Goal: Contribute content: Contribute content

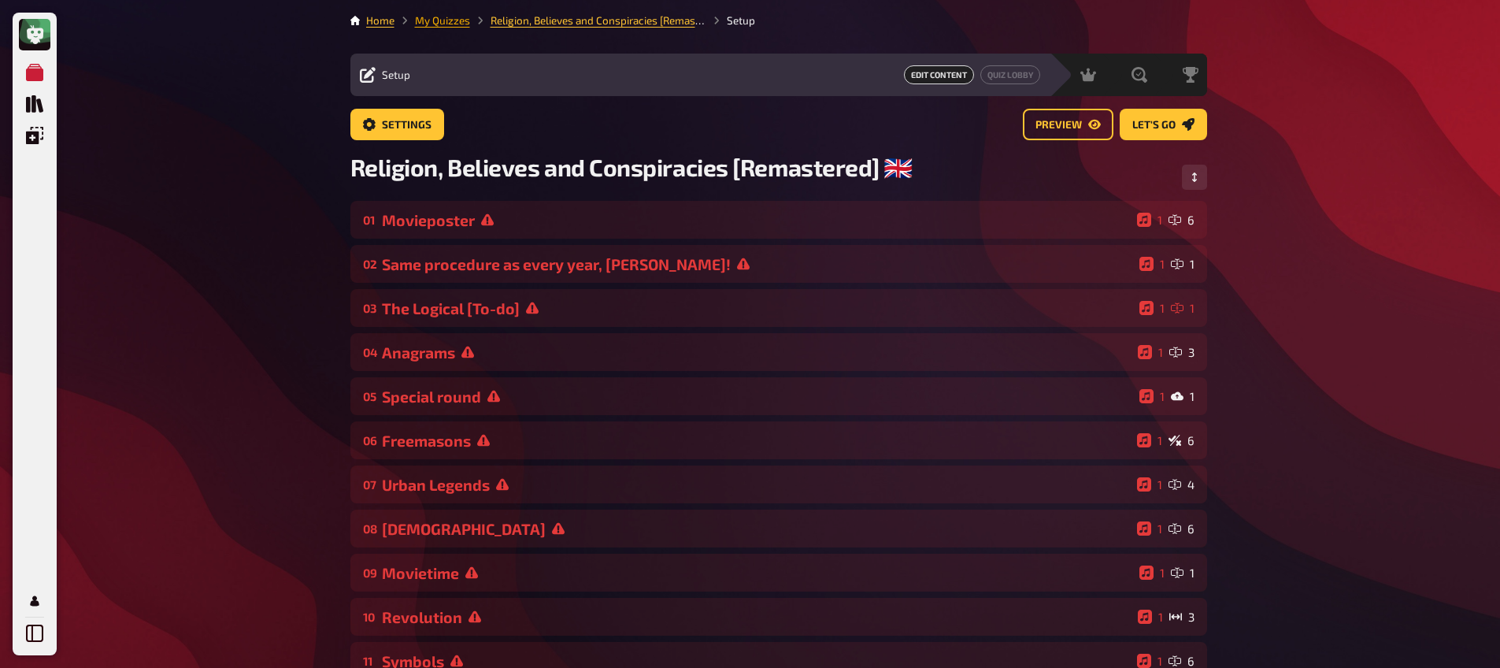
click at [443, 22] on link "My Quizzes" at bounding box center [442, 20] width 55 height 13
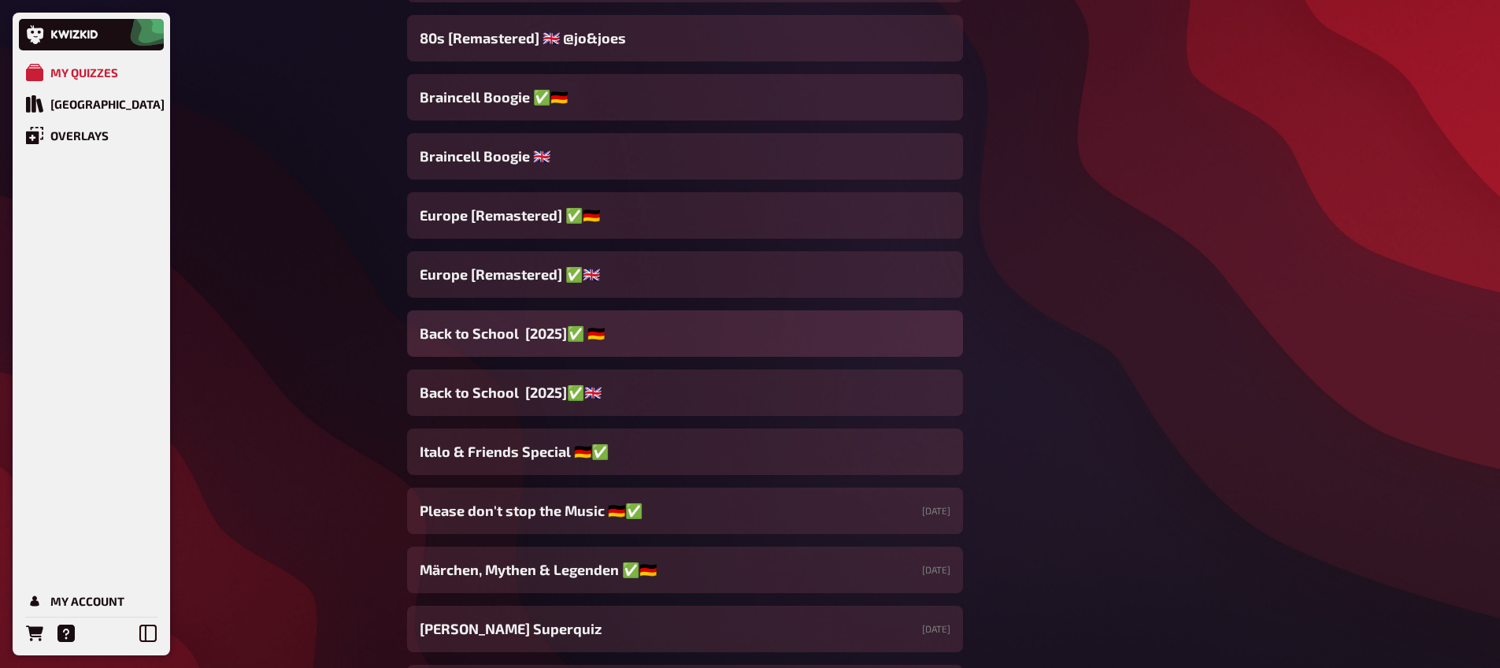
scroll to position [1126, 0]
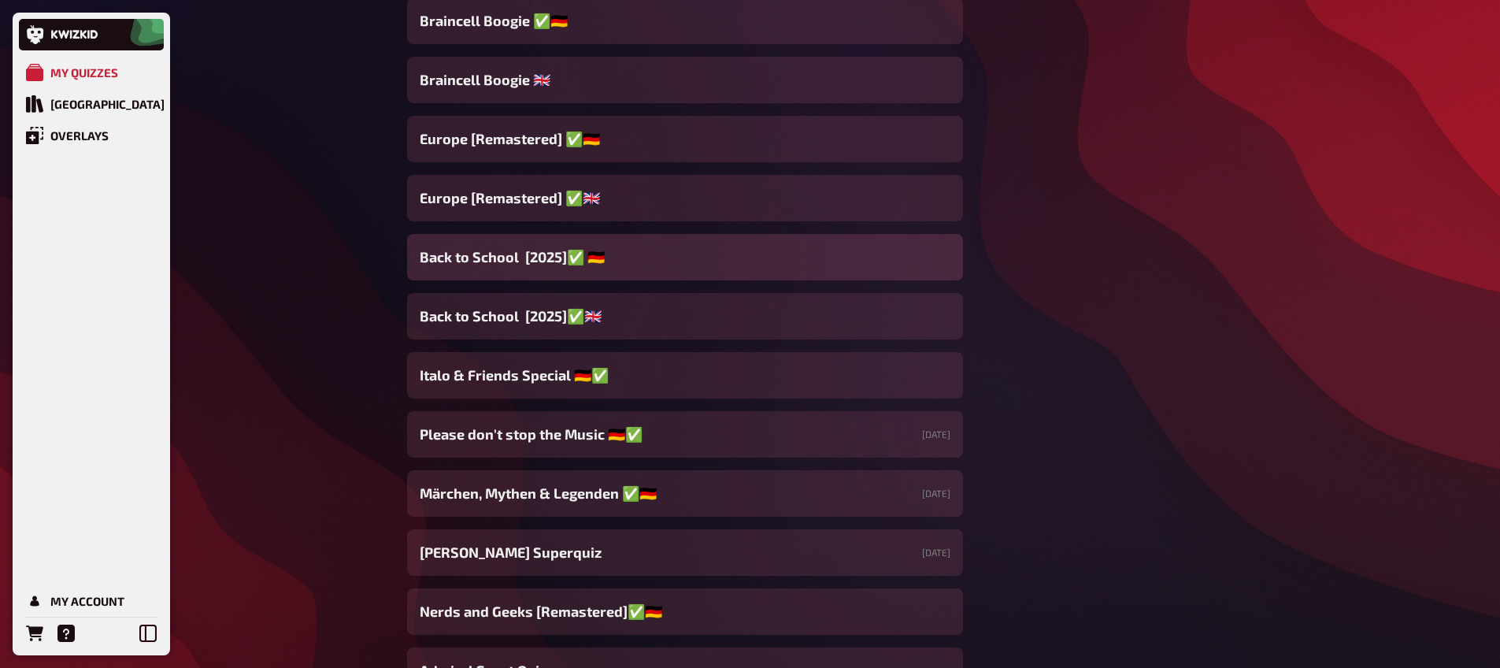
click at [503, 264] on span "Back to School [2025]✅ 🇩🇪" at bounding box center [512, 256] width 185 height 21
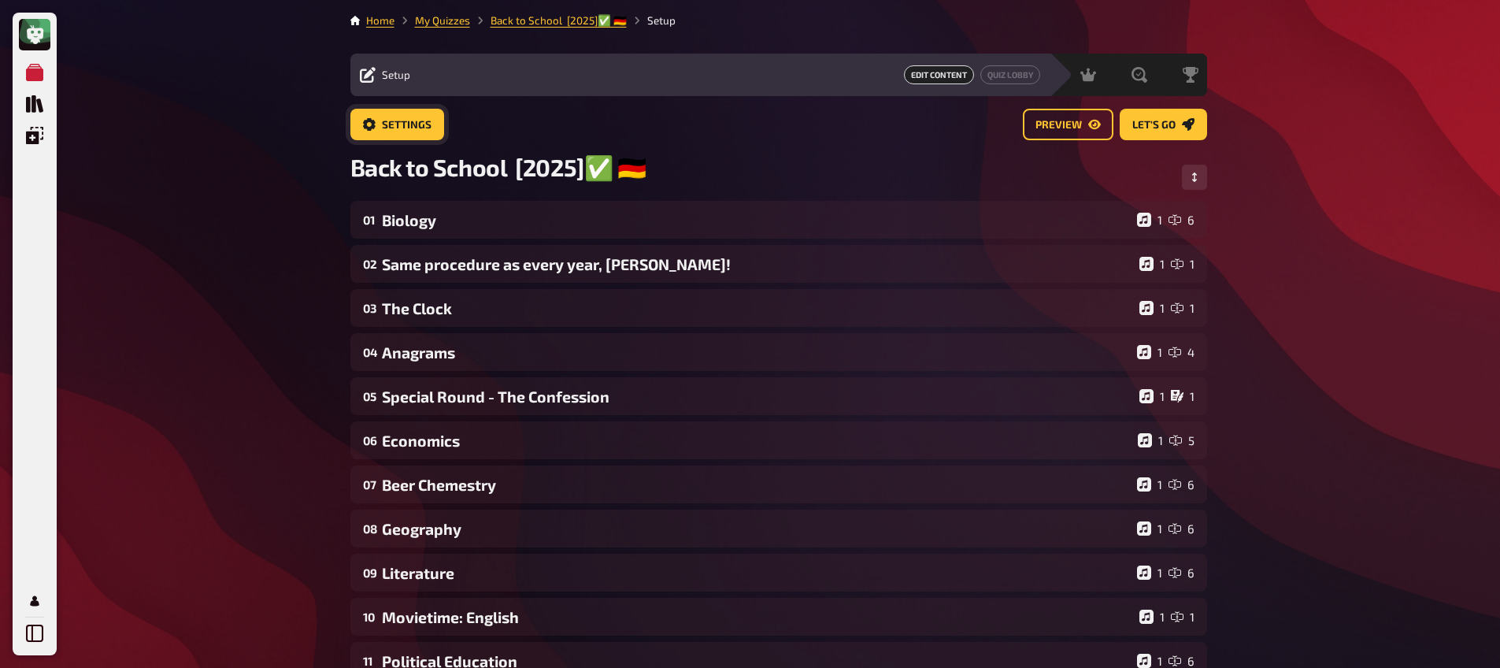
click at [391, 125] on span "Settings" at bounding box center [407, 125] width 50 height 11
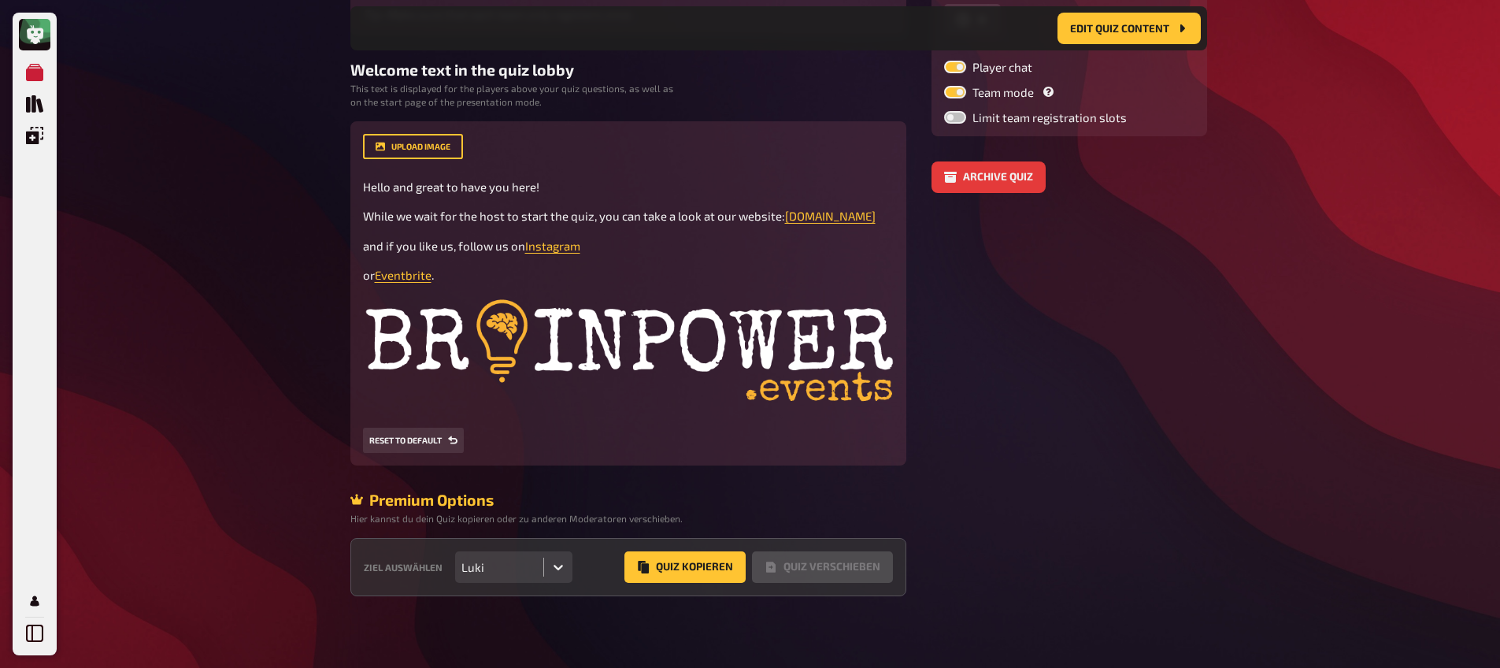
scroll to position [335, 0]
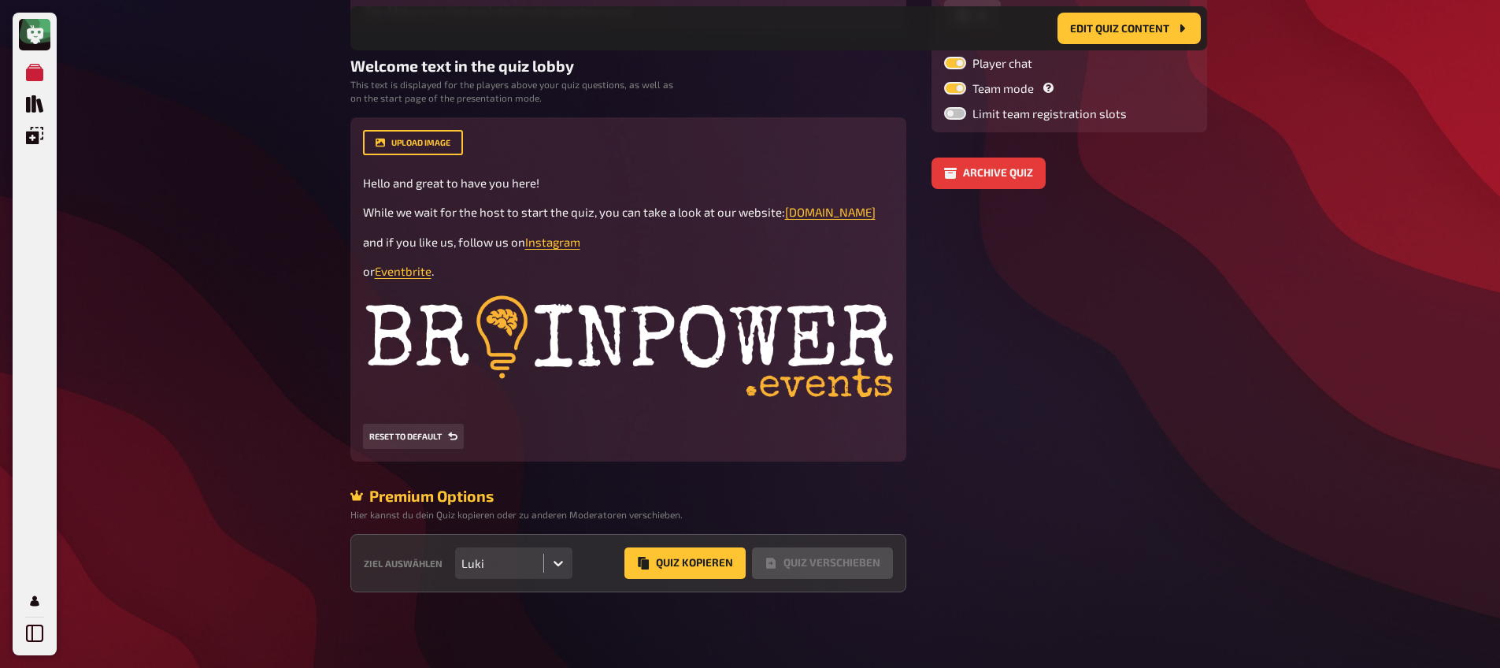
click at [556, 572] on div at bounding box center [558, 563] width 28 height 28
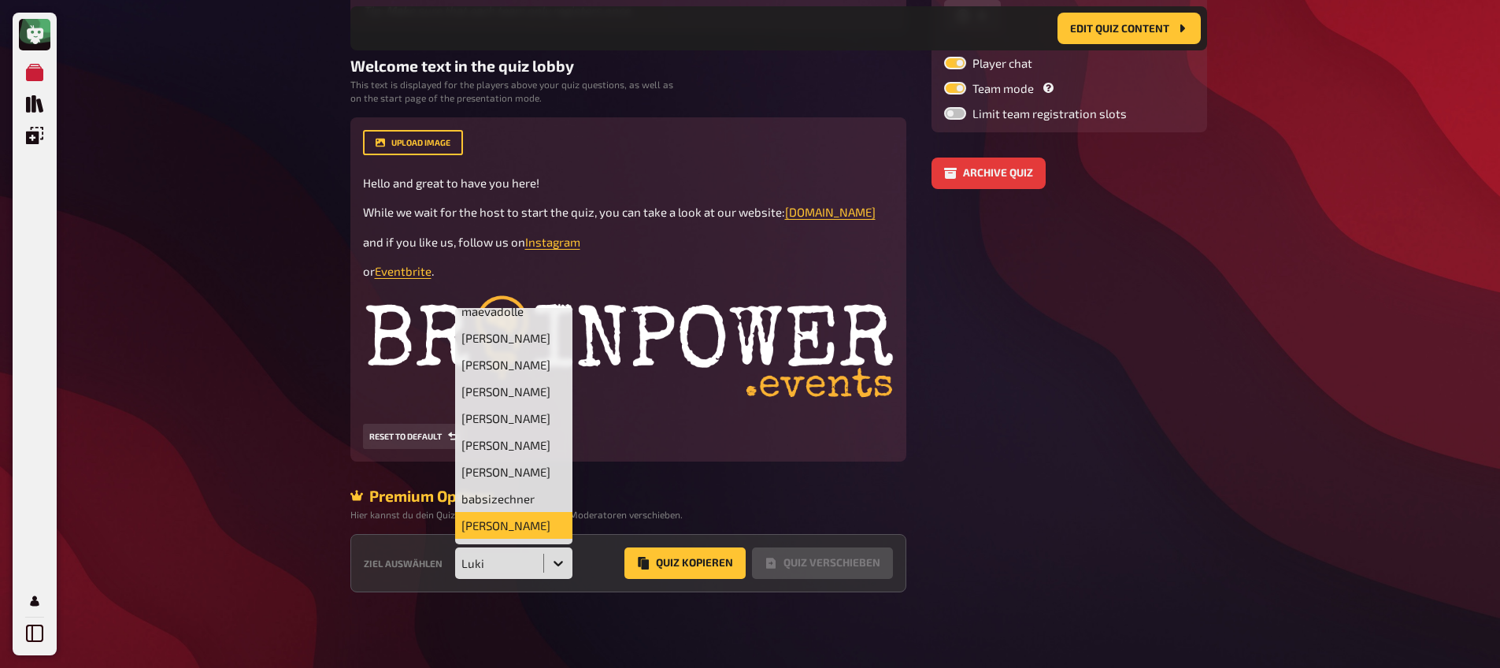
scroll to position [0, 0]
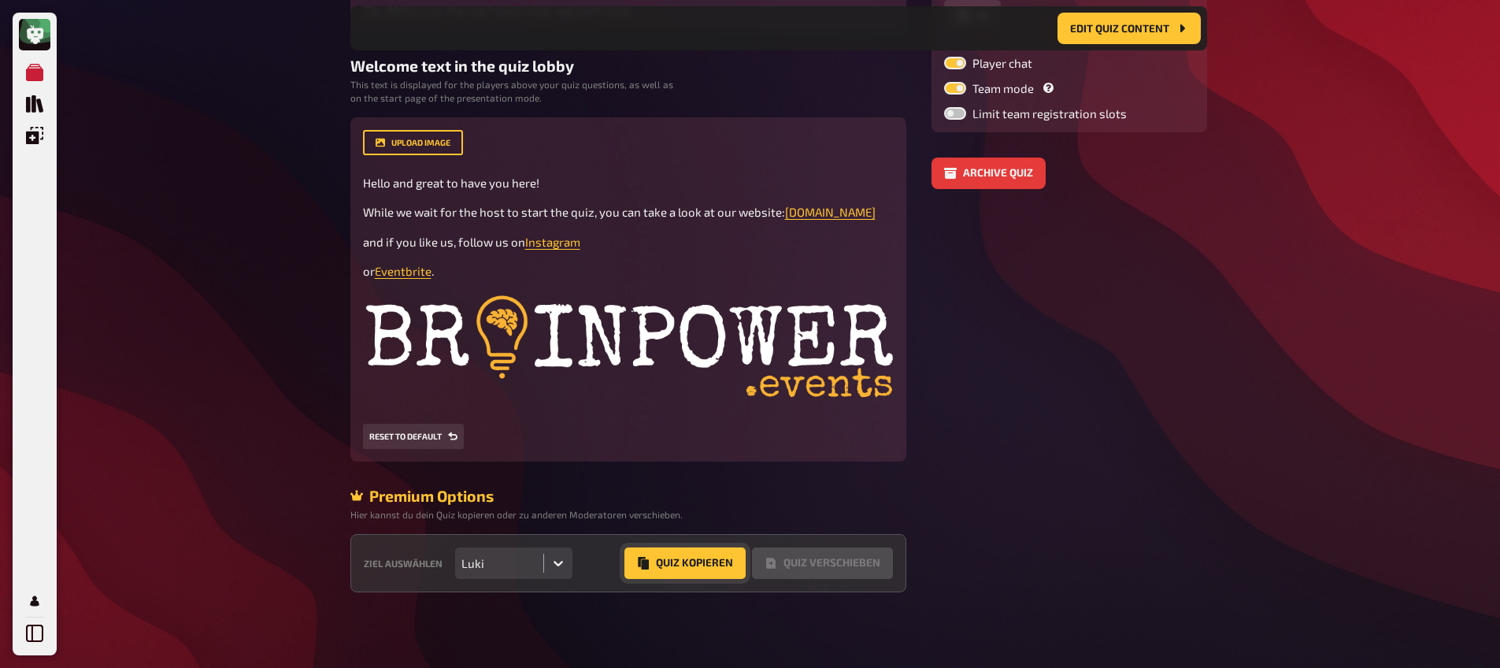
click at [679, 566] on button "Quiz Kopieren" at bounding box center [684, 562] width 121 height 31
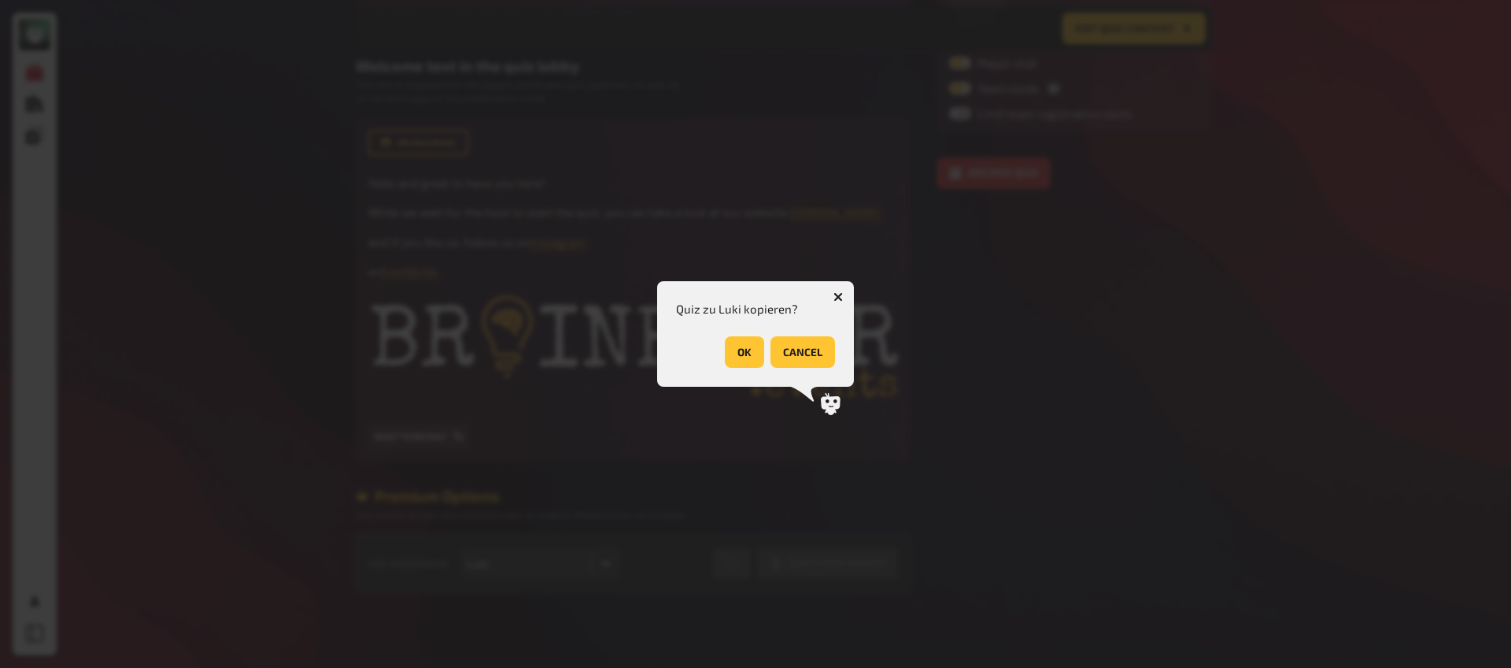
click at [734, 358] on button "OK" at bounding box center [744, 351] width 39 height 31
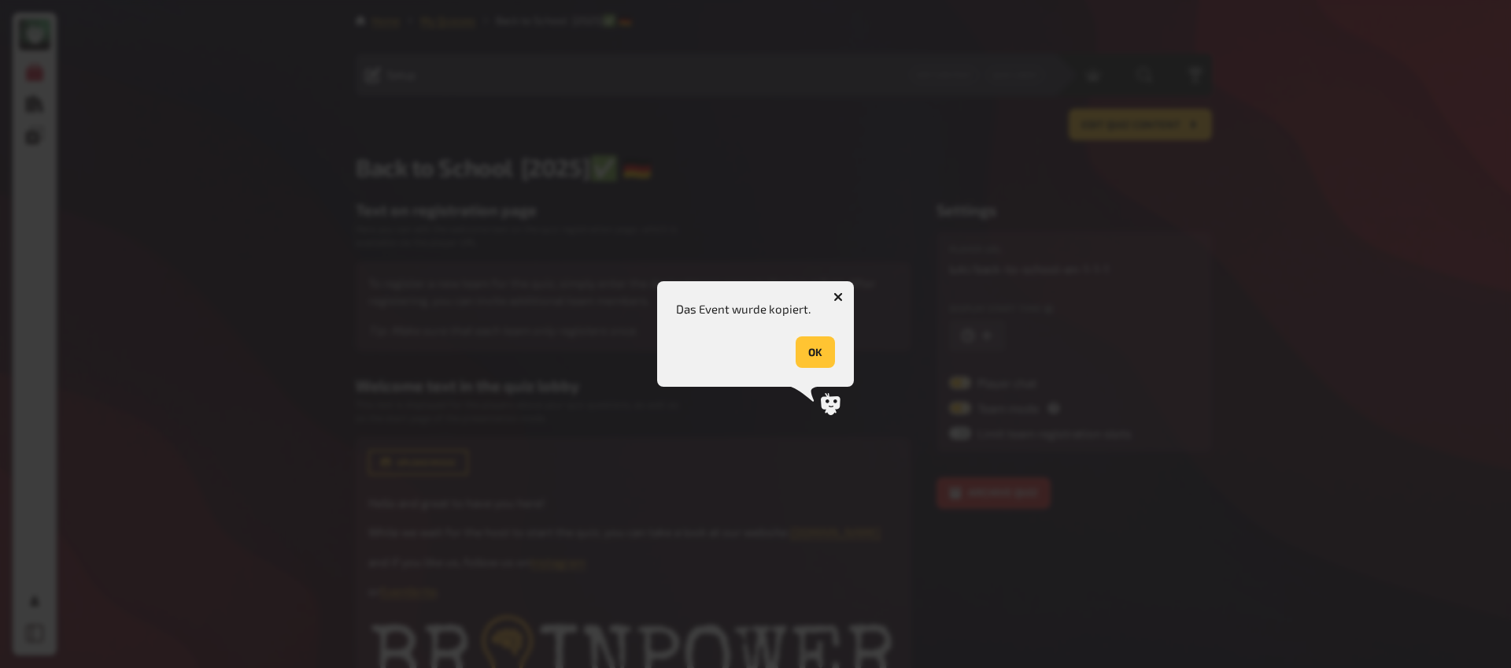
click at [822, 350] on button "OK" at bounding box center [815, 351] width 39 height 31
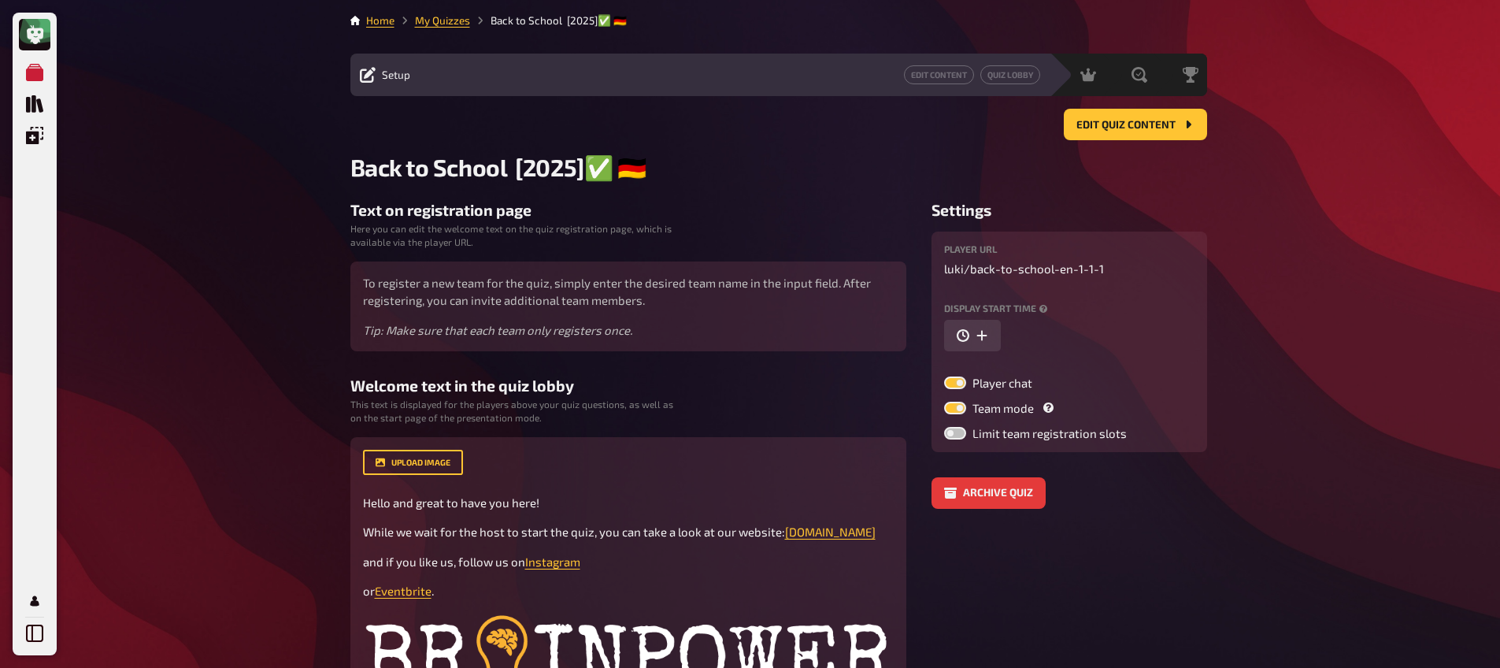
click at [434, 13] on li "My Quizzes" at bounding box center [432, 21] width 76 height 16
click at [436, 20] on link "My Quizzes" at bounding box center [442, 20] width 55 height 13
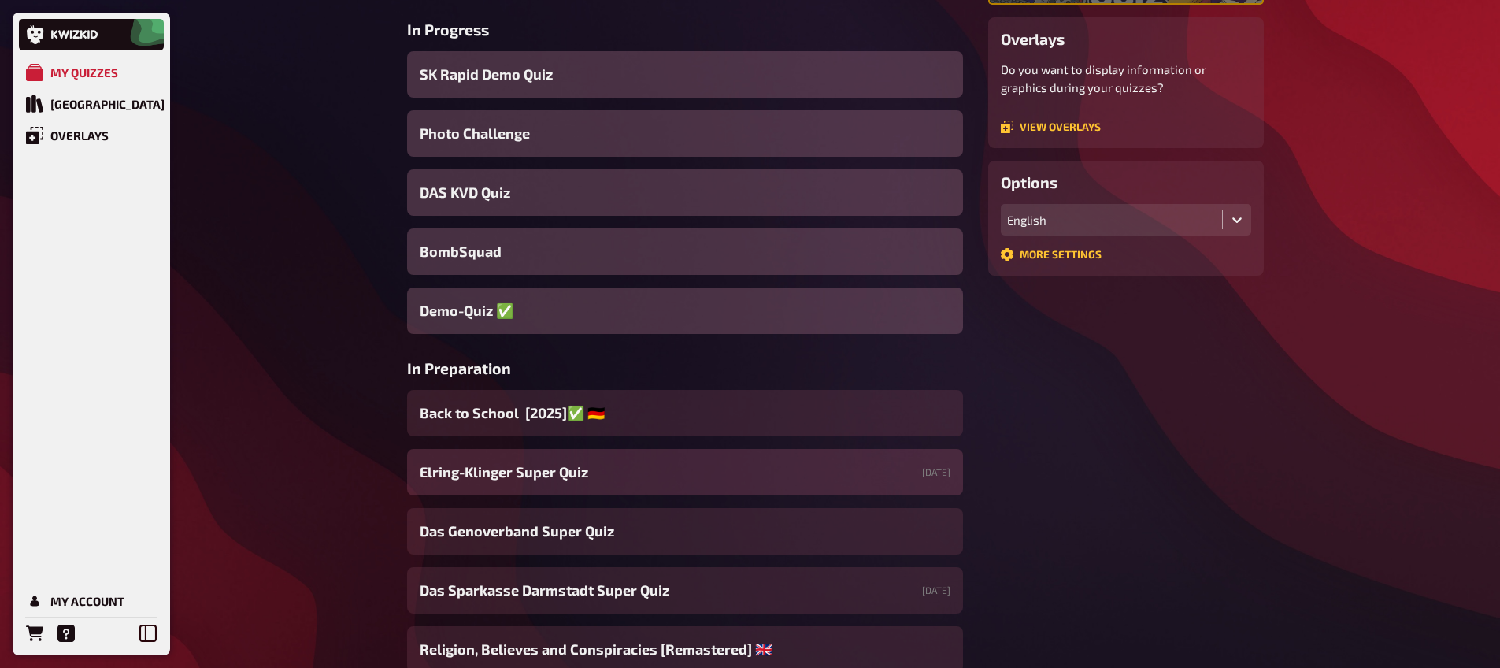
scroll to position [314, 0]
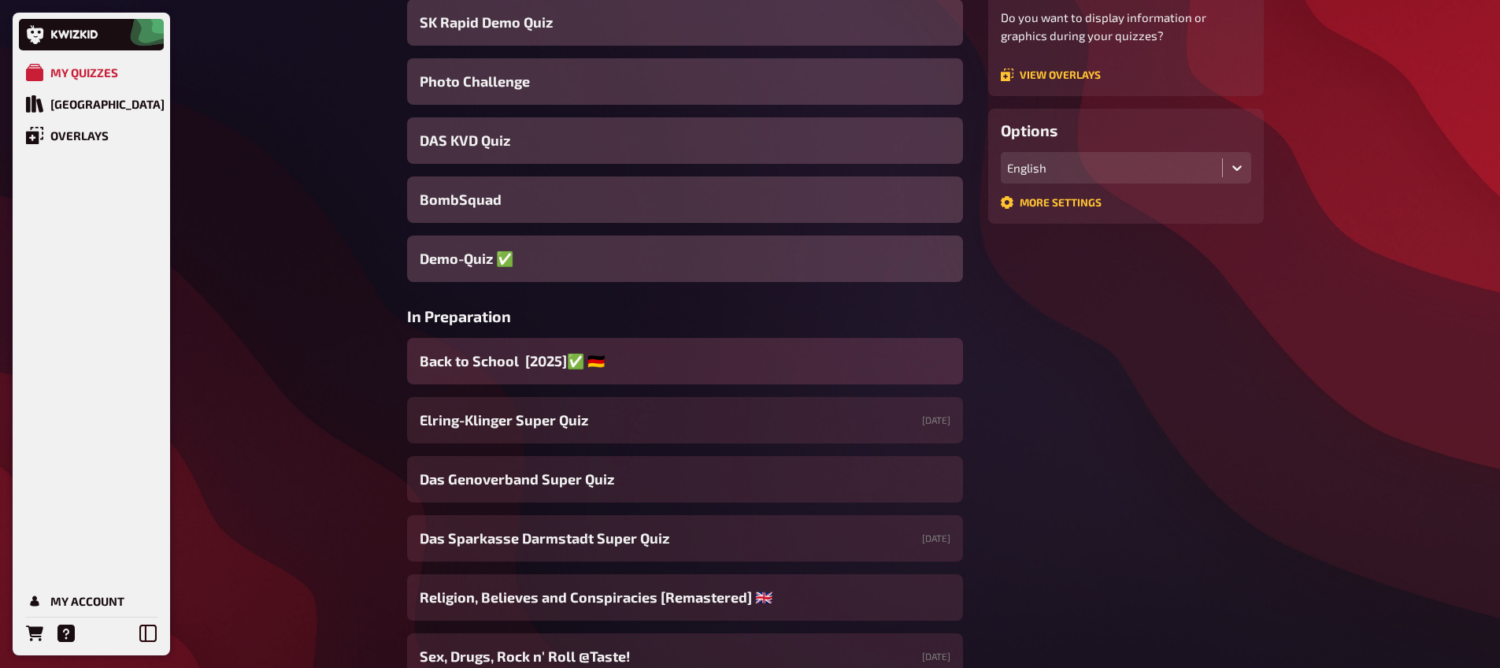
click at [590, 377] on div "Back to School [2025]✅ 🇩🇪" at bounding box center [685, 361] width 556 height 46
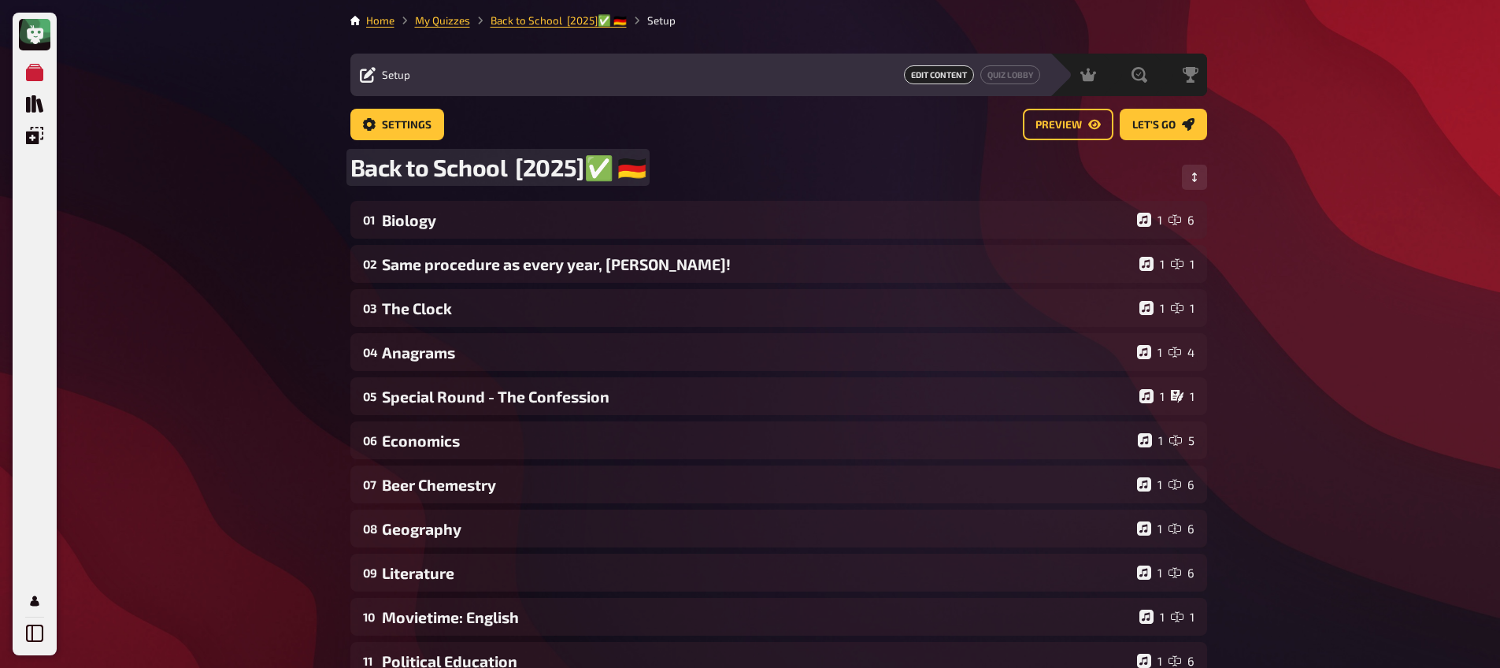
click at [637, 169] on div "Back to School [2025]✅ 🇩🇪" at bounding box center [778, 177] width 856 height 48
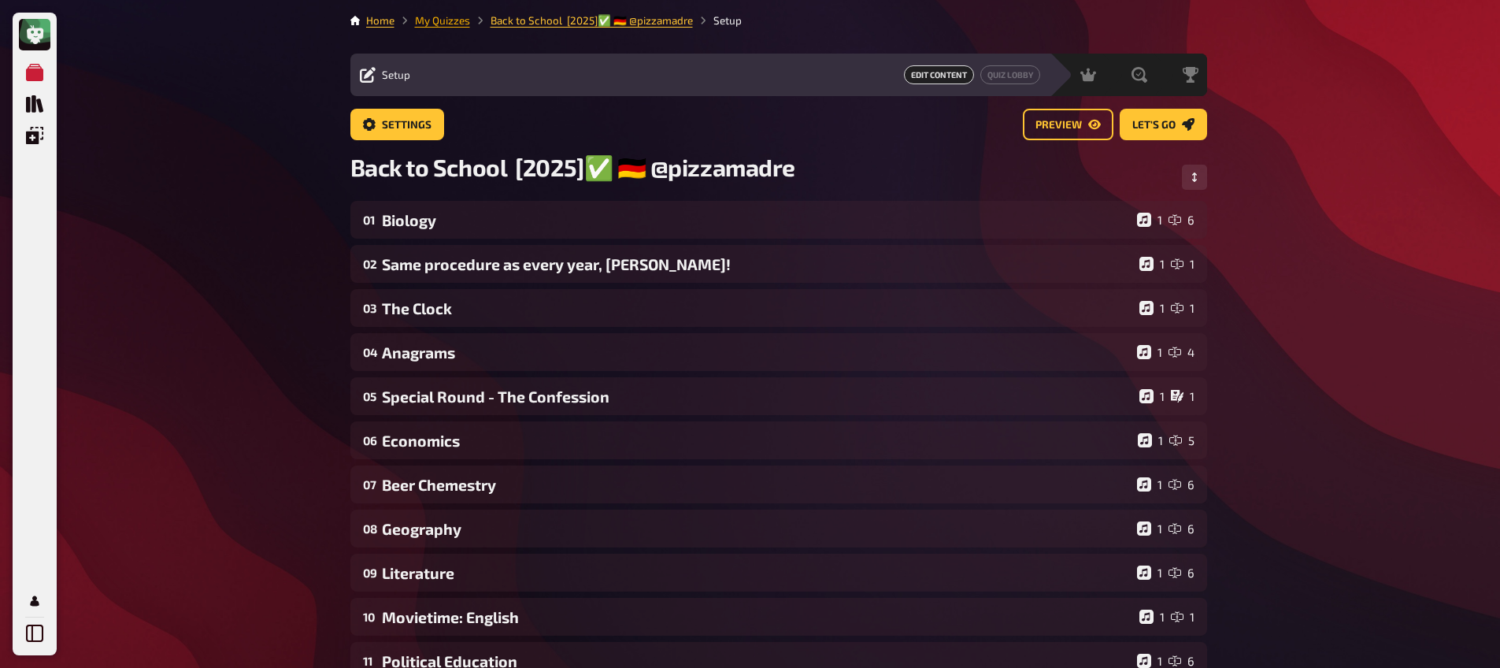
click at [442, 14] on link "My Quizzes" at bounding box center [442, 20] width 55 height 13
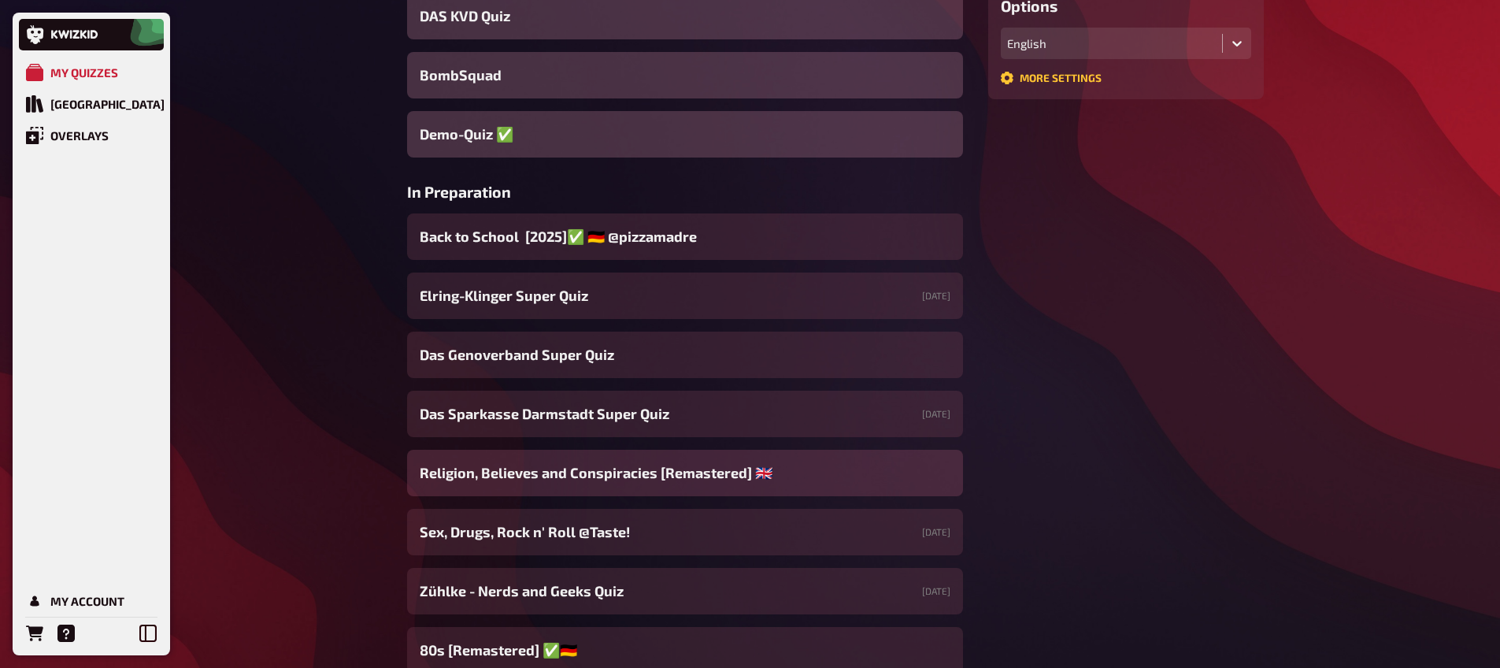
scroll to position [749, 0]
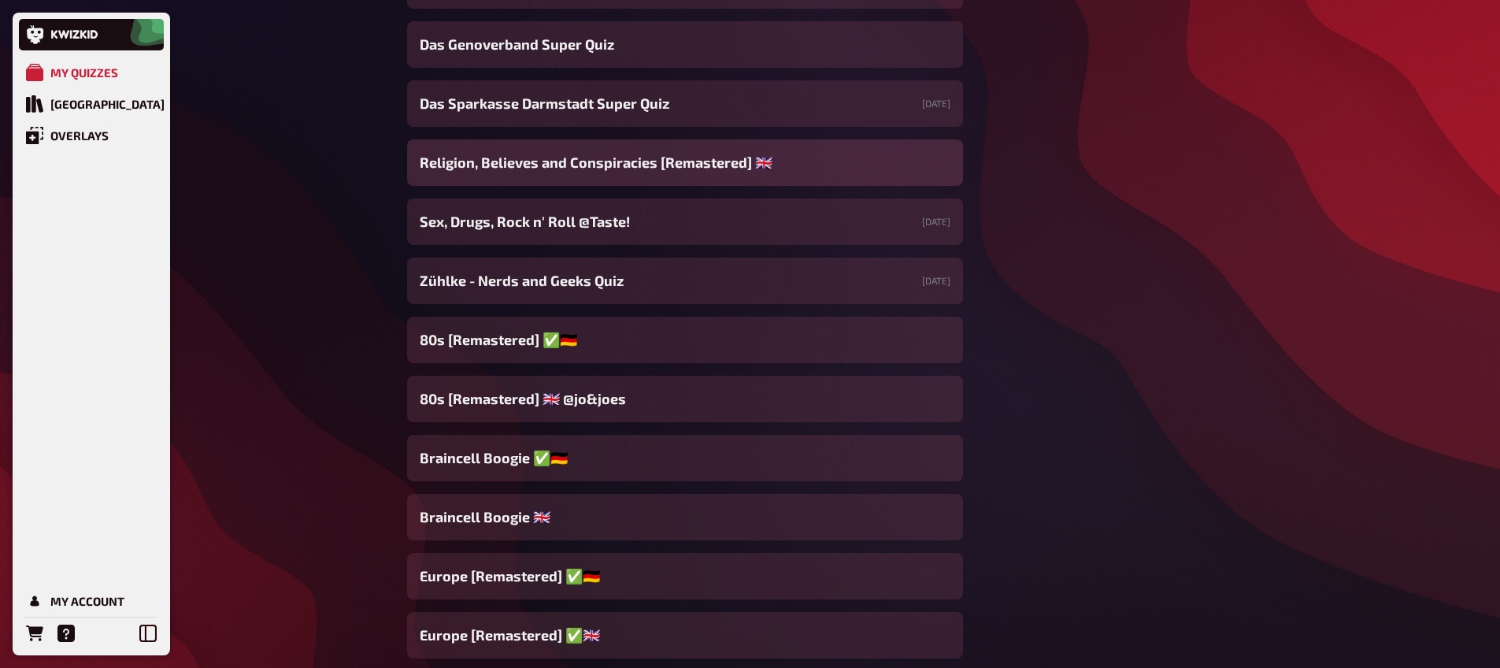
click at [585, 173] on span "Religion, Believes and Conspiracies [Remastered] ​🇬🇧​" at bounding box center [596, 162] width 353 height 21
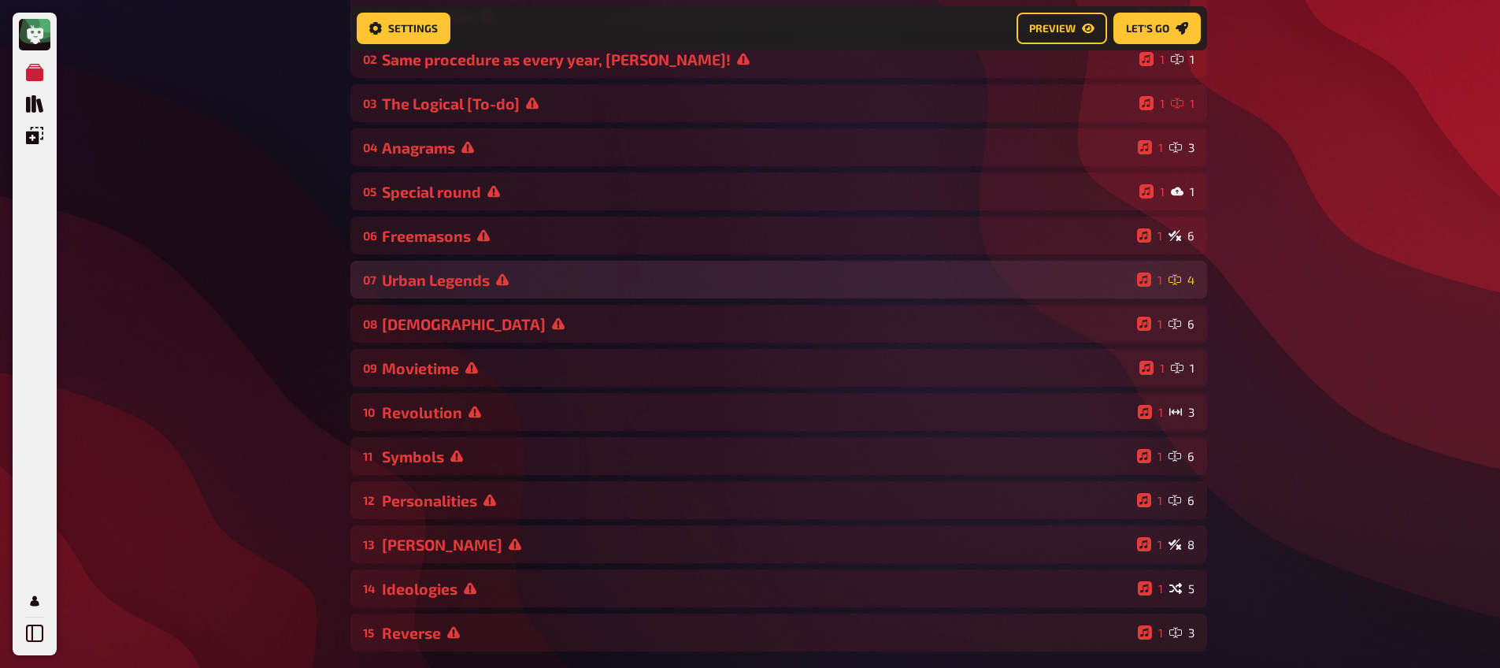
scroll to position [87, 0]
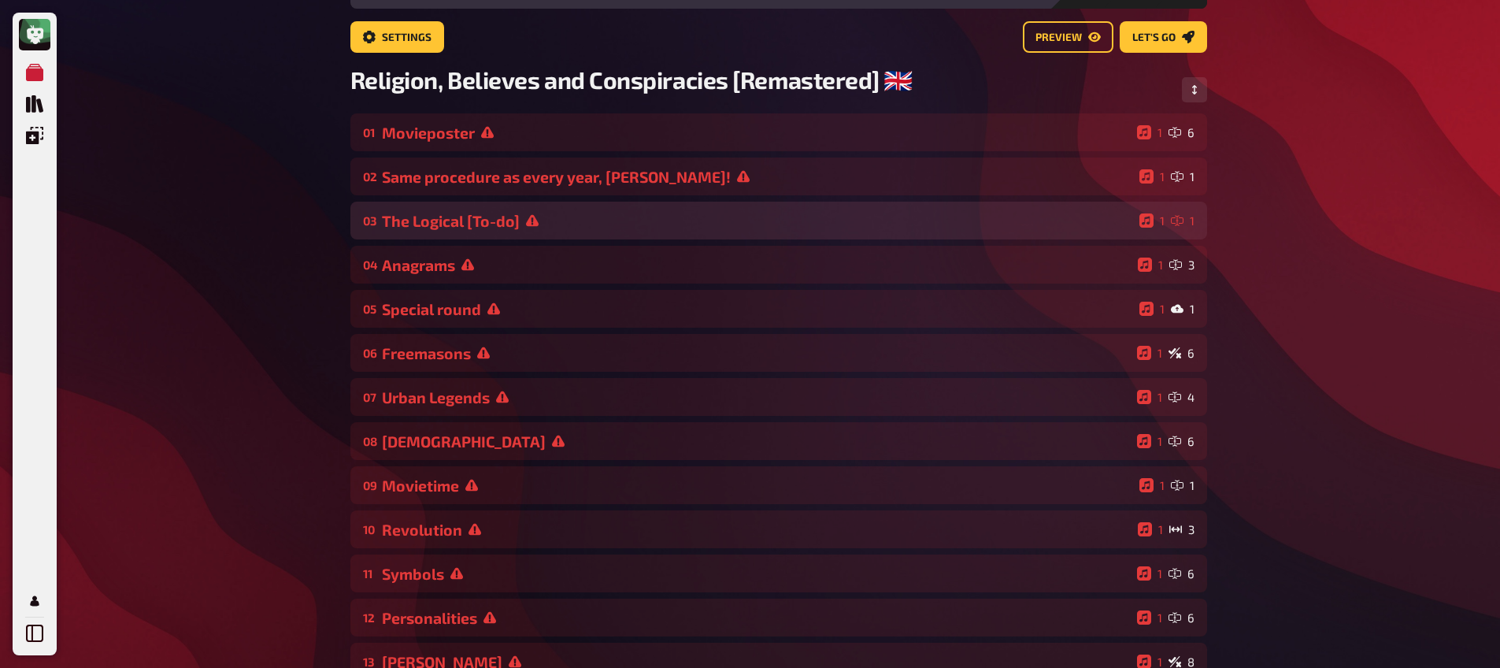
click at [479, 232] on div "03 The Logical [To-do] 1 1" at bounding box center [778, 221] width 856 height 38
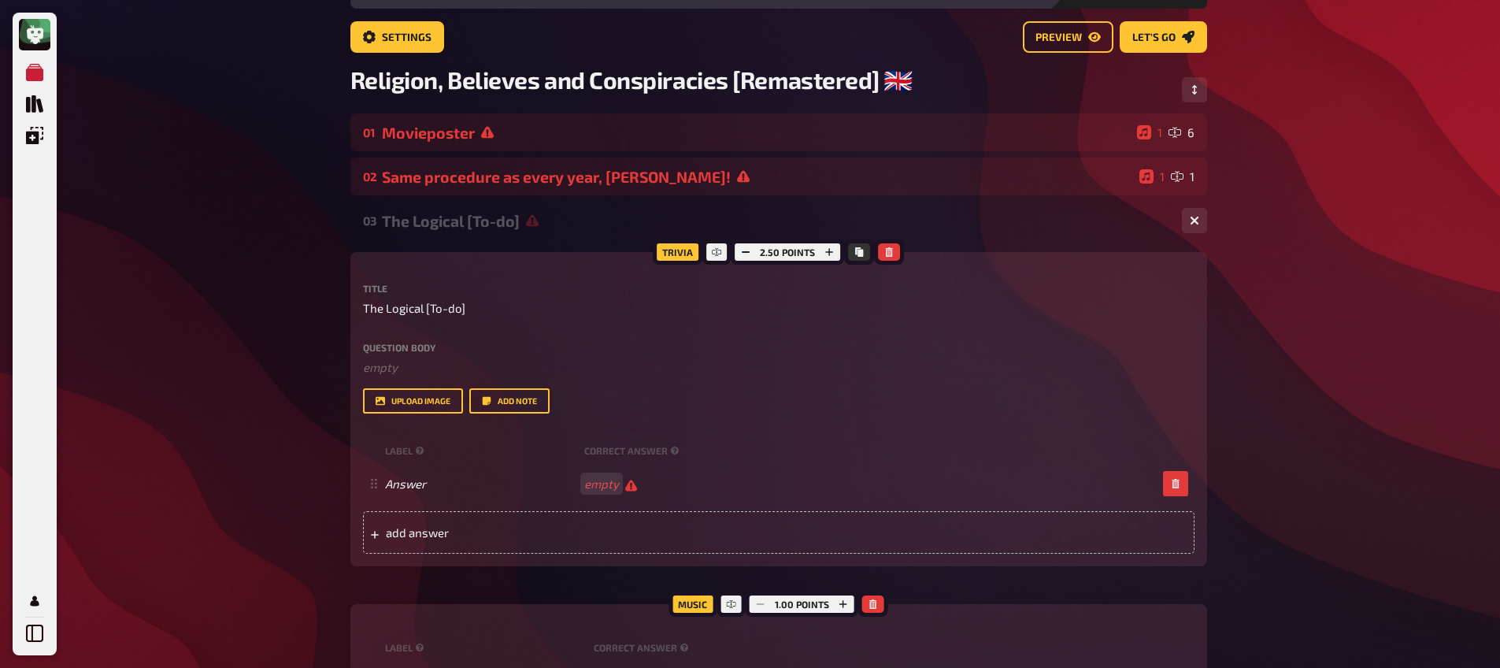
drag, startPoint x: 487, startPoint y: 227, endPoint x: 619, endPoint y: 224, distance: 131.5
click at [489, 227] on div "The Logical [To-do]" at bounding box center [775, 221] width 787 height 18
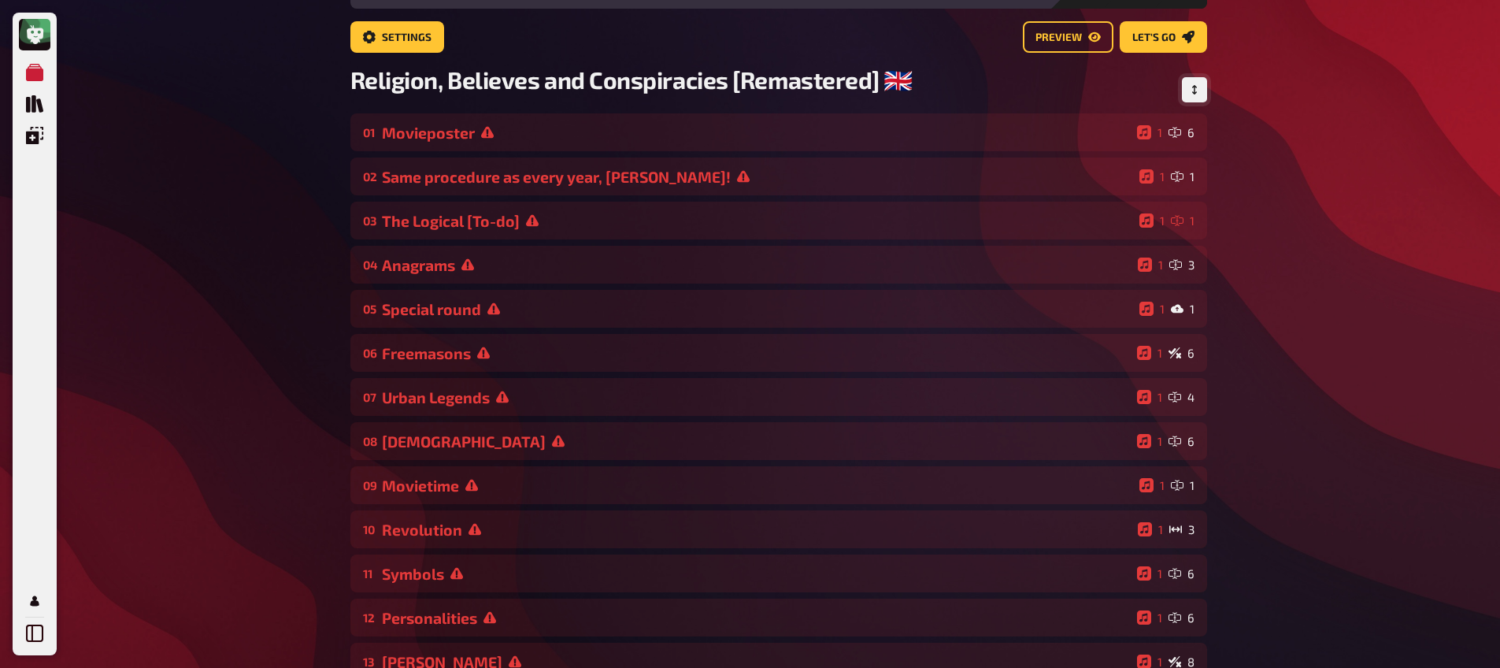
click at [1190, 97] on button "Change Order" at bounding box center [1194, 89] width 25 height 25
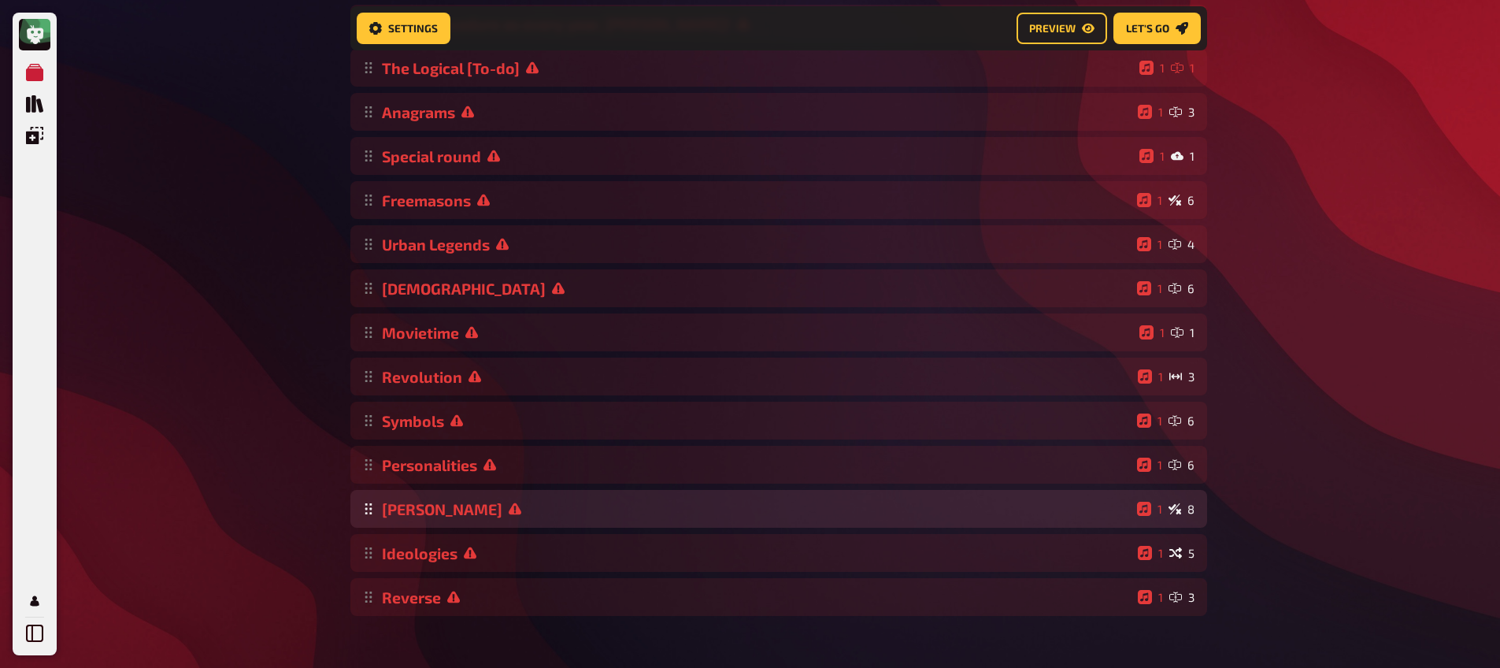
scroll to position [256, 0]
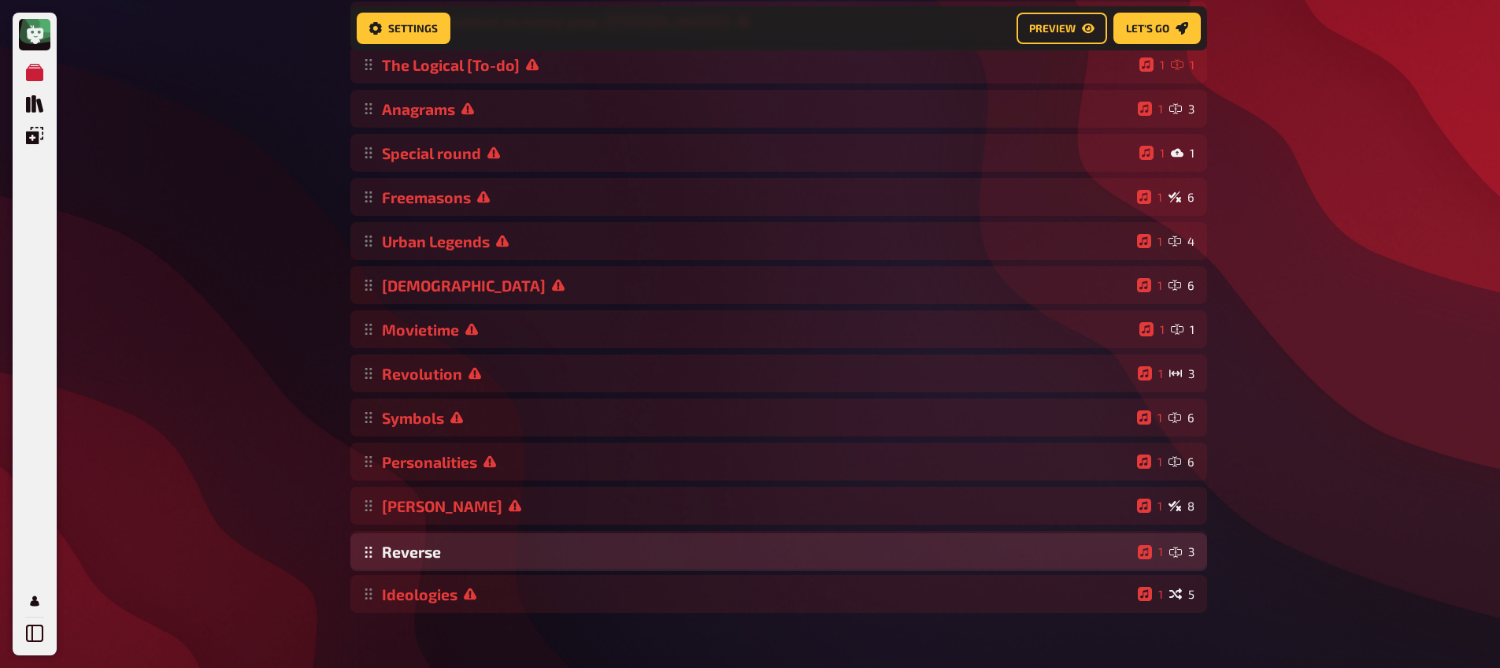
drag, startPoint x: 370, startPoint y: 603, endPoint x: 378, endPoint y: 555, distance: 48.7
click at [378, 555] on div "Movieposter 1 6 Same procedure as every year, [PERSON_NAME]! 1 1 The Logical [T…" at bounding box center [778, 284] width 856 height 655
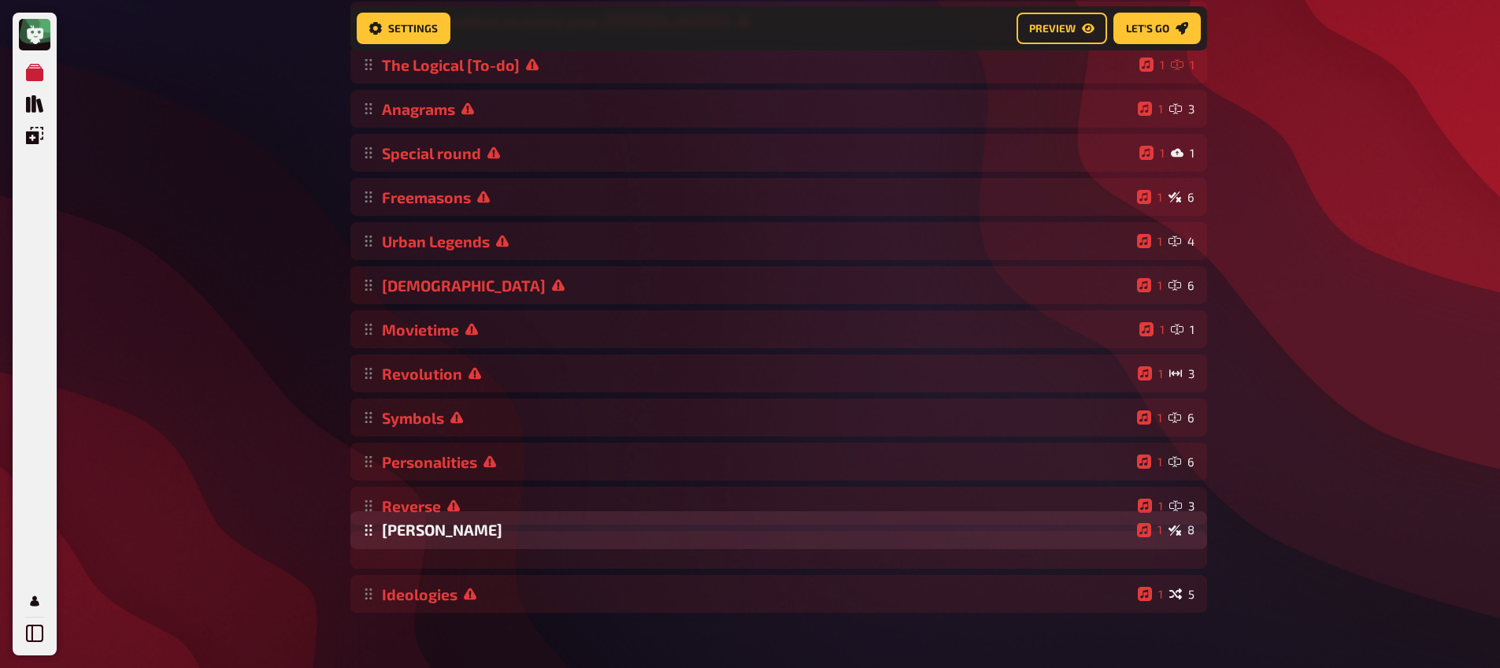
scroll to position [279, 0]
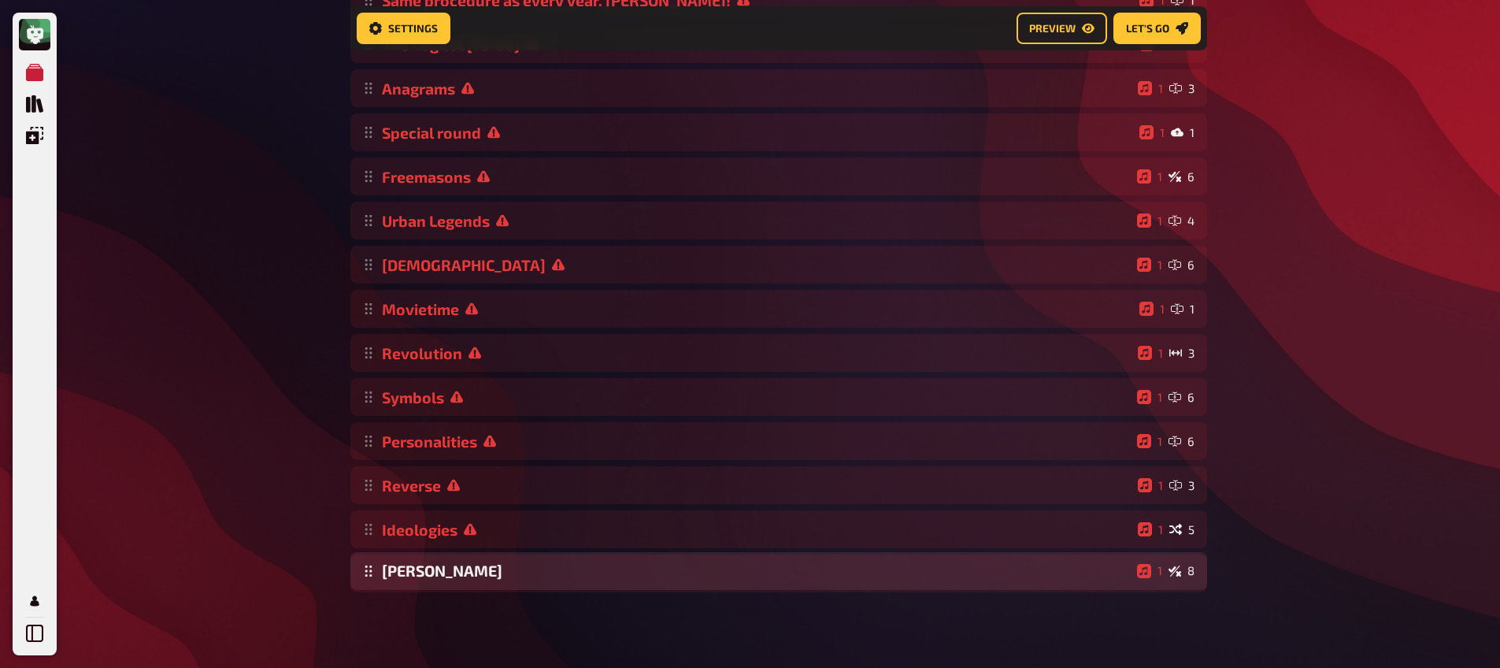
drag, startPoint x: 368, startPoint y: 516, endPoint x: 379, endPoint y: 576, distance: 61.0
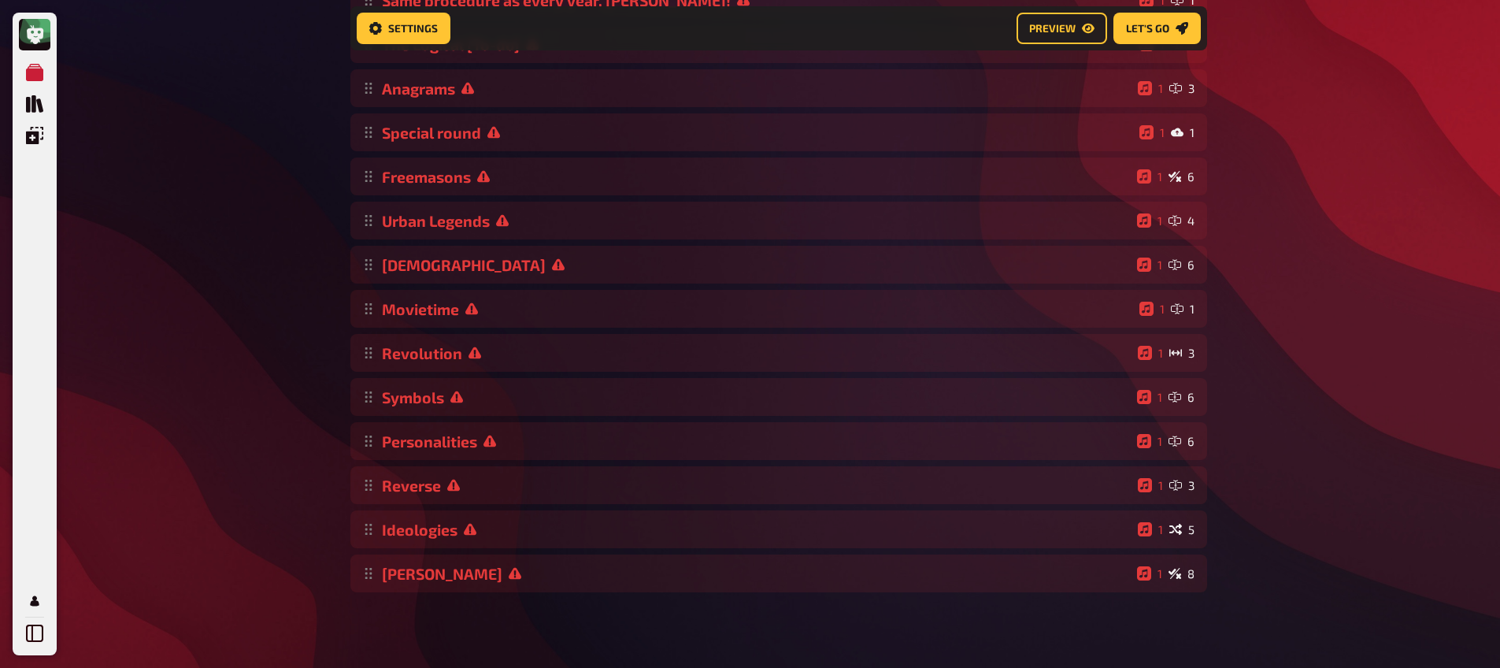
click at [313, 523] on div "My Quizzes Quiz Library Overlays My Account Home My Quizzes Religion, Believes …" at bounding box center [750, 196] width 1500 height 944
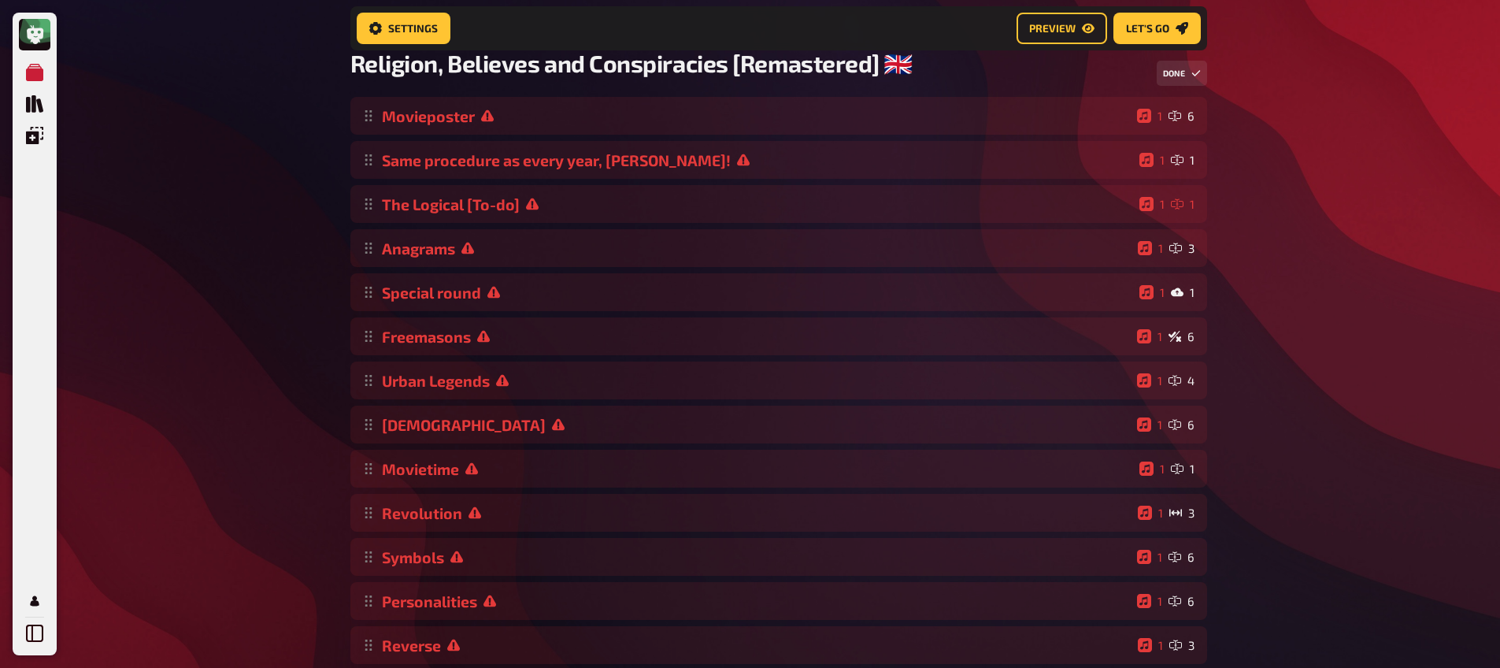
scroll to position [0, 0]
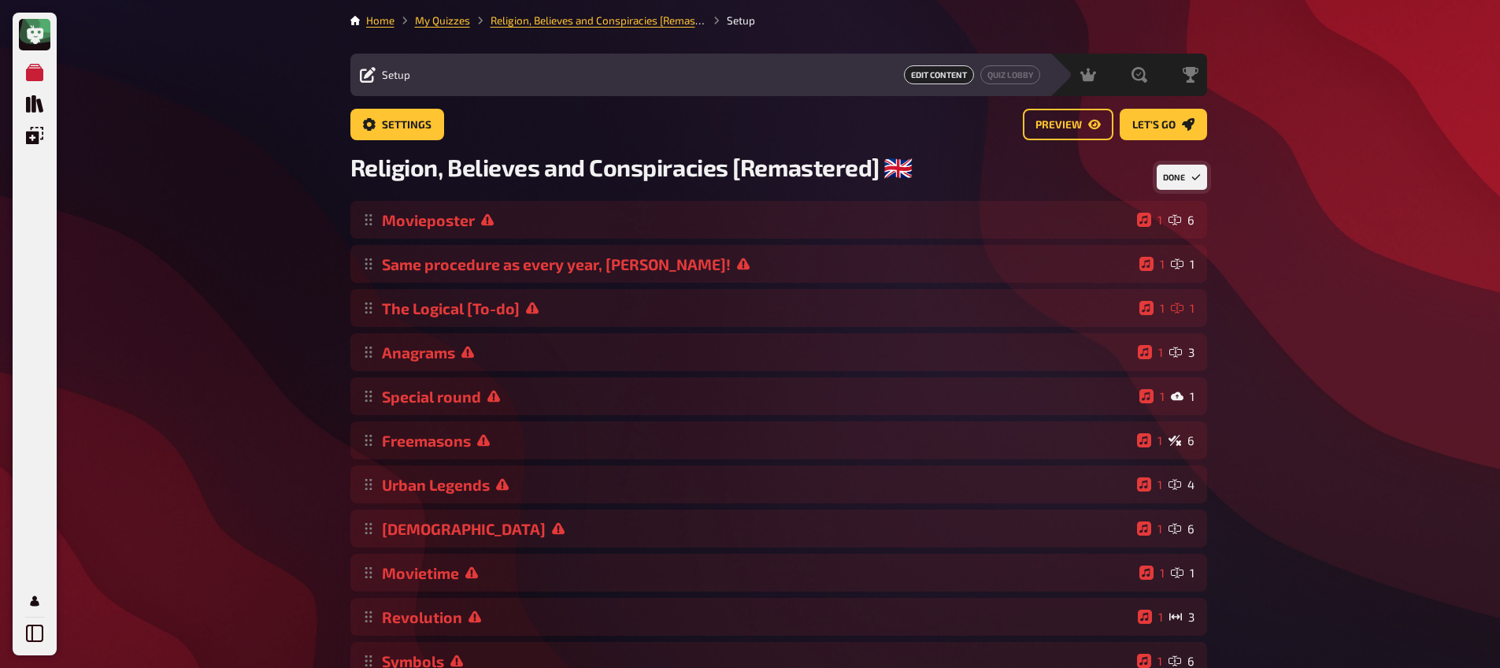
click at [1167, 178] on button "Done" at bounding box center [1181, 177] width 50 height 25
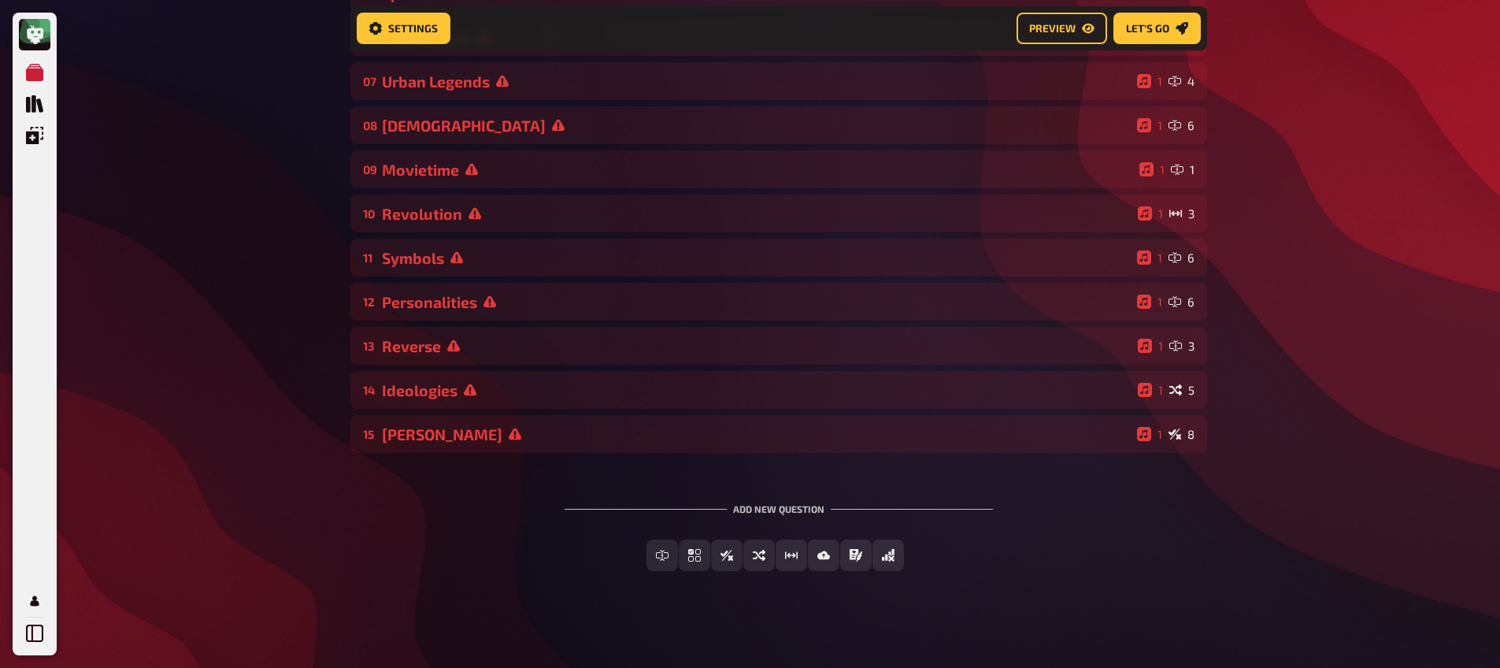
scroll to position [422, 0]
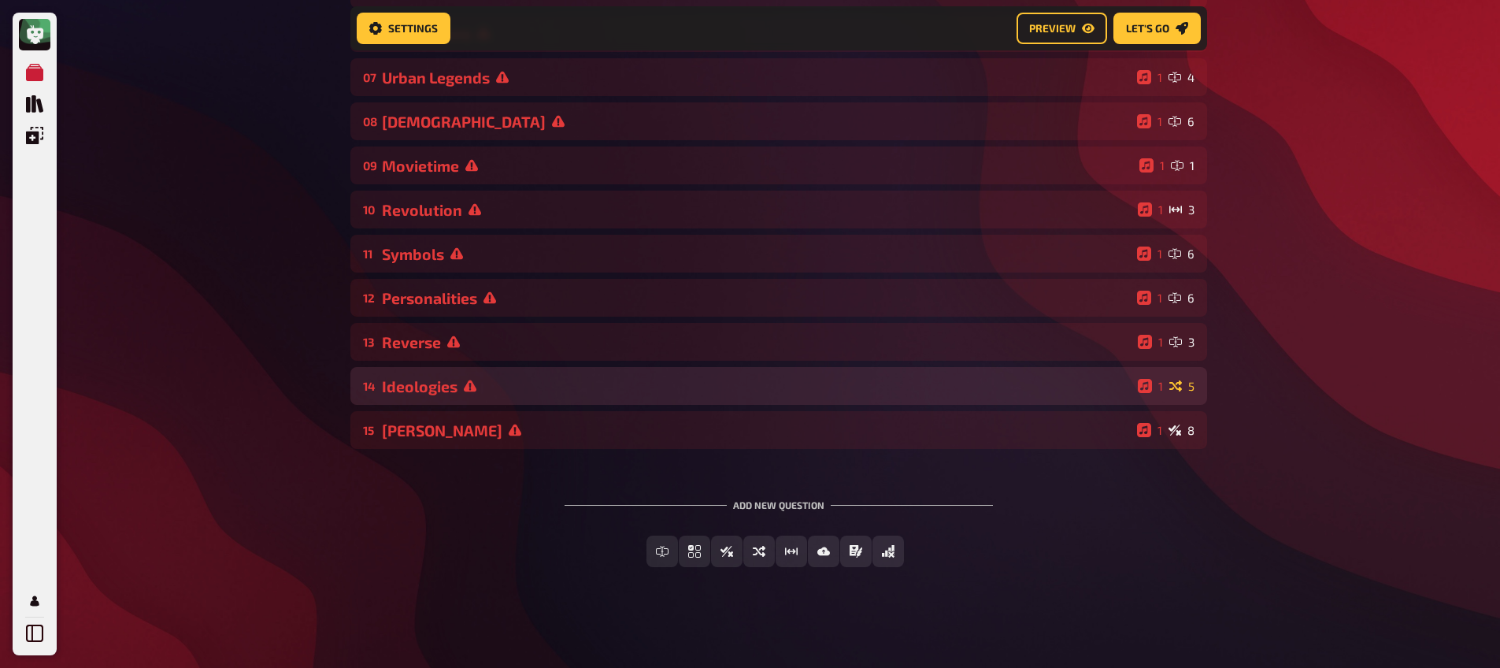
click at [486, 393] on div "Ideologies" at bounding box center [756, 386] width 749 height 18
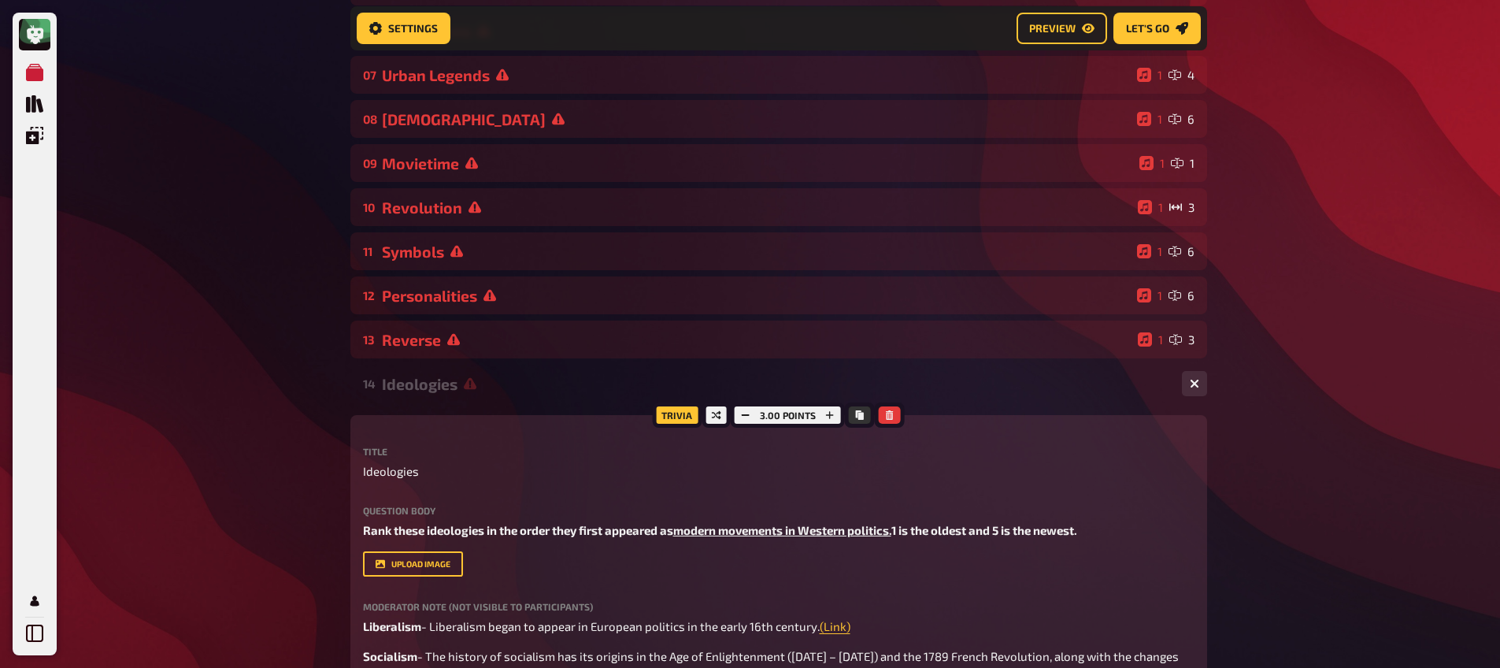
click at [483, 390] on div "Ideologies" at bounding box center [775, 384] width 787 height 18
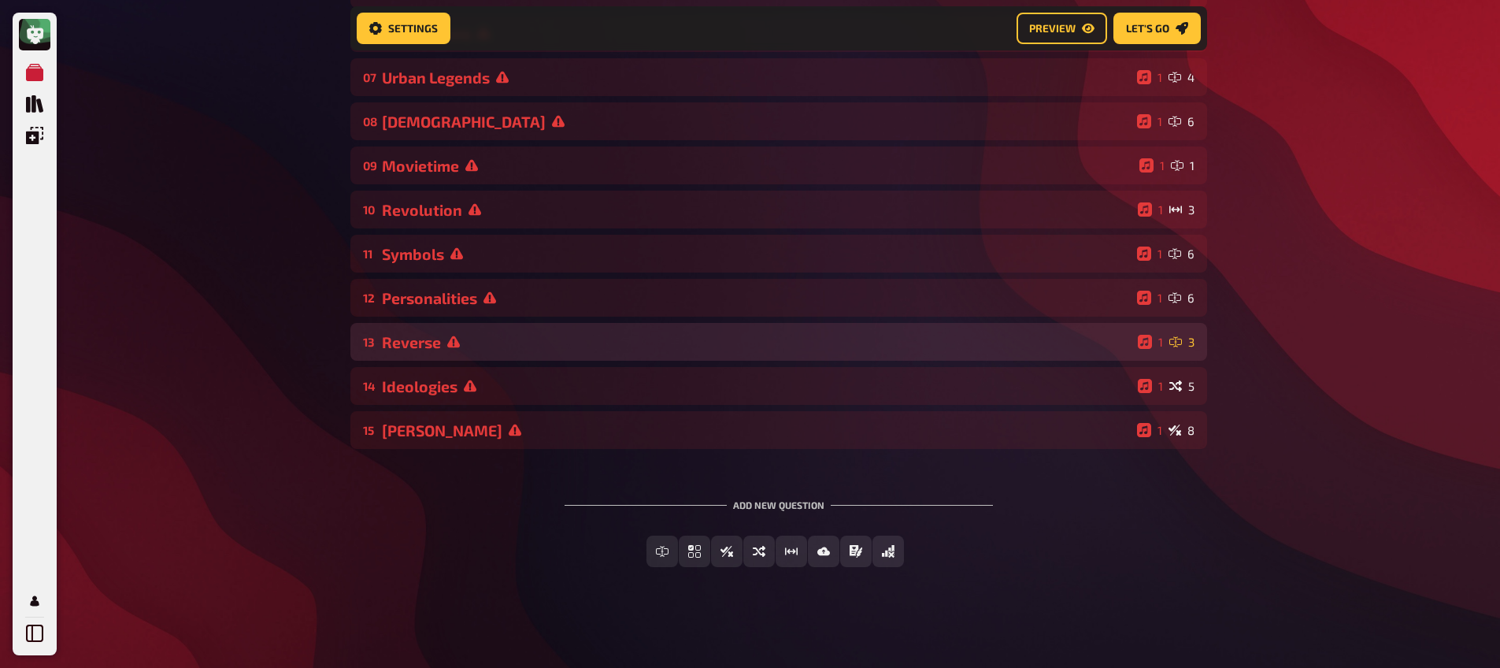
click at [491, 350] on div "Reverse" at bounding box center [756, 342] width 749 height 18
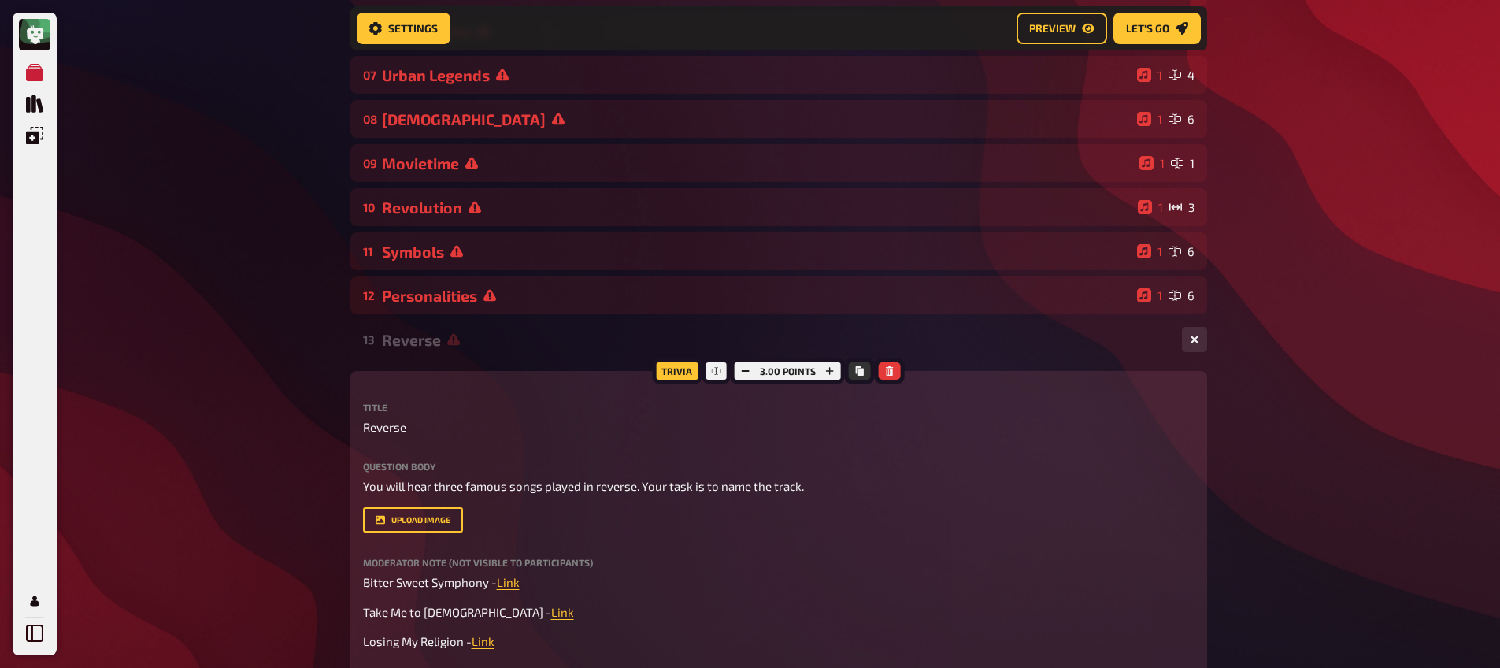
click at [491, 349] on div "Reverse" at bounding box center [775, 340] width 787 height 18
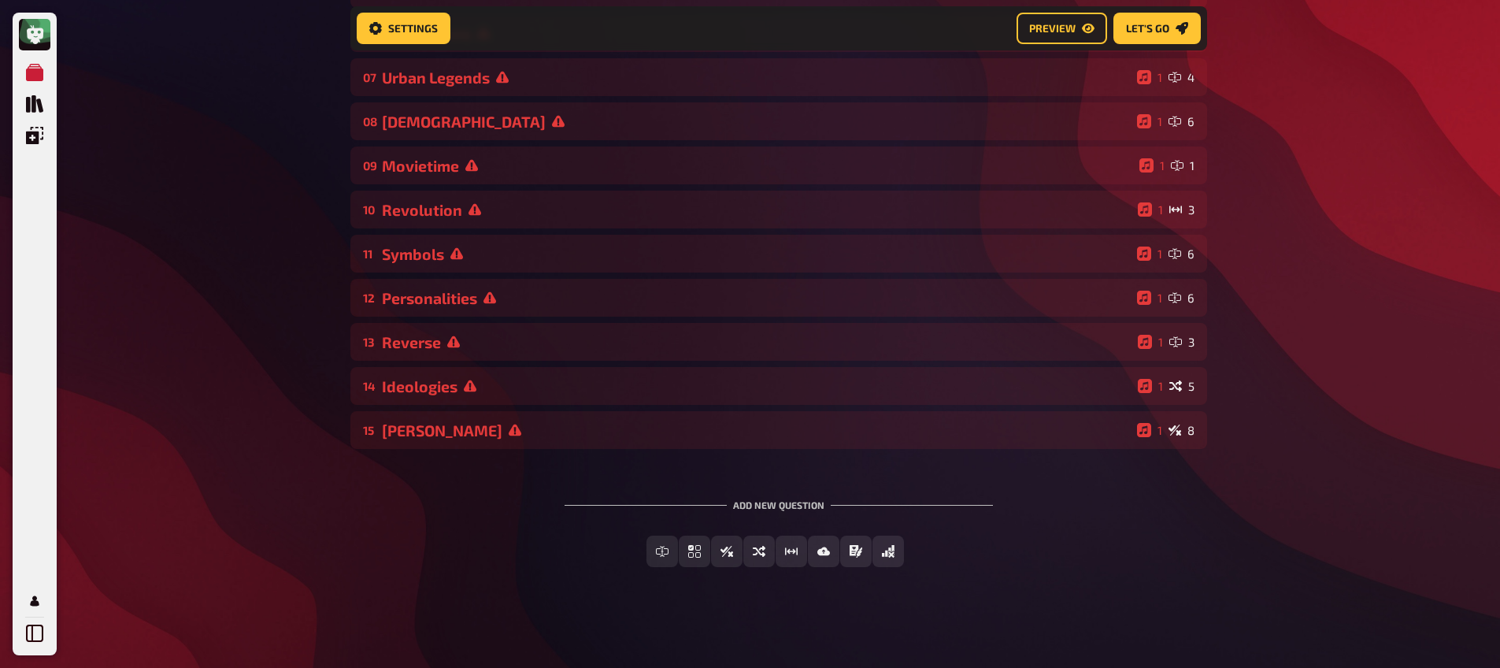
click at [490, 321] on div "01 Movieposter 1 6 02 Same procedure as every year, [PERSON_NAME]! 1 1 03 The L…" at bounding box center [778, 121] width 856 height 655
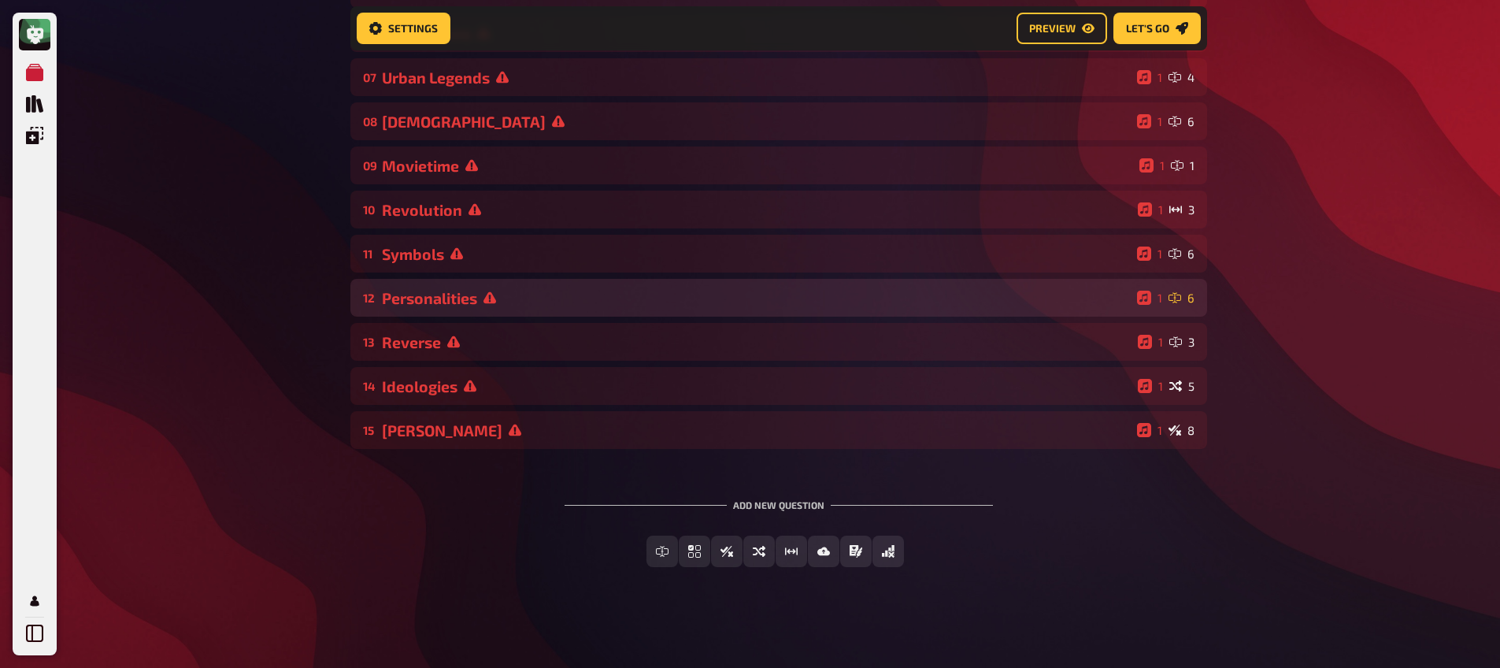
click at [490, 296] on icon at bounding box center [489, 297] width 13 height 13
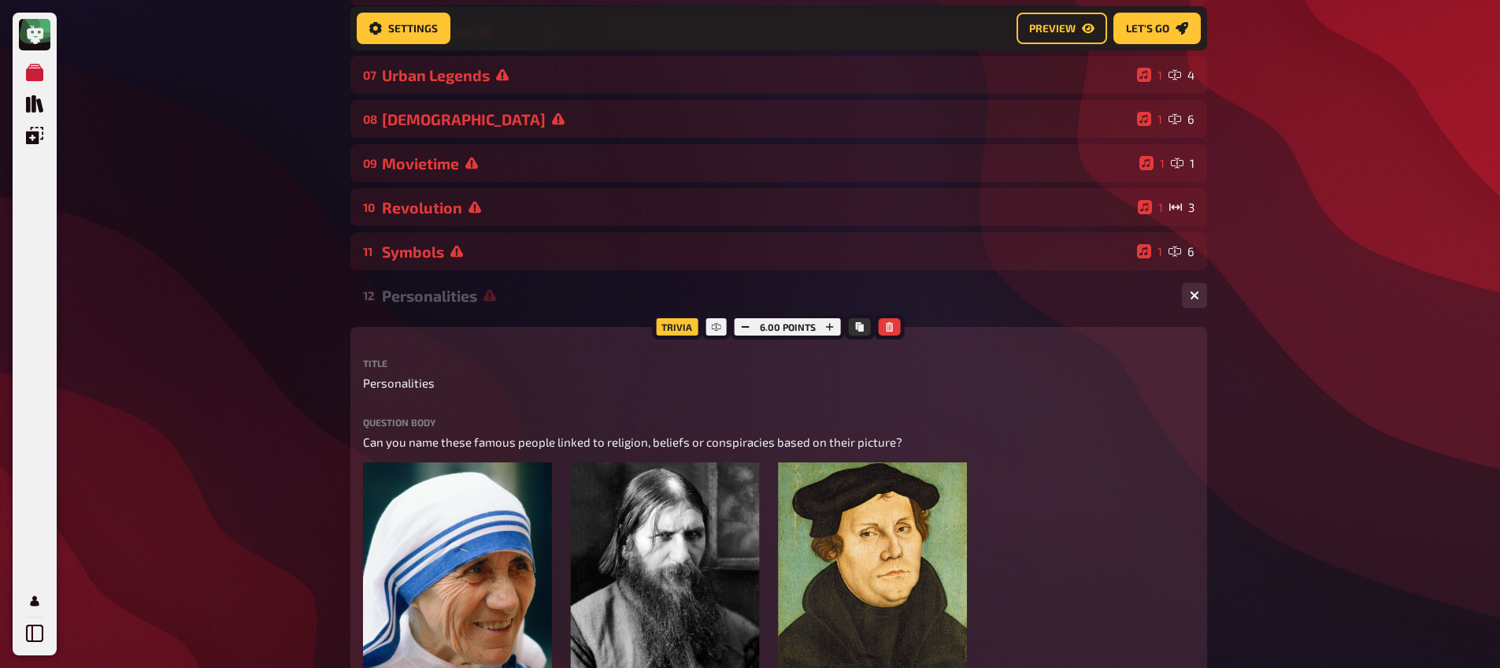
click at [490, 296] on icon at bounding box center [489, 295] width 13 height 13
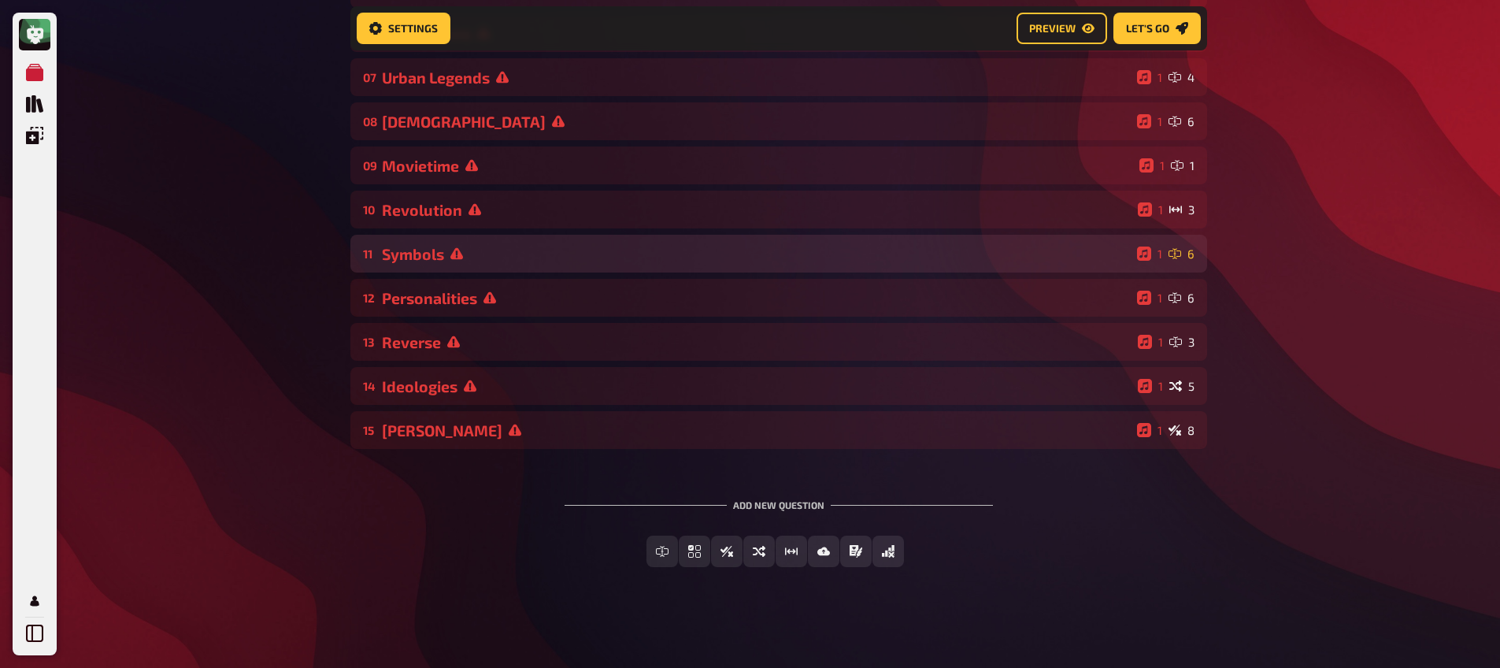
click at [490, 254] on div "Symbols" at bounding box center [756, 254] width 749 height 18
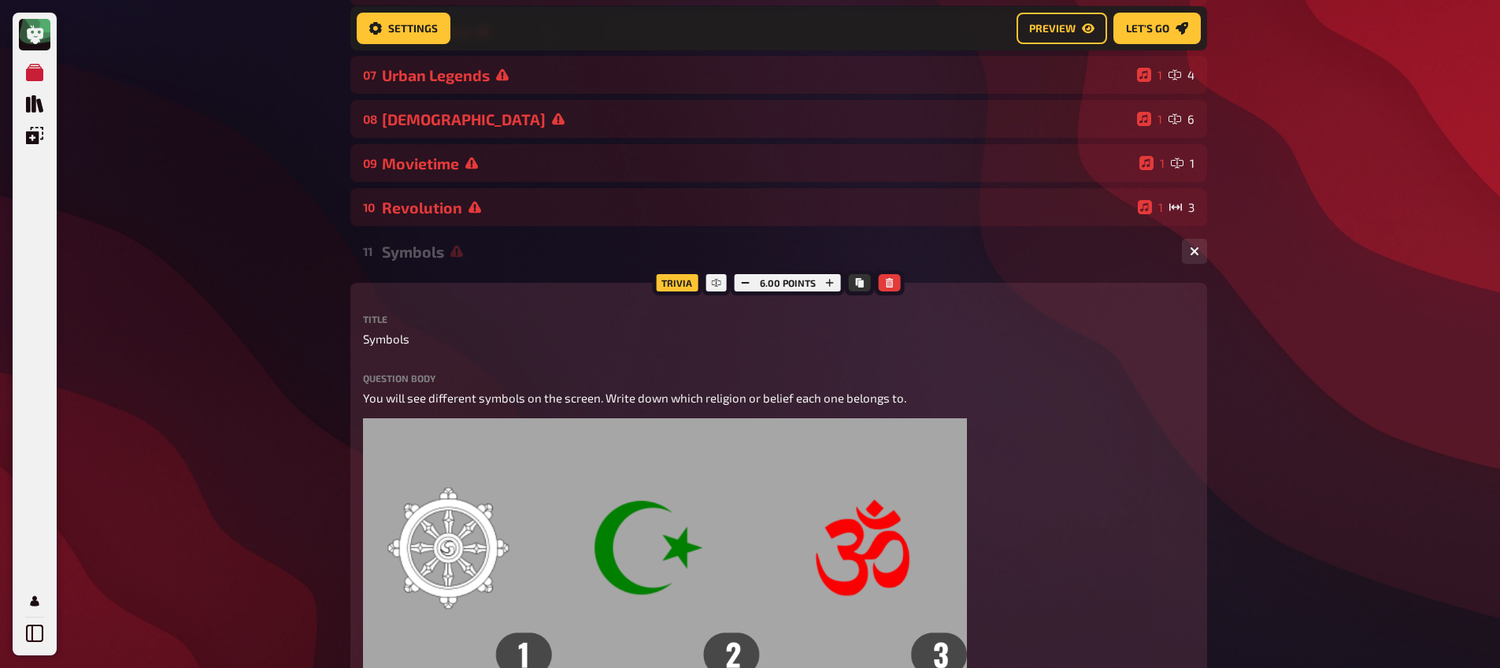
click at [490, 254] on div "Symbols" at bounding box center [775, 251] width 787 height 18
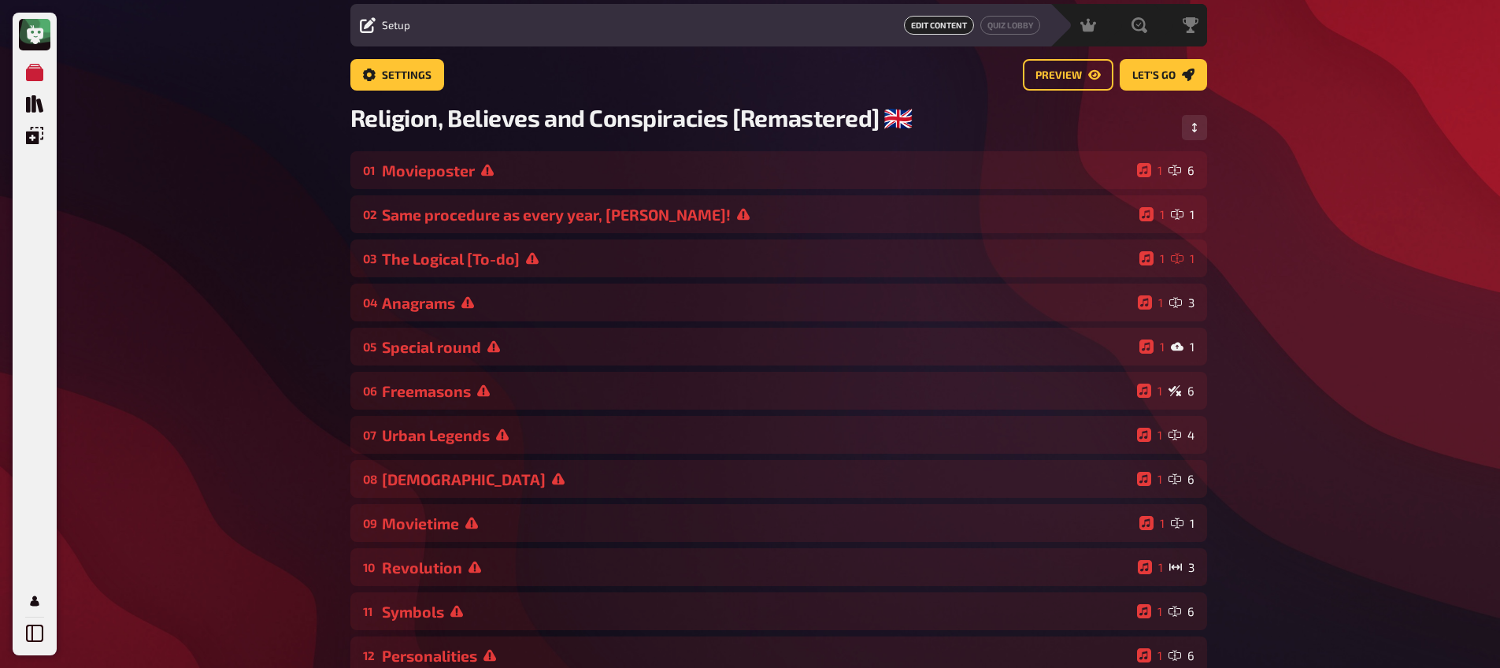
scroll to position [0, 0]
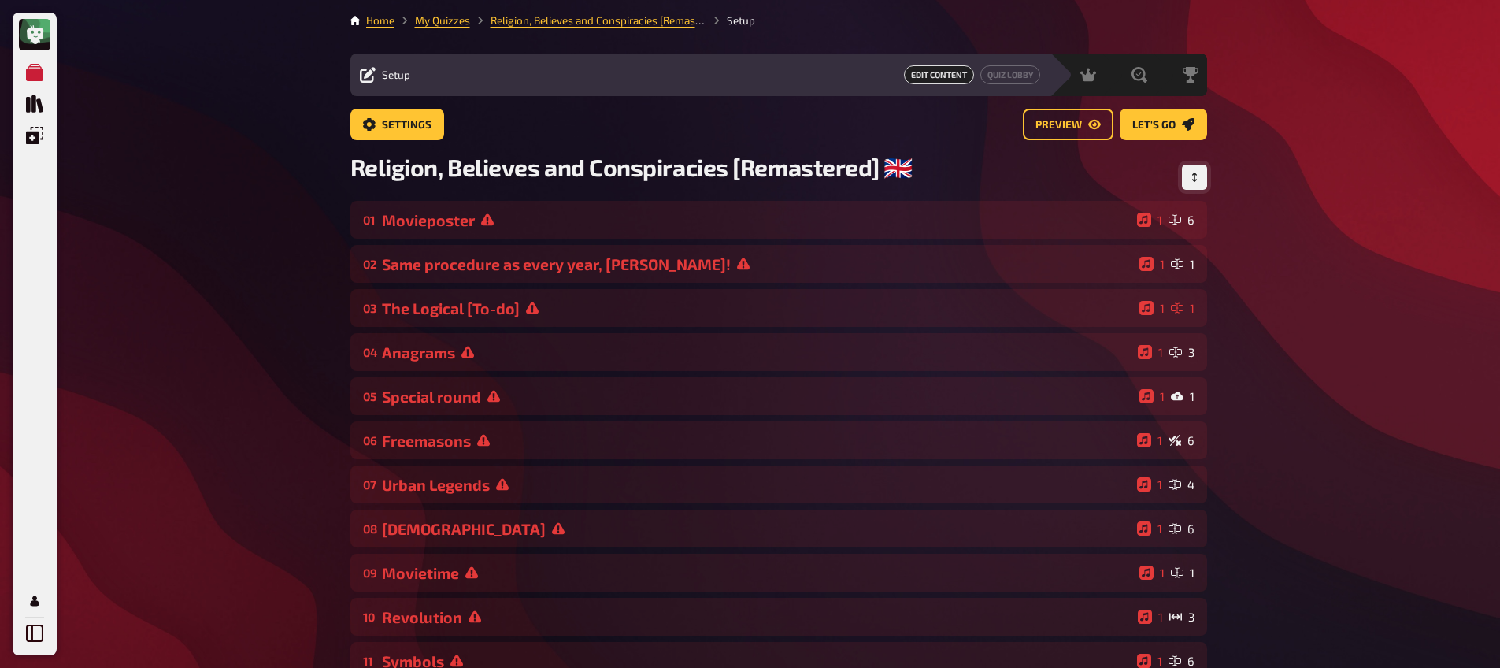
click at [1199, 175] on button "Change Order" at bounding box center [1194, 177] width 25 height 25
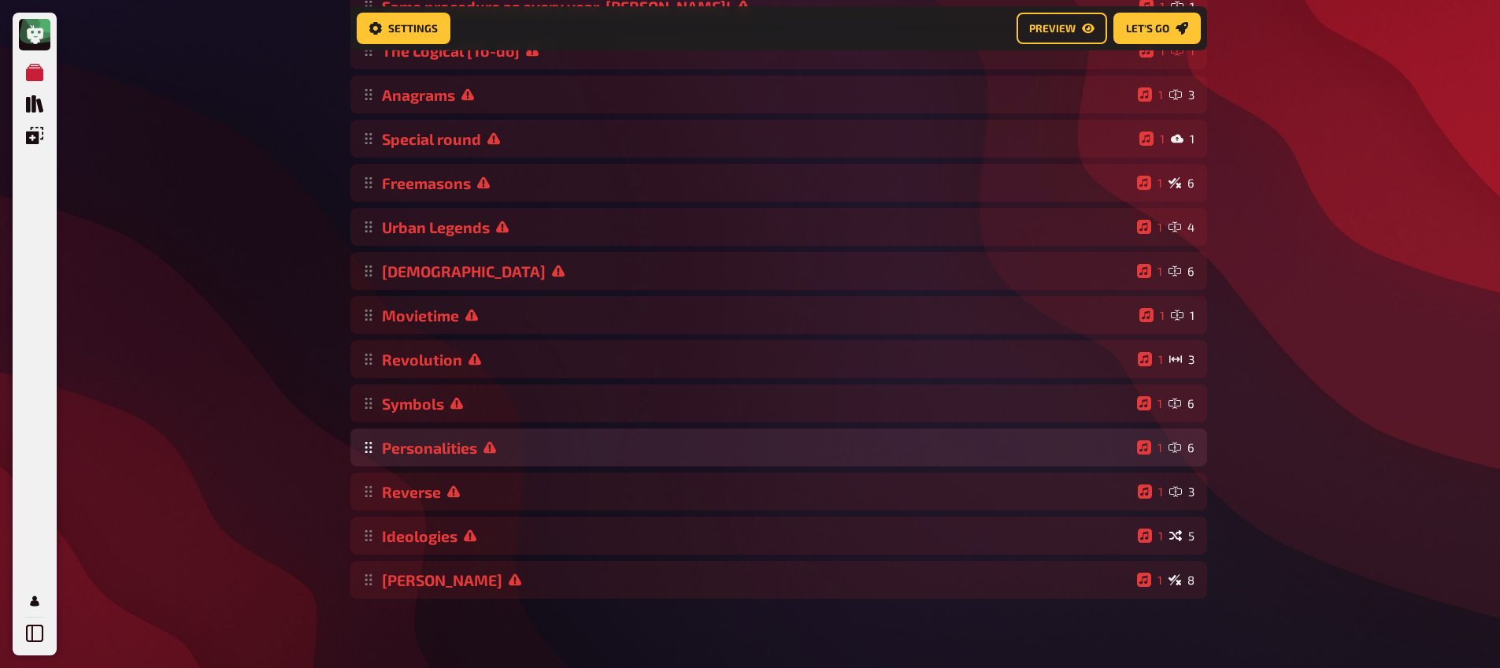
scroll to position [279, 0]
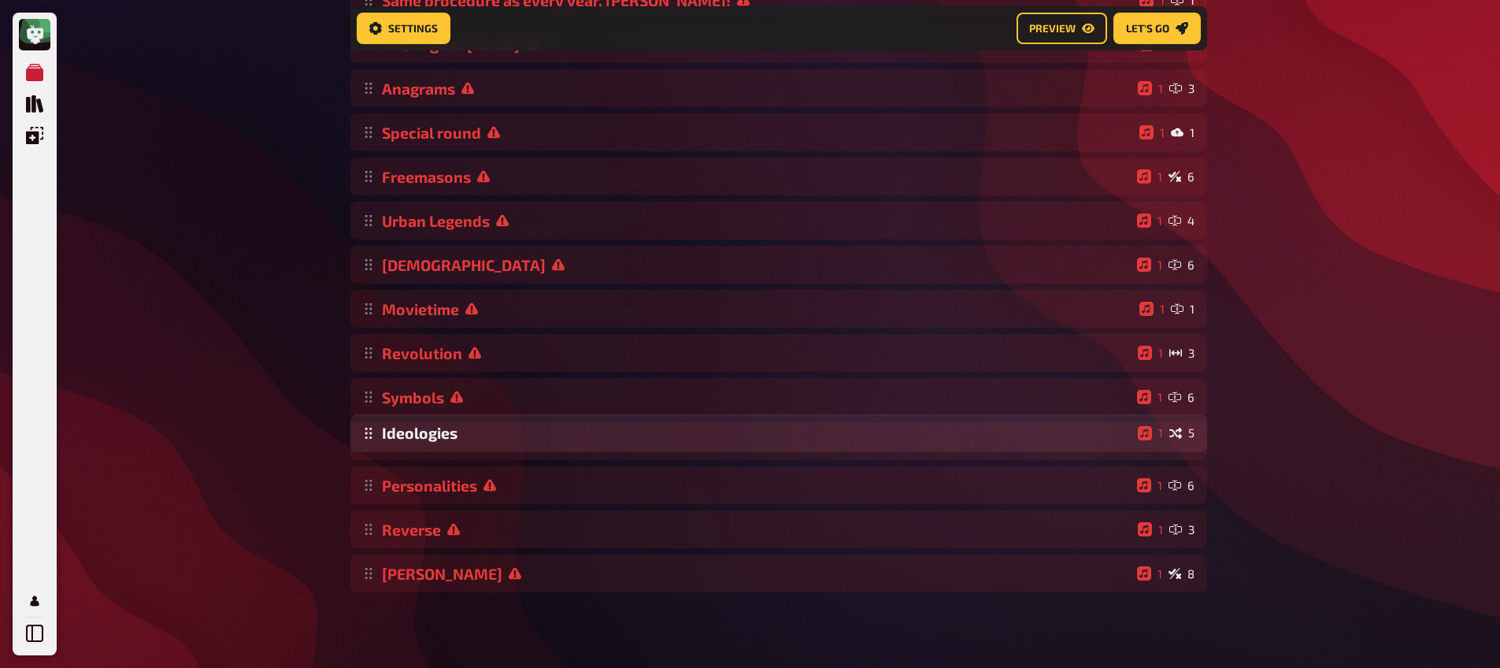
drag, startPoint x: 368, startPoint y: 535, endPoint x: 393, endPoint y: 431, distance: 106.0
click at [393, 431] on div "Movieposter 1 6 Same procedure as every year, [PERSON_NAME]! 1 1 The Logical [T…" at bounding box center [778, 264] width 856 height 655
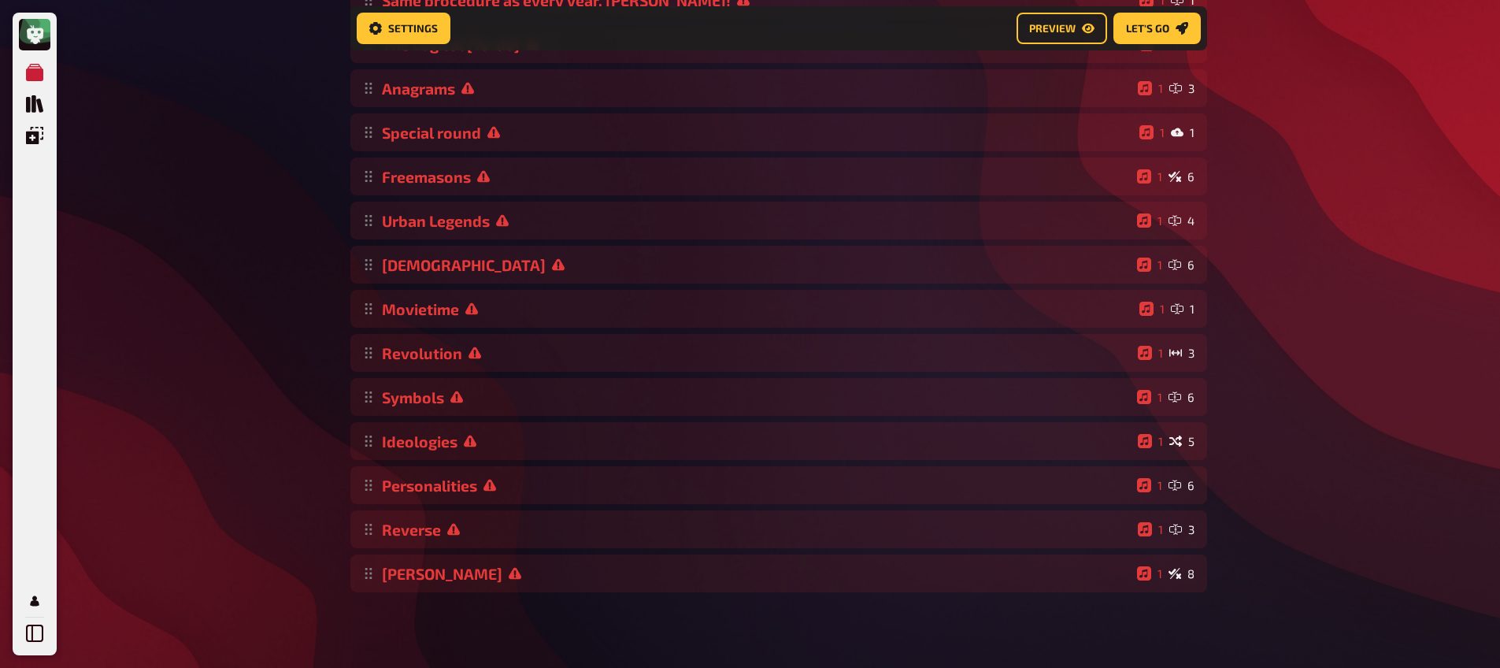
click at [280, 447] on div "My Quizzes Quiz Library Overlays My Account Home My Quizzes Religion, Believes …" at bounding box center [750, 196] width 1500 height 944
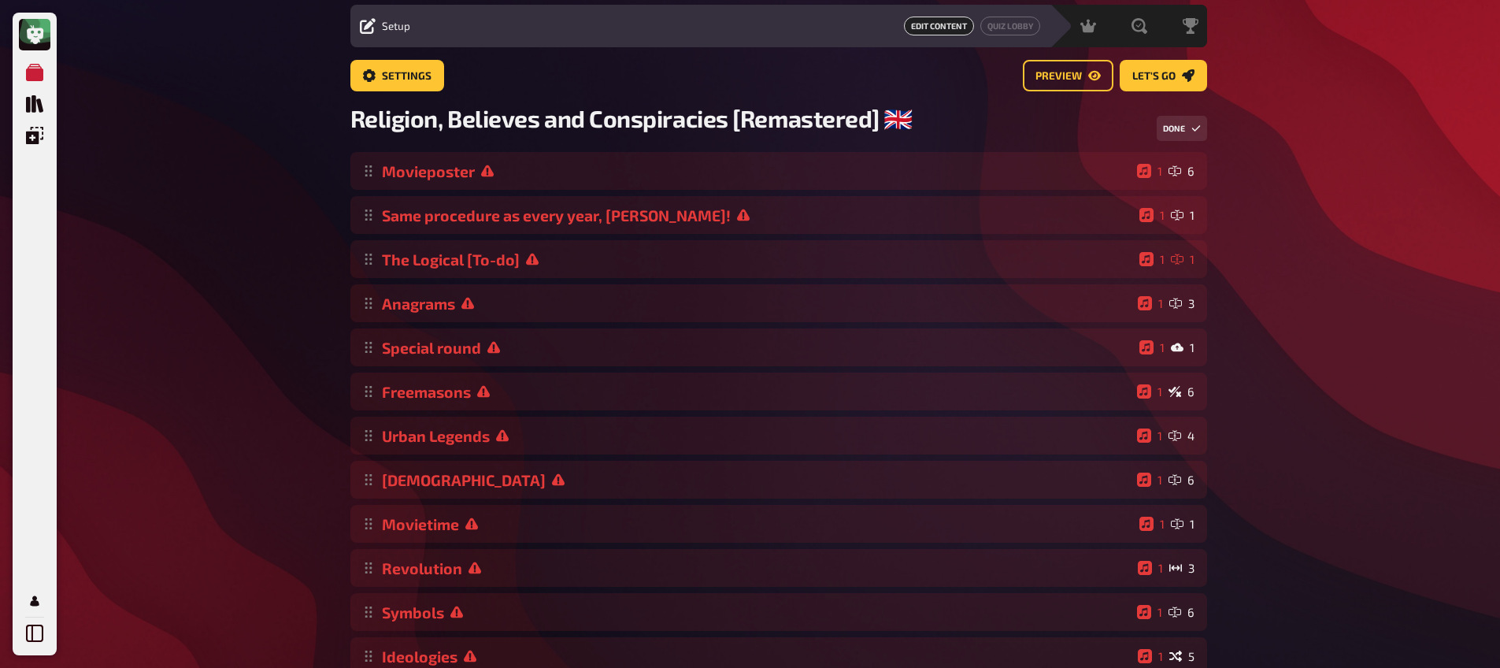
scroll to position [0, 0]
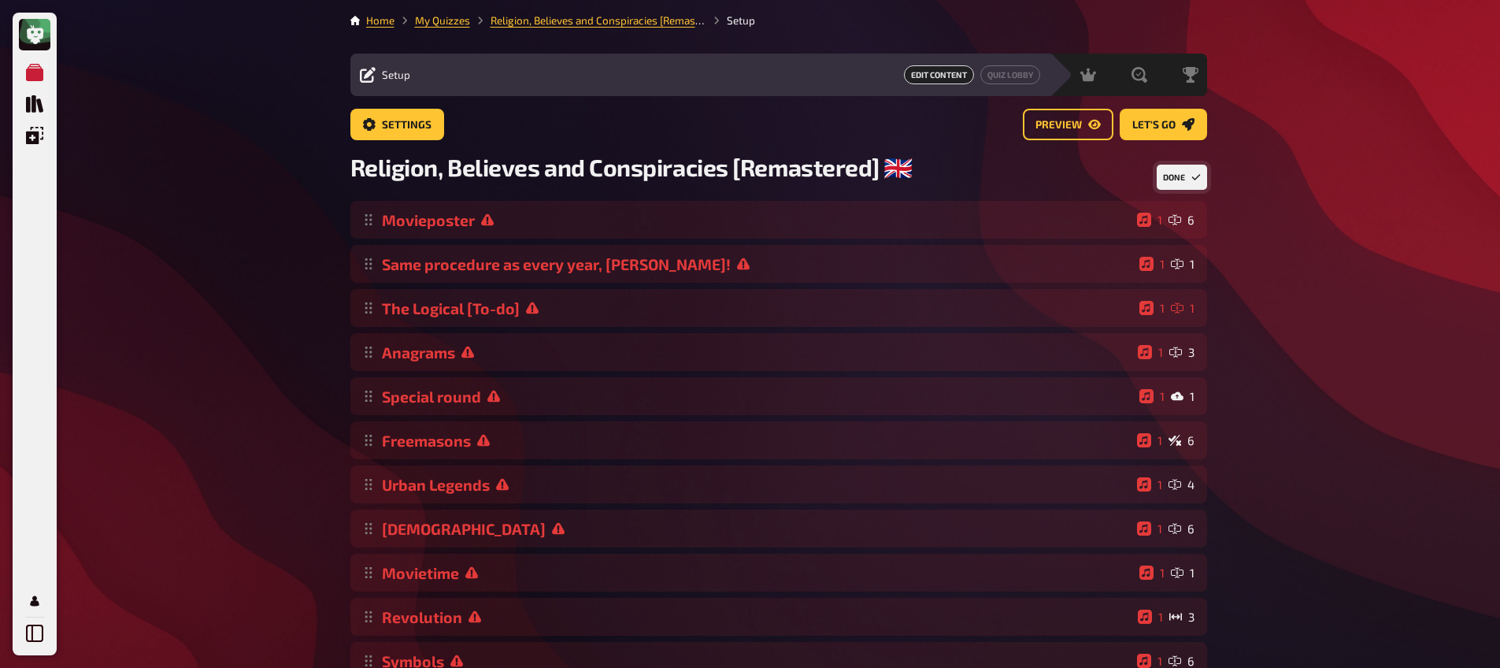
click at [1192, 172] on button "Done" at bounding box center [1181, 177] width 50 height 25
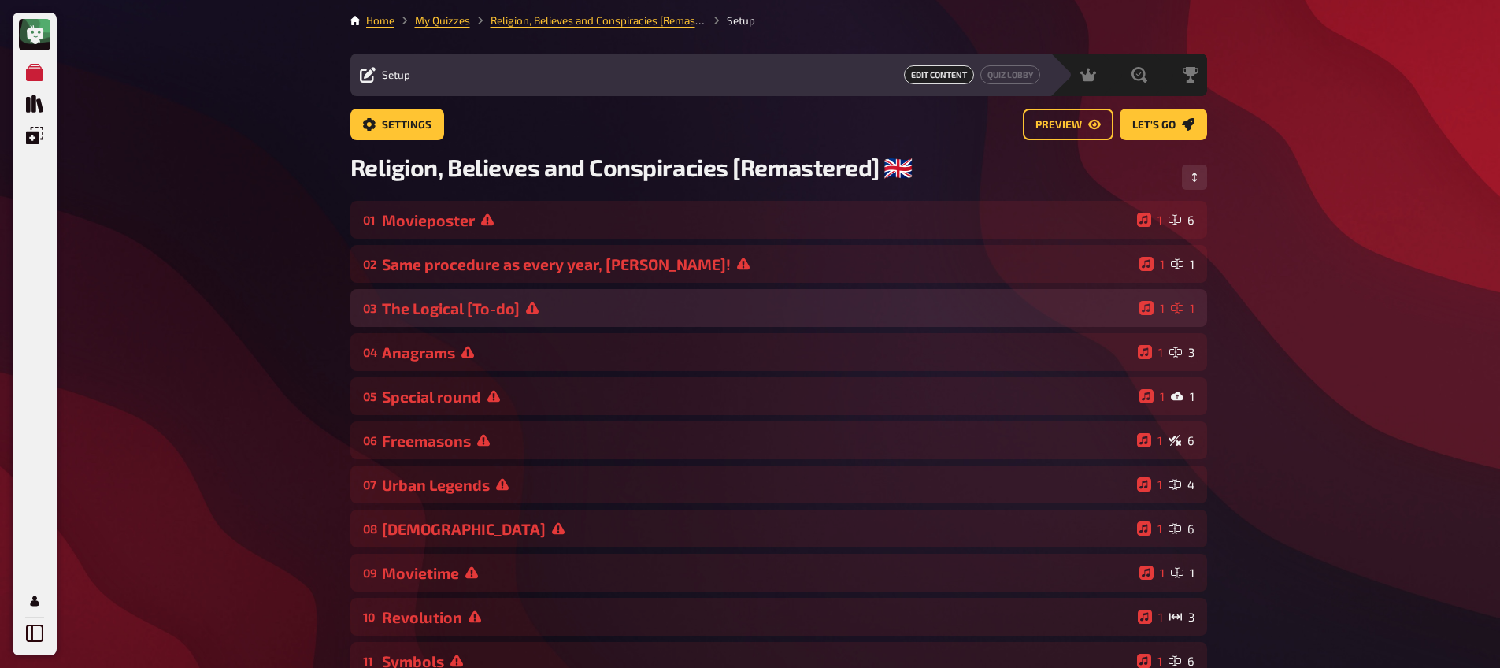
click at [495, 313] on div "The Logical [To-do]" at bounding box center [757, 308] width 751 height 18
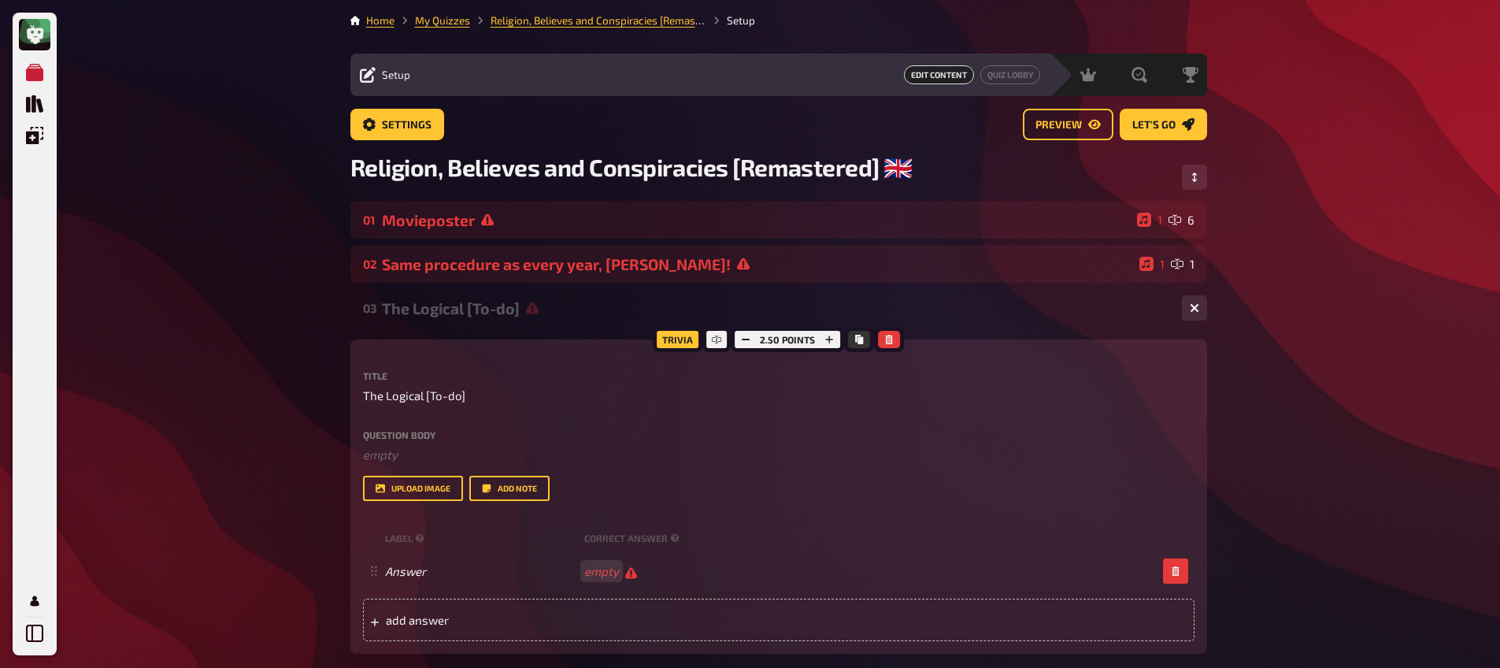
click at [424, 464] on div "Question body ﻿ empty Drop here to upload upload image Add note" at bounding box center [778, 466] width 831 height 72
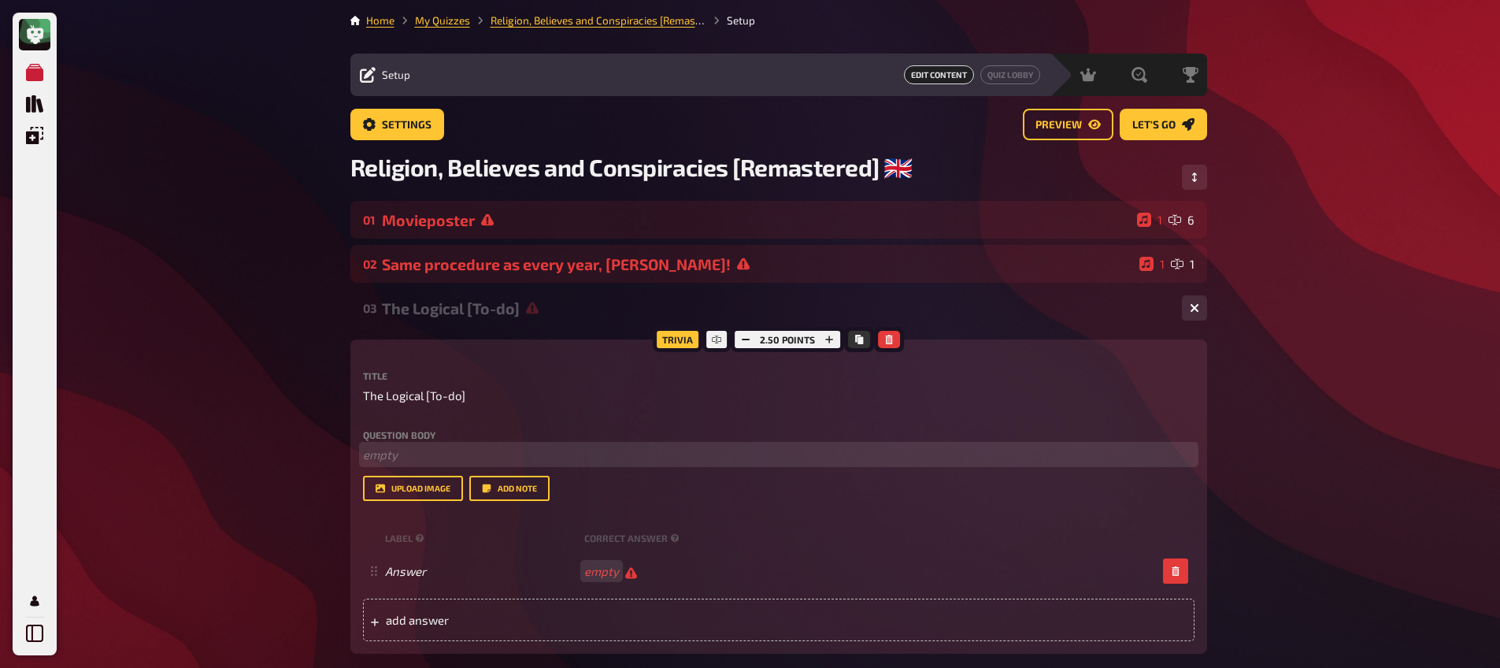
click at [427, 457] on p "﻿ empty" at bounding box center [778, 455] width 831 height 18
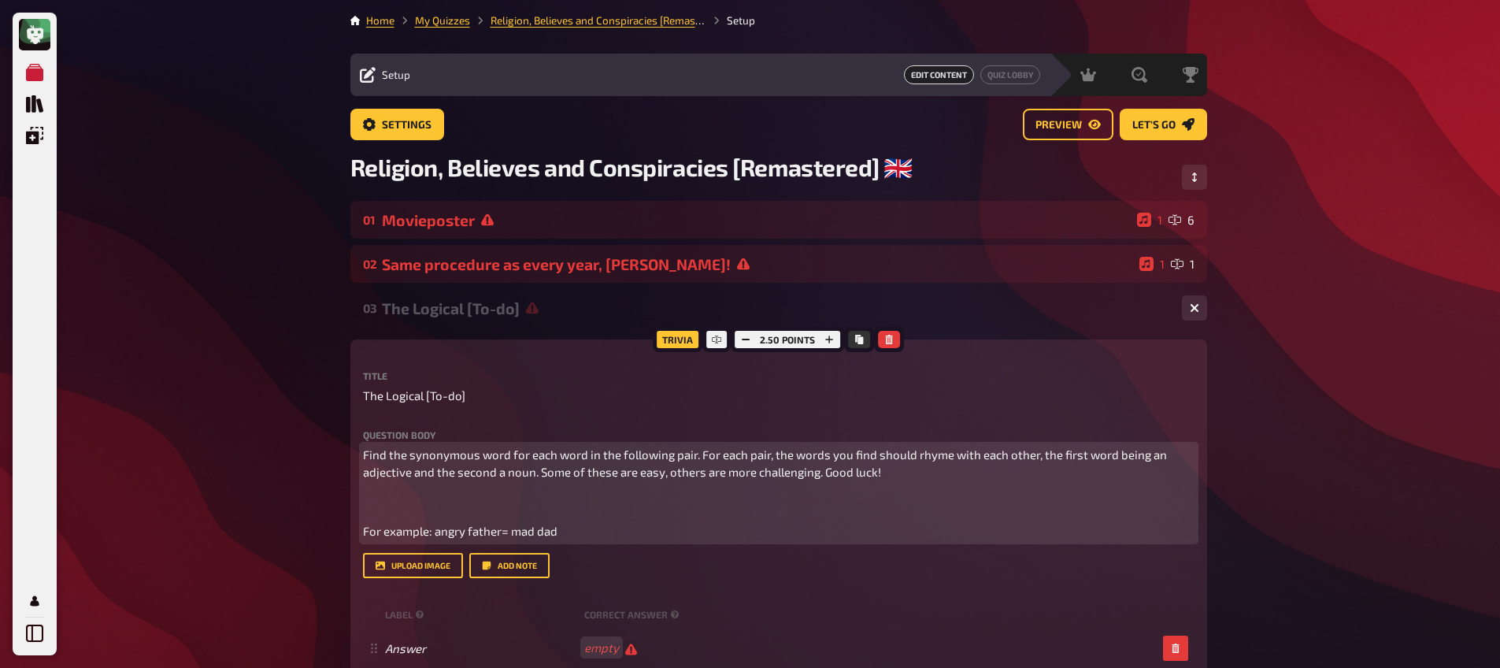
click at [404, 505] on p "﻿" at bounding box center [778, 502] width 831 height 18
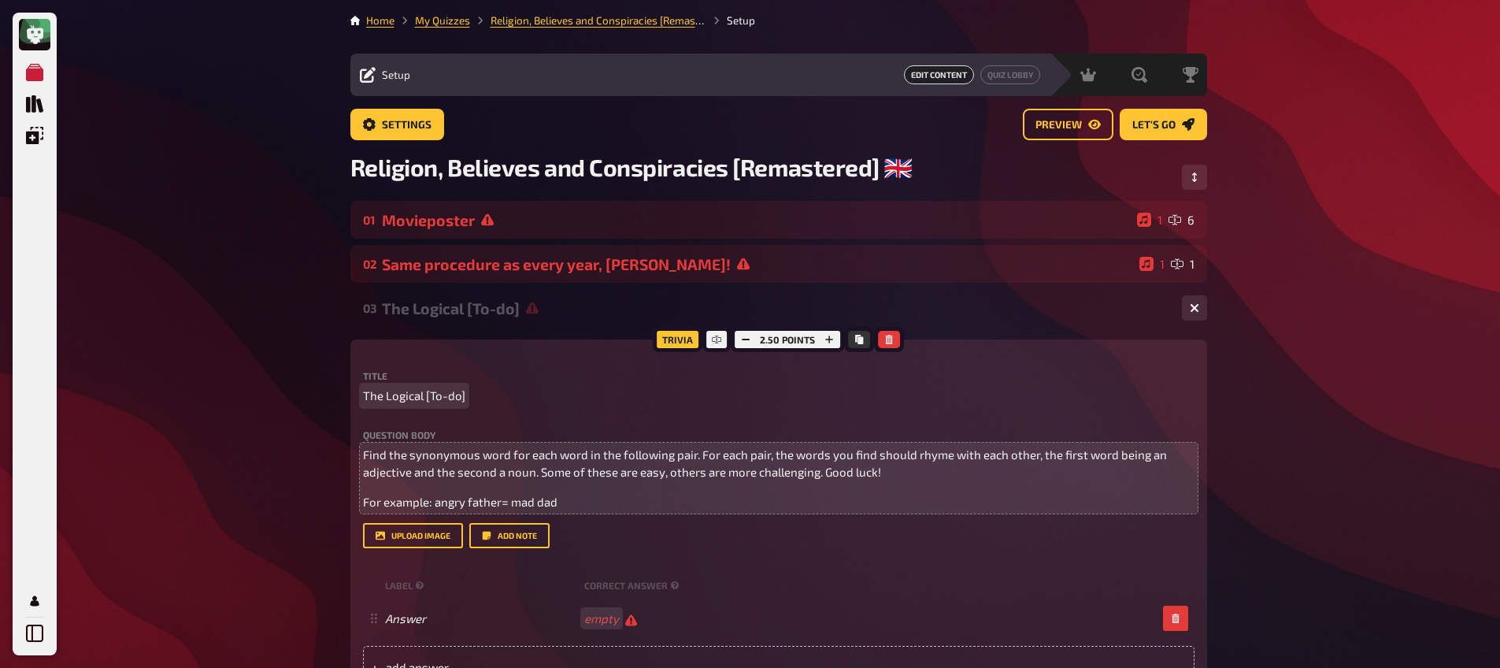
click at [464, 396] on p "The Logical [To-do]" at bounding box center [778, 396] width 831 height 18
drag, startPoint x: 464, startPoint y: 400, endPoint x: 431, endPoint y: 404, distance: 34.1
click at [431, 404] on p "The Logical [To-do]" at bounding box center [778, 396] width 831 height 18
drag, startPoint x: 426, startPoint y: 398, endPoint x: 482, endPoint y: 398, distance: 55.9
click at [481, 397] on p "The Logical [To-do]" at bounding box center [778, 396] width 831 height 18
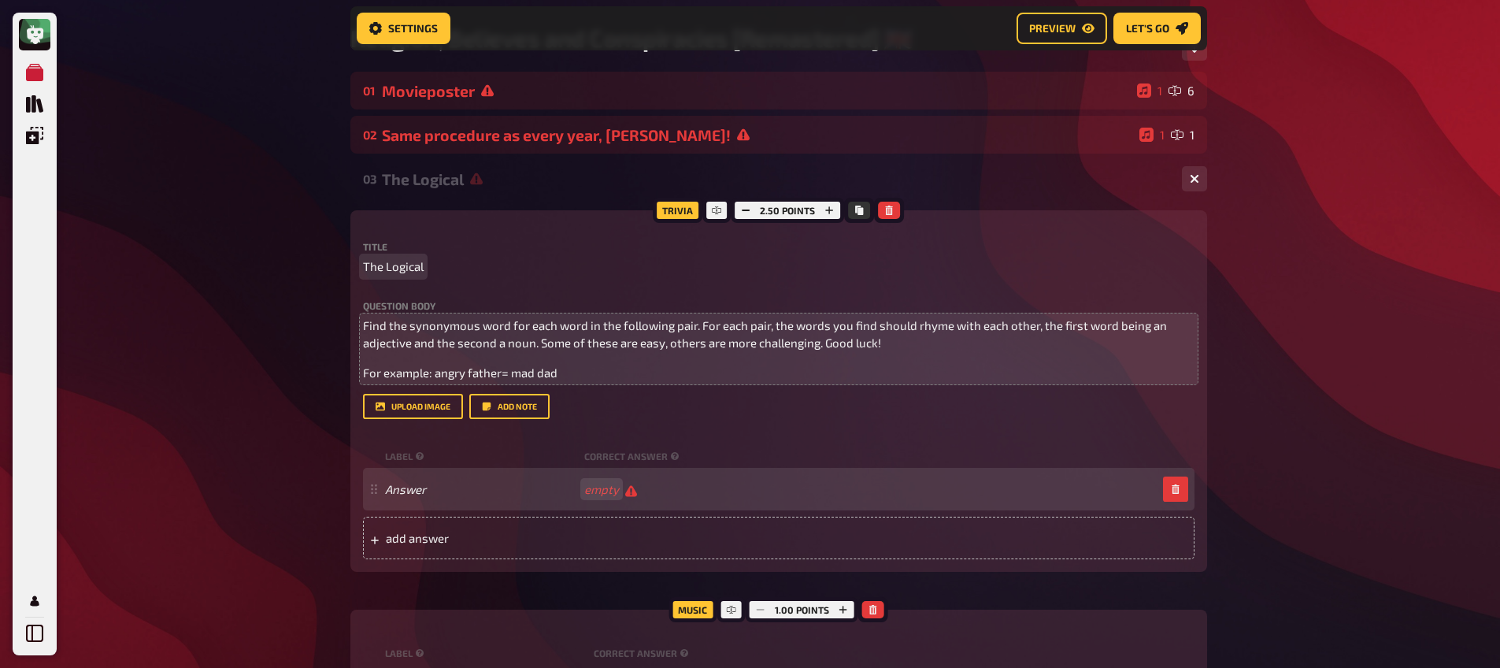
scroll to position [146, 0]
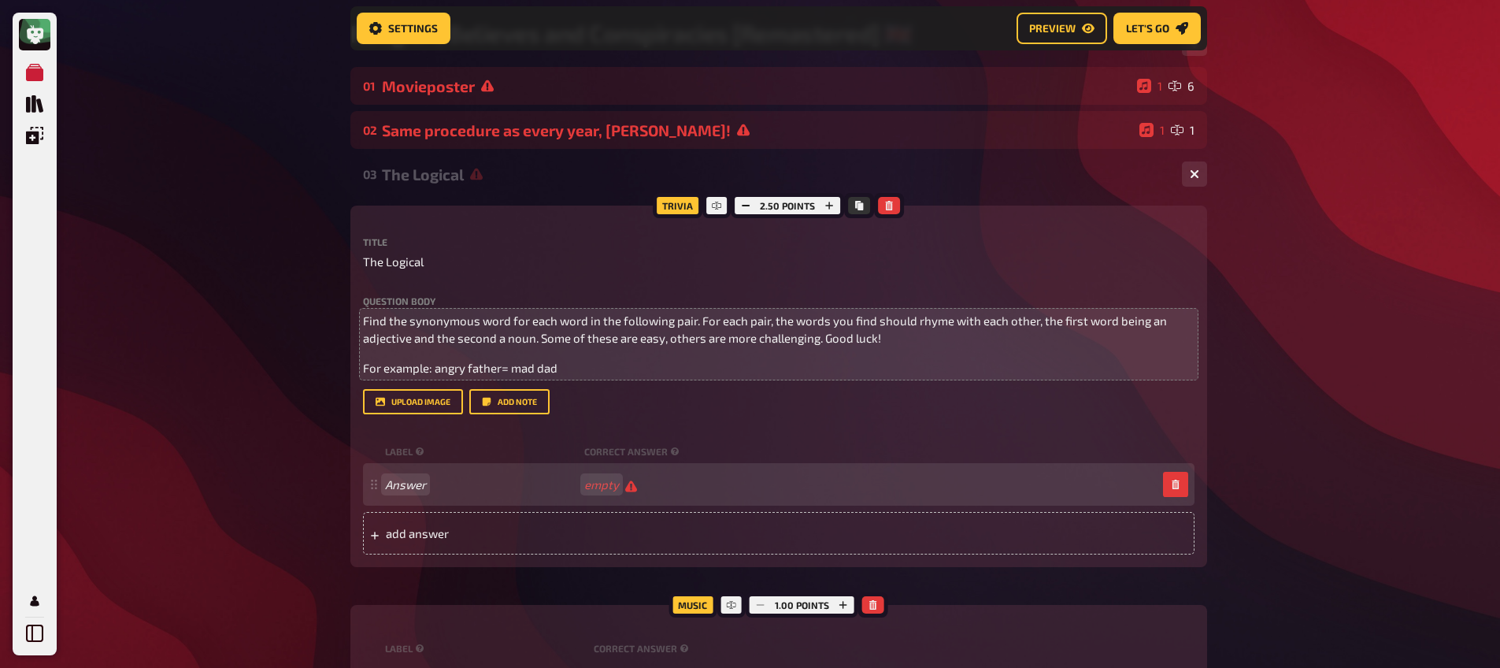
click at [412, 475] on div "Answer empty" at bounding box center [778, 484] width 831 height 43
paste span
click at [601, 494] on div "humorous rabbit empty" at bounding box center [778, 484] width 831 height 43
paste span
click at [563, 529] on span "add answer" at bounding box center [508, 533] width 245 height 14
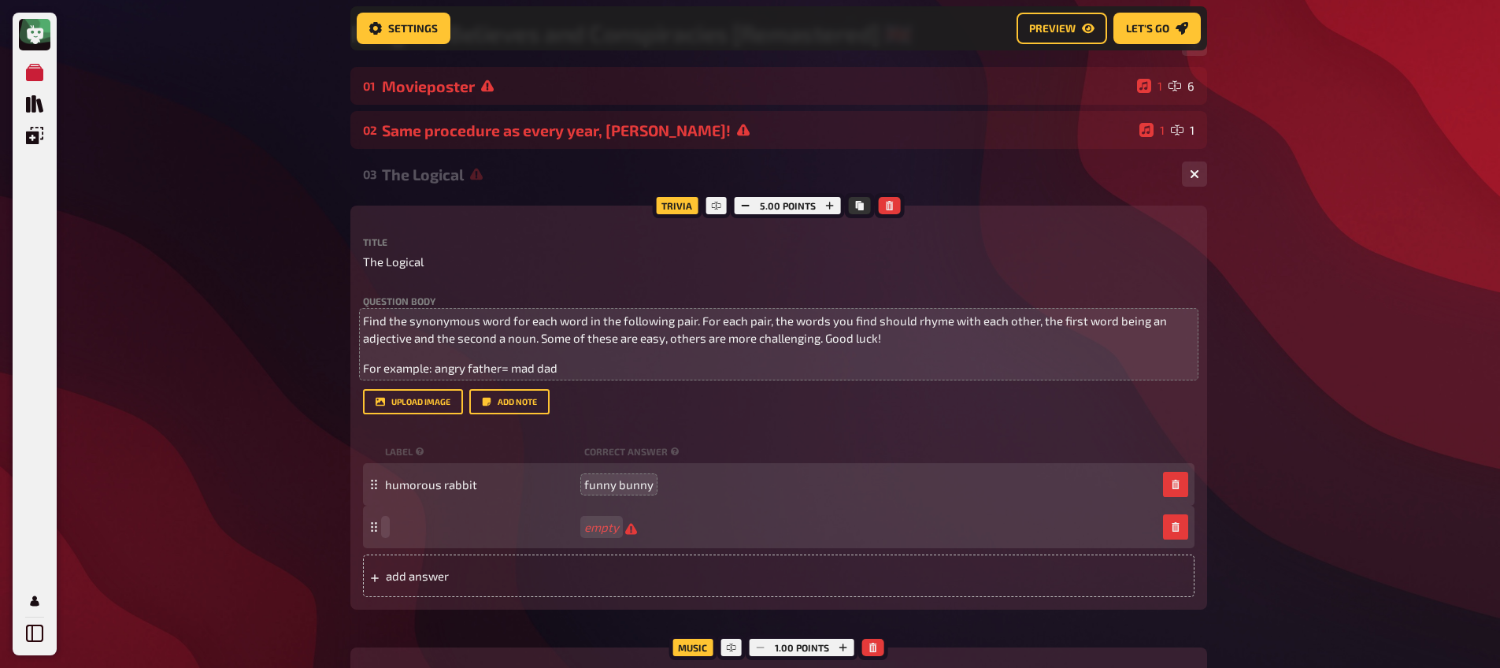
scroll to position [146, 0]
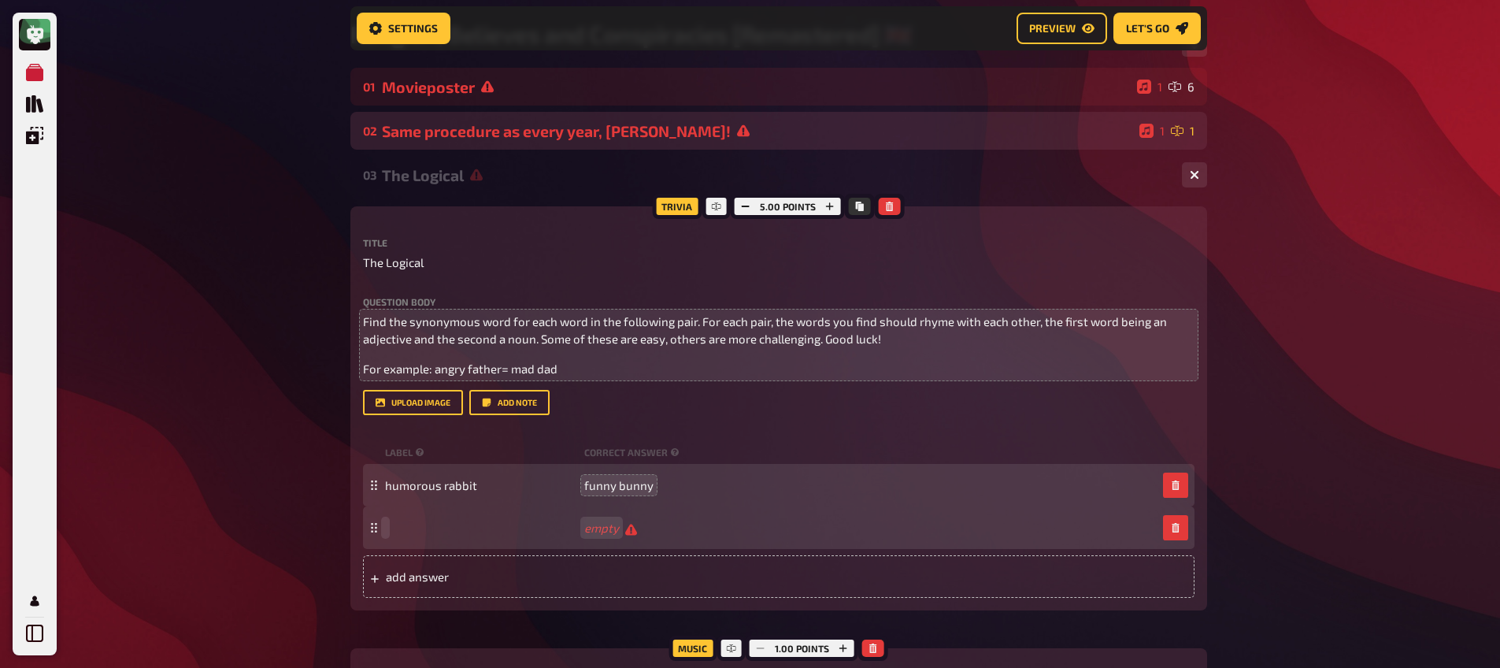
paste span
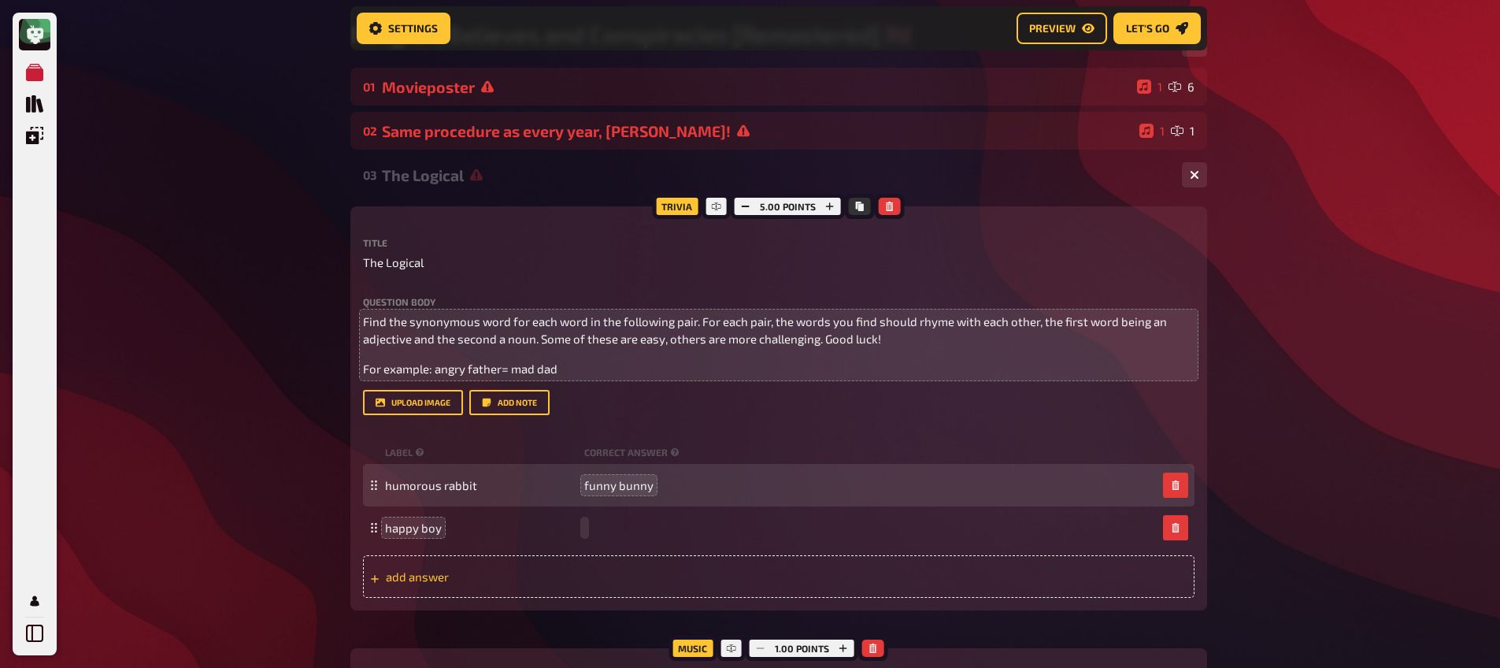
paste span
click at [576, 575] on span "add answer" at bounding box center [508, 576] width 245 height 14
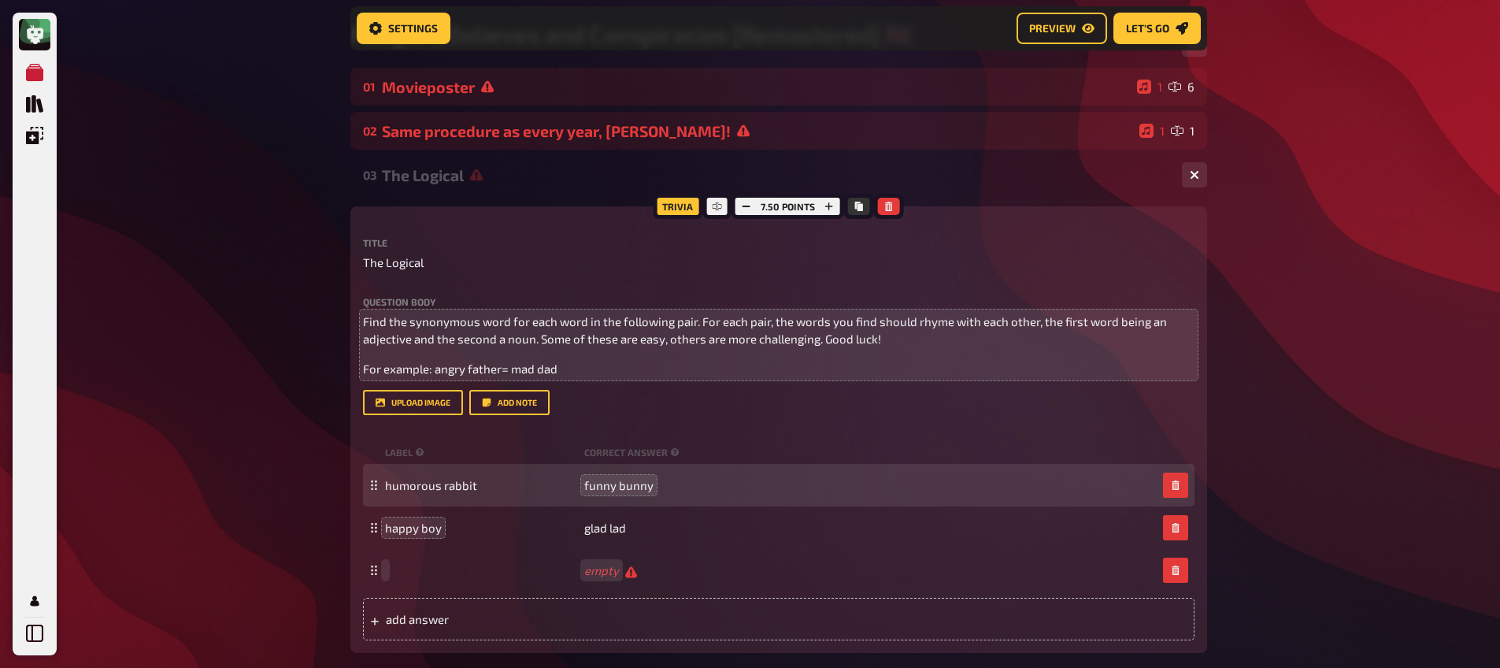
paste span
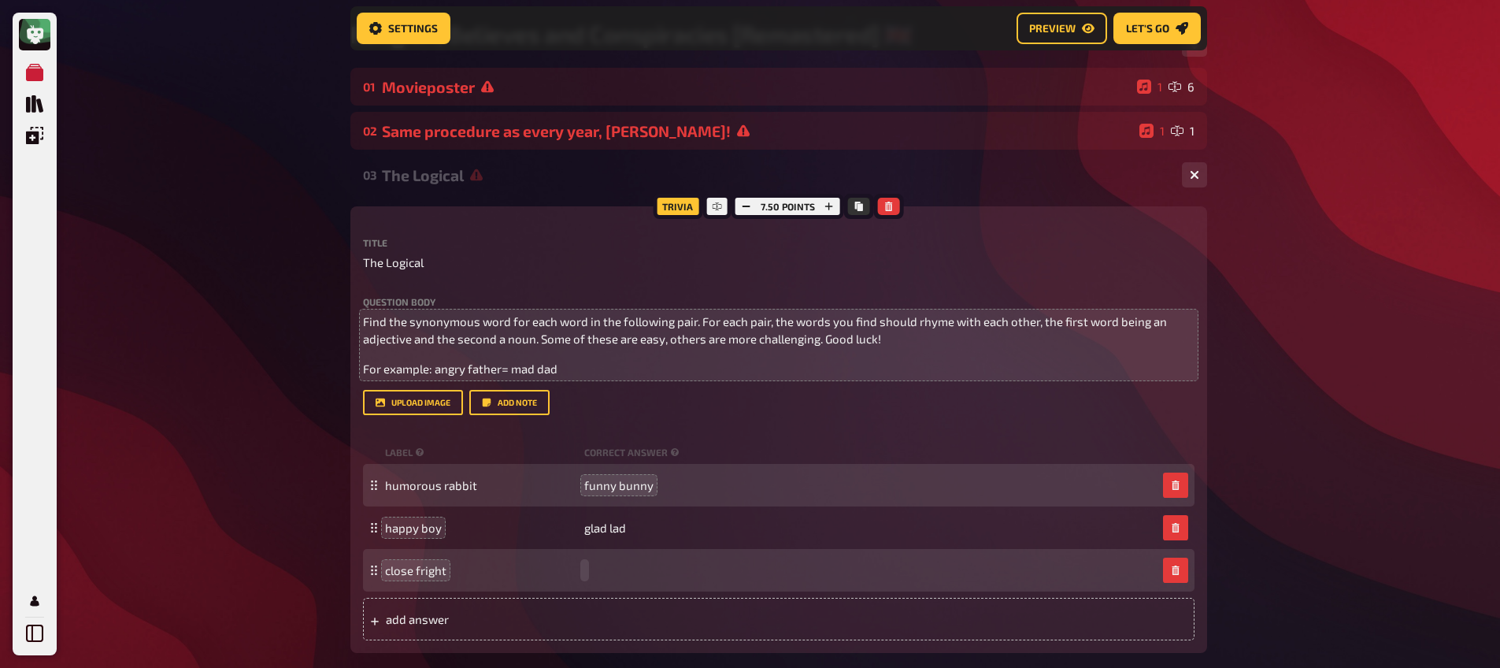
paste span
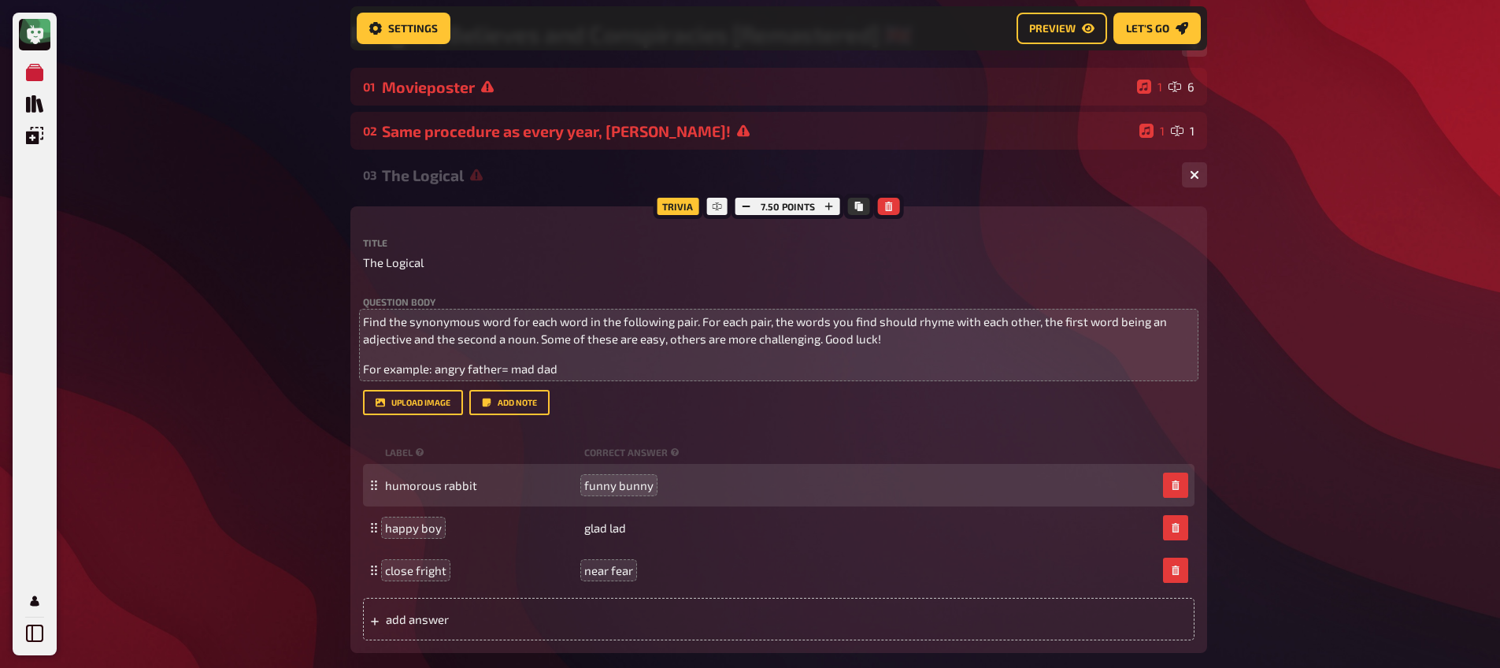
click at [450, 630] on div "add answer" at bounding box center [778, 618] width 831 height 43
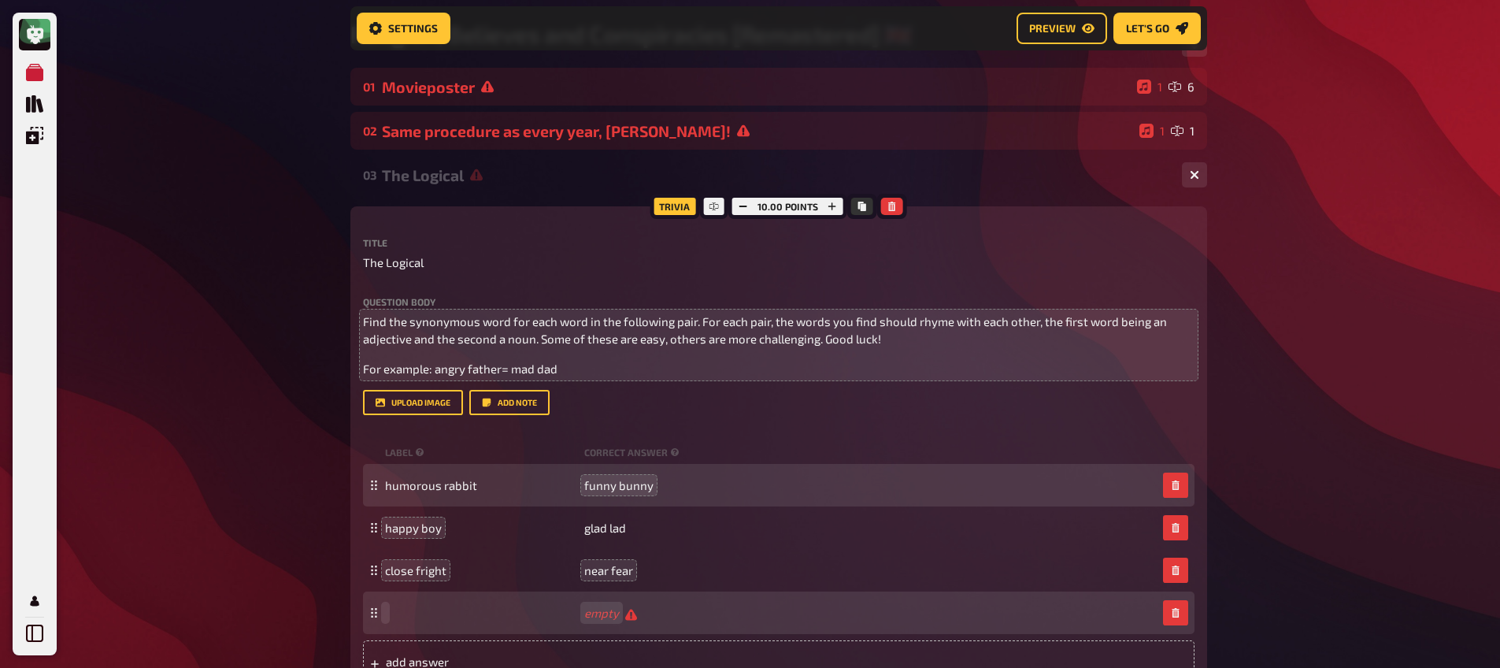
scroll to position [145, 0]
paste span
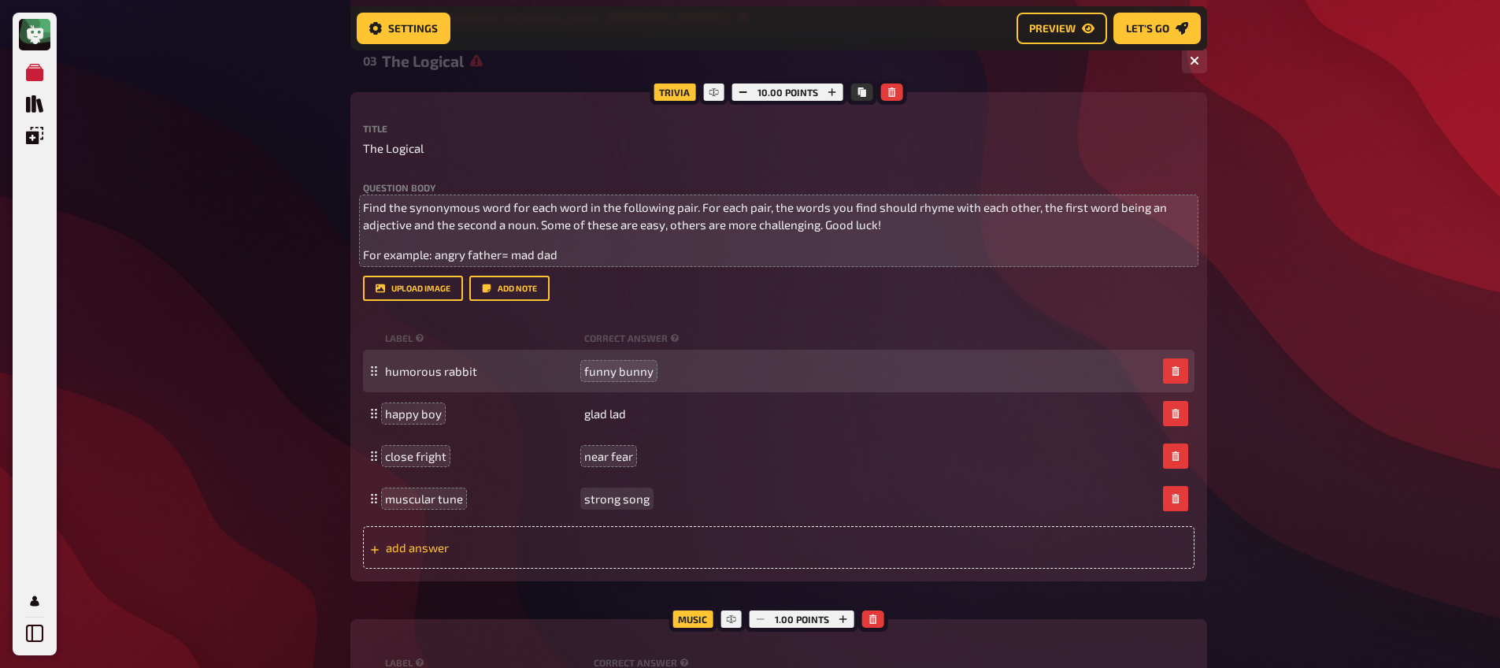
scroll to position [262, 0]
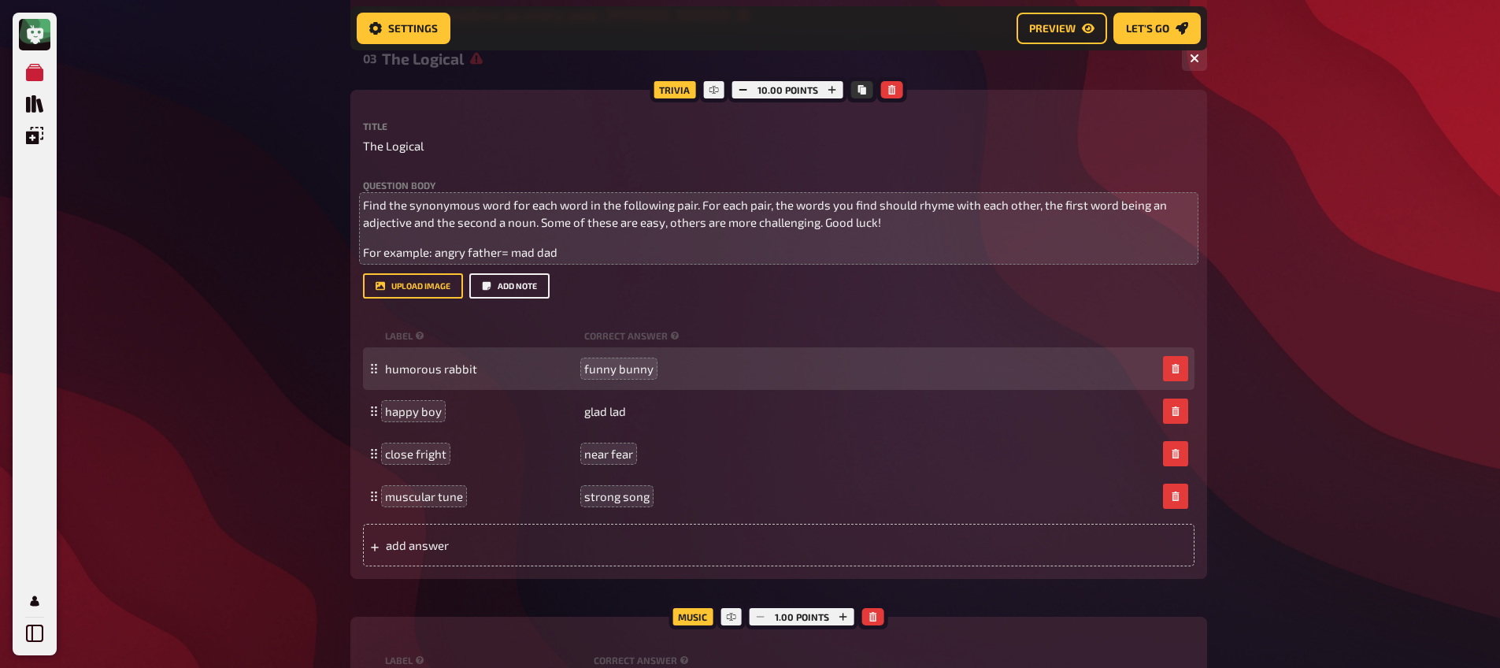
click at [525, 291] on button "Add note" at bounding box center [509, 285] width 80 height 25
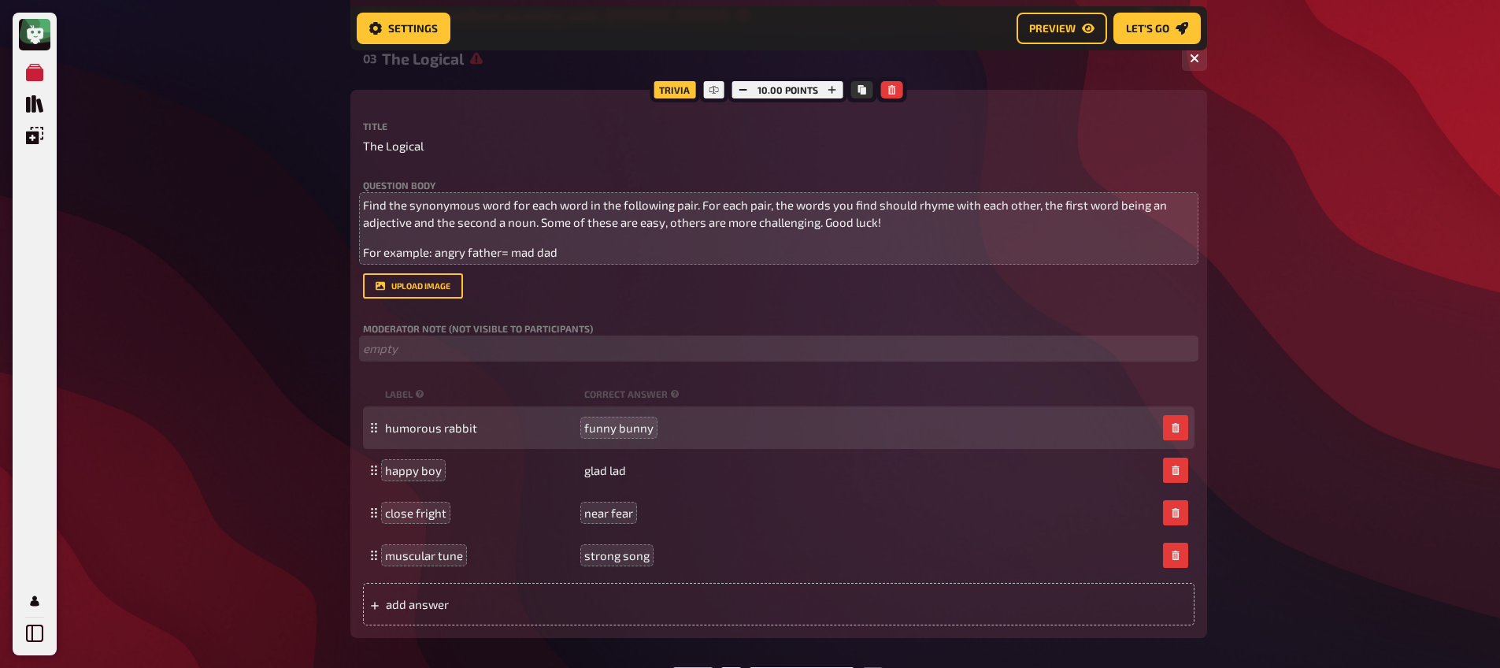
click at [478, 347] on p "﻿ empty" at bounding box center [778, 348] width 831 height 18
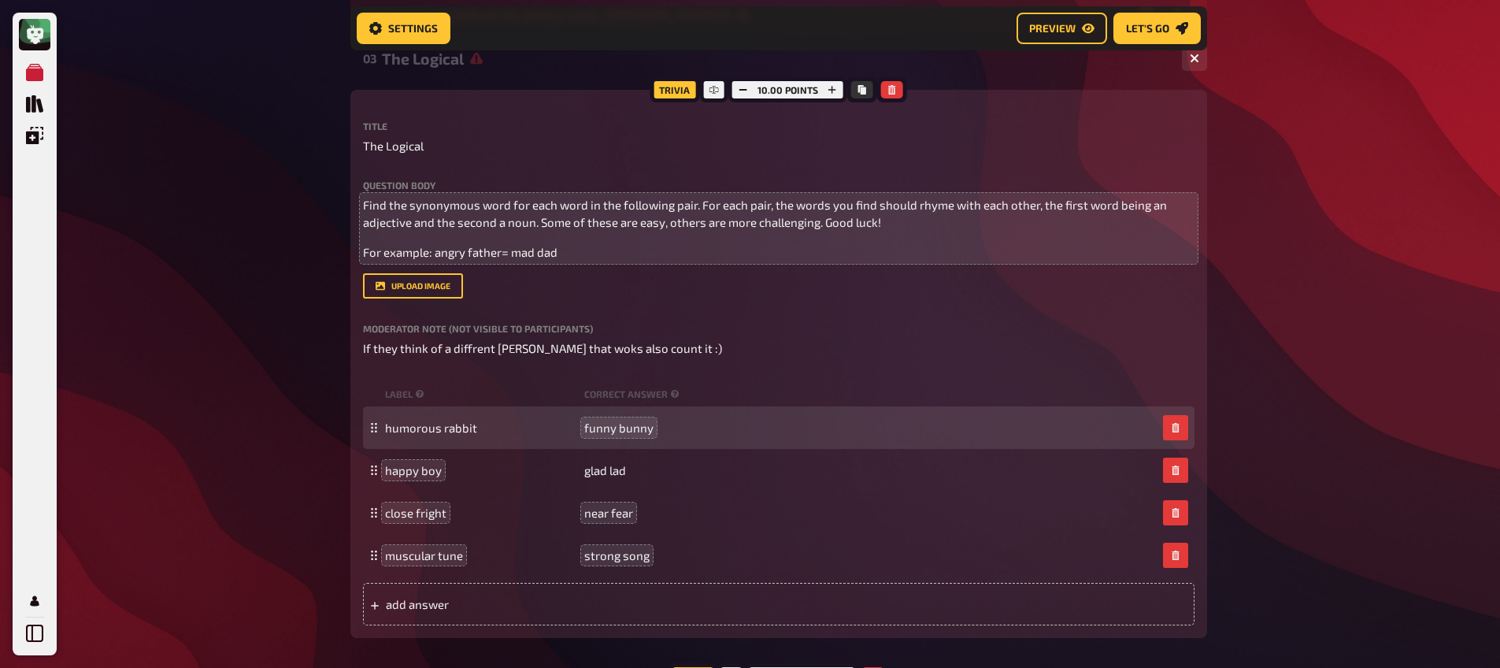
click at [228, 205] on div "My Quizzes Quiz Library Overlays My Account Home My Quizzes Religion, Believes …" at bounding box center [750, 663] width 1500 height 1851
click at [321, 454] on div "My Quizzes Quiz Library Overlays My Account Home My Quizzes Religion, Believes …" at bounding box center [750, 663] width 1500 height 1851
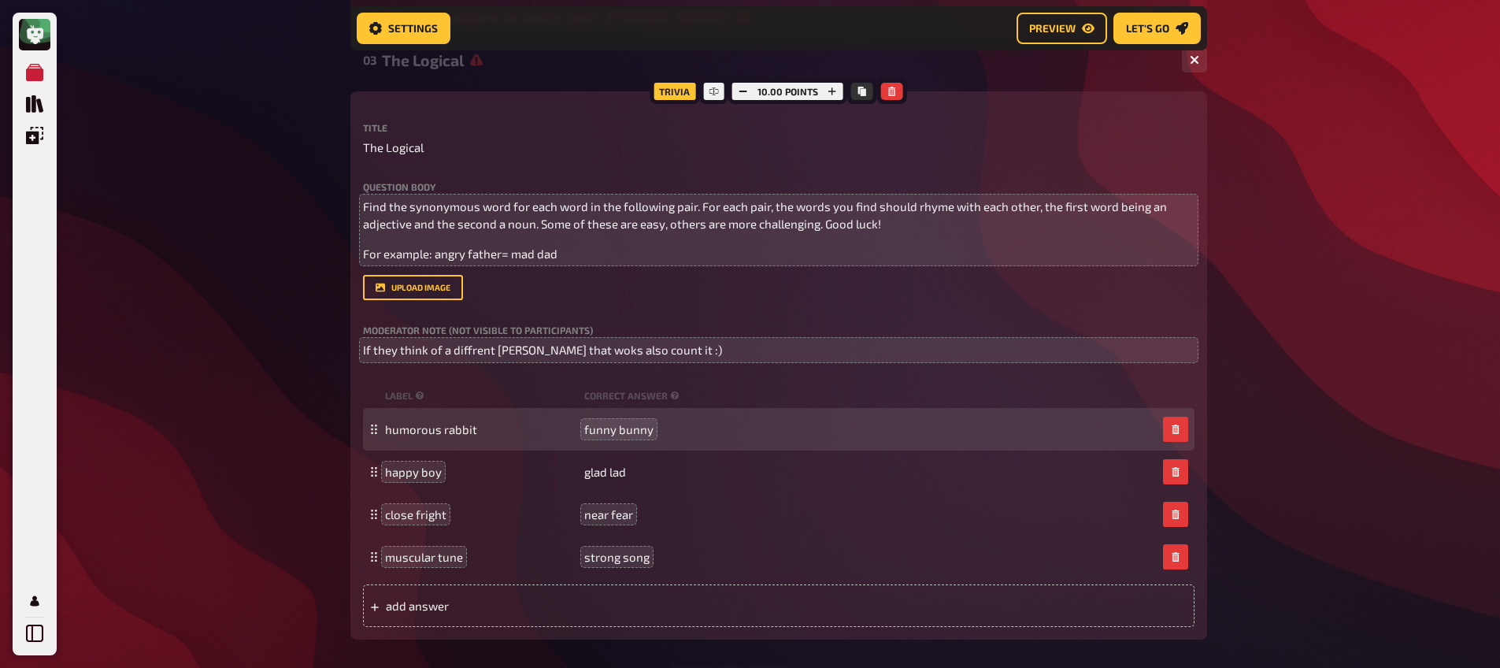
scroll to position [237, 0]
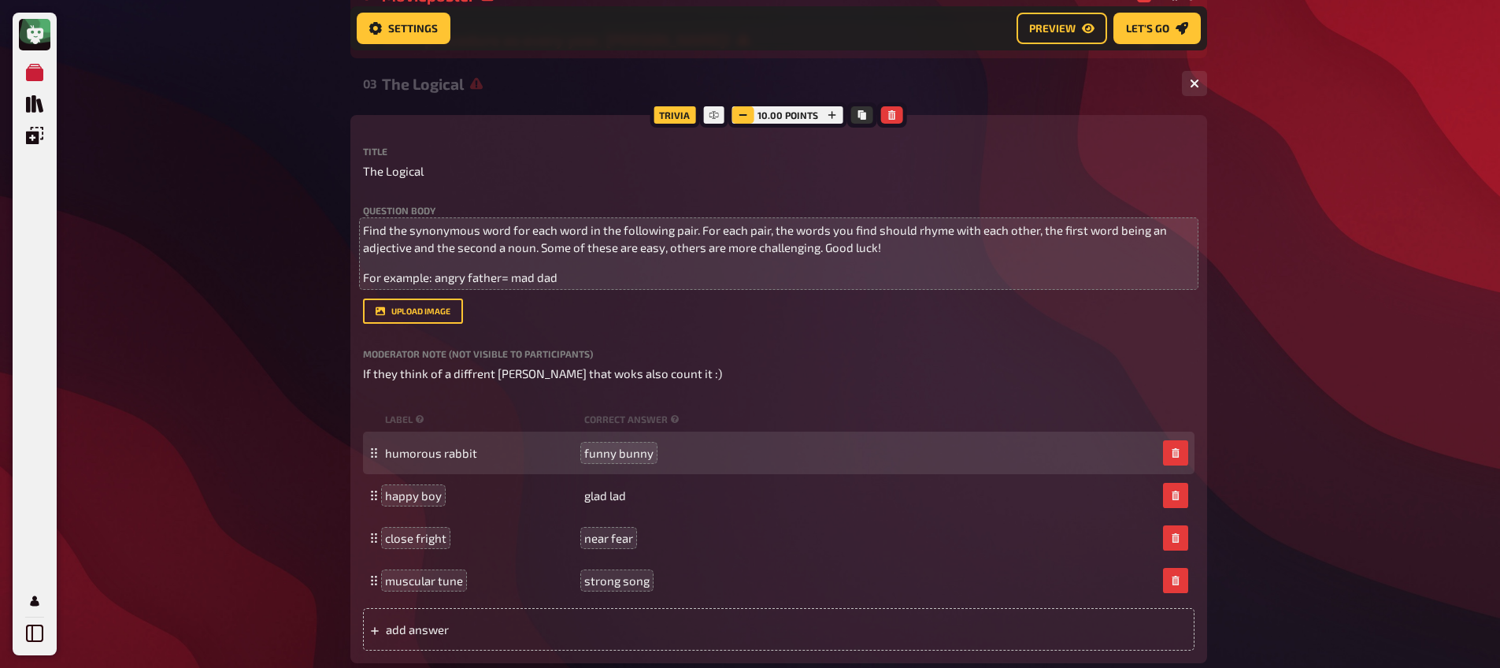
click at [745, 122] on button "button" at bounding box center [743, 114] width 22 height 17
click at [745, 122] on button "button" at bounding box center [745, 114] width 22 height 17
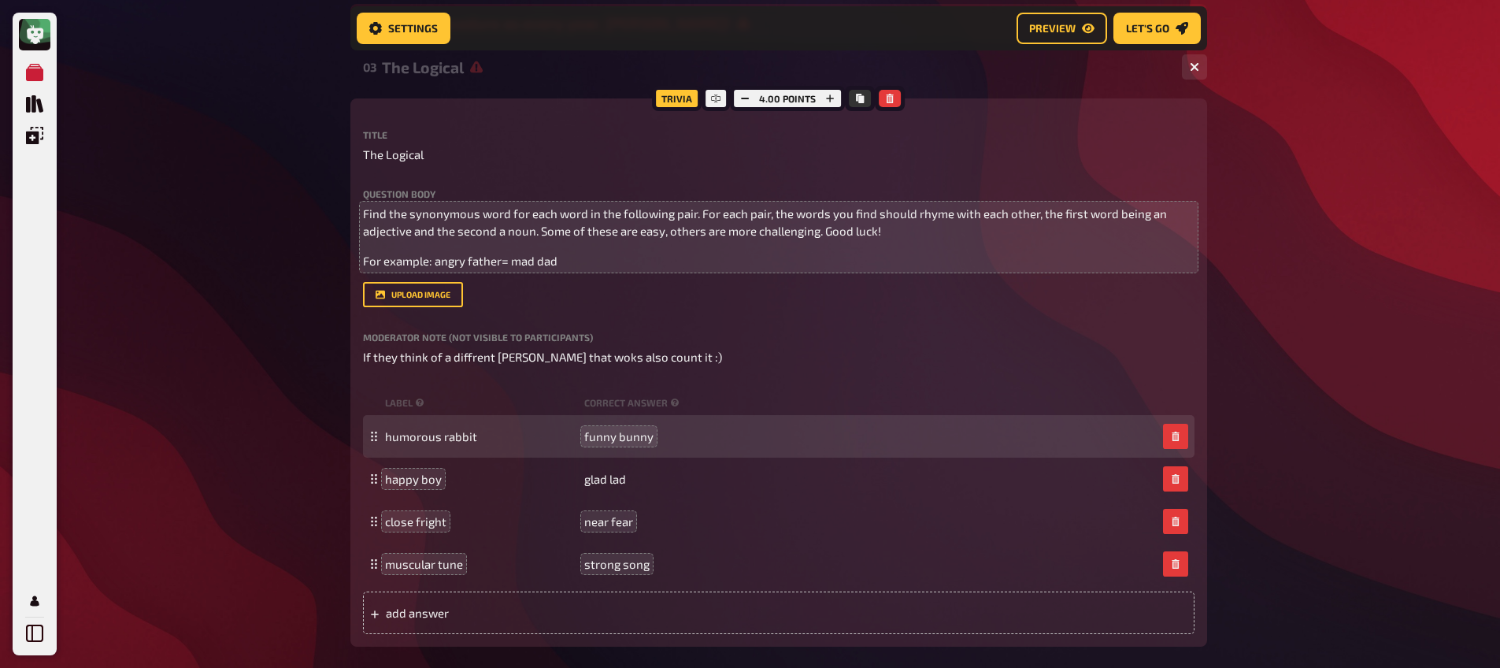
scroll to position [0, 0]
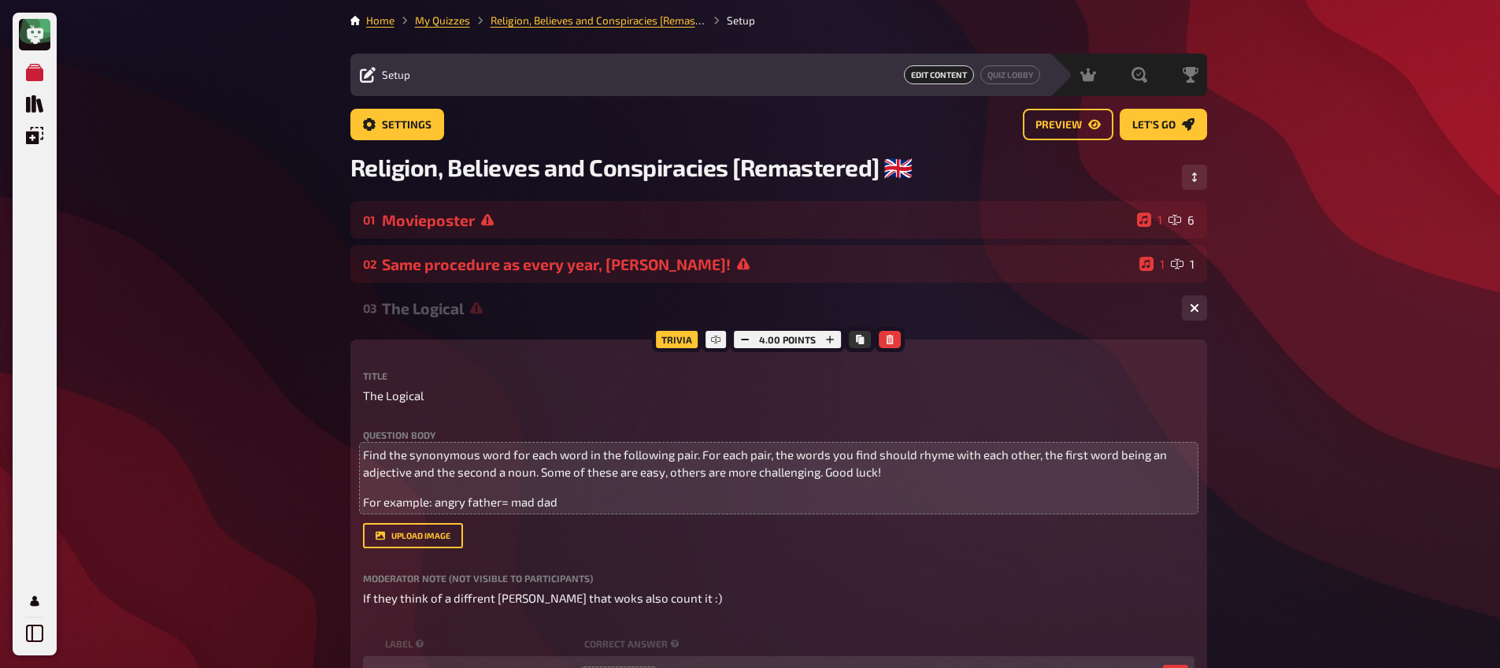
click at [432, 320] on div "03 The Logical 1 4" at bounding box center [778, 308] width 856 height 38
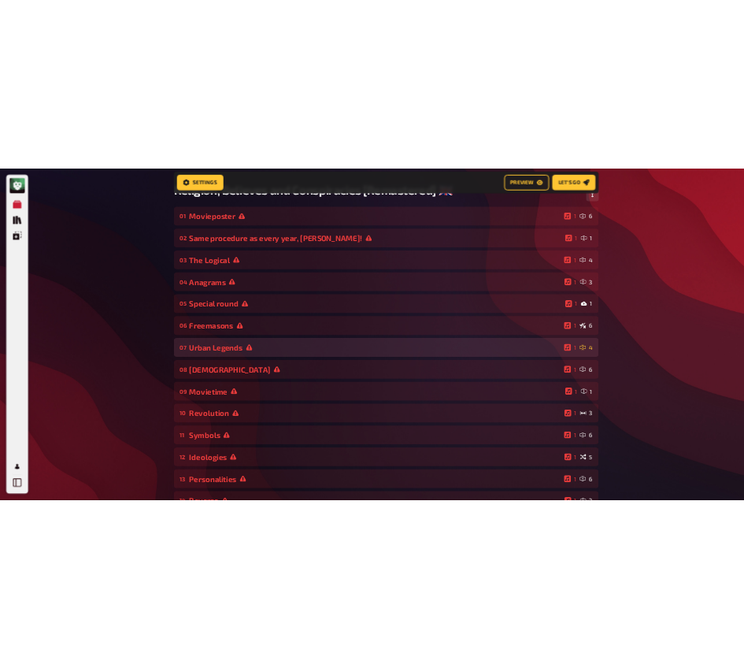
scroll to position [49, 0]
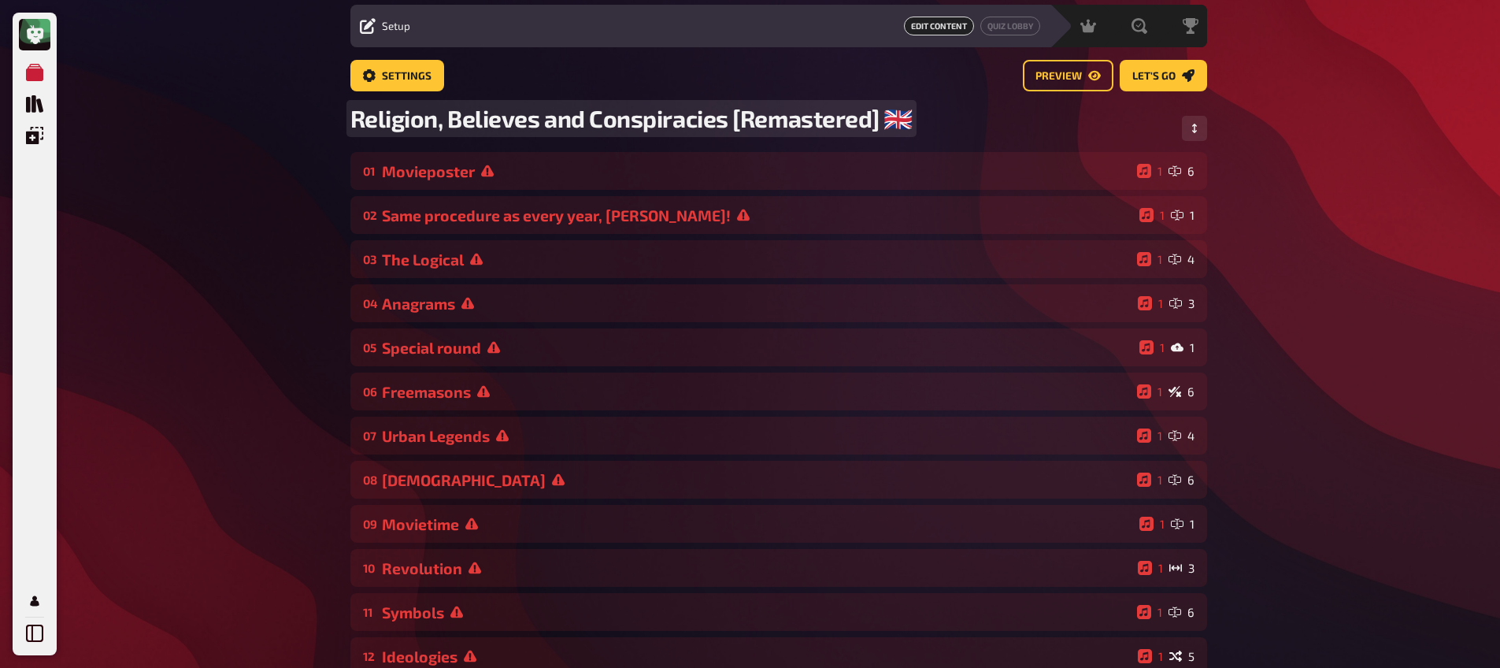
click at [596, 113] on span "Religion, Believes and Conspiracies [Remastered] ​🇬🇧​" at bounding box center [631, 118] width 563 height 29
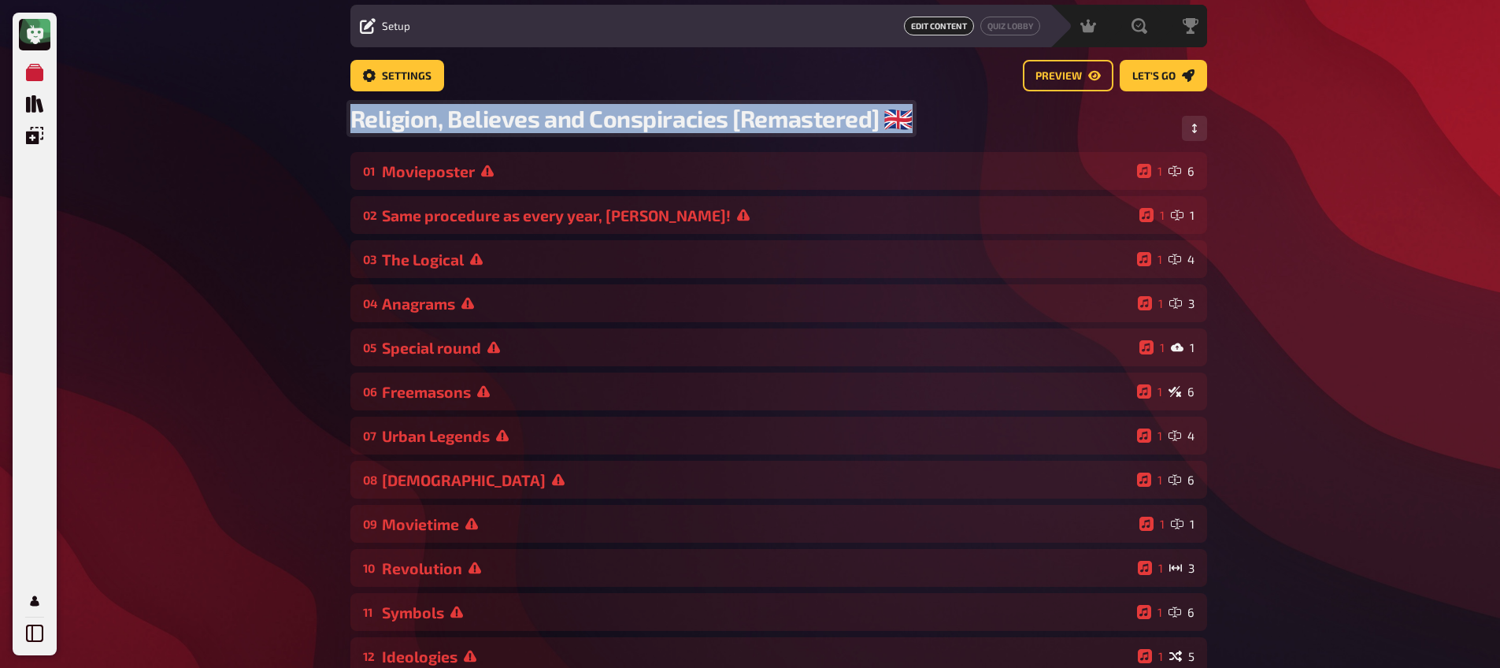
click at [596, 113] on span "Religion, Believes and Conspiracies [Remastered] ​🇬🇧​" at bounding box center [631, 118] width 563 height 29
copy span "Religion, Believes and Conspiracies [Remastered] ​🇬🇧​"
paste span
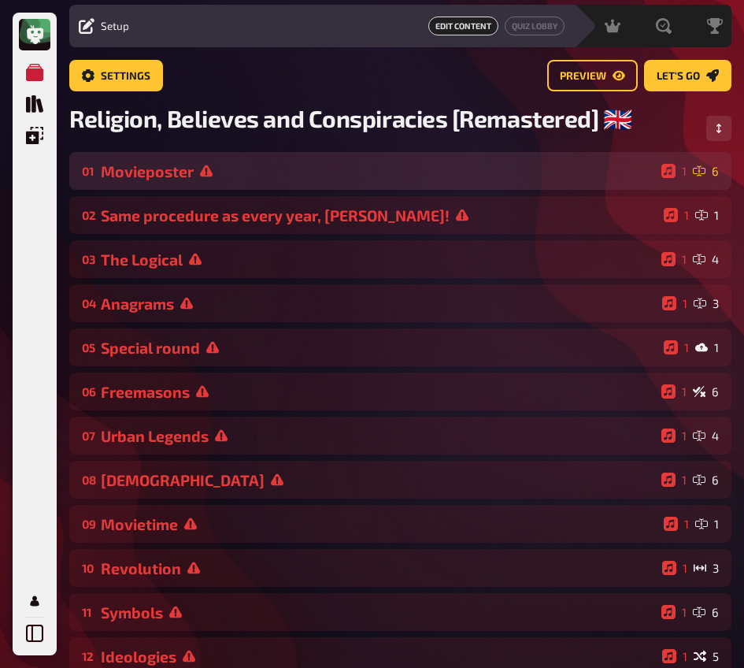
click at [184, 176] on div "Movieposter" at bounding box center [378, 171] width 554 height 18
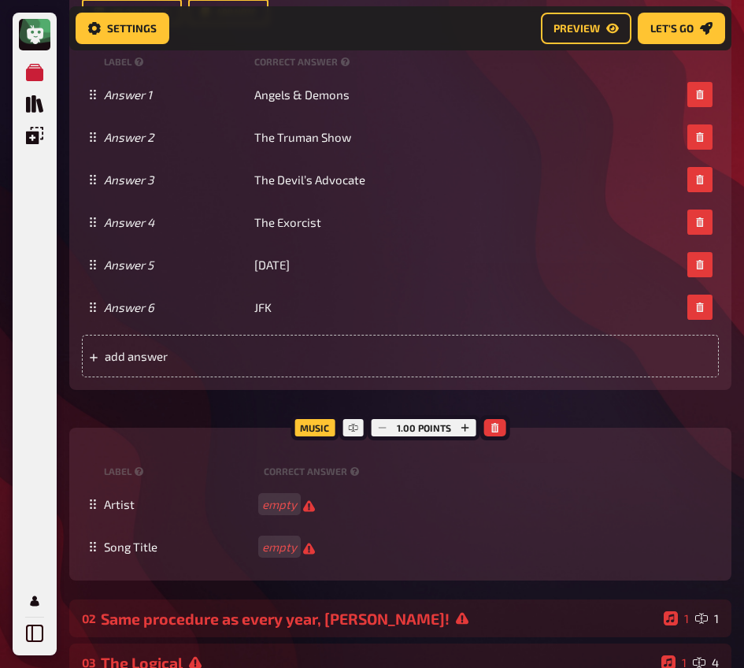
scroll to position [981, 0]
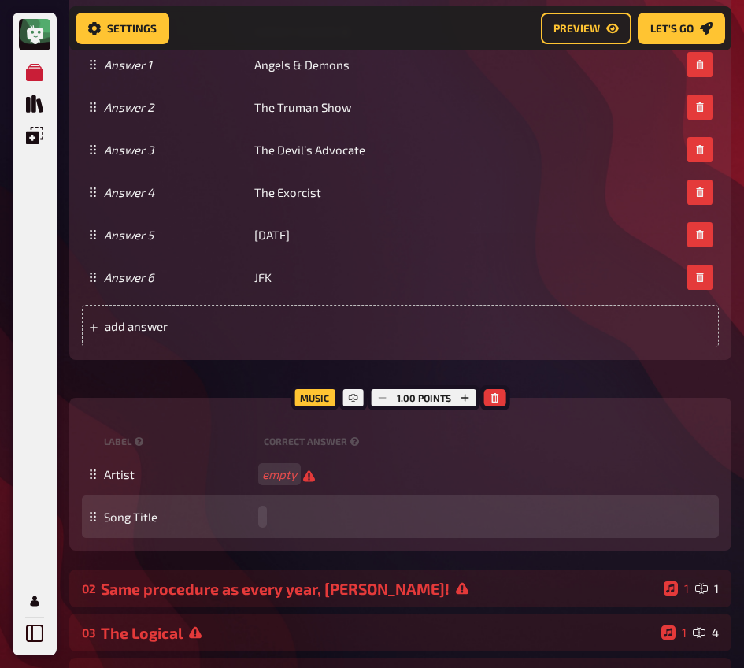
paste span
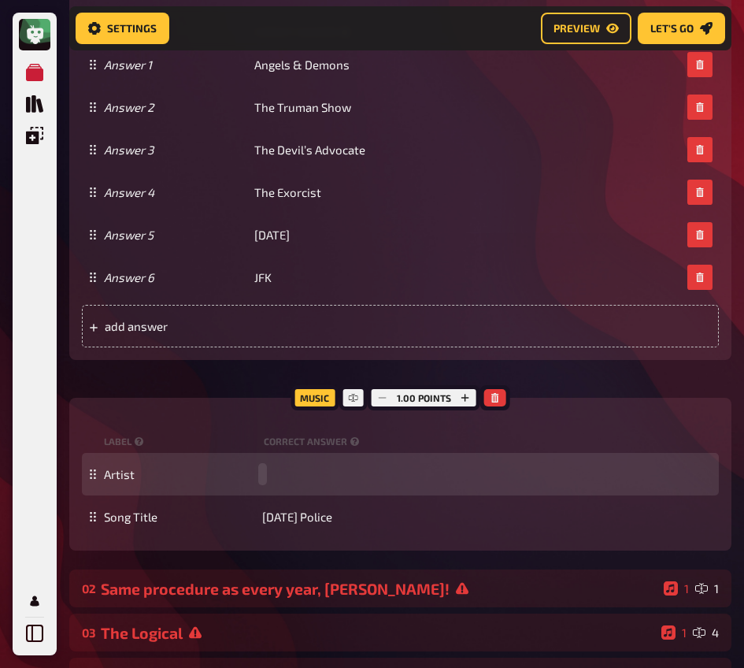
paste span
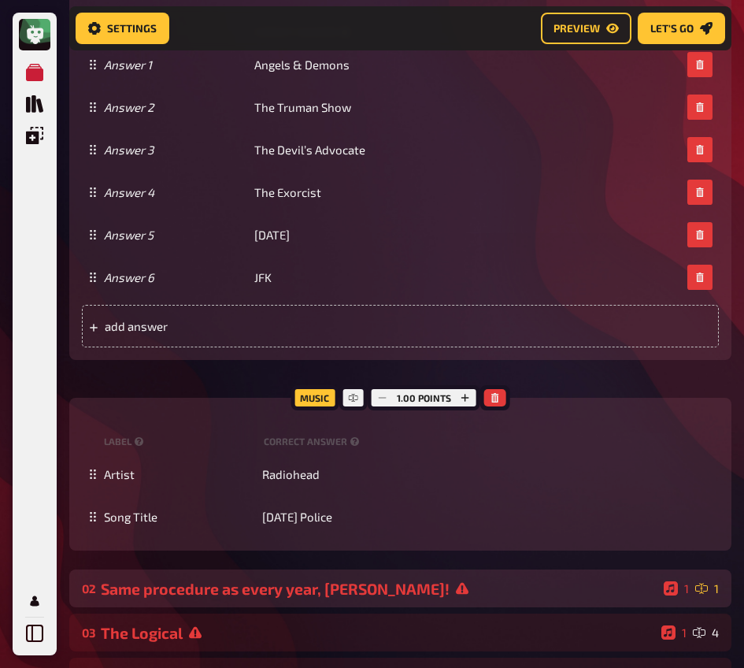
click at [259, 597] on div "Same procedure as every year, [PERSON_NAME]!" at bounding box center [379, 588] width 557 height 18
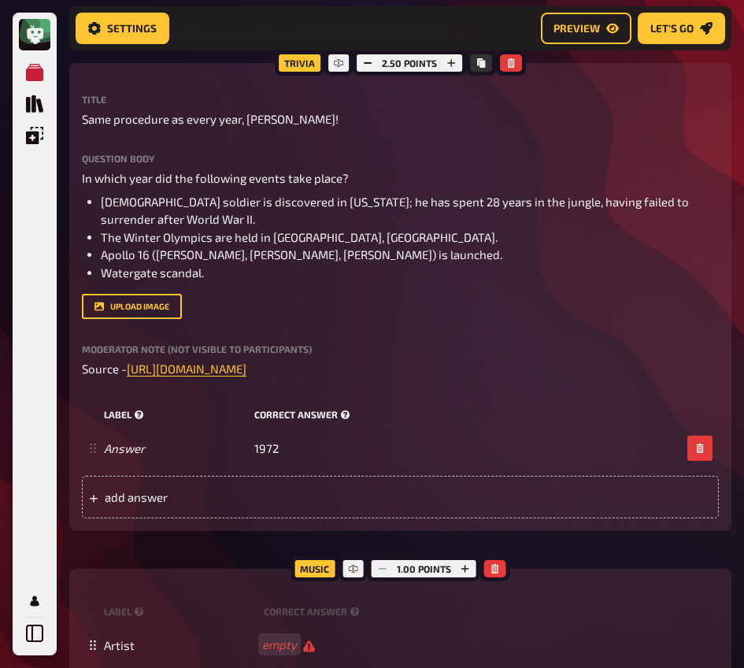
scroll to position [1659, 0]
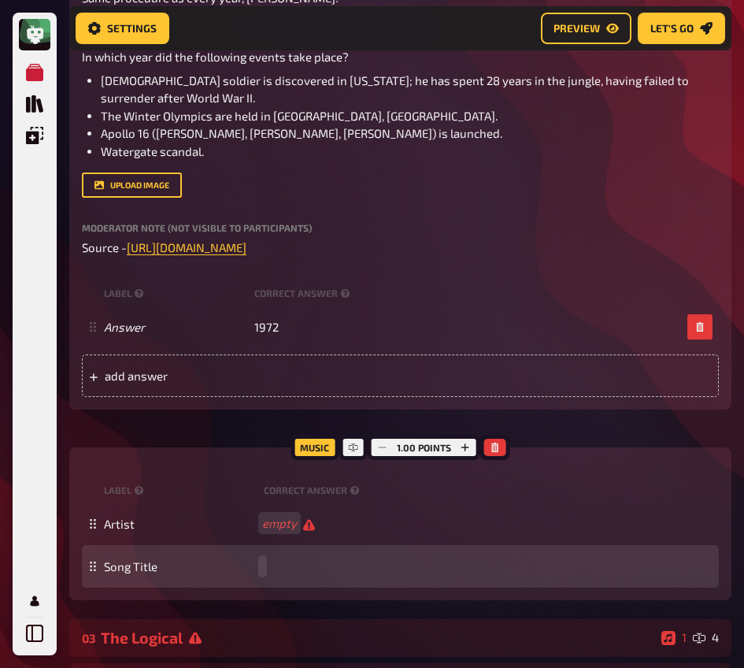
paste span
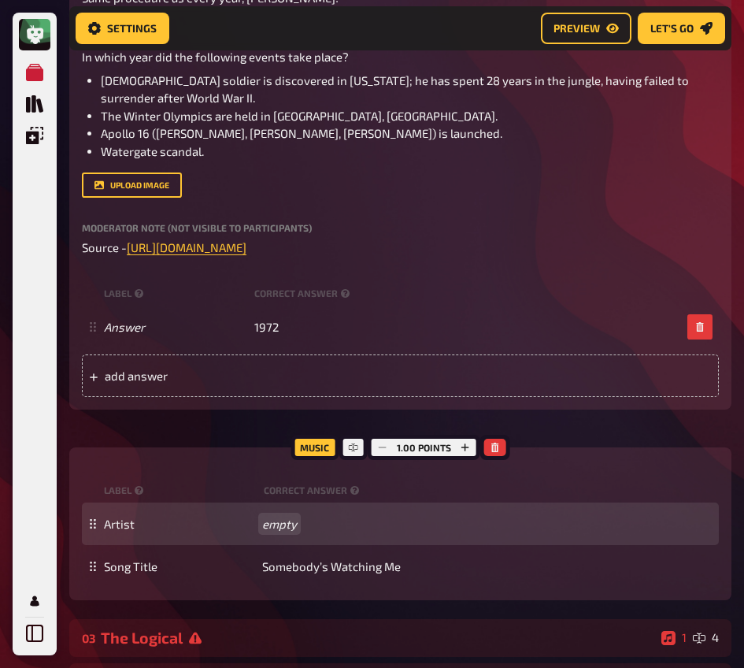
click at [283, 527] on div "Artist empty" at bounding box center [408, 523] width 609 height 14
paste span
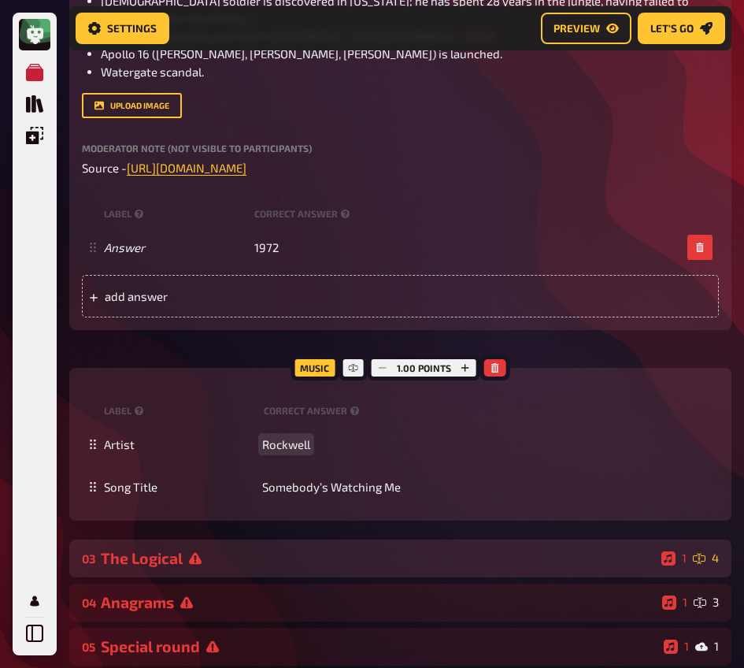
scroll to position [1748, 0]
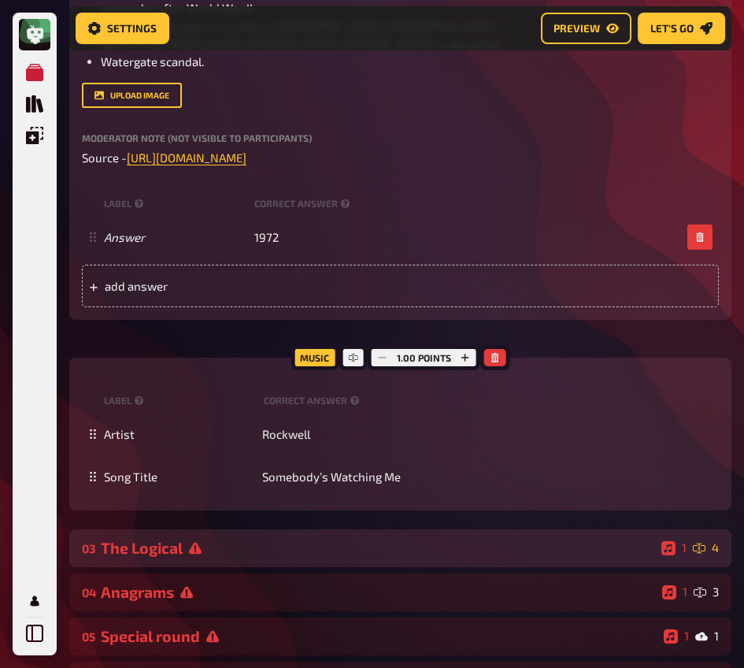
click at [257, 546] on div "The Logical" at bounding box center [378, 547] width 554 height 18
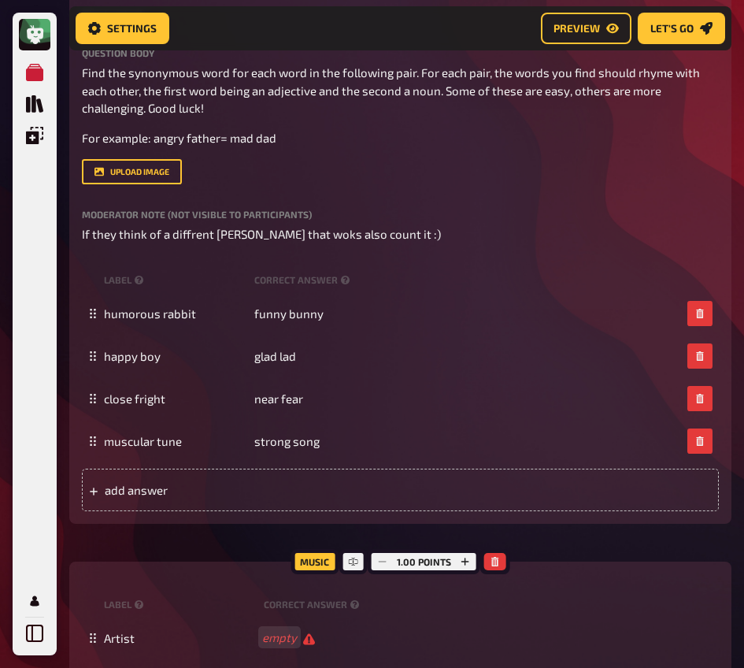
scroll to position [2463, 0]
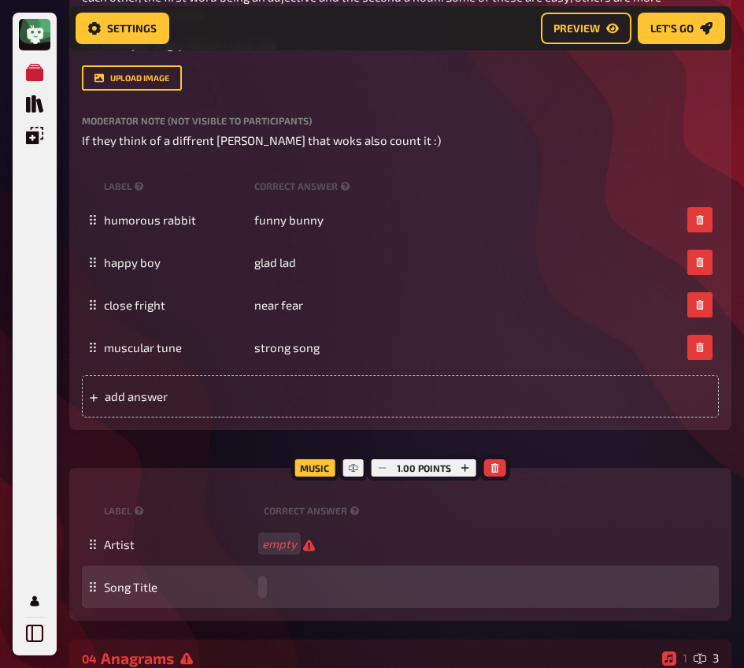
paste span
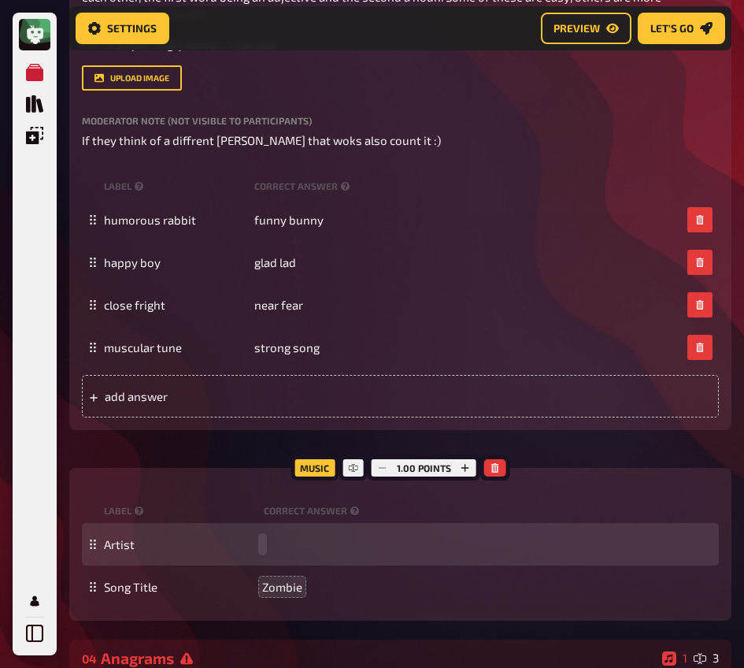
paste span
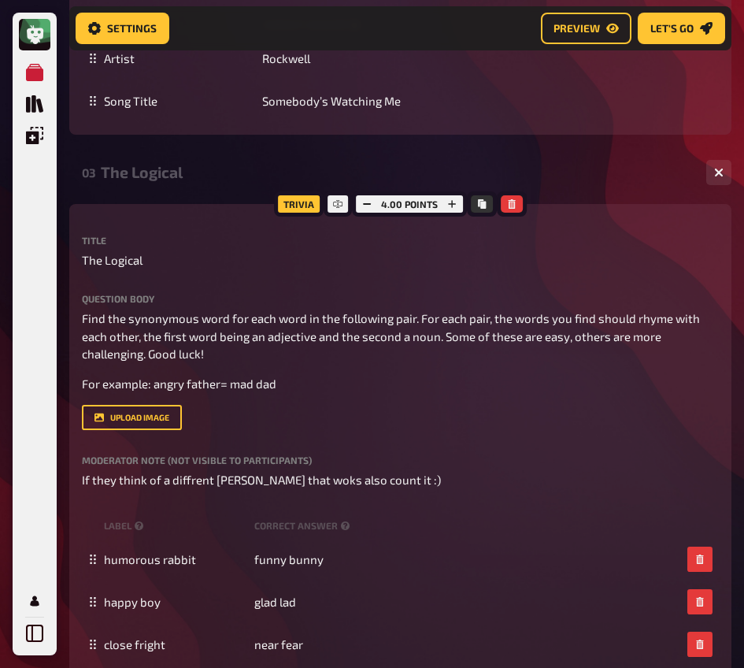
scroll to position [2121, 0]
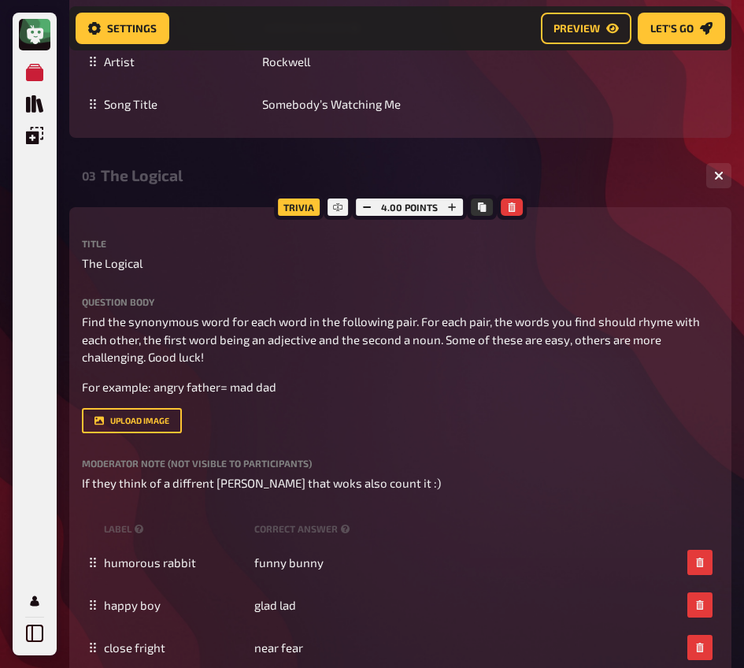
click at [157, 187] on div "03 The Logical 1 4" at bounding box center [400, 176] width 662 height 38
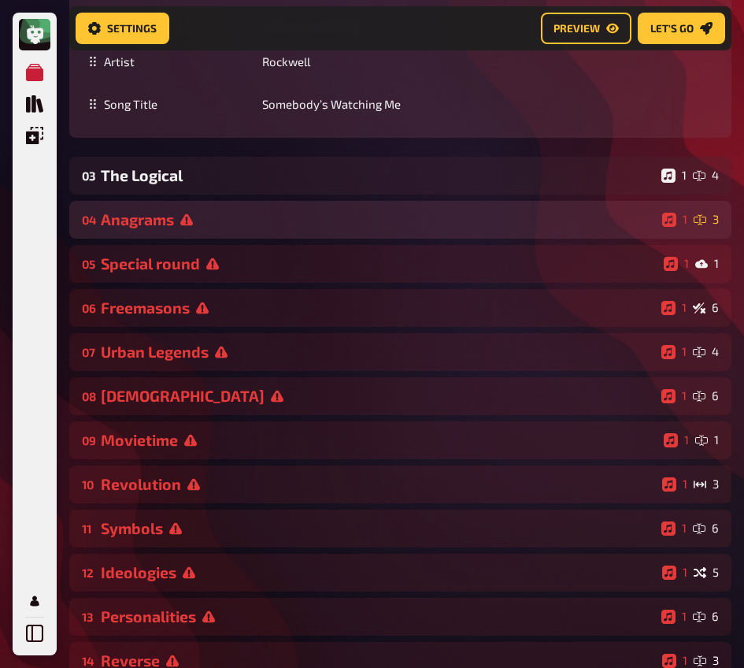
click at [189, 228] on div "Anagrams" at bounding box center [378, 219] width 555 height 18
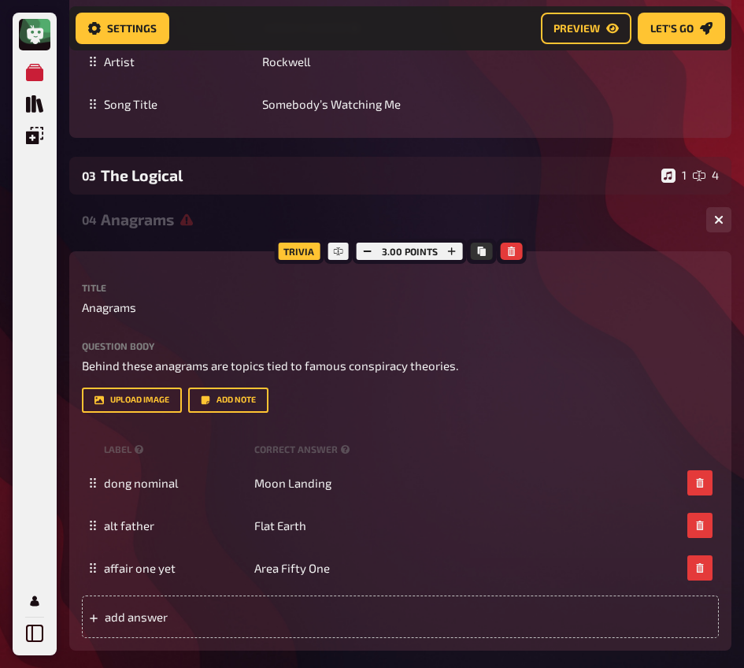
click at [189, 227] on div "Anagrams" at bounding box center [397, 219] width 593 height 18
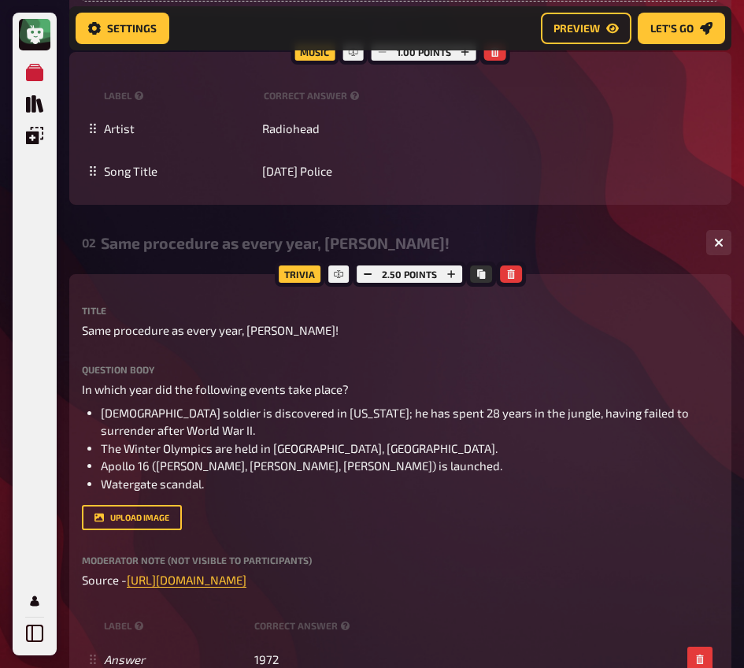
scroll to position [1186, 0]
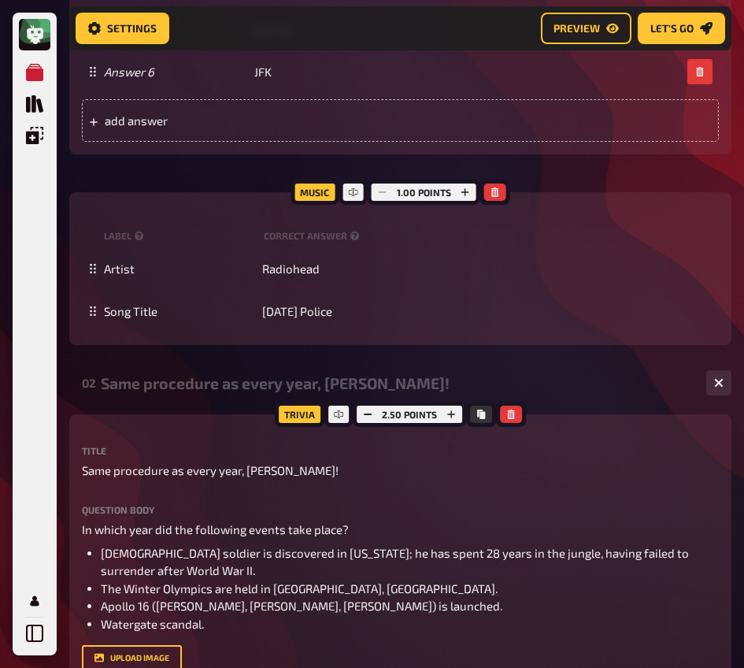
click at [191, 391] on div "Same procedure as every year, [PERSON_NAME]!" at bounding box center [397, 383] width 593 height 18
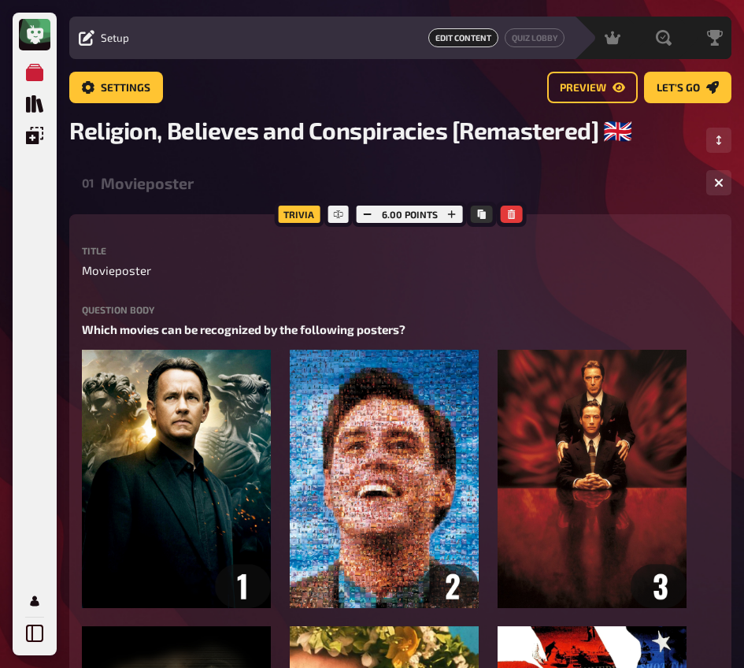
scroll to position [0, 0]
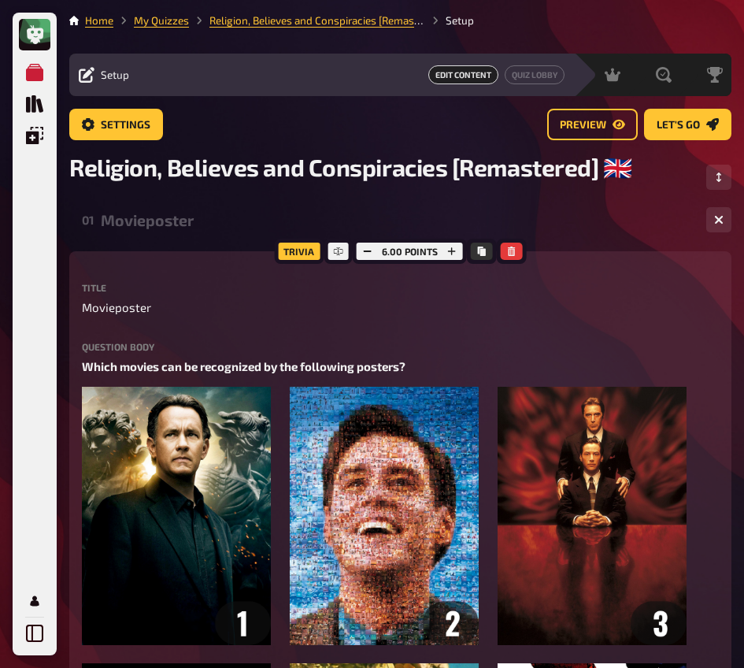
click at [140, 212] on div "Movieposter" at bounding box center [397, 220] width 593 height 18
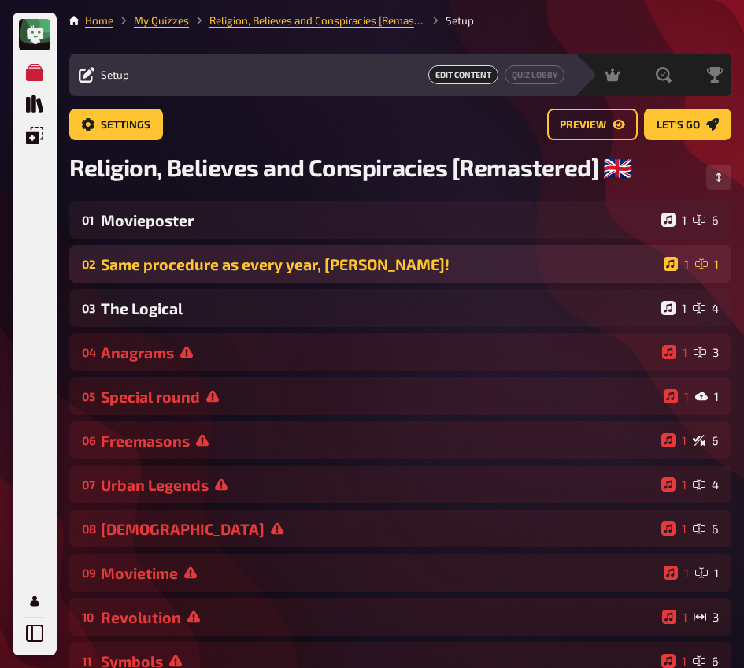
click at [202, 265] on div "Same procedure as every year, [PERSON_NAME]!" at bounding box center [379, 264] width 557 height 18
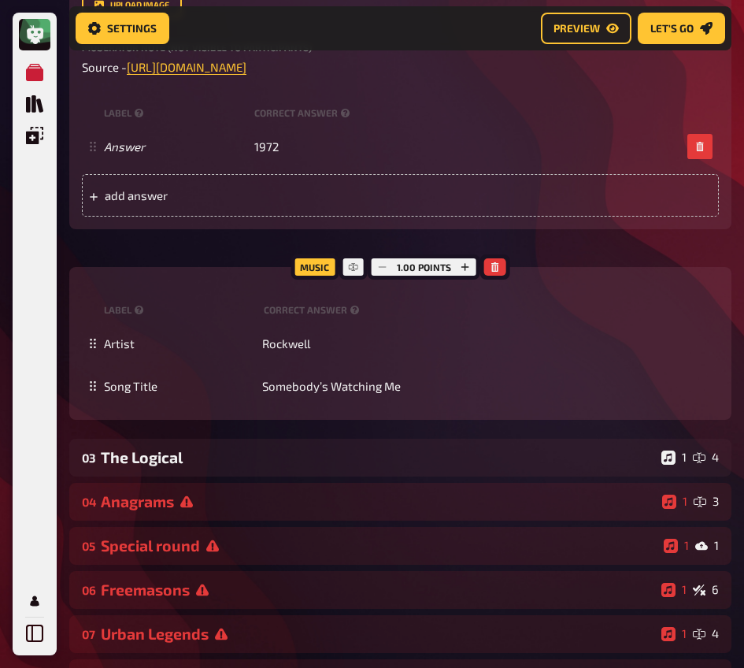
scroll to position [551, 0]
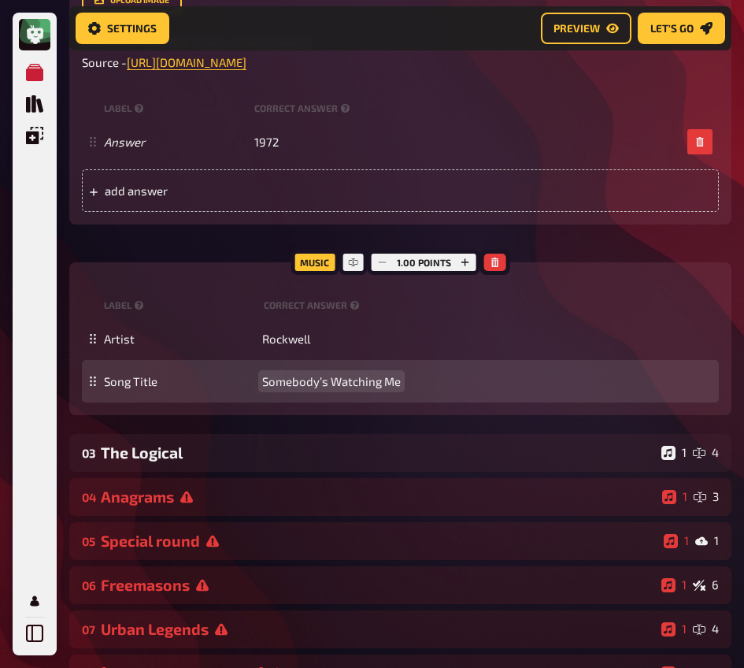
click at [324, 384] on span "Somebody’s Watching Me" at bounding box center [331, 381] width 139 height 14
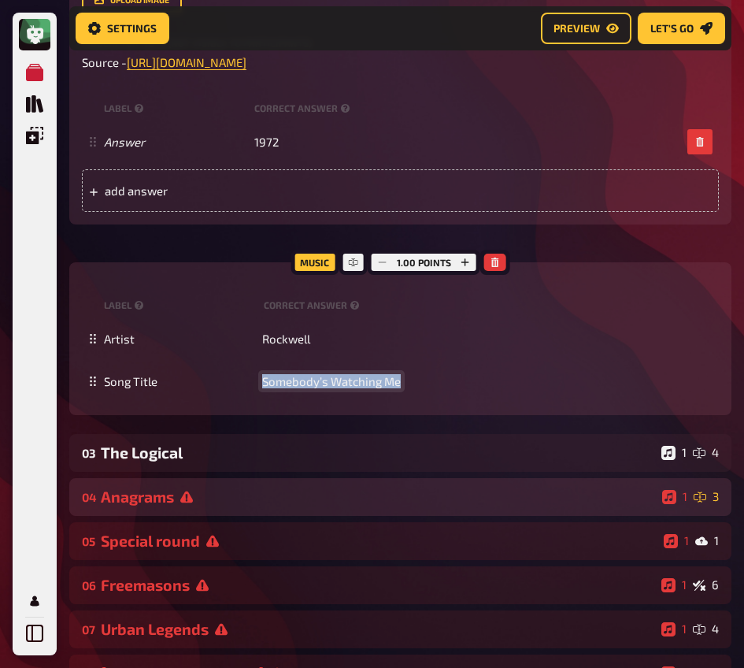
copy span "Somebody’s Watching Me"
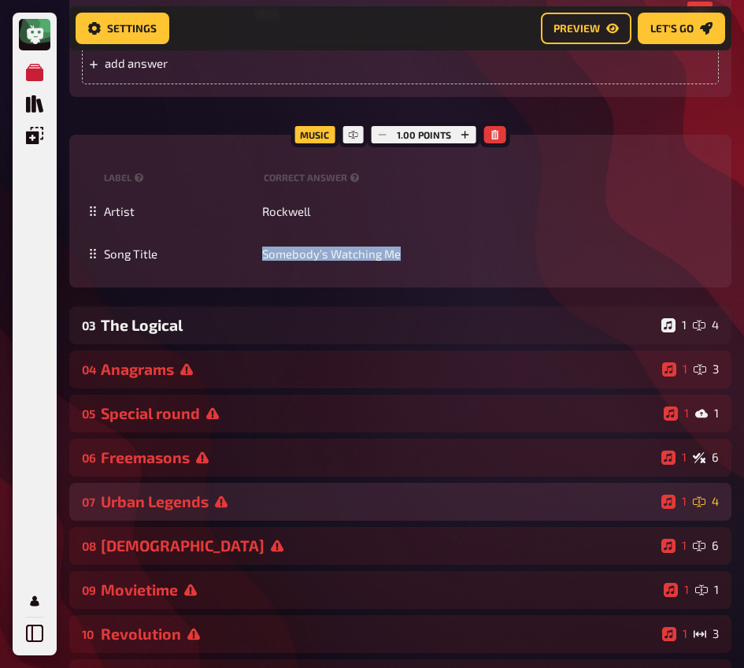
click at [234, 510] on div "Urban Legends" at bounding box center [378, 501] width 554 height 18
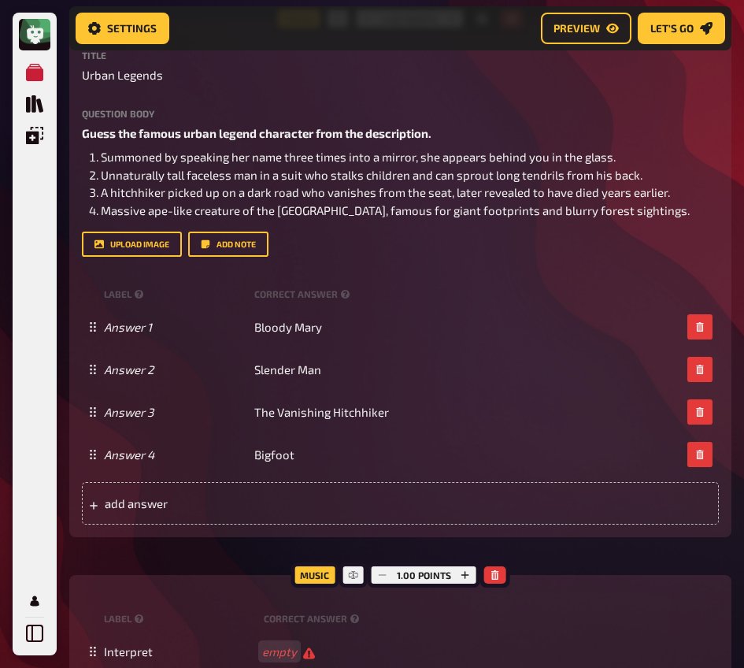
scroll to position [1293, 0]
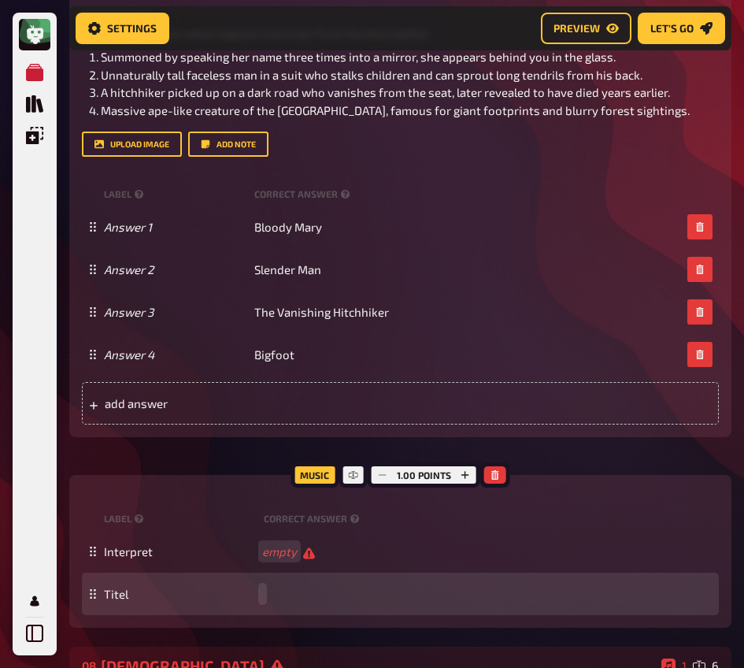
paste span
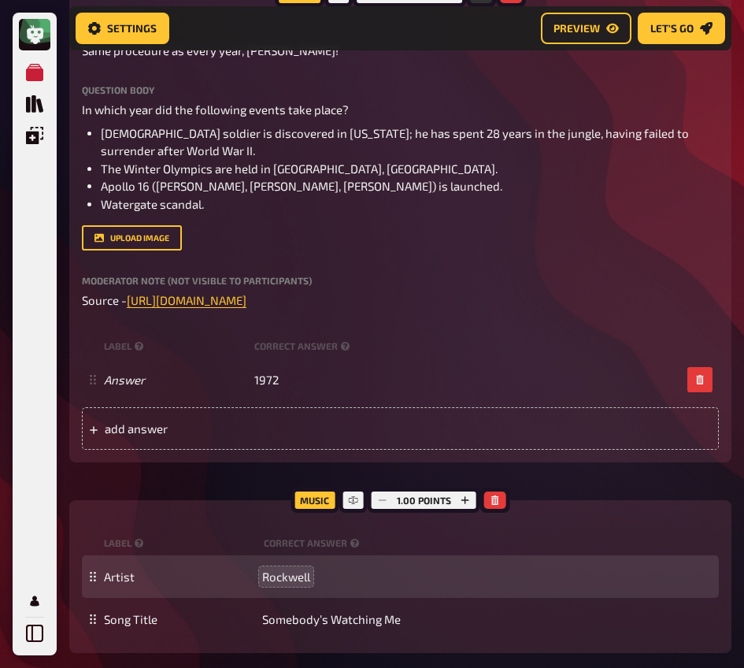
scroll to position [315, 0]
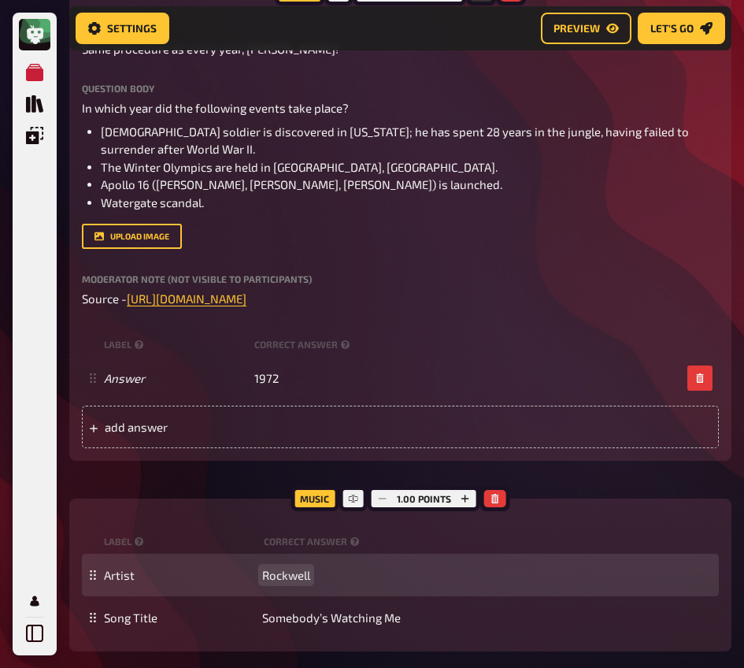
click at [286, 584] on div "Artist [PERSON_NAME]" at bounding box center [400, 574] width 637 height 43
click at [286, 579] on span "Rockwell" at bounding box center [286, 575] width 48 height 14
copy span "Rockwell"
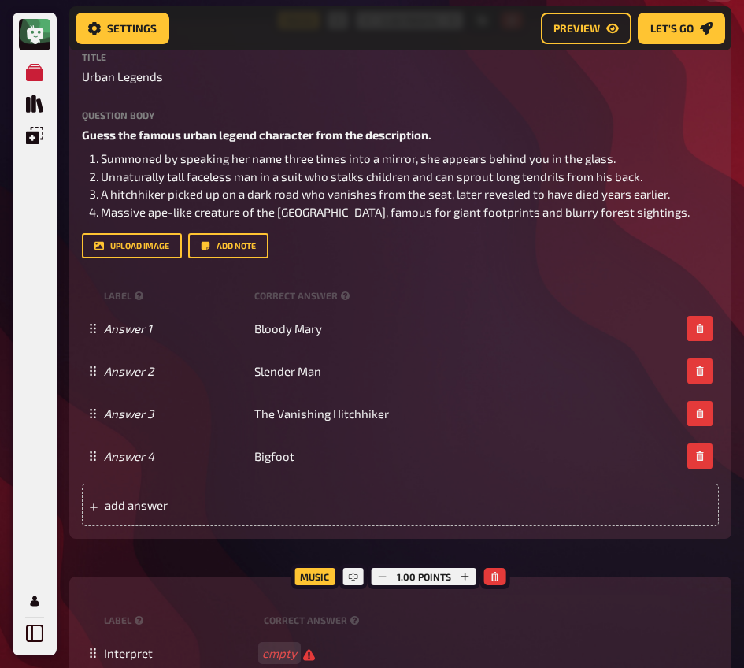
scroll to position [1252, 0]
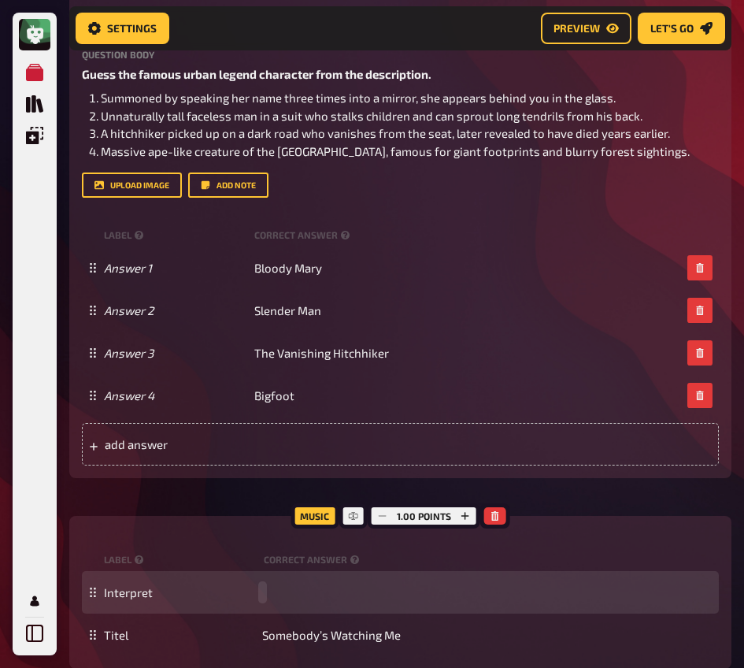
paste span
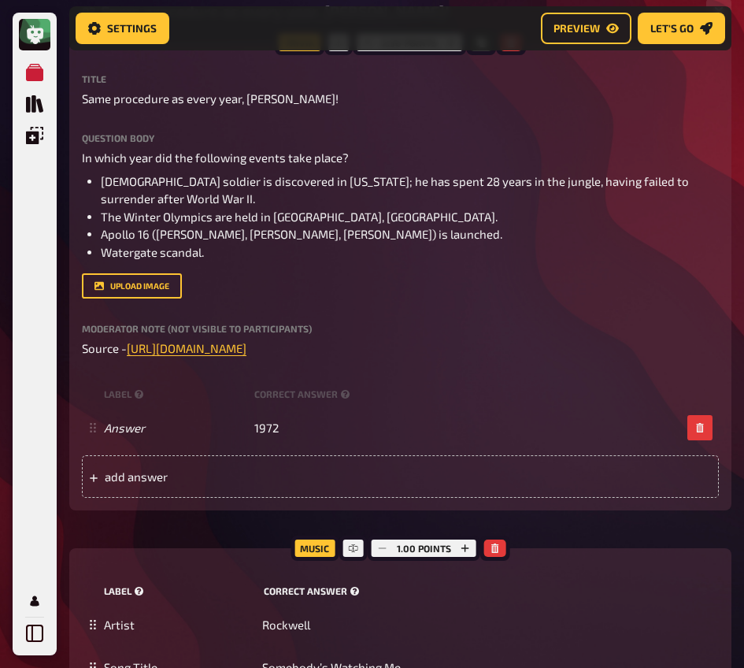
scroll to position [280, 0]
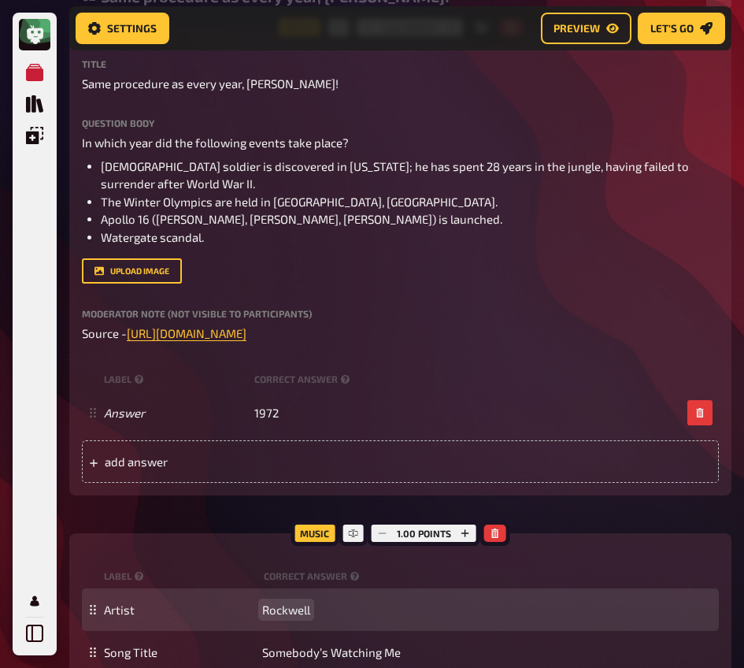
click at [287, 611] on span "Rockwell" at bounding box center [286, 609] width 48 height 14
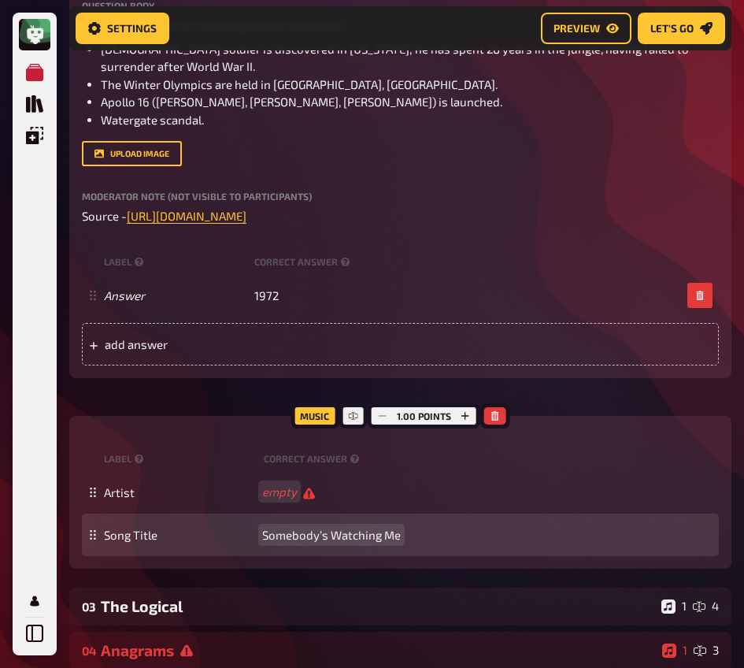
scroll to position [397, 0]
click at [321, 538] on span "Somebody’s Watching Me" at bounding box center [331, 535] width 139 height 14
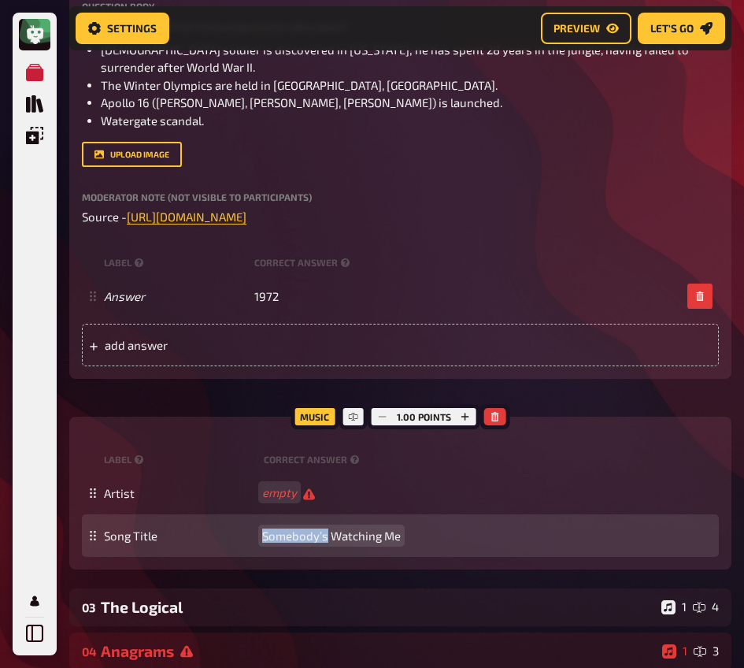
click at [321, 538] on span "Somebody’s Watching Me" at bounding box center [331, 535] width 139 height 14
click at [321, 539] on span "Somebody’s Watching Me" at bounding box center [331, 535] width 139 height 14
click at [356, 535] on div "Song Title empty" at bounding box center [408, 534] width 609 height 15
click at [271, 534] on div "Song Title empty" at bounding box center [408, 535] width 609 height 14
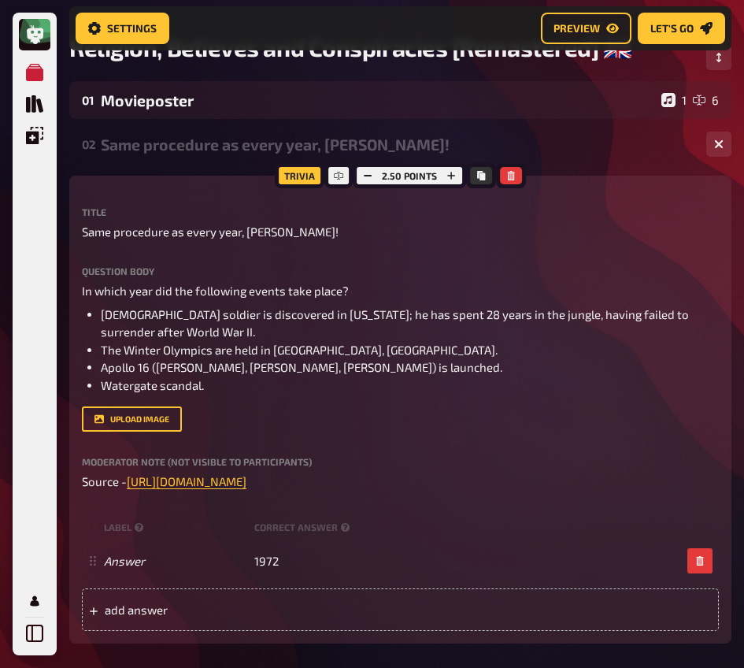
scroll to position [0, 0]
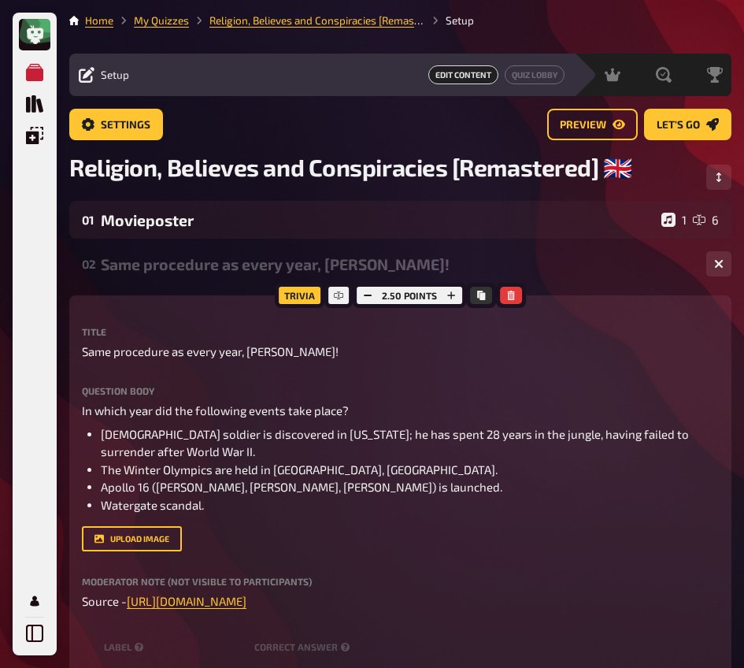
click at [215, 281] on div "02 Same procedure as every year, [PERSON_NAME]! 1 1" at bounding box center [400, 264] width 662 height 38
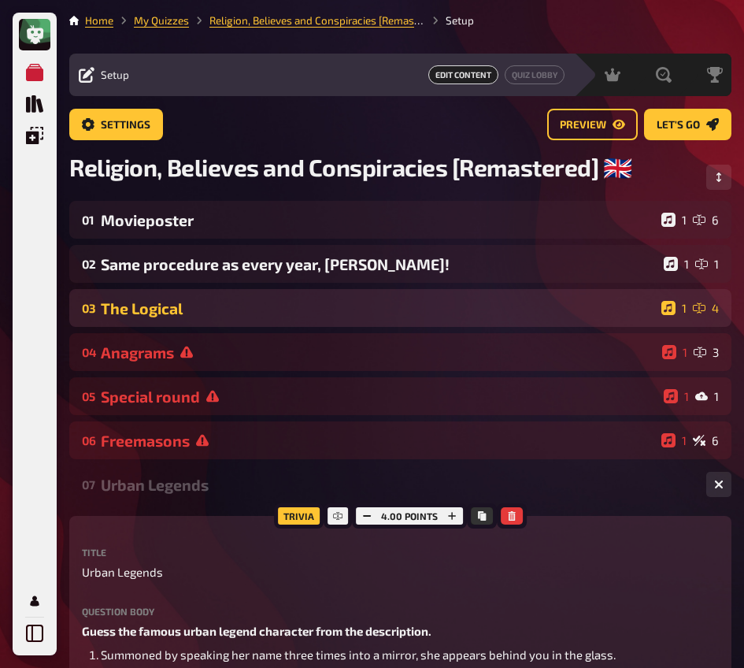
click at [244, 317] on div "The Logical" at bounding box center [378, 308] width 554 height 18
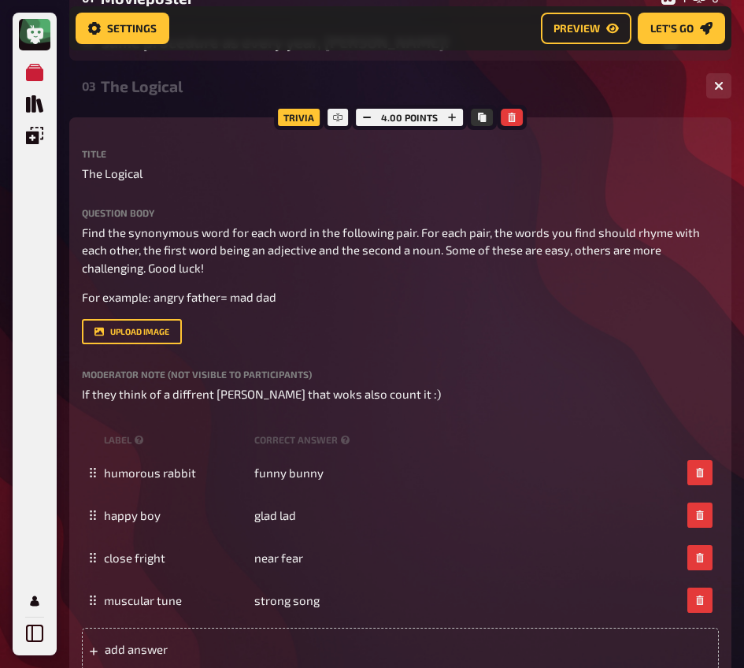
scroll to position [174, 0]
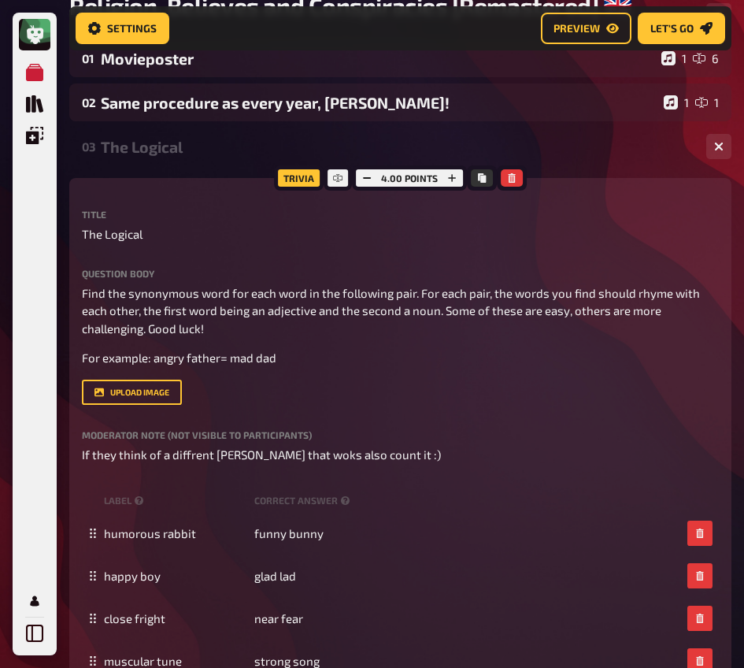
click at [167, 145] on div "The Logical" at bounding box center [397, 147] width 593 height 18
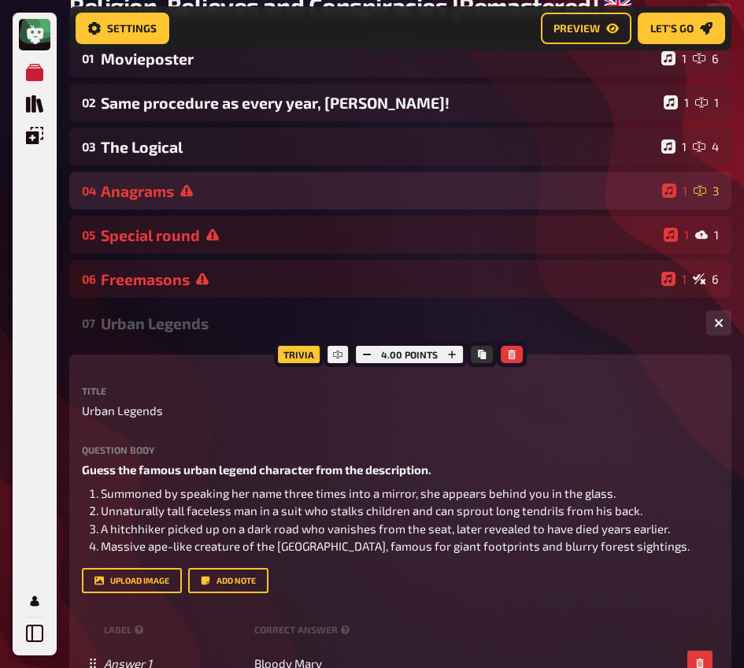
click at [177, 191] on div "Anagrams" at bounding box center [378, 191] width 555 height 18
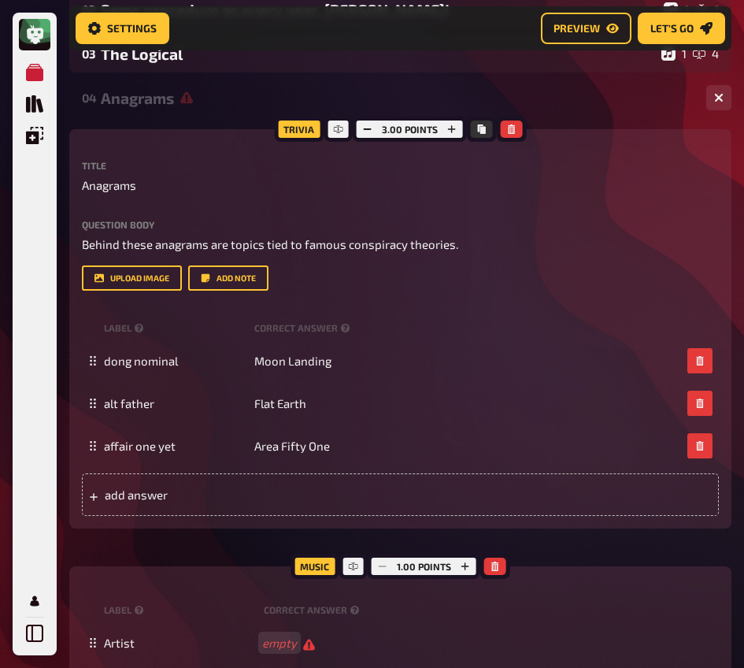
scroll to position [399, 0]
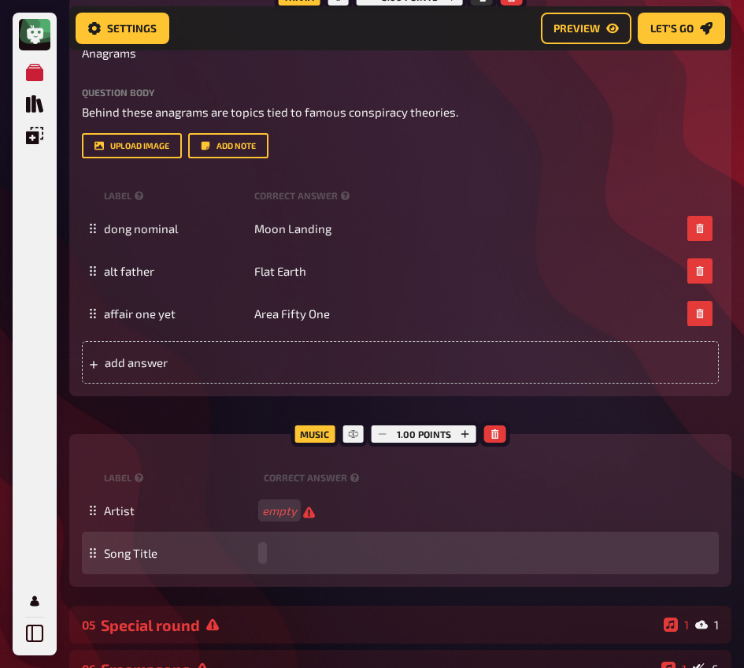
paste span
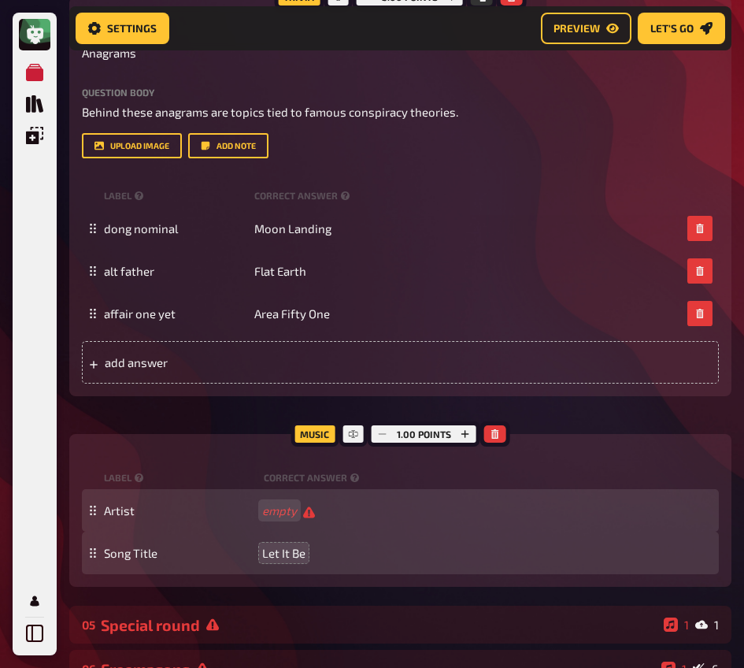
click at [274, 520] on div "Artist empty" at bounding box center [400, 510] width 637 height 43
click at [268, 519] on div "Artist empty" at bounding box center [400, 510] width 637 height 43
paste span
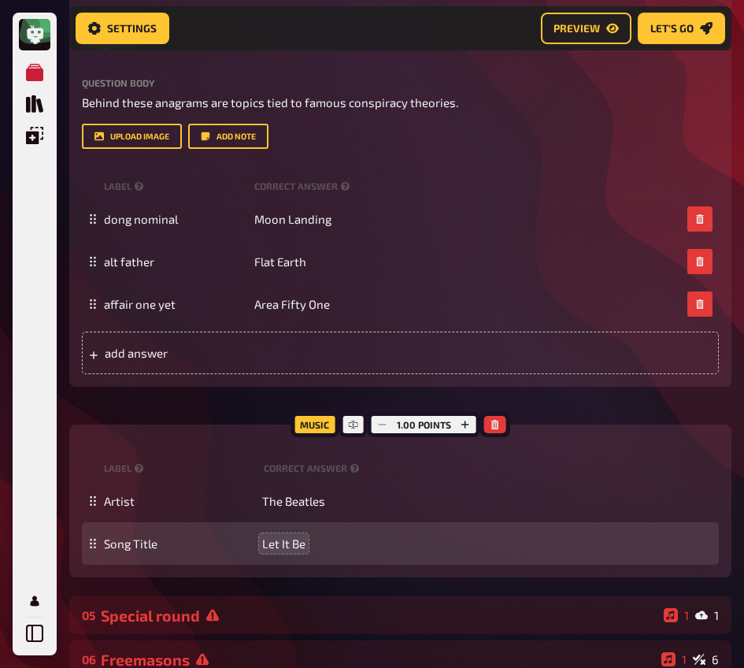
scroll to position [103, 0]
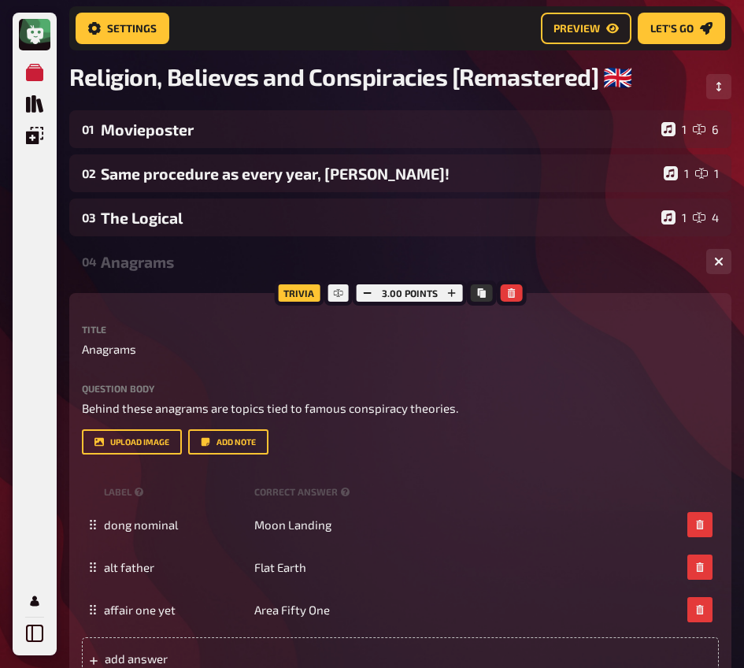
click at [145, 271] on div "Anagrams" at bounding box center [397, 262] width 593 height 18
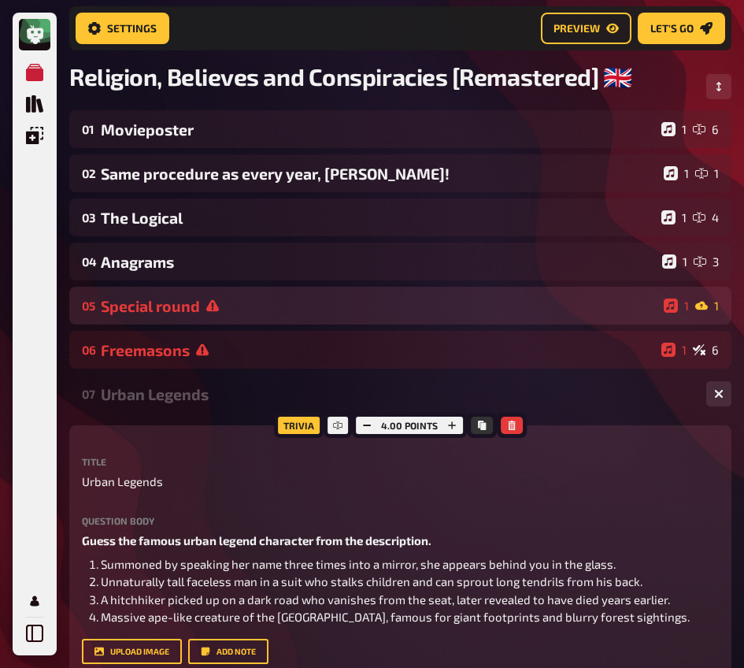
click at [161, 305] on div "Special round" at bounding box center [379, 306] width 557 height 18
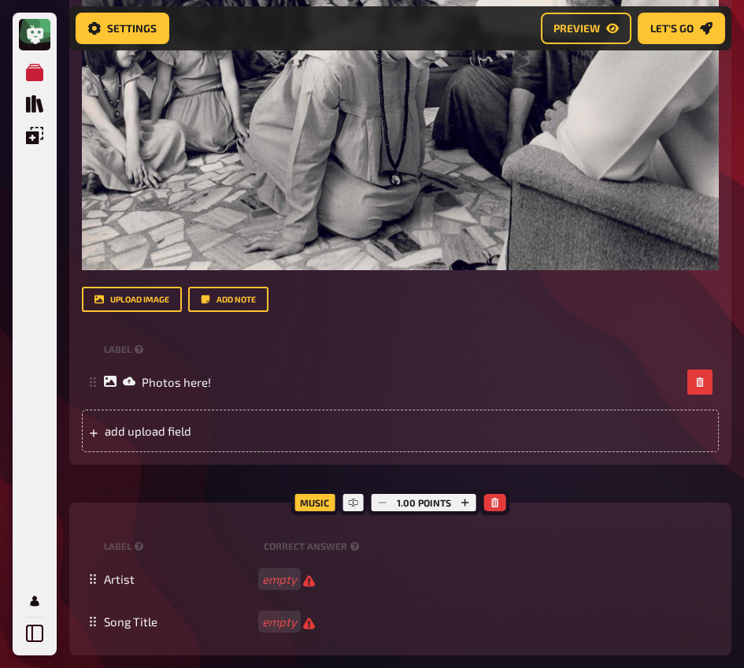
scroll to position [769, 0]
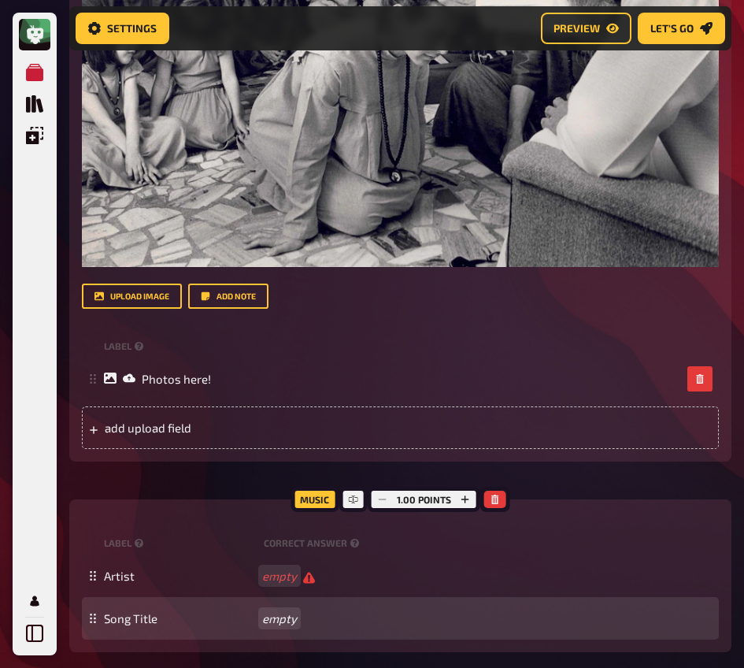
click at [273, 611] on div "Song Title empty" at bounding box center [408, 618] width 609 height 14
paste span
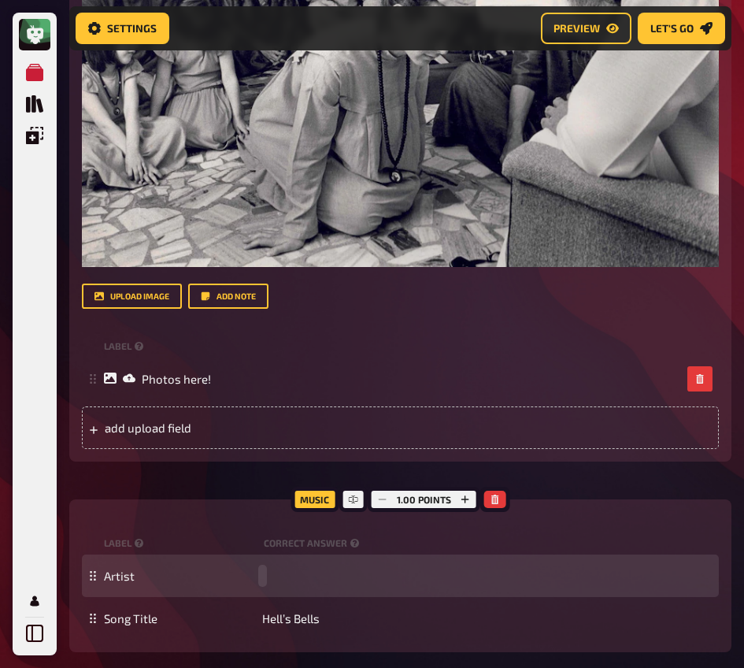
paste span
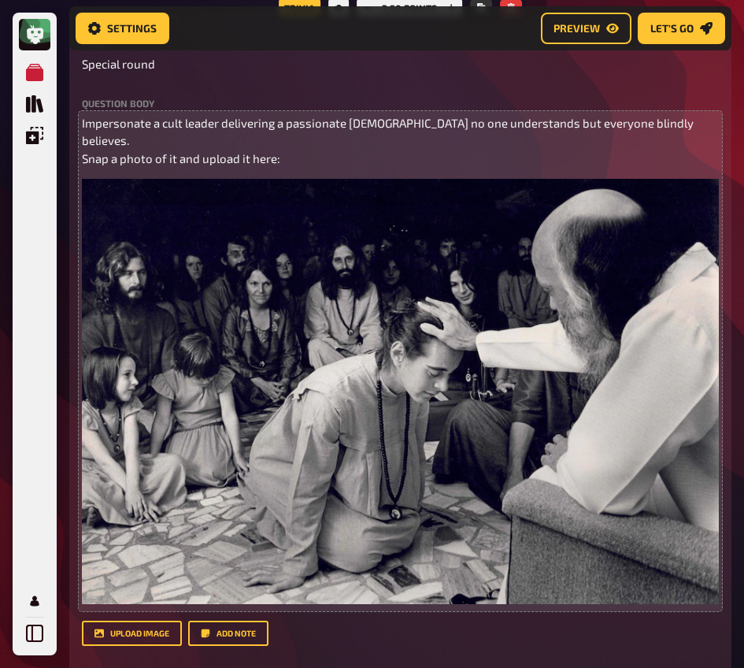
scroll to position [246, 0]
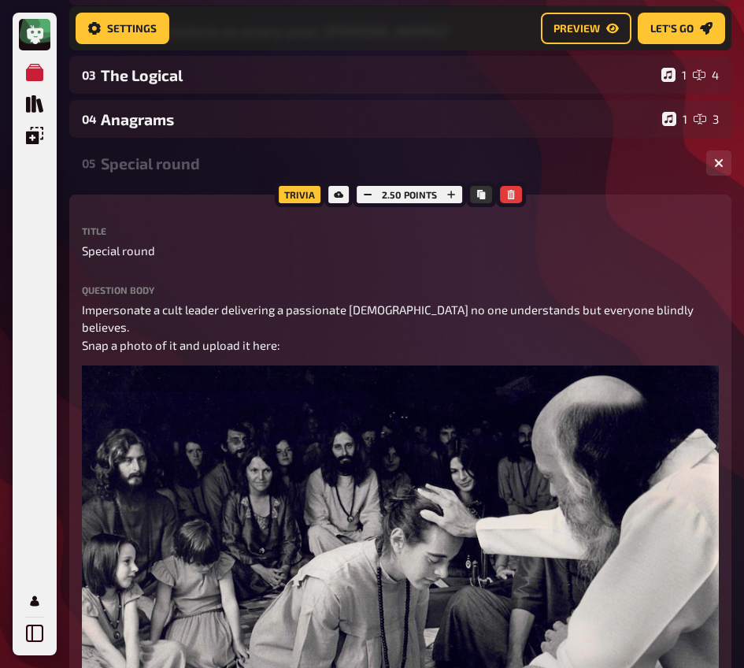
click at [236, 154] on div "05 Special round 1 1" at bounding box center [400, 163] width 662 height 38
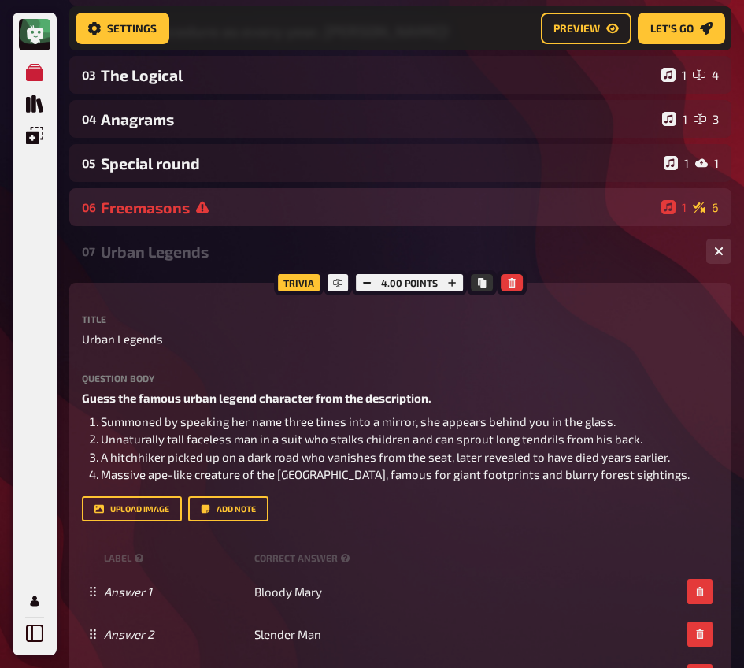
click at [209, 210] on div "Freemasons" at bounding box center [378, 207] width 554 height 18
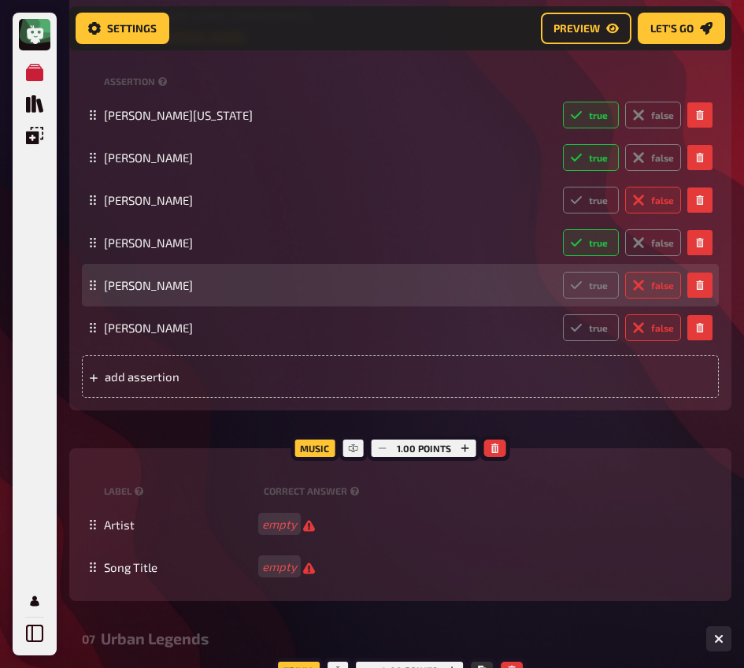
scroll to position [1380, 0]
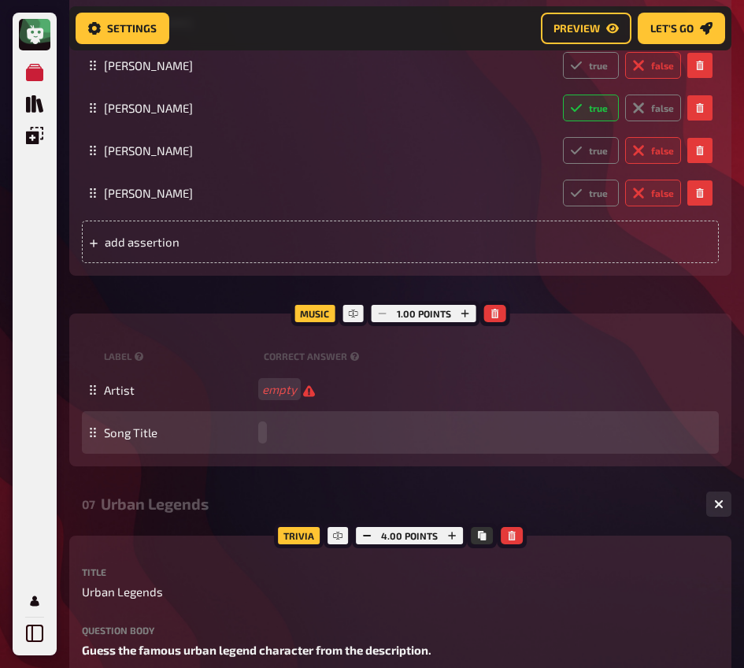
paste span
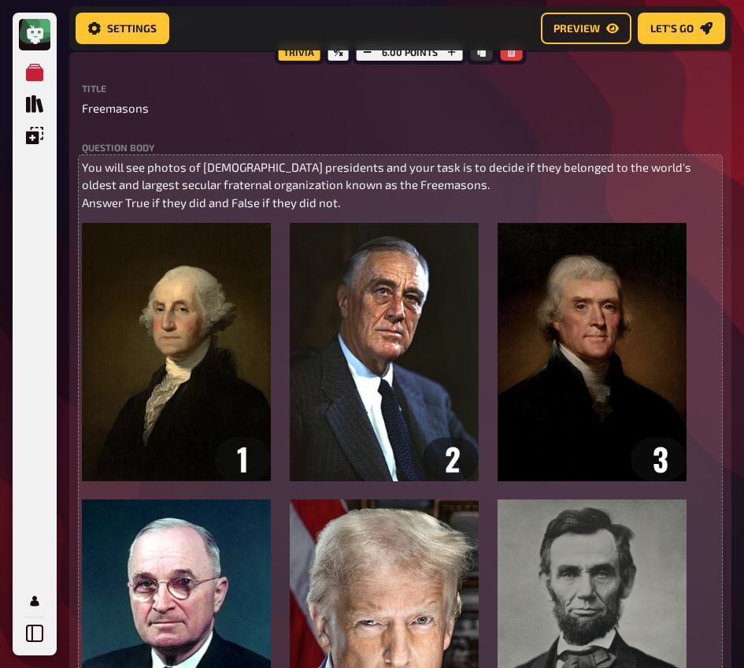
scroll to position [136, 0]
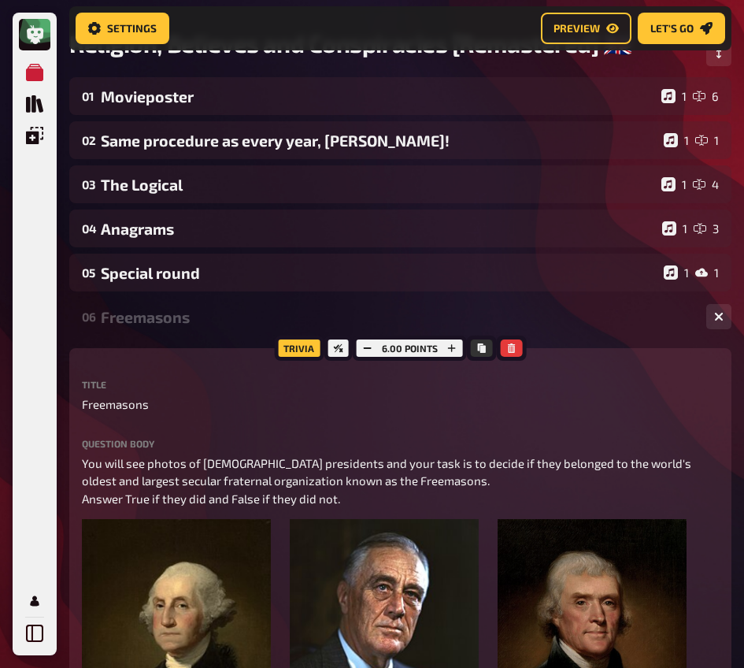
click at [209, 320] on div "Freemasons" at bounding box center [397, 317] width 593 height 18
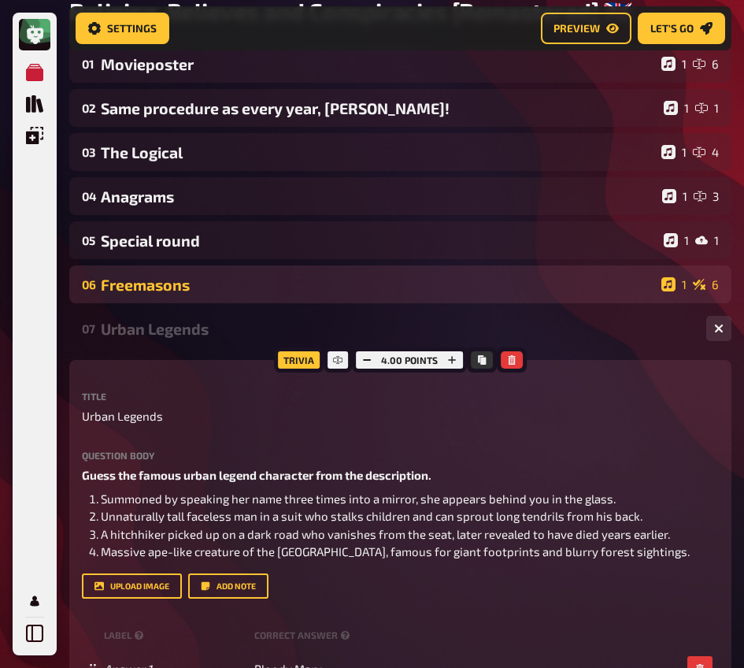
scroll to position [139, 0]
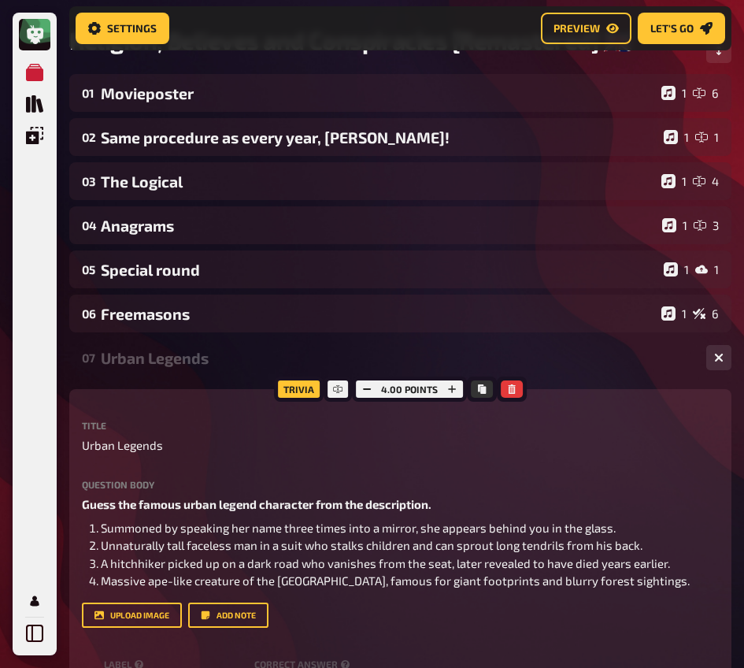
click at [140, 369] on div "07 Urban Legends 1 4" at bounding box center [400, 358] width 662 height 38
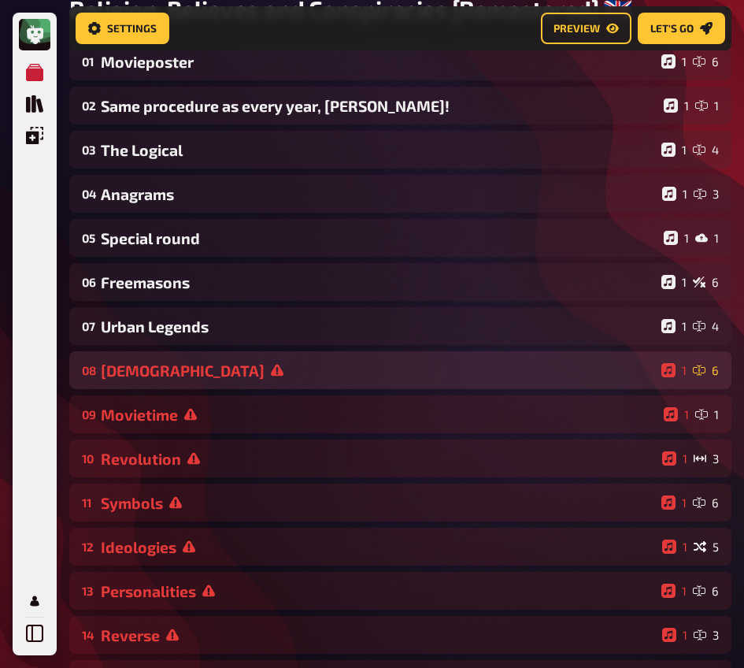
click at [173, 368] on div "[DEMOGRAPHIC_DATA]" at bounding box center [378, 370] width 554 height 18
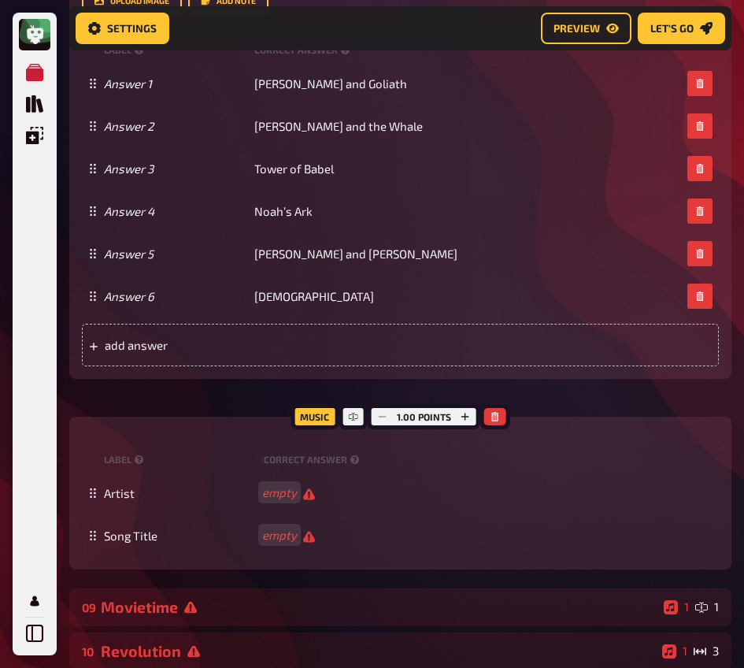
scroll to position [1030, 0]
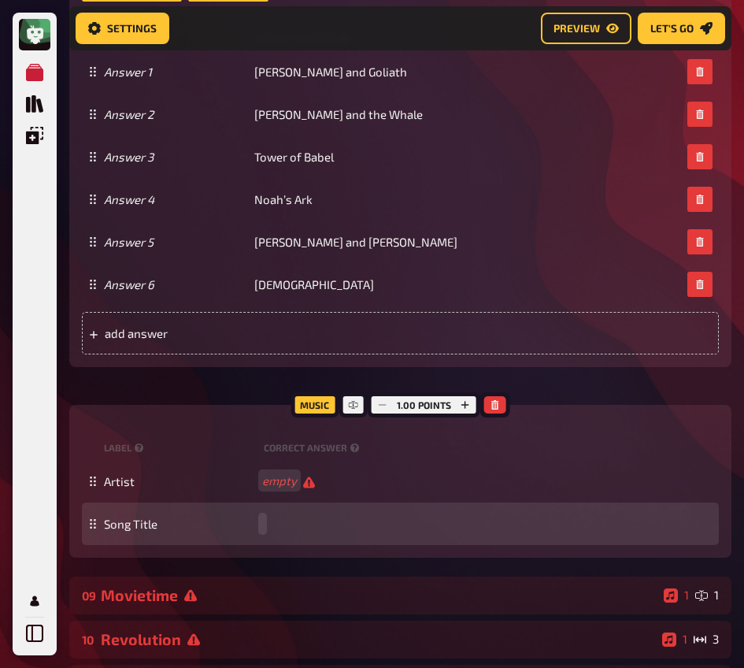
paste span
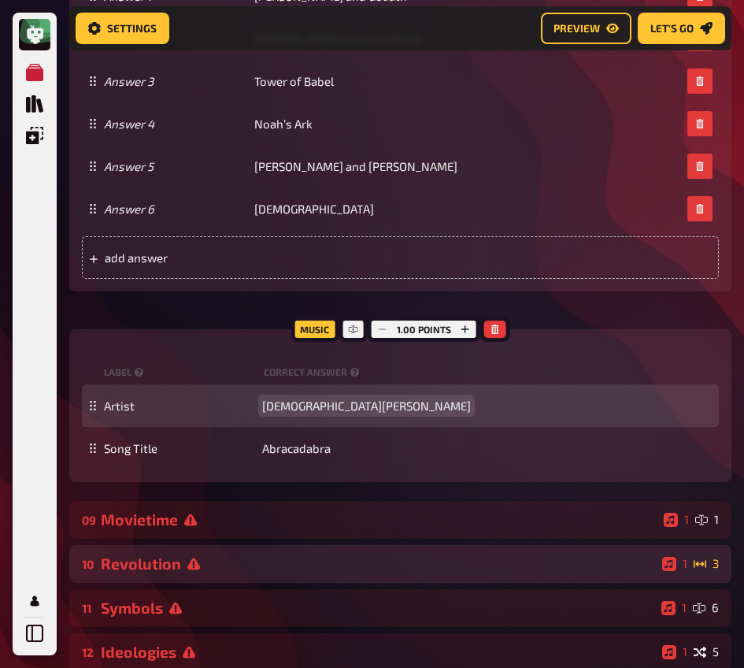
scroll to position [1254, 0]
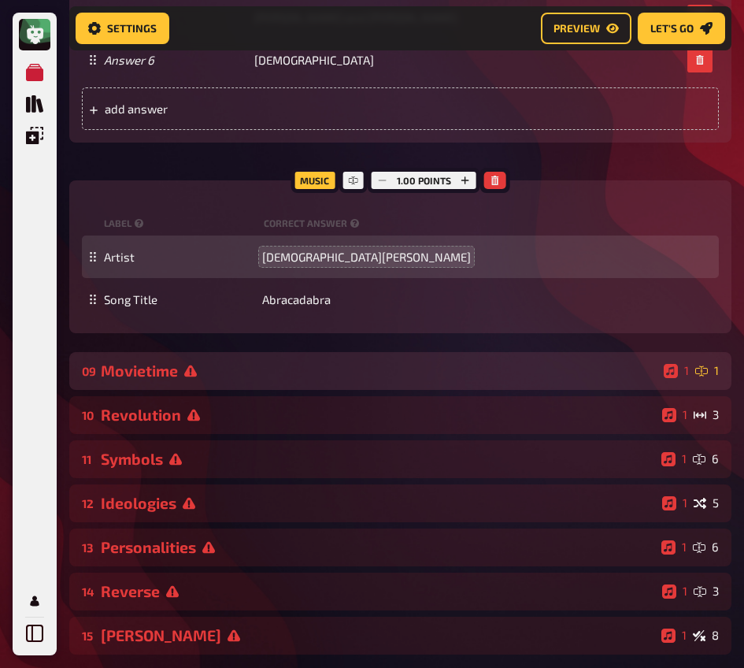
click at [290, 372] on div "Movietime" at bounding box center [379, 370] width 557 height 18
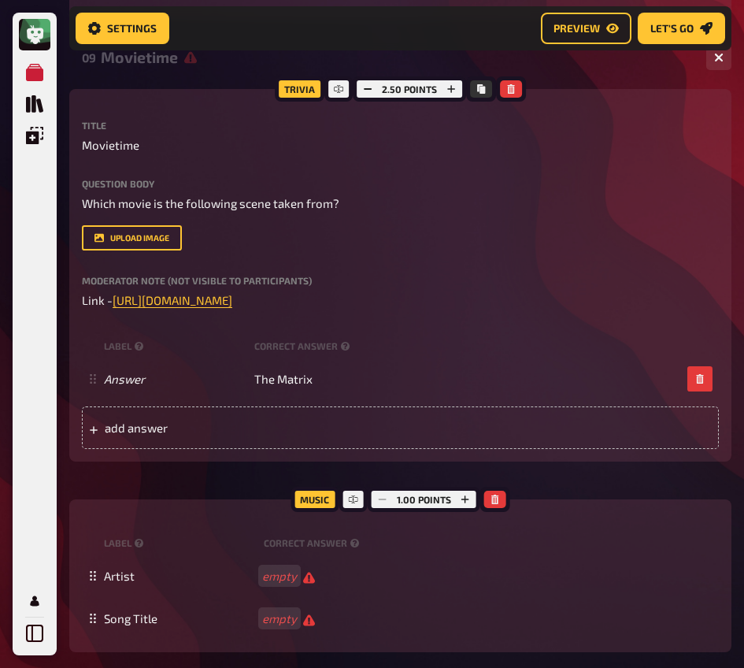
scroll to position [1650, 0]
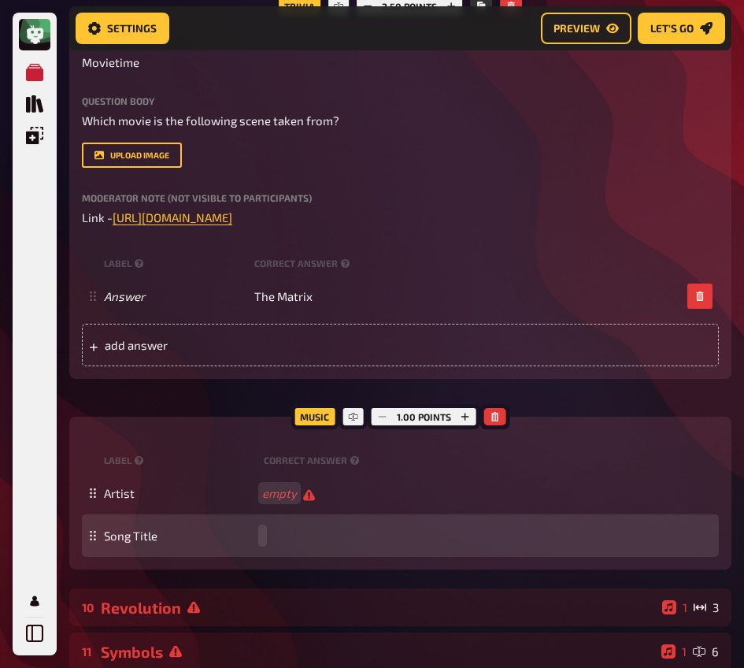
paste span
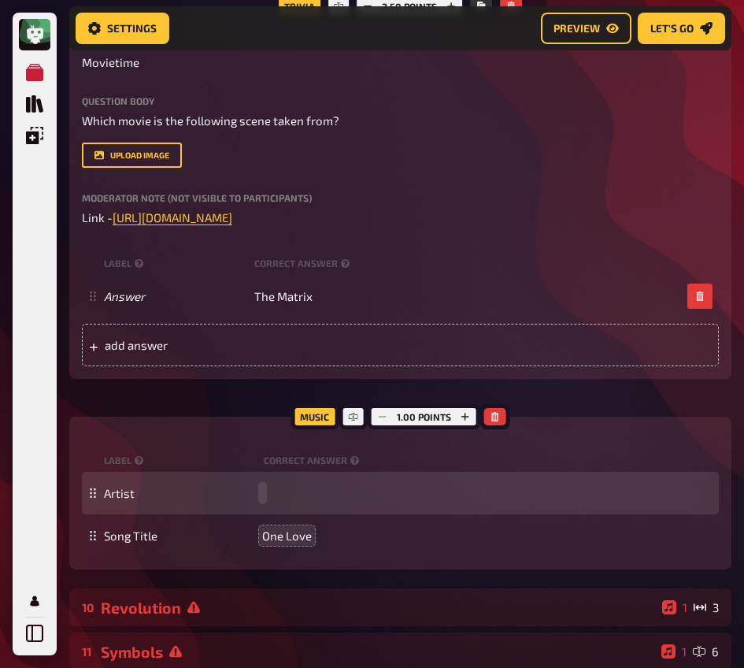
paste span
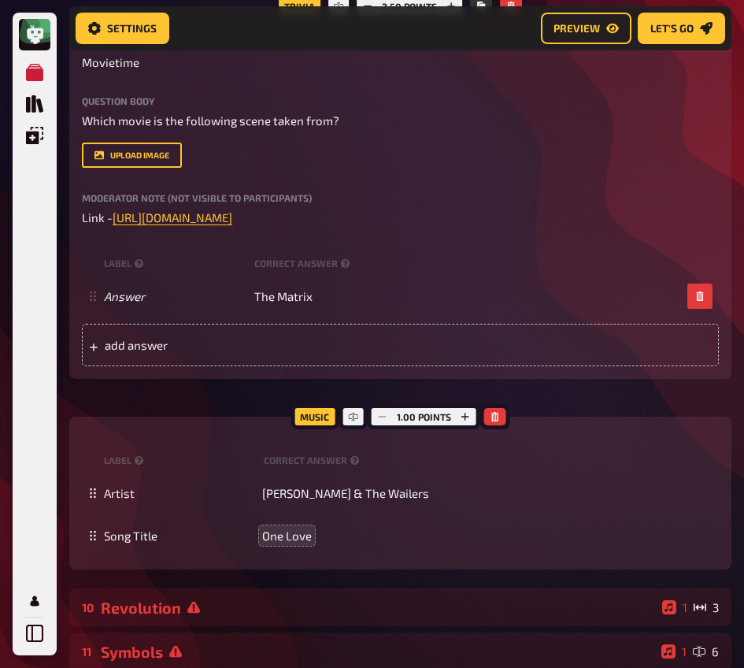
scroll to position [1807, 0]
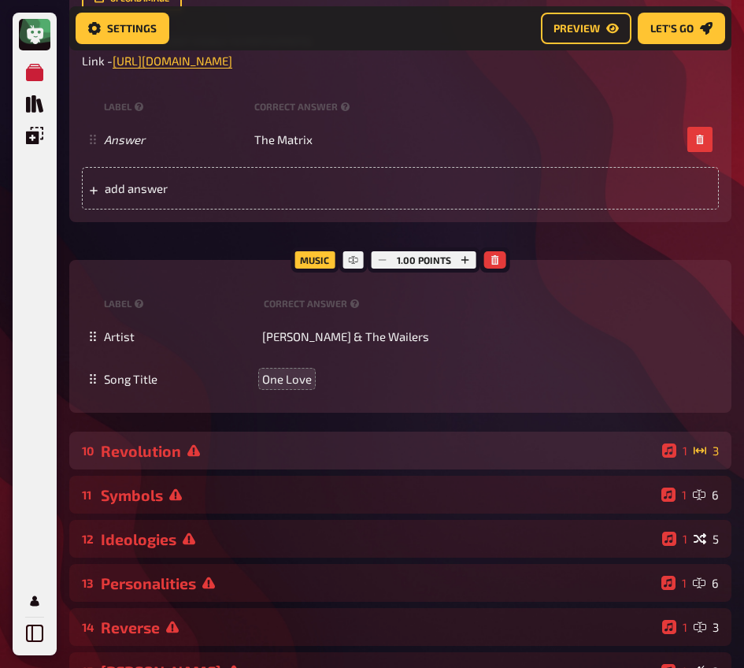
click at [250, 457] on div "Revolution" at bounding box center [378, 451] width 555 height 18
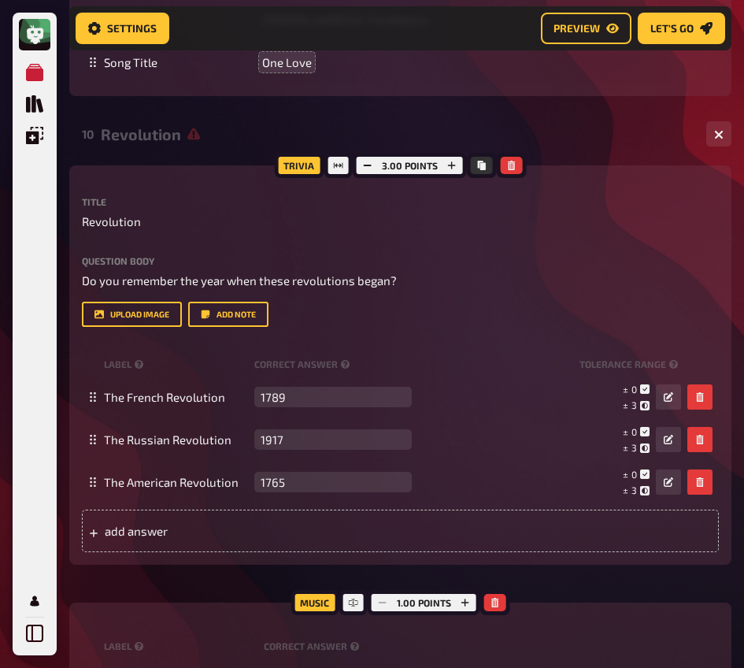
scroll to position [2373, 0]
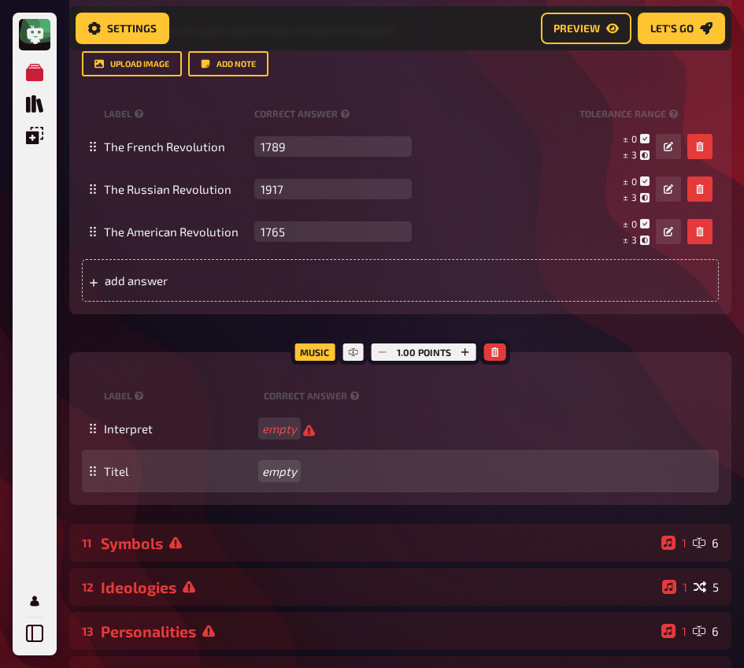
click at [283, 464] on div "Titel empty" at bounding box center [400, 470] width 637 height 43
paste span
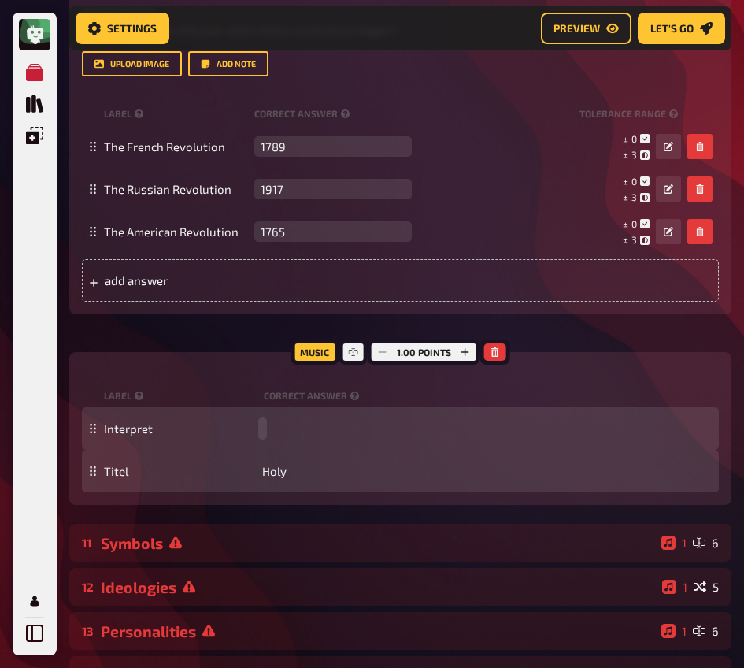
paste span
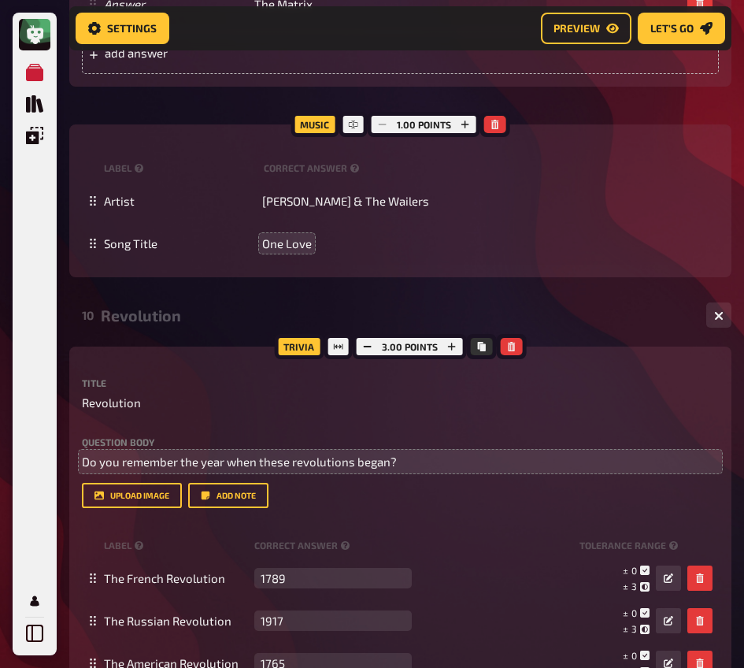
scroll to position [1955, 0]
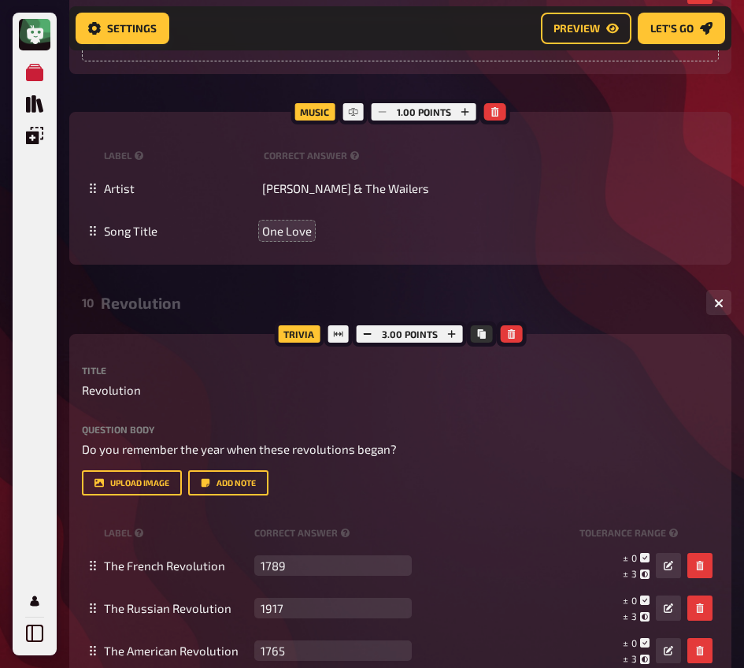
click at [173, 311] on div "Revolution" at bounding box center [397, 303] width 593 height 18
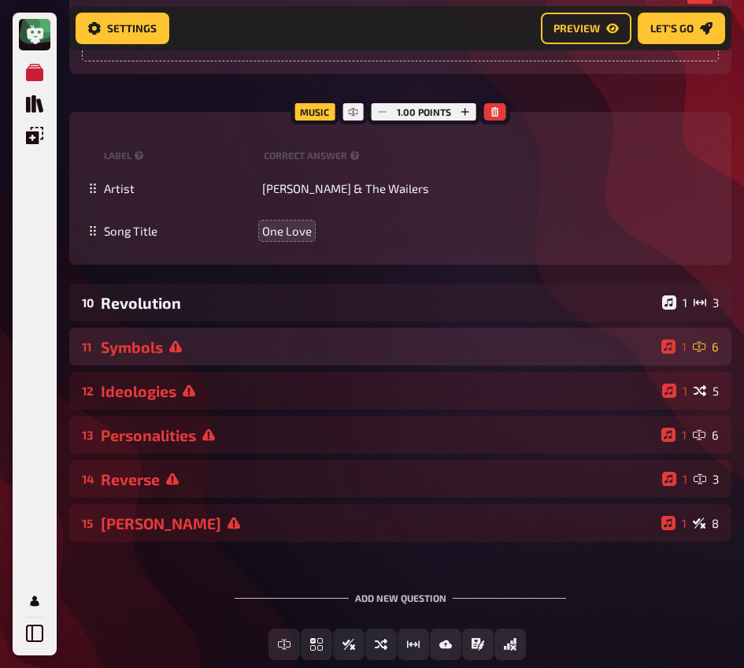
click at [183, 353] on div "Symbols" at bounding box center [378, 347] width 554 height 18
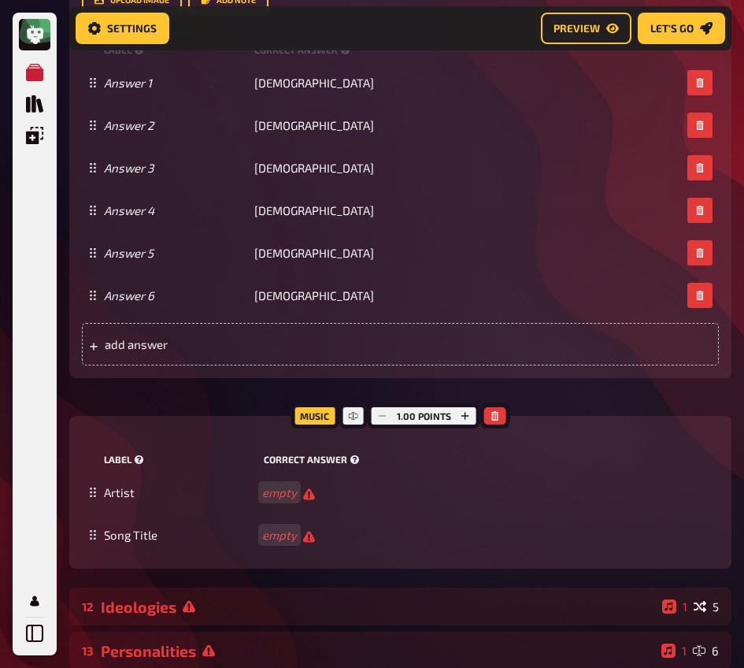
scroll to position [3095, 0]
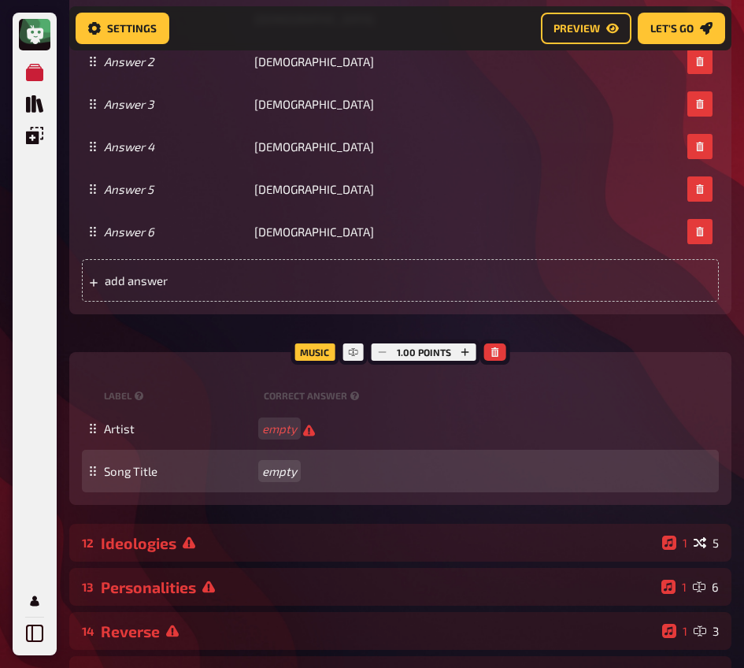
click at [289, 477] on div "Song Title empty" at bounding box center [408, 471] width 609 height 14
paste span
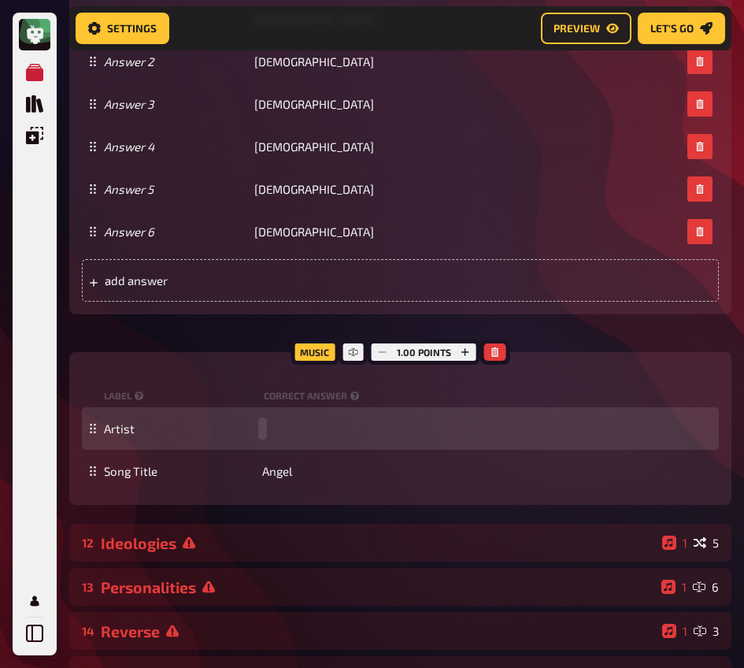
paste span
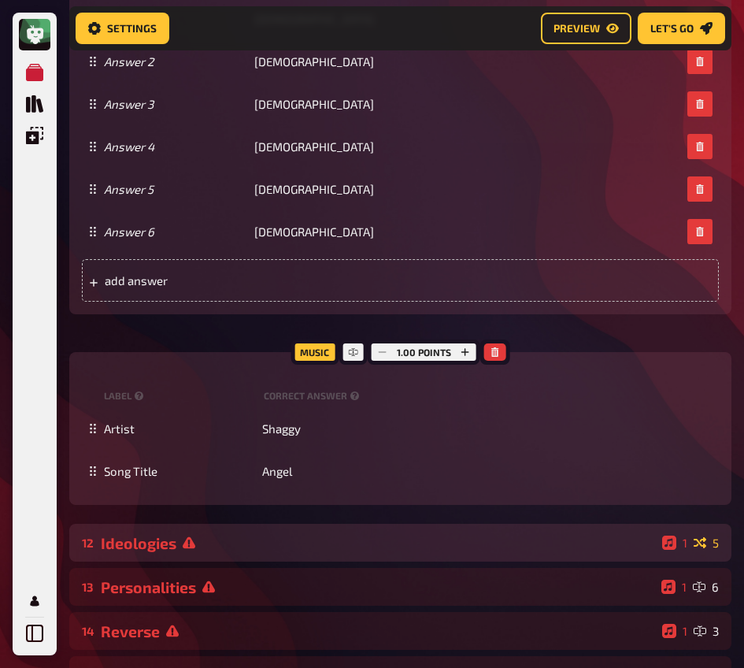
click at [243, 549] on div "Ideologies" at bounding box center [378, 543] width 555 height 18
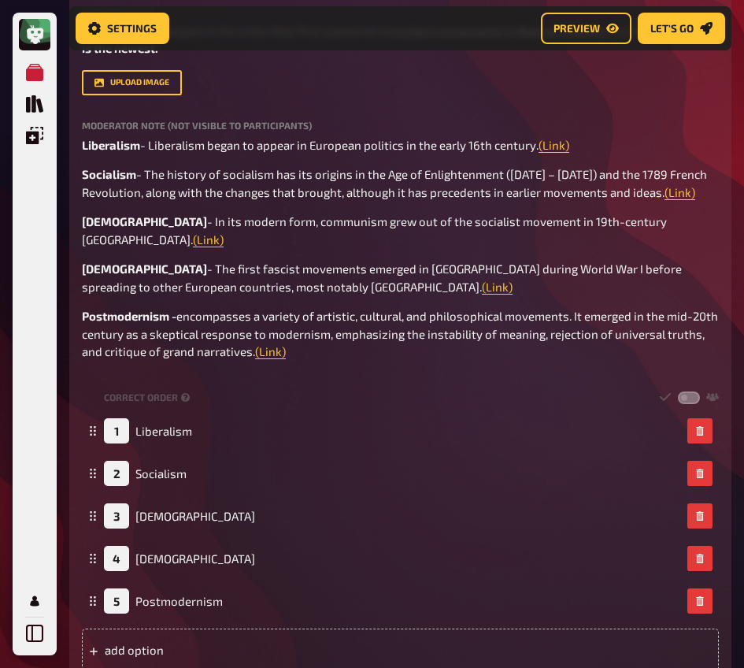
scroll to position [4031, 0]
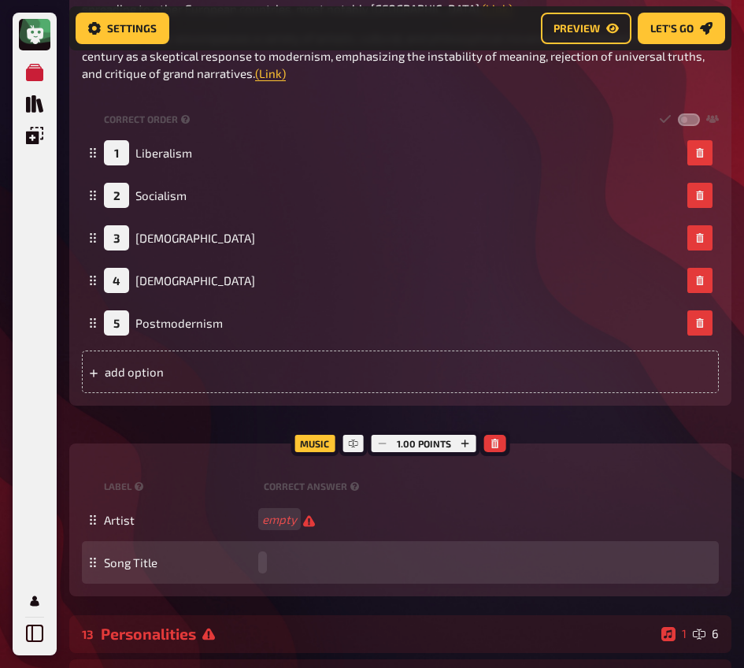
paste span
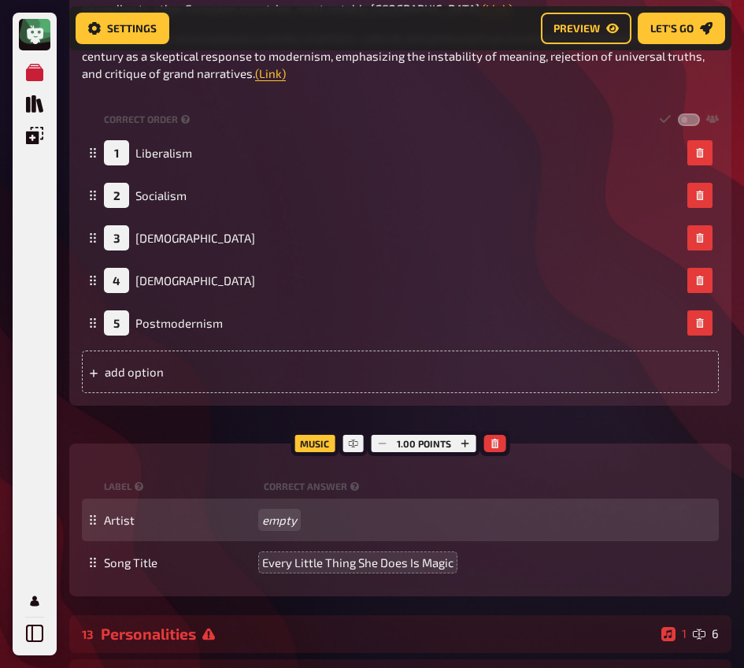
click at [268, 512] on div "Artist empty" at bounding box center [408, 519] width 609 height 14
paste span
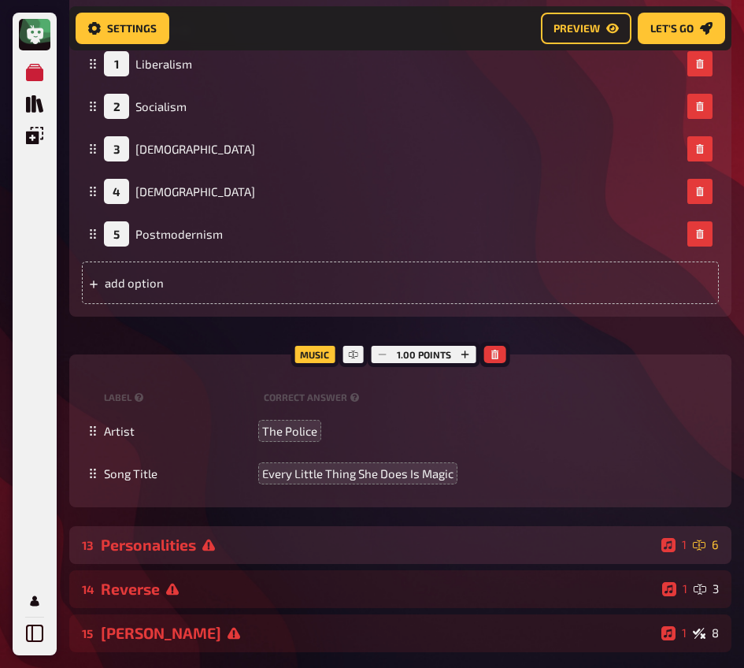
click at [278, 526] on div "13 Personalities 1 6" at bounding box center [400, 545] width 662 height 38
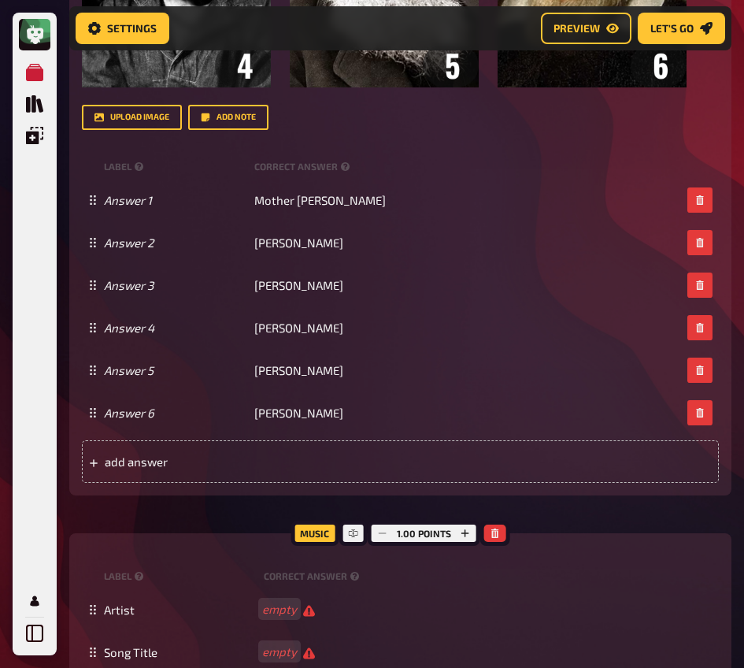
scroll to position [5467, 0]
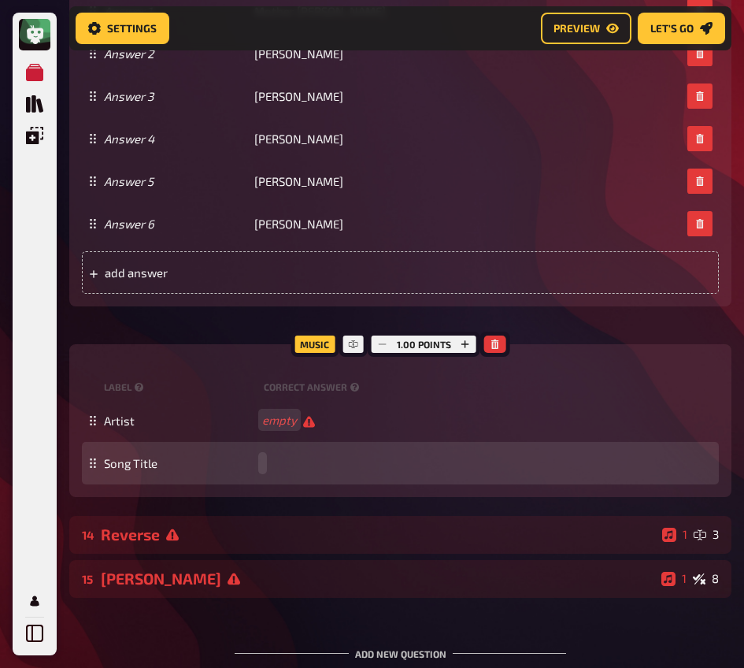
paste span
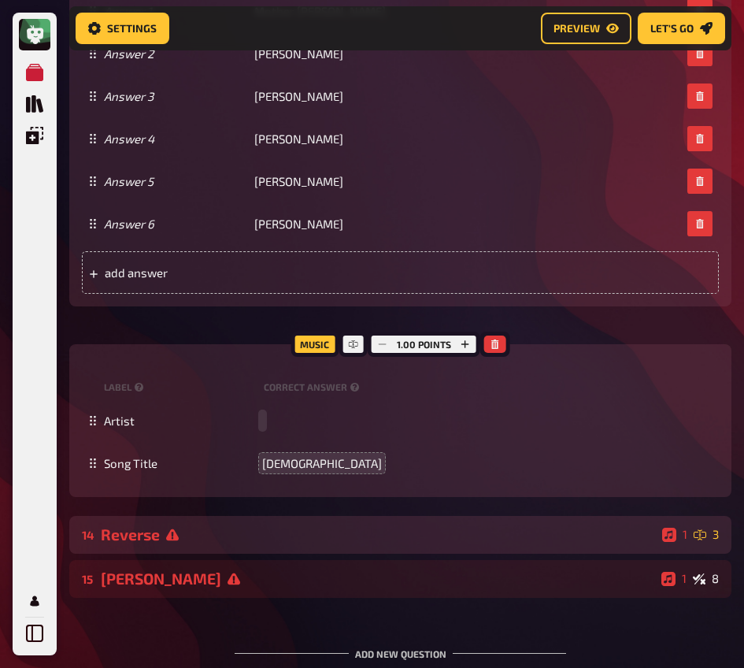
paste span
click at [252, 525] on div "Reverse" at bounding box center [378, 534] width 555 height 18
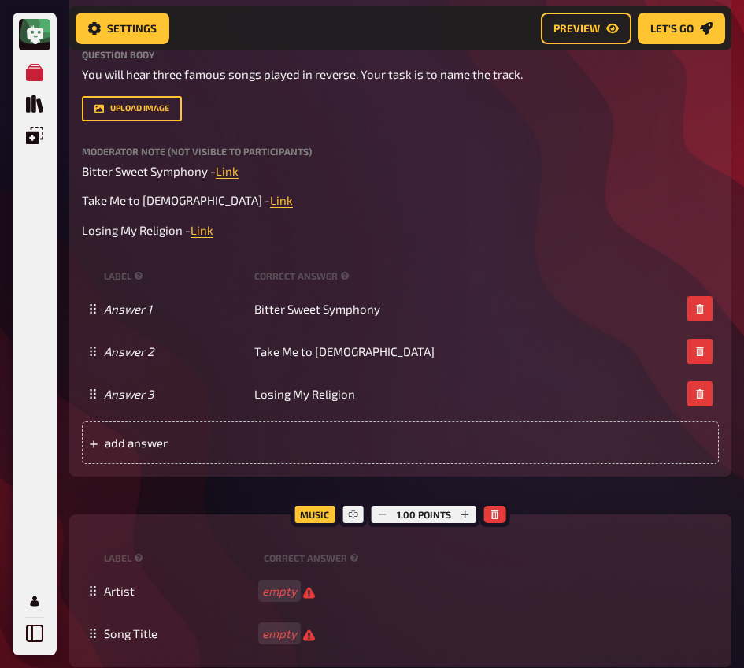
scroll to position [6076, 0]
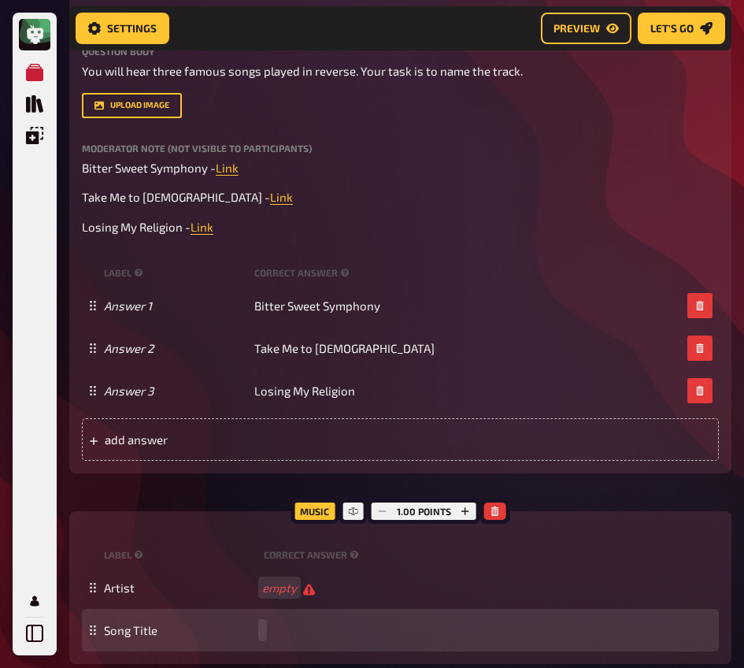
paste span
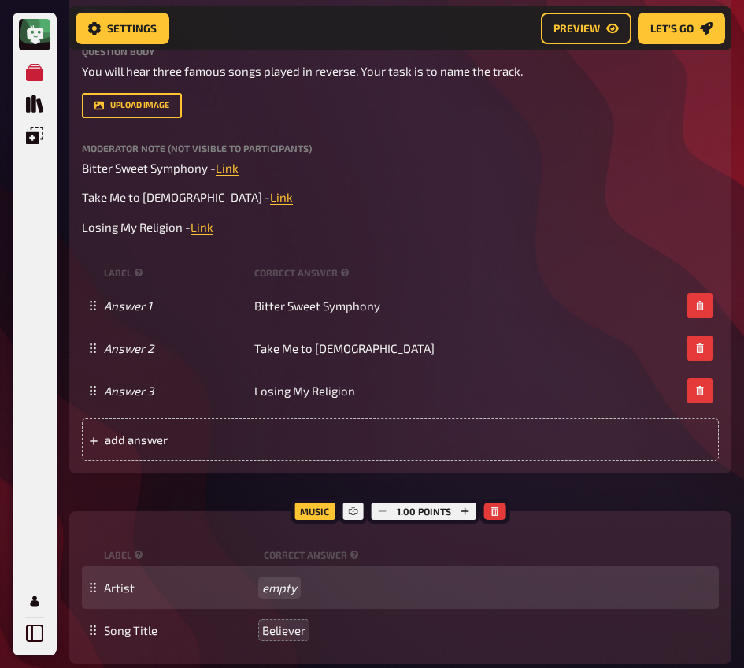
click at [275, 580] on div "Artist empty" at bounding box center [408, 587] width 609 height 14
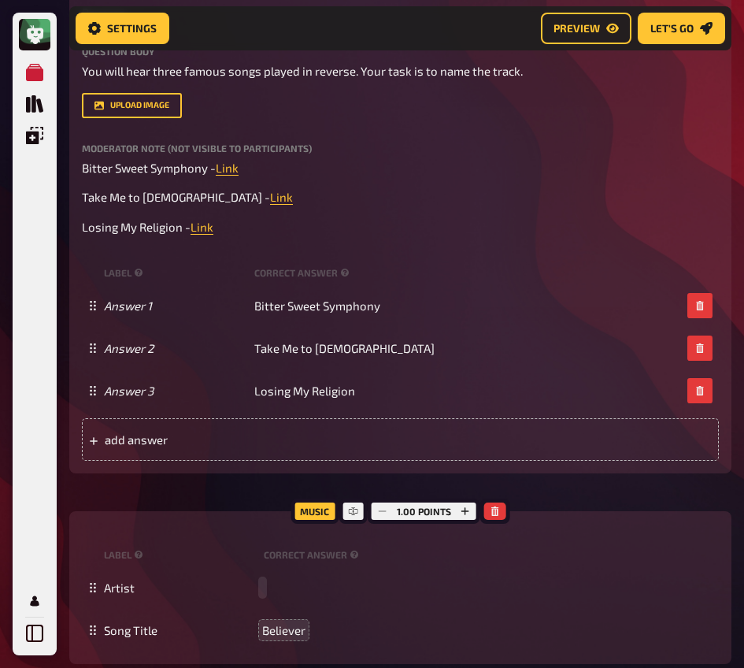
paste span
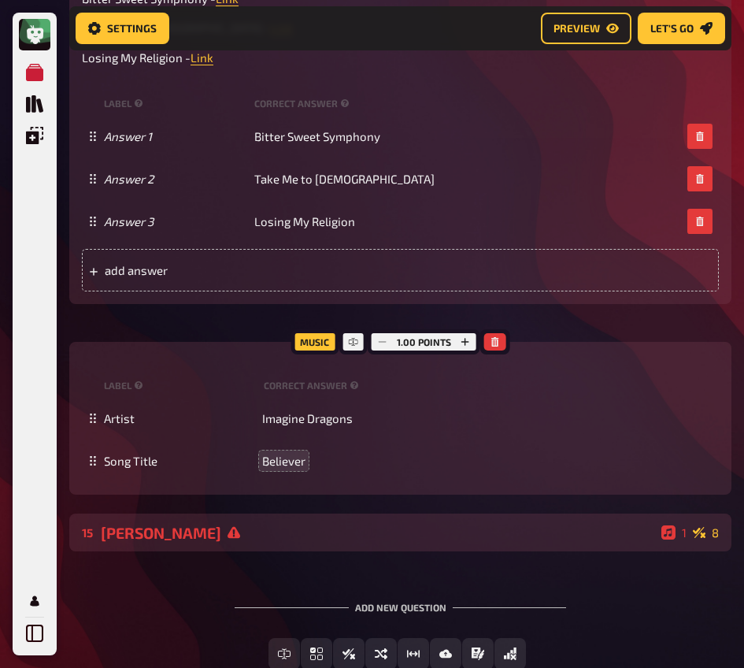
click at [265, 523] on div "[PERSON_NAME]" at bounding box center [378, 532] width 554 height 18
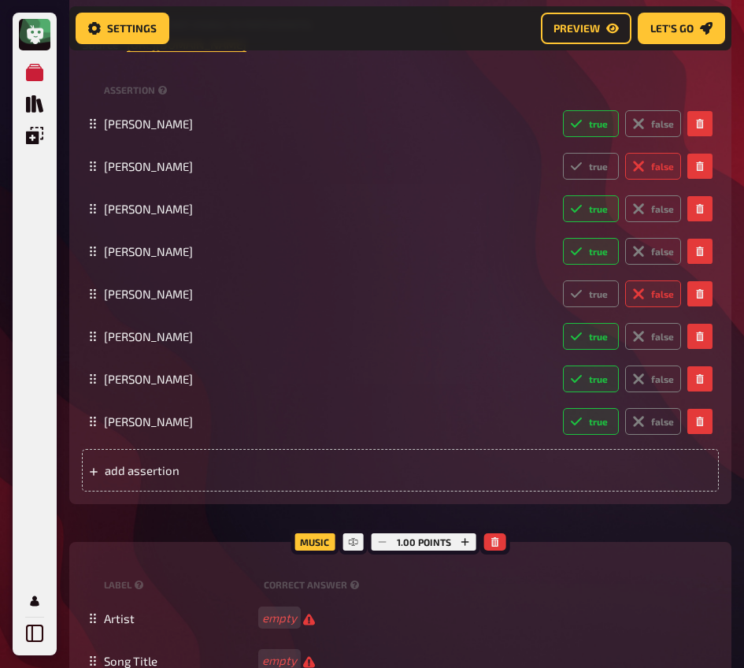
scroll to position [6986, 0]
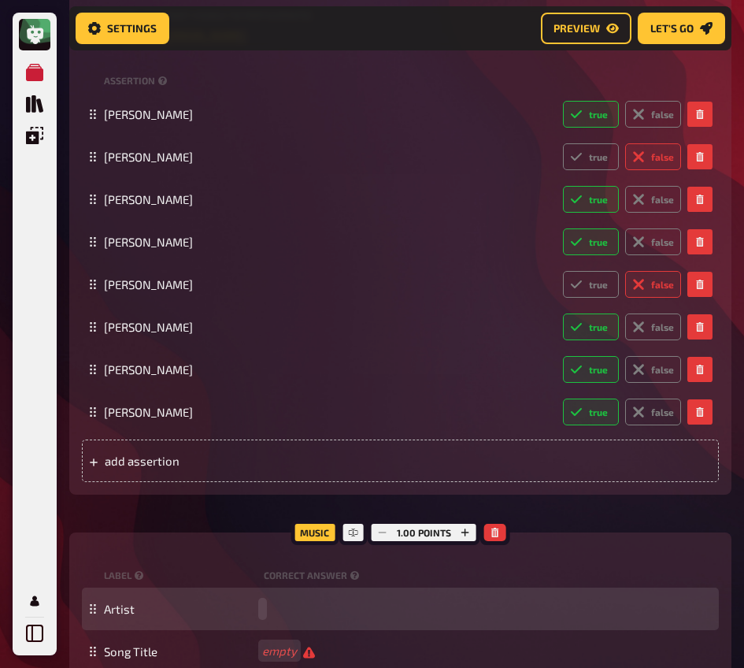
paste span
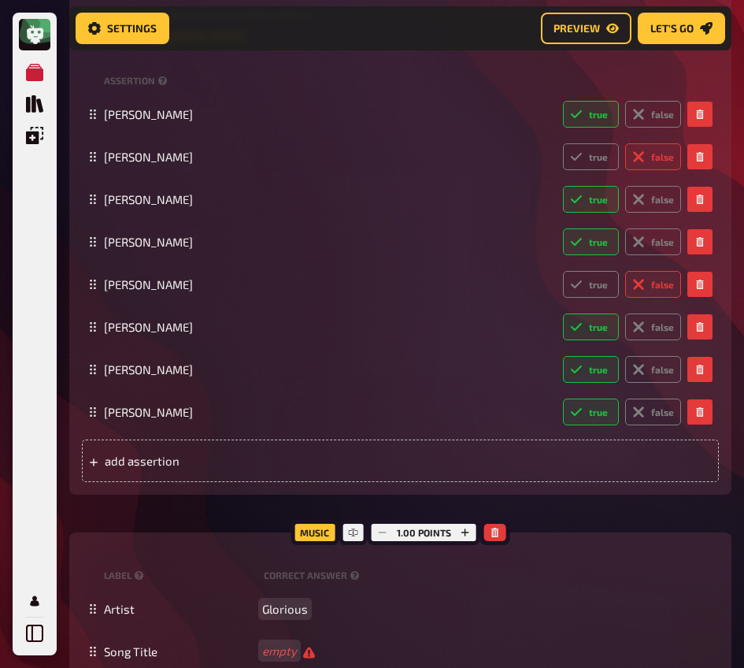
click at [290, 601] on span "Glorious" at bounding box center [285, 608] width 46 height 14
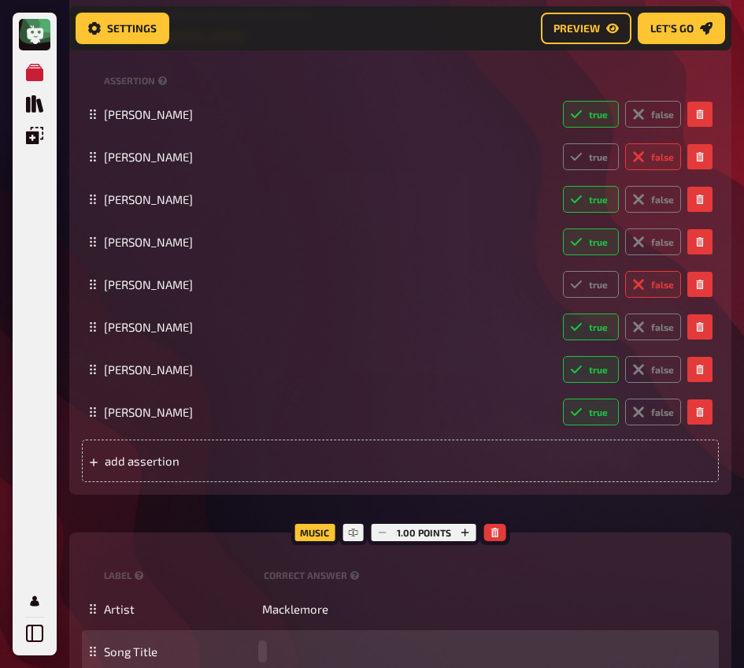
paste span
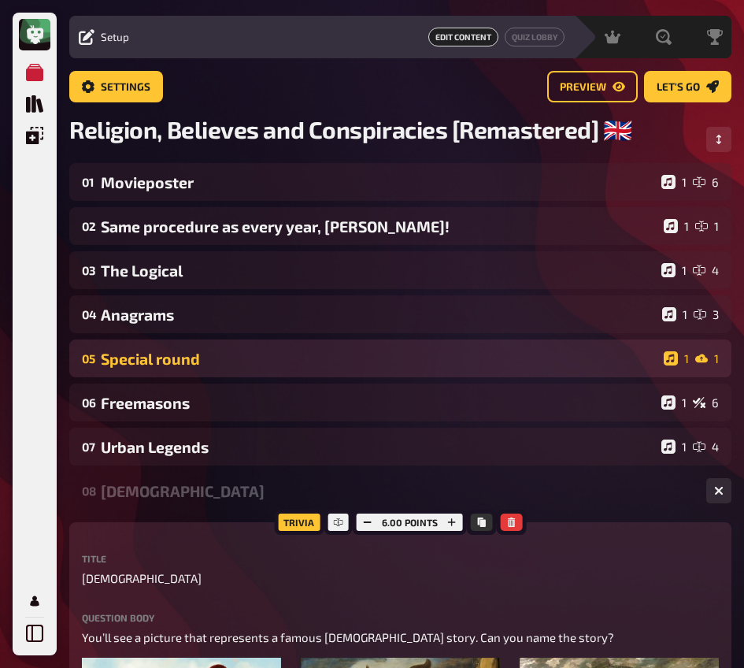
scroll to position [0, 0]
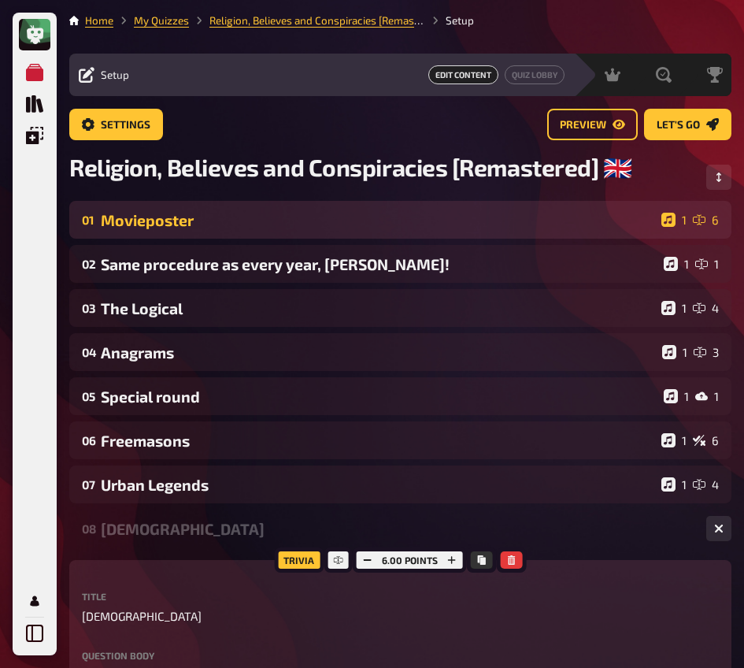
click at [227, 214] on div "Movieposter" at bounding box center [378, 220] width 554 height 18
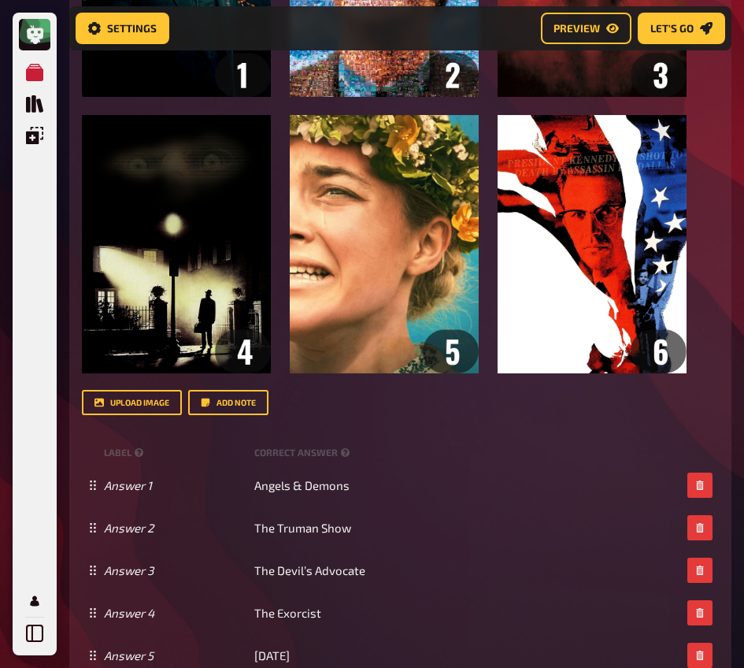
scroll to position [561, 0]
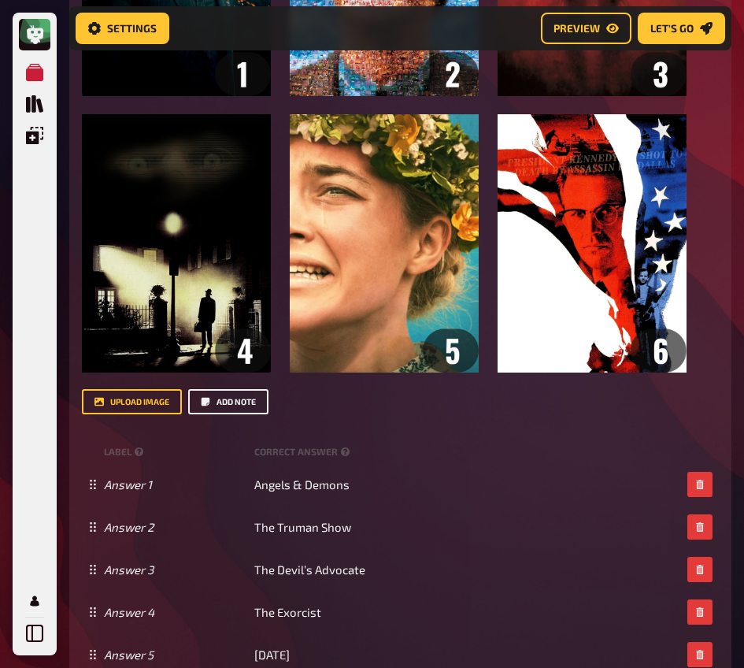
click at [243, 408] on button "Add note" at bounding box center [228, 401] width 80 height 25
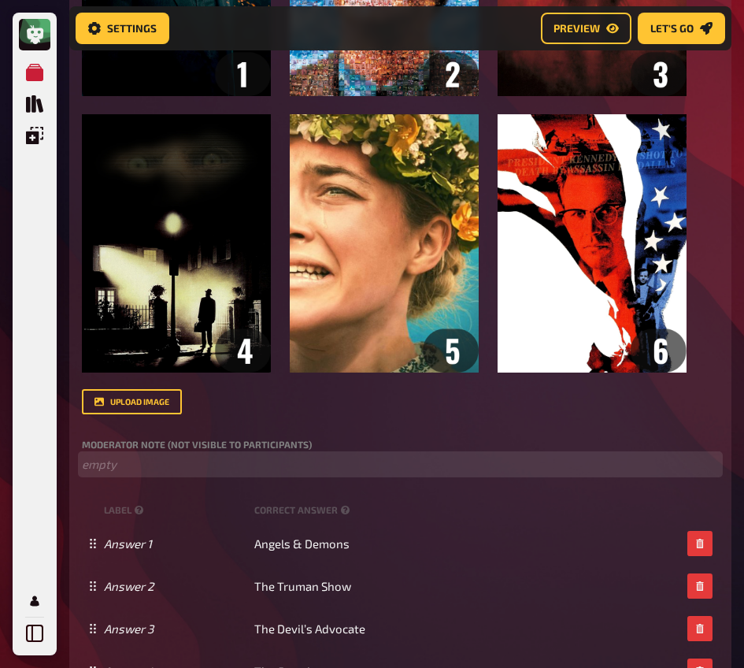
click at [201, 463] on p "﻿ empty" at bounding box center [400, 464] width 637 height 18
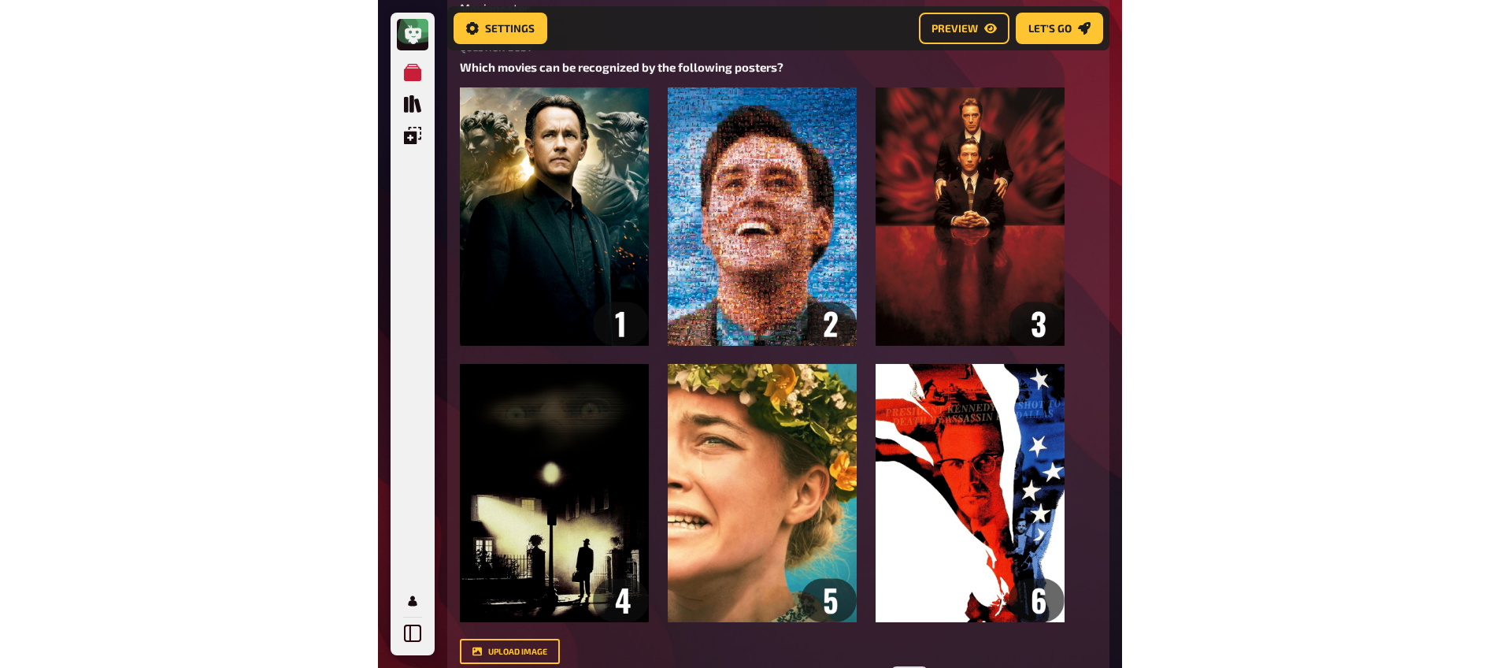
scroll to position [0, 0]
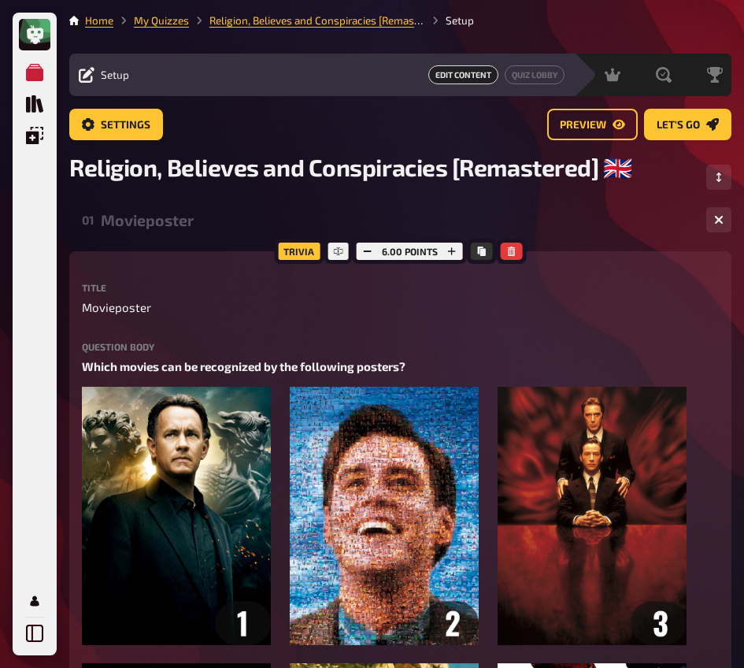
click at [150, 219] on div "Movieposter" at bounding box center [397, 220] width 593 height 18
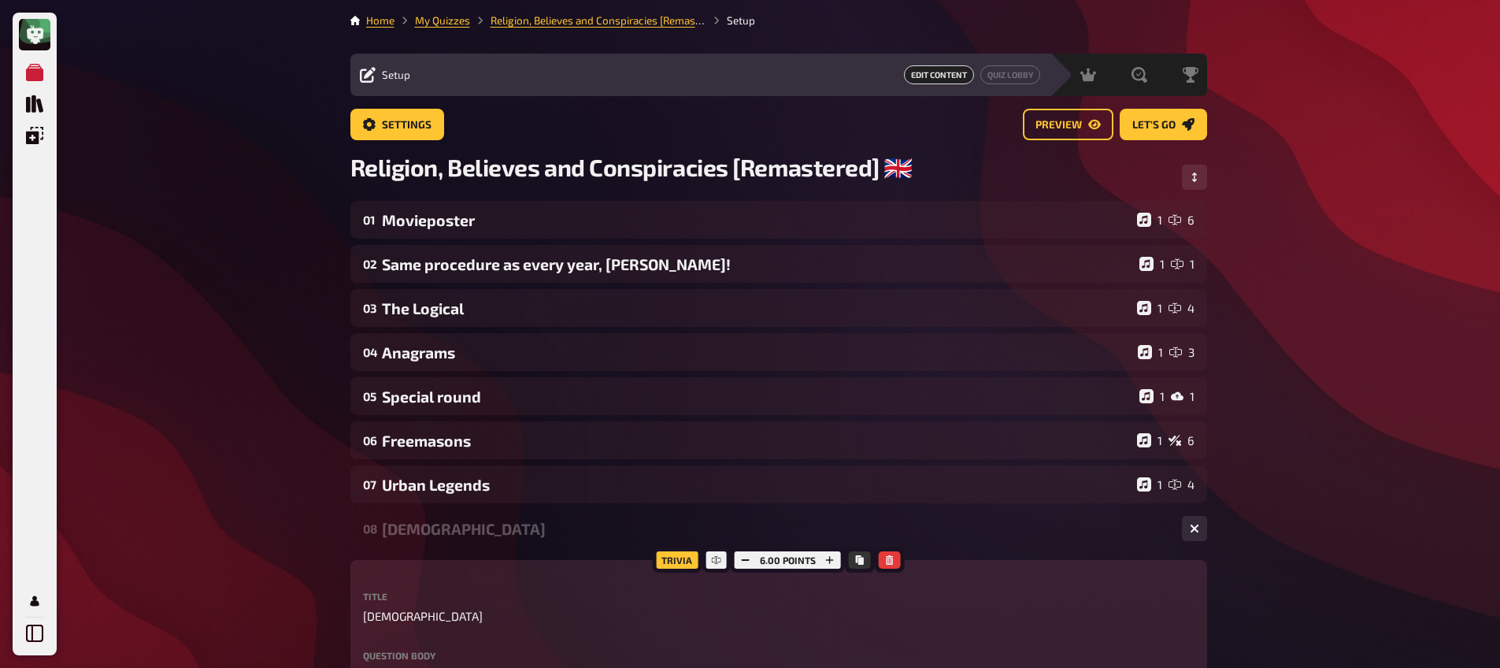
click at [472, 525] on div "[DEMOGRAPHIC_DATA]" at bounding box center [775, 529] width 787 height 18
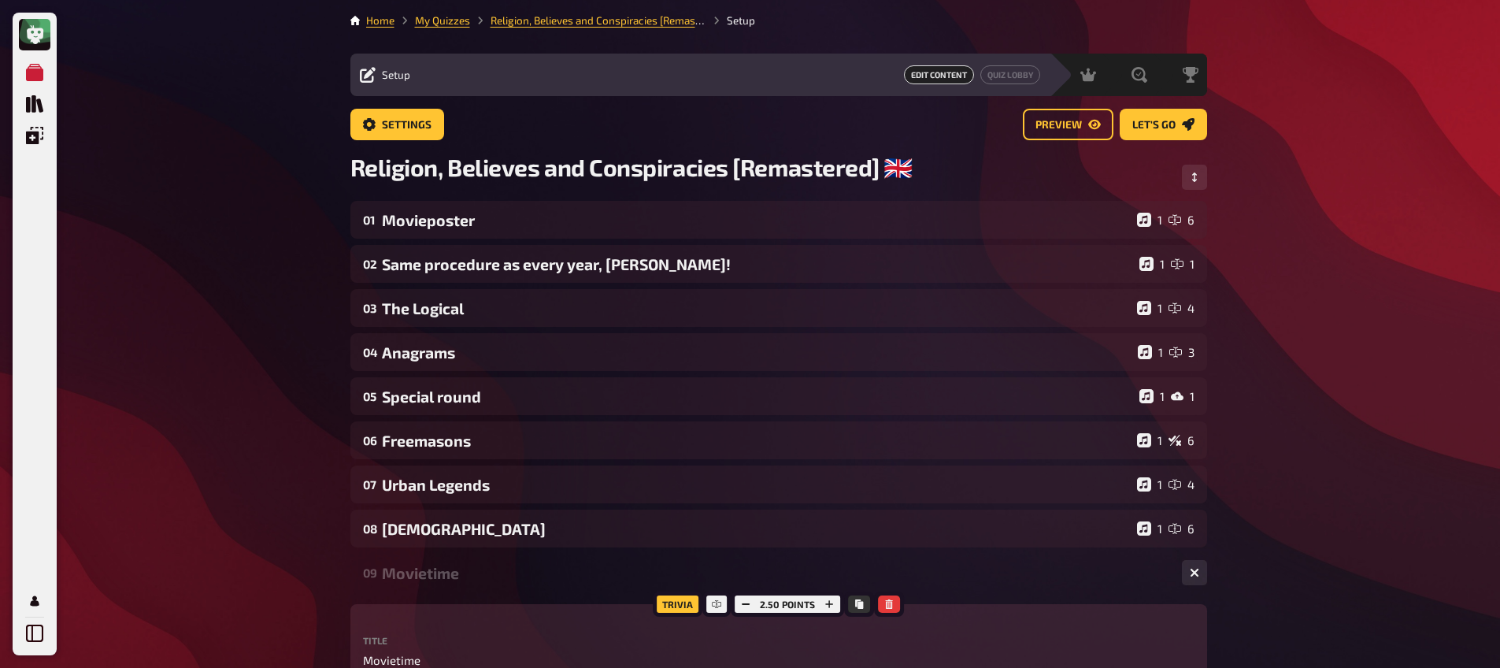
click at [462, 566] on div "Movietime" at bounding box center [775, 573] width 787 height 18
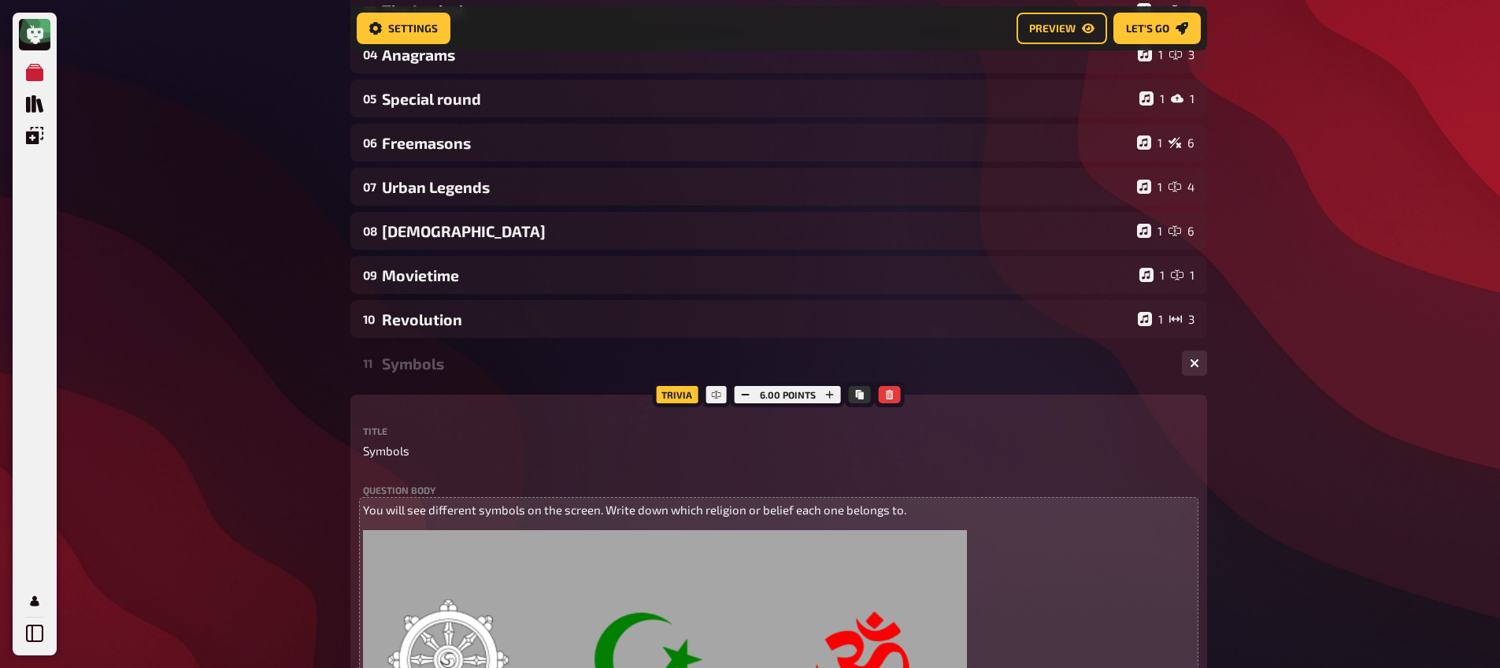
scroll to position [316, 0]
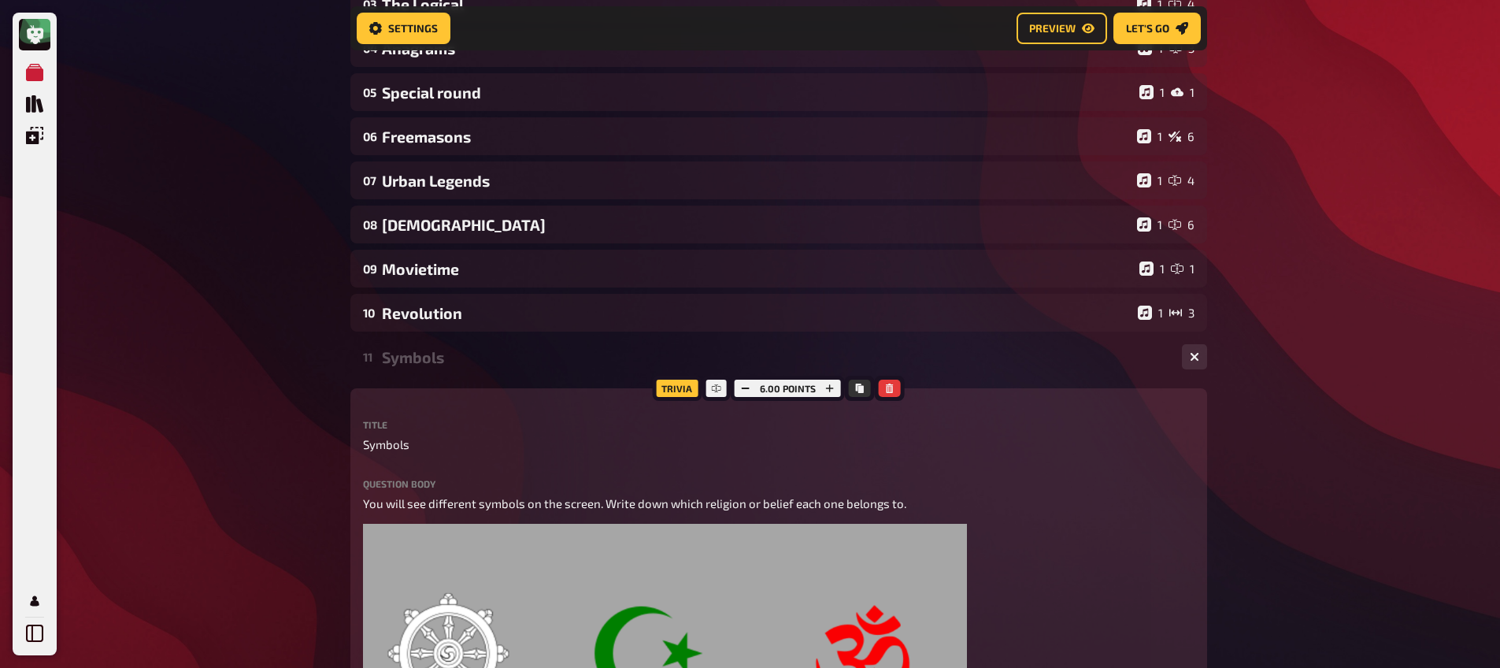
click at [441, 352] on div "Symbols" at bounding box center [775, 357] width 787 height 18
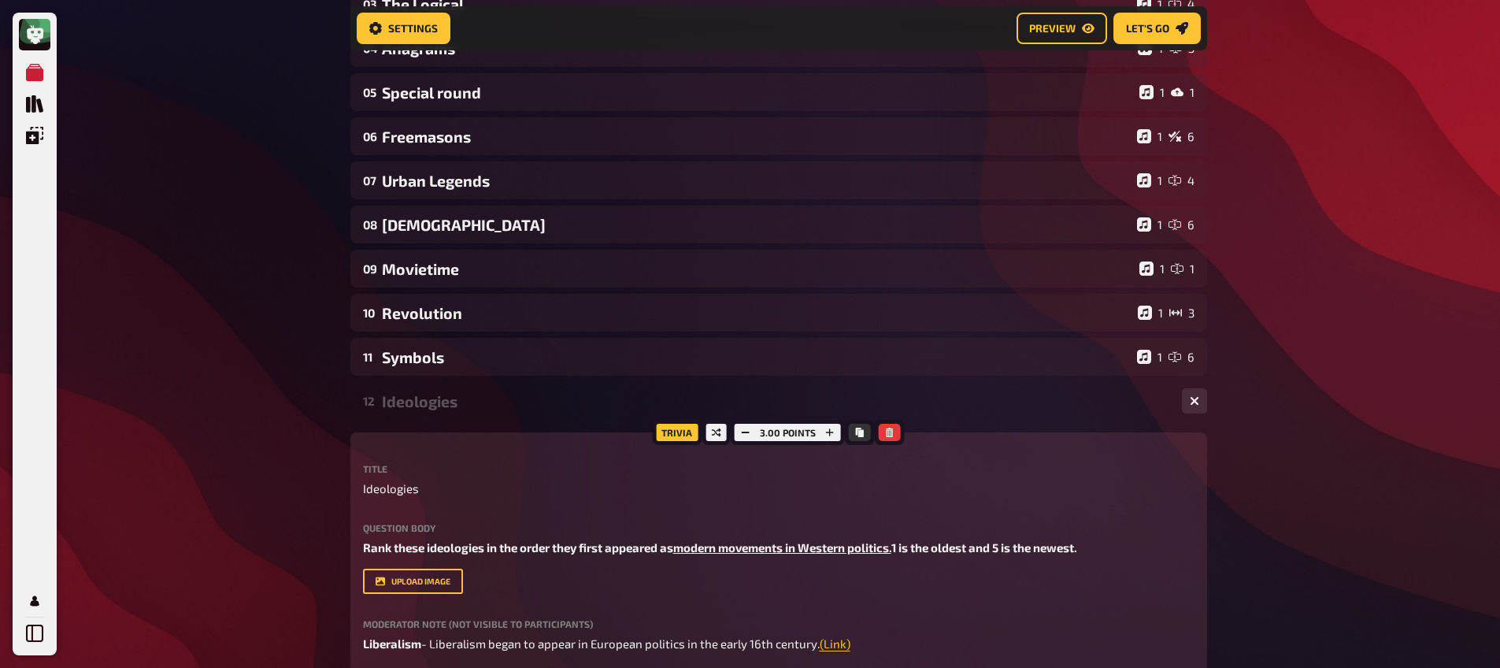
click at [451, 399] on div "Ideologies" at bounding box center [775, 401] width 787 height 18
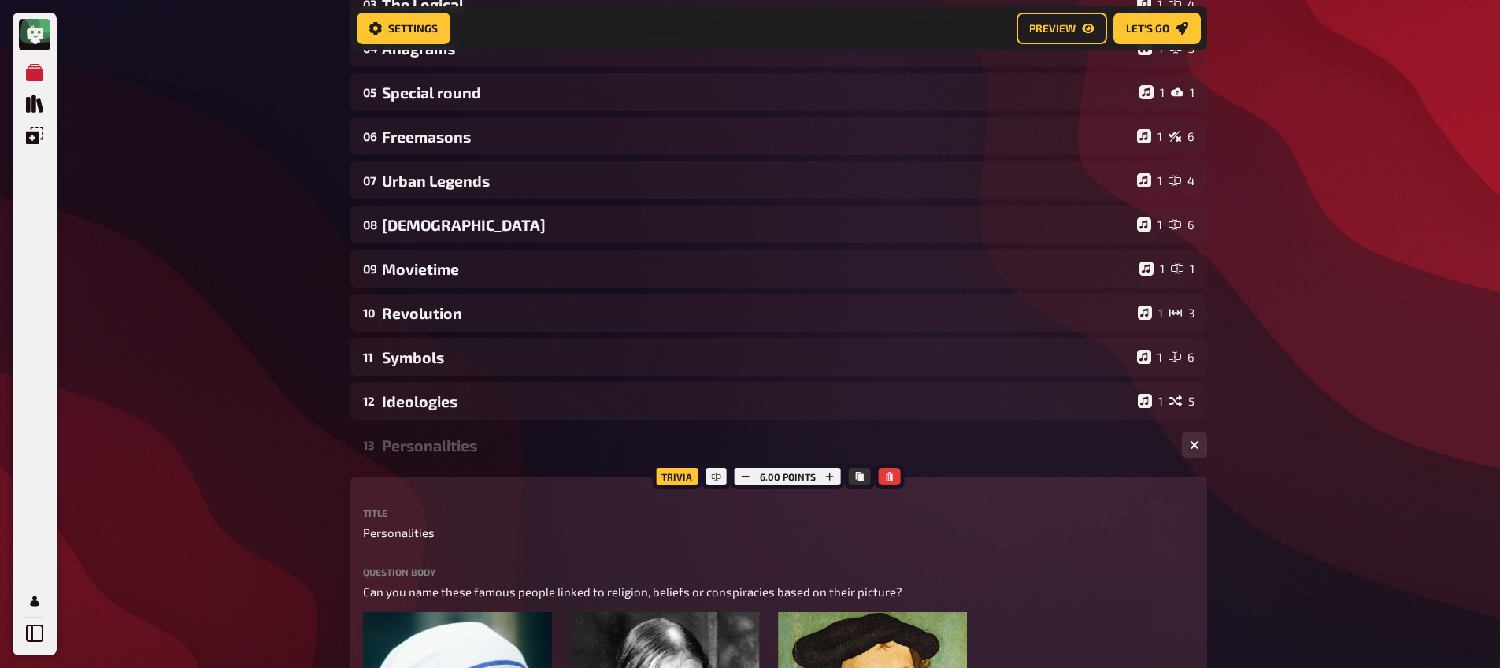
click at [442, 446] on div "Personalities" at bounding box center [775, 445] width 787 height 18
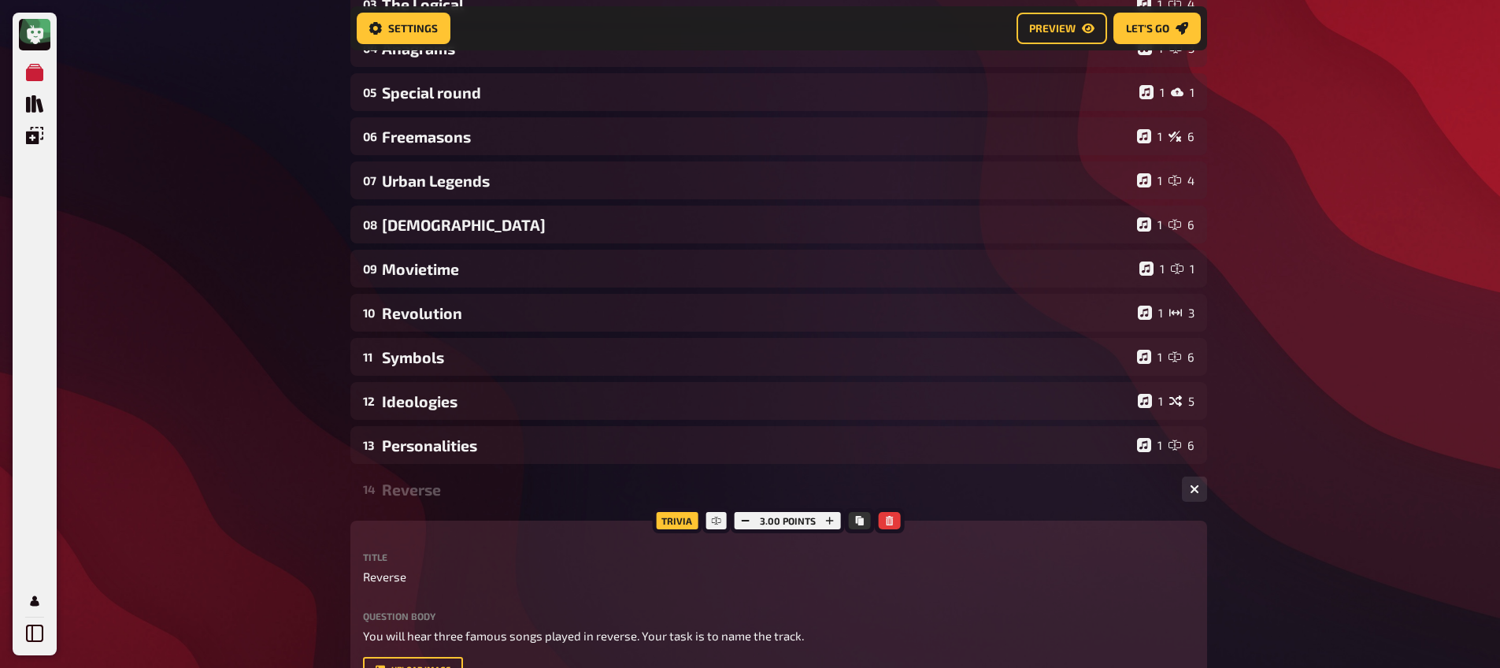
click at [443, 486] on div "Reverse" at bounding box center [775, 489] width 787 height 18
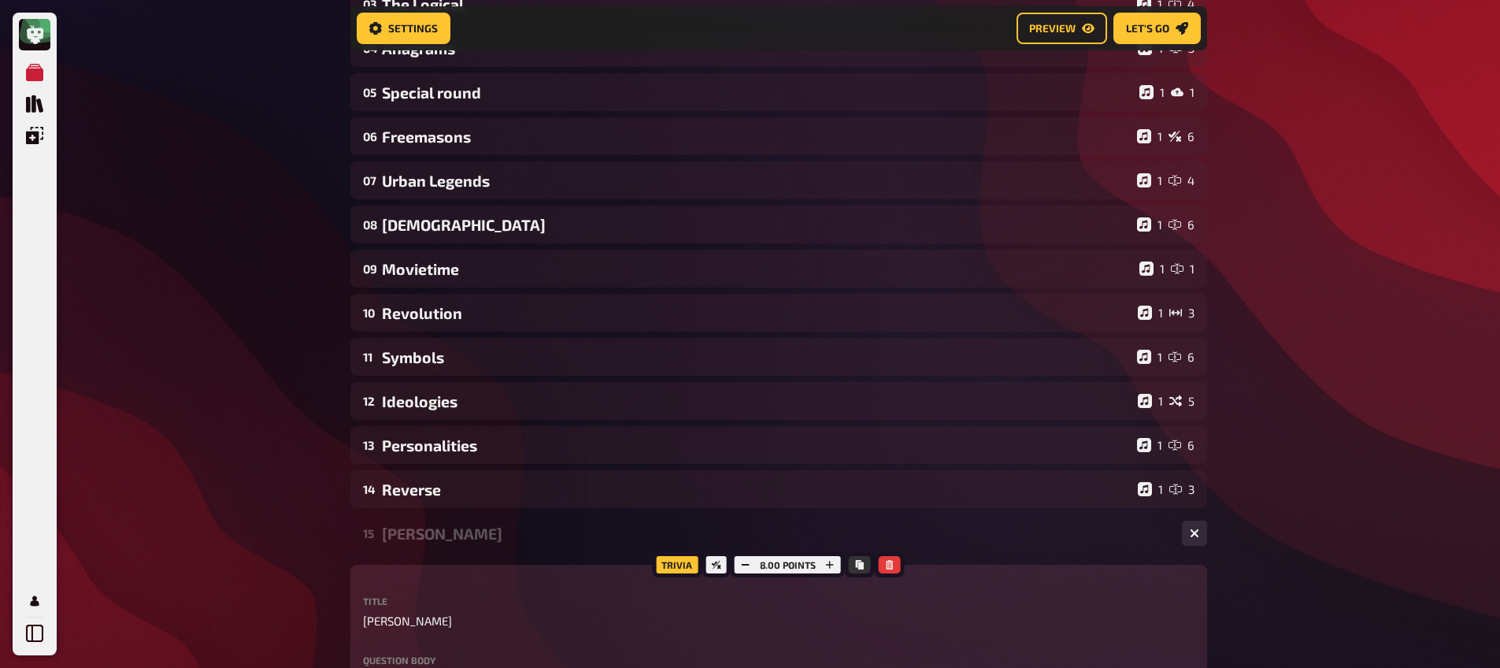
click at [461, 541] on div "[PERSON_NAME]" at bounding box center [775, 533] width 787 height 18
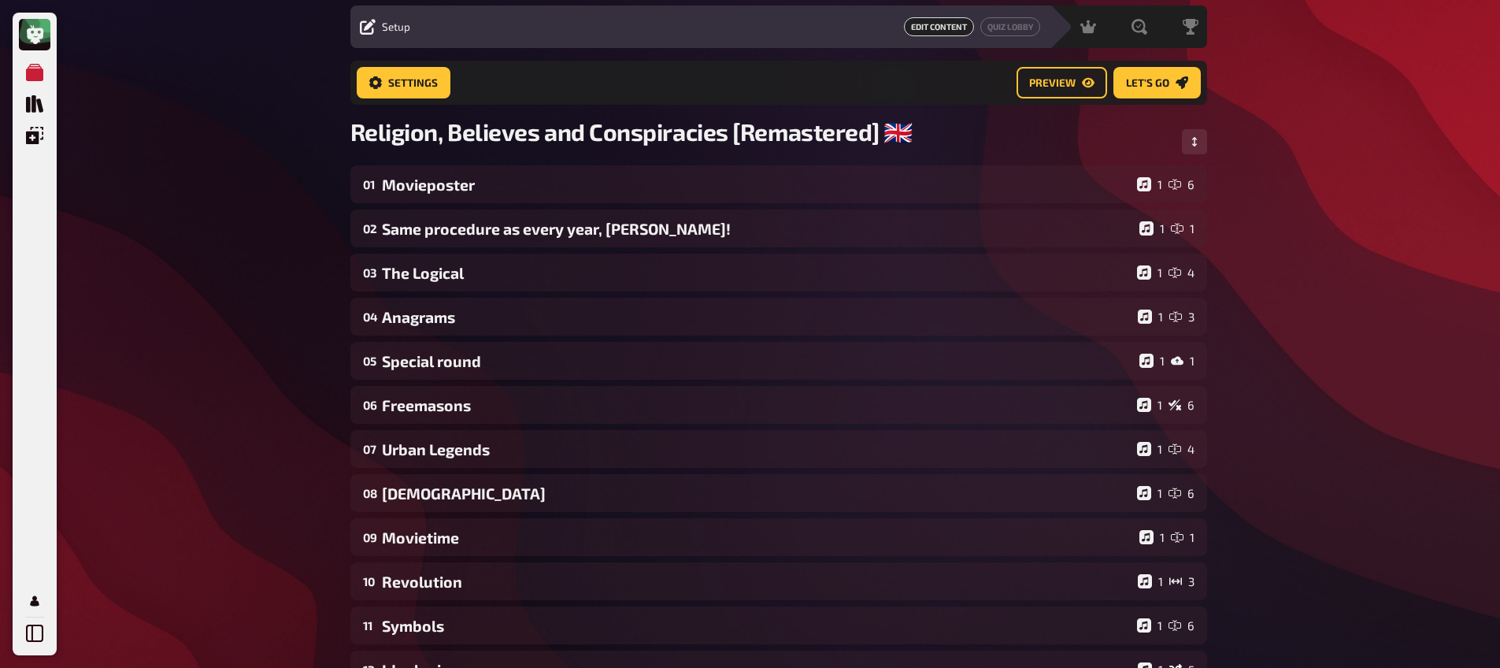
scroll to position [0, 0]
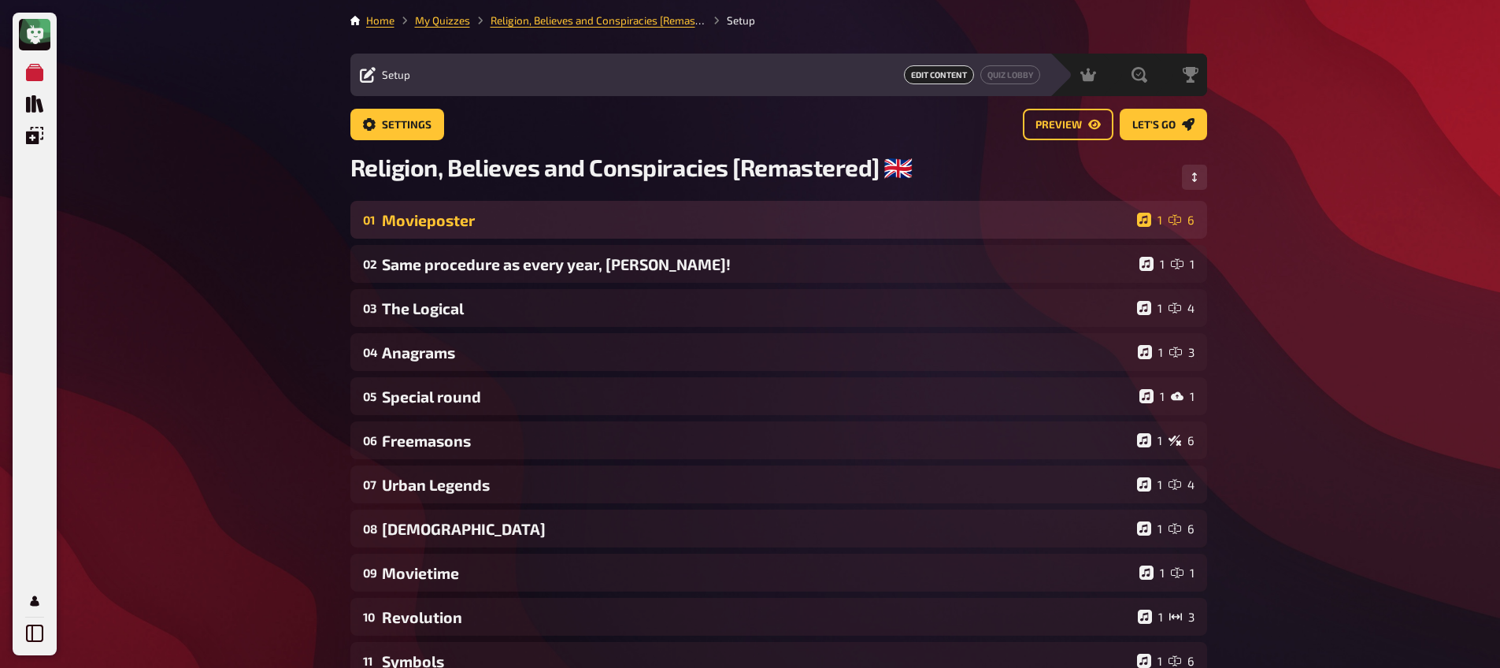
click at [500, 214] on div "Movieposter" at bounding box center [756, 220] width 749 height 18
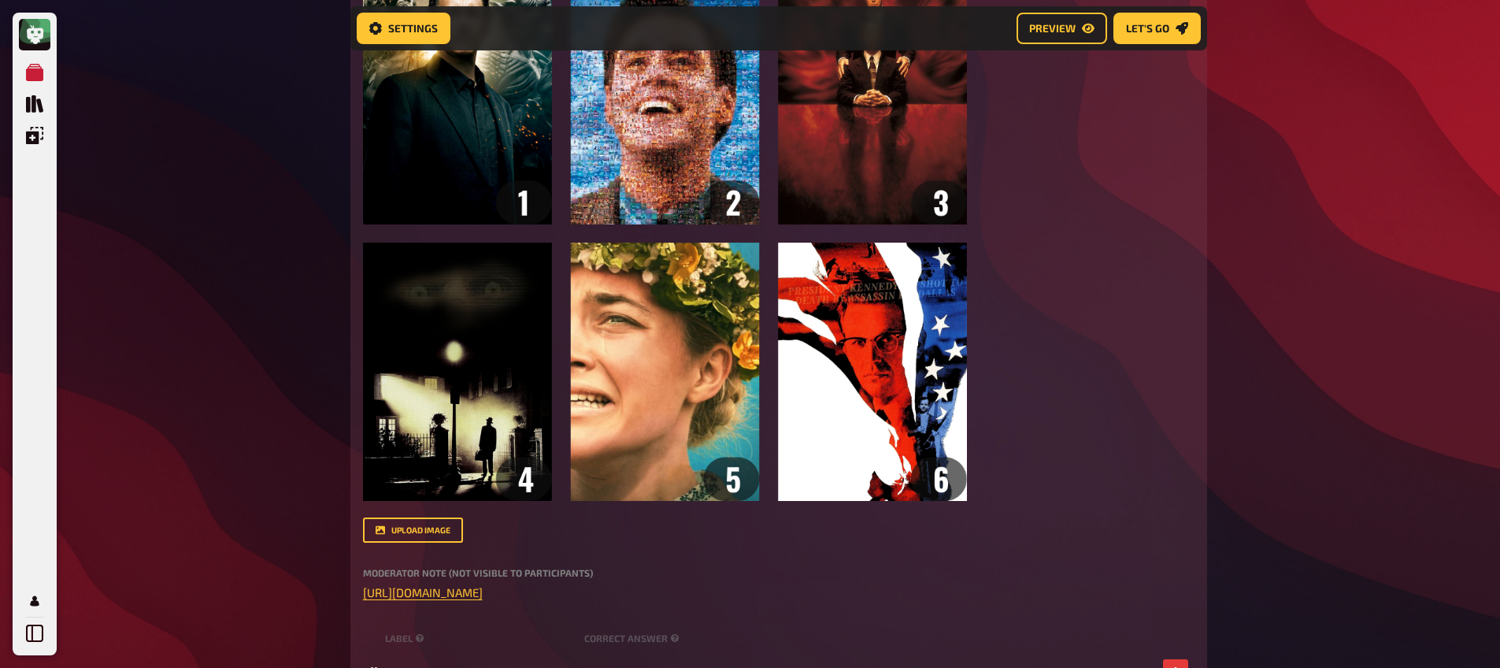
scroll to position [712, 0]
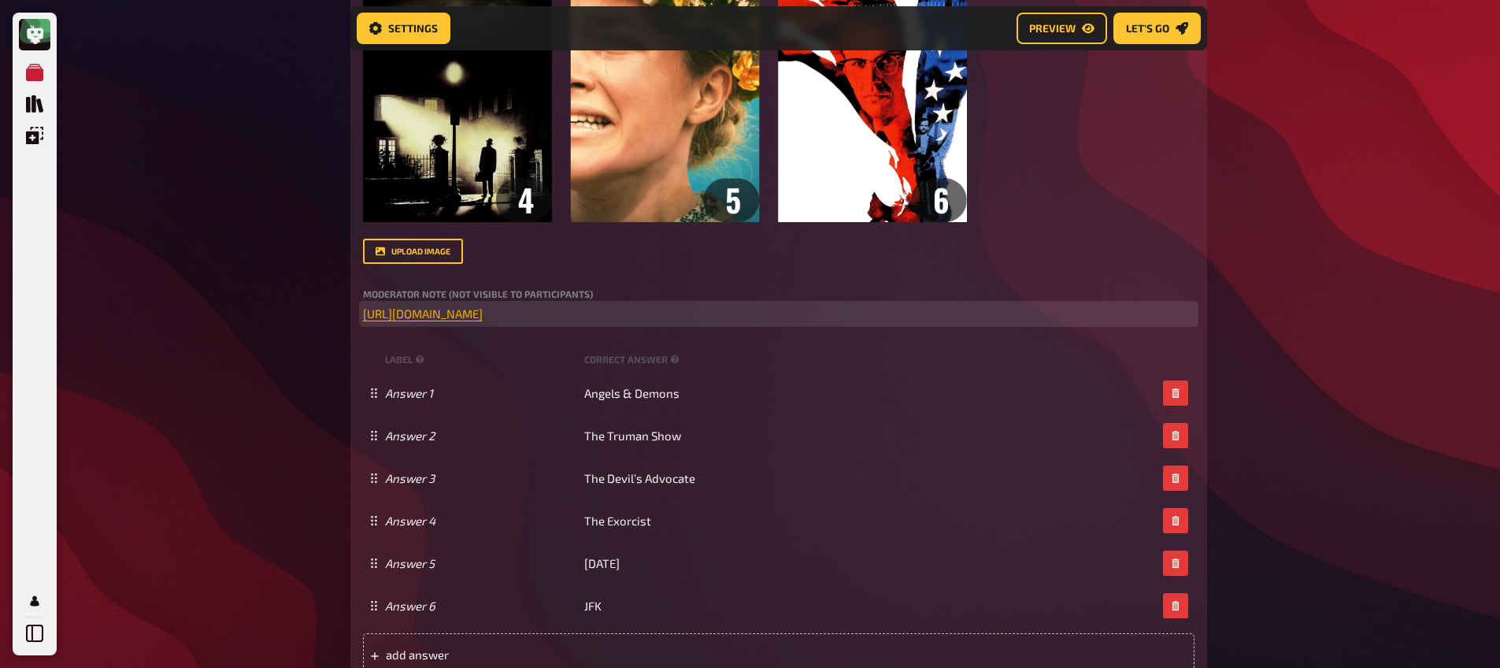
click at [483, 309] on span "[URL][DOMAIN_NAME]" at bounding box center [423, 313] width 120 height 14
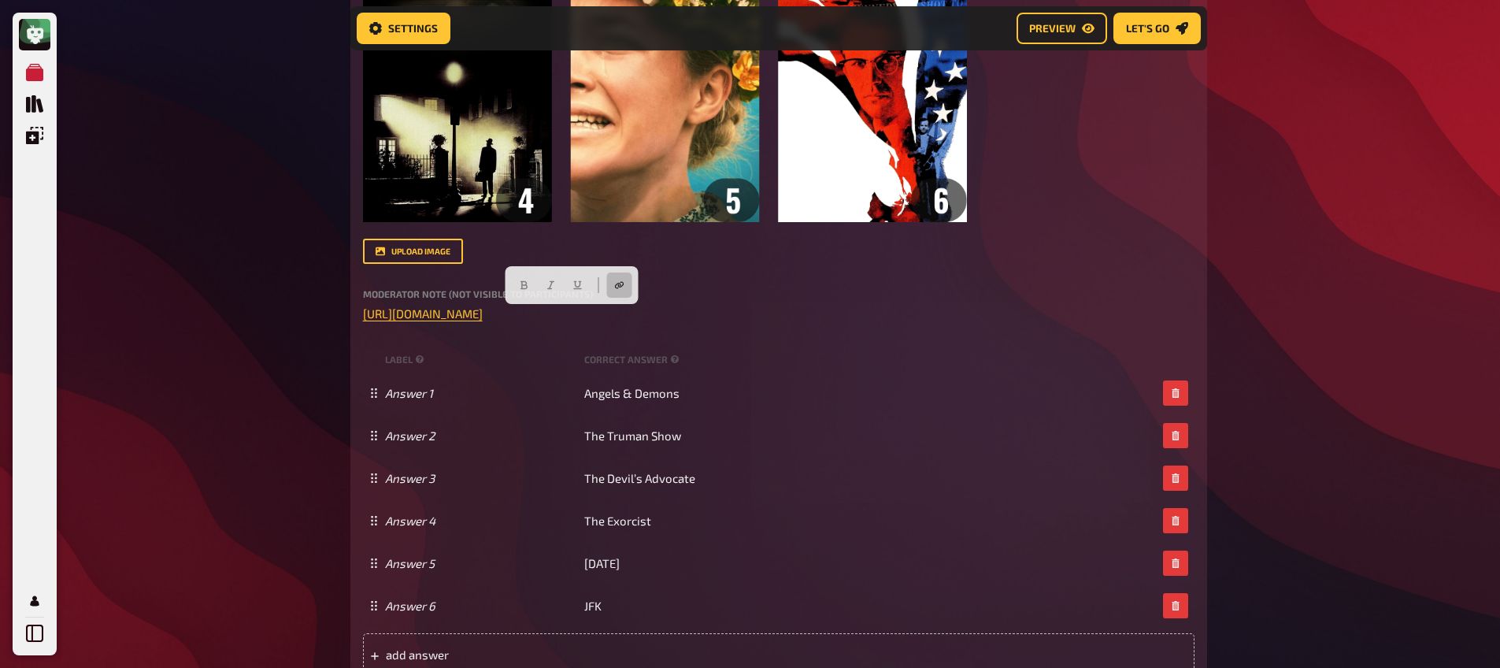
click at [819, 305] on div "Moderator Note (not visible to participants) ﻿ [URL][DOMAIN_NAME] ﻿" at bounding box center [778, 306] width 831 height 34
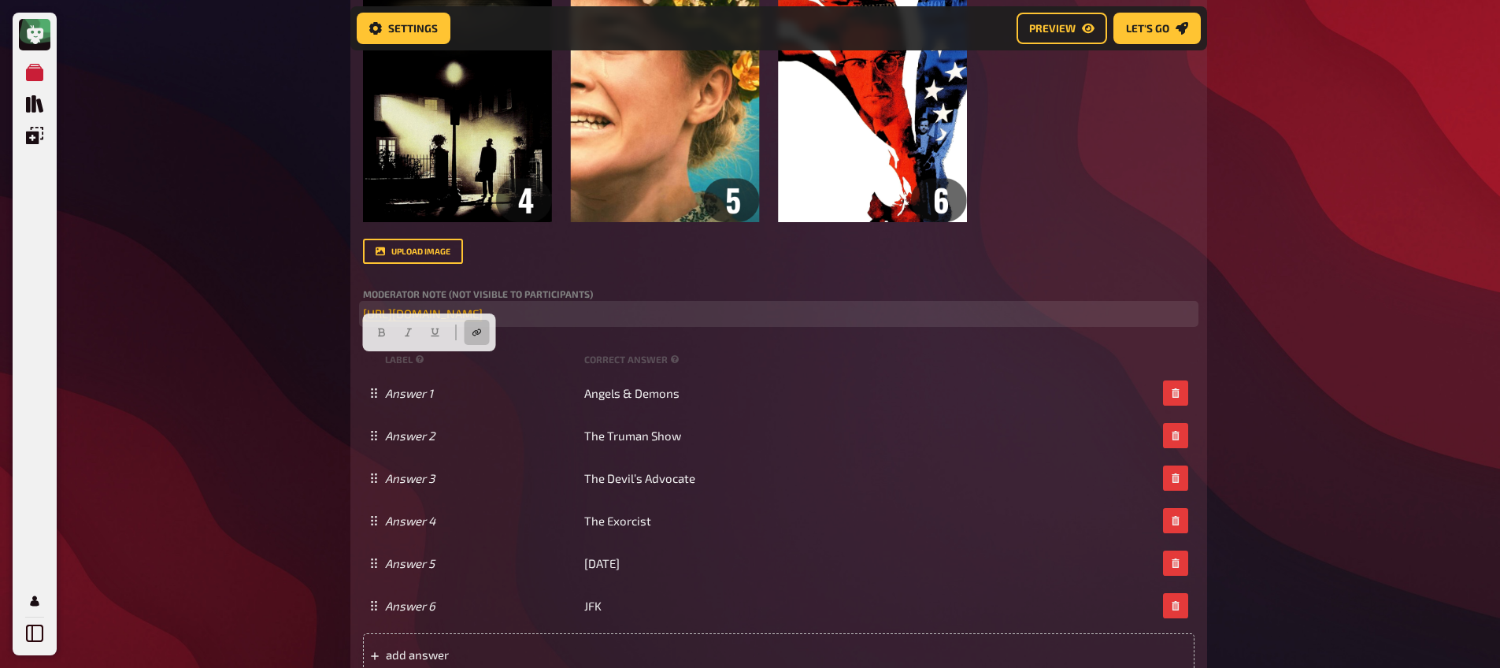
click at [483, 313] on span "[URL][DOMAIN_NAME]" at bounding box center [423, 313] width 120 height 14
click at [694, 284] on button "button" at bounding box center [702, 284] width 25 height 25
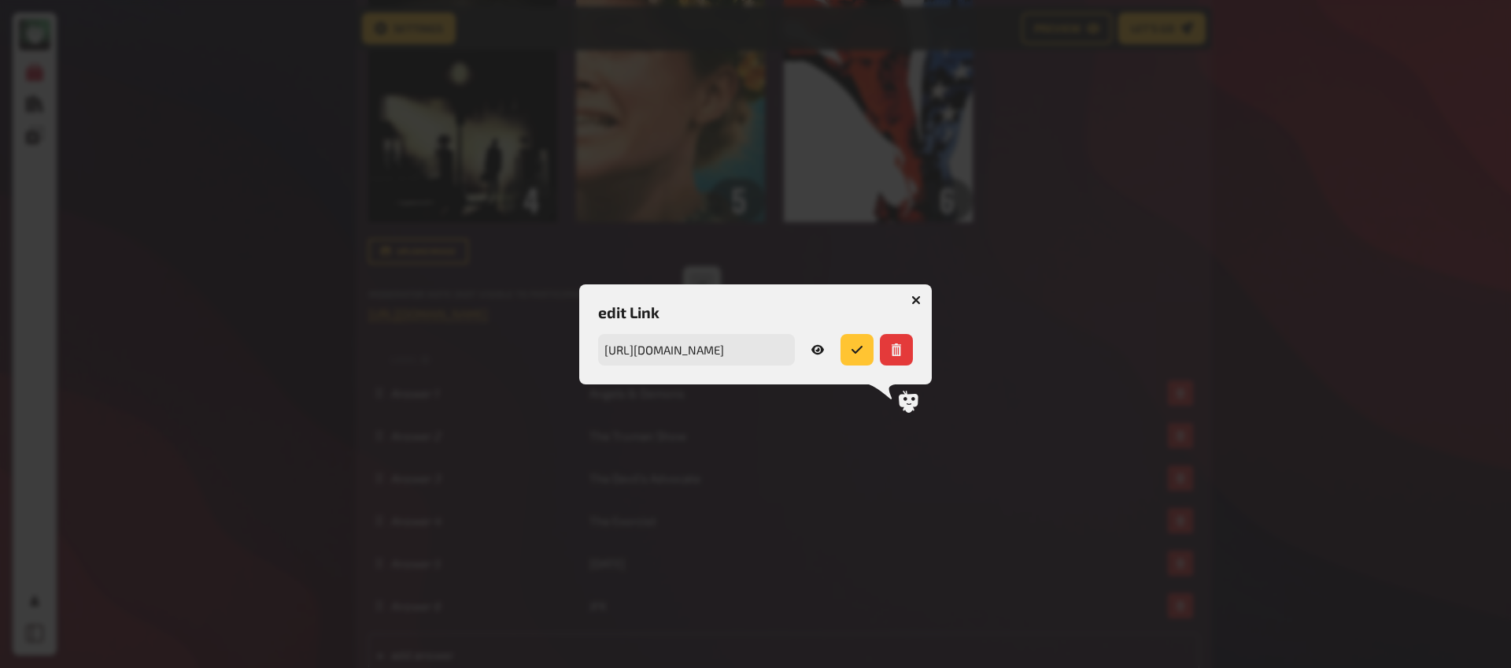
click at [820, 346] on icon at bounding box center [818, 348] width 13 height 9
click at [916, 302] on icon "button" at bounding box center [916, 299] width 9 height 9
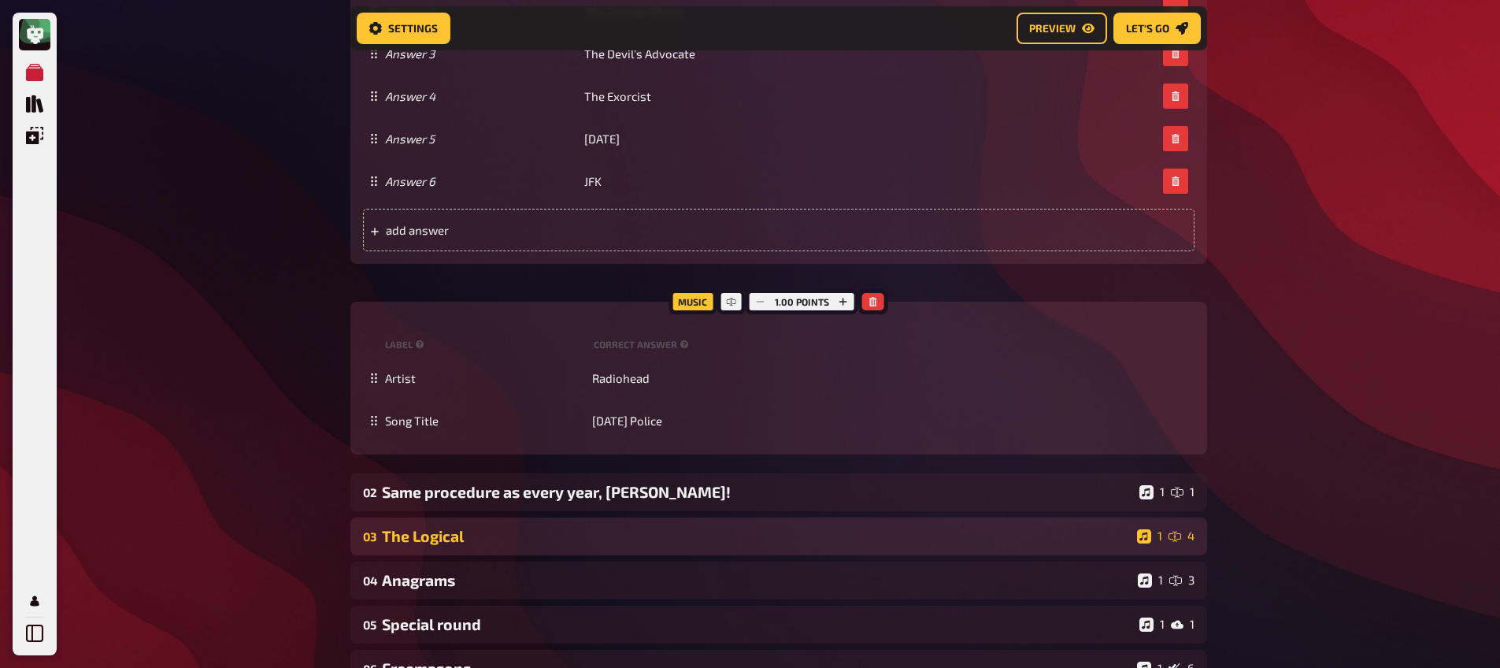
scroll to position [1137, 0]
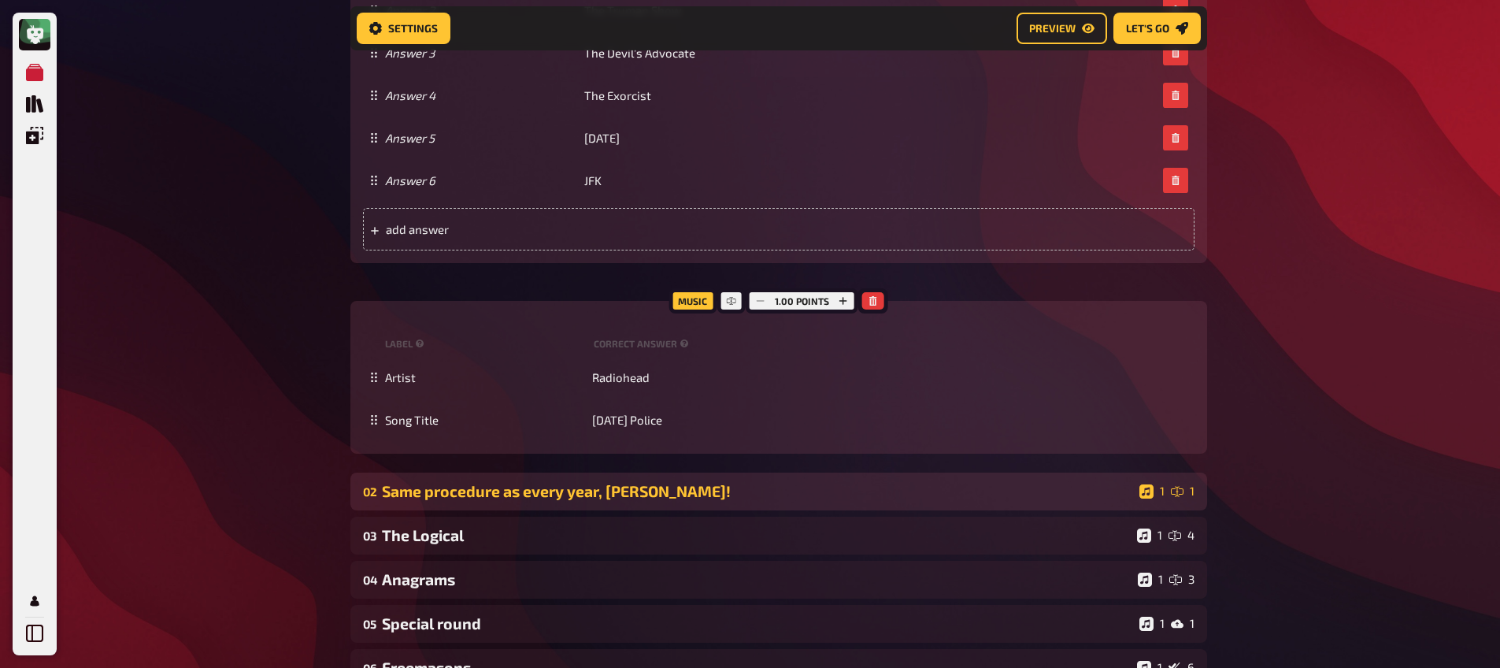
click at [552, 500] on div "Same procedure as every year, [PERSON_NAME]!" at bounding box center [757, 491] width 751 height 18
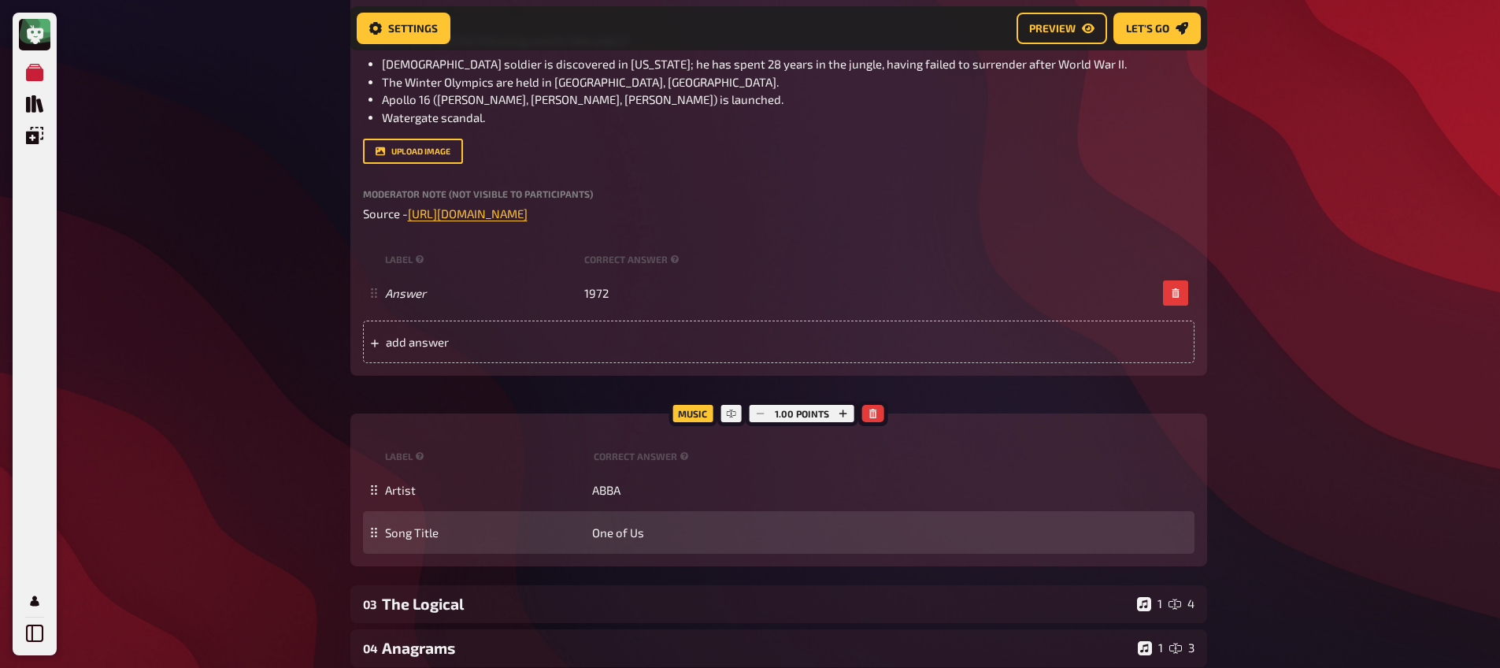
scroll to position [1808, 0]
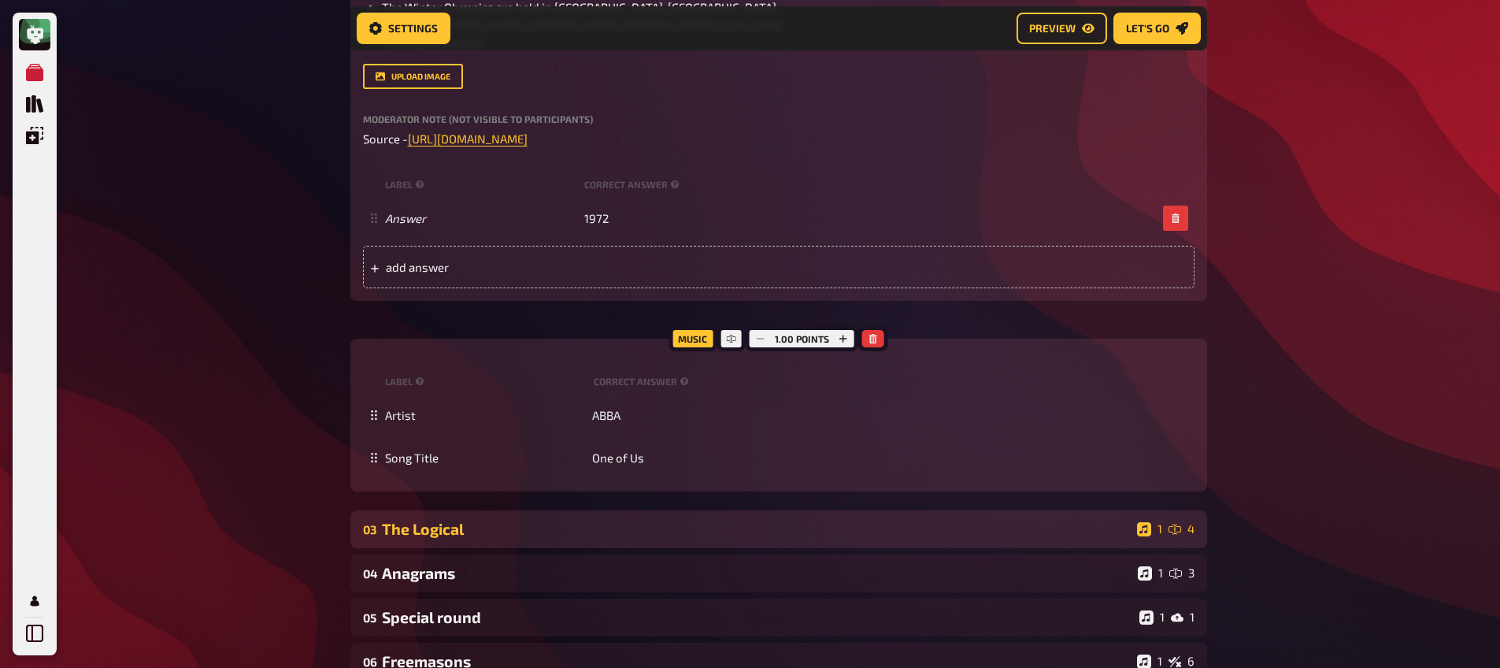
click at [464, 534] on div "The Logical" at bounding box center [756, 529] width 749 height 18
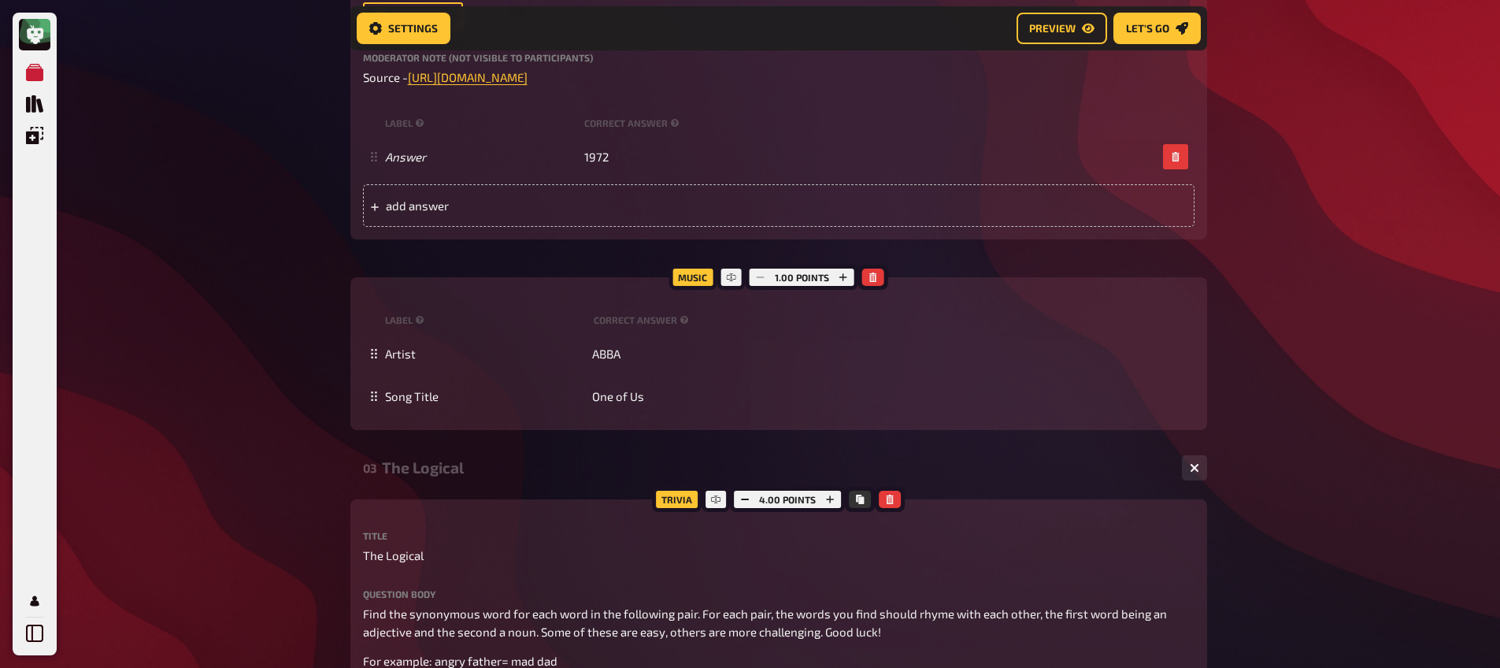
scroll to position [2068, 0]
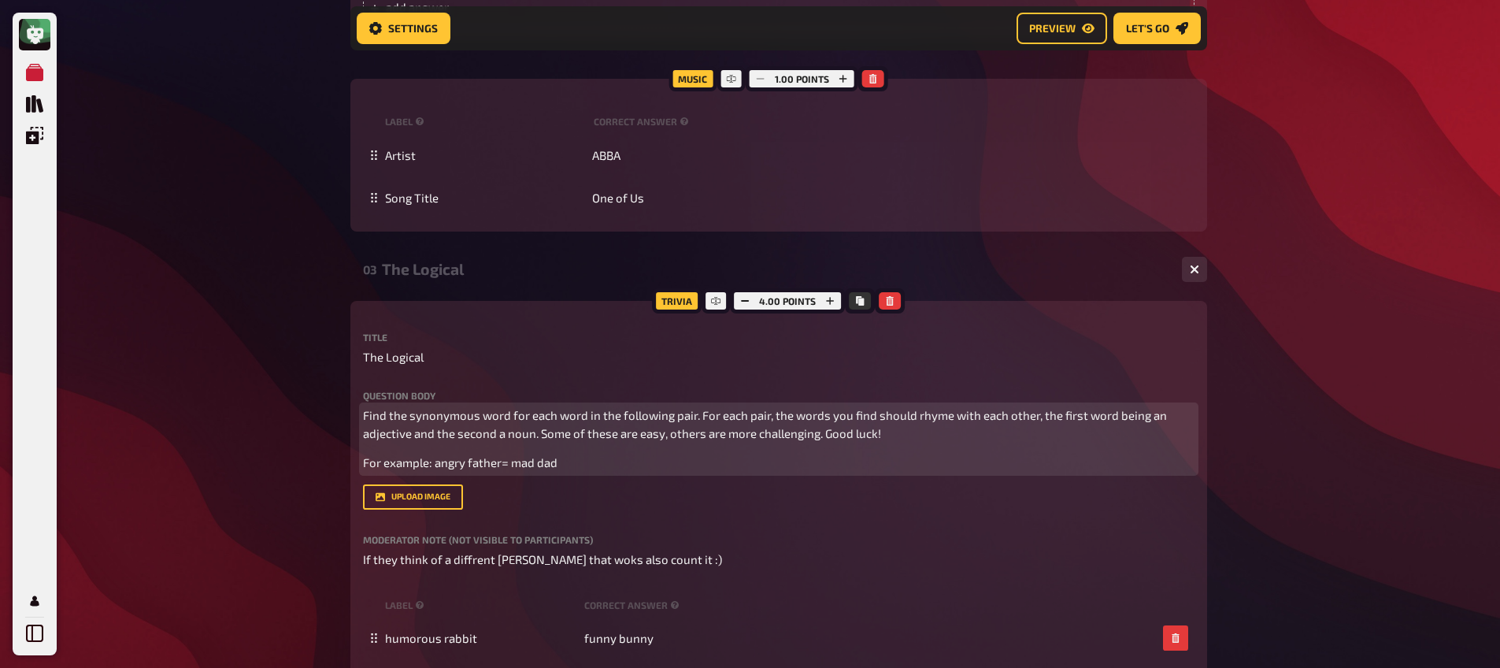
click at [697, 419] on span "Find the synonymous word for each word in the following pair. For each pair, th…" at bounding box center [766, 424] width 806 height 32
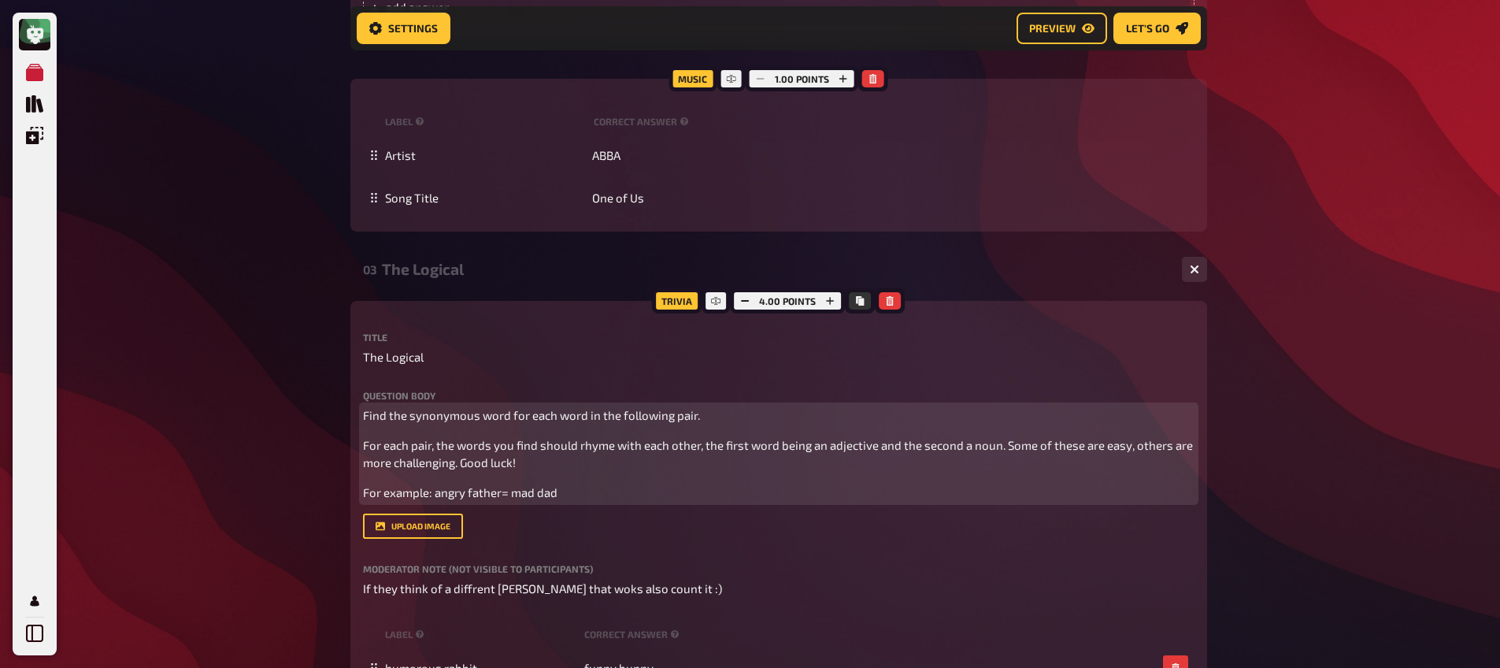
click at [1004, 448] on span "For each pair, the words you find should rhyme with each other, the first word …" at bounding box center [779, 454] width 832 height 32
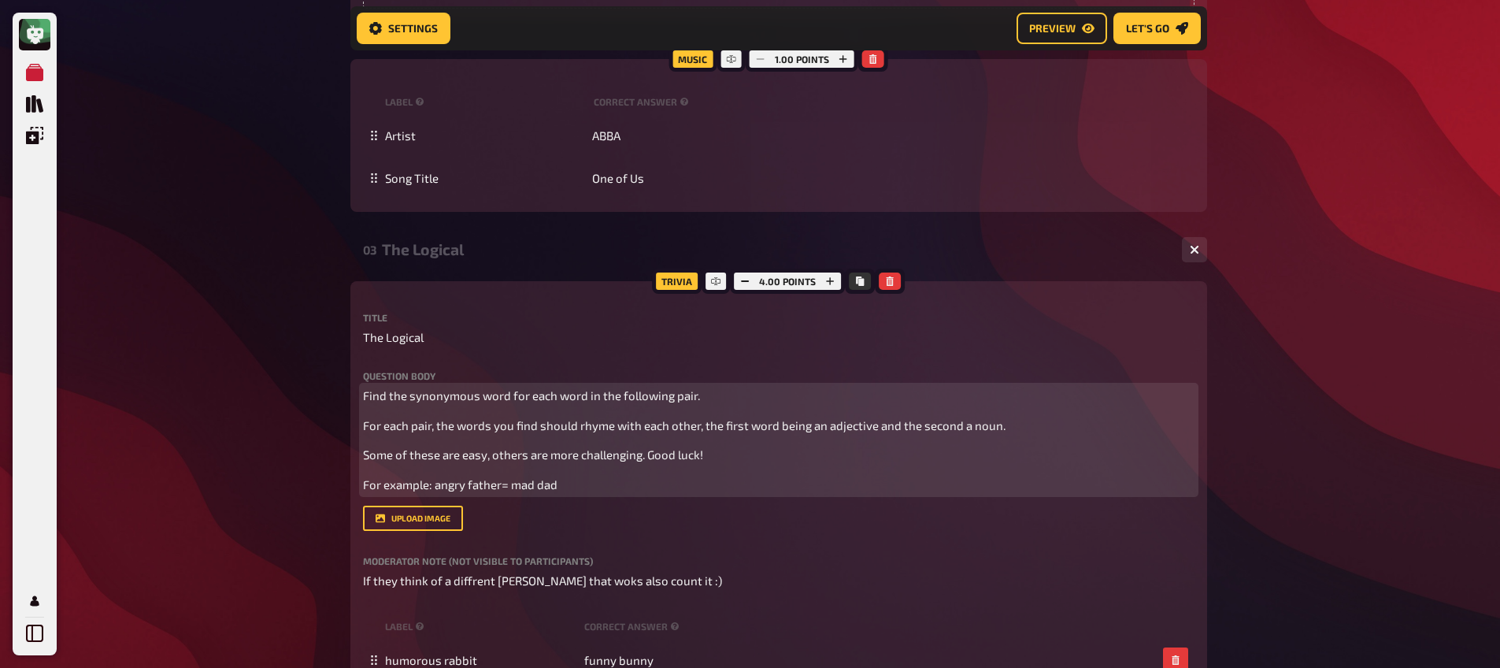
scroll to position [2088, 0]
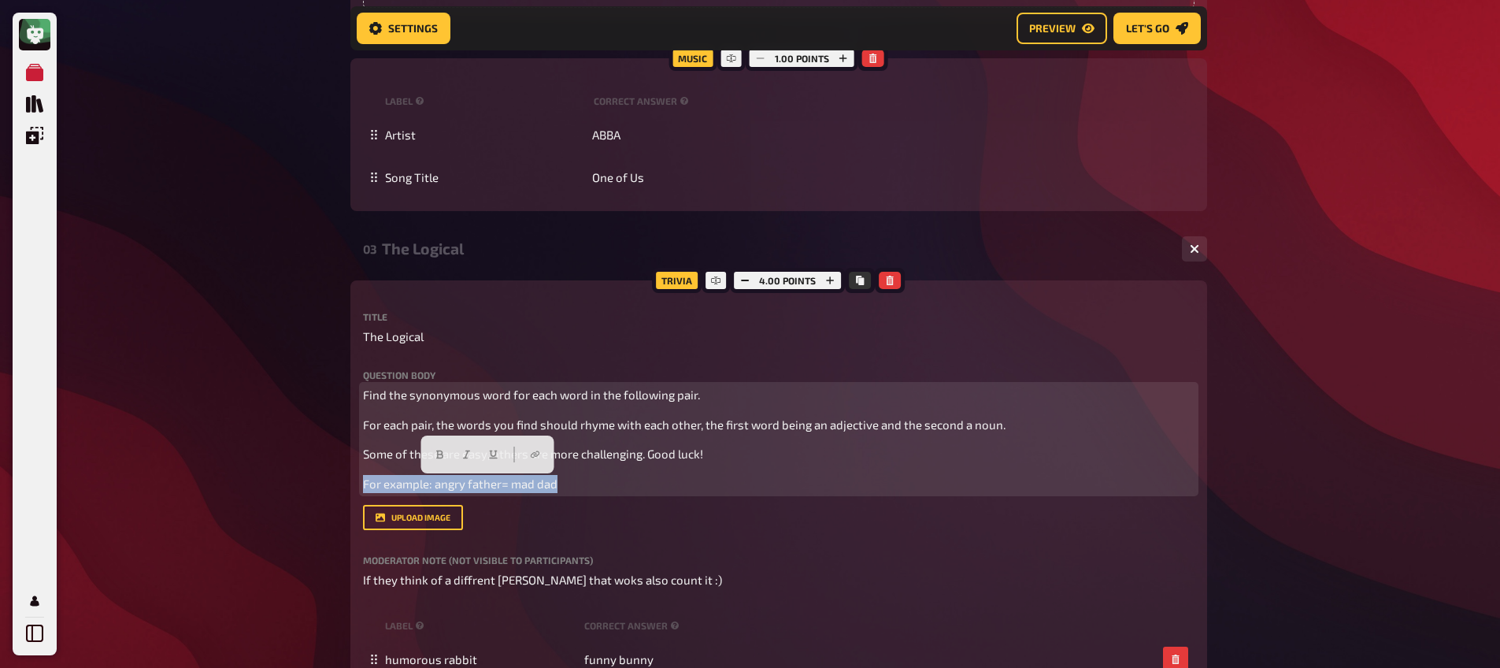
drag, startPoint x: 583, startPoint y: 486, endPoint x: 302, endPoint y: 469, distance: 281.6
drag, startPoint x: 446, startPoint y: 455, endPoint x: 531, endPoint y: 453, distance: 85.1
click at [446, 455] on button "button" at bounding box center [438, 454] width 25 height 25
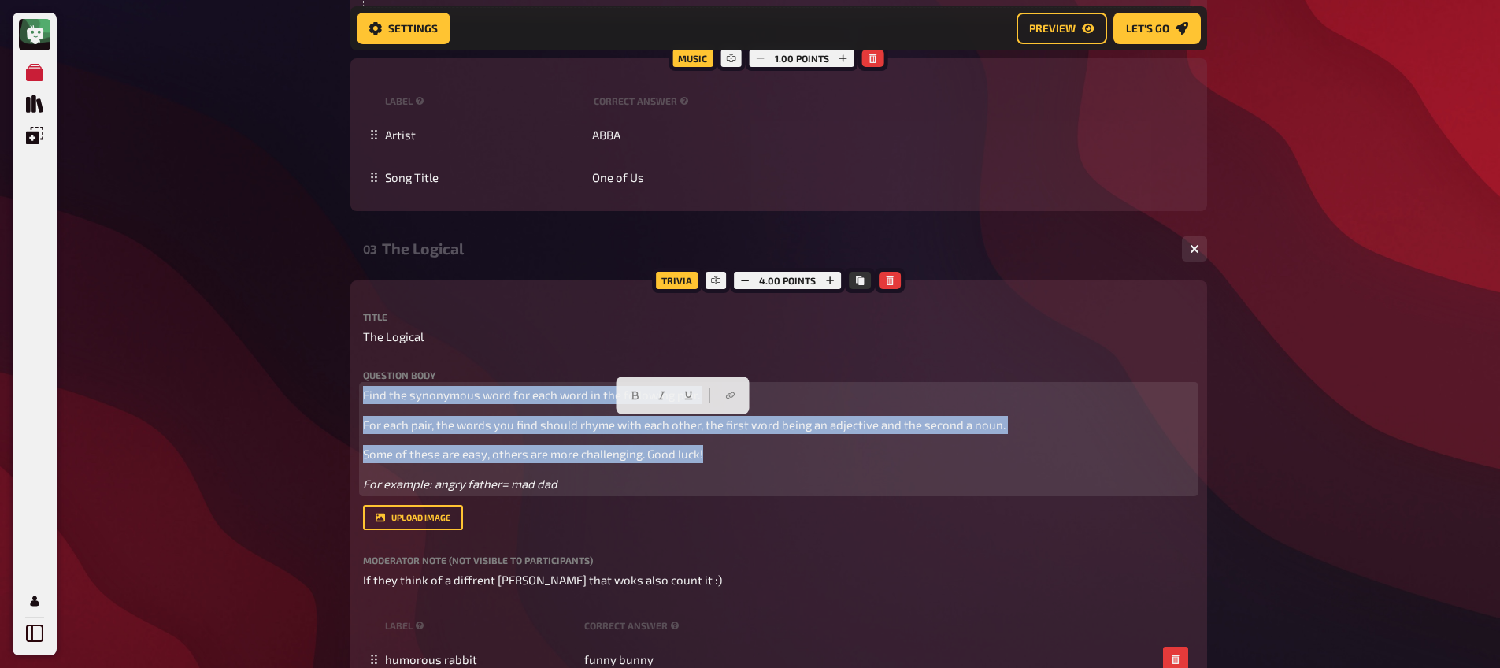
drag, startPoint x: 731, startPoint y: 462, endPoint x: 265, endPoint y: 396, distance: 469.9
click at [735, 365] on button "button" at bounding box center [730, 365] width 25 height 25
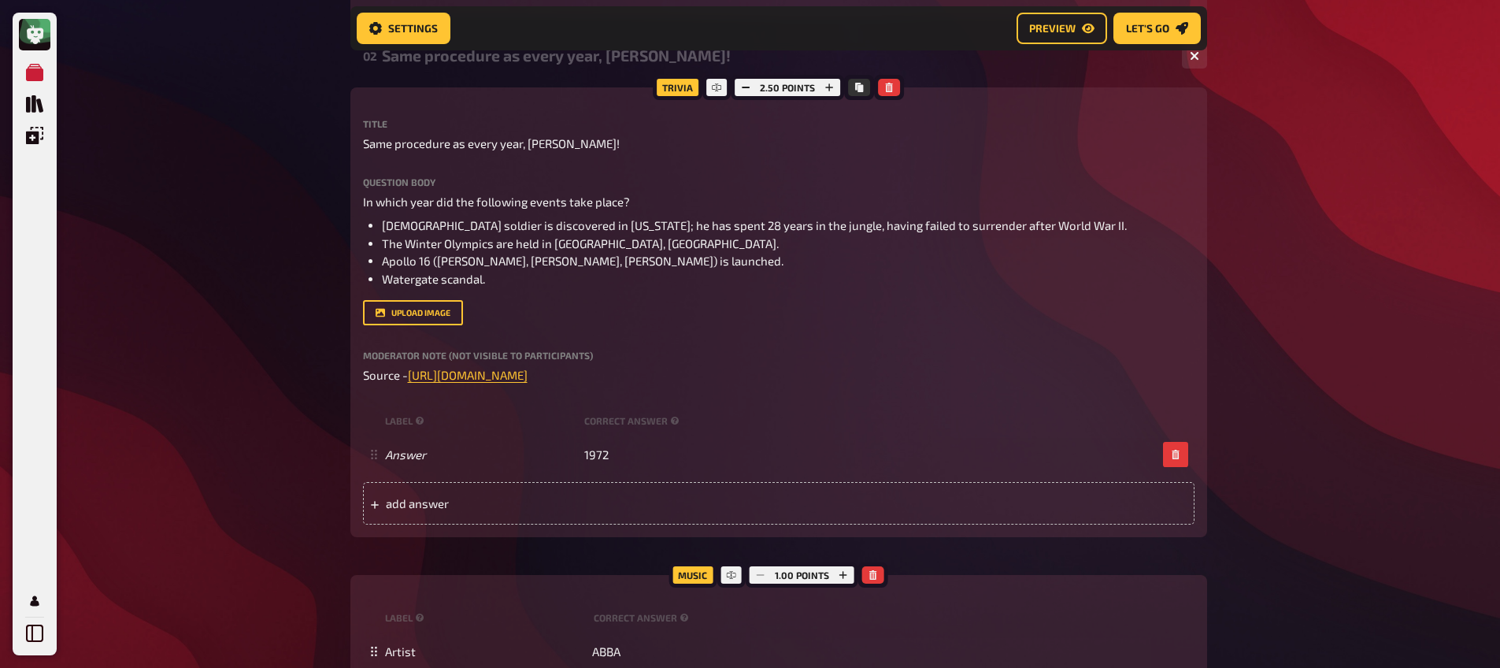
scroll to position [1571, 0]
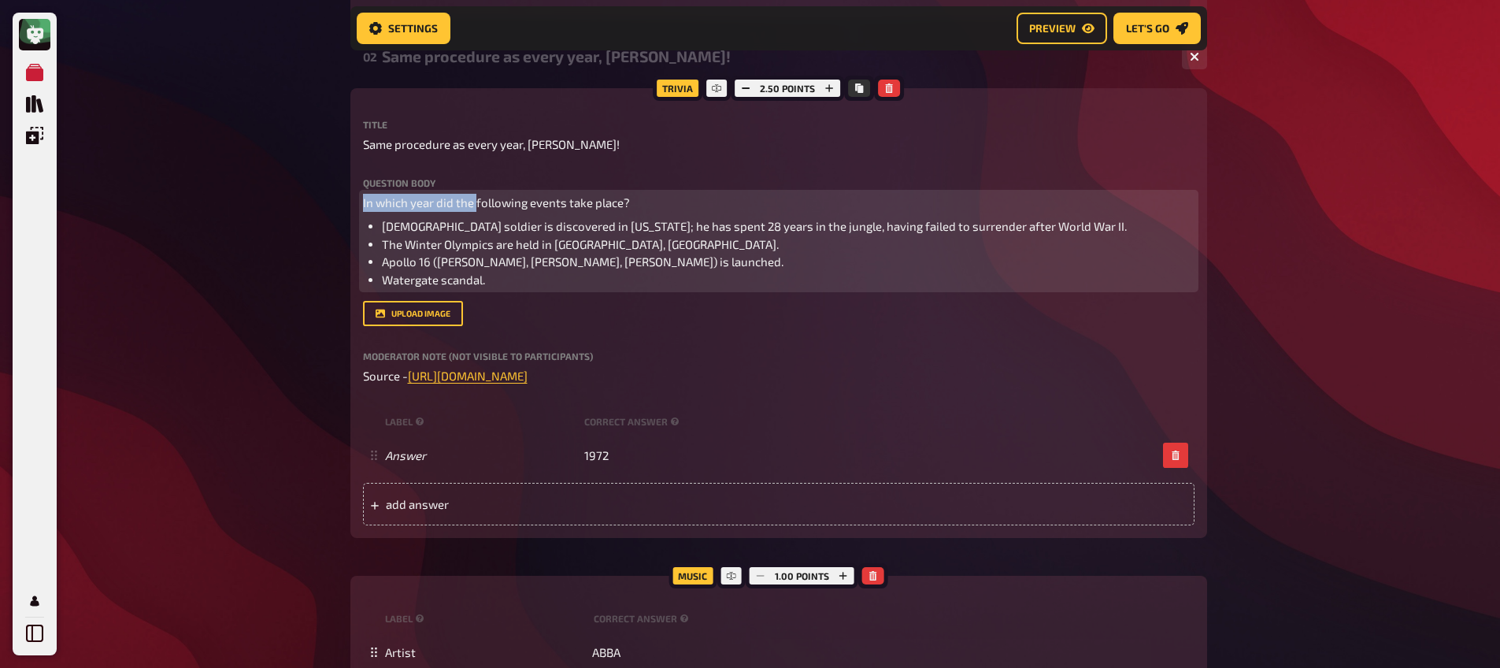
click at [473, 198] on p "In which year did the following events take place?" at bounding box center [778, 203] width 831 height 18
click at [474, 202] on span "In which year did the following events take place?" at bounding box center [496, 202] width 267 height 14
click at [451, 169] on icon "button" at bounding box center [449, 173] width 9 height 9
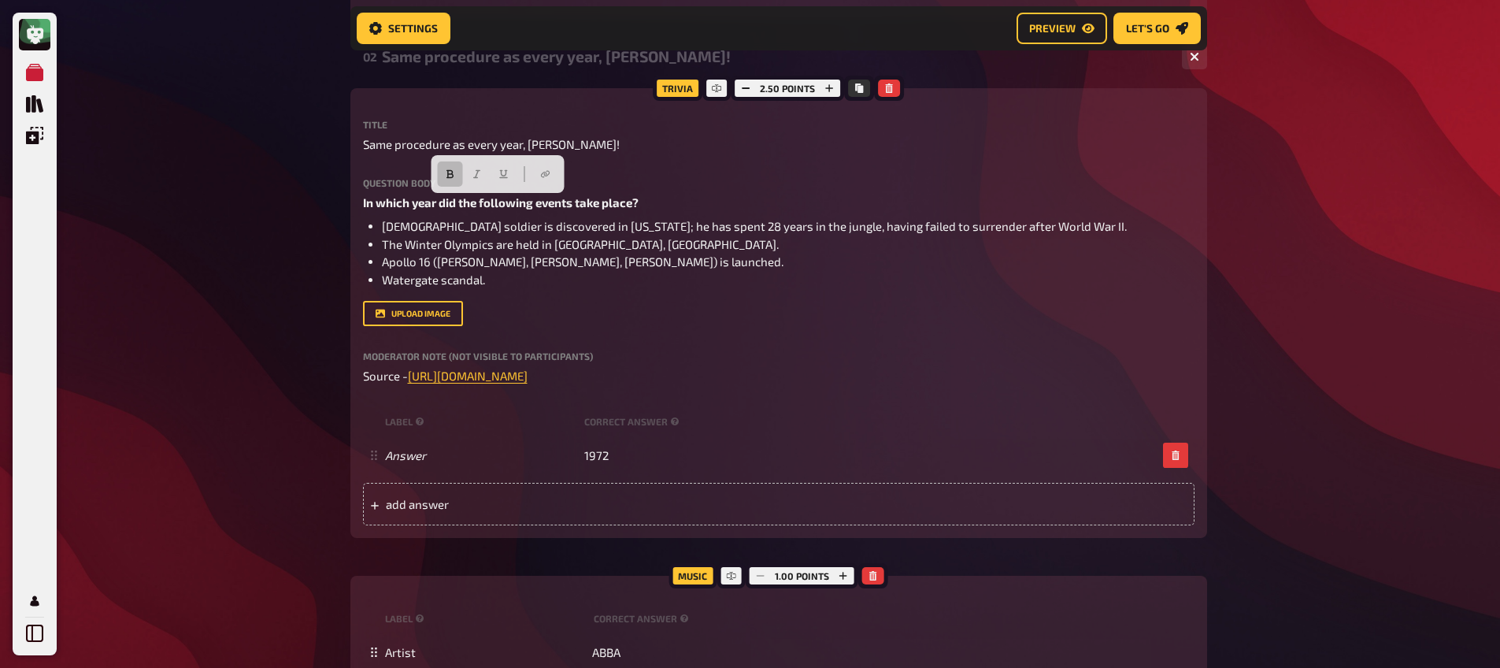
click at [272, 230] on div "My Quizzes Quiz Library Overlays My Account Home My Quizzes Religion, Believes …" at bounding box center [750, 383] width 1500 height 3909
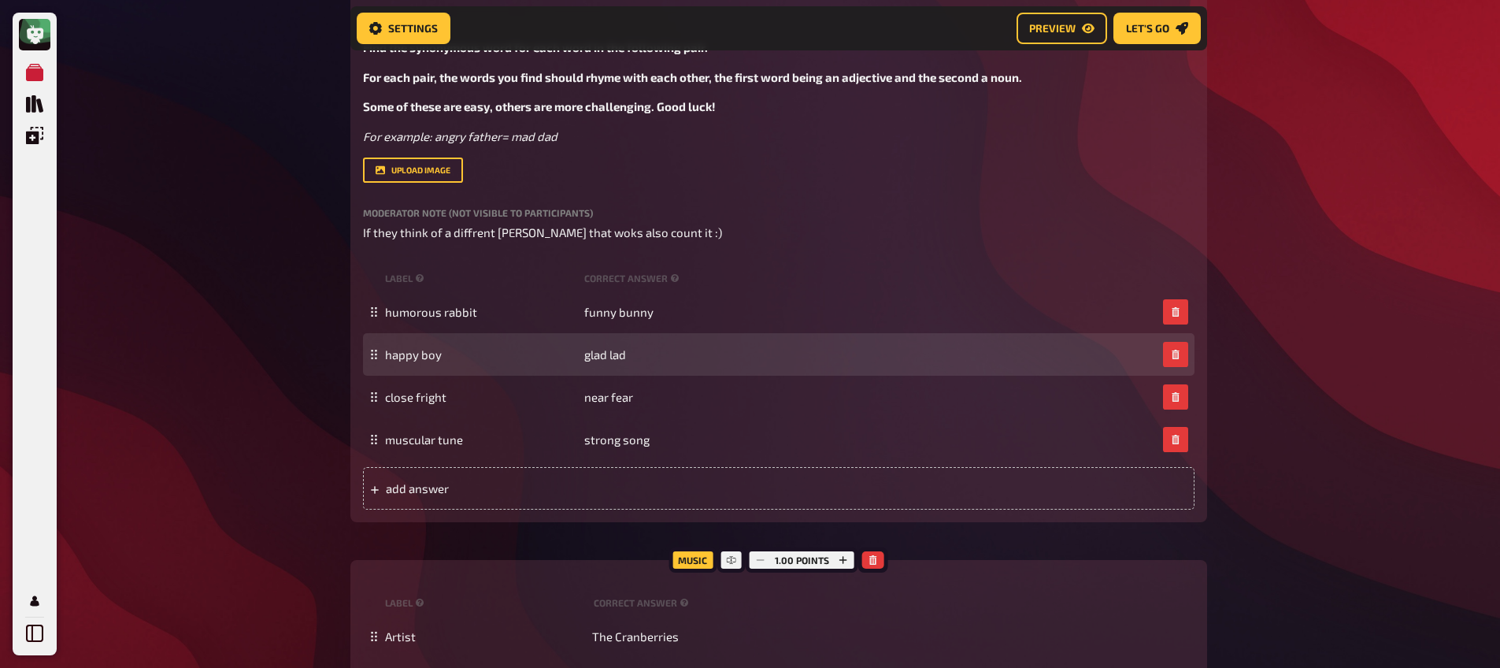
scroll to position [2331, 0]
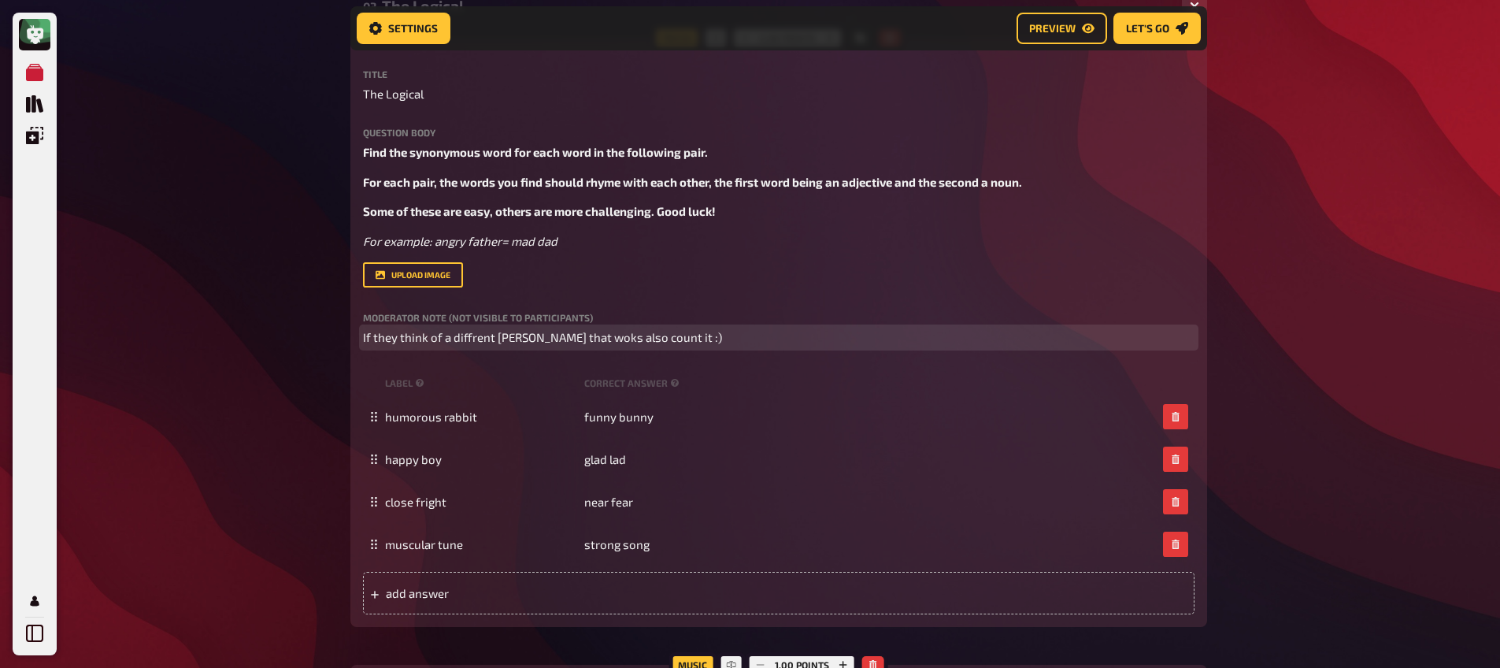
click at [509, 339] on span "If they think of a diffrent [PERSON_NAME] that woks also count it :)" at bounding box center [542, 337] width 359 height 14
click at [579, 341] on span "If they think of a diffrent ryme that woks also count it :)" at bounding box center [512, 337] width 298 height 14
click at [526, 339] on span "If they think of a diffrent ryme that woks - also count it :)" at bounding box center [515, 337] width 305 height 14
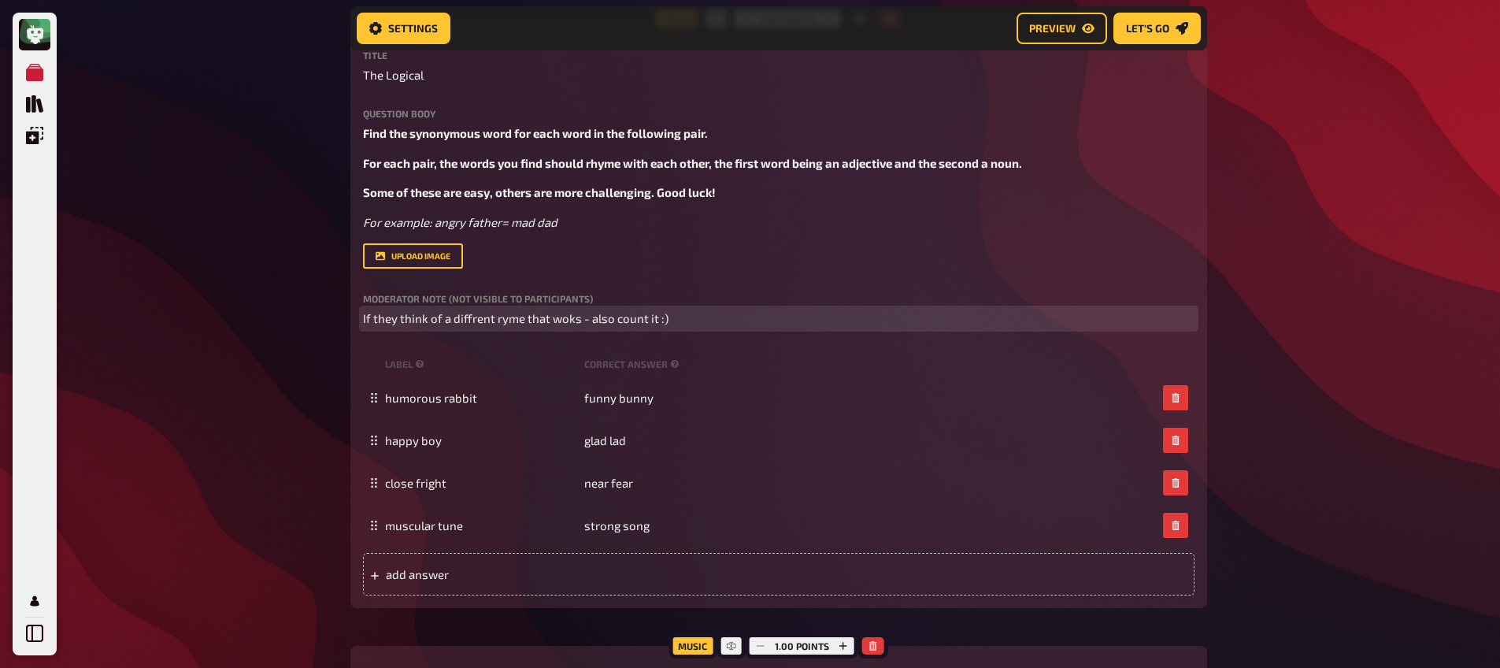
scroll to position [2068, 0]
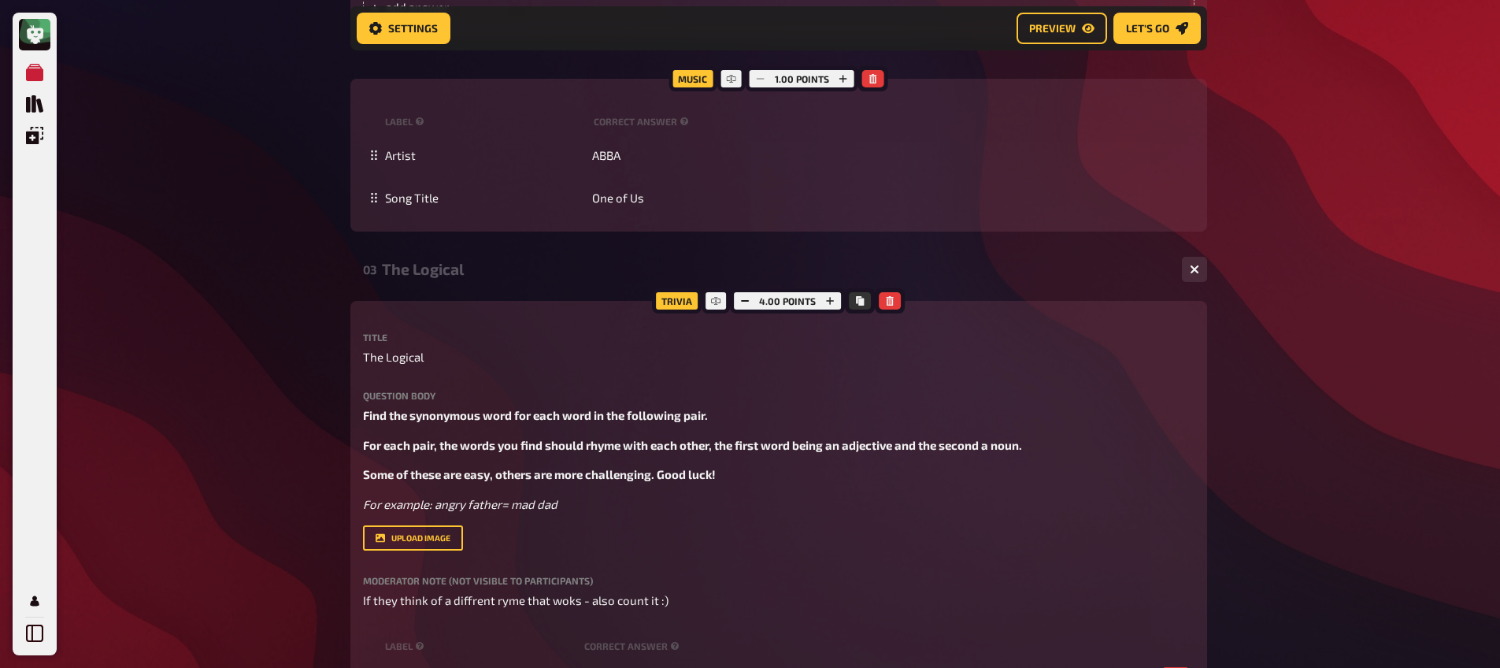
click at [431, 278] on div "The Logical" at bounding box center [775, 269] width 787 height 18
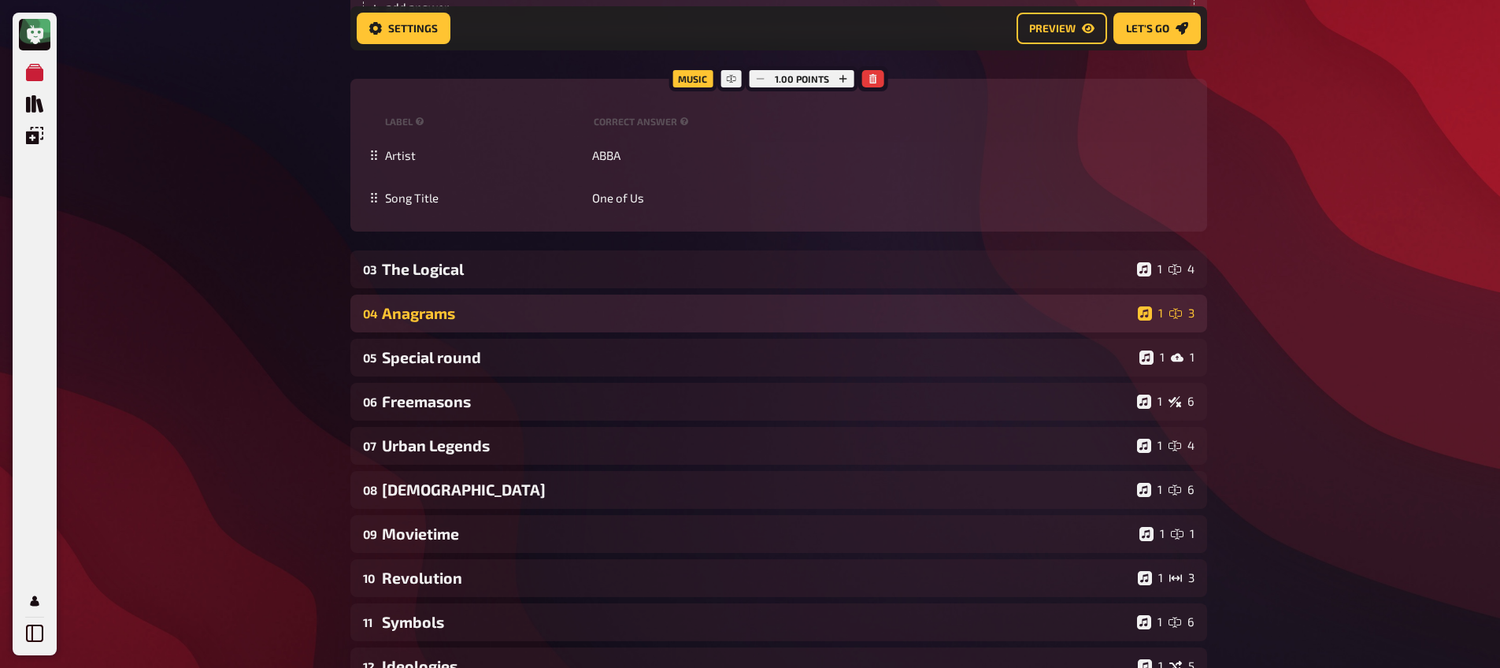
click at [446, 315] on div "Anagrams" at bounding box center [756, 313] width 749 height 18
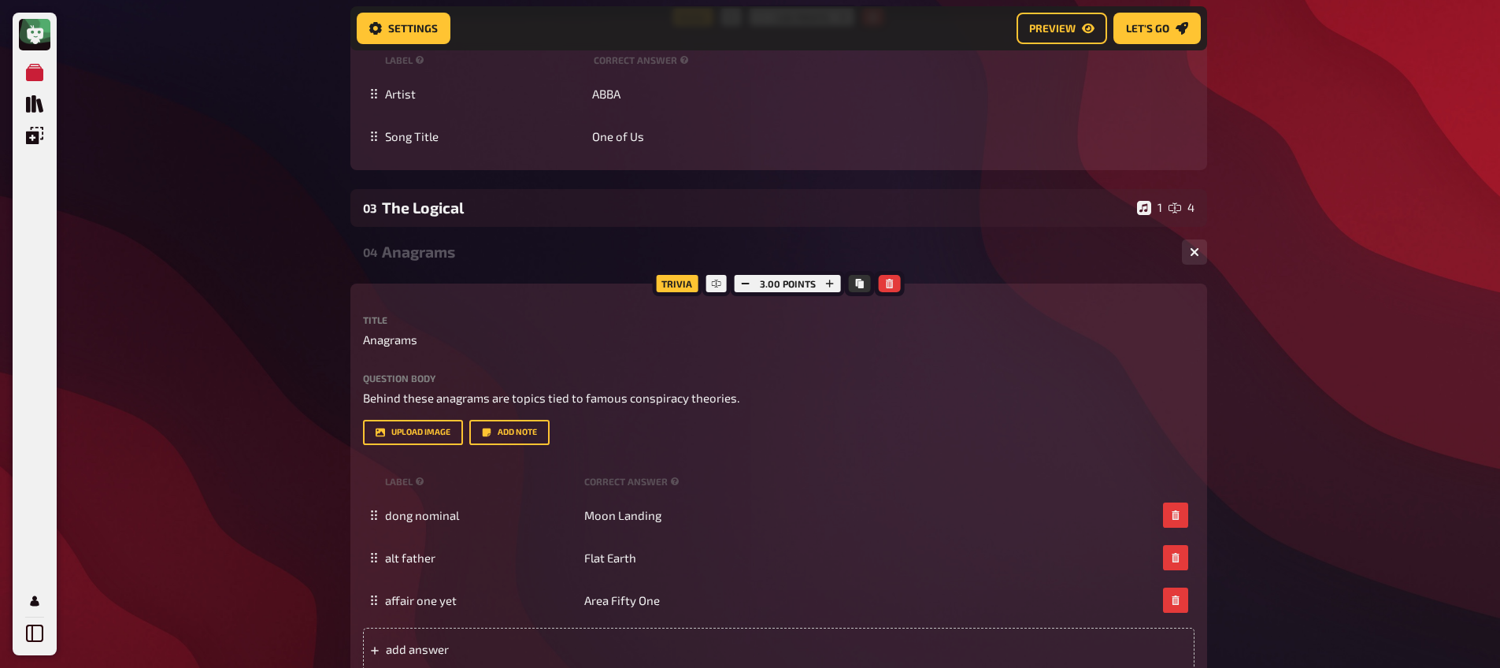
scroll to position [2130, 0]
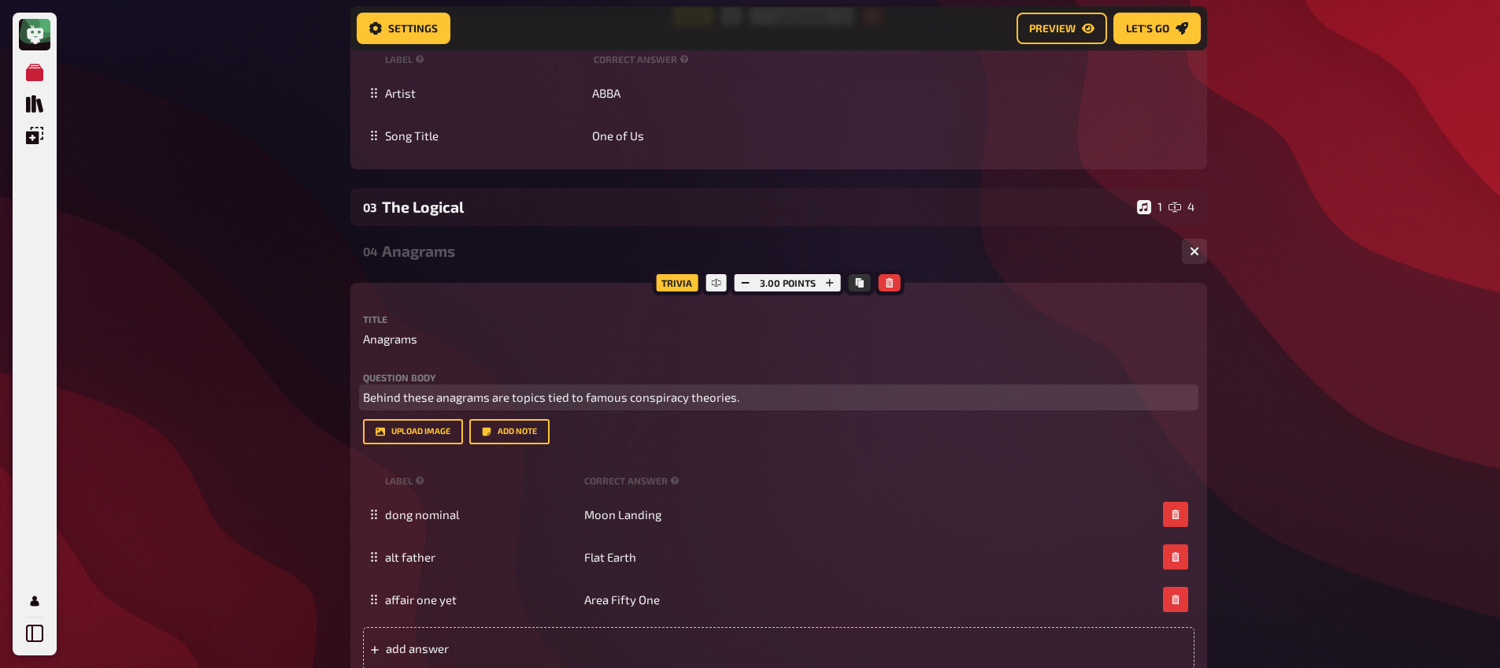
click at [498, 397] on span "Behind these anagrams are topics tied to famous conspiracy theories." at bounding box center [551, 397] width 376 height 14
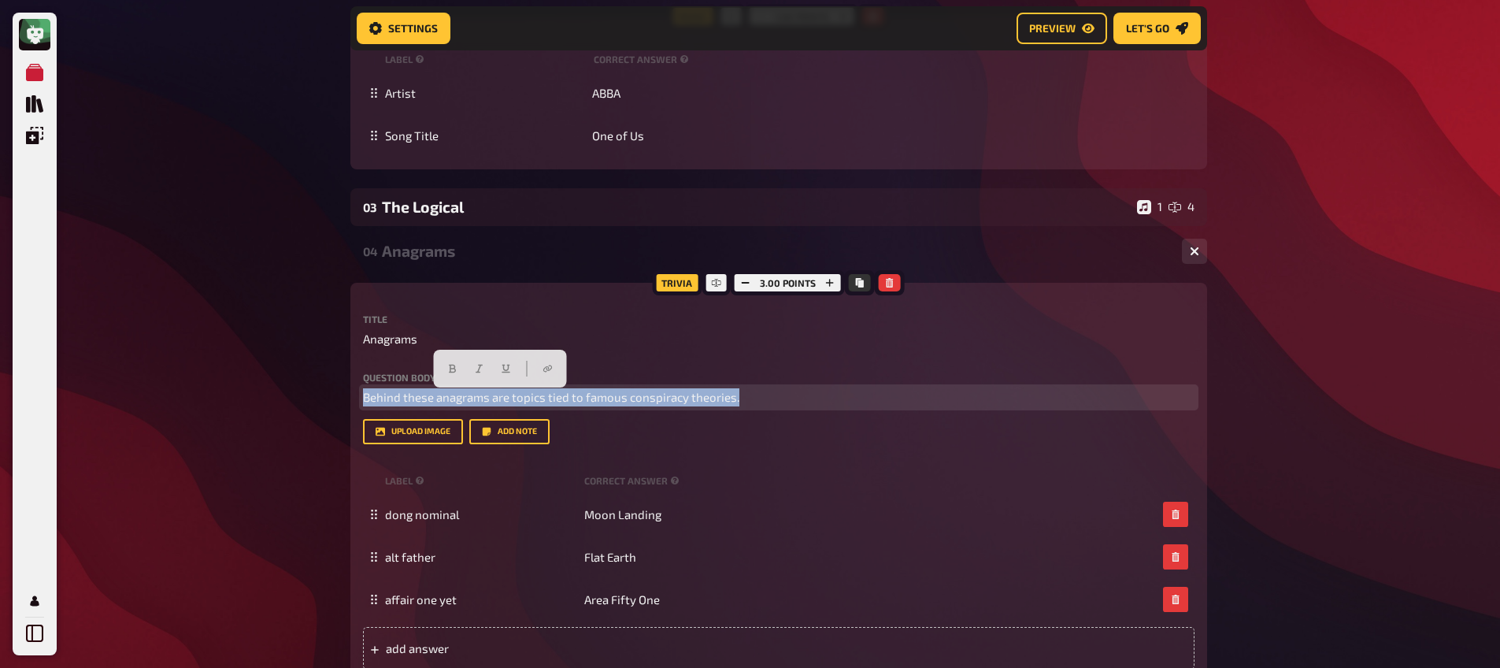
click at [498, 397] on span "Behind these anagrams are topics tied to famous conspiracy theories." at bounding box center [551, 397] width 376 height 14
click at [498, 361] on button "button" at bounding box center [500, 368] width 25 height 25
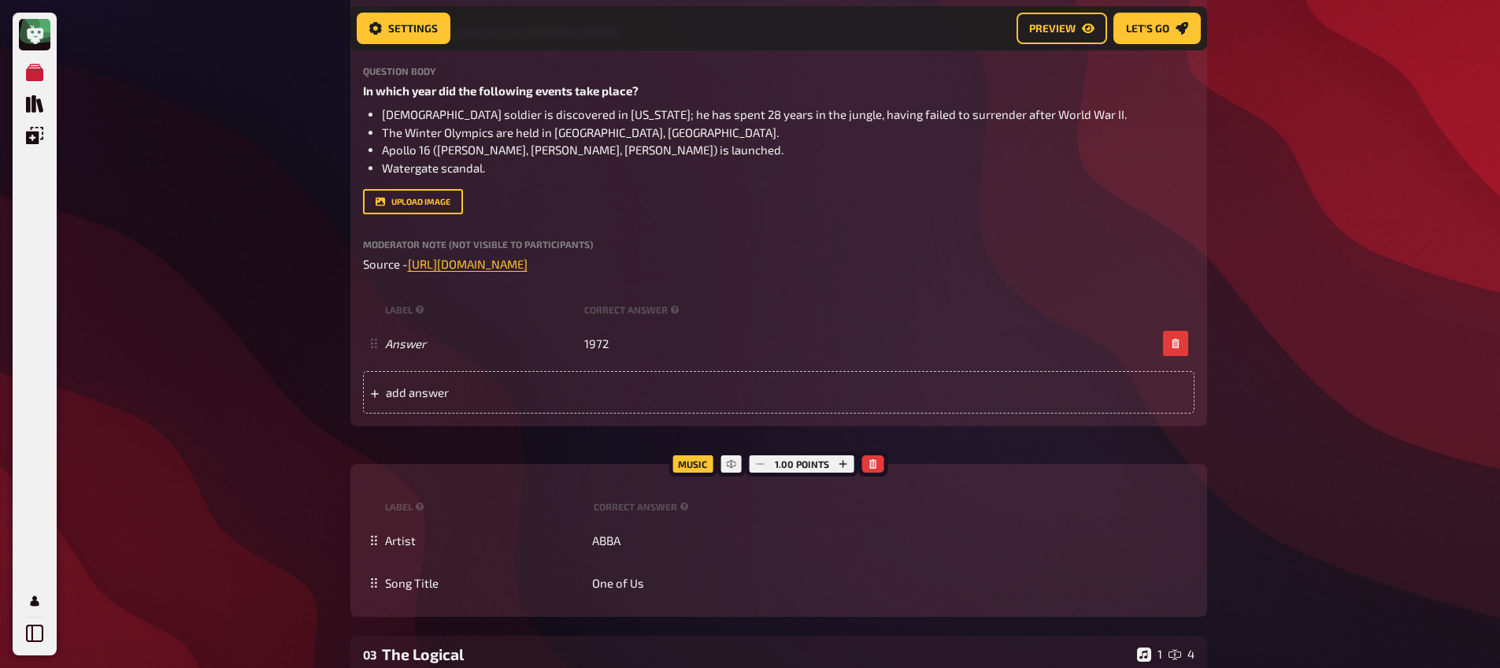
scroll to position [2012, 0]
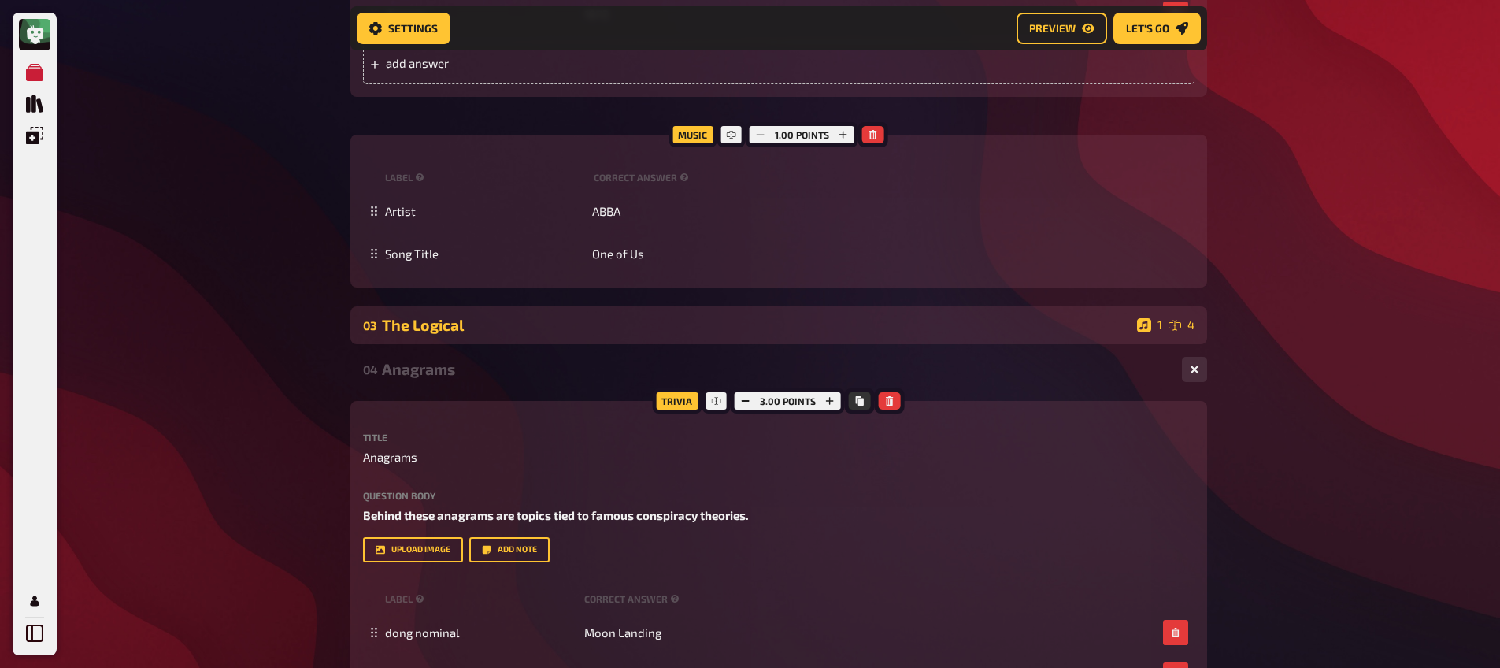
click at [421, 331] on div "The Logical" at bounding box center [756, 325] width 749 height 18
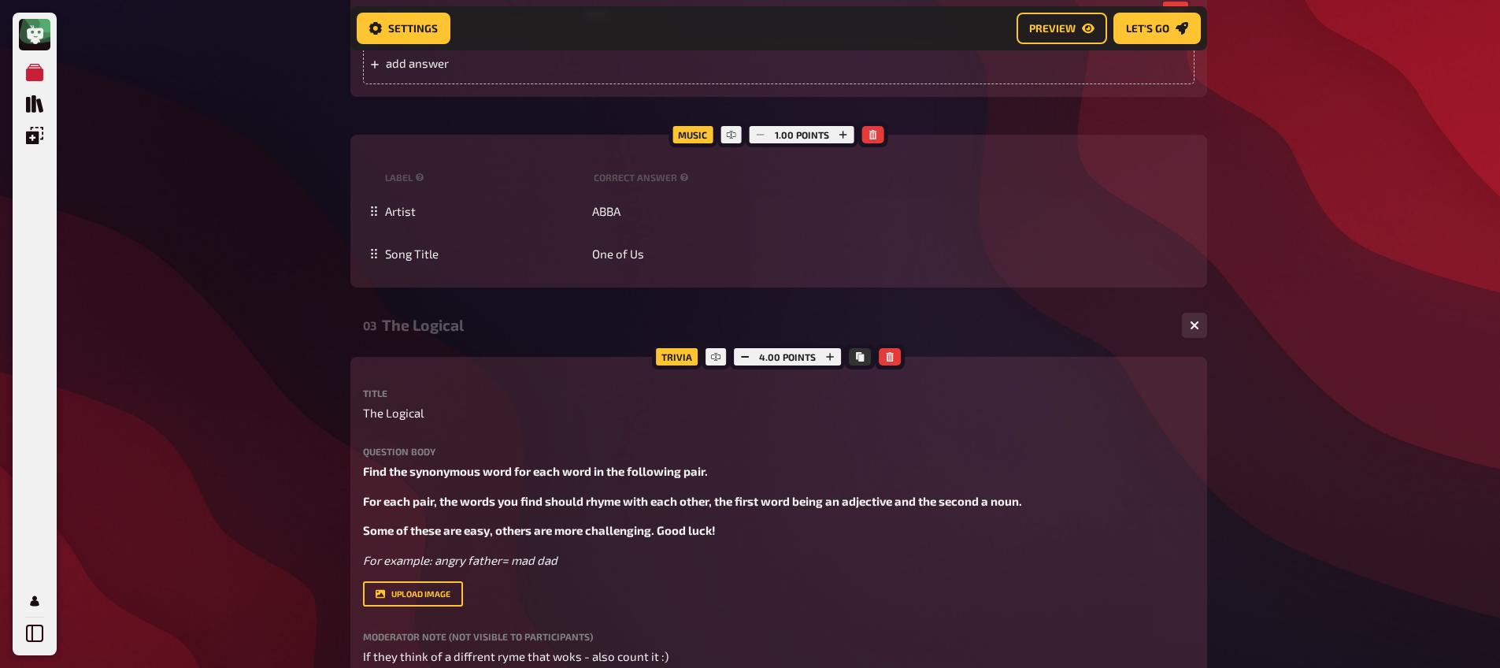
click at [421, 331] on div "The Logical" at bounding box center [775, 325] width 787 height 18
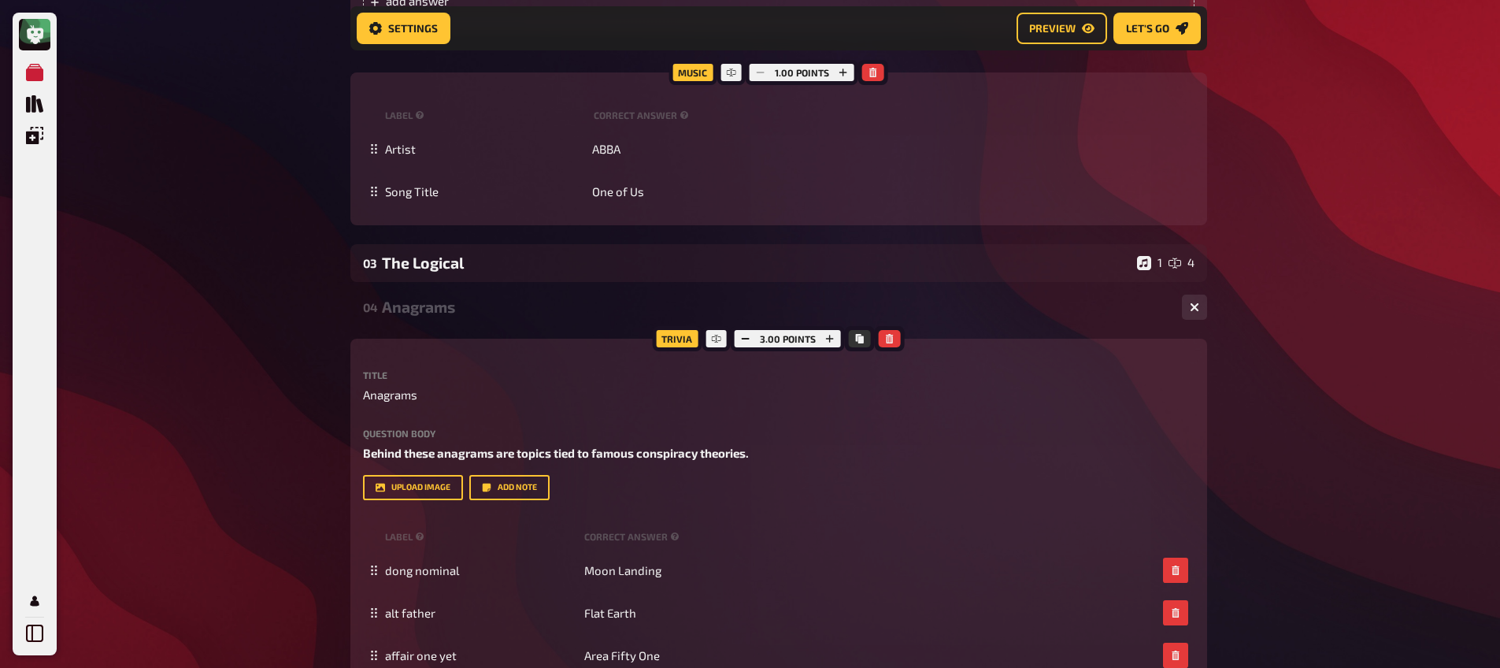
scroll to position [2144, 0]
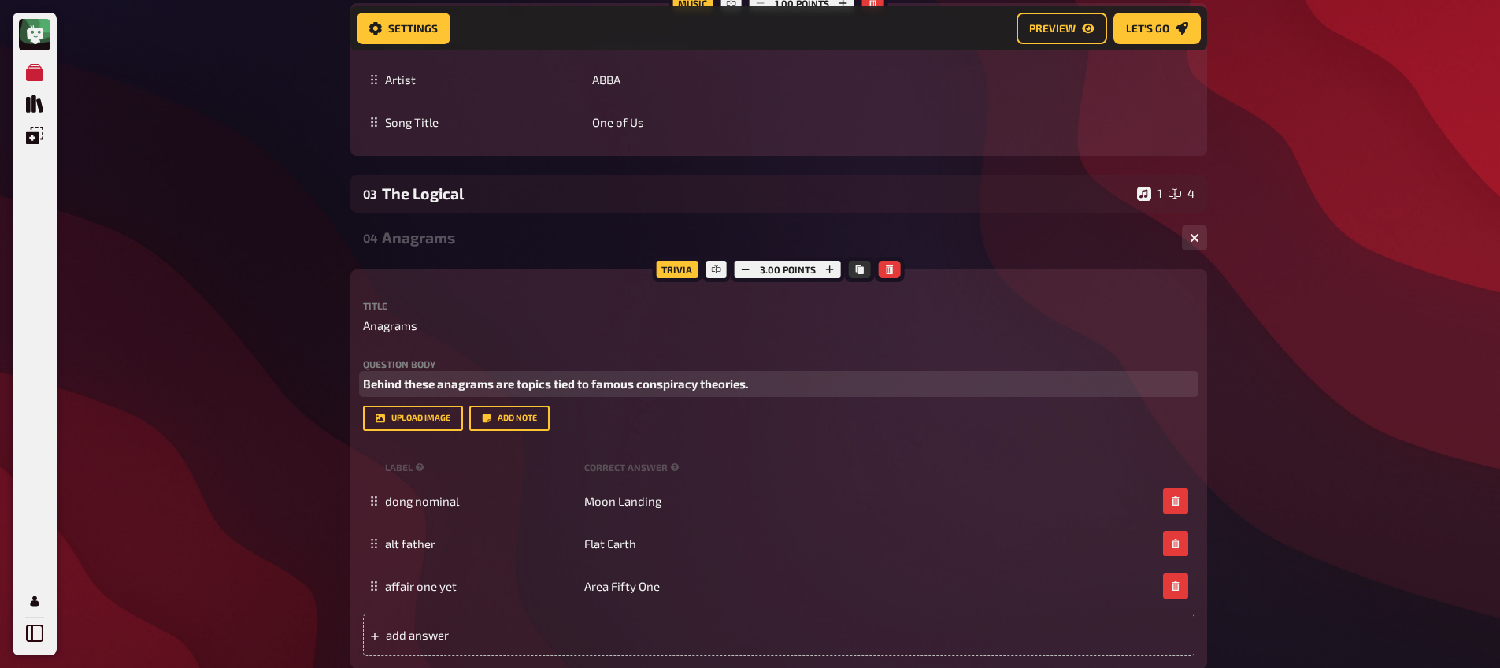
click at [646, 383] on span "Behind these anagrams are topics tied to famous conspiracy theories." at bounding box center [556, 383] width 386 height 14
click at [649, 387] on span "Behind these anagrams are topics tied to famous conspiracy theories." at bounding box center [556, 383] width 386 height 14
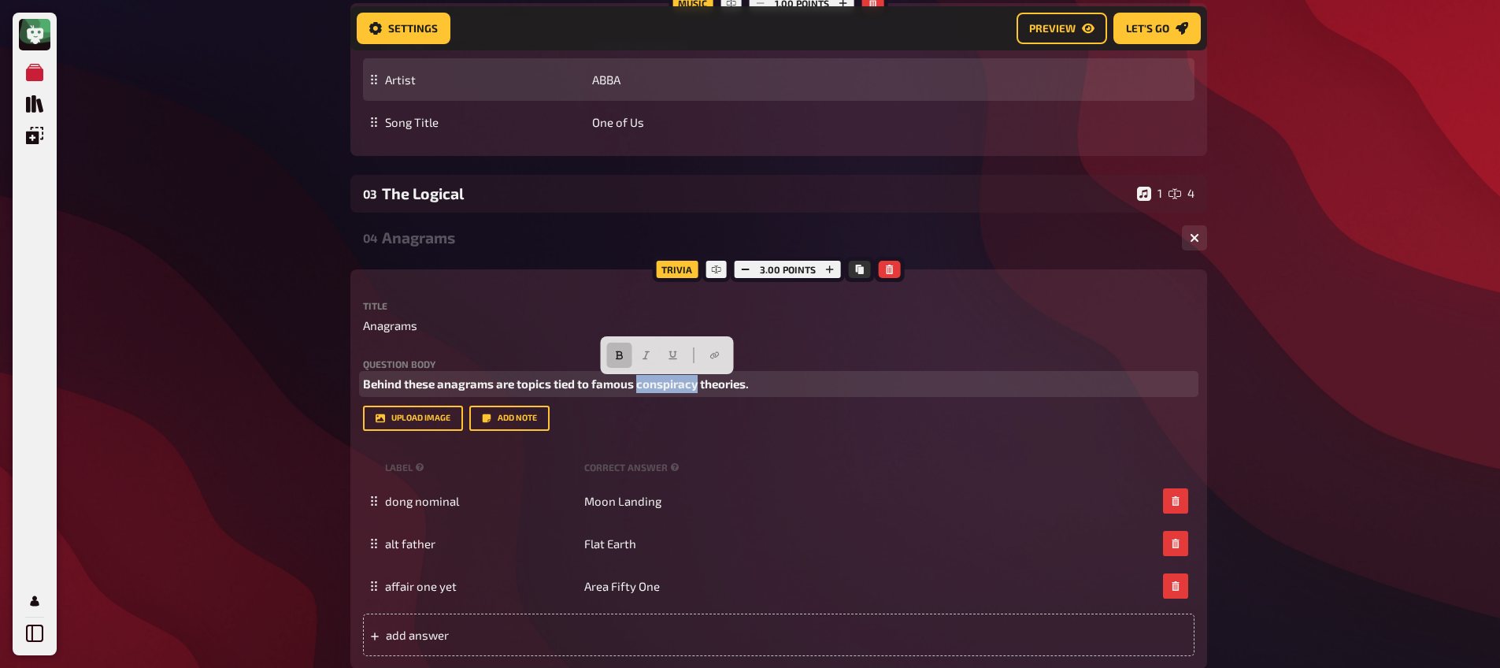
copy span "conspiracy"
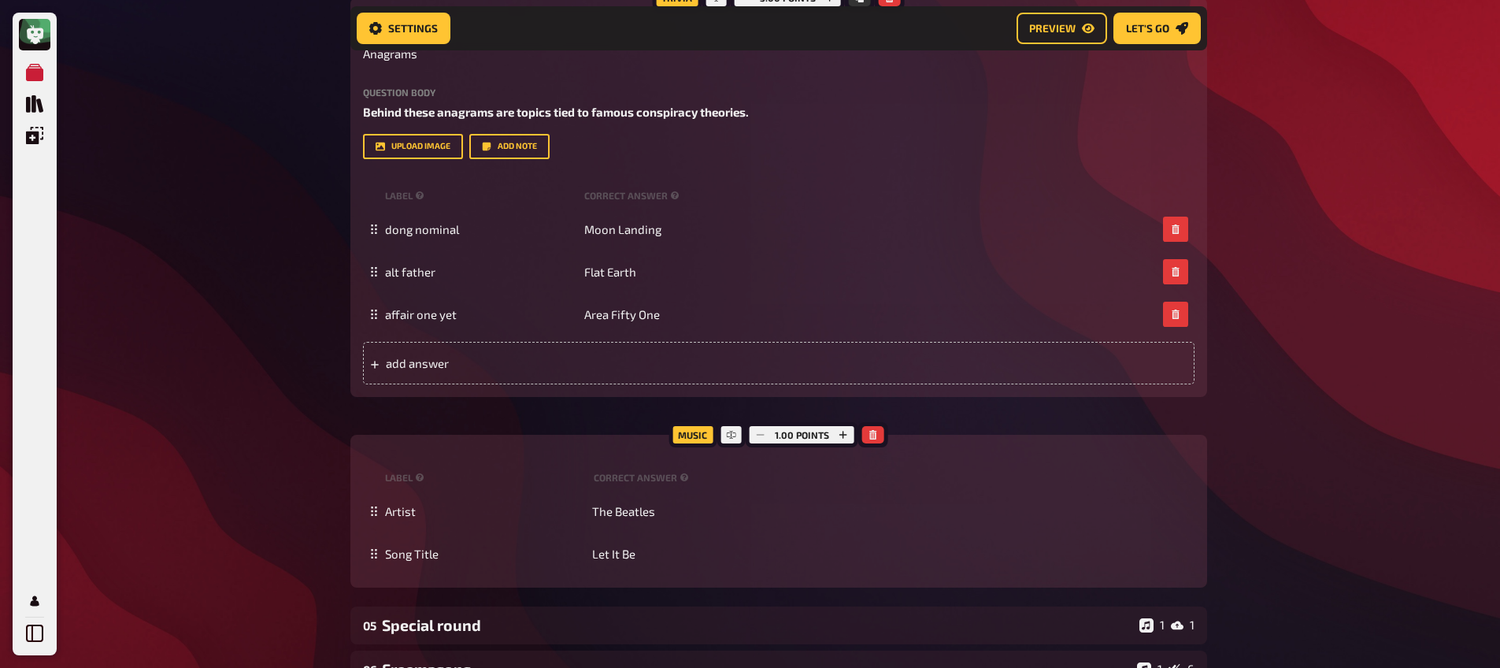
scroll to position [2692, 0]
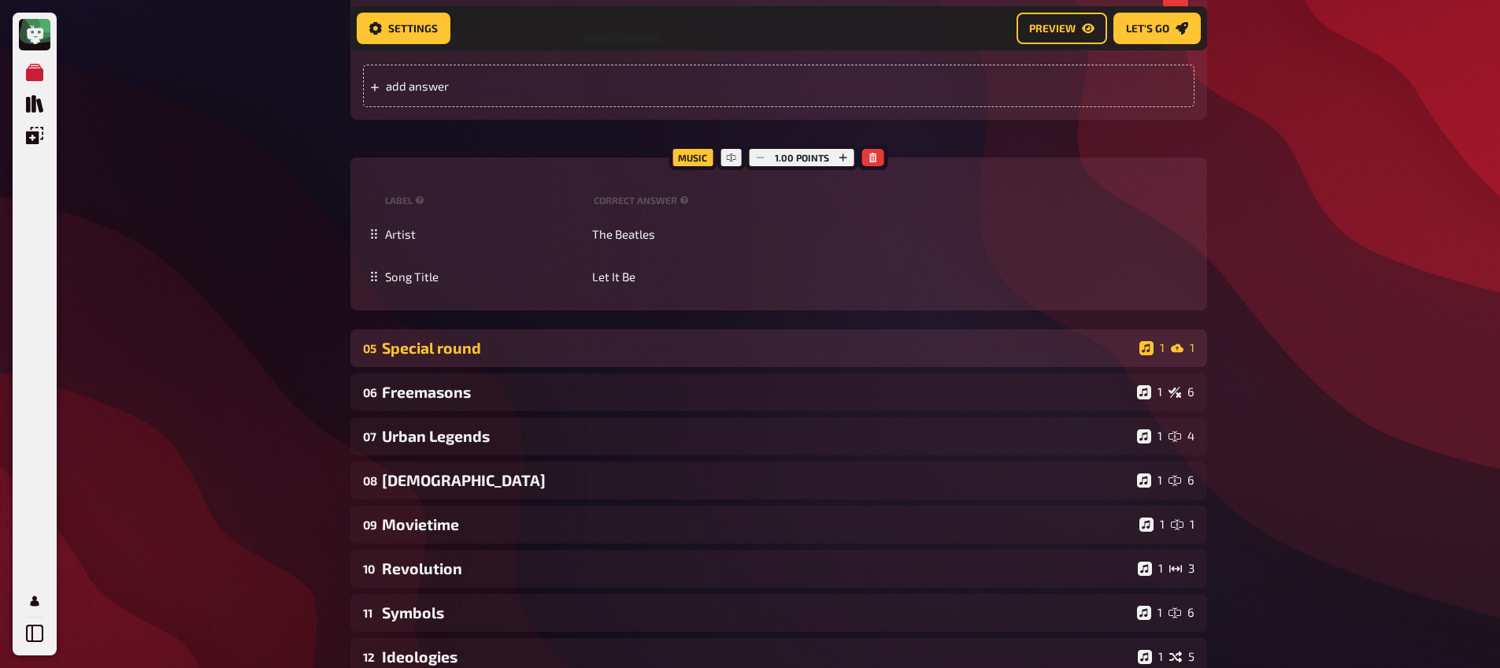
click at [564, 354] on div "Special round" at bounding box center [757, 348] width 751 height 18
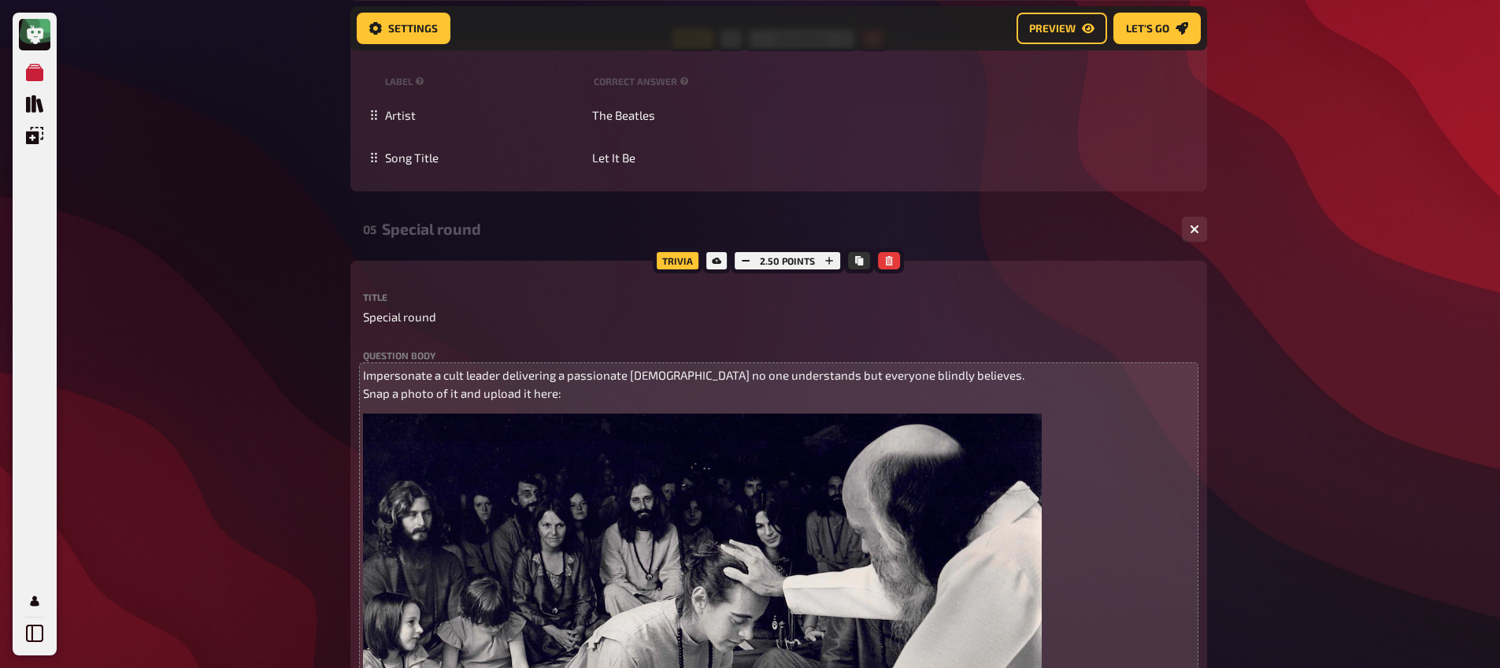
scroll to position [2813, 0]
click at [549, 393] on span "Impersonate a cult leader delivering a passionate [DEMOGRAPHIC_DATA] no one und…" at bounding box center [696, 382] width 666 height 32
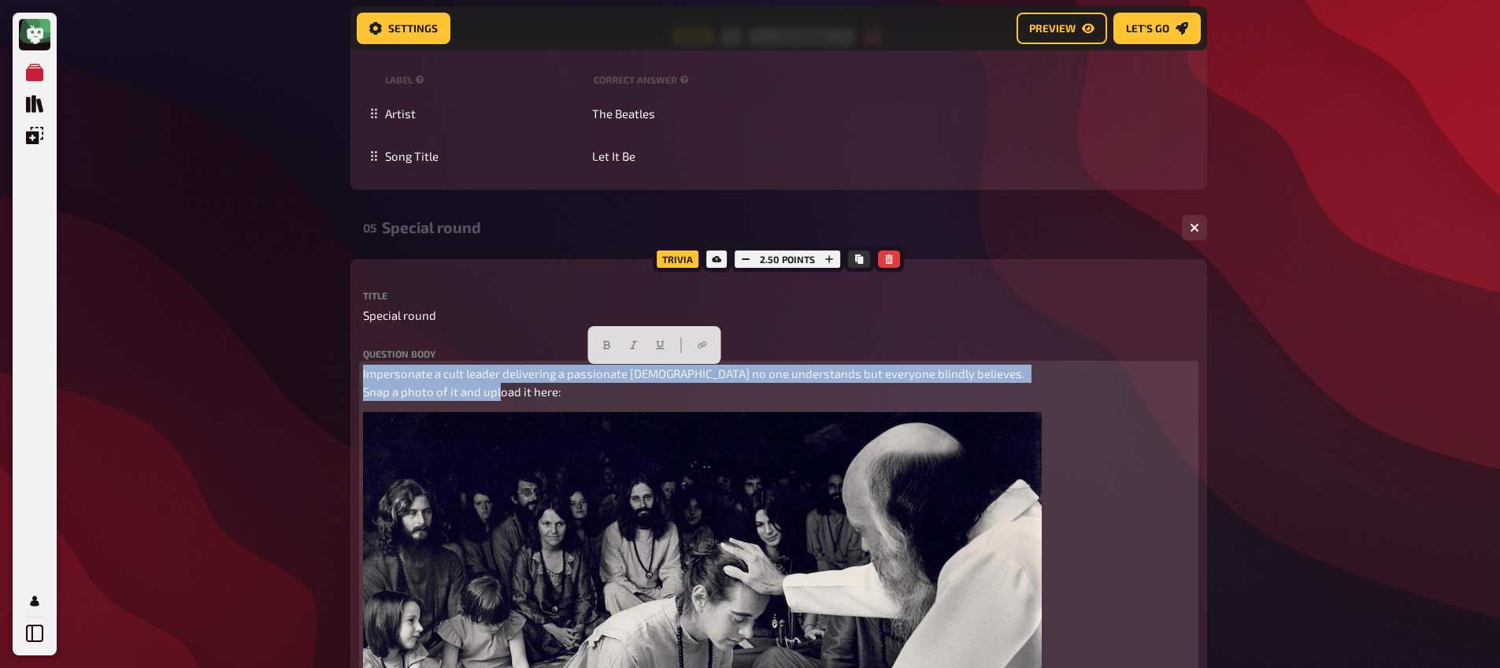
drag, startPoint x: 569, startPoint y: 394, endPoint x: 346, endPoint y: 368, distance: 225.0
click at [612, 339] on button "button" at bounding box center [606, 344] width 25 height 25
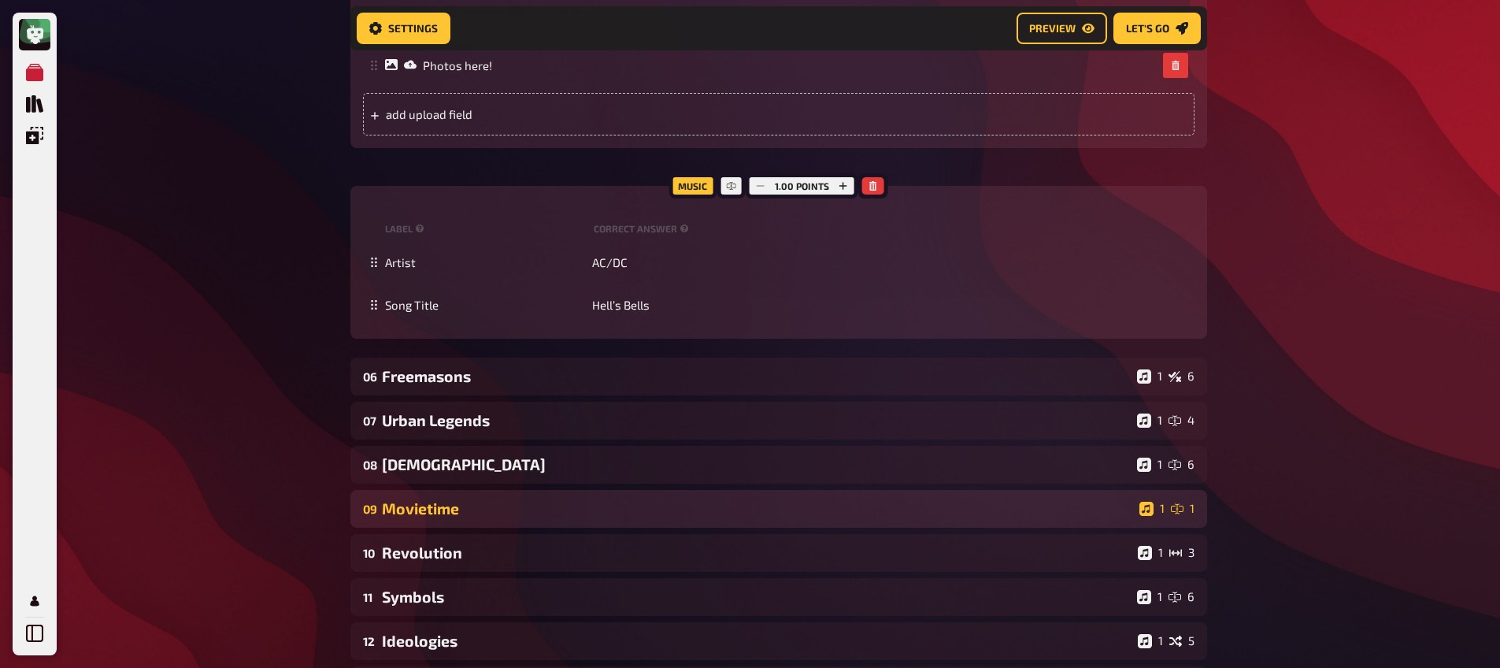
scroll to position [3823, 0]
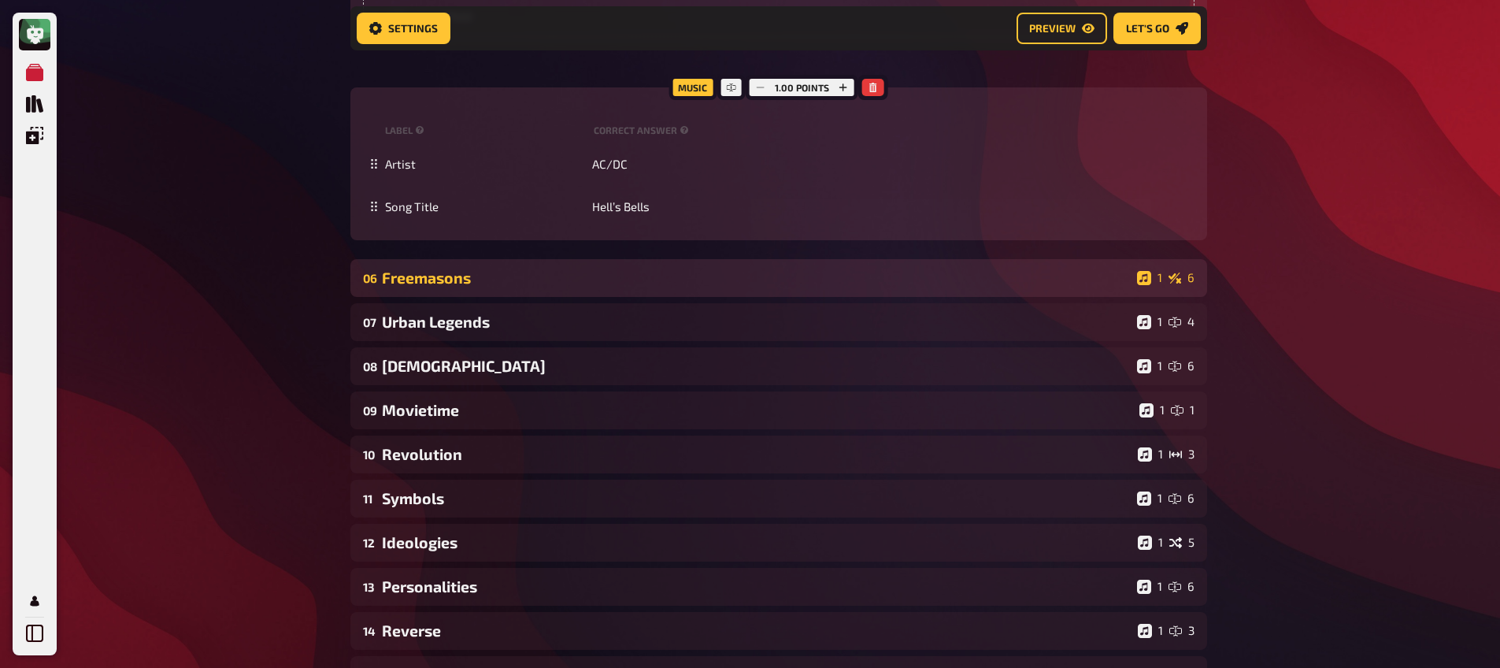
click at [446, 279] on div "Freemasons" at bounding box center [756, 277] width 749 height 18
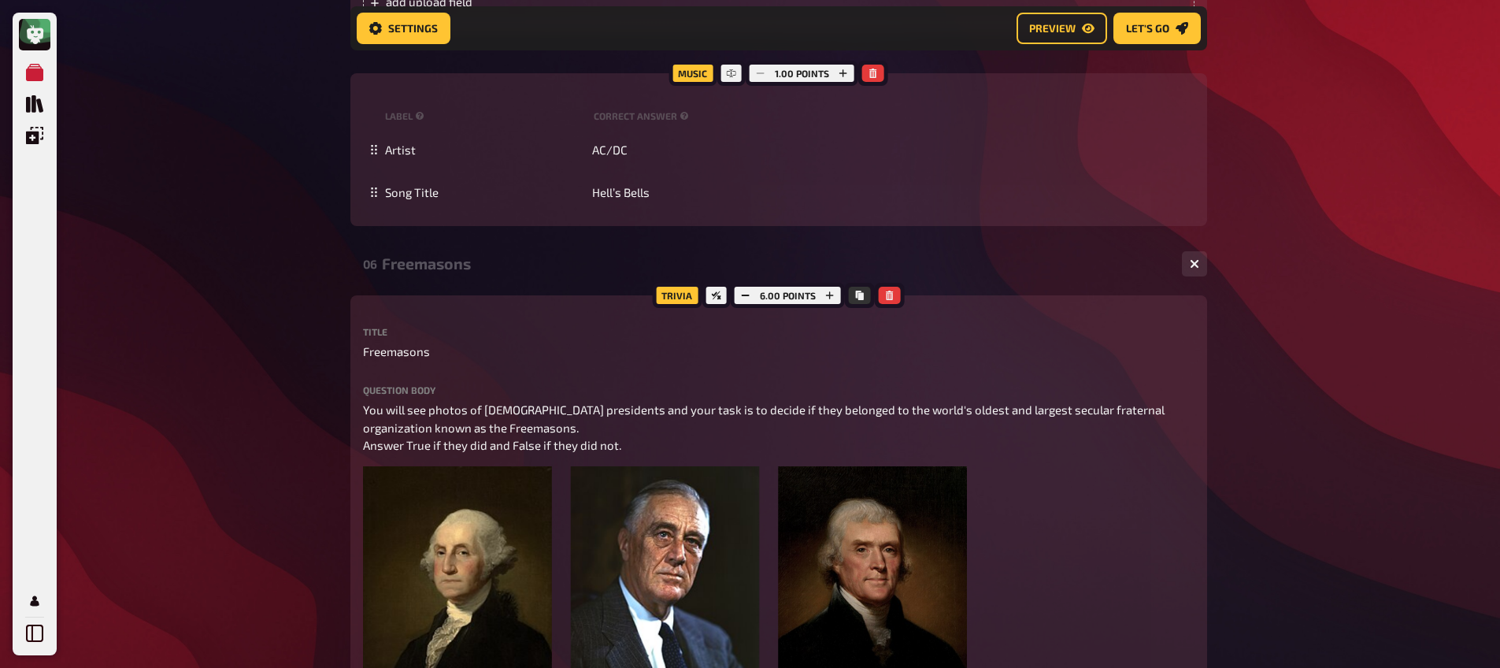
scroll to position [3853, 0]
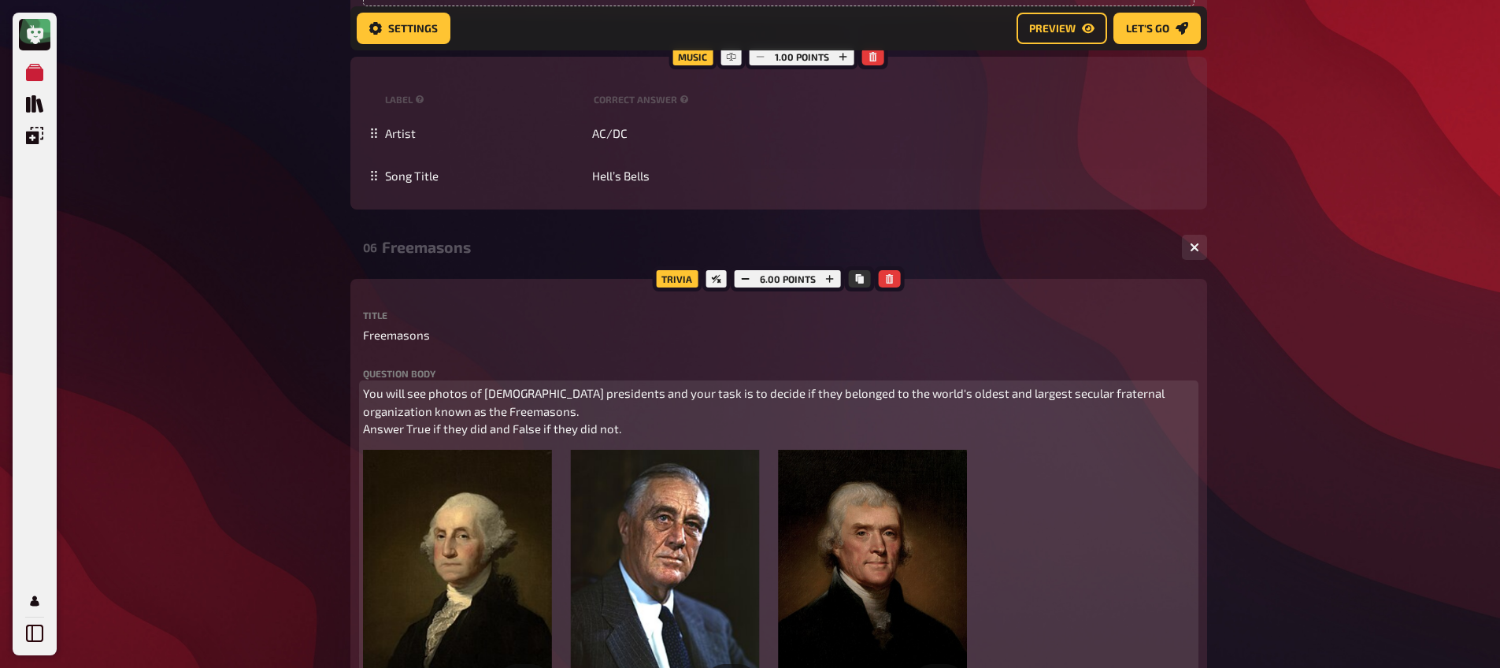
click at [458, 411] on p "You will see photos of [DEMOGRAPHIC_DATA] presidents and your task is to decide…" at bounding box center [778, 411] width 831 height 54
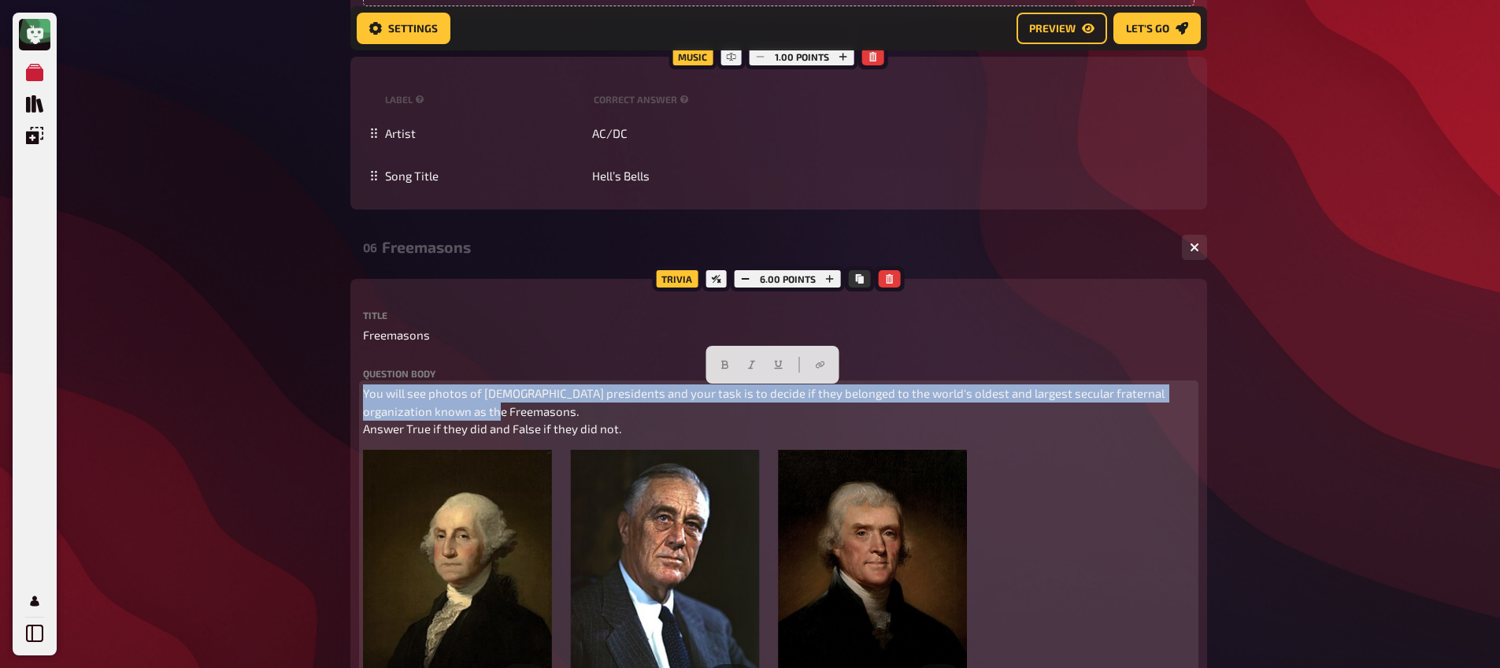
drag, startPoint x: 465, startPoint y: 414, endPoint x: 352, endPoint y: 381, distance: 118.1
click at [728, 363] on icon "button" at bounding box center [724, 364] width 9 height 9
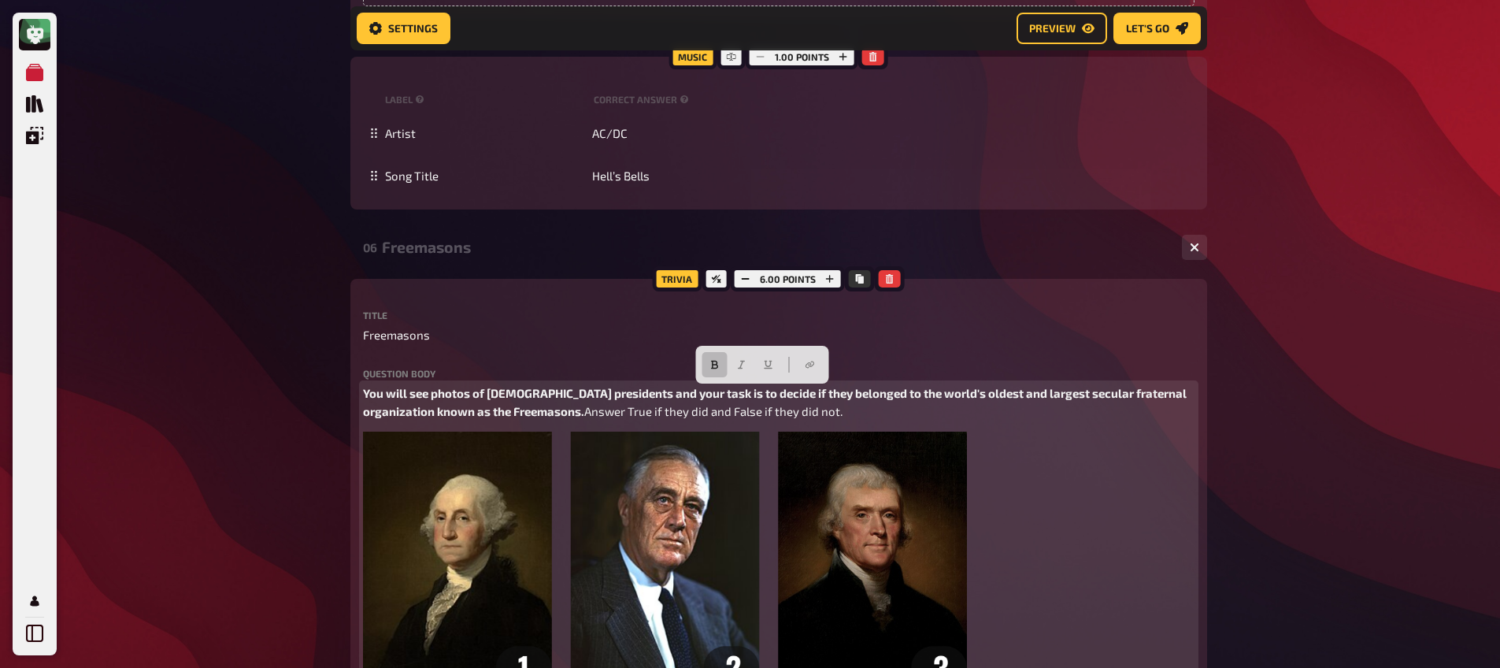
click at [550, 407] on p "You will see photos of [DEMOGRAPHIC_DATA] presidents and your task is to decide…" at bounding box center [778, 401] width 831 height 35
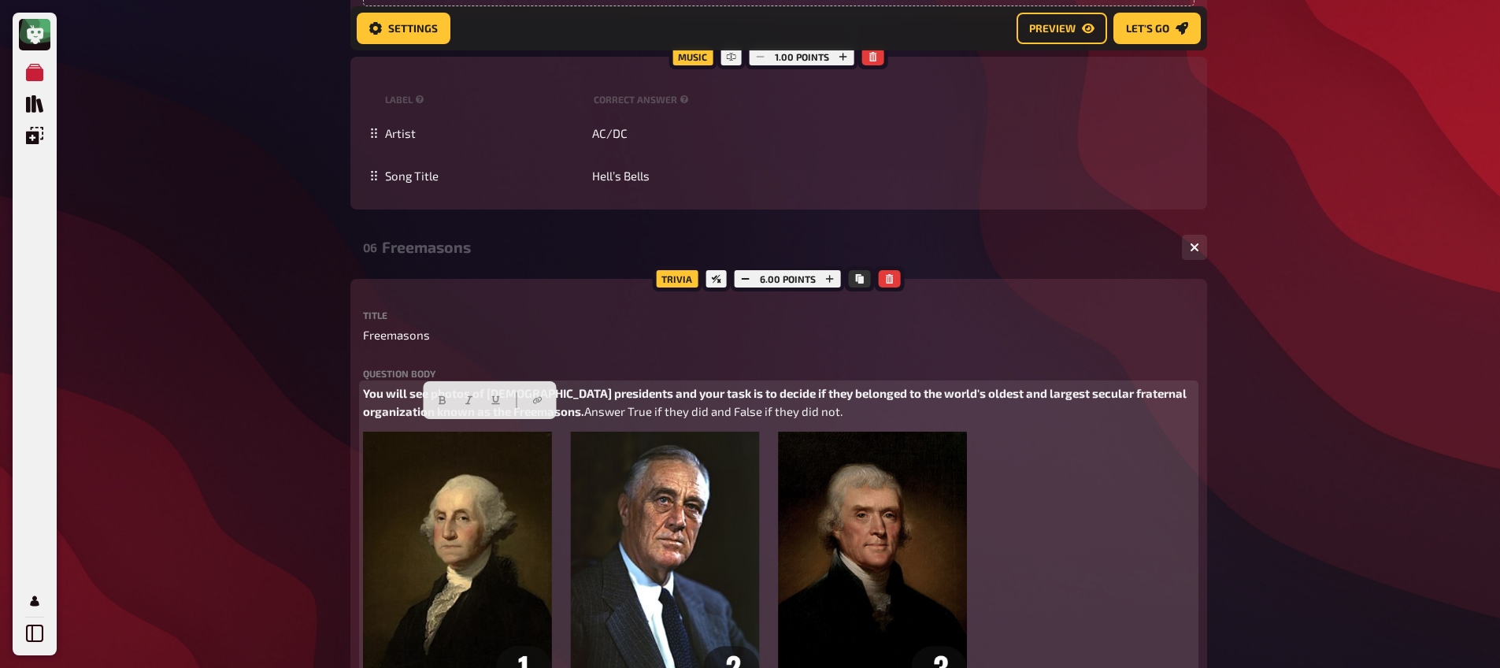
drag, startPoint x: 634, startPoint y: 431, endPoint x: 351, endPoint y: 424, distance: 282.7
click at [448, 397] on button "button" at bounding box center [441, 399] width 25 height 25
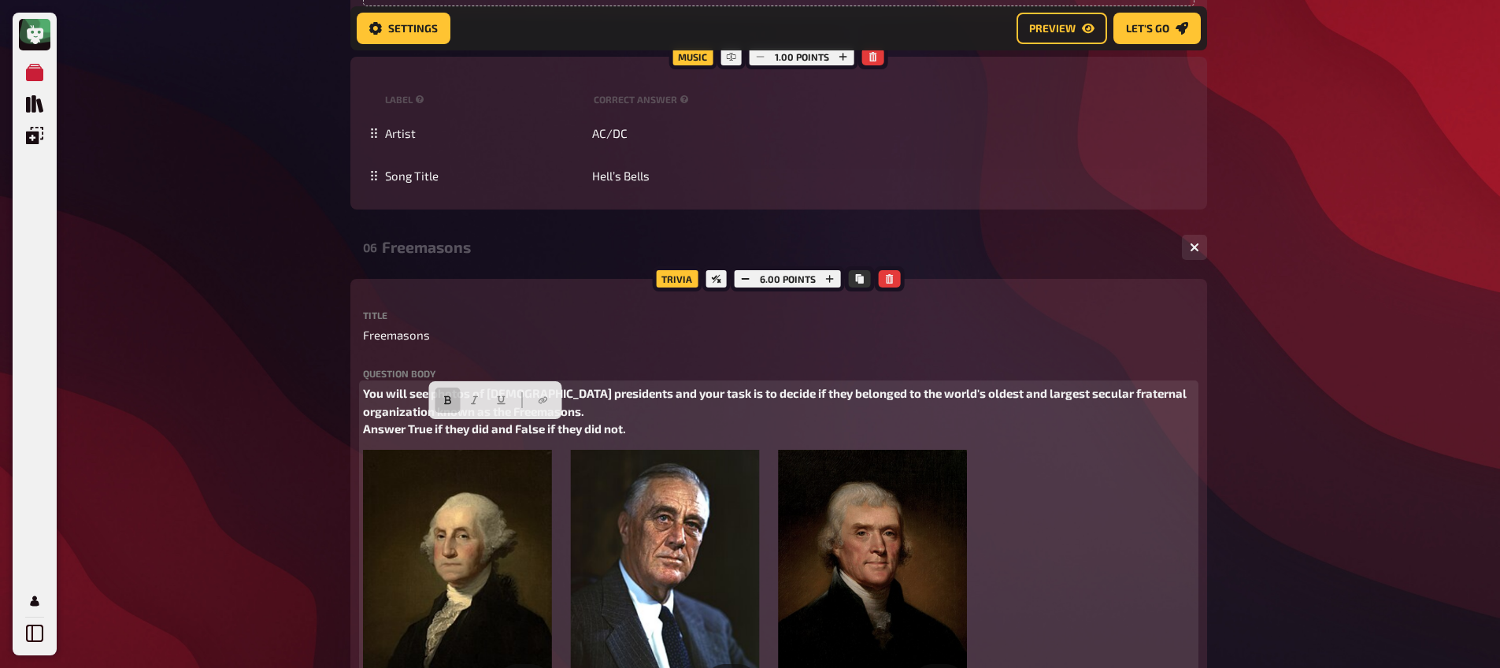
click at [578, 420] on p "You will see photos of [DEMOGRAPHIC_DATA] presidents and your task is to decide…" at bounding box center [778, 411] width 831 height 54
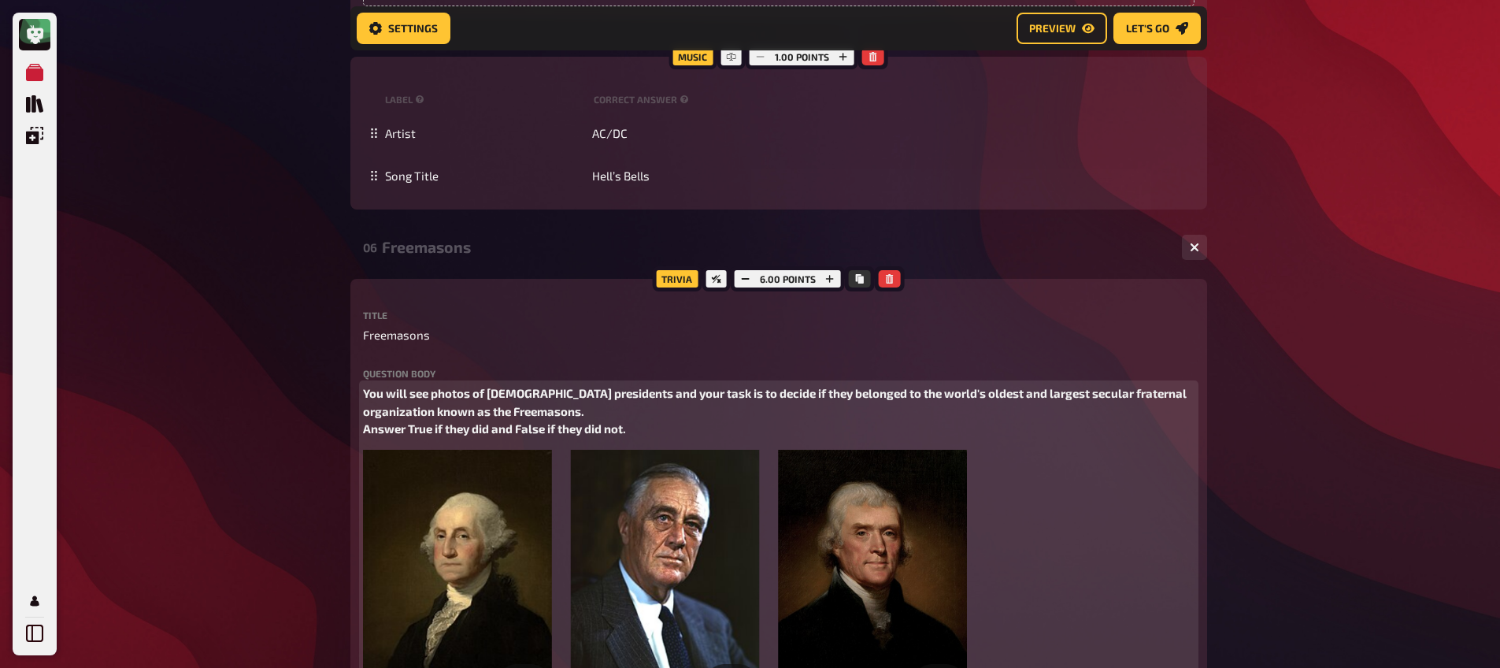
click at [364, 433] on span "Answer True if they did and False if they did not." at bounding box center [494, 428] width 263 height 14
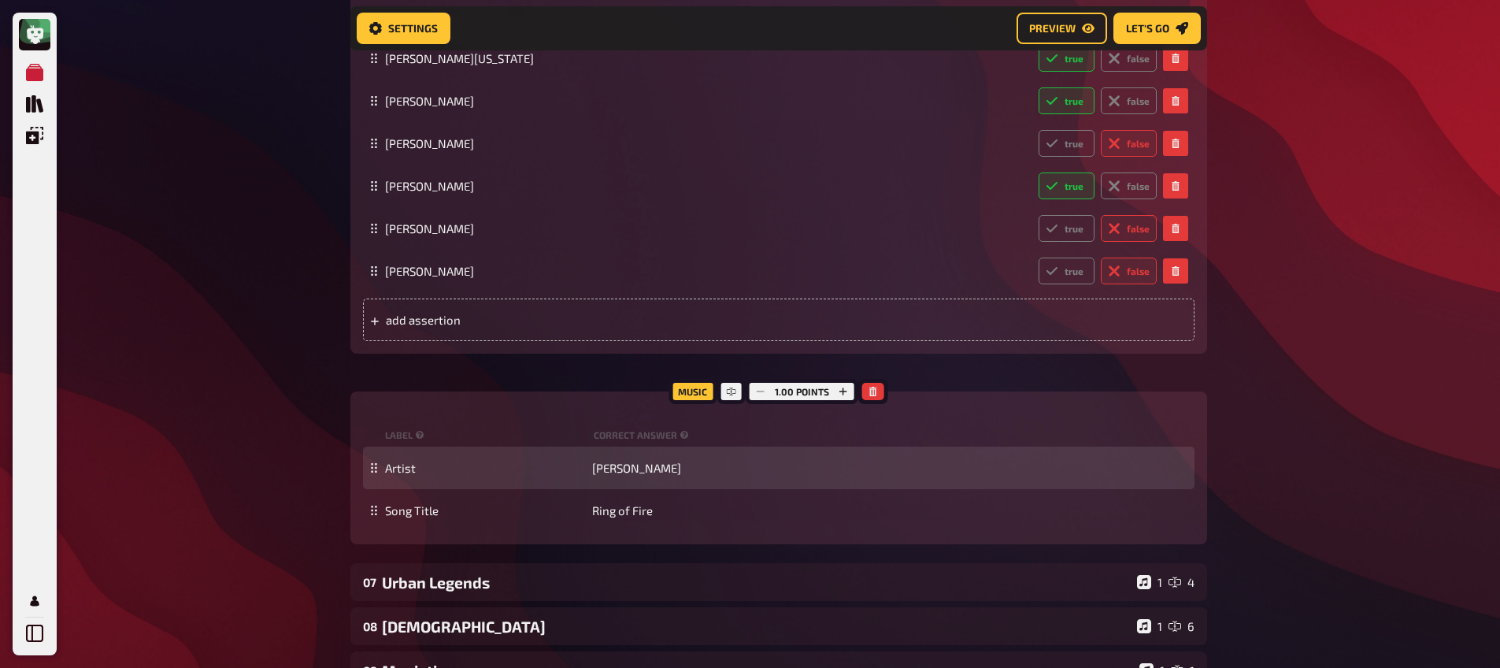
scroll to position [5039, 0]
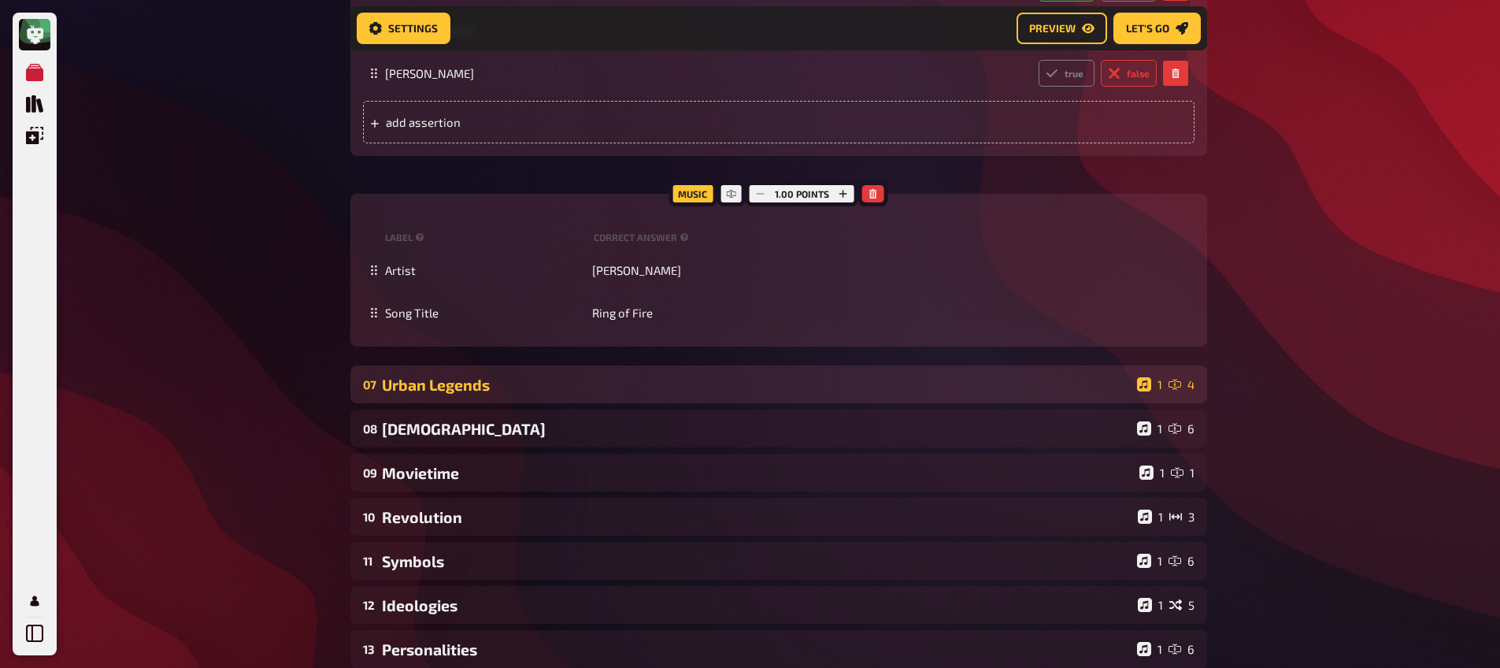
click at [502, 394] on div "Urban Legends" at bounding box center [756, 384] width 749 height 18
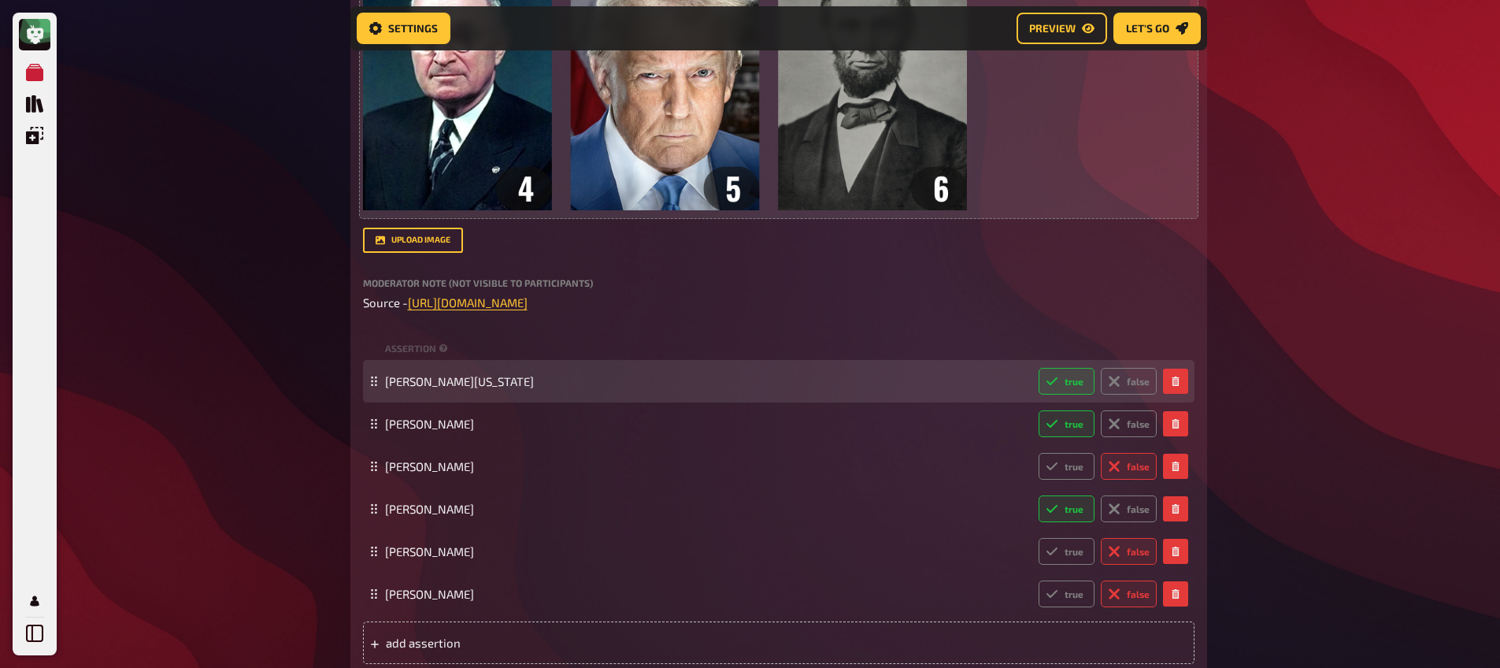
scroll to position [4627, 0]
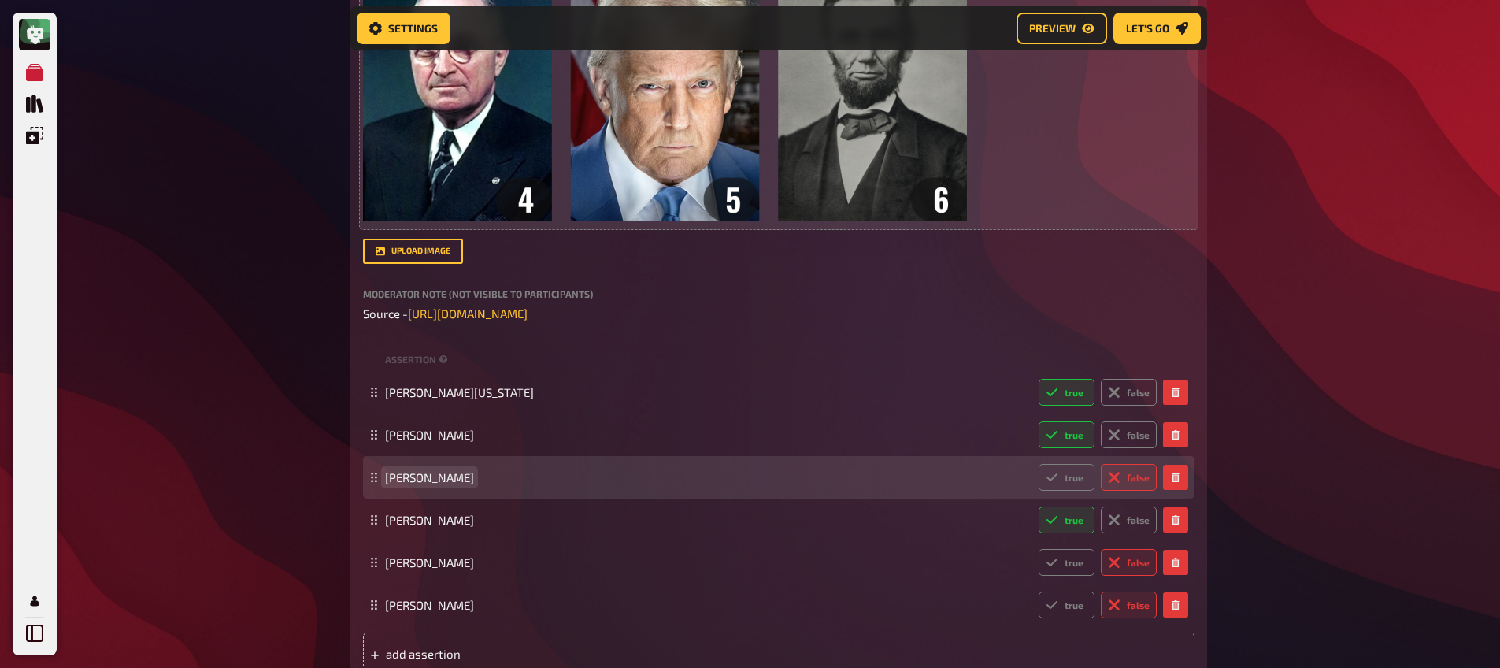
click at [437, 474] on span "[PERSON_NAME]" at bounding box center [429, 477] width 89 height 14
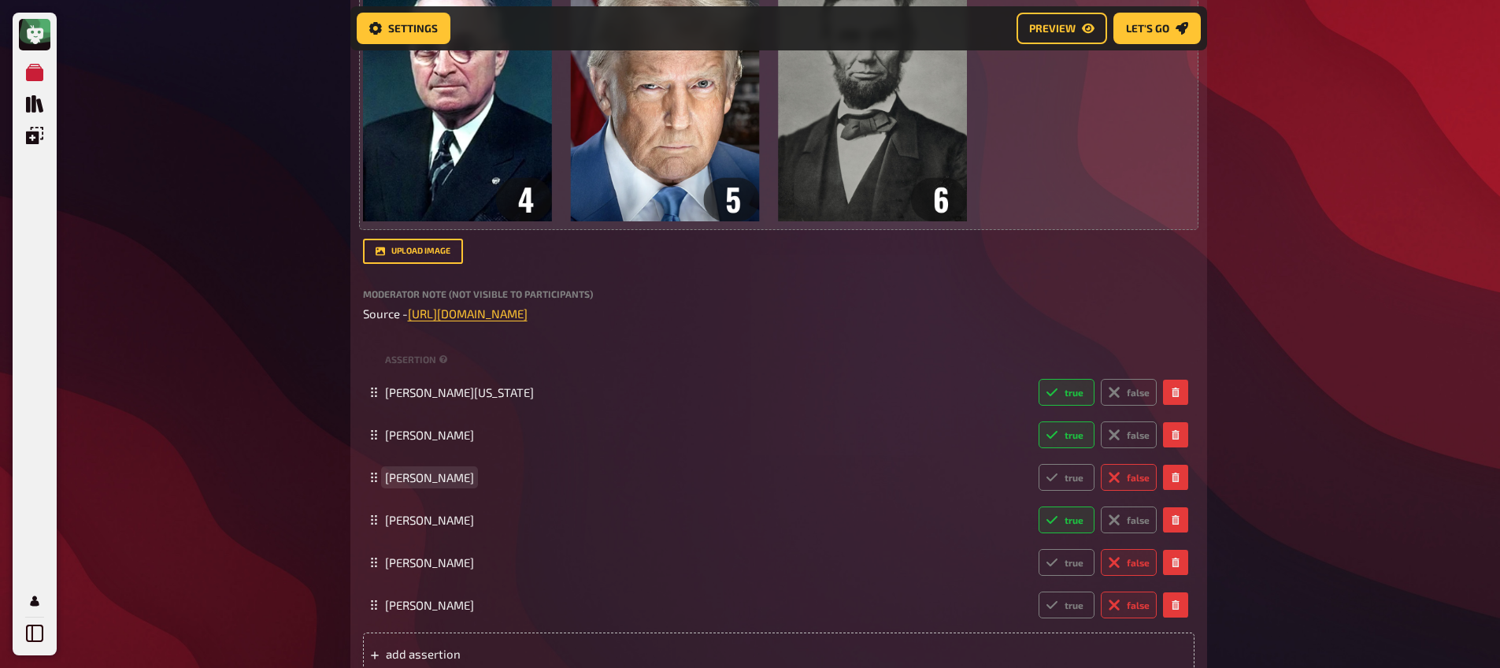
copy span "[PERSON_NAME]"
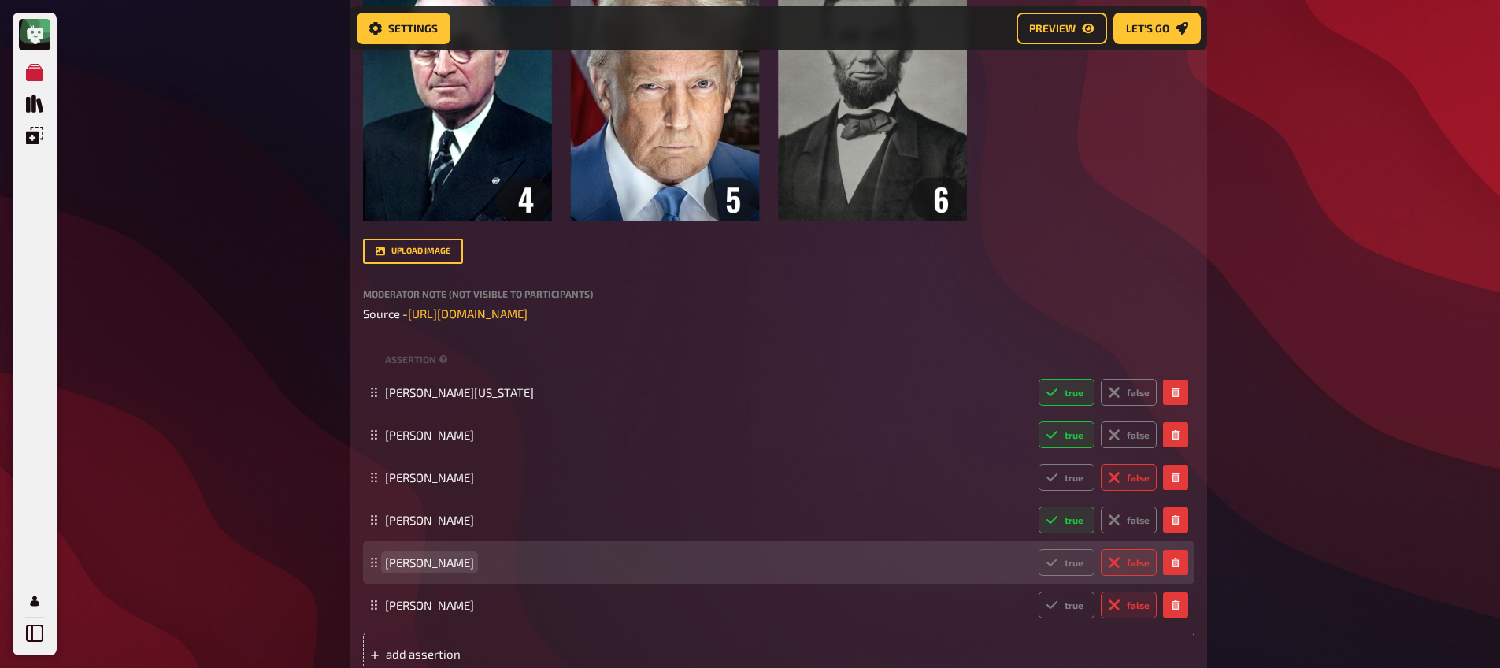
click at [424, 568] on span "[PERSON_NAME]" at bounding box center [429, 562] width 89 height 14
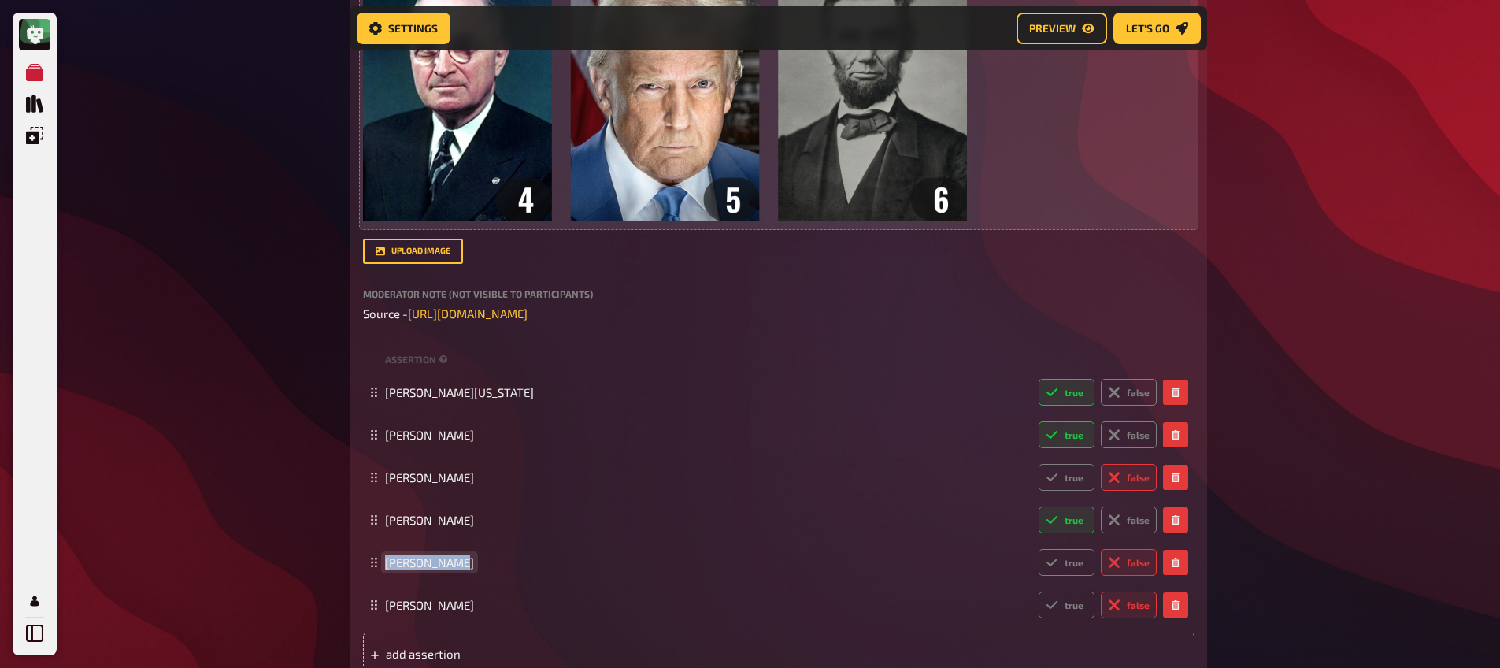
copy span "[PERSON_NAME]"
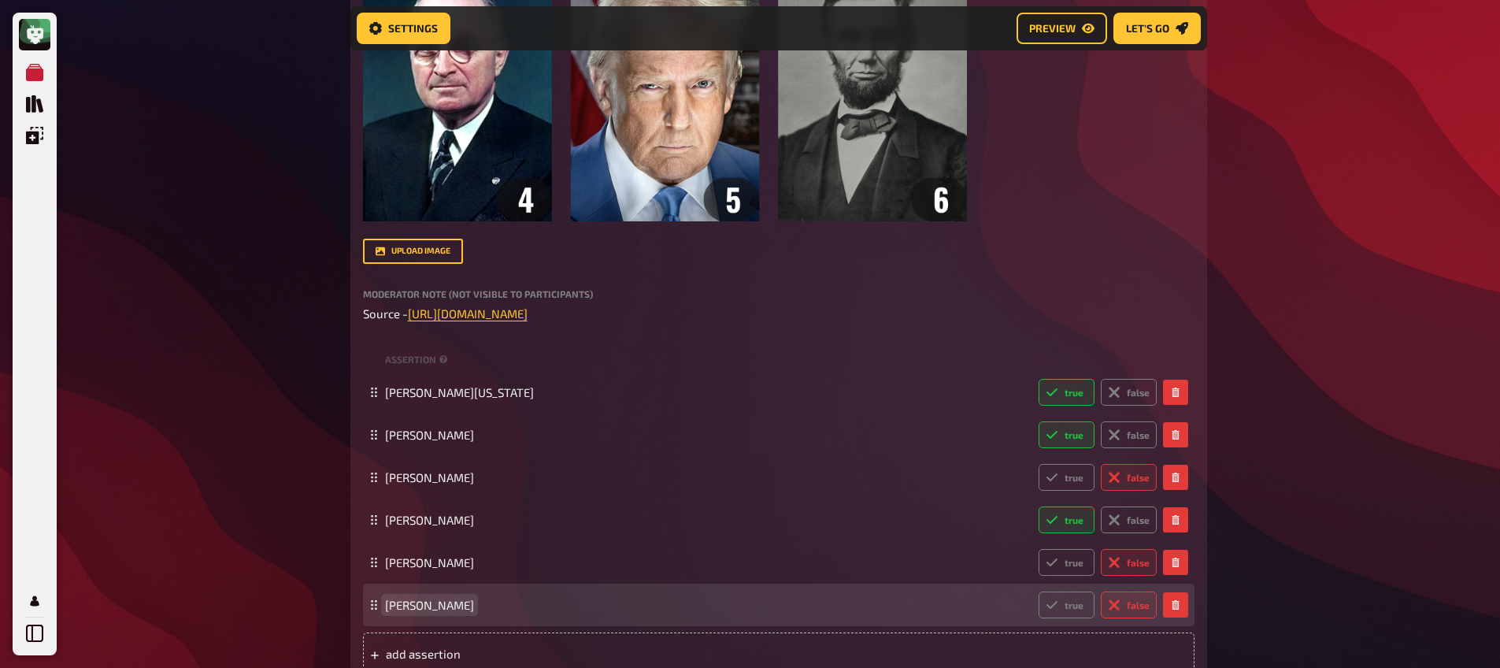
click at [427, 604] on span "[PERSON_NAME]" at bounding box center [429, 604] width 89 height 14
copy span "[PERSON_NAME]"
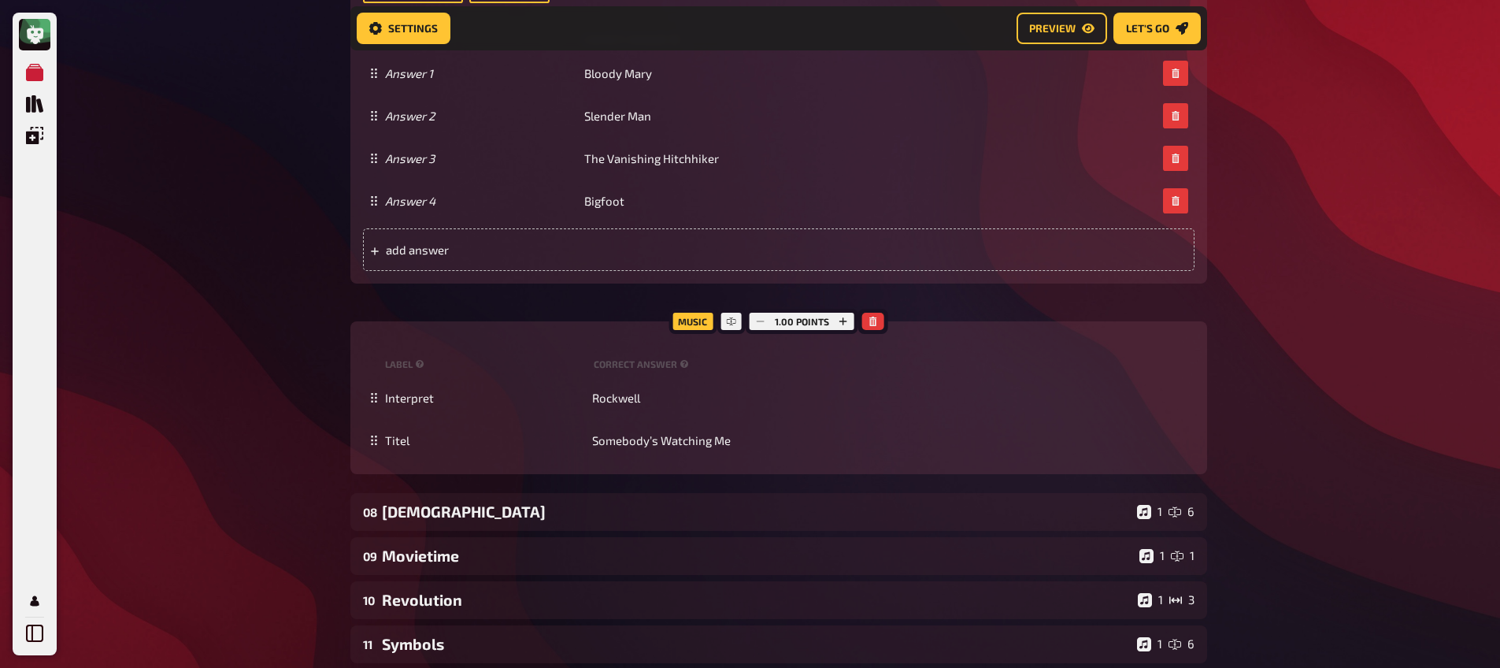
scroll to position [5856, 0]
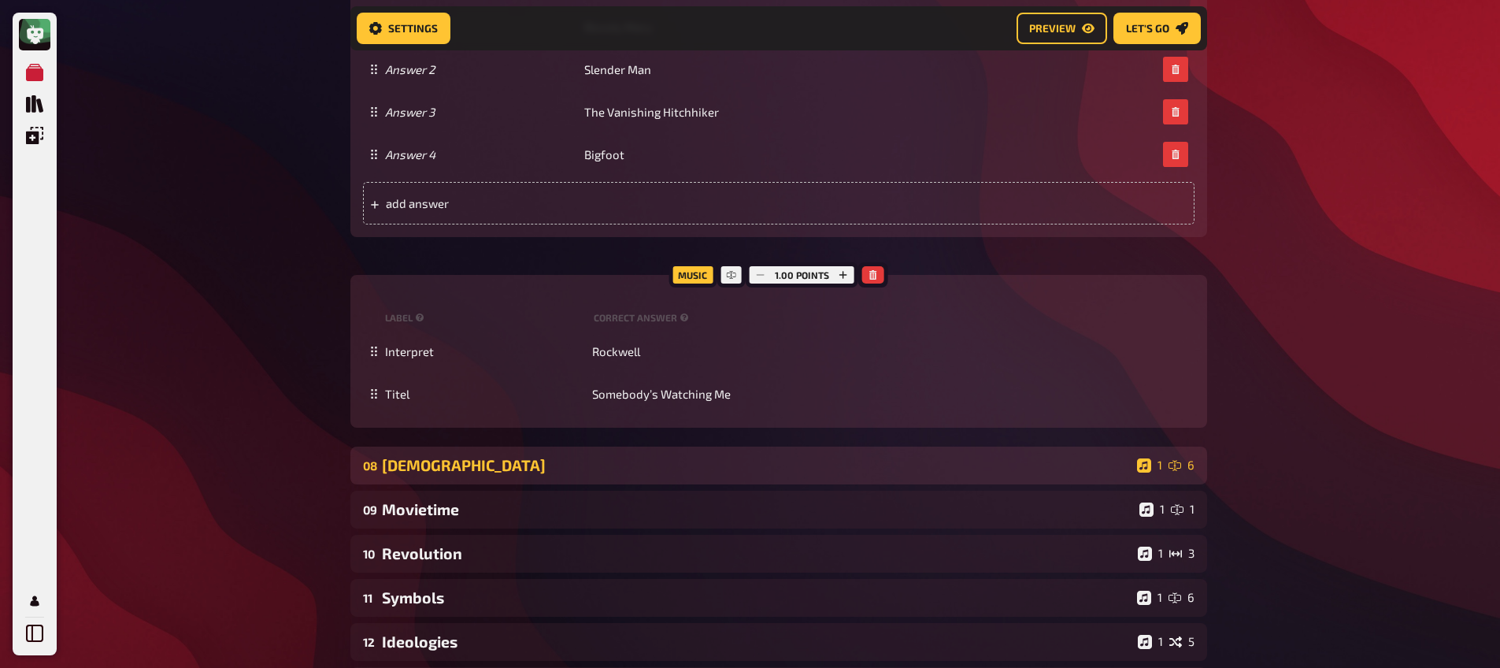
click at [551, 462] on div "[DEMOGRAPHIC_DATA]" at bounding box center [756, 465] width 749 height 18
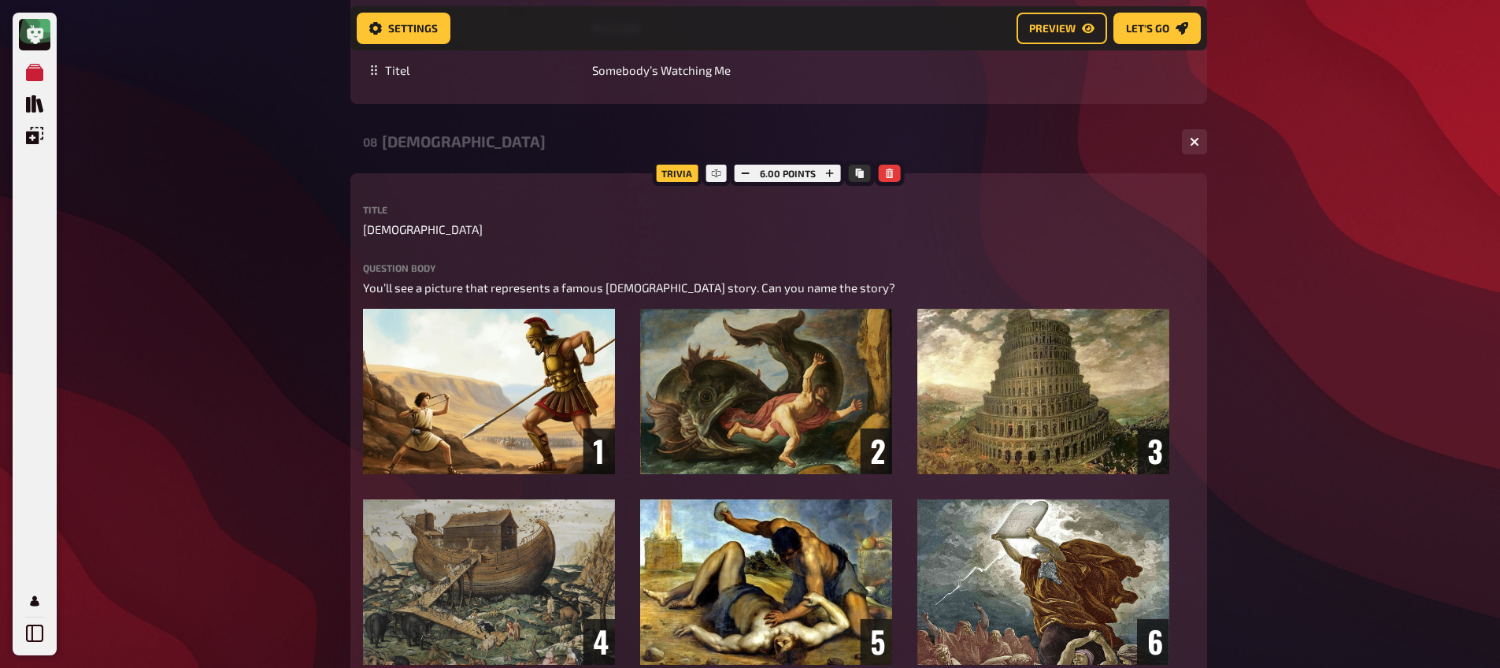
scroll to position [6182, 0]
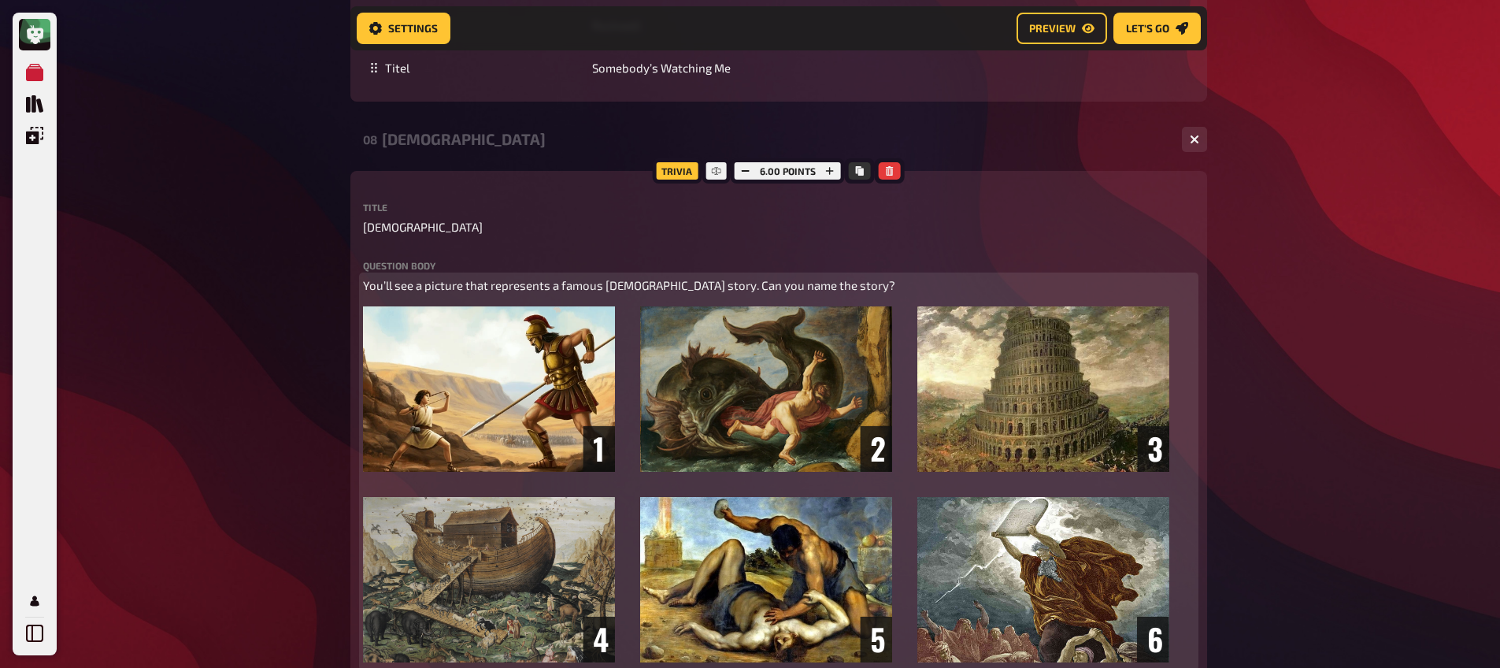
click at [480, 294] on p "You’ll see a picture that represents a famous [DEMOGRAPHIC_DATA] story. Can you…" at bounding box center [778, 285] width 831 height 18
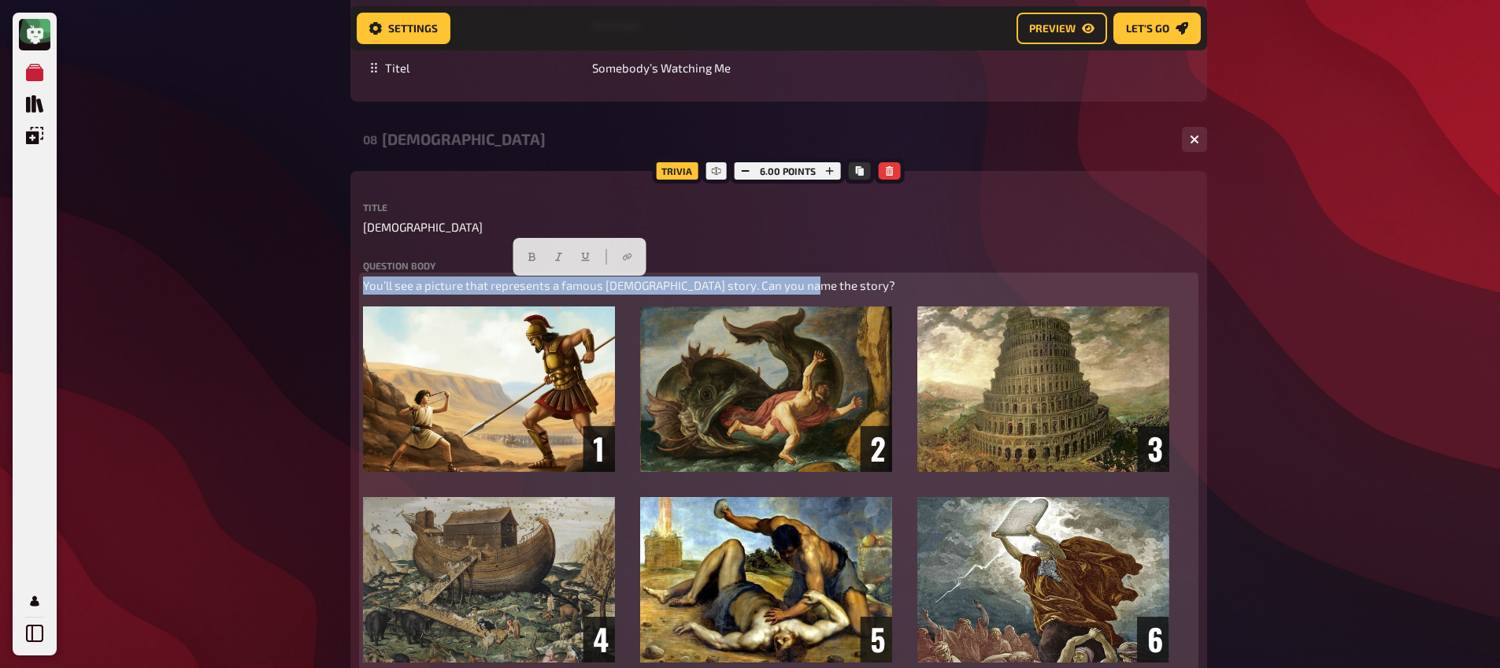
click at [480, 294] on p "You’ll see a picture that represents a famous [DEMOGRAPHIC_DATA] story. Can you…" at bounding box center [778, 285] width 831 height 18
click at [533, 253] on icon "button" at bounding box center [531, 256] width 7 height 9
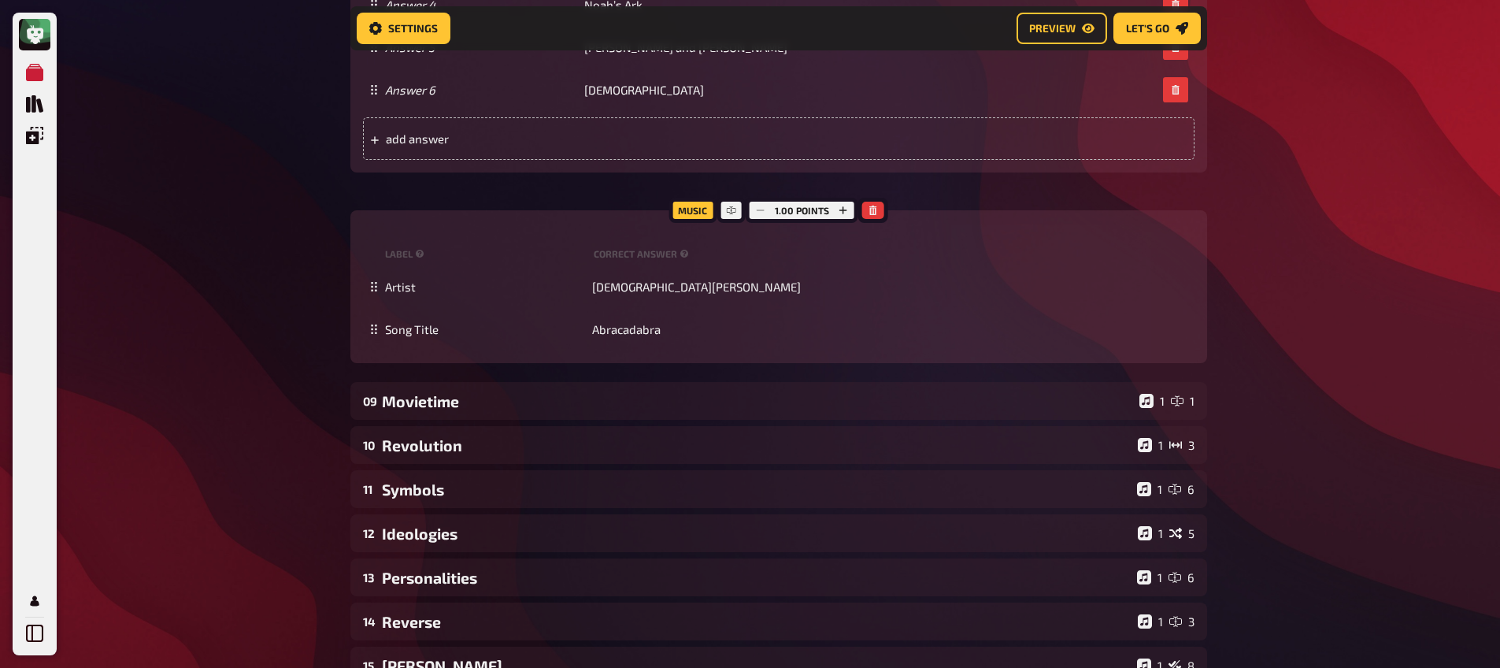
scroll to position [7086, 0]
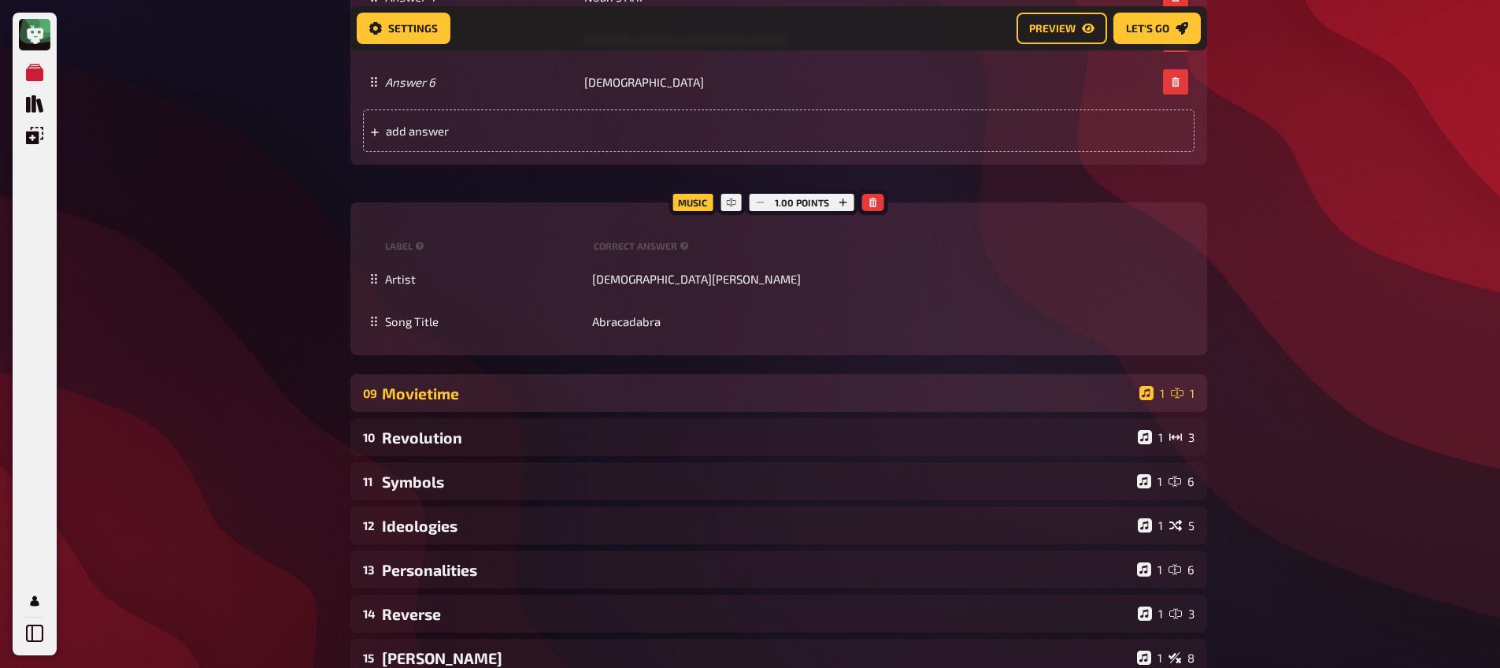
click at [417, 377] on div "09 Movietime 1 1" at bounding box center [778, 393] width 856 height 38
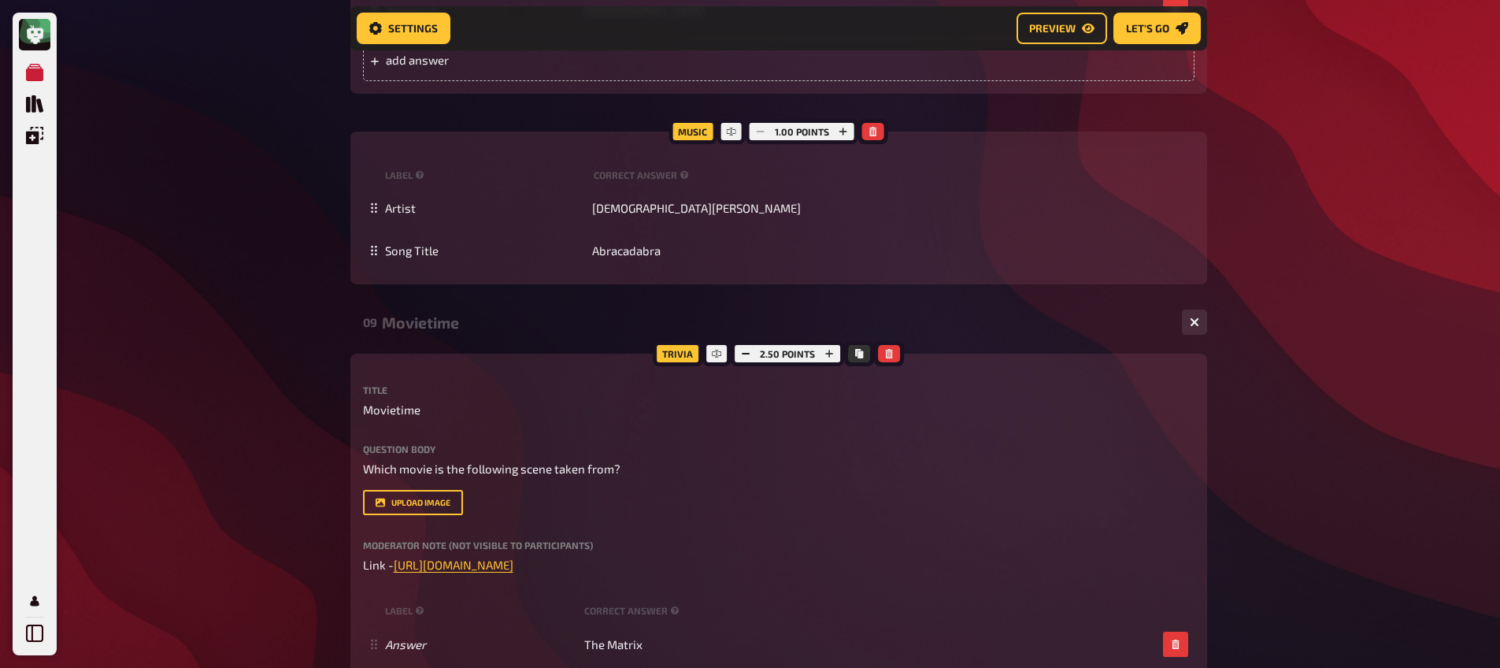
scroll to position [7227, 0]
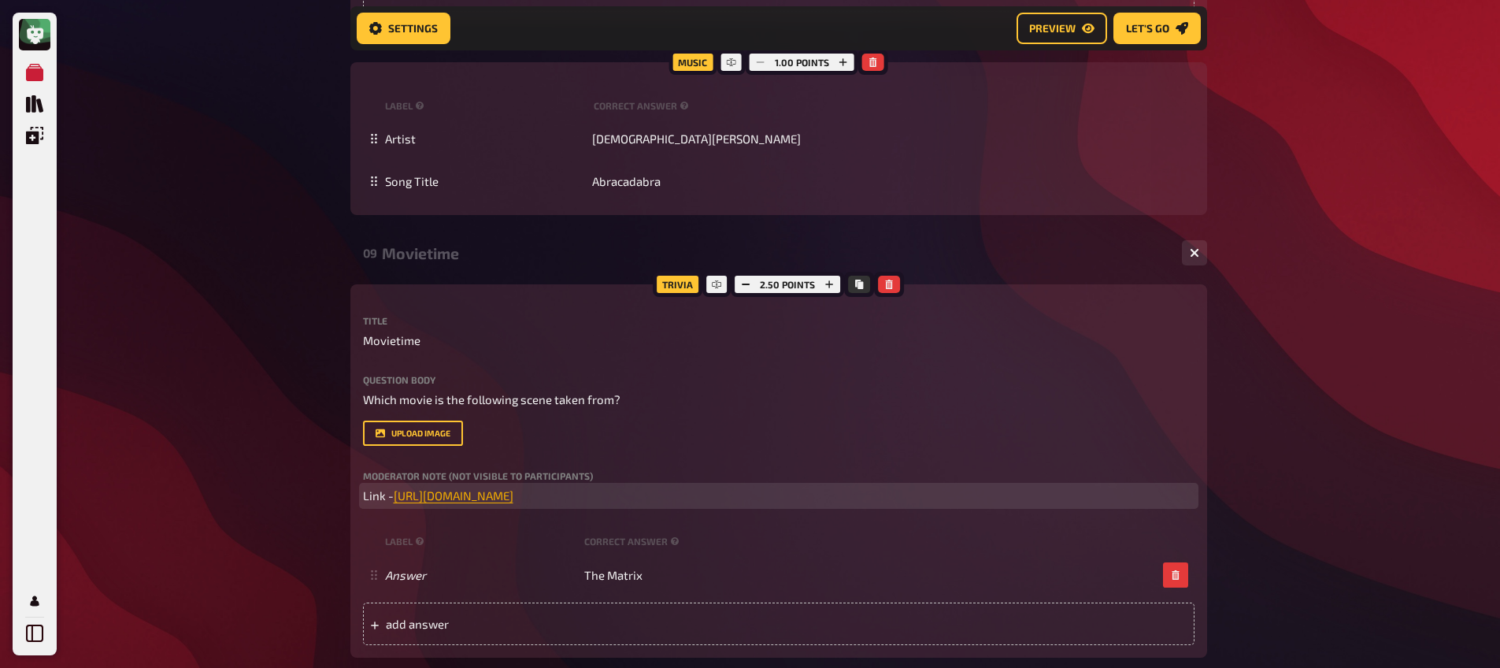
click at [513, 494] on span "[URL][DOMAIN_NAME]" at bounding box center [454, 495] width 120 height 14
click at [568, 464] on button "button" at bounding box center [574, 466] width 25 height 25
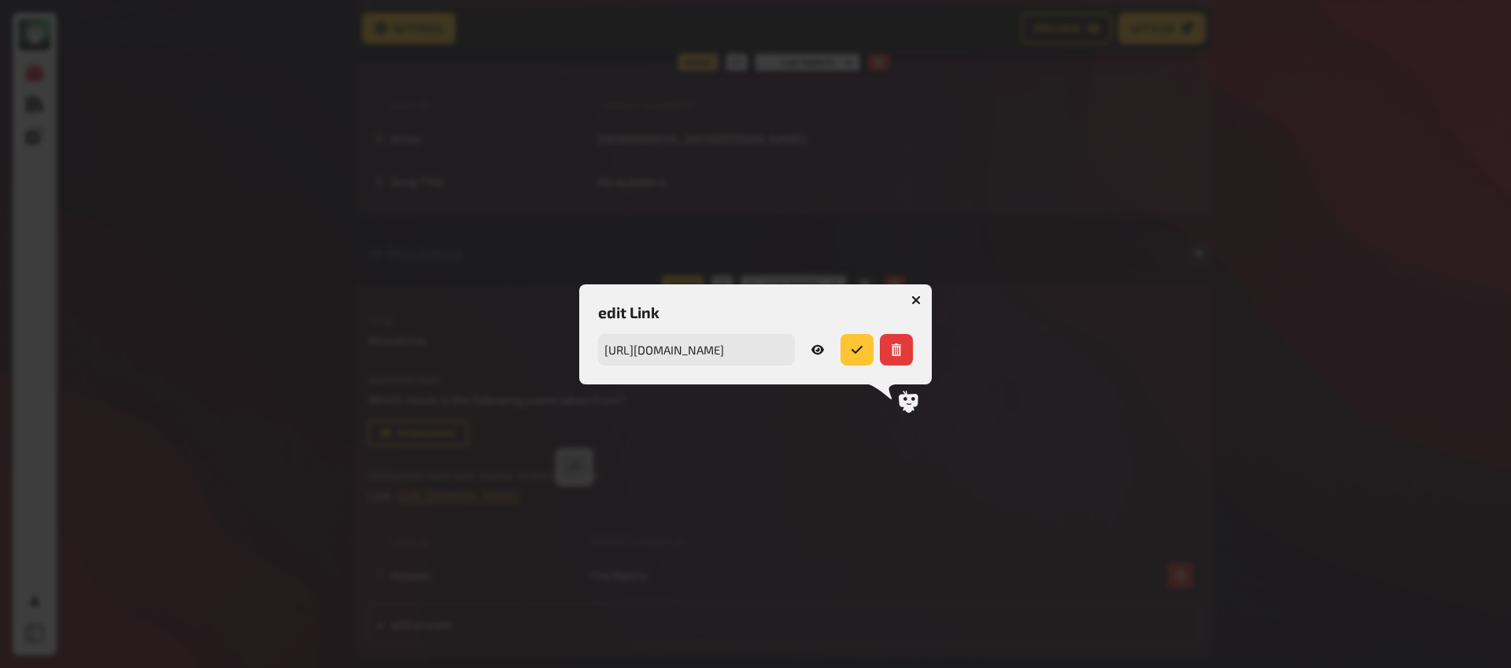
click at [819, 348] on icon at bounding box center [818, 349] width 13 height 13
click at [914, 301] on icon "button" at bounding box center [916, 299] width 15 height 15
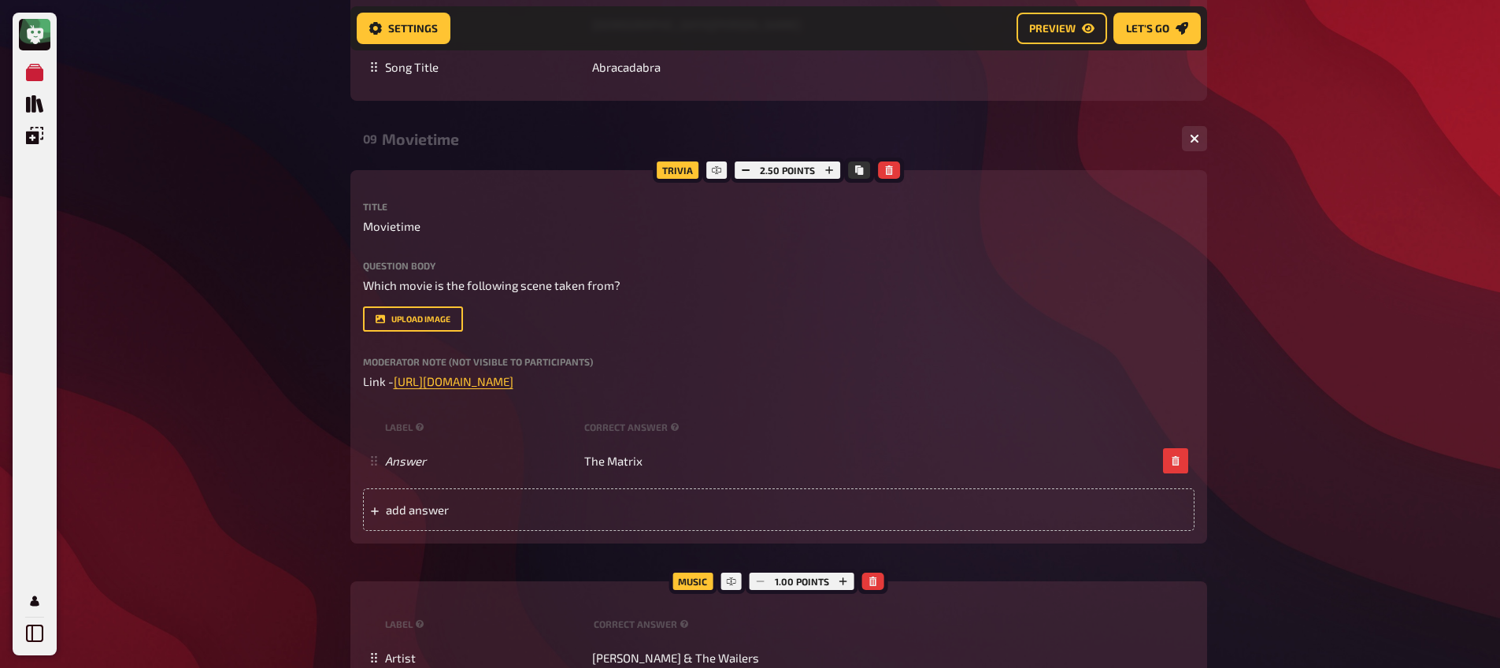
scroll to position [7404, 0]
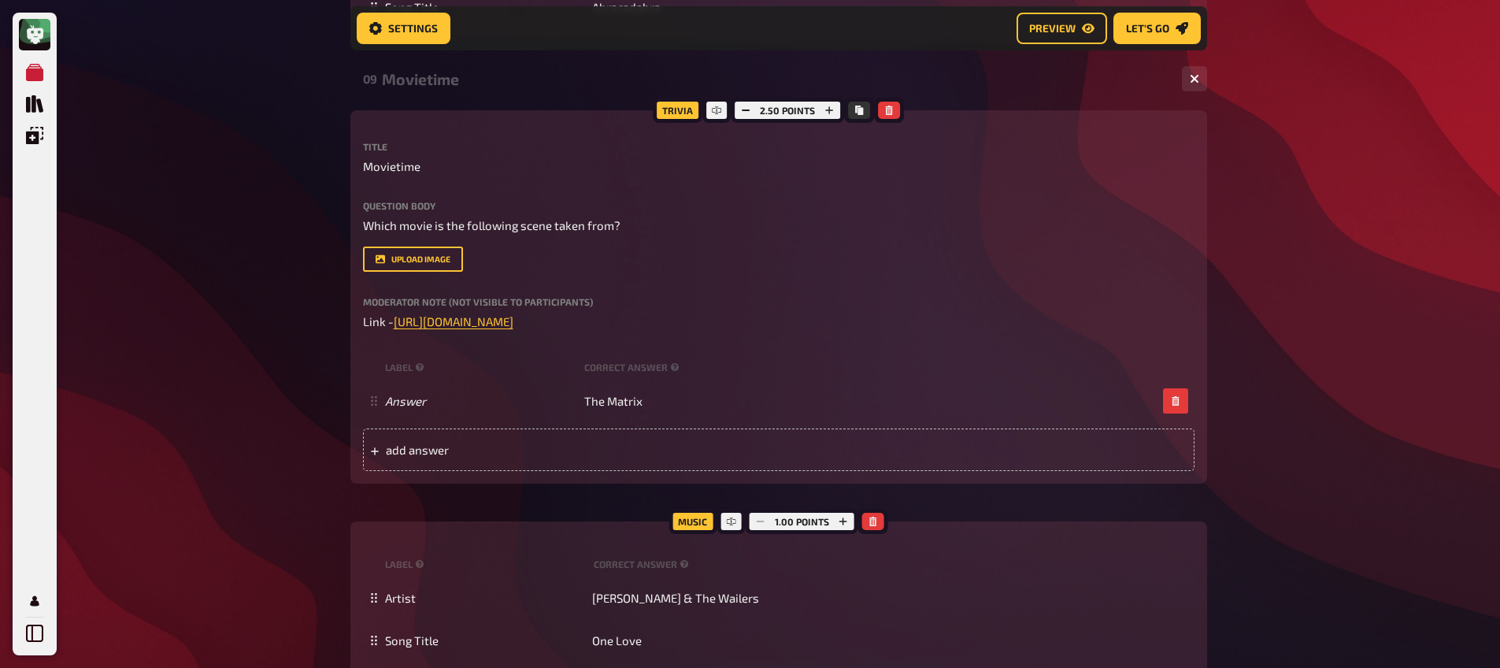
click at [441, 83] on div "Movietime" at bounding box center [775, 79] width 787 height 18
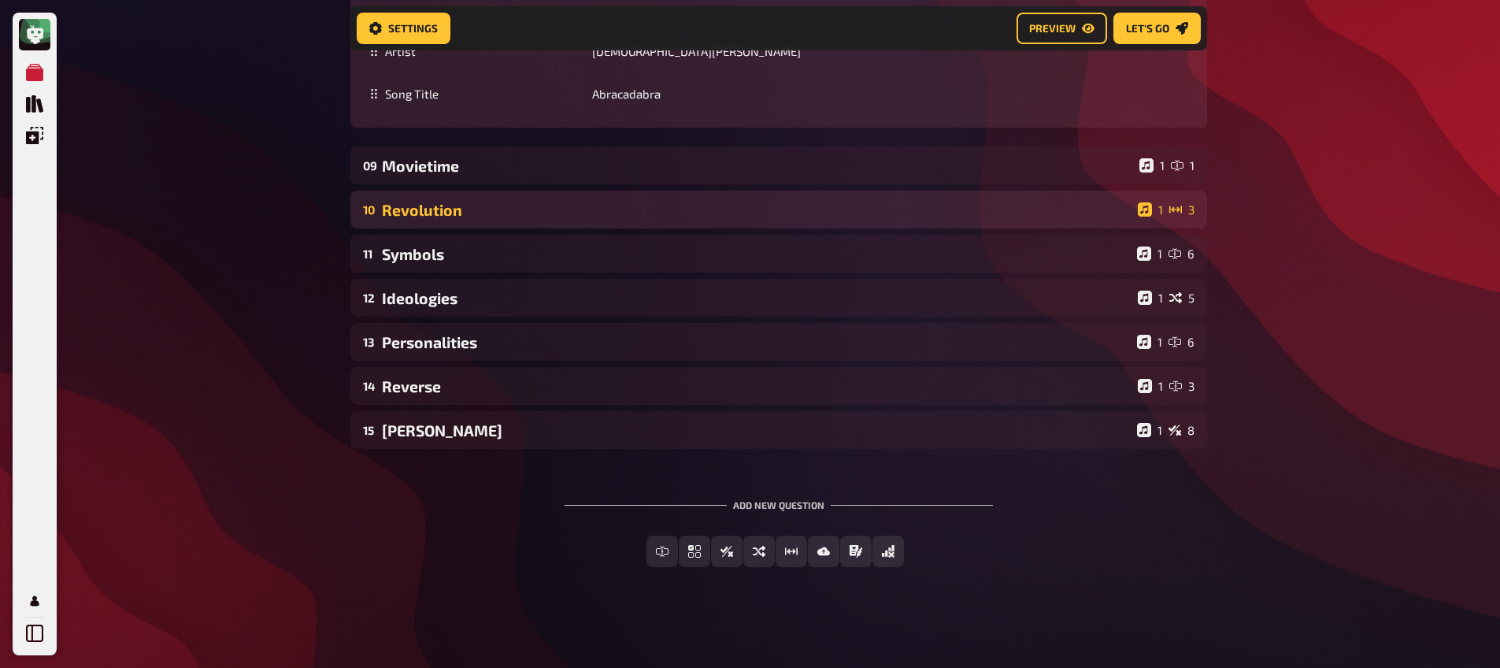
click at [421, 205] on div "Revolution" at bounding box center [756, 210] width 749 height 18
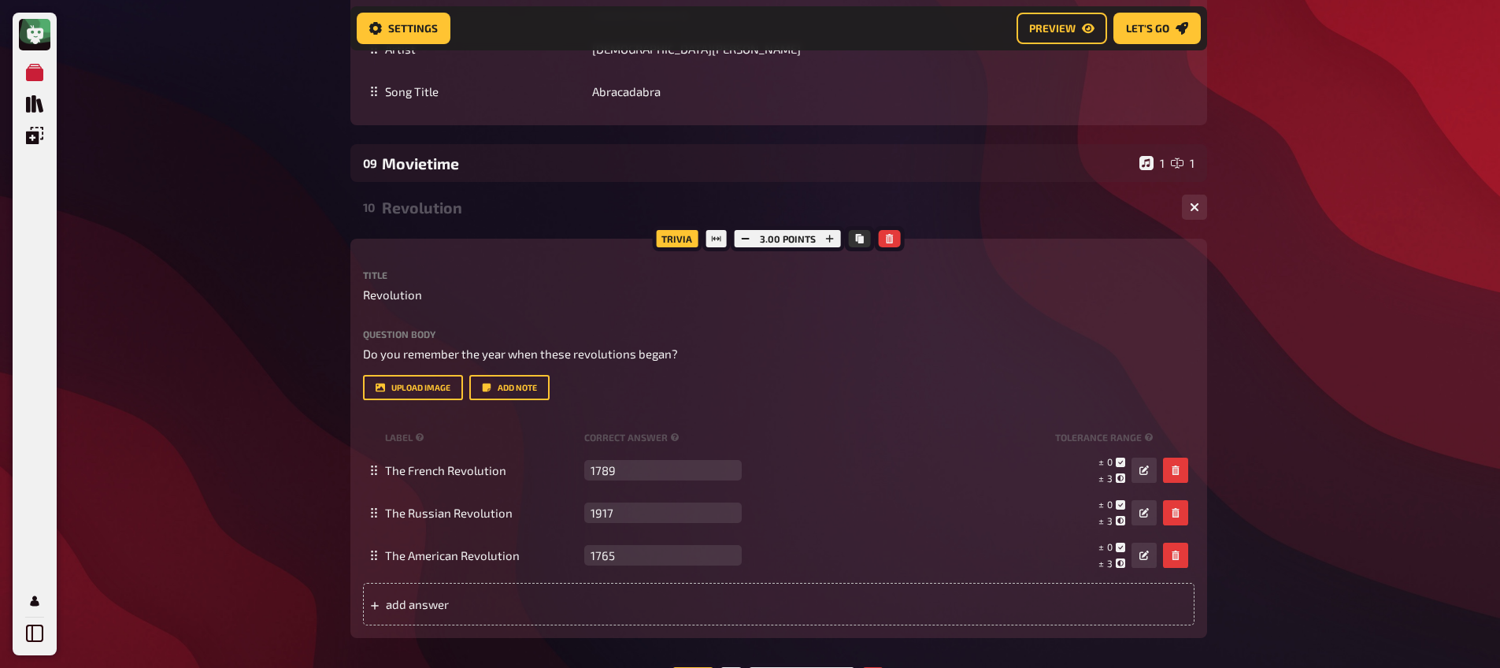
scroll to position [7401, 0]
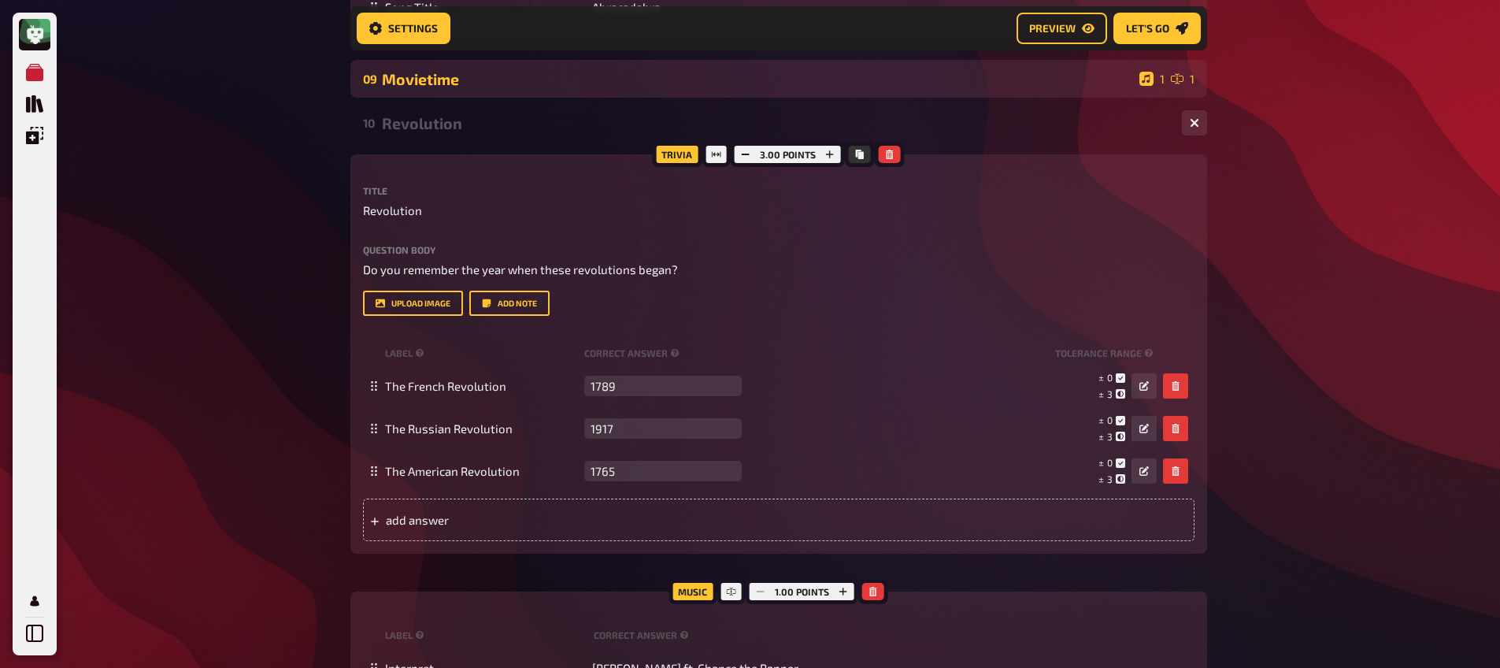
click at [440, 92] on div "09 Movietime 1 1" at bounding box center [778, 79] width 856 height 38
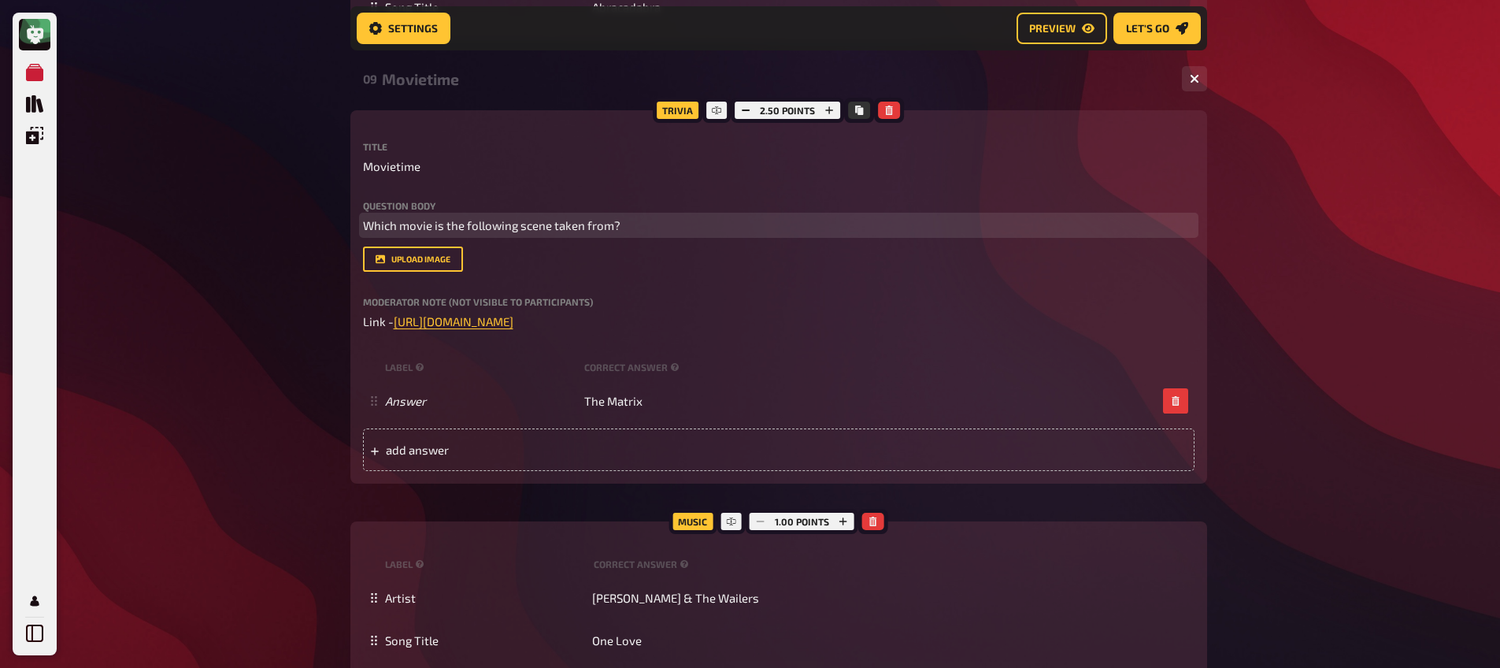
click at [454, 227] on span "Which movie is the following scene taken from?" at bounding box center [491, 225] width 257 height 14
click at [449, 196] on button "button" at bounding box center [443, 195] width 25 height 25
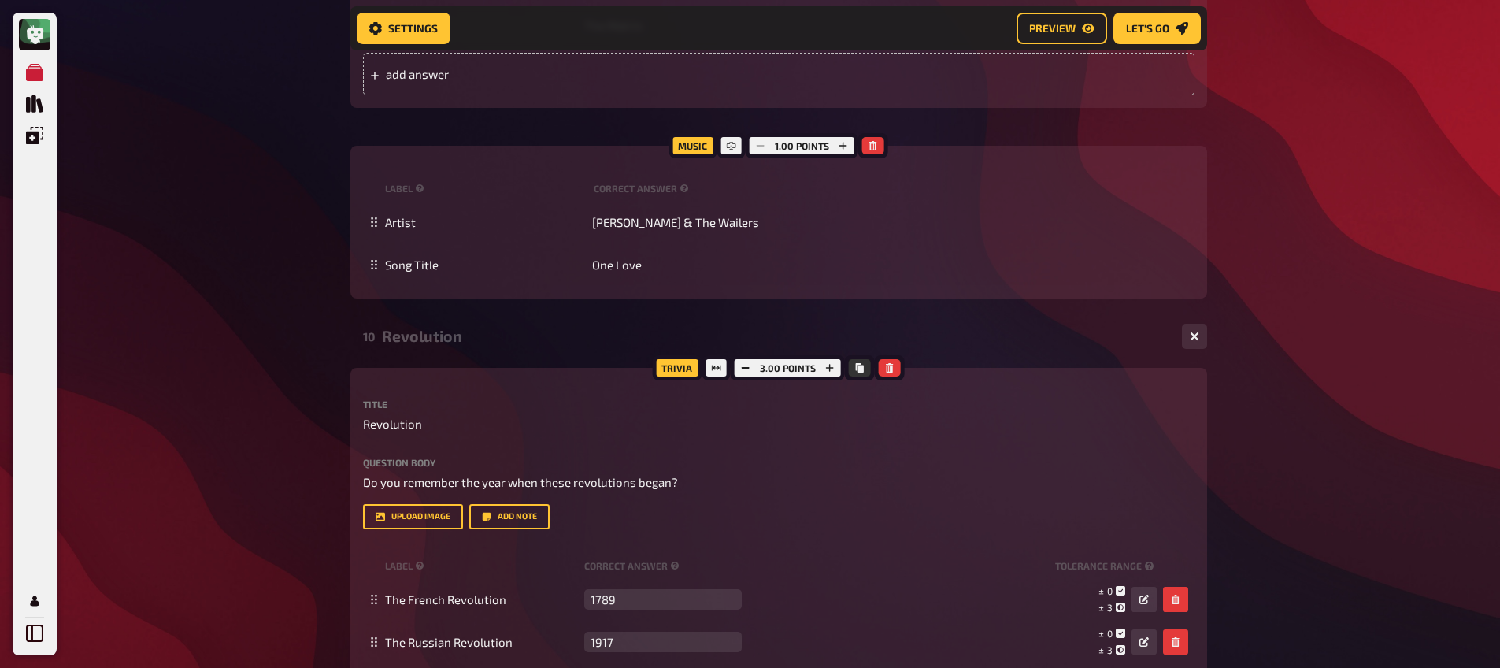
scroll to position [7863, 0]
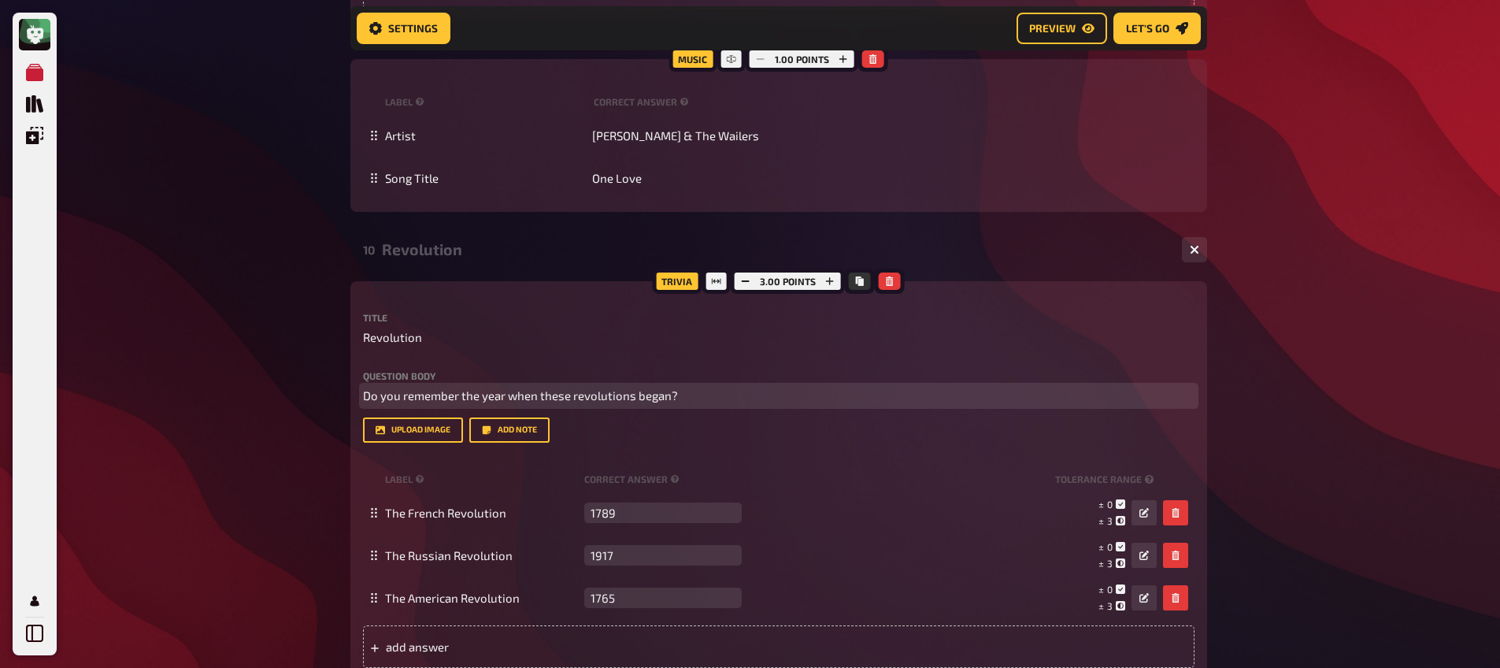
click at [549, 390] on span "Do you remember the year when these revolutions began?" at bounding box center [520, 395] width 315 height 14
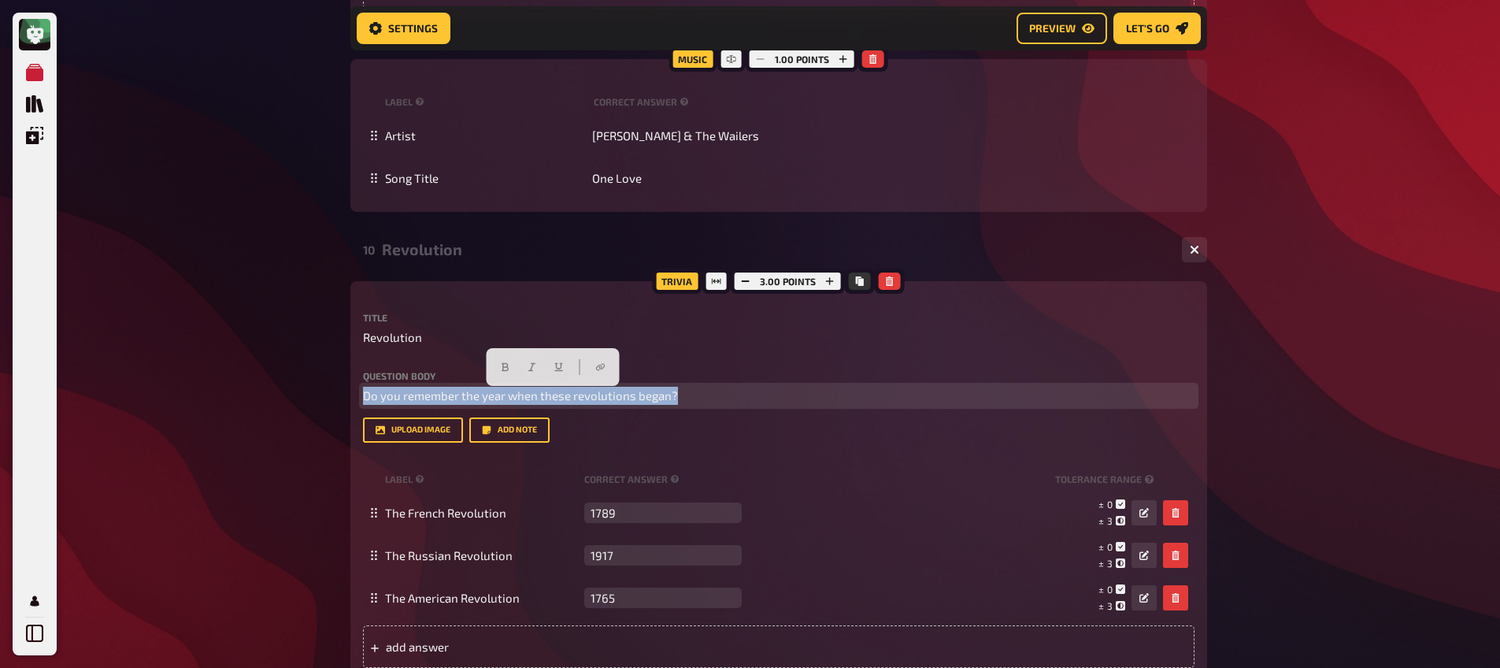
click at [549, 390] on span "Do you remember the year when these revolutions began?" at bounding box center [520, 395] width 315 height 14
click at [461, 364] on button "button" at bounding box center [469, 366] width 25 height 25
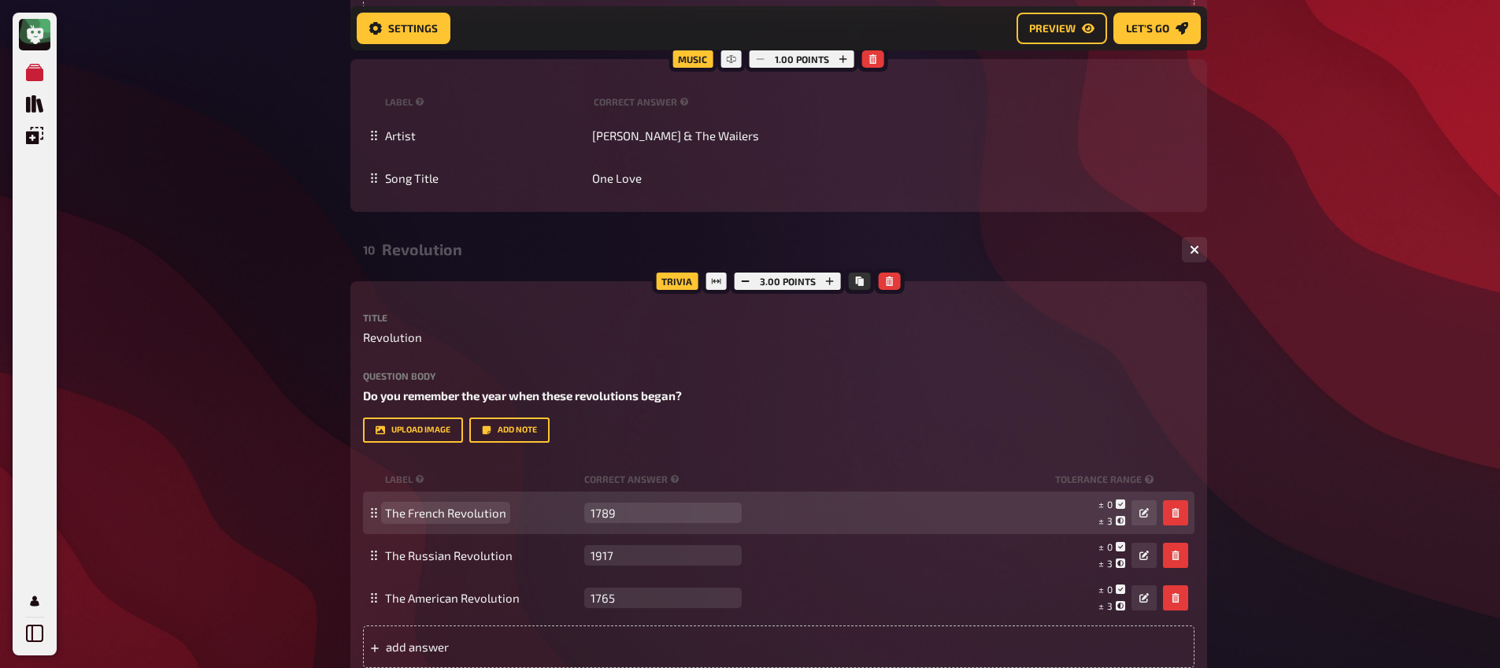
click at [435, 523] on div "The French Revolution 1789 empty ± 0 ± 3 ± 1,789" at bounding box center [770, 513] width 771 height 30
click at [435, 516] on span "The French Revolution" at bounding box center [445, 512] width 121 height 14
copy span "The French Revolution"
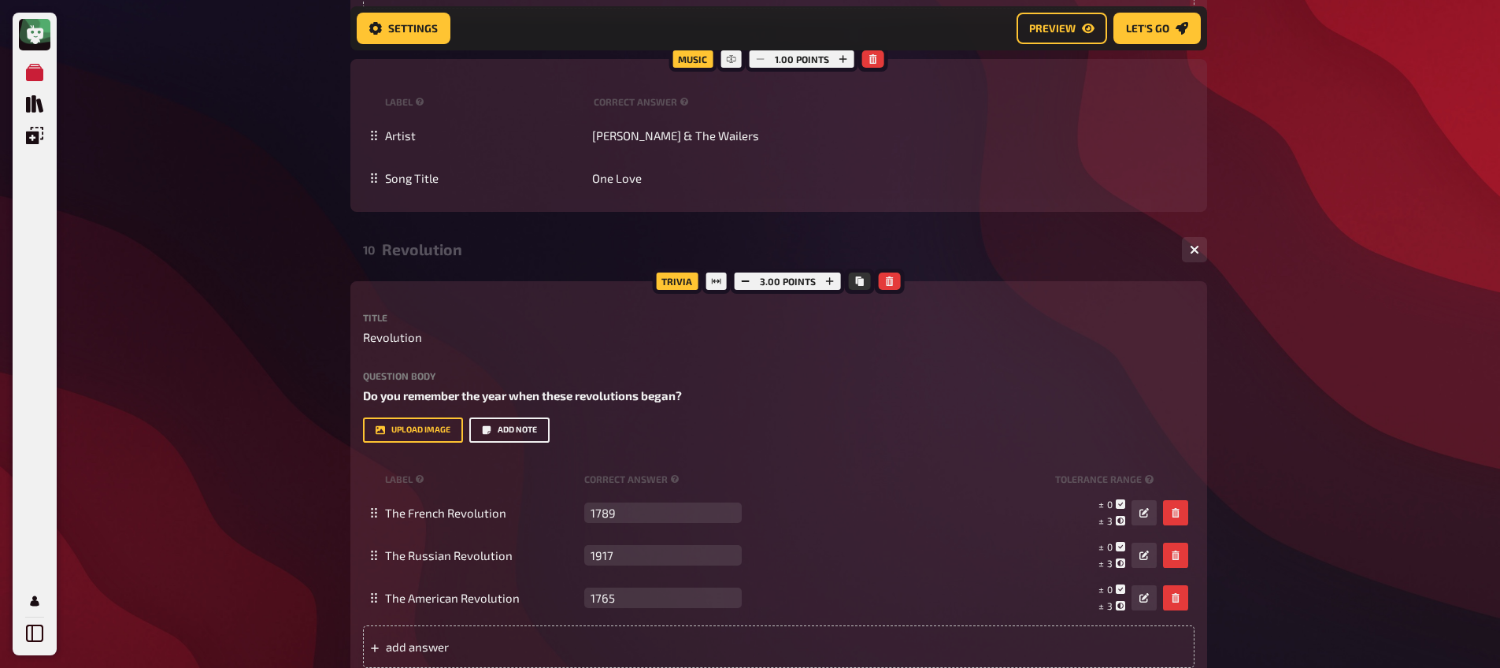
click at [501, 426] on button "Add note" at bounding box center [509, 429] width 80 height 25
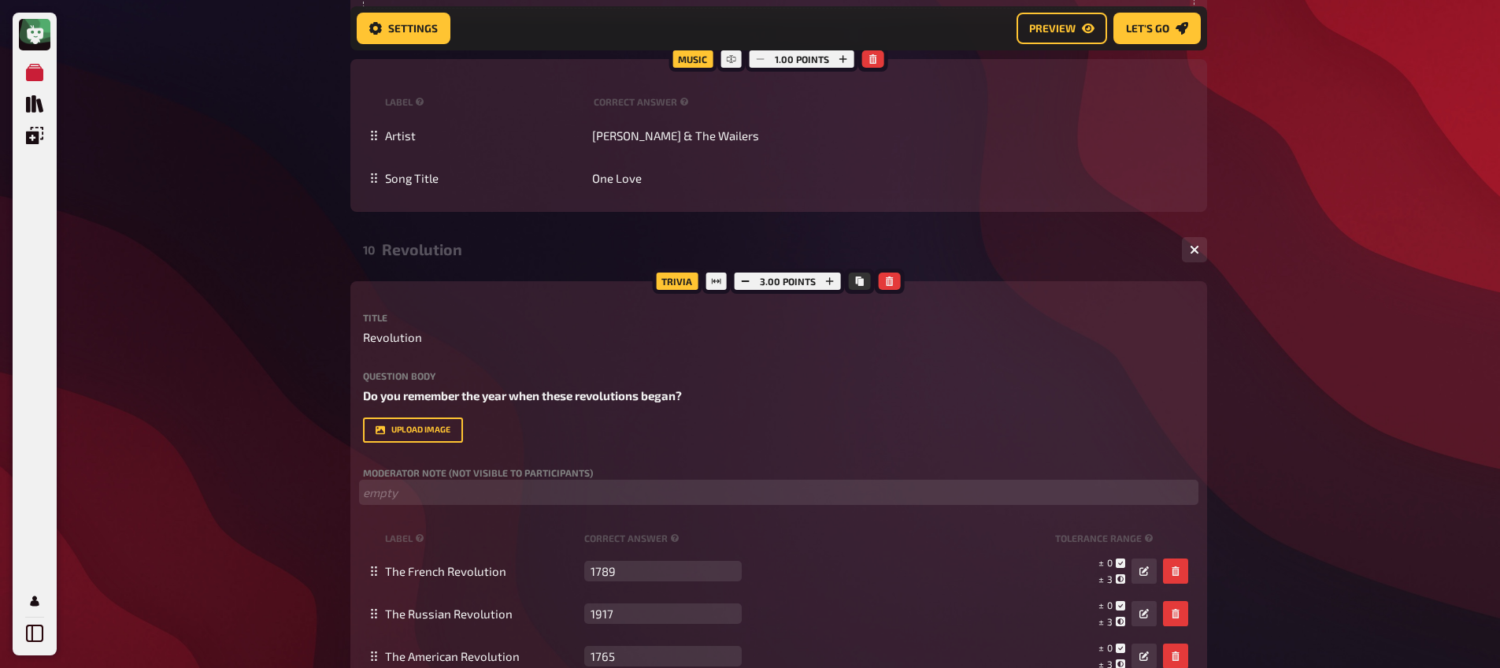
click at [438, 490] on p "﻿ empty" at bounding box center [778, 492] width 831 height 18
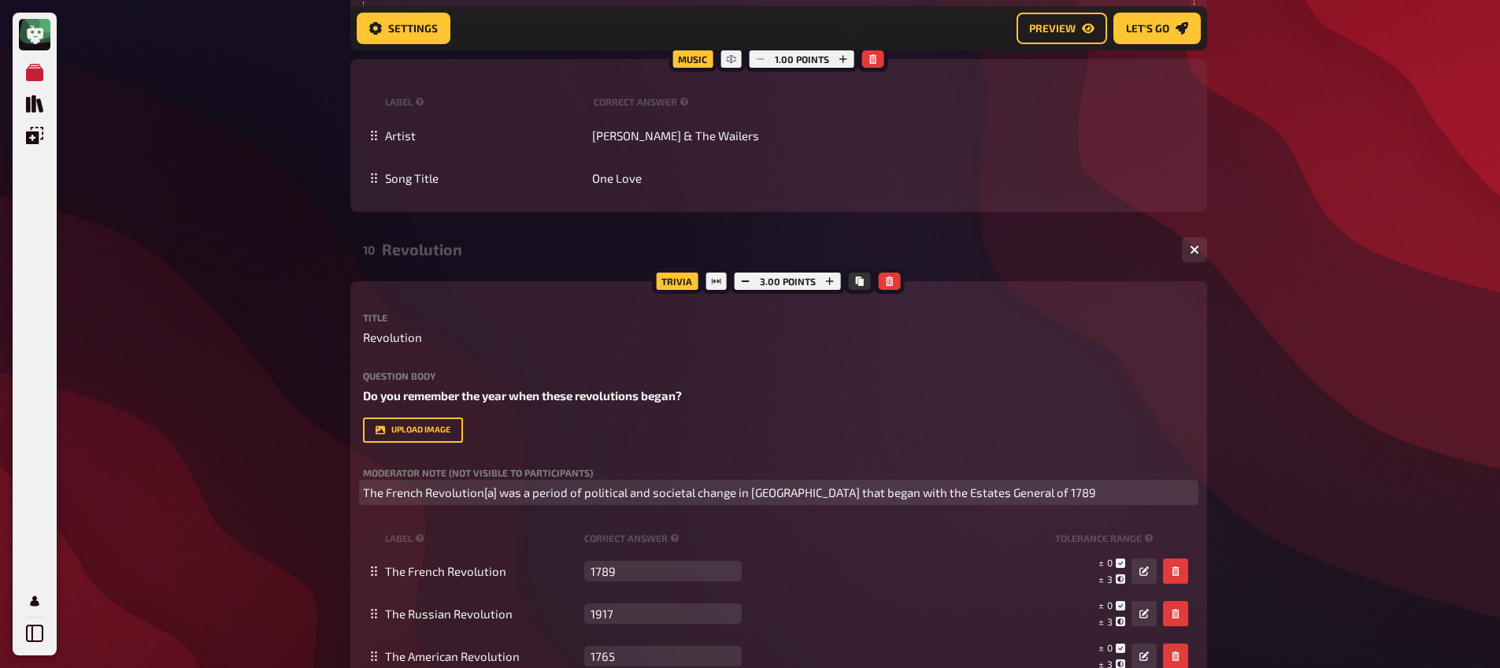
drag, startPoint x: 498, startPoint y: 494, endPoint x: 509, endPoint y: 518, distance: 26.1
click at [498, 495] on span "The French Revolution[a] was a period of political and societal change in [GEOG…" at bounding box center [729, 492] width 733 height 14
click at [1013, 489] on p "The French Revolution was a period of political and societal change in [GEOGRAP…" at bounding box center [778, 492] width 831 height 18
drag, startPoint x: 1057, startPoint y: 496, endPoint x: 1018, endPoint y: 498, distance: 39.4
click at [1018, 498] on p "The French Revolution was a period of political and societal change in [GEOGRAP…" at bounding box center [778, 492] width 831 height 18
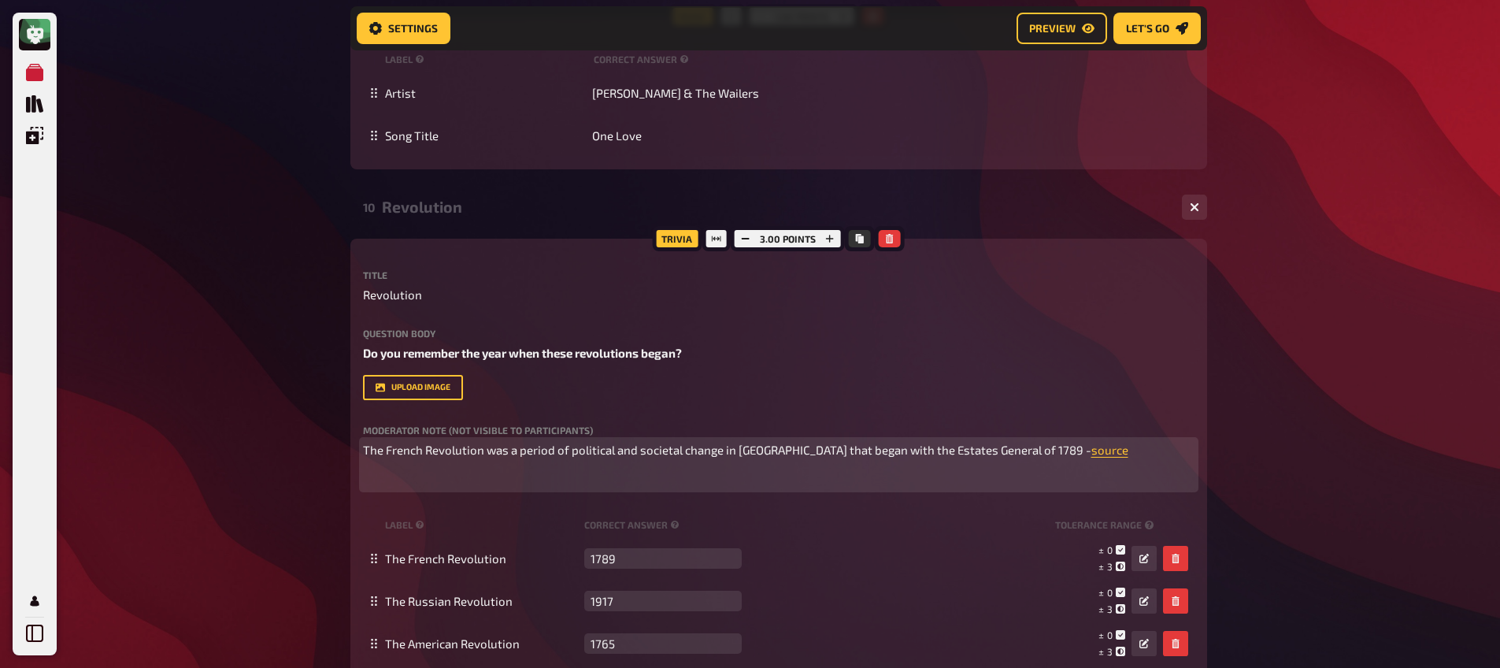
scroll to position [7983, 0]
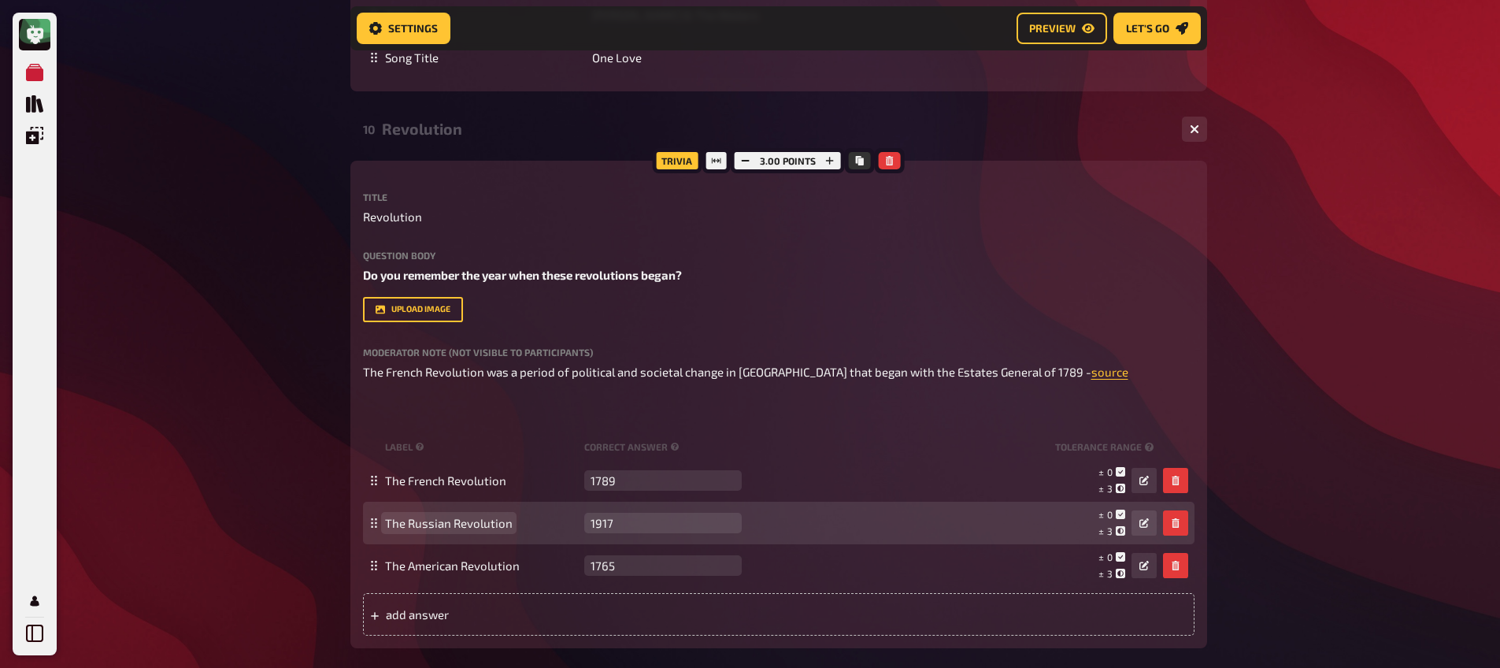
click at [457, 530] on span "The Russian Revolution" at bounding box center [449, 523] width 128 height 14
click at [456, 528] on span "The Russian Revolution" at bounding box center [449, 523] width 128 height 14
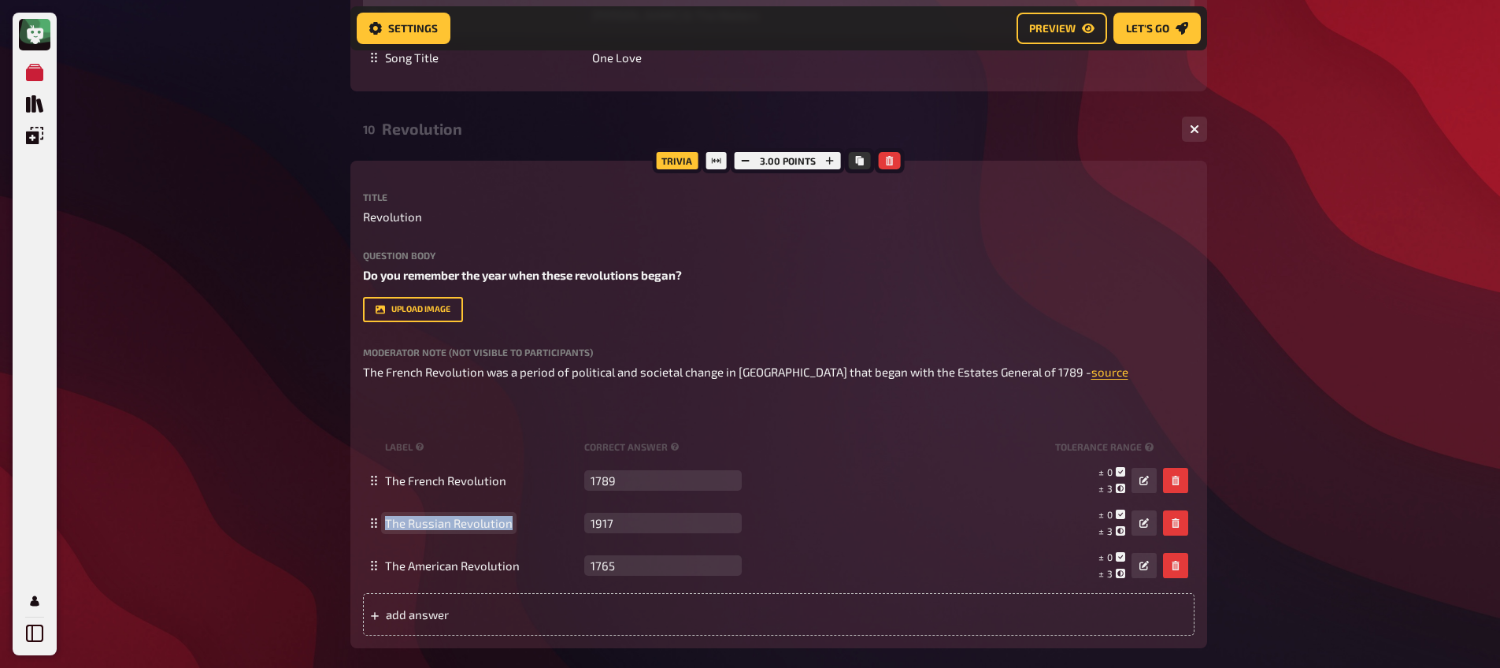
copy span "The Russian Revolution"
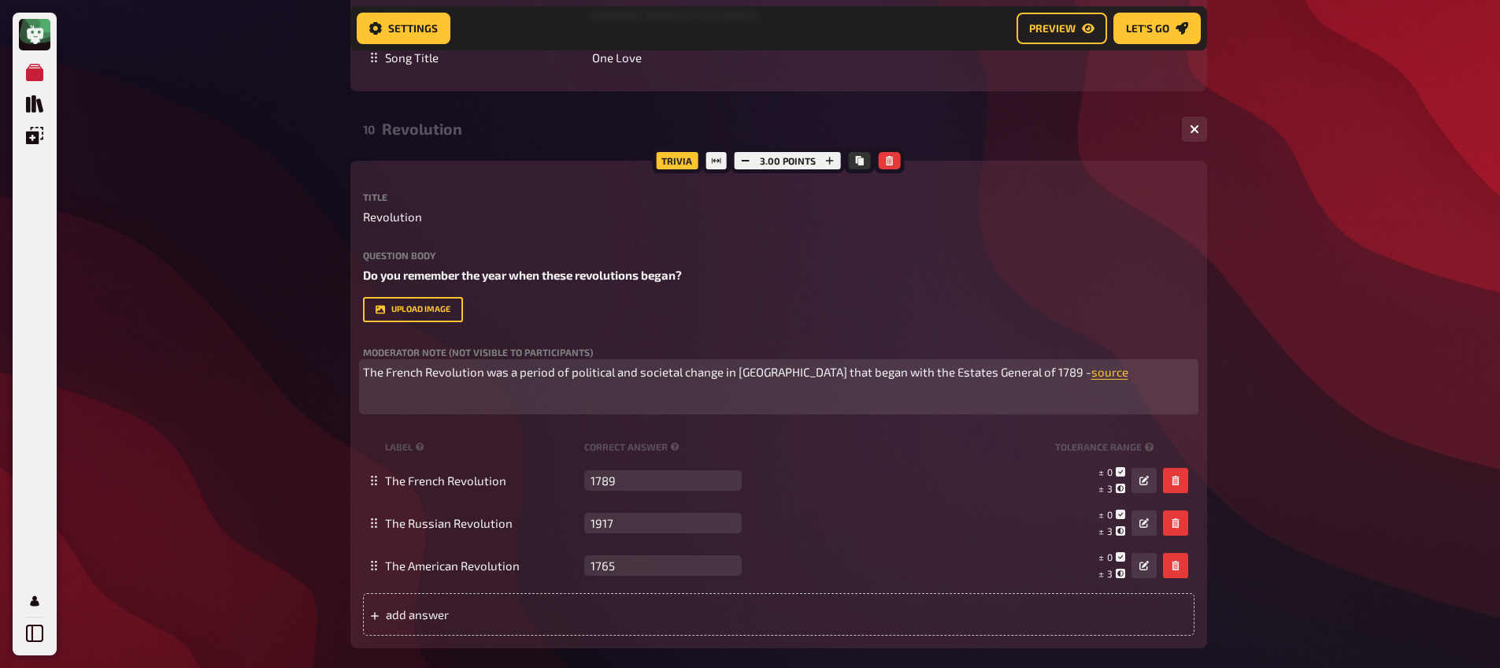
click at [653, 407] on p "﻿" at bounding box center [778, 401] width 831 height 18
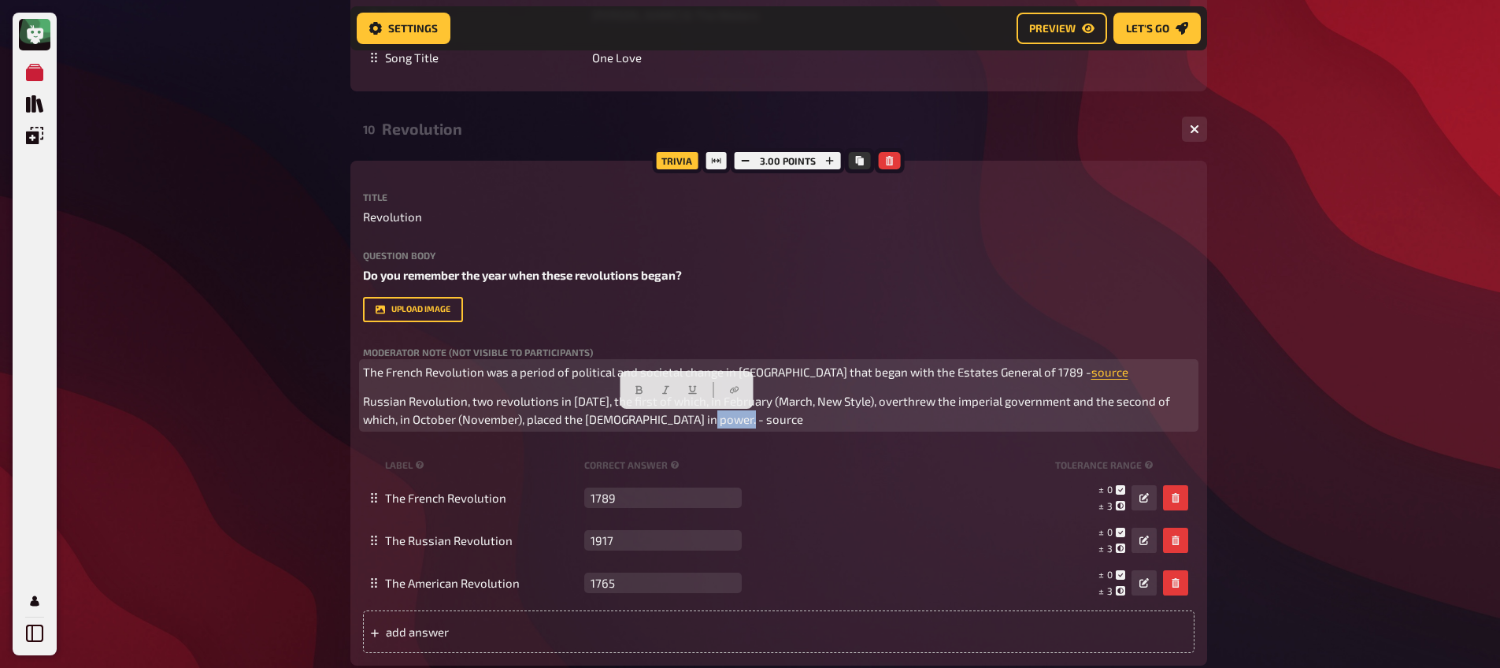
drag, startPoint x: 721, startPoint y: 424, endPoint x: 668, endPoint y: 426, distance: 52.8
click at [668, 426] on p "Russian Revolution, two revolutions in [DATE], the first of which, in February …" at bounding box center [778, 409] width 831 height 35
click at [750, 424] on p "Russian Revolution, two revolutions in [DATE], the first of which, in February …" at bounding box center [778, 409] width 831 height 35
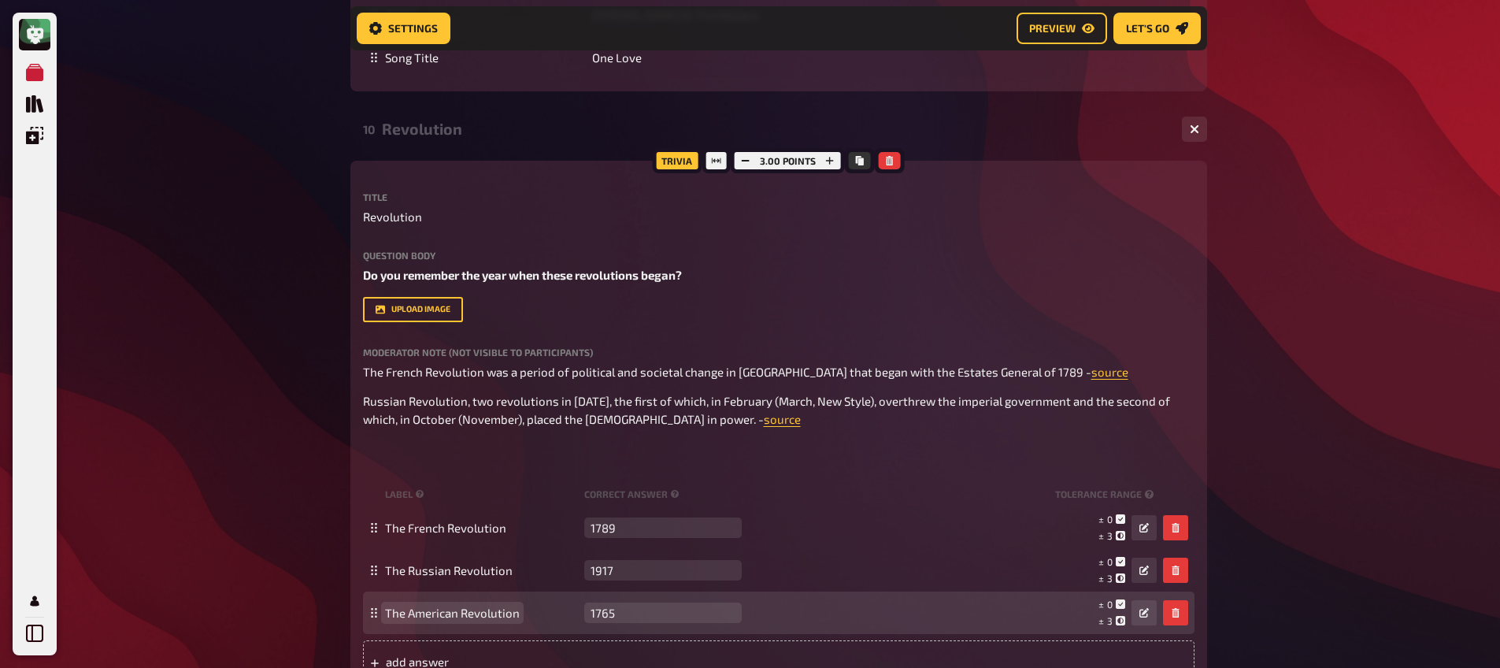
click at [403, 622] on div "The American Revolution 1765 empty ± 0 ± 3 ± 1,765" at bounding box center [770, 612] width 771 height 30
click at [405, 621] on div "The American Revolution 1765 empty ± 0 ± 3 ± 1,765" at bounding box center [770, 612] width 771 height 30
click at [414, 615] on span "The American Revolution" at bounding box center [452, 612] width 135 height 14
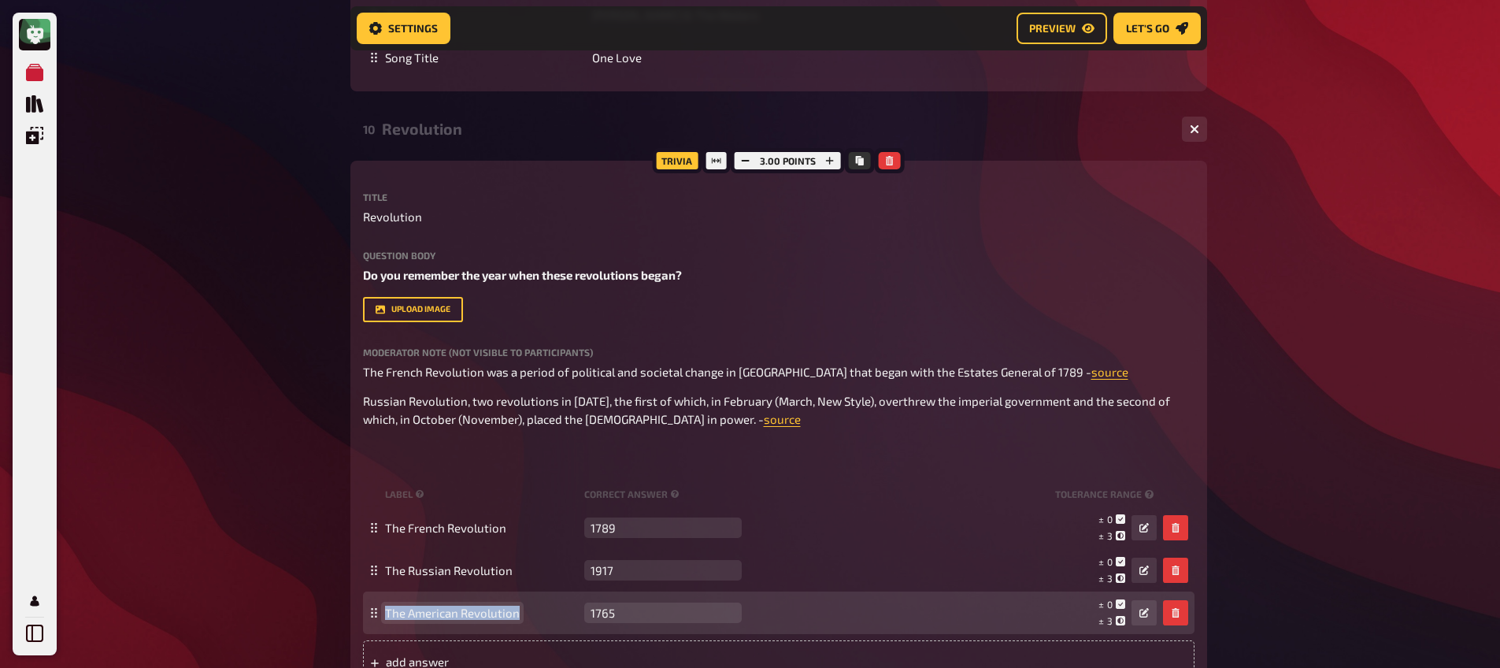
click at [414, 615] on span "The American Revolution" at bounding box center [452, 612] width 135 height 14
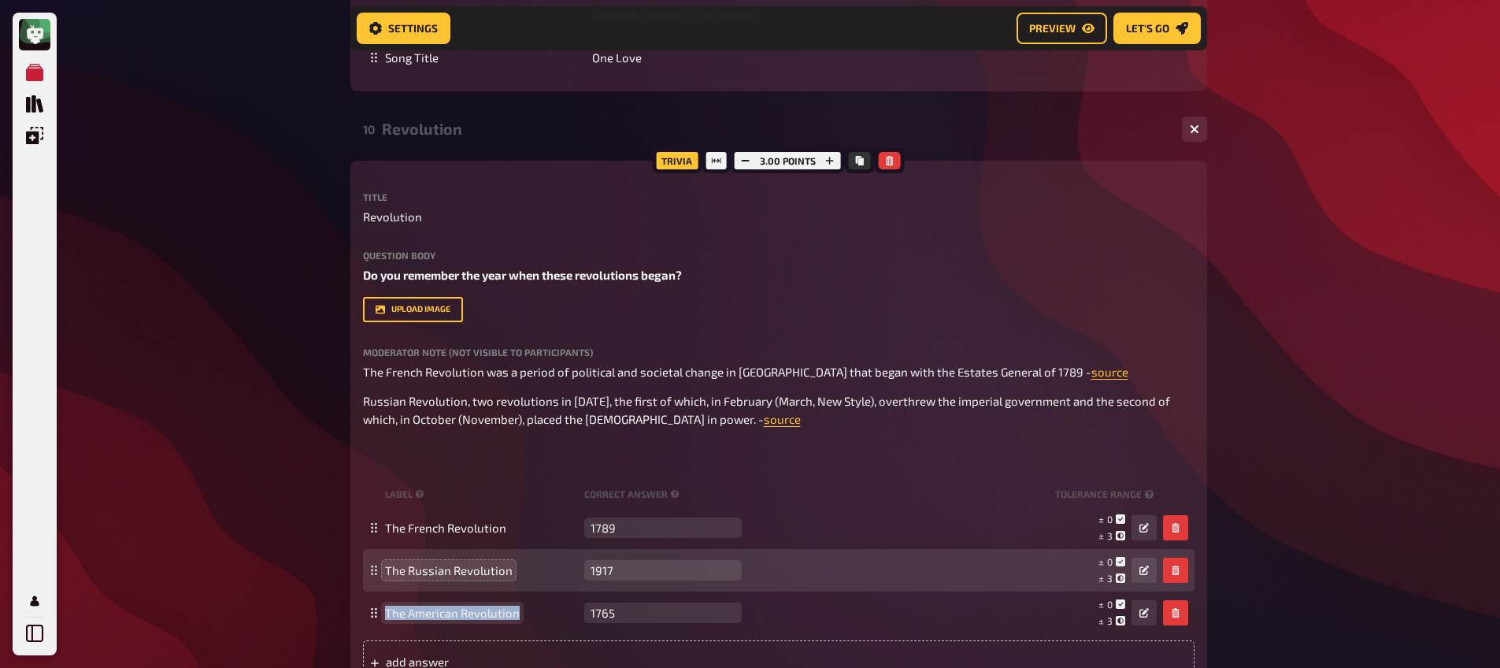
copy span "The American Revolution"
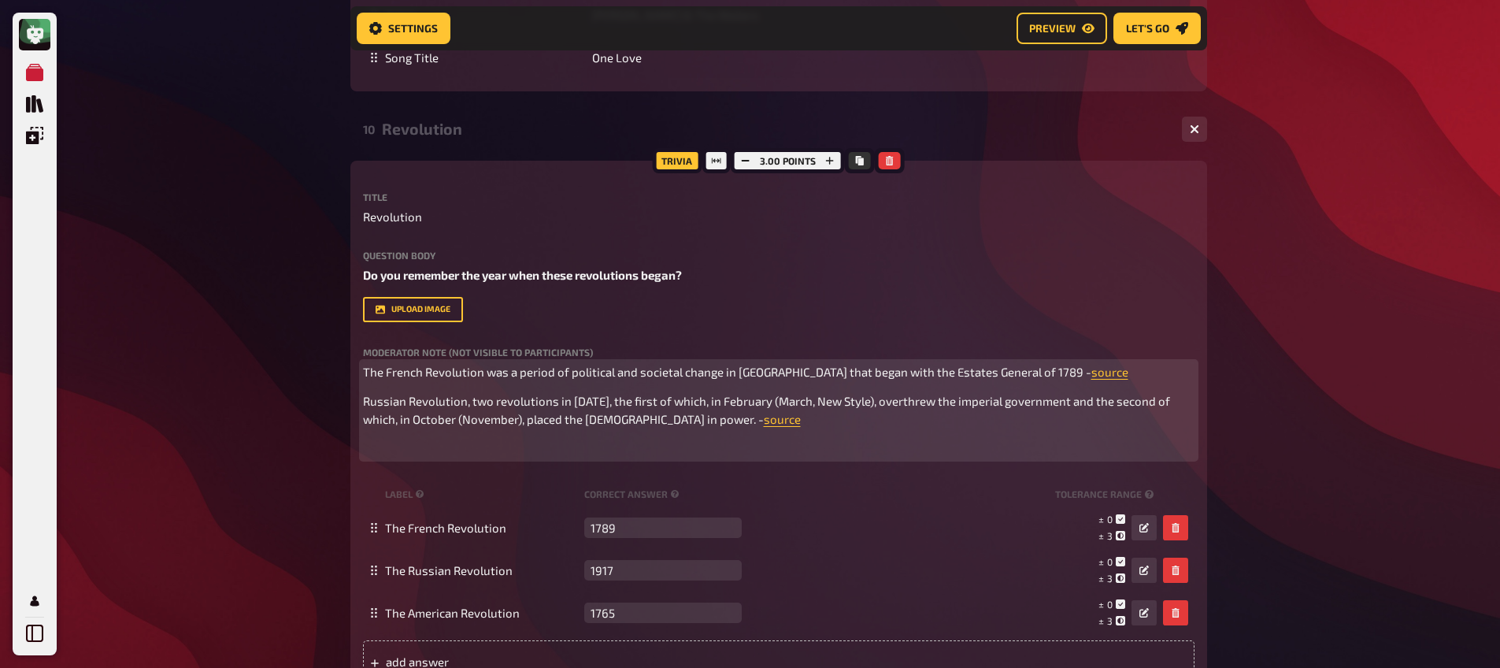
click at [783, 443] on p "﻿" at bounding box center [778, 448] width 831 height 18
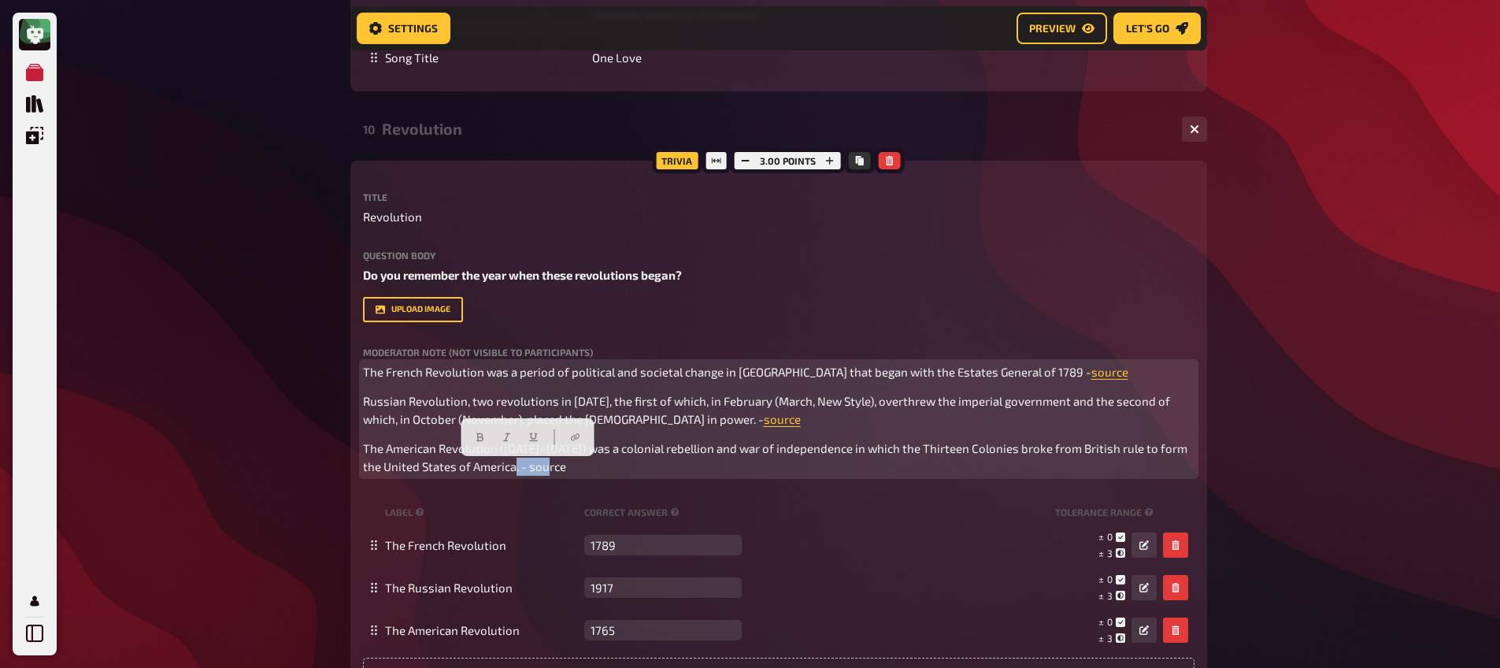
drag, startPoint x: 553, startPoint y: 467, endPoint x: 509, endPoint y: 474, distance: 45.4
click at [509, 474] on p "The American Revolution ([DATE]–[DATE]) was a colonial rebellion and war of ind…" at bounding box center [778, 456] width 831 height 35
click at [624, 472] on p "The American Revolution ([DATE]–[DATE]) was a colonial rebellion and war of ind…" at bounding box center [778, 456] width 831 height 35
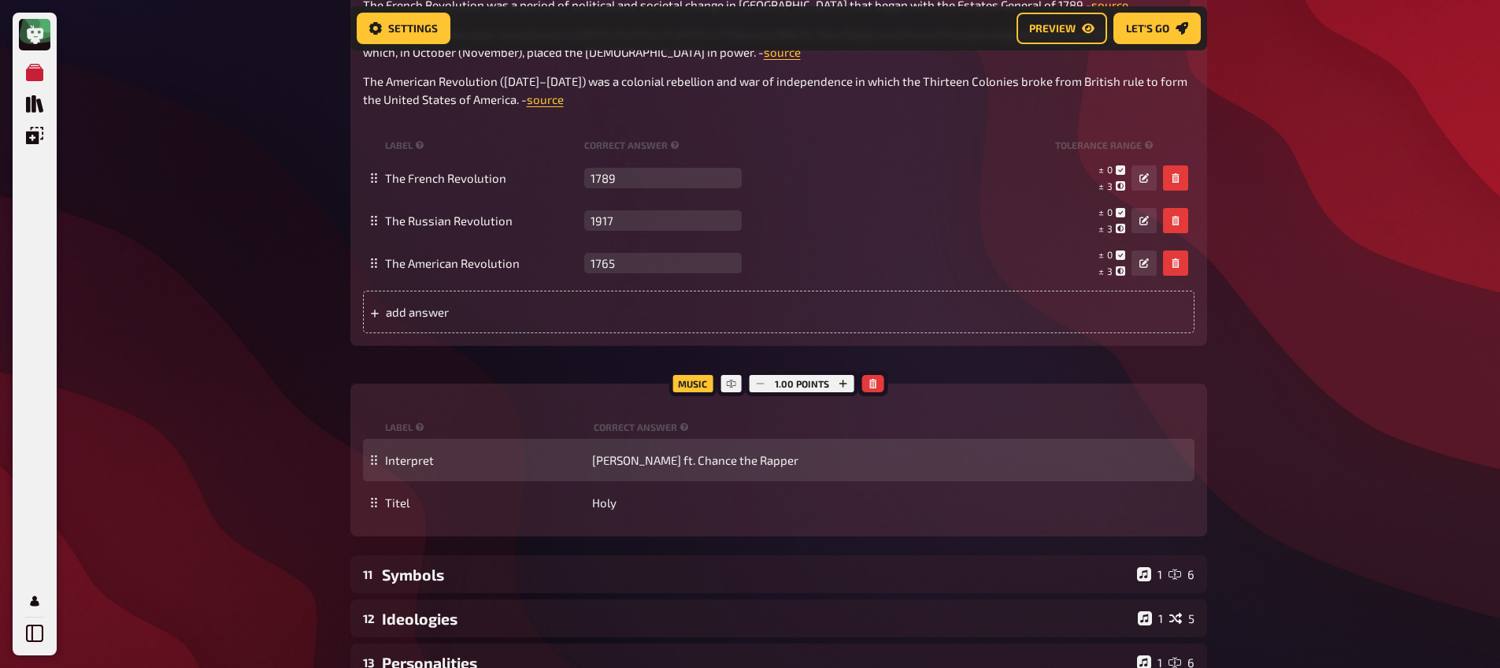
scroll to position [8418, 0]
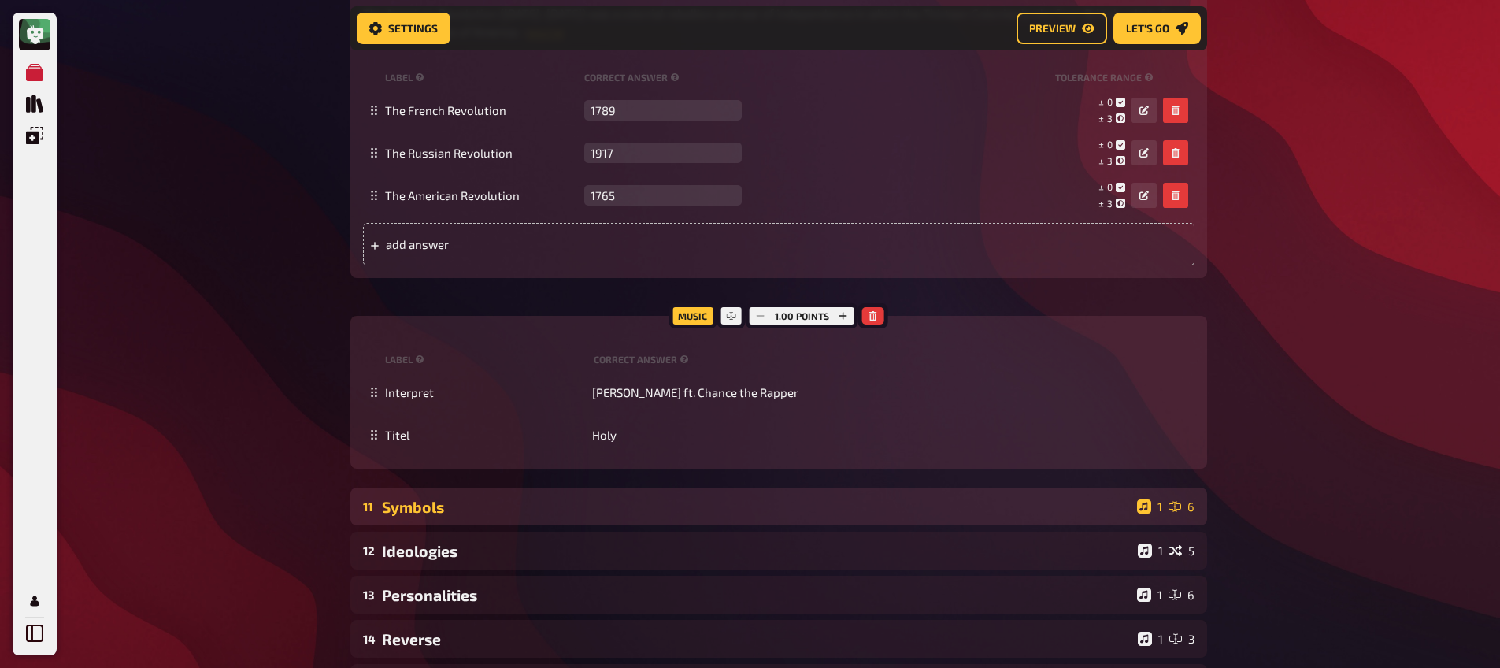
click at [485, 518] on div "11 Symbols 1 6" at bounding box center [778, 506] width 856 height 38
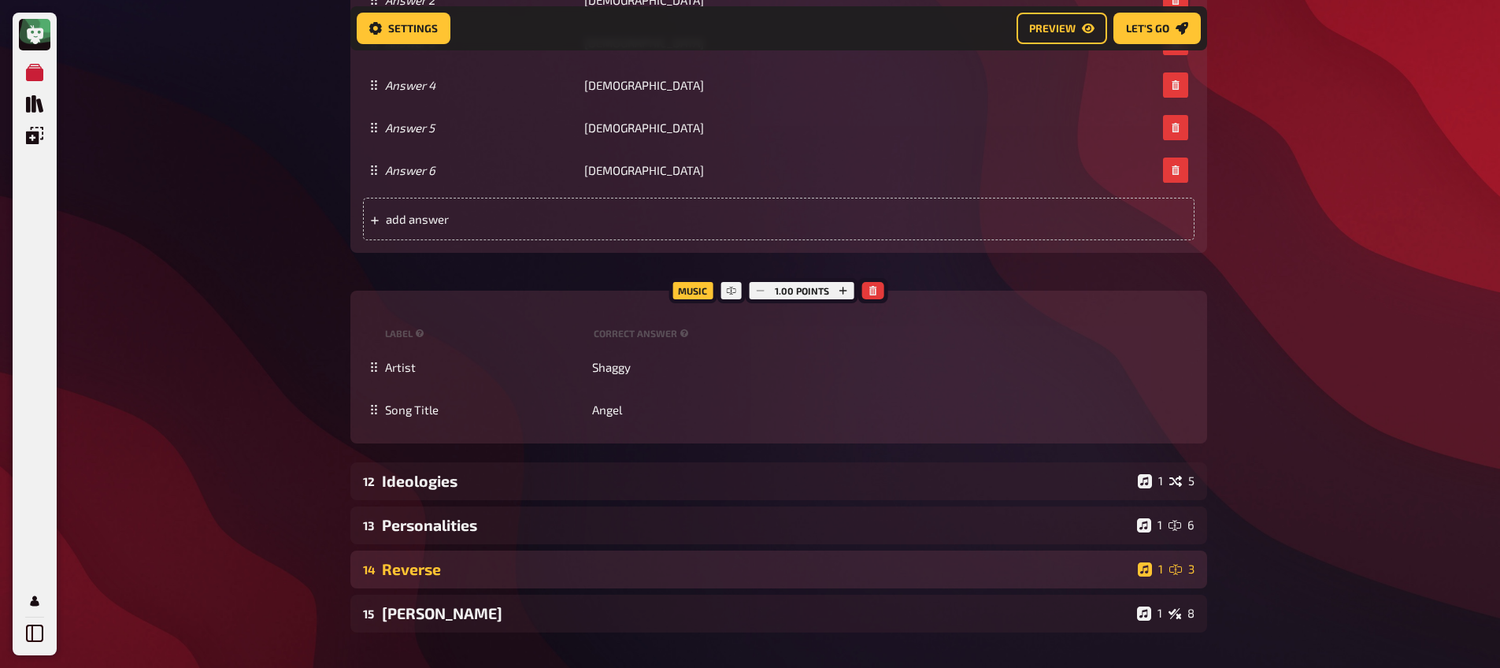
scroll to position [9877, 0]
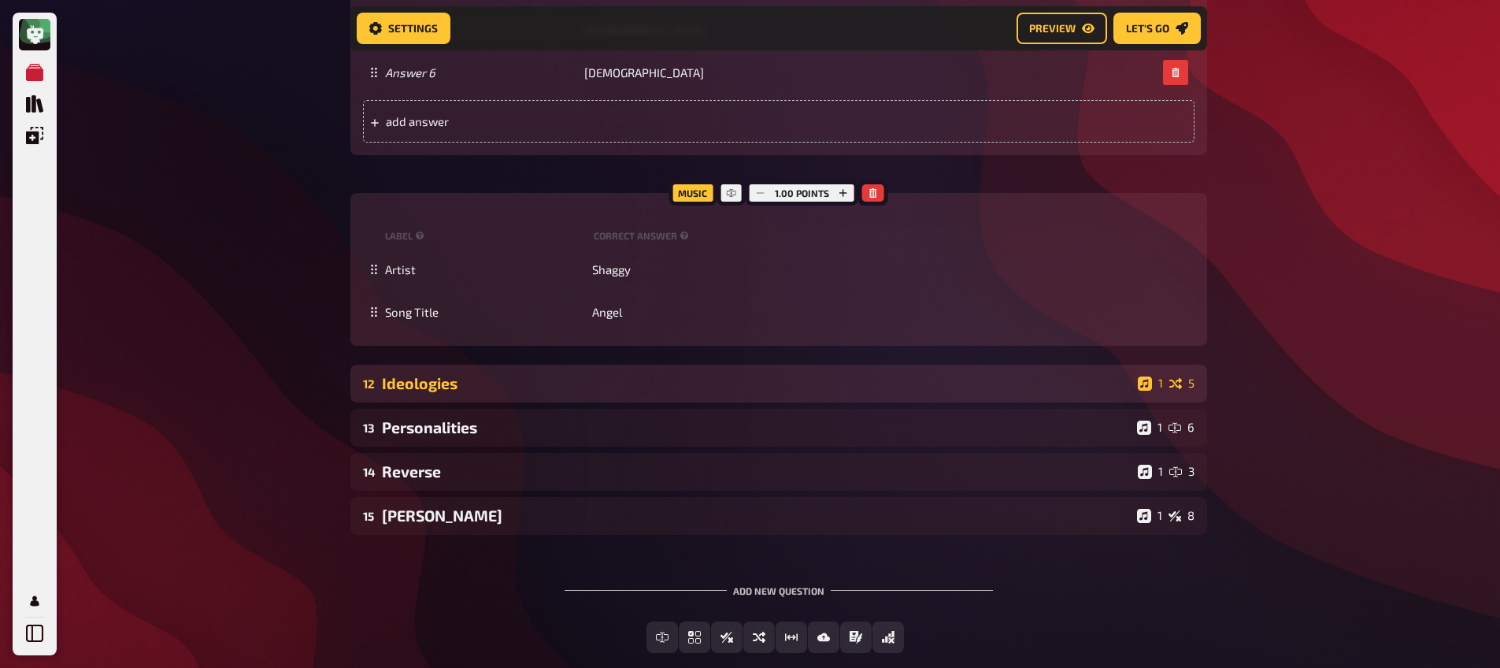
click at [497, 381] on div "Ideologies" at bounding box center [756, 383] width 749 height 18
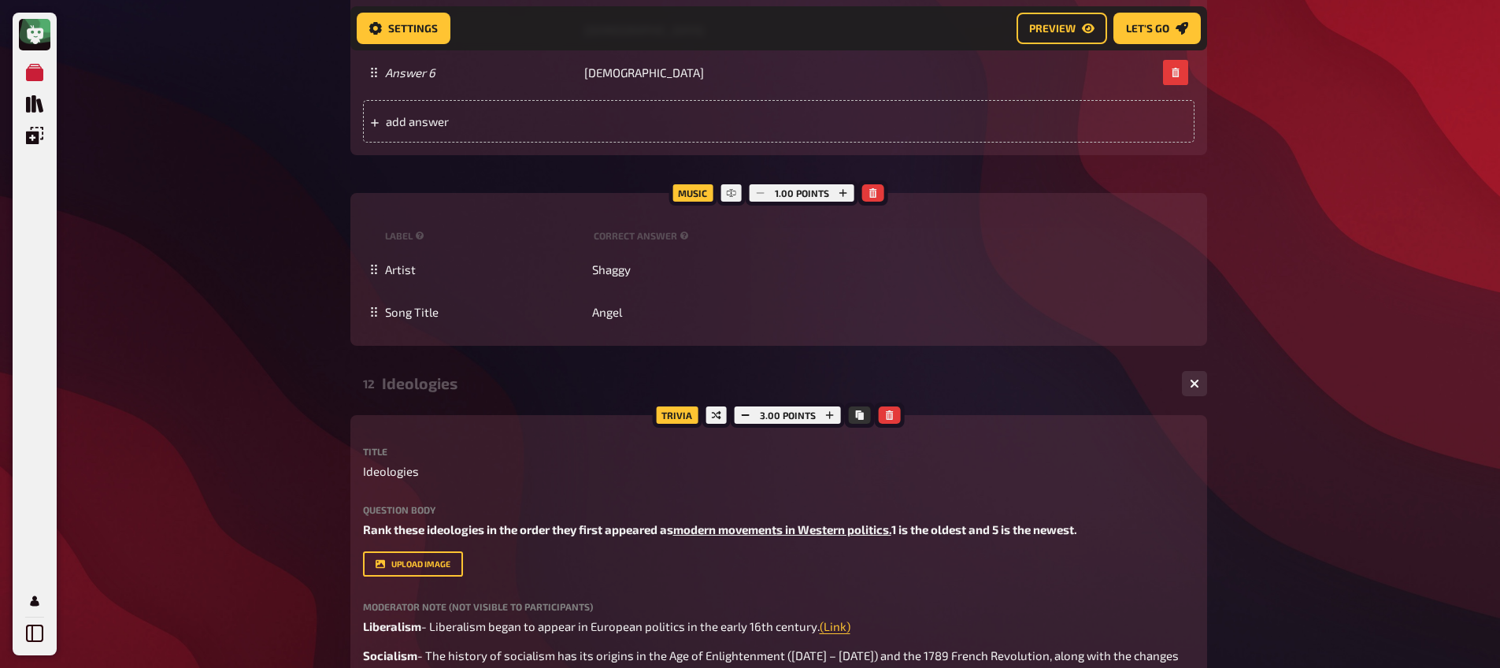
scroll to position [9990, 0]
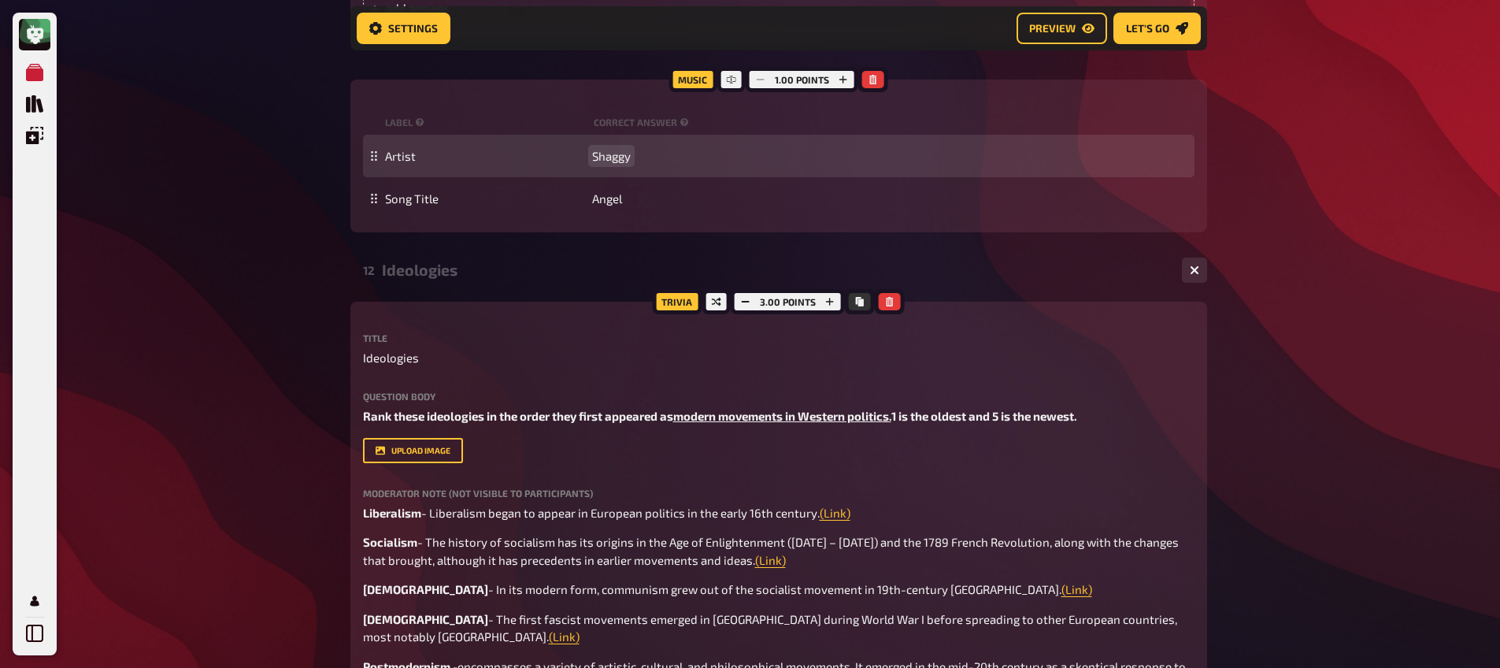
click at [632, 152] on div "Artist [PERSON_NAME]" at bounding box center [786, 156] width 803 height 14
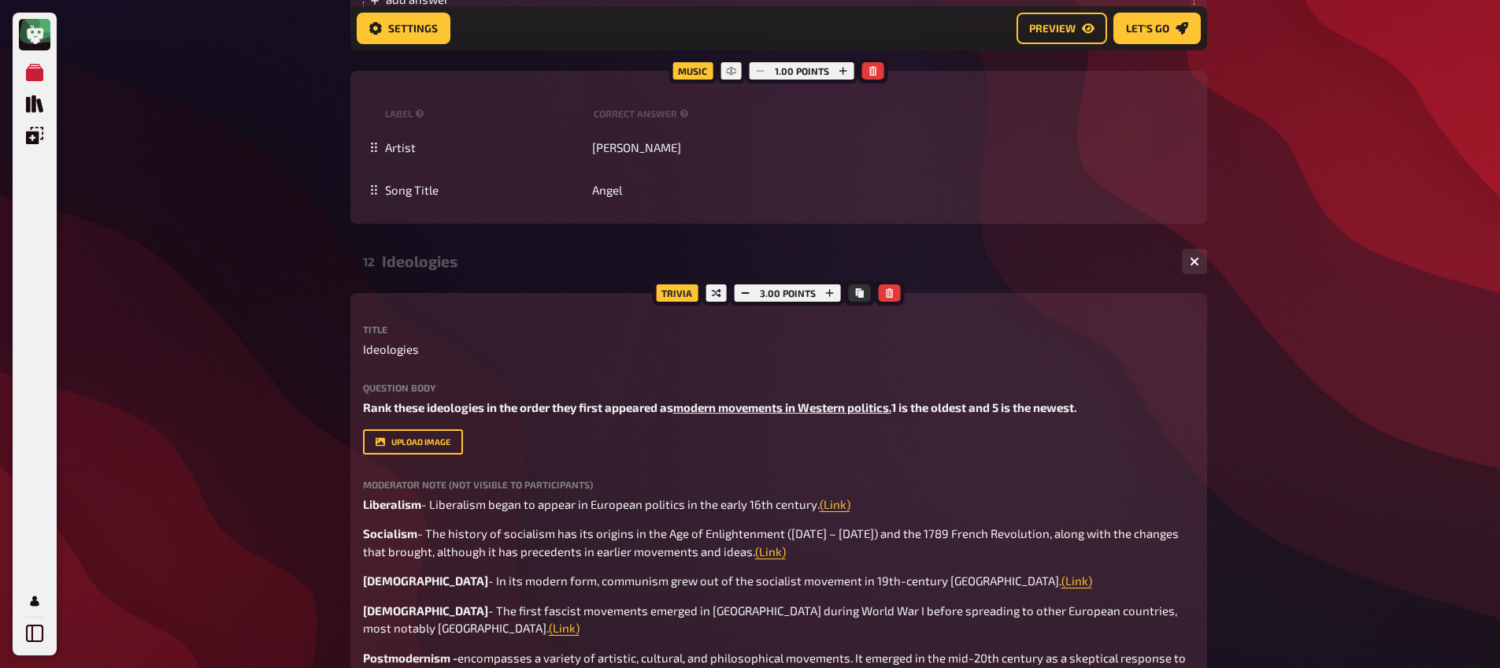
scroll to position [10002, 0]
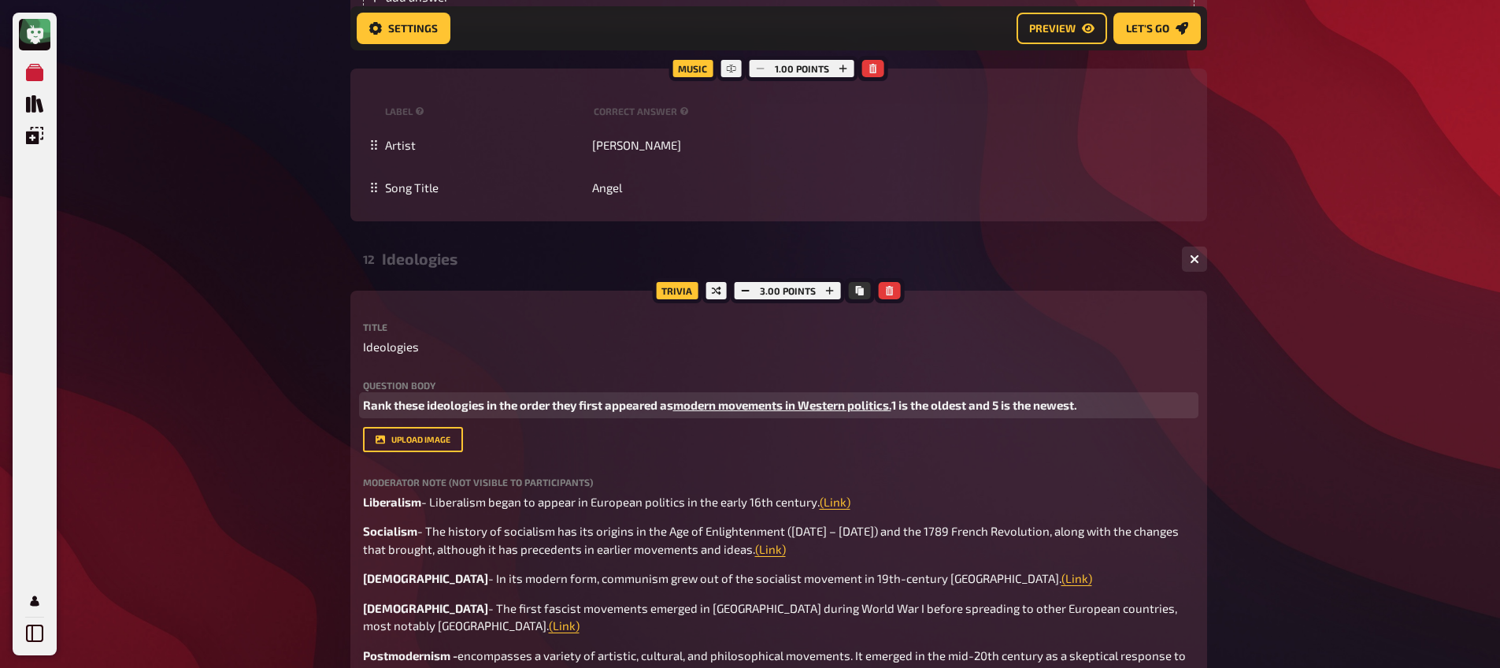
click at [901, 405] on span "1 is the oldest and 5 is the newest." at bounding box center [984, 405] width 186 height 14
click at [905, 411] on span "1 is the oldest and 5 is the newest." at bounding box center [984, 405] width 186 height 14
click at [905, 408] on span "1 is the oldest and 5 is the newest." at bounding box center [984, 405] width 186 height 14
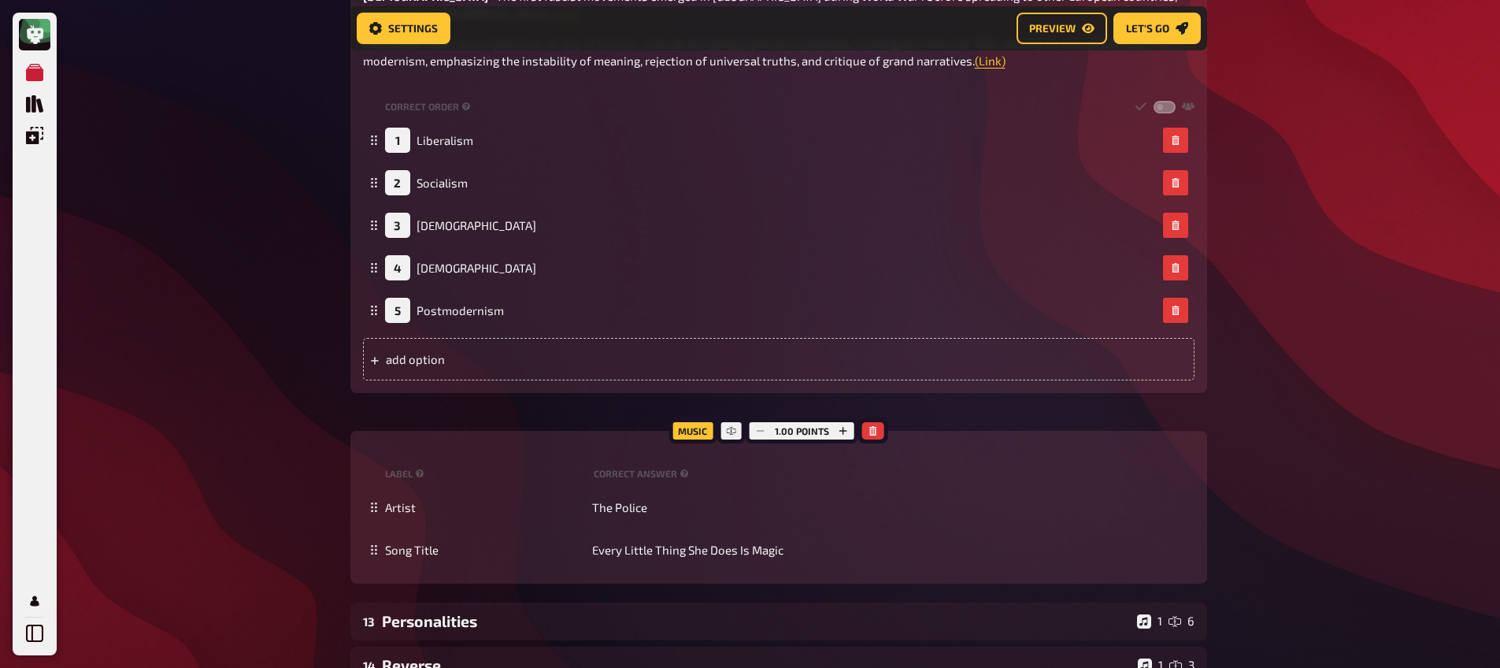
scroll to position [10675, 0]
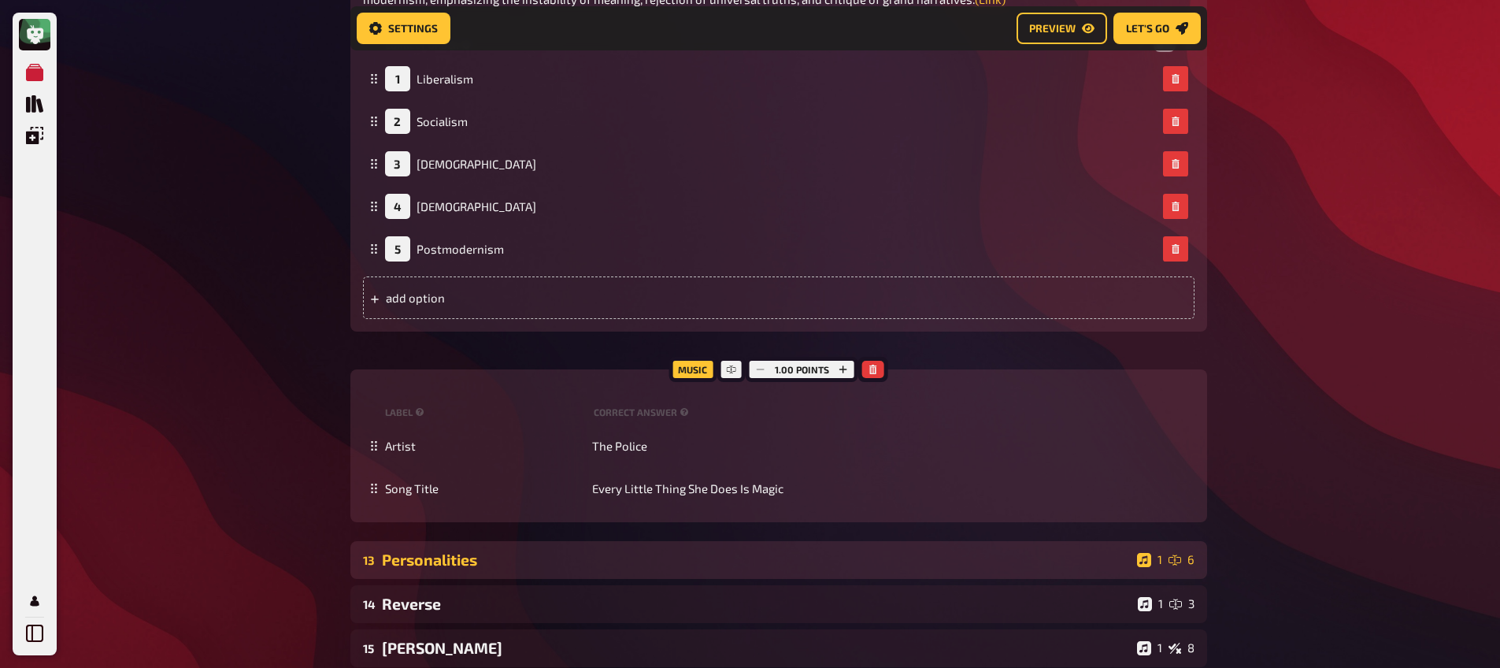
click at [553, 557] on div "Personalities" at bounding box center [756, 559] width 749 height 18
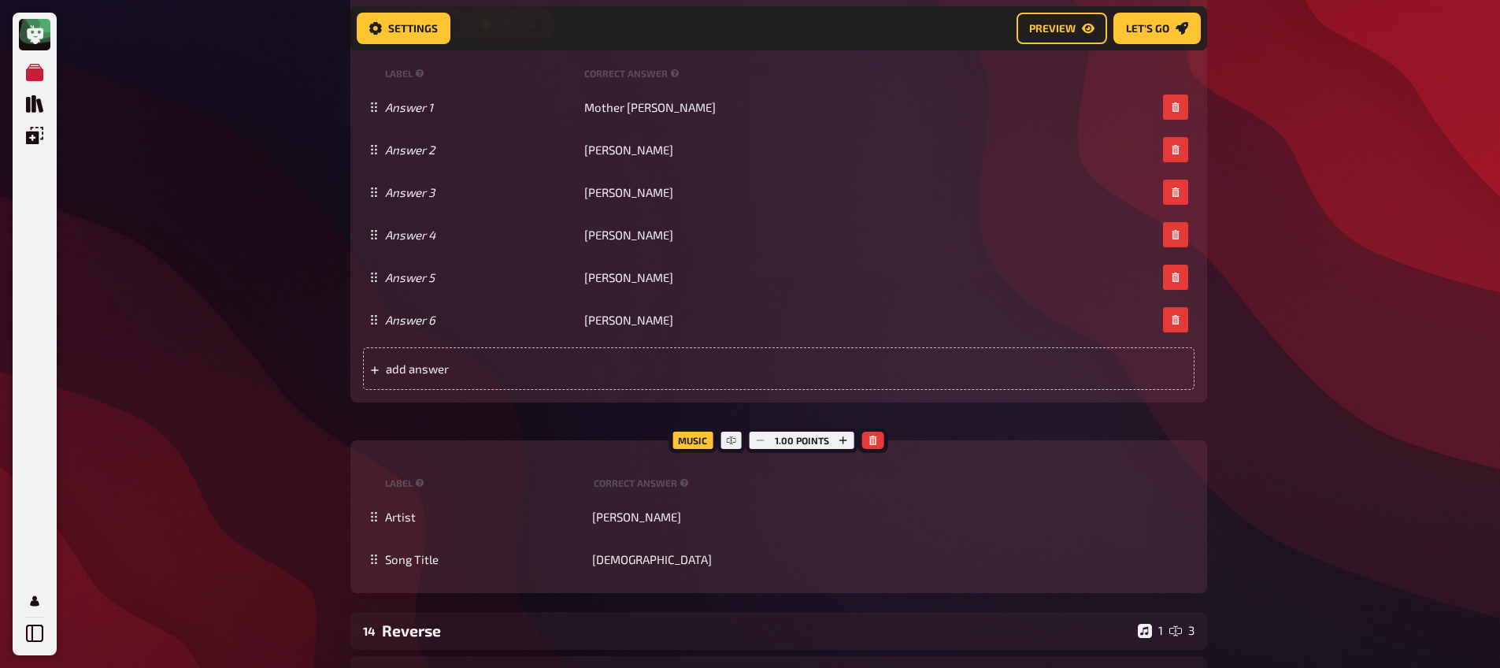
scroll to position [11973, 0]
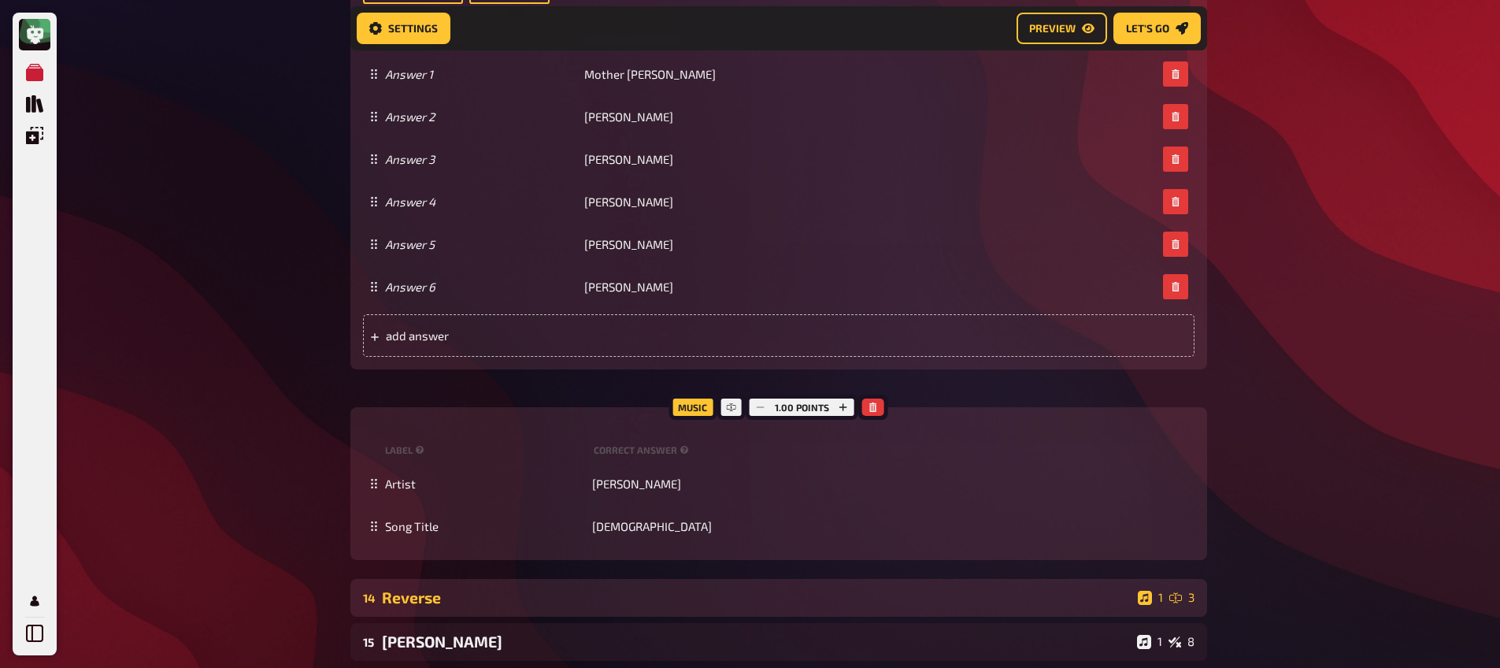
click at [479, 606] on div "Reverse" at bounding box center [756, 597] width 749 height 18
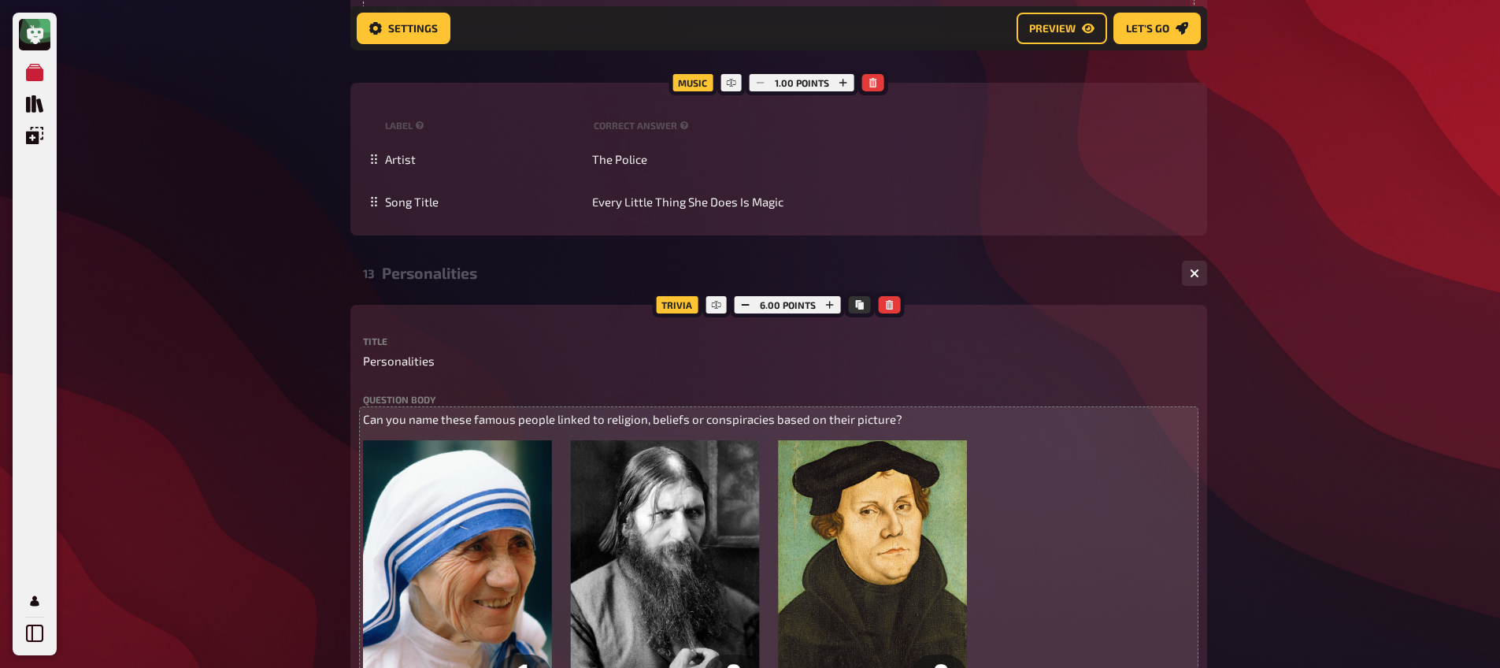
scroll to position [10959, 0]
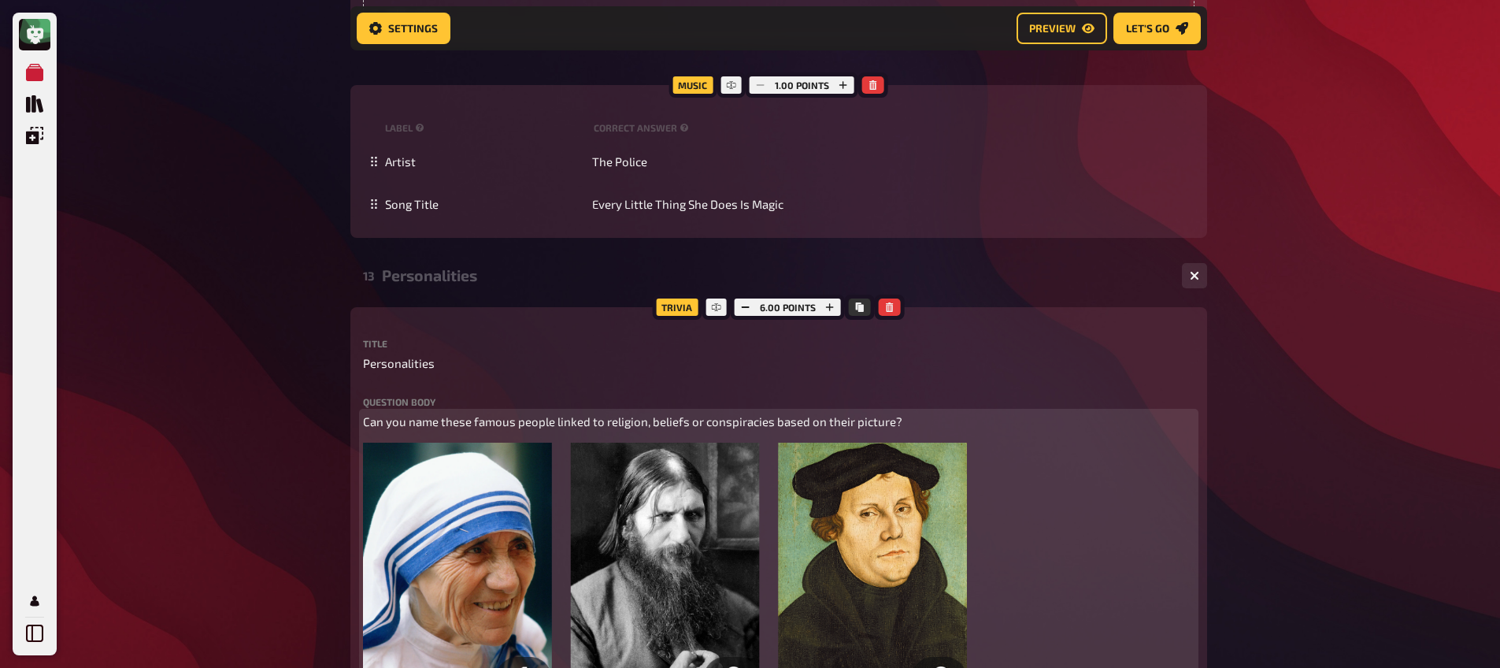
click at [489, 428] on span "Can you name these famous people linked to religion, beliefs or conspiracies ba…" at bounding box center [632, 421] width 539 height 14
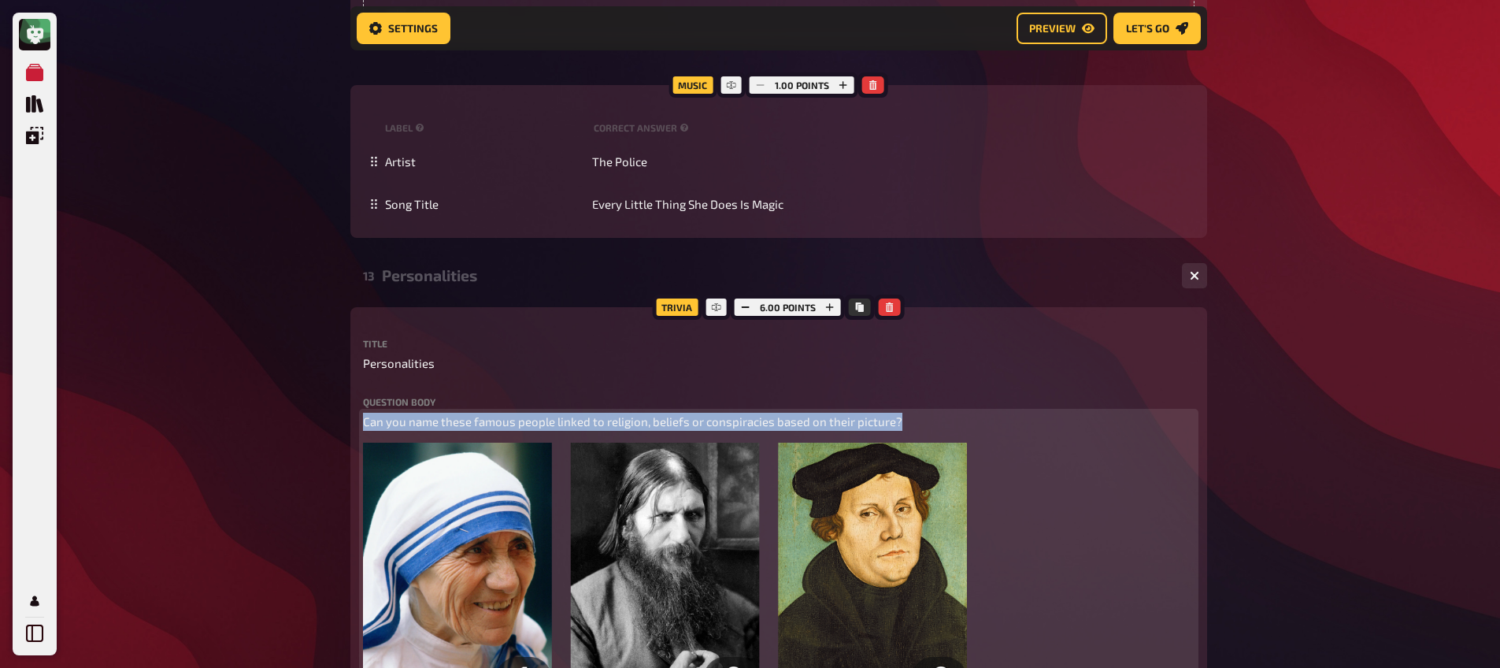
click at [489, 428] on span "Can you name these famous people linked to religion, beliefs or conspiracies ba…" at bounding box center [632, 421] width 539 height 14
click at [582, 393] on icon "button" at bounding box center [580, 393] width 7 height 9
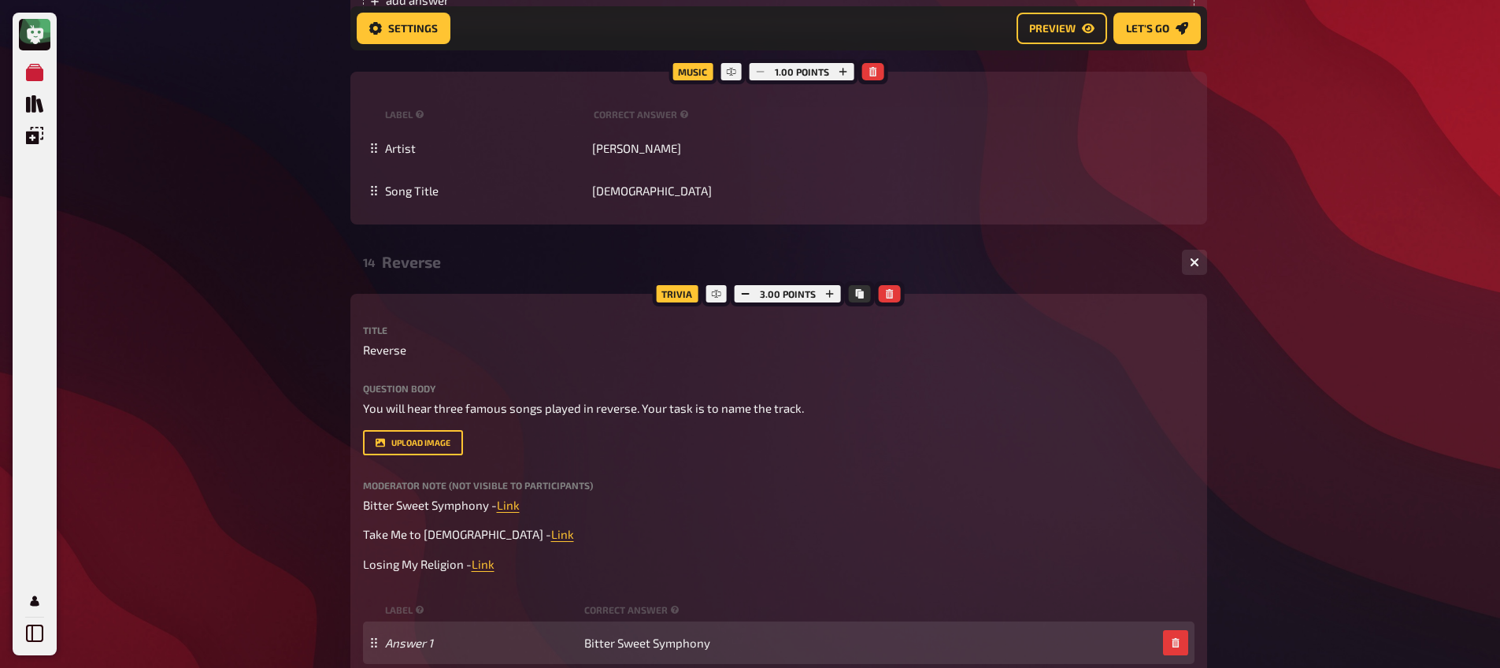
scroll to position [12387, 0]
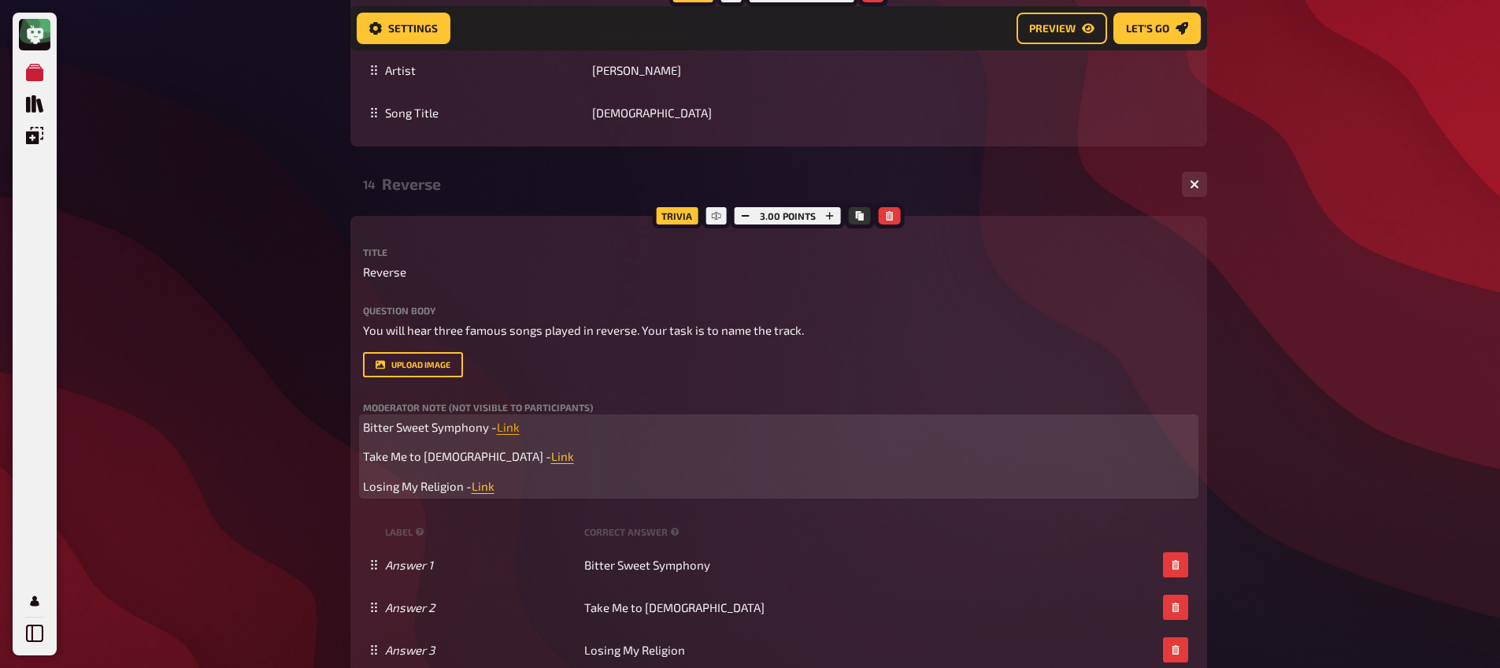
click at [506, 429] on span "Link" at bounding box center [508, 427] width 23 height 14
click at [505, 405] on button "button" at bounding box center [506, 397] width 25 height 25
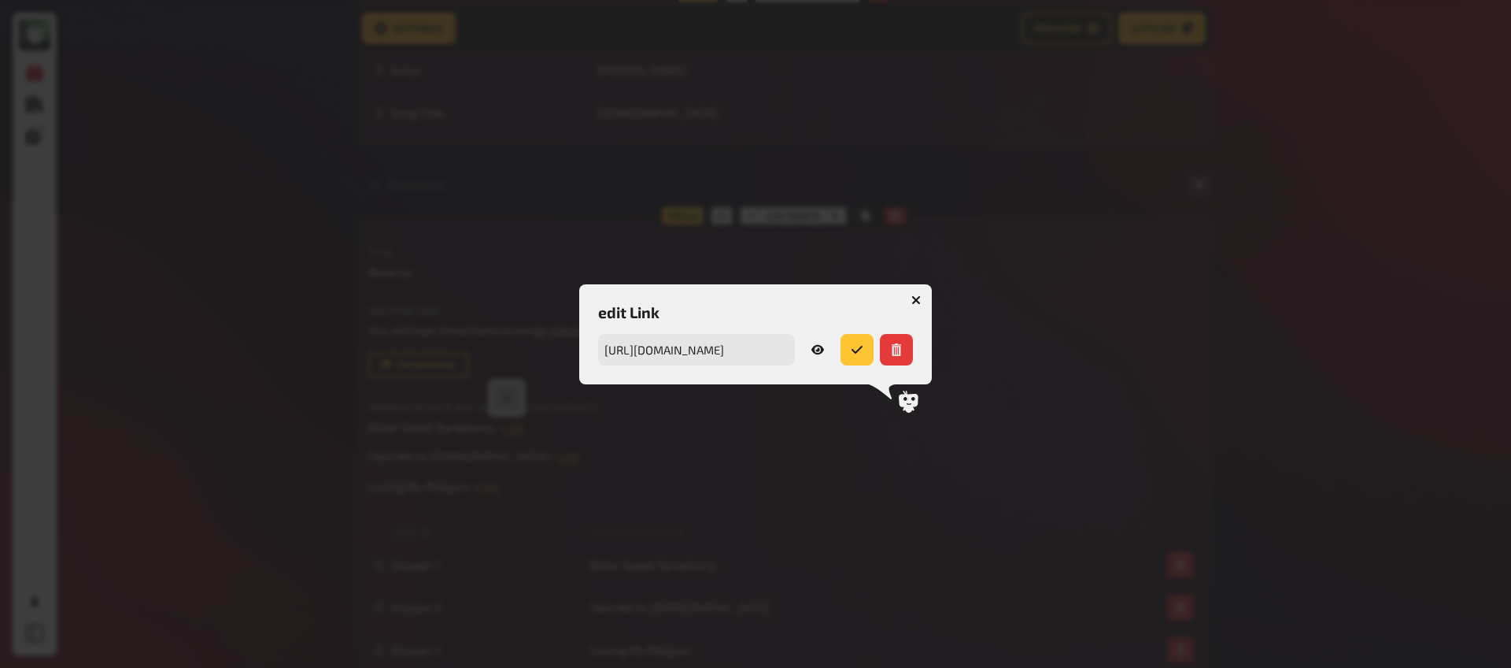
click at [818, 347] on icon at bounding box center [818, 348] width 13 height 9
click at [918, 300] on icon "button" at bounding box center [916, 299] width 15 height 15
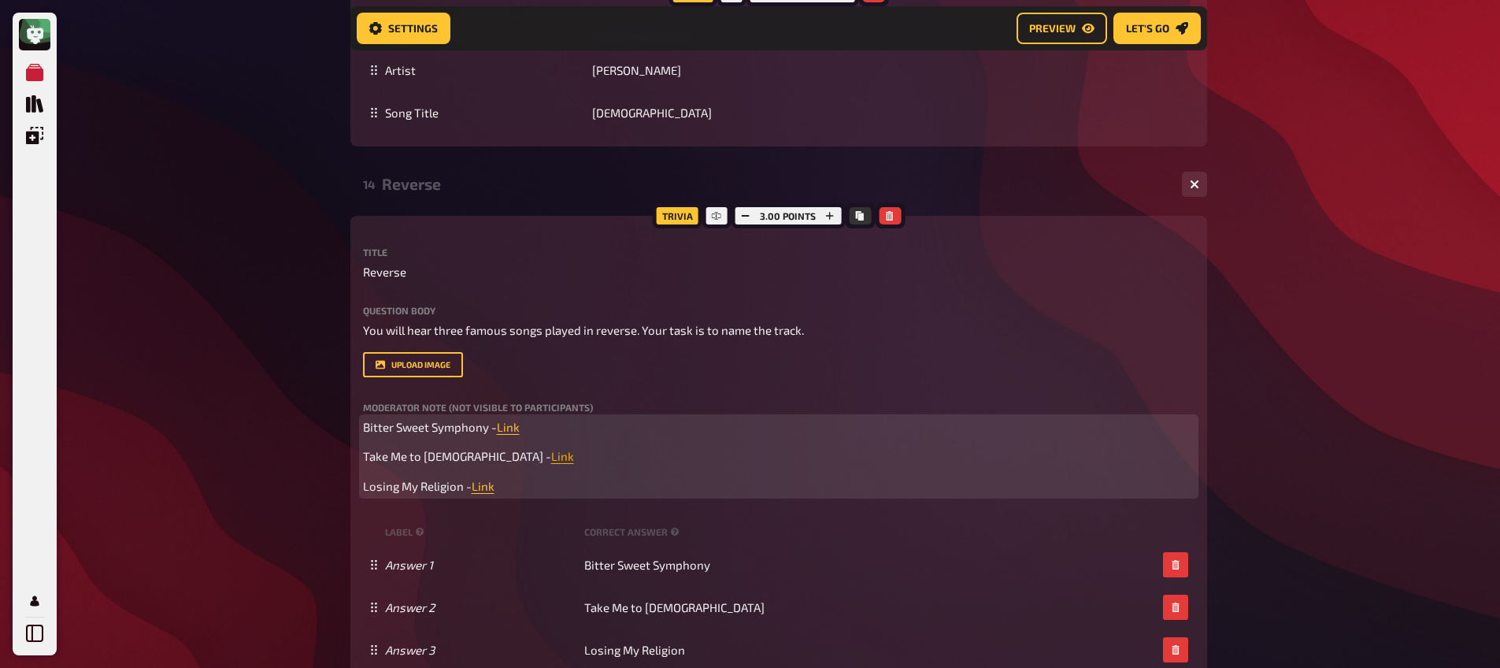
click at [551, 457] on span "Link" at bounding box center [562, 456] width 23 height 14
click at [492, 427] on button "button" at bounding box center [486, 427] width 25 height 25
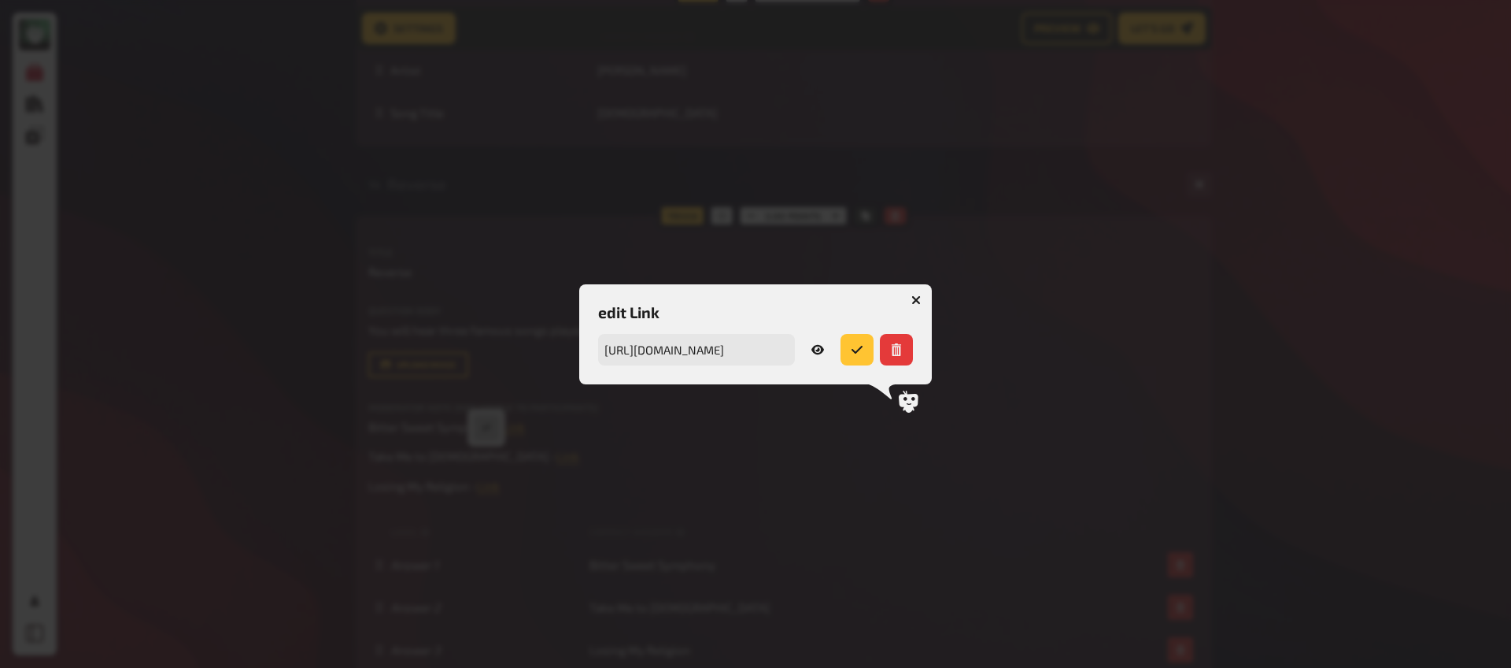
click at [823, 350] on icon at bounding box center [818, 348] width 13 height 9
click at [914, 297] on icon "button" at bounding box center [916, 299] width 15 height 15
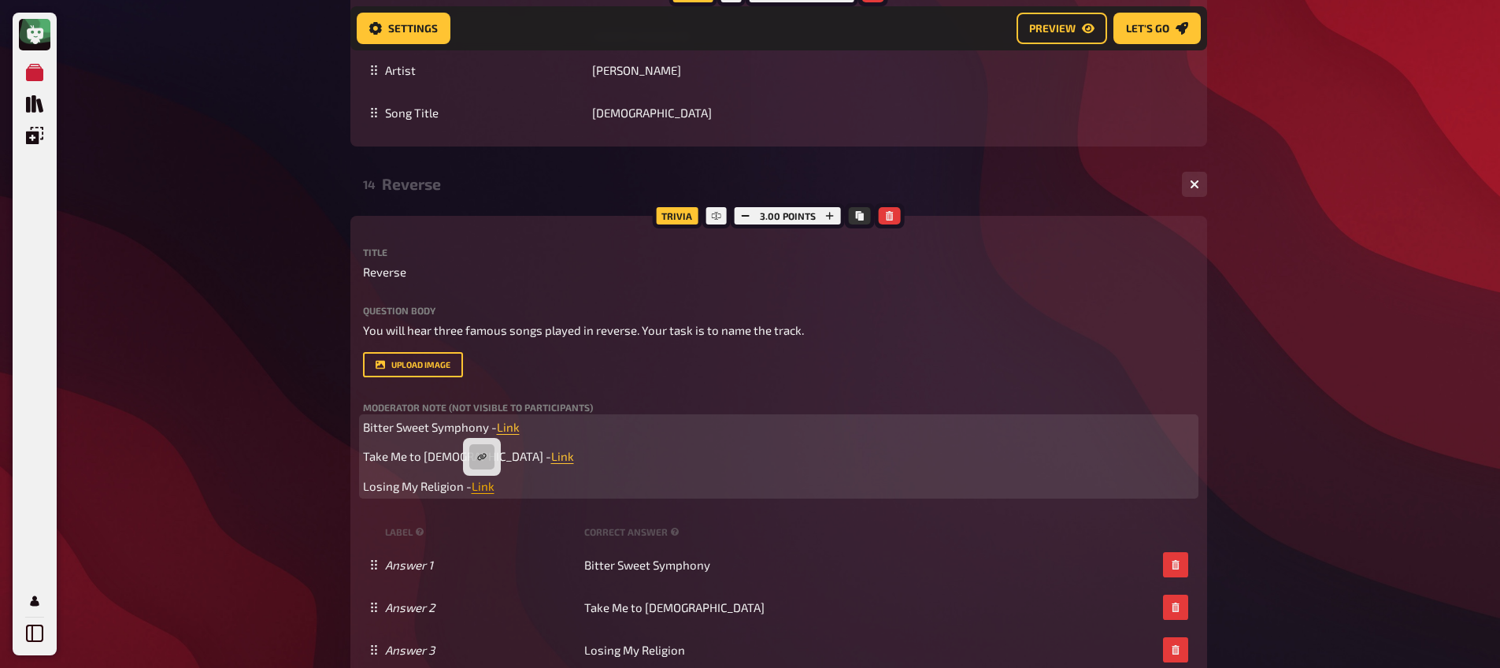
click at [483, 484] on span "Link" at bounding box center [483, 486] width 23 height 14
click at [486, 451] on button "button" at bounding box center [481, 456] width 25 height 25
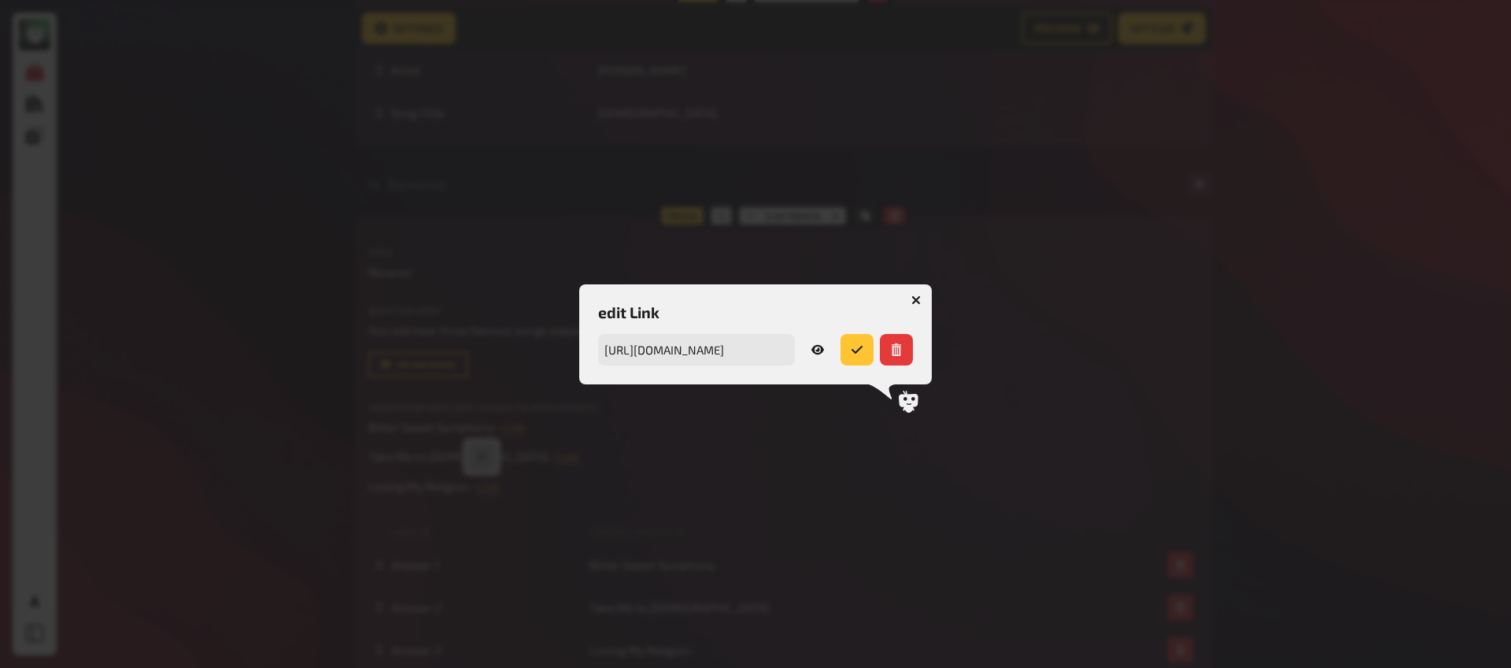
click at [820, 357] on link at bounding box center [817, 349] width 33 height 31
click at [923, 301] on button "button" at bounding box center [916, 299] width 25 height 25
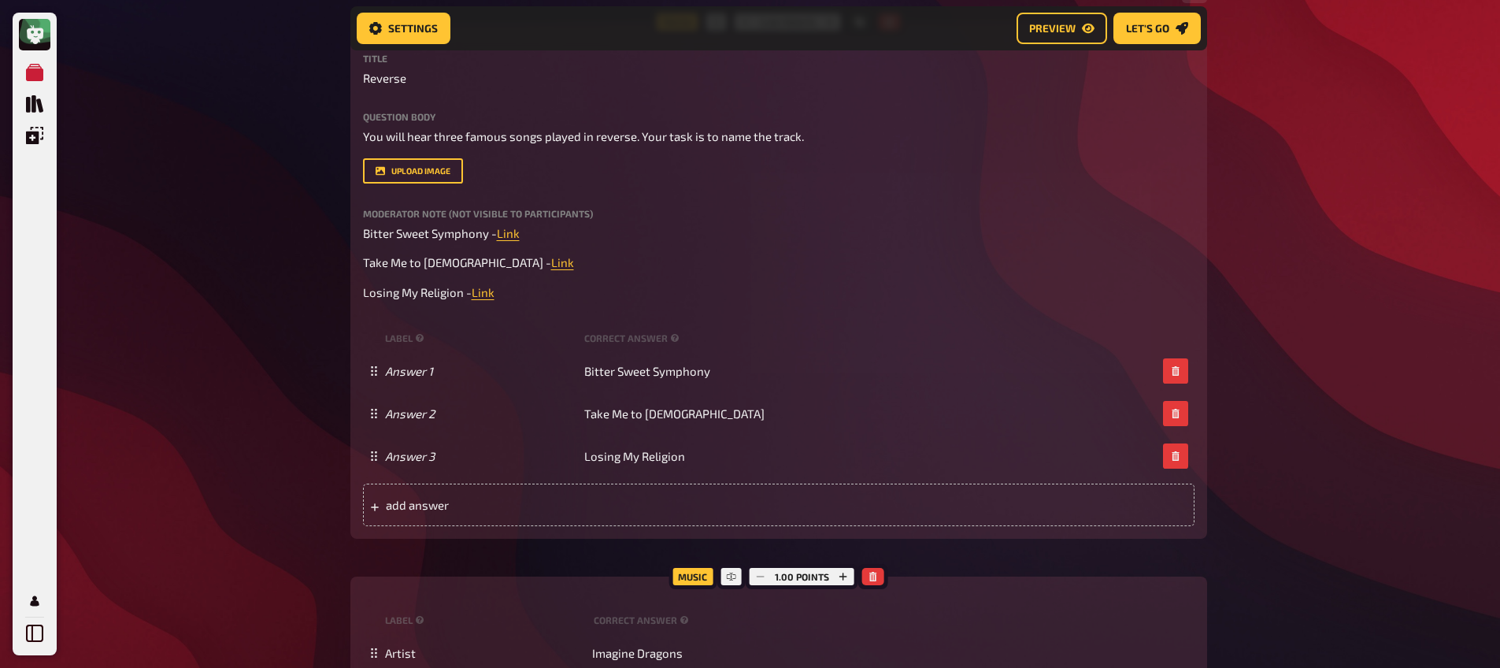
scroll to position [12508, 0]
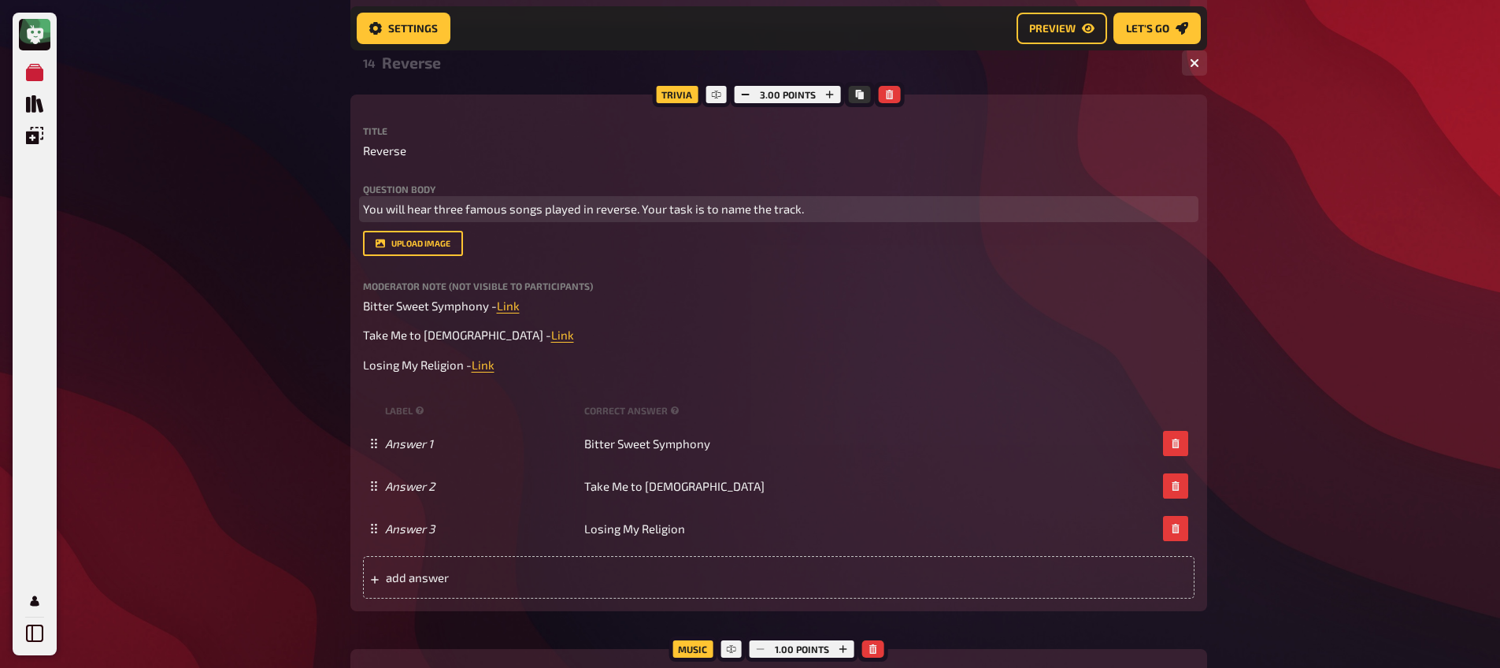
click at [434, 209] on span "You will hear three famous songs played in reverse. Your task is to name the tr…" at bounding box center [583, 209] width 441 height 14
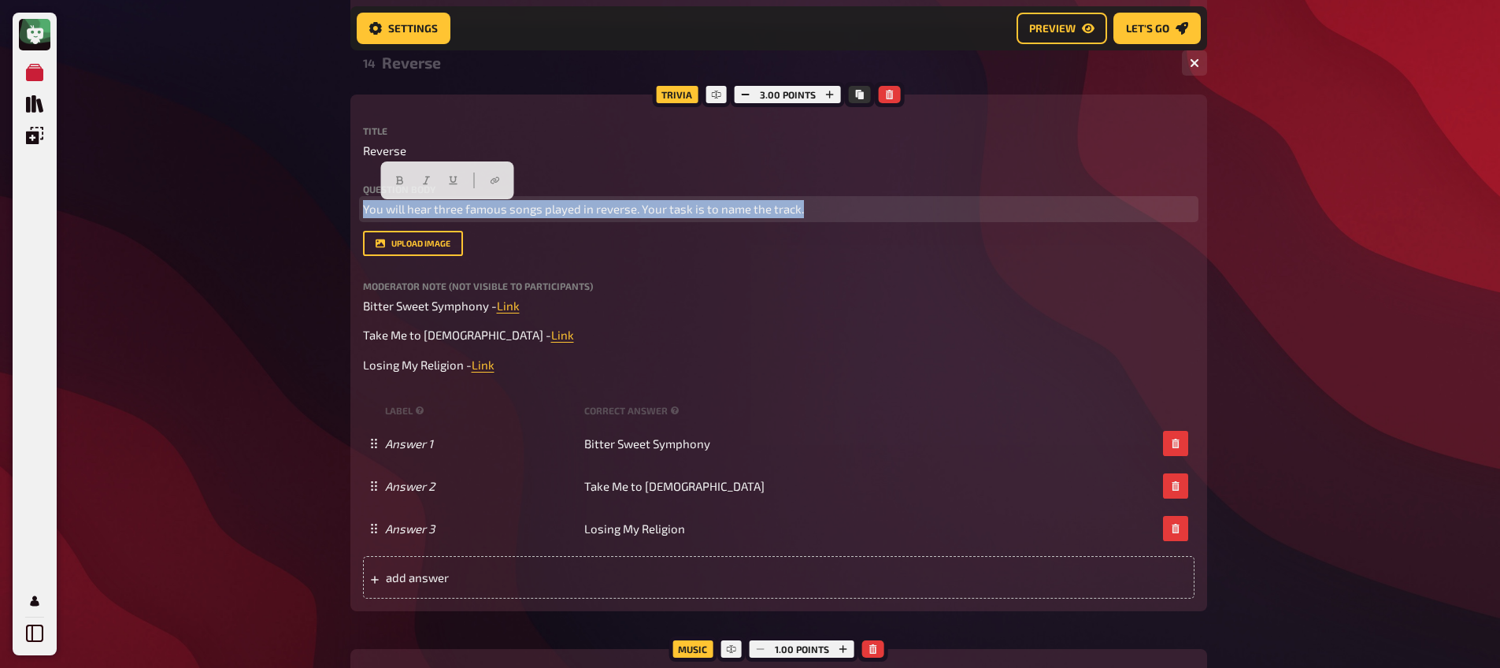
click at [434, 209] on span "You will hear three famous songs played in reverse. Your task is to name the tr…" at bounding box center [583, 209] width 441 height 14
click at [526, 177] on button "button" at bounding box center [532, 180] width 25 height 25
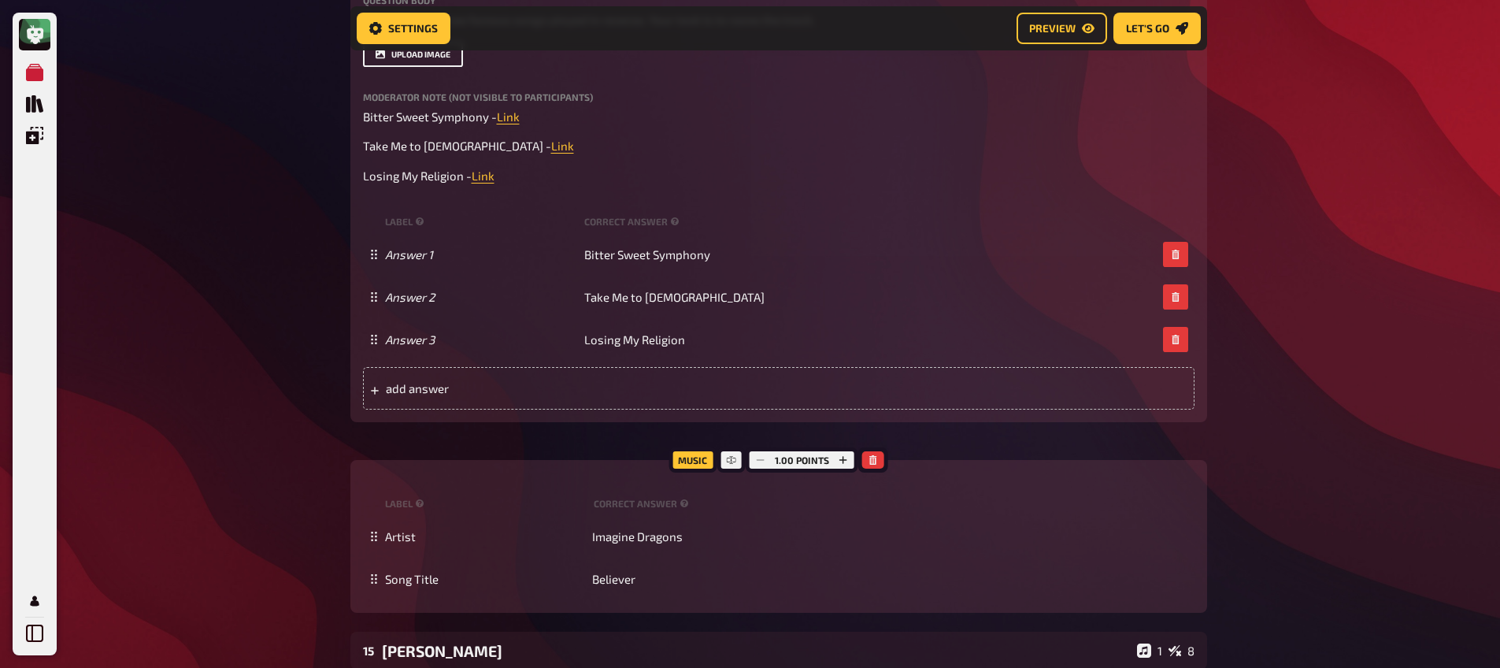
scroll to position [12698, 0]
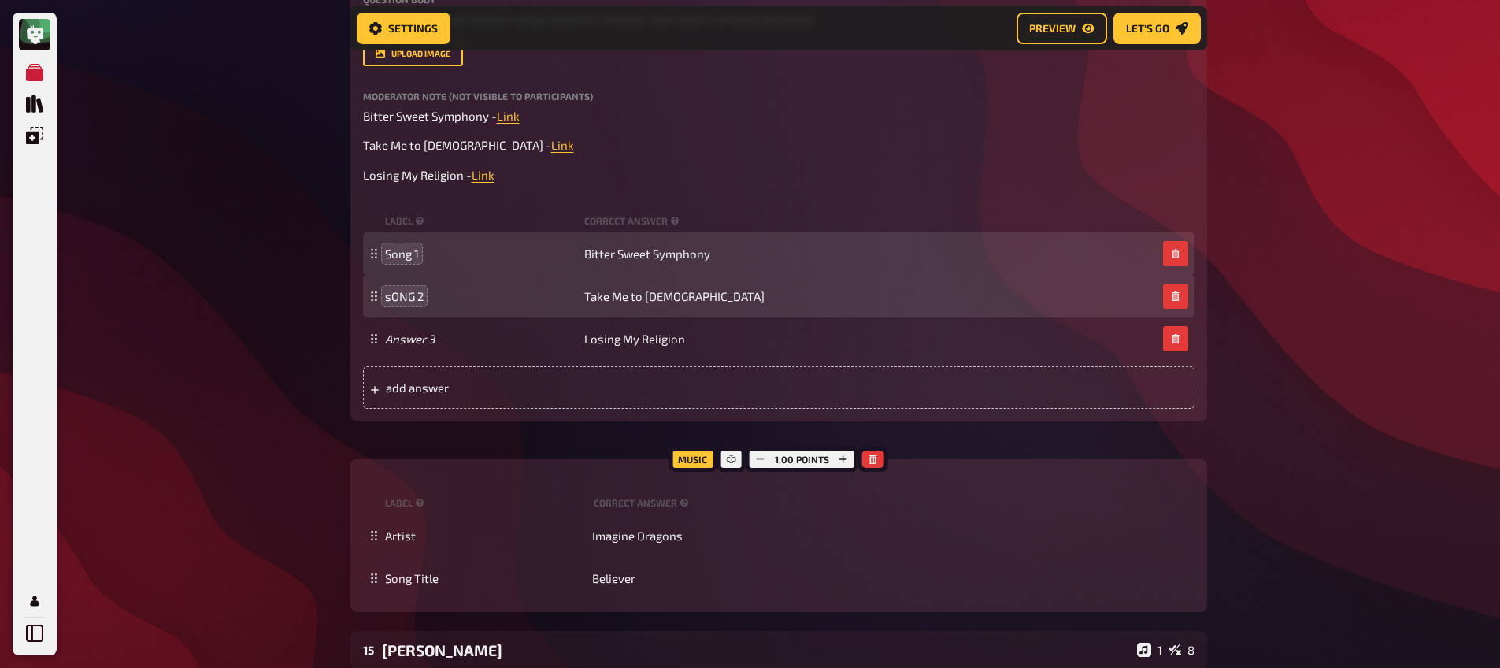
click at [409, 306] on div "sONG 2 Take Me to Church" at bounding box center [778, 296] width 831 height 43
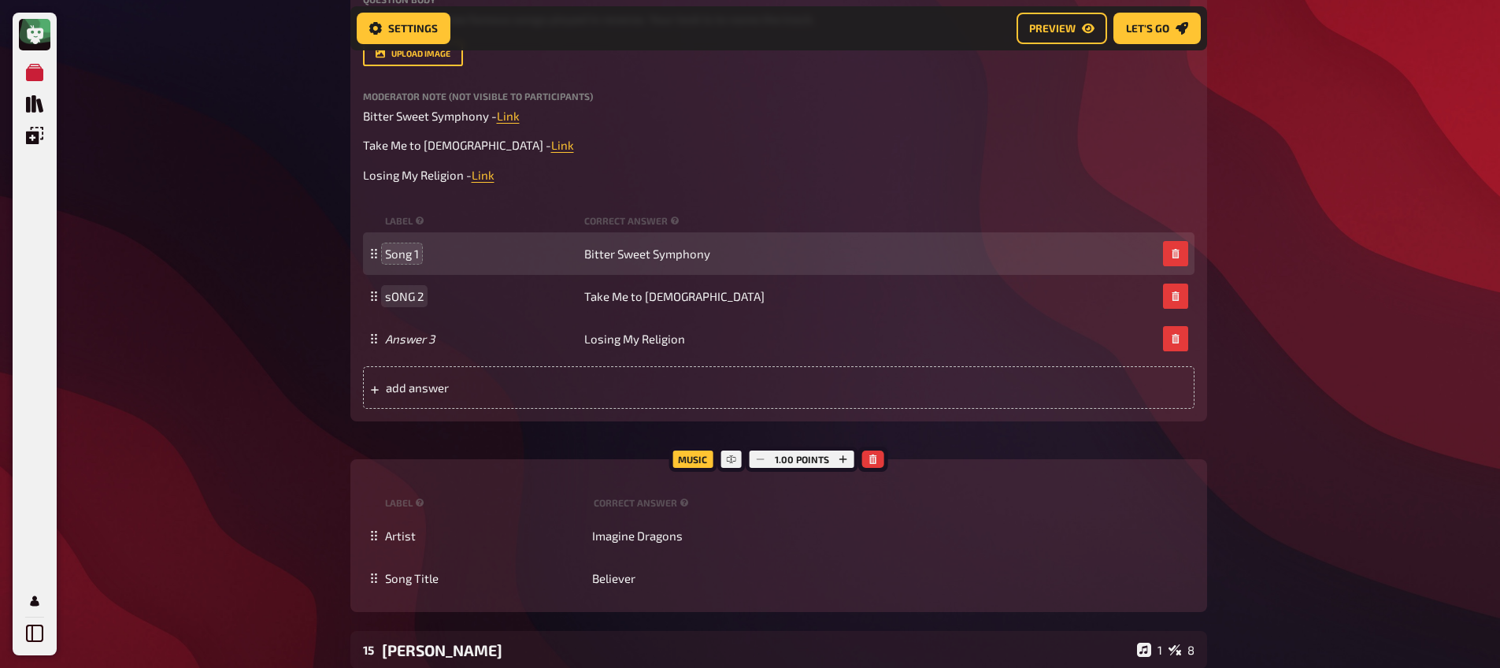
click at [401, 296] on span "sONG 2" at bounding box center [404, 296] width 39 height 14
click at [409, 257] on span "Song 1" at bounding box center [402, 253] width 34 height 14
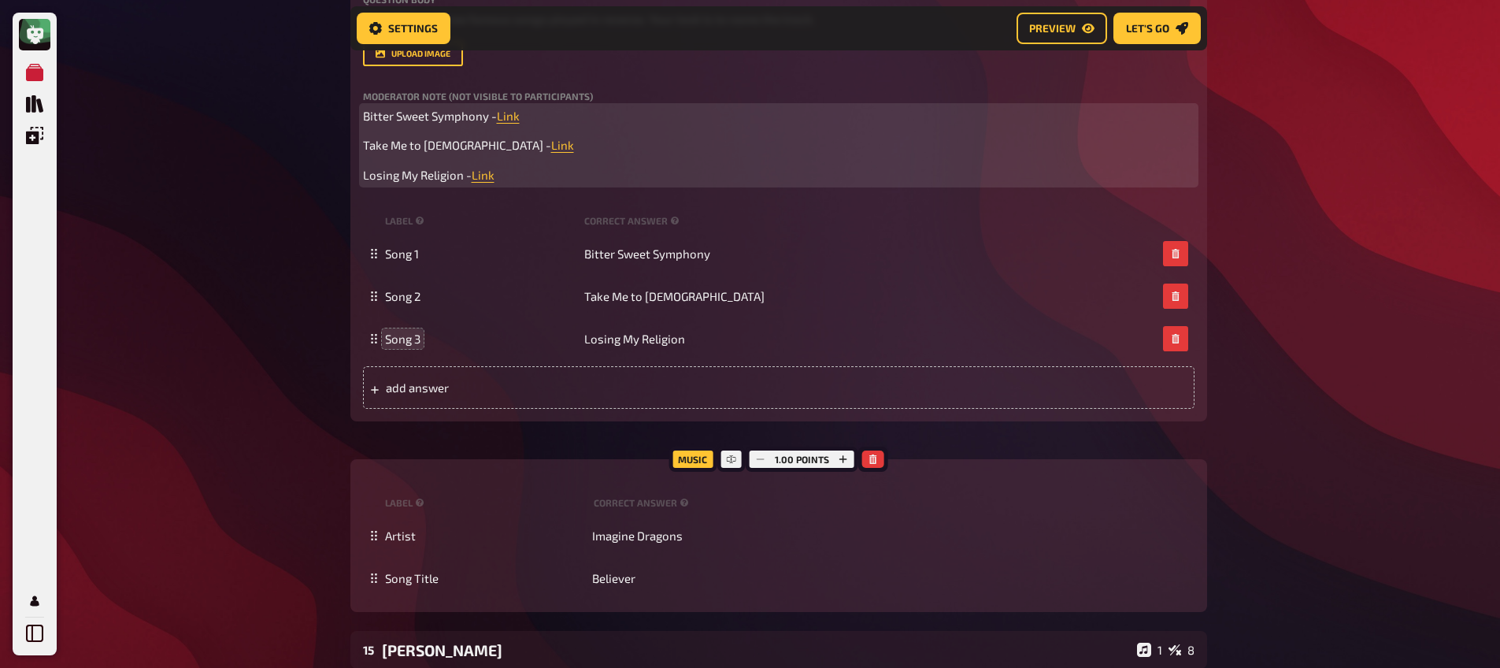
click at [365, 120] on span "Bitter Sweet Symphony -" at bounding box center [430, 116] width 134 height 14
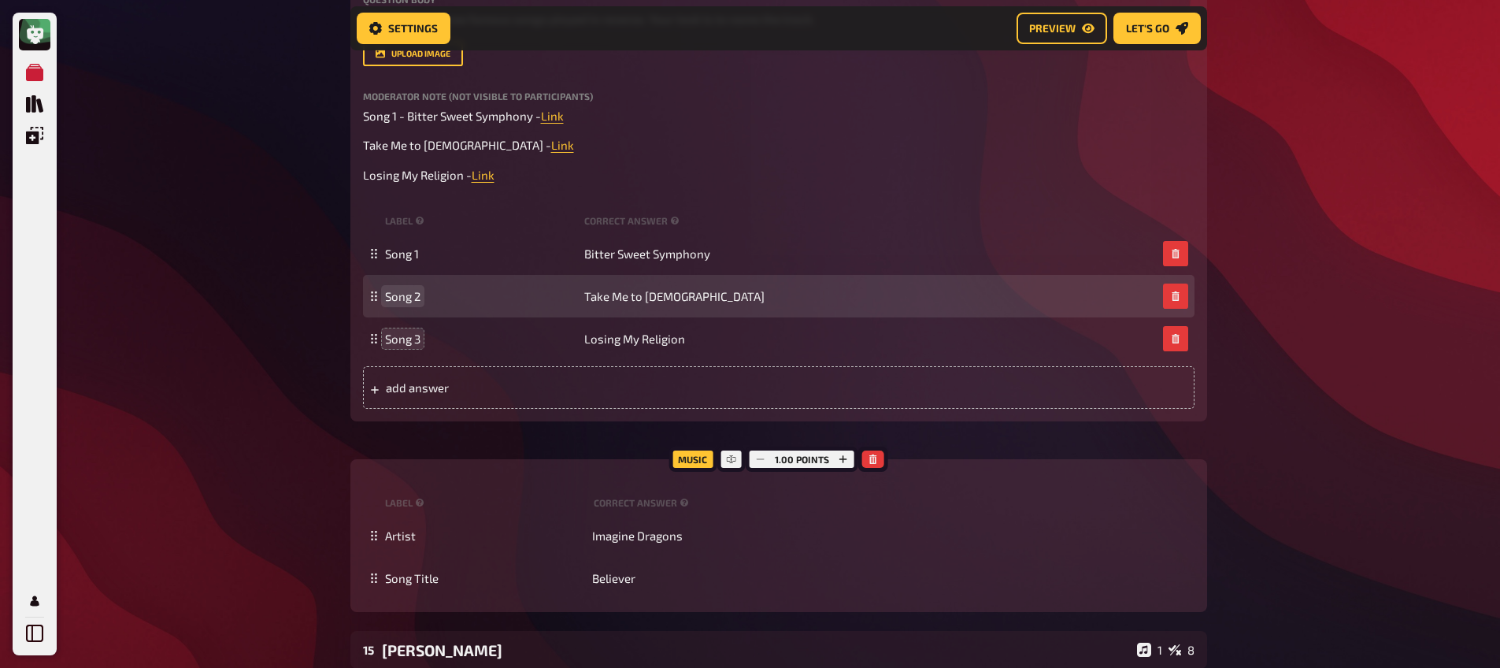
click at [398, 296] on span "Song 2" at bounding box center [402, 296] width 35 height 14
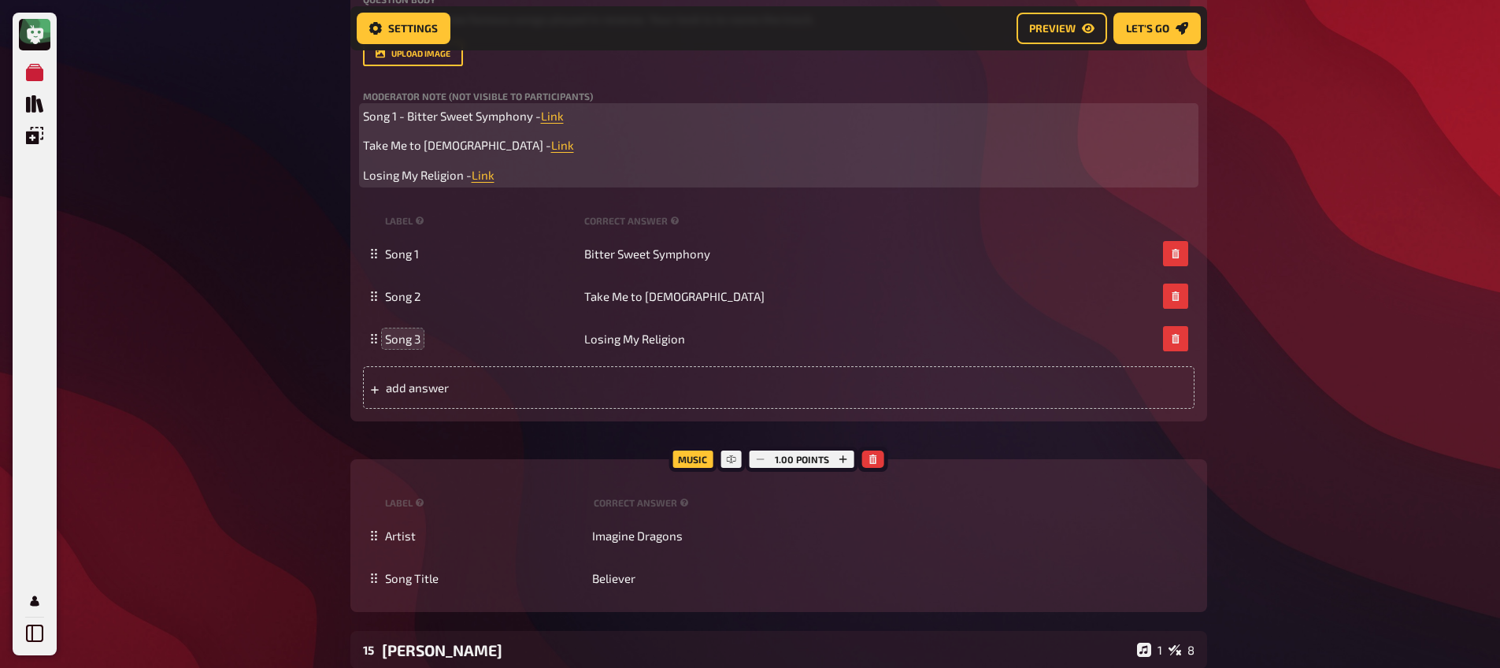
click at [364, 146] on span "Take Me to [DEMOGRAPHIC_DATA] -" at bounding box center [457, 145] width 188 height 14
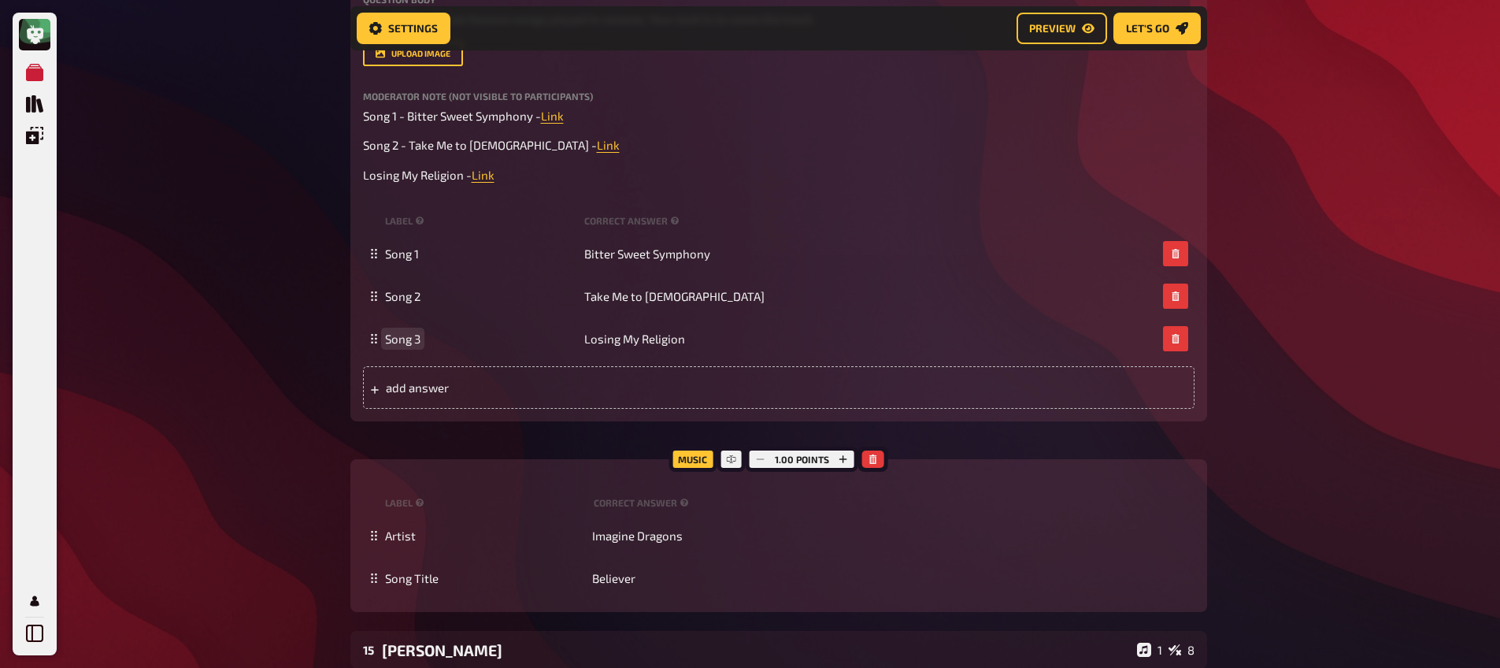
click at [405, 339] on span "Song 3" at bounding box center [402, 338] width 35 height 14
click at [360, 176] on div "Trivia 3.00 points Title Reverse Question body You will hear three famous songs…" at bounding box center [778, 163] width 856 height 517
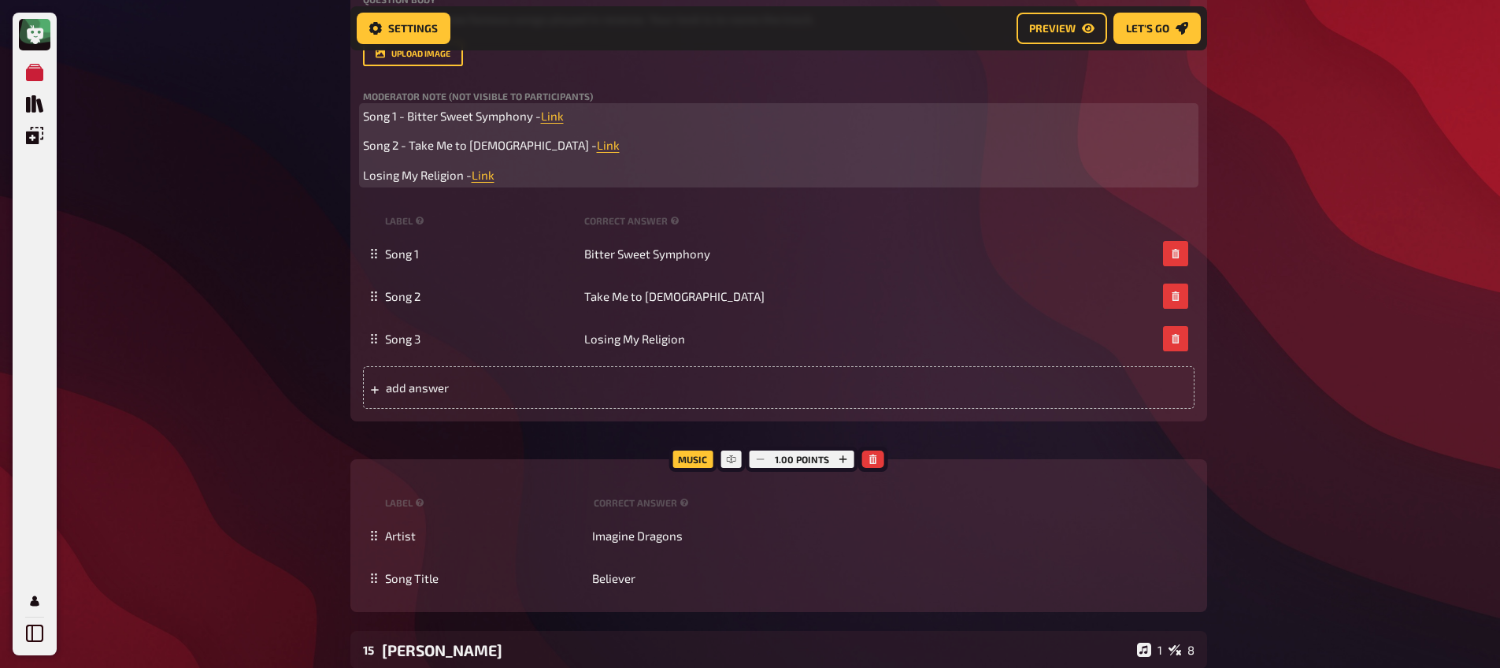
click at [366, 179] on span "Losing My Religion -" at bounding box center [417, 175] width 109 height 14
click at [363, 177] on span "Losing My Religion -" at bounding box center [417, 175] width 109 height 14
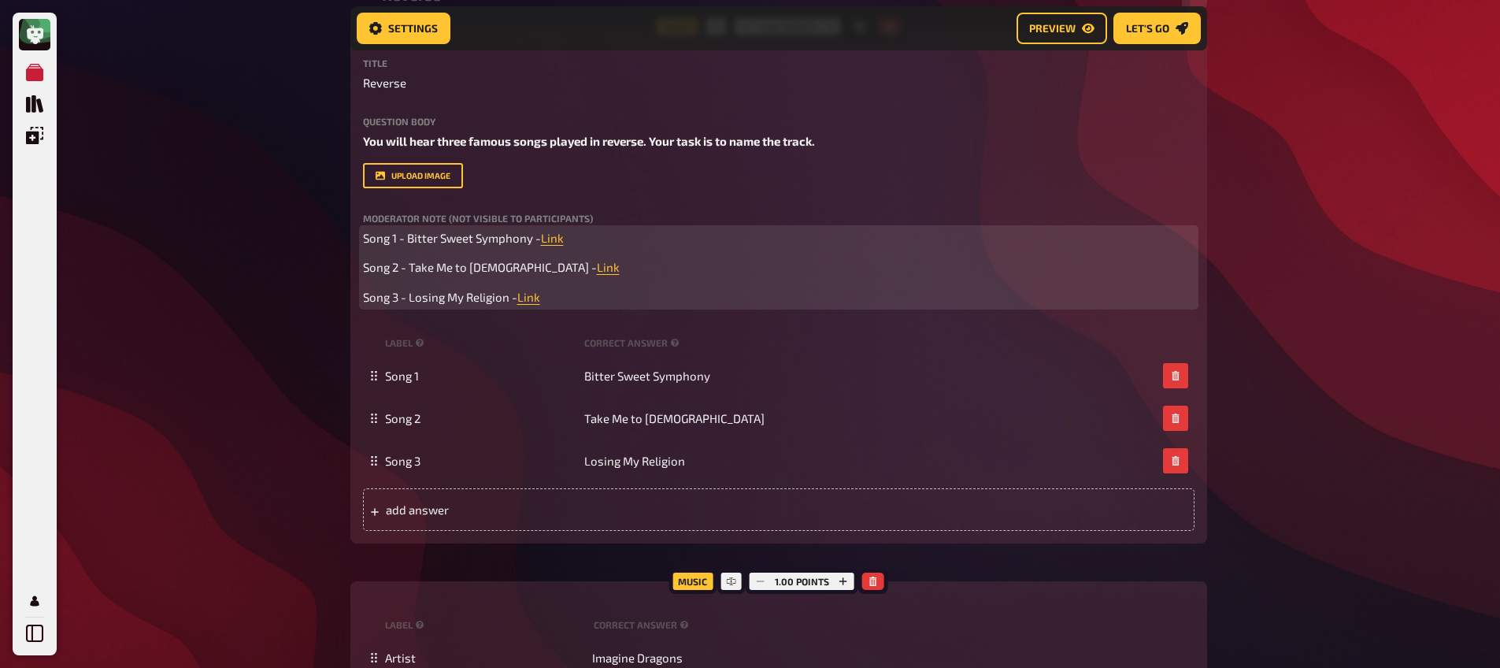
scroll to position [12542, 0]
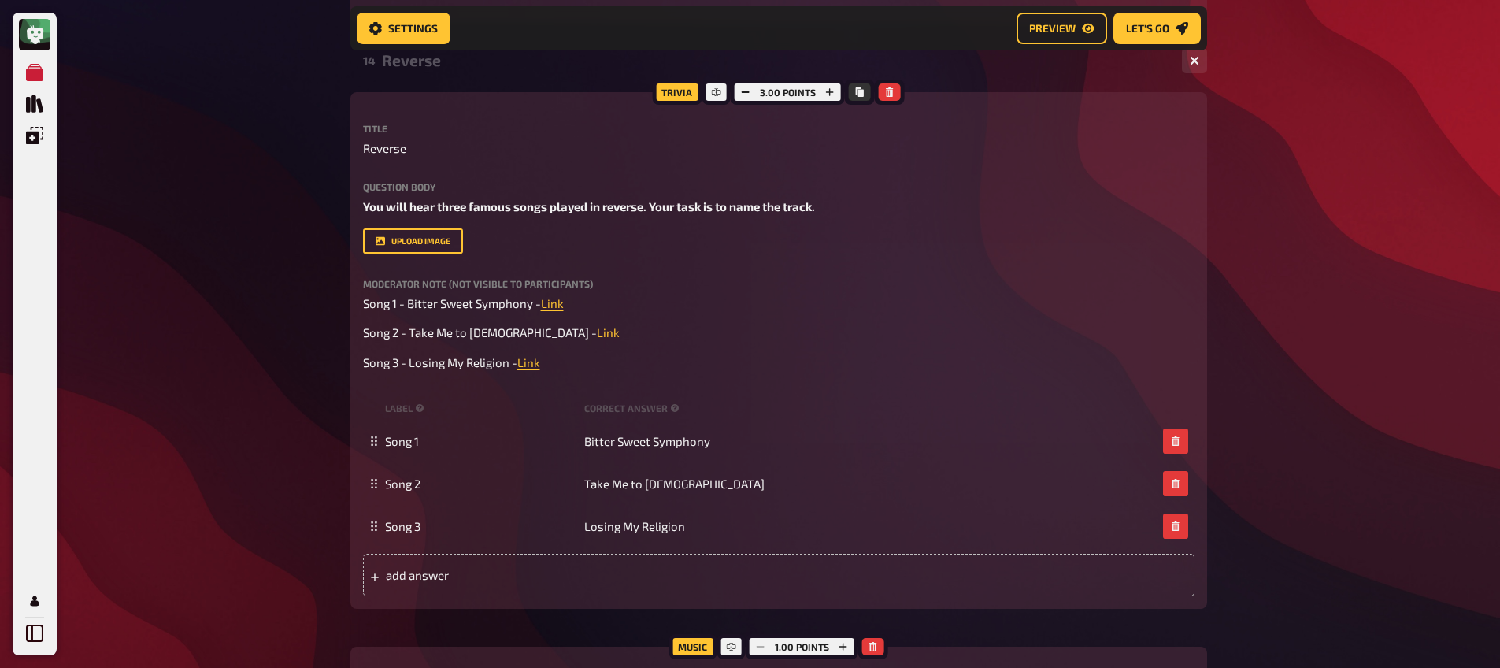
click at [420, 61] on div "Reverse" at bounding box center [775, 60] width 787 height 18
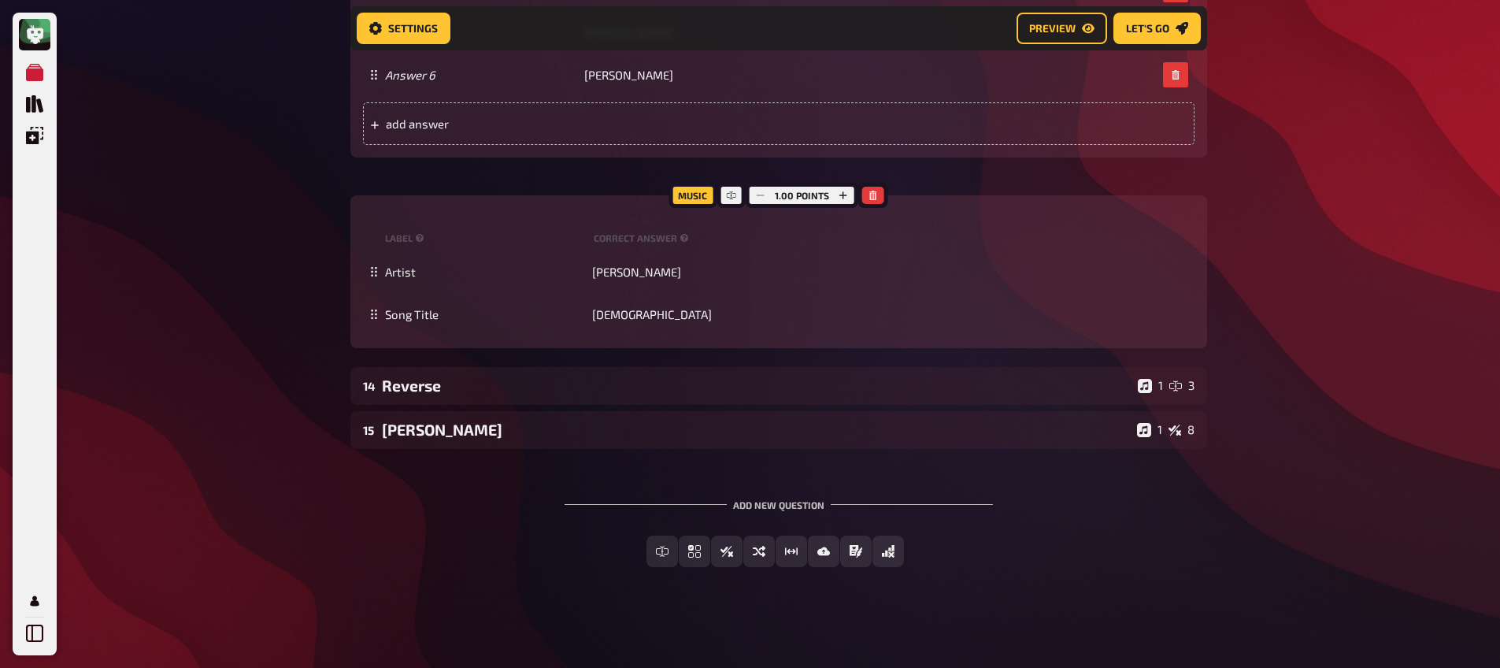
click at [453, 367] on div "14 Reverse 1 3" at bounding box center [778, 386] width 856 height 38
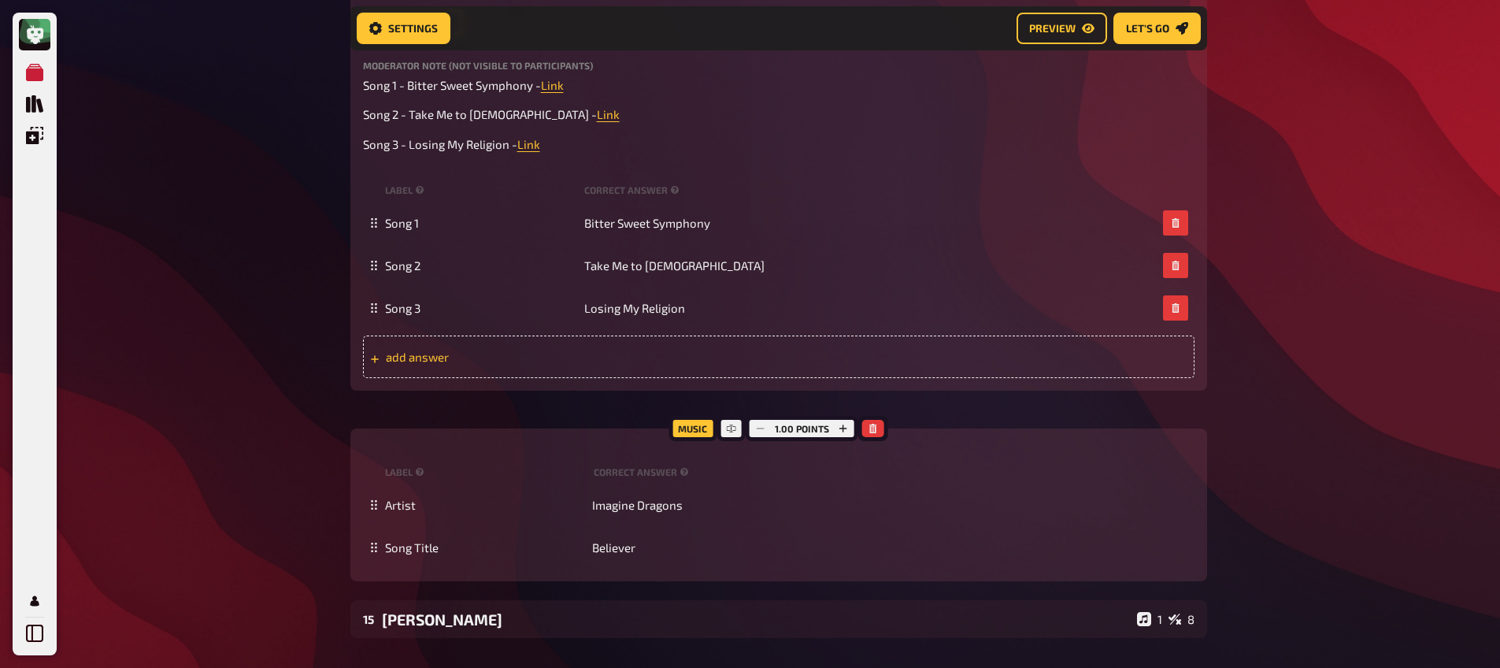
scroll to position [12847, 0]
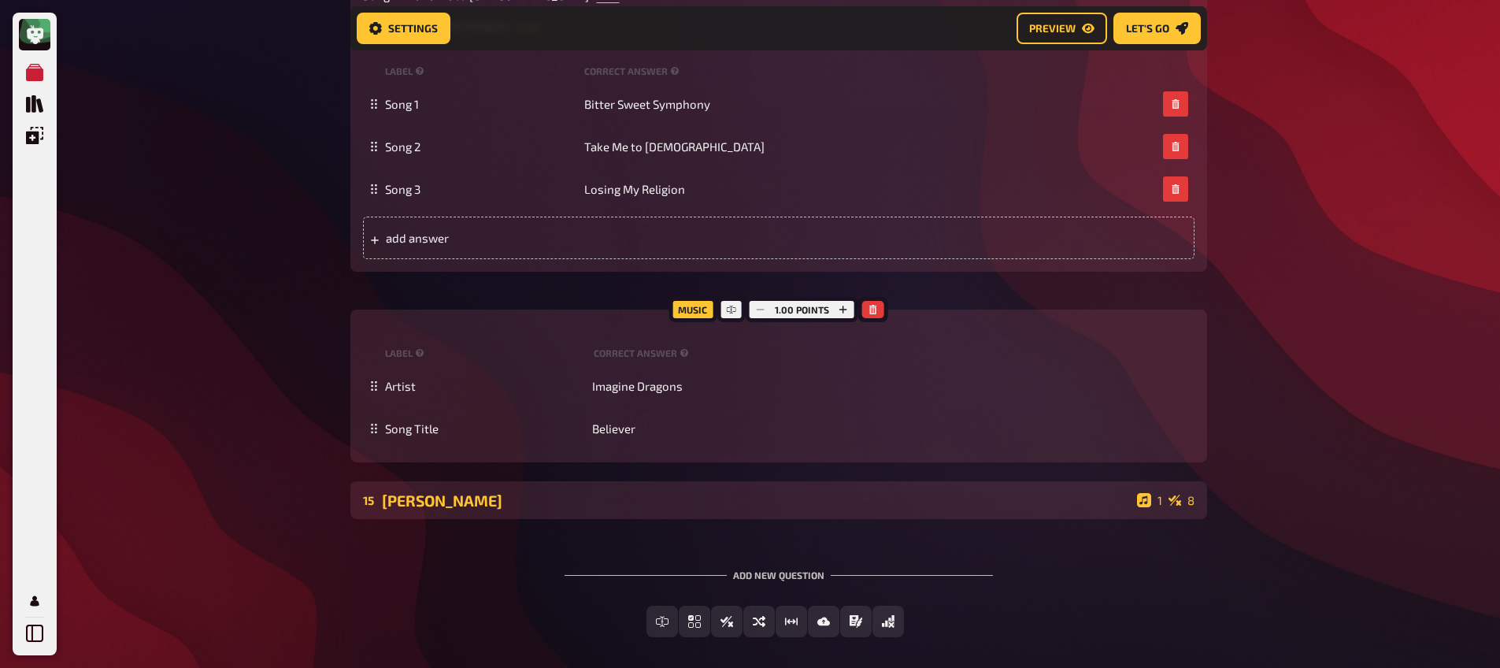
click at [474, 509] on div "[PERSON_NAME]" at bounding box center [756, 500] width 749 height 18
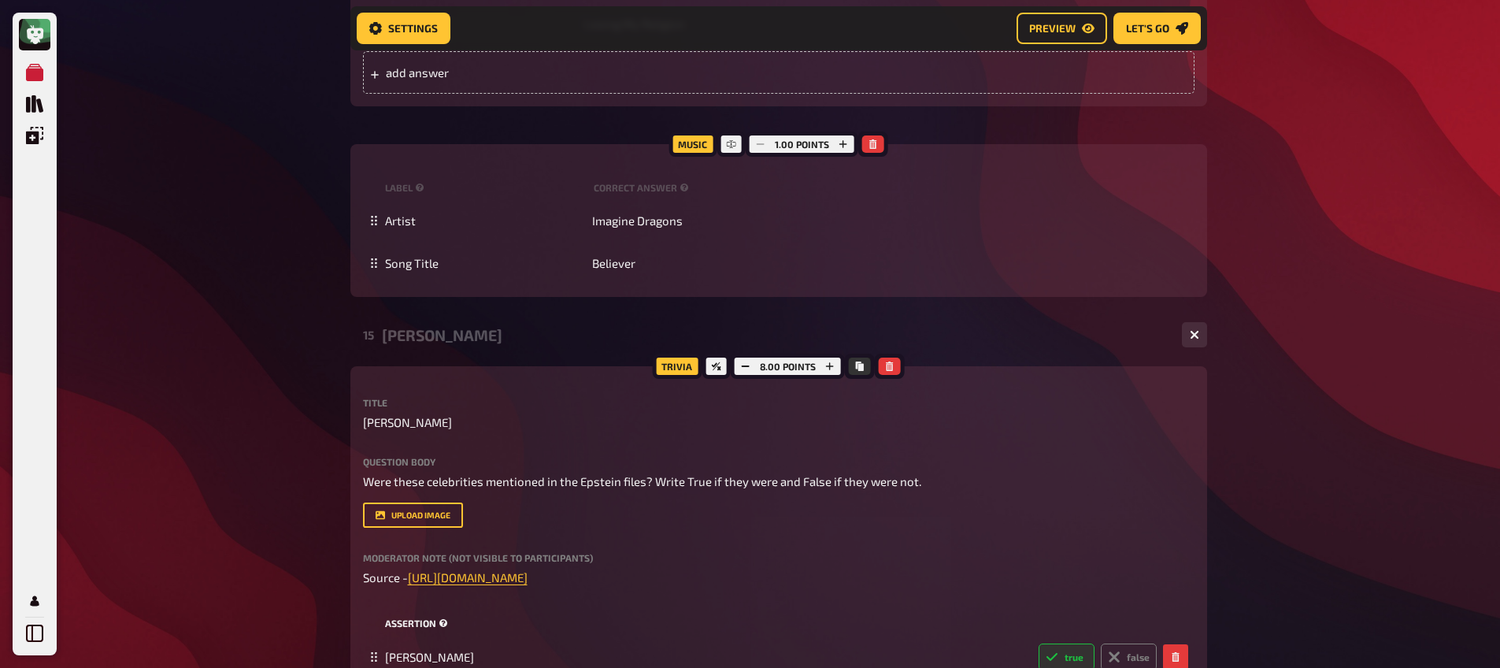
scroll to position [13138, 0]
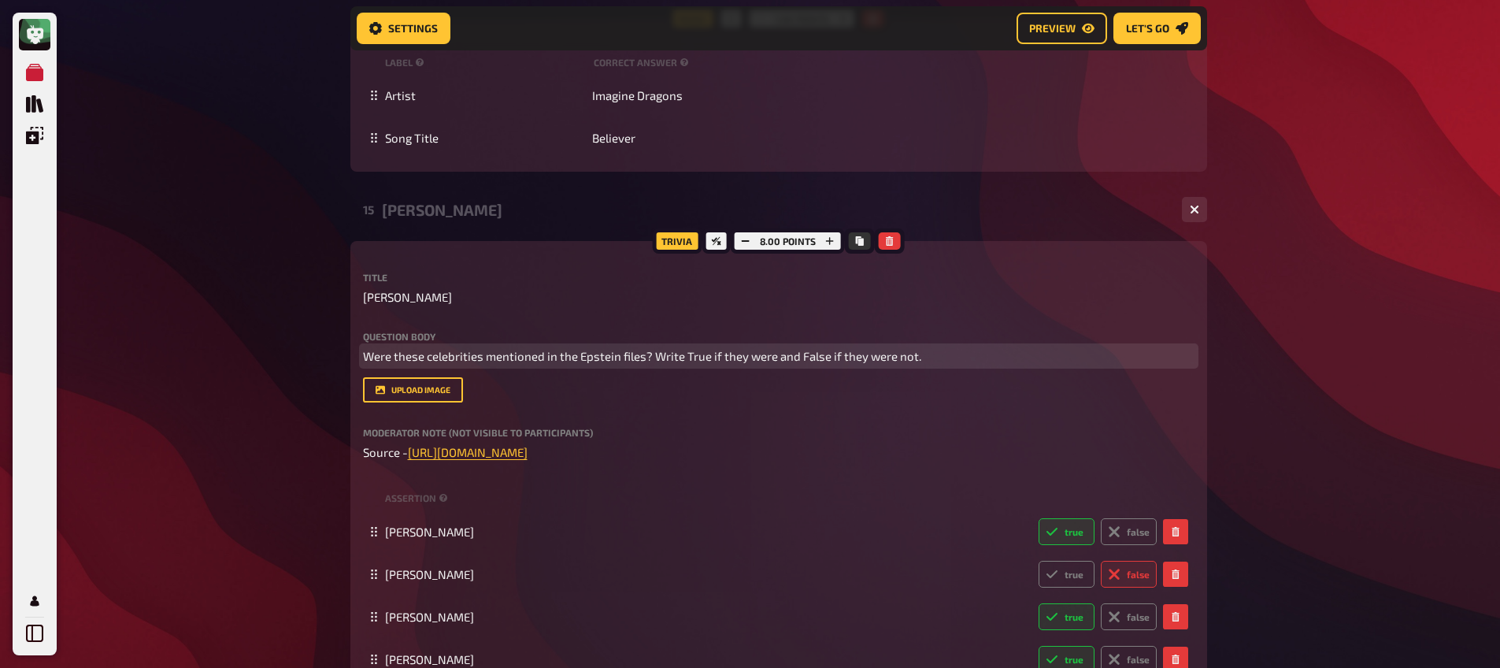
click at [649, 357] on span "Were these celebrities mentioned in the Epstein files? Write True if they were …" at bounding box center [642, 356] width 558 height 14
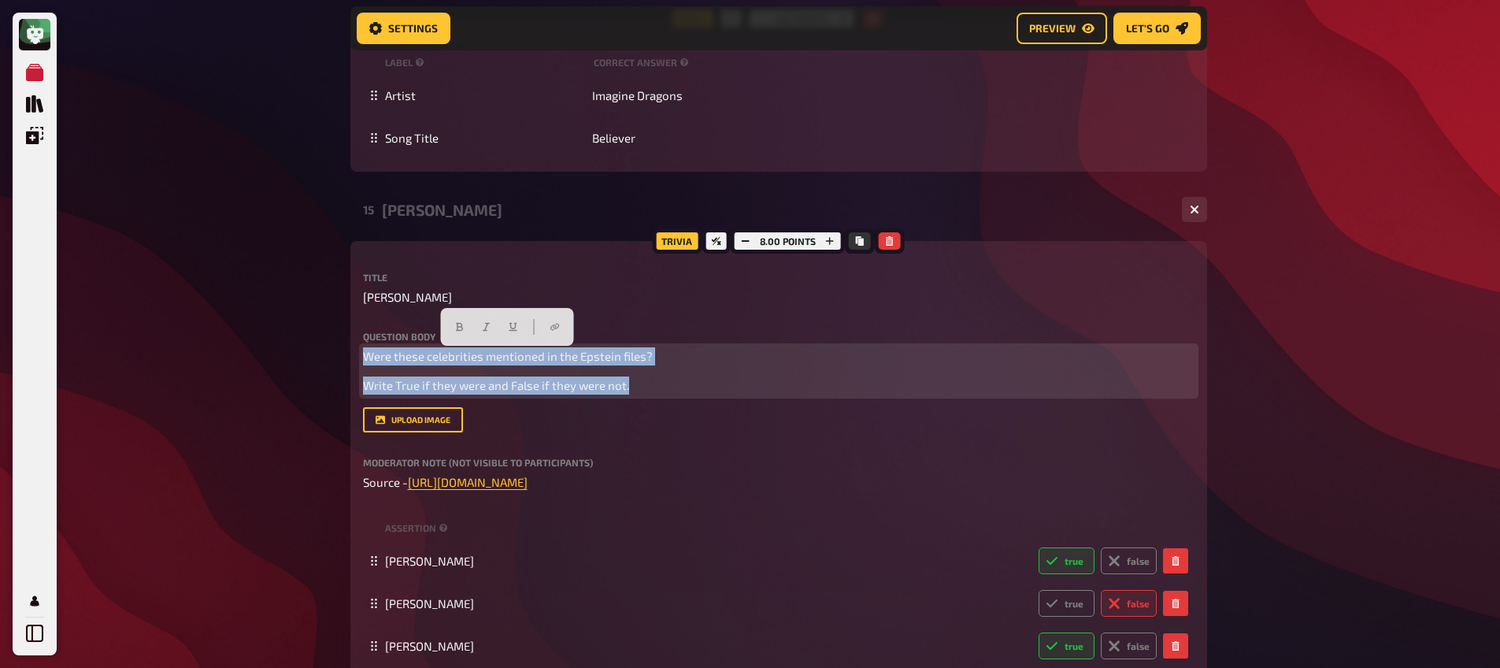
drag, startPoint x: 659, startPoint y: 390, endPoint x: 276, endPoint y: 326, distance: 388.0
click at [456, 320] on button "button" at bounding box center [458, 326] width 25 height 25
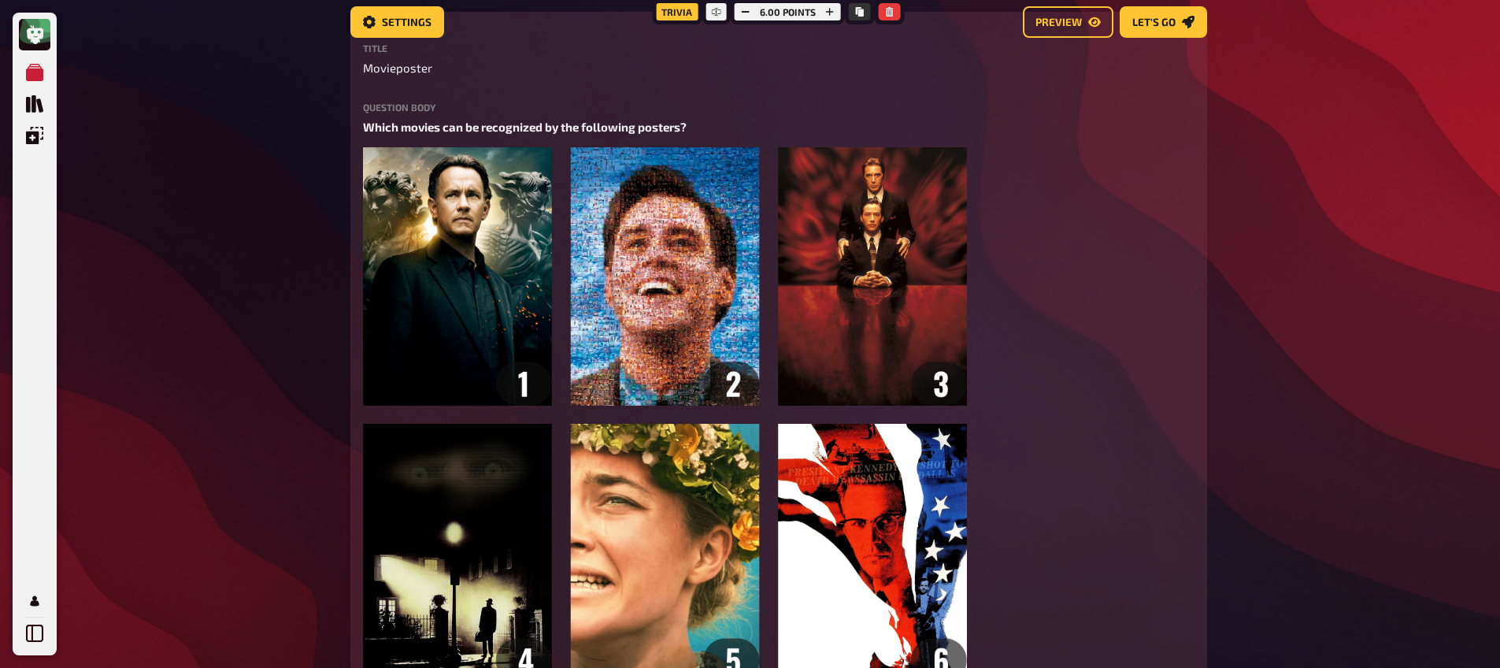
scroll to position [0, 0]
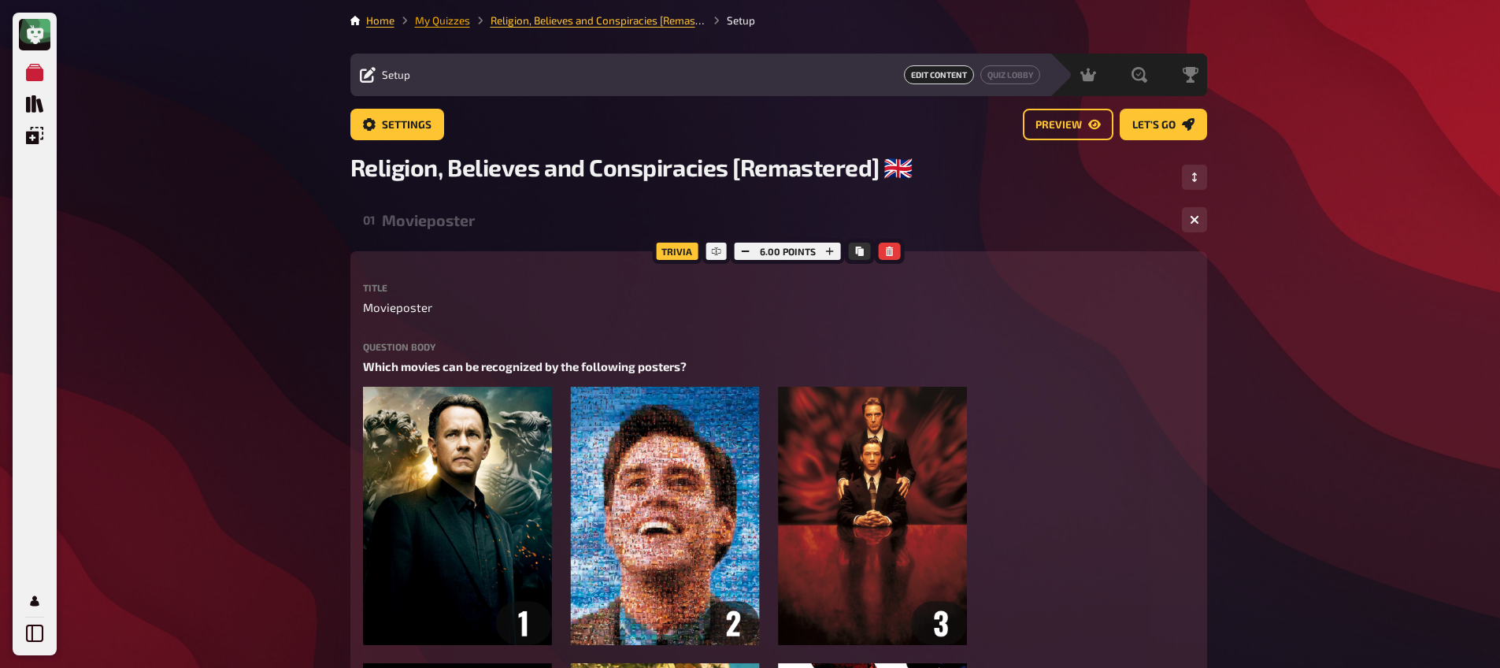
click at [445, 24] on link "My Quizzes" at bounding box center [442, 20] width 55 height 13
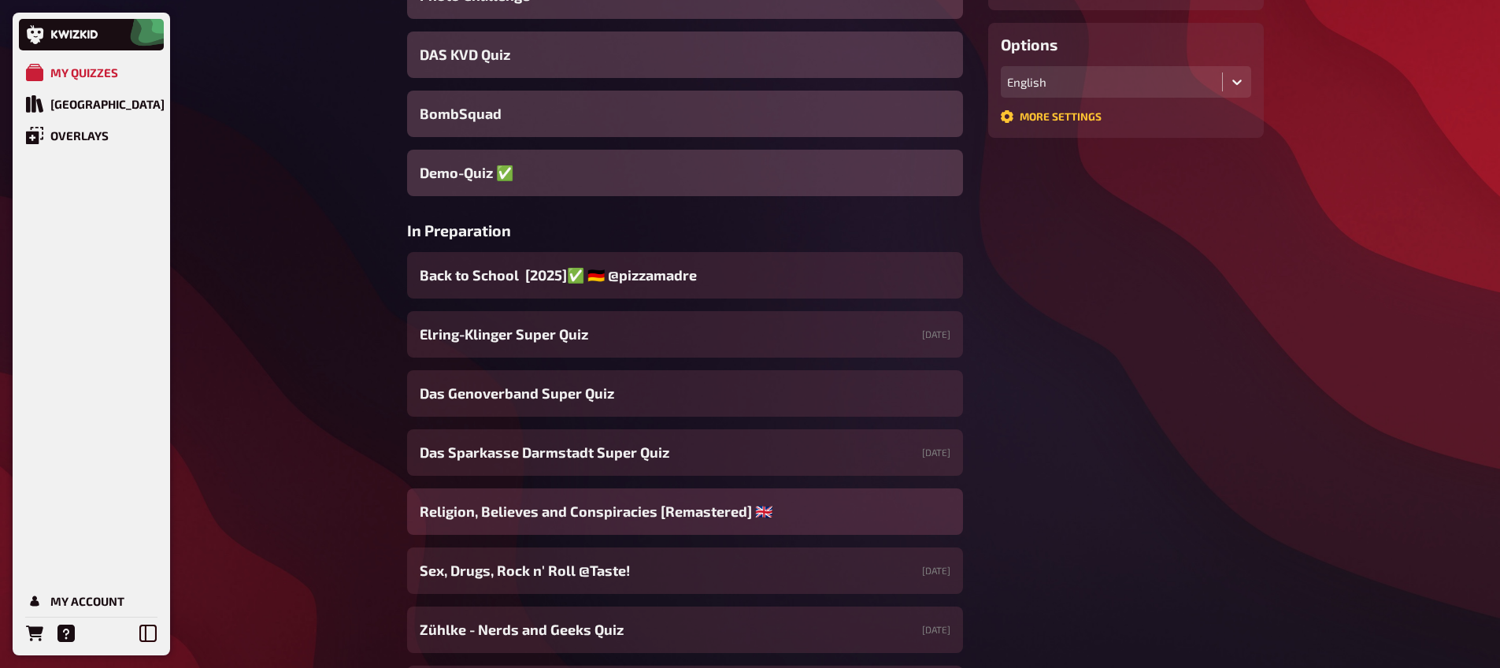
scroll to position [484, 0]
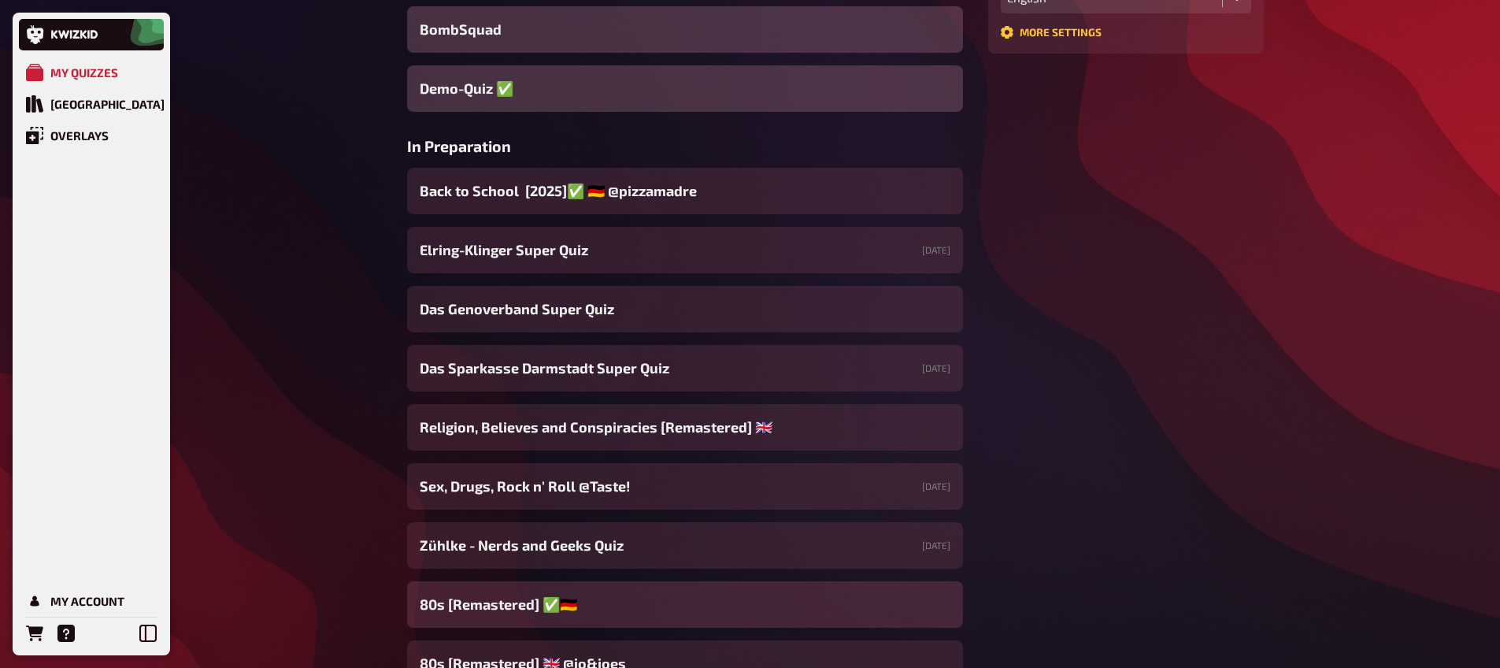
click at [601, 602] on div "80s [Remastered] ​✅​🇩🇪" at bounding box center [685, 604] width 556 height 46
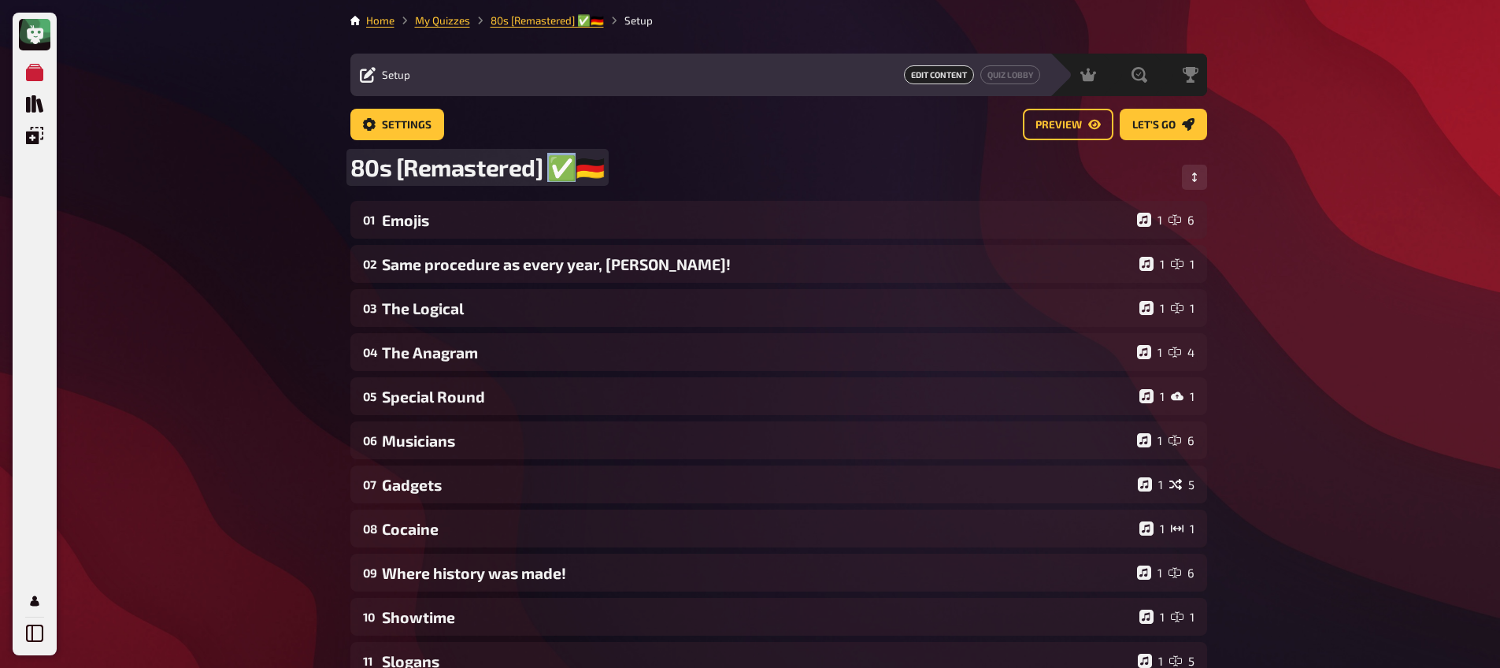
drag, startPoint x: 569, startPoint y: 172, endPoint x: 554, endPoint y: 169, distance: 15.1
click at [554, 169] on span "80s [Remastered] ​✅​🇩🇪" at bounding box center [477, 167] width 254 height 29
click at [461, 26] on link "My Quizzes" at bounding box center [442, 20] width 55 height 13
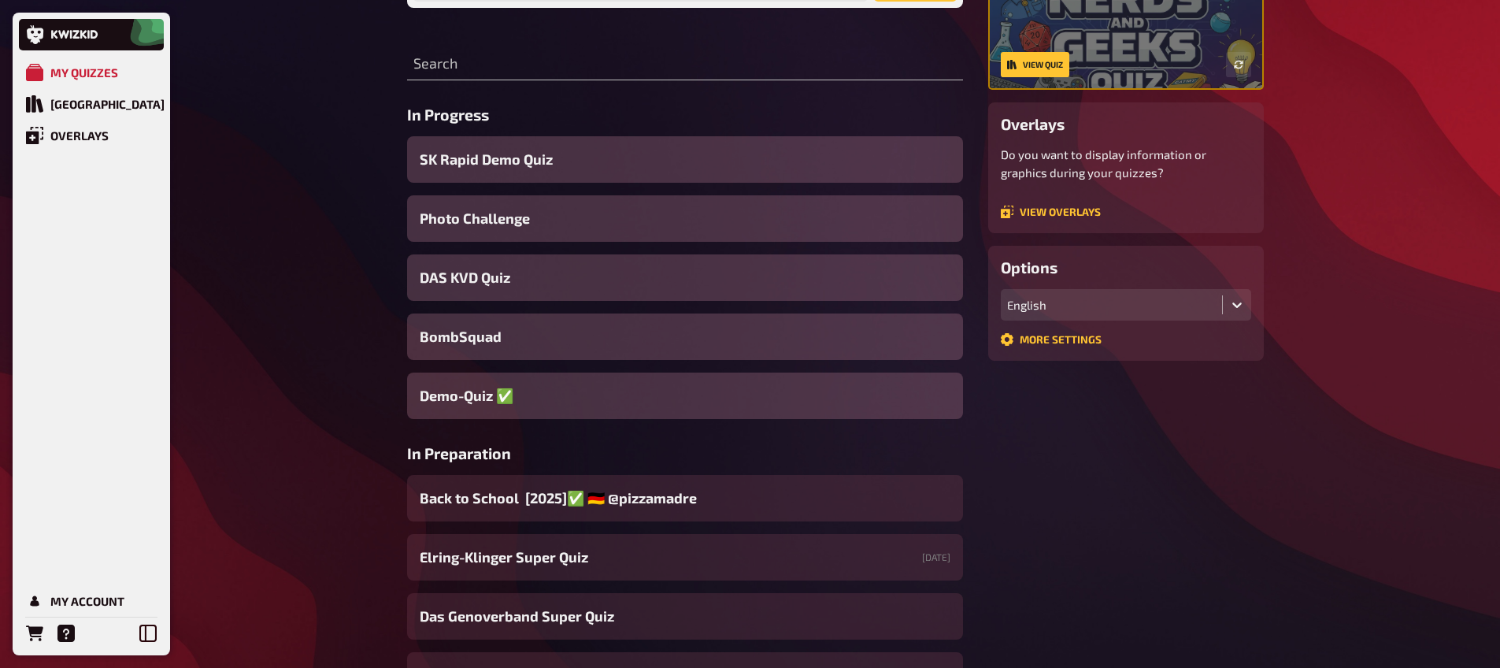
scroll to position [318, 0]
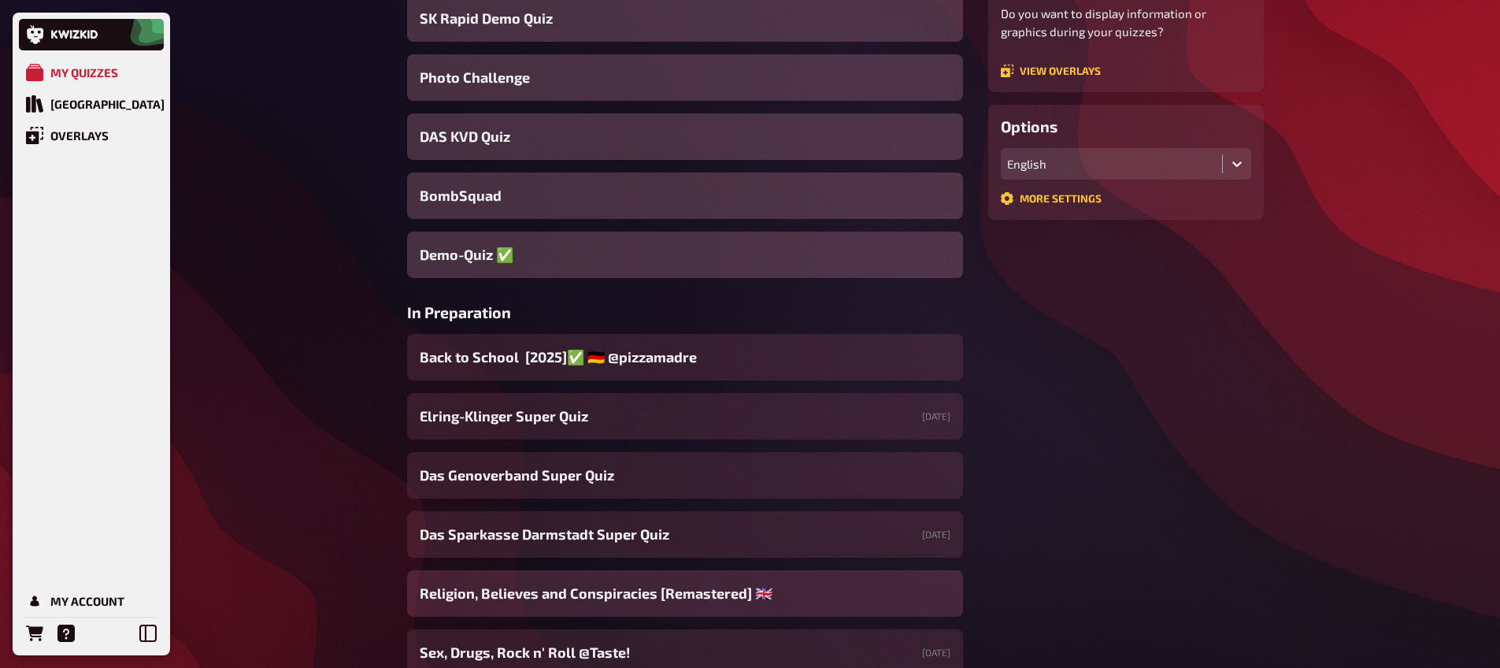
click at [723, 597] on span "Religion, Believes and Conspiracies [Remastered] ​🇬🇧​" at bounding box center [596, 593] width 353 height 21
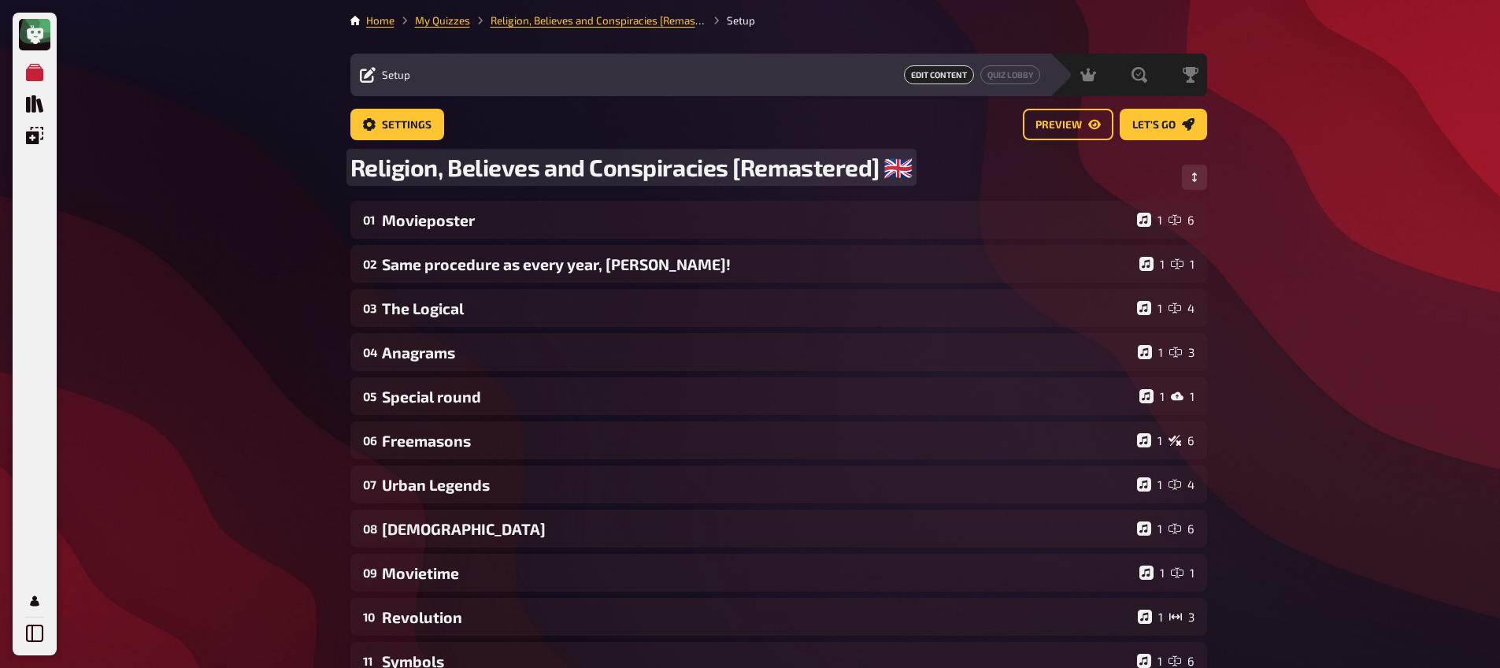
click at [912, 168] on div "Religion, Believes and Conspiracies [Remastered] ​🇬🇧​" at bounding box center [778, 177] width 856 height 48
paste span
click at [901, 178] on span "Religion, Believes and Conspiracies [Remastered] ​🇬🇧​✅" at bounding box center [645, 167] width 591 height 29
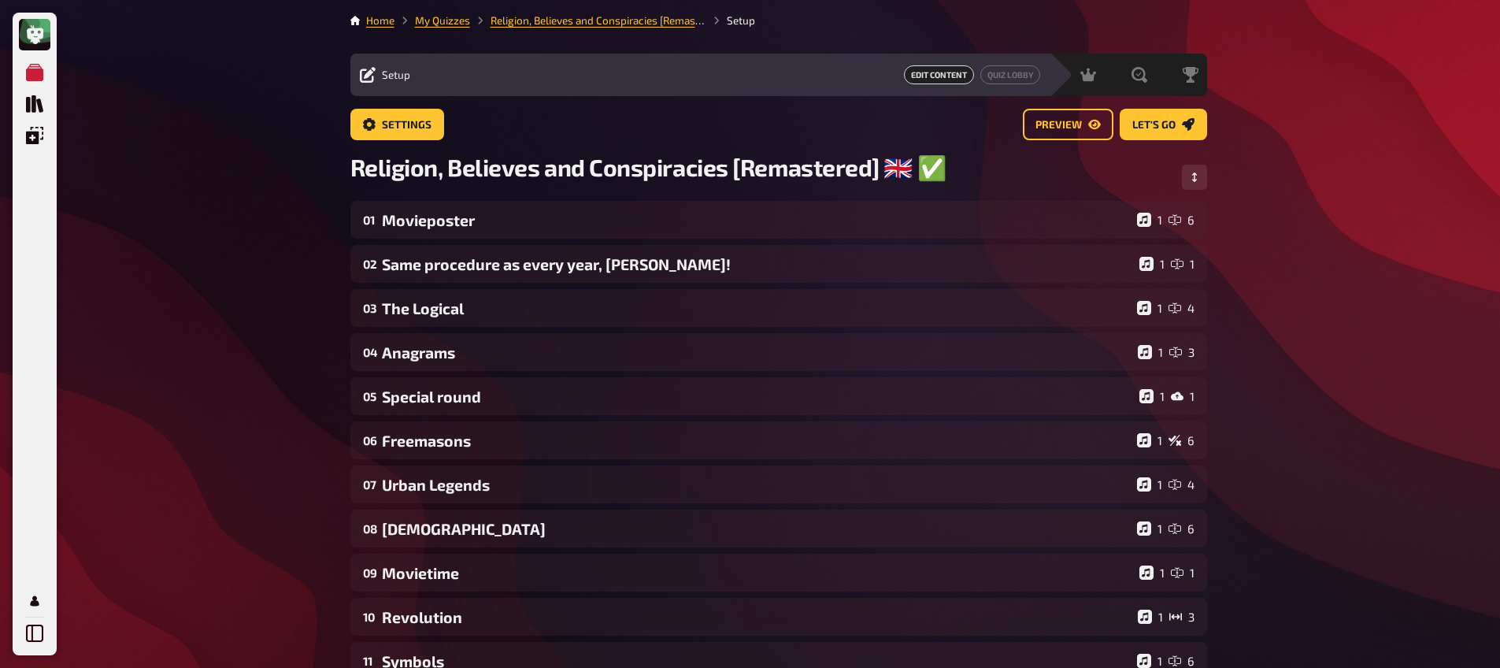
click at [131, 238] on div "My Quizzes Quiz Library Overlays My Account Home My Quizzes Religion, Believes …" at bounding box center [750, 537] width 1500 height 1075
click at [433, 20] on link "My Quizzes" at bounding box center [442, 20] width 55 height 13
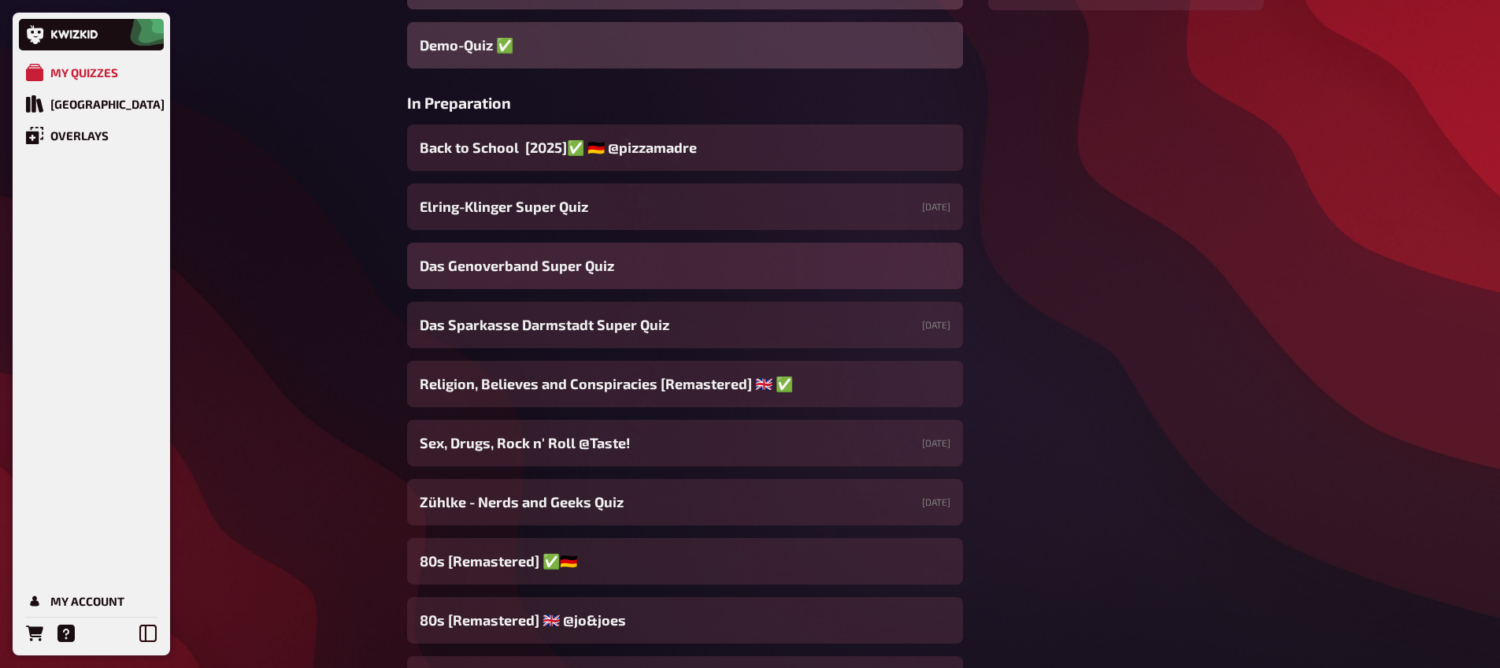
scroll to position [538, 0]
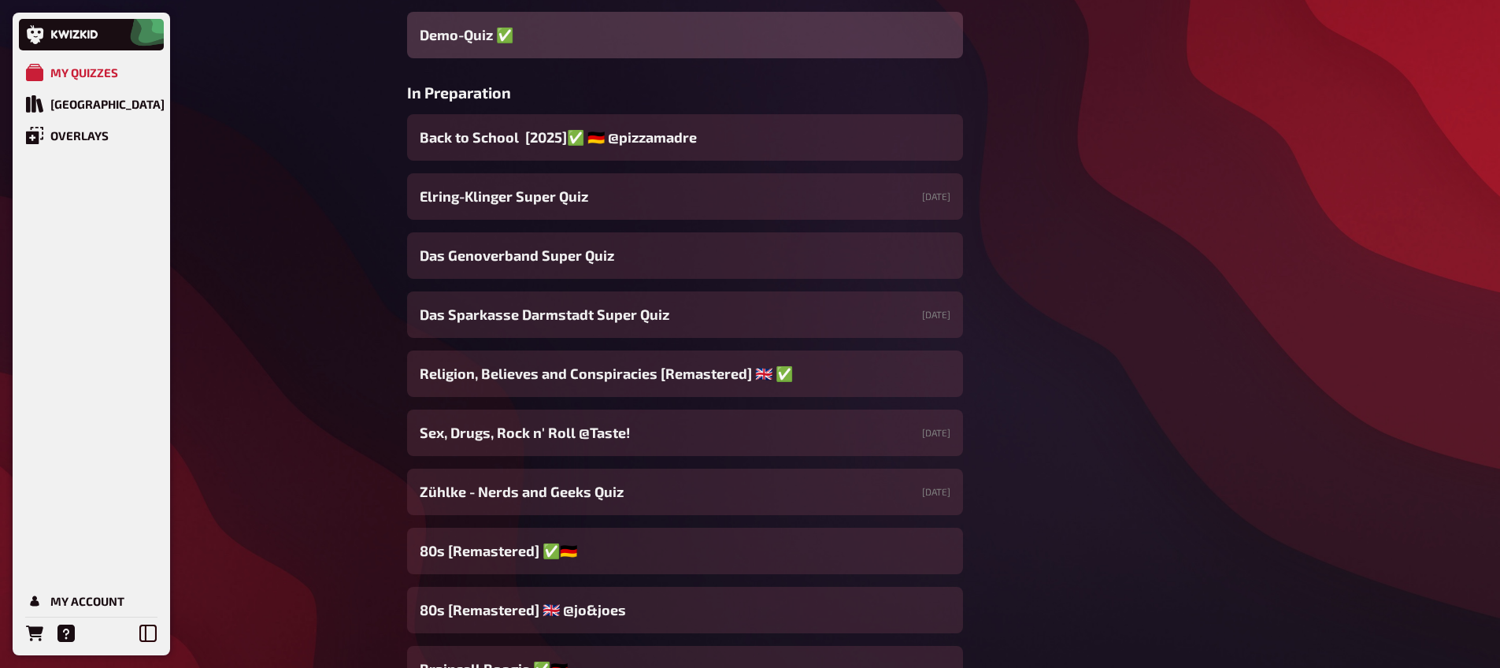
click at [576, 356] on div "Religion, Believes and Conspiracies [Remastered] ​🇬🇧 ​✅" at bounding box center [685, 373] width 556 height 46
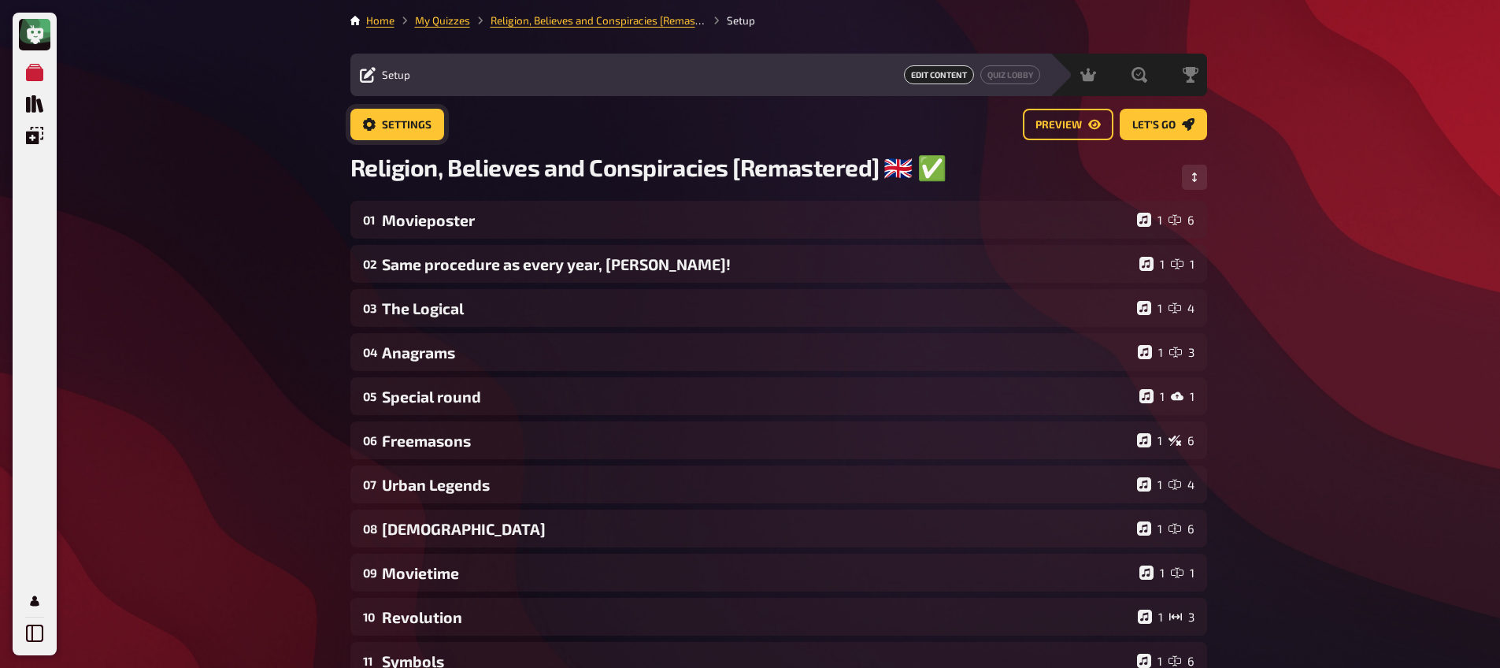
click at [416, 129] on span "Settings" at bounding box center [407, 125] width 50 height 11
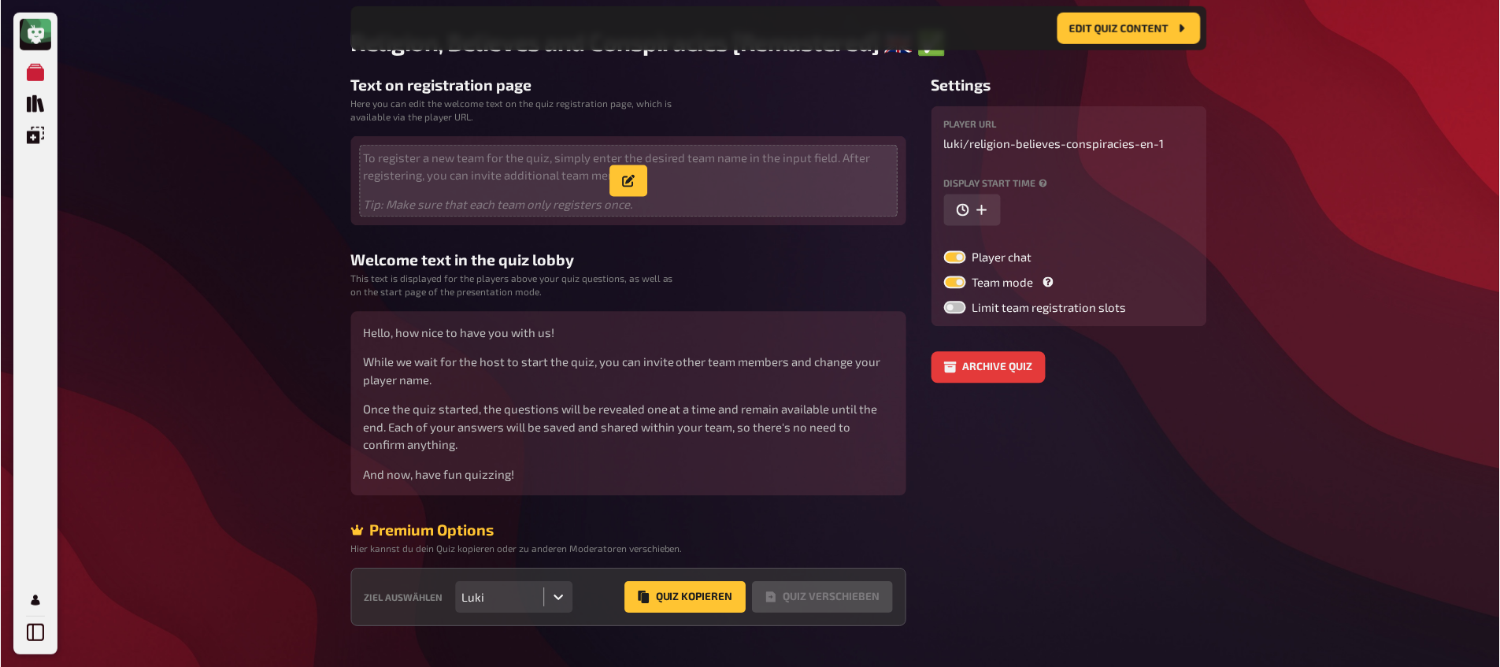
scroll to position [176, 0]
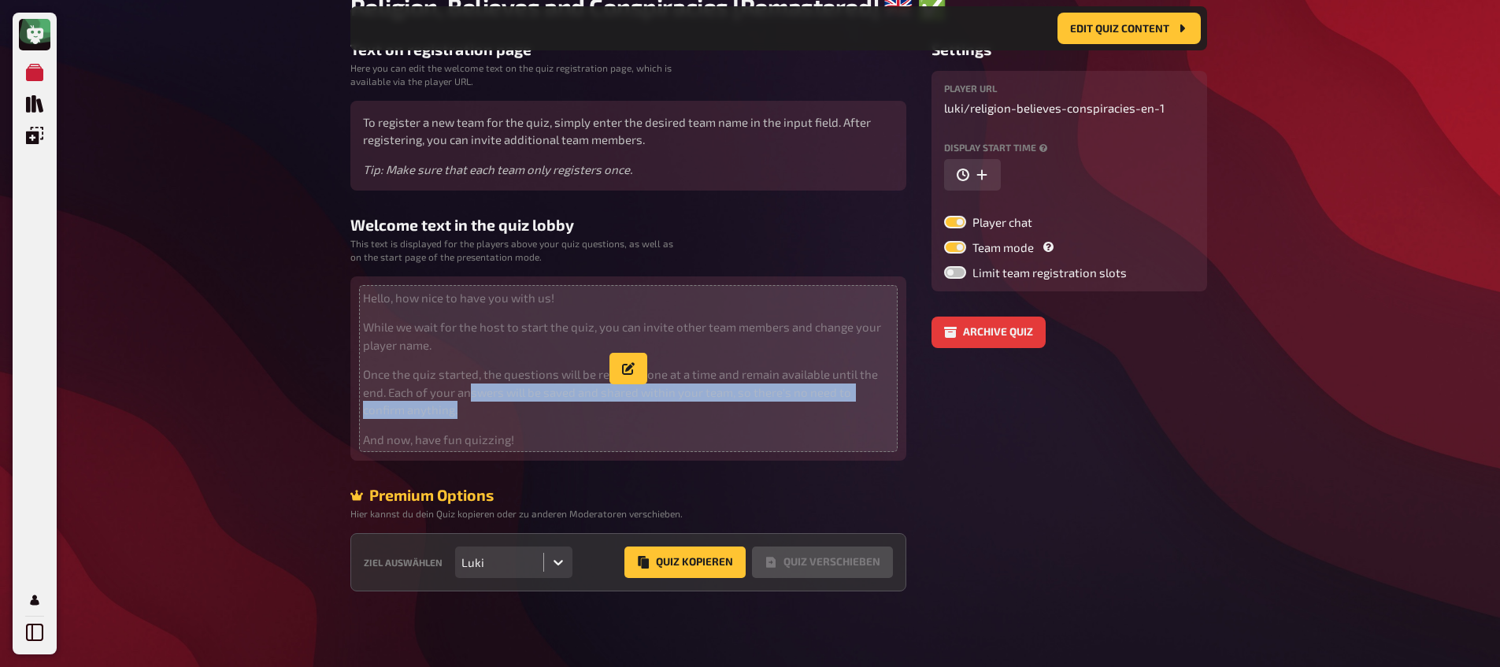
click at [467, 403] on p "Once the quiz started, the questions will be revealed one at a time and remain …" at bounding box center [628, 392] width 531 height 54
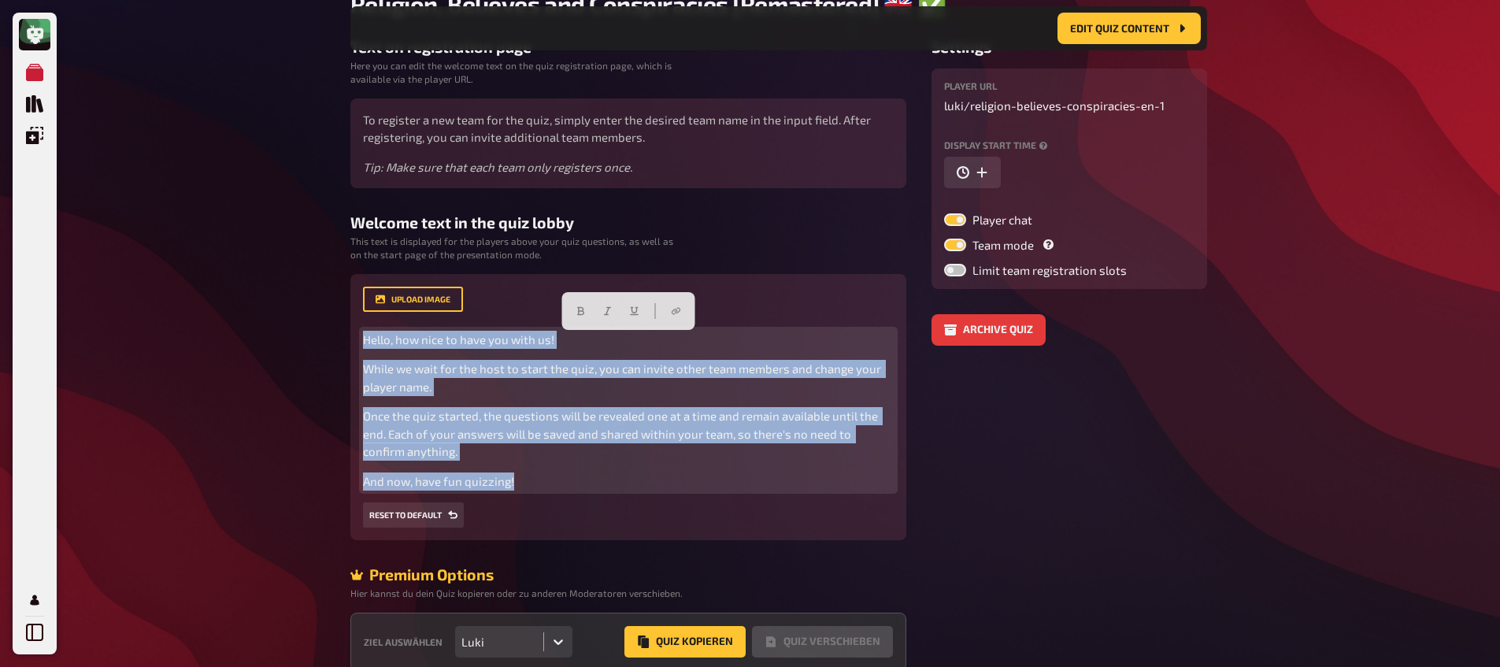
drag, startPoint x: 525, startPoint y: 489, endPoint x: 352, endPoint y: 339, distance: 228.8
click at [353, 337] on div "upload image Hello, how nice to have you with us! While we wait for the host to…" at bounding box center [628, 407] width 556 height 267
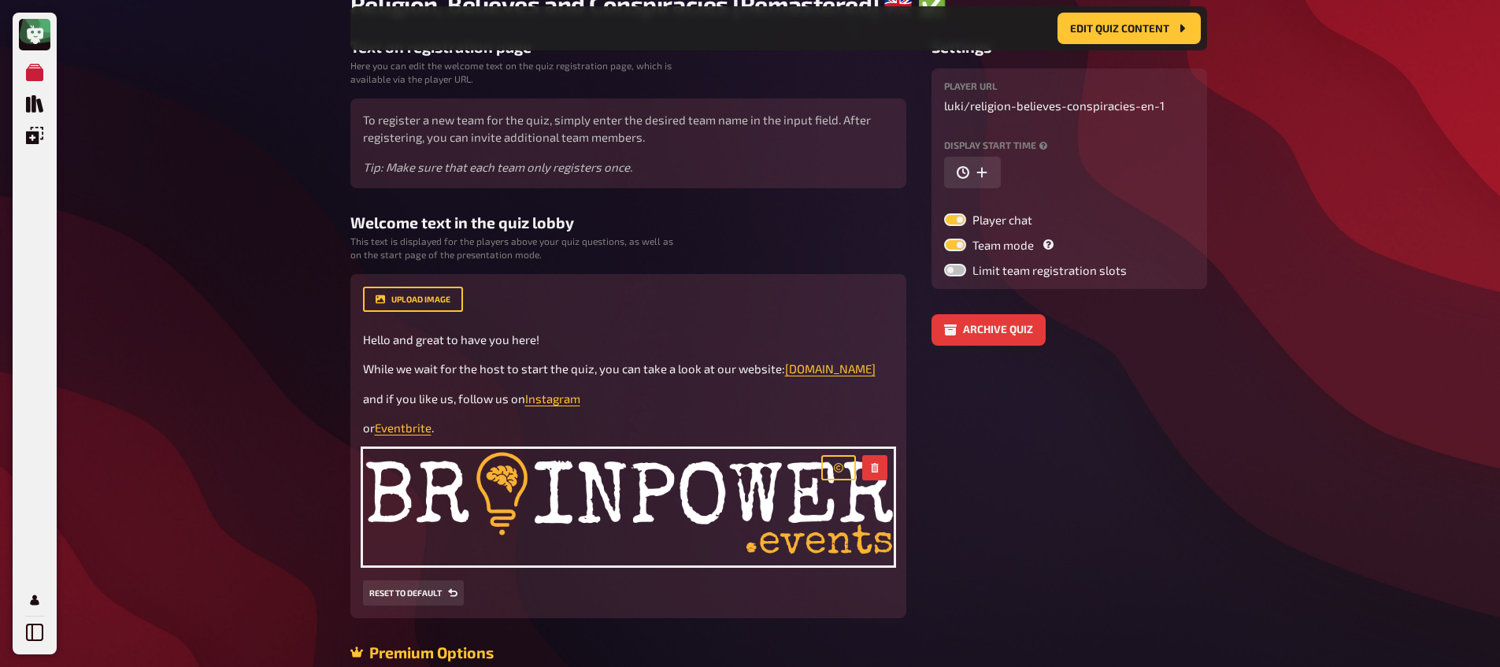
click at [296, 400] on div "My Quizzes Quiz Library Overlays My Account Home My Quizzes Religion, Believes …" at bounding box center [750, 324] width 1500 height 1000
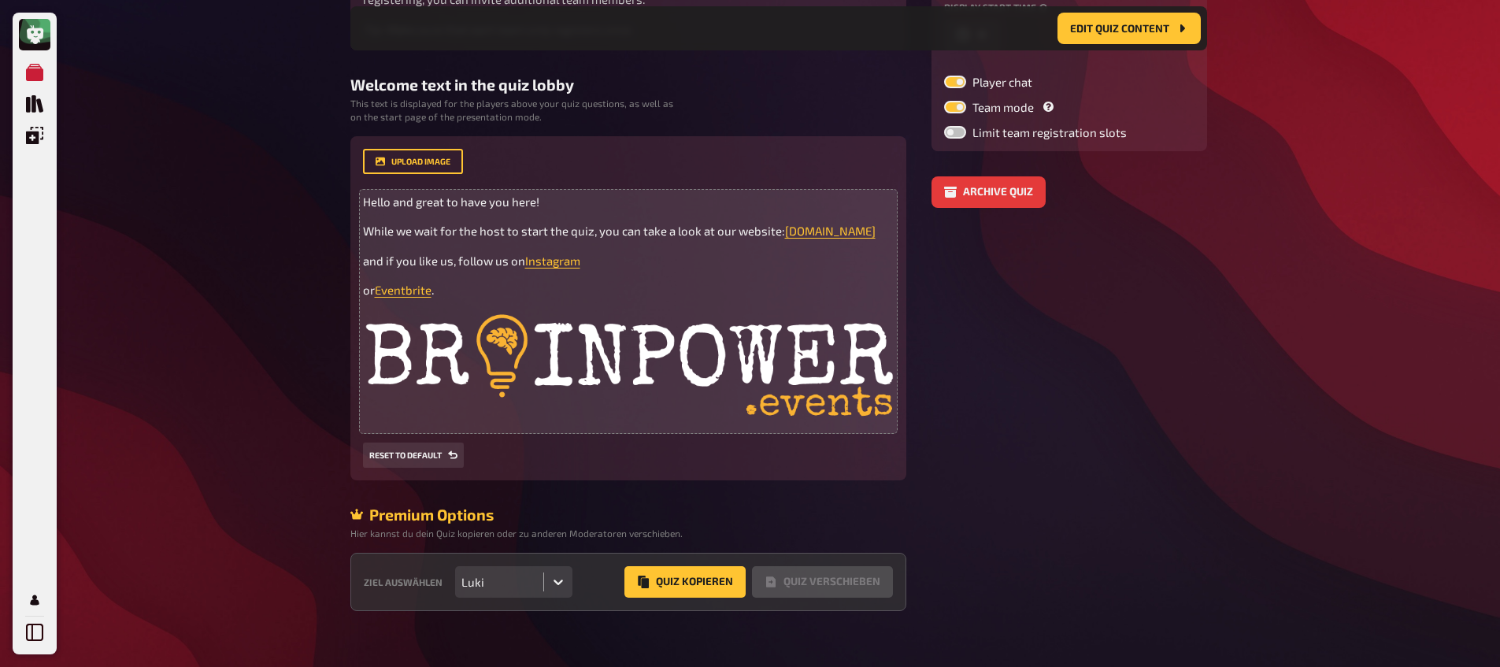
scroll to position [335, 0]
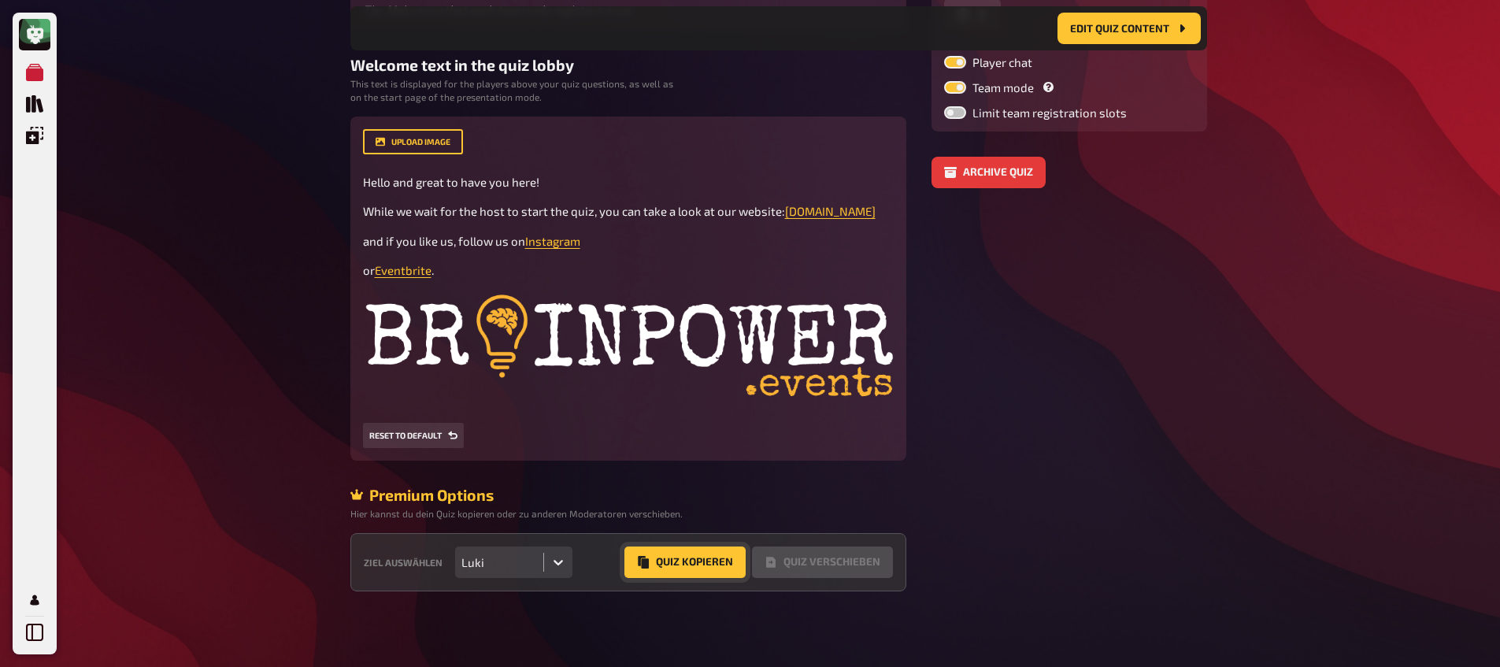
click at [693, 564] on button "Quiz Kopieren" at bounding box center [684, 561] width 121 height 31
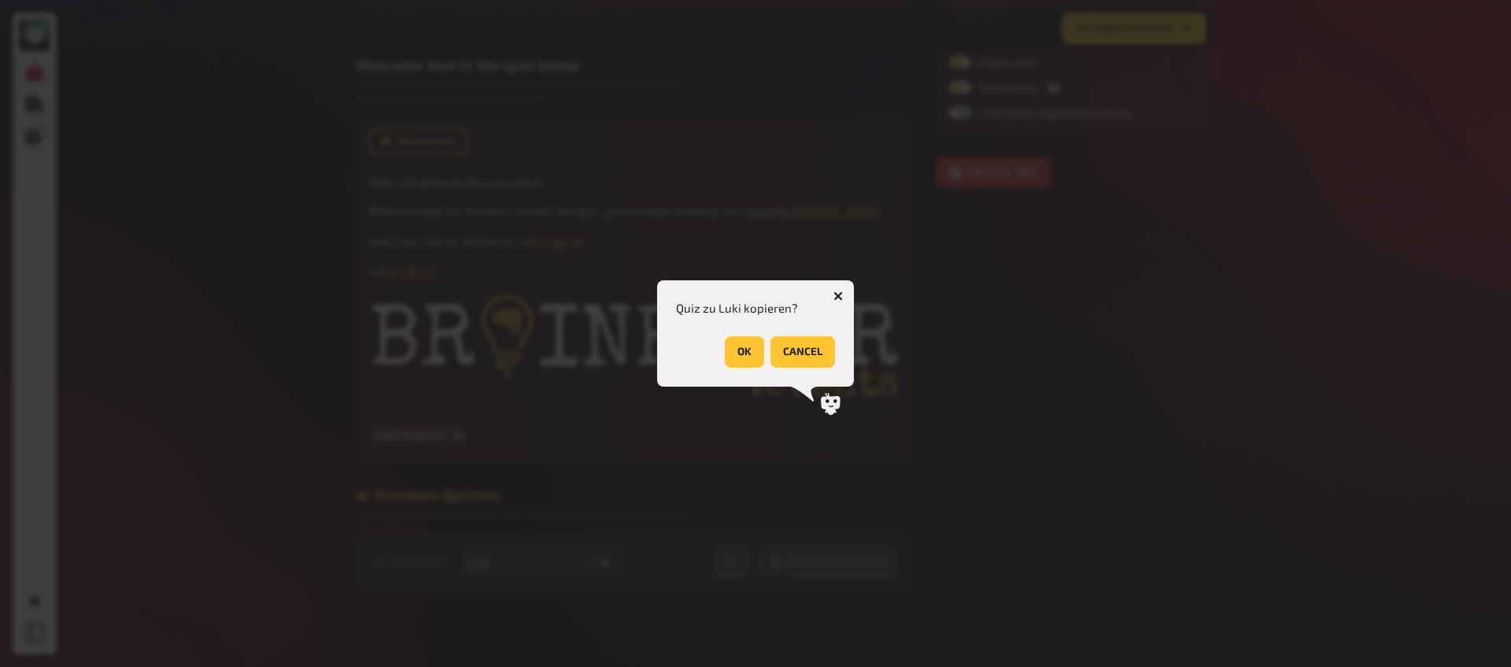
click at [743, 353] on button "OK" at bounding box center [744, 351] width 39 height 31
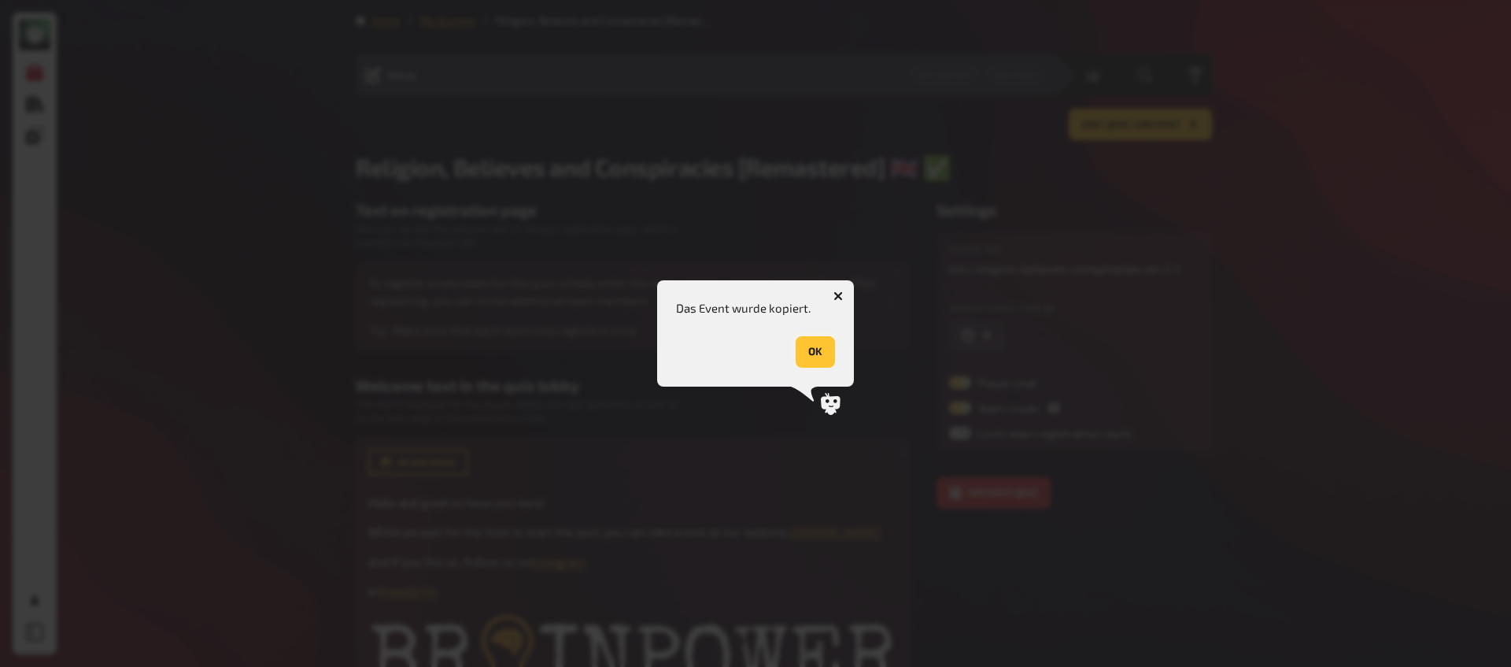
click at [821, 352] on button "OK" at bounding box center [815, 351] width 39 height 31
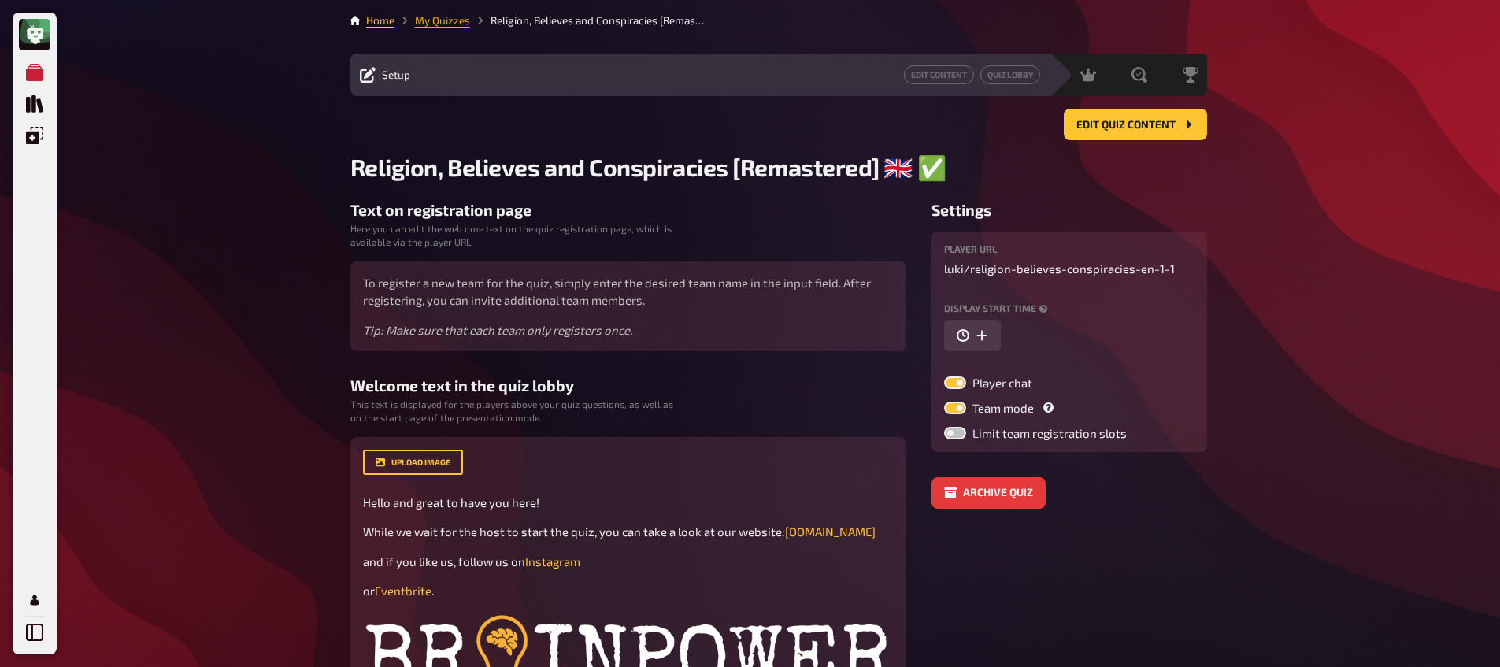
click at [434, 22] on link "My Quizzes" at bounding box center [442, 20] width 55 height 13
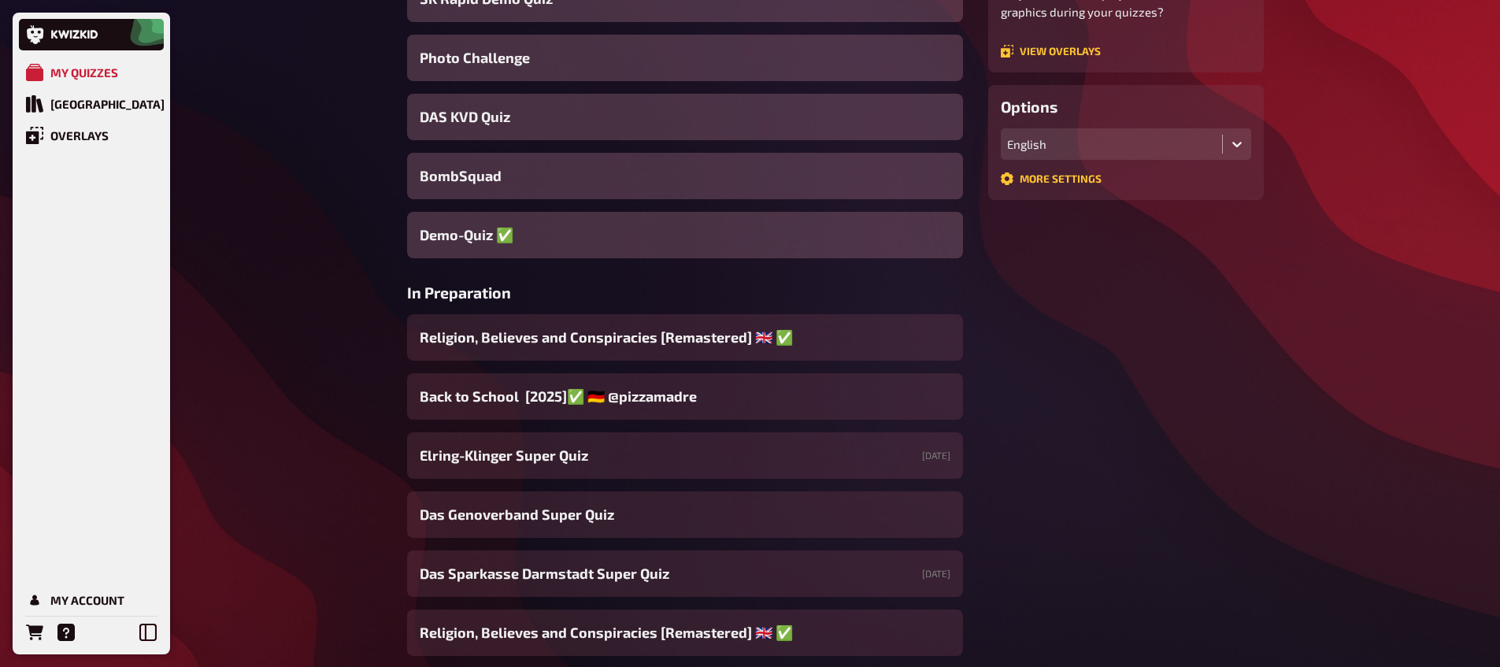
scroll to position [529, 0]
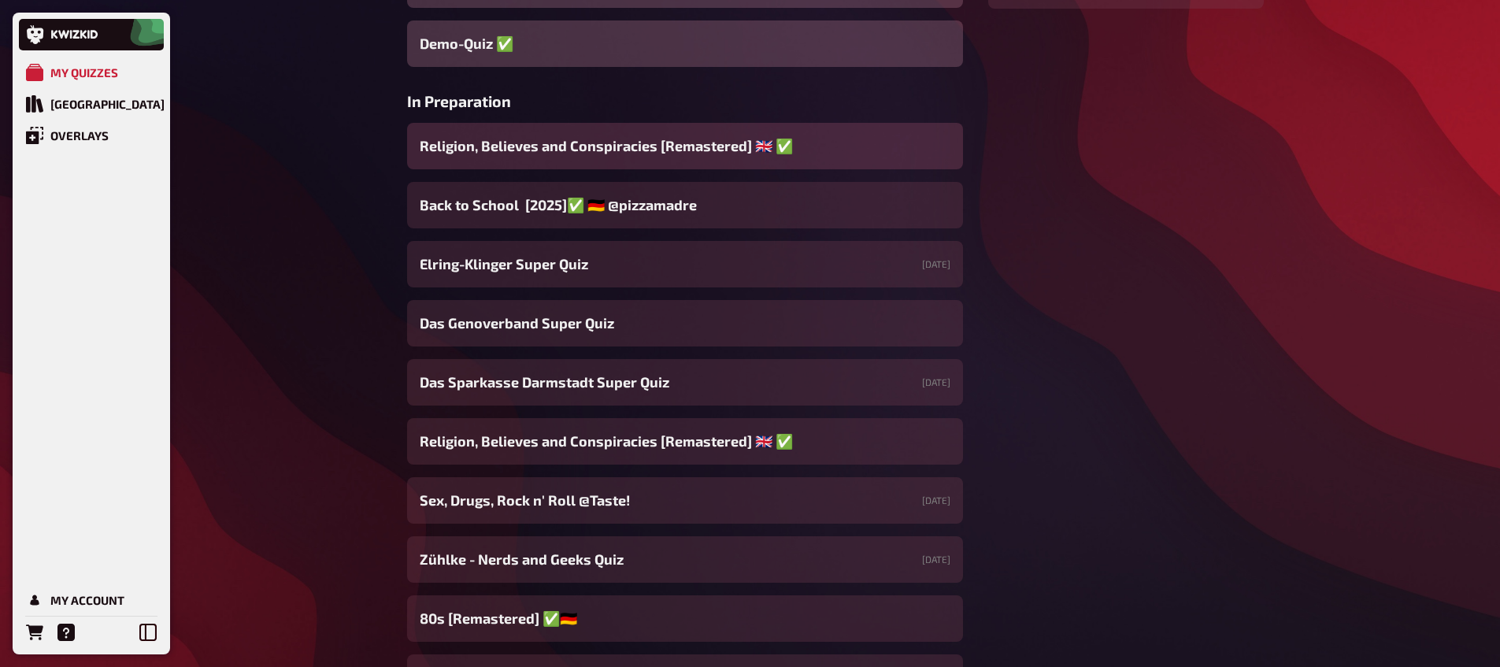
click at [643, 157] on span "Religion, Believes and Conspiracies [Remastered] ​🇬🇧 ​✅" at bounding box center [606, 145] width 373 height 21
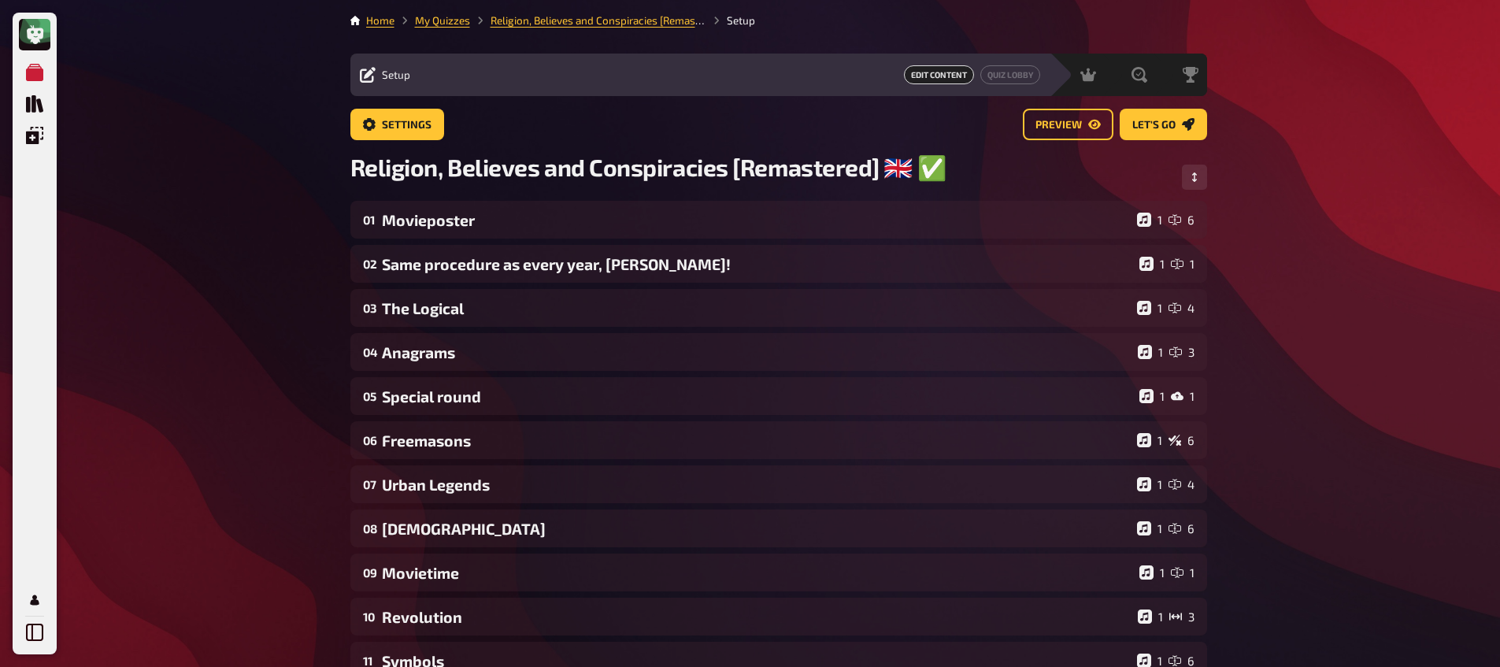
click at [438, 11] on div "Home My Quizzes Religion, Believes and Conspiracies [Remastered] ​🇬🇧 ​✅ Setup S…" at bounding box center [779, 537] width 882 height 1075
click at [441, 24] on link "My Quizzes" at bounding box center [442, 20] width 55 height 13
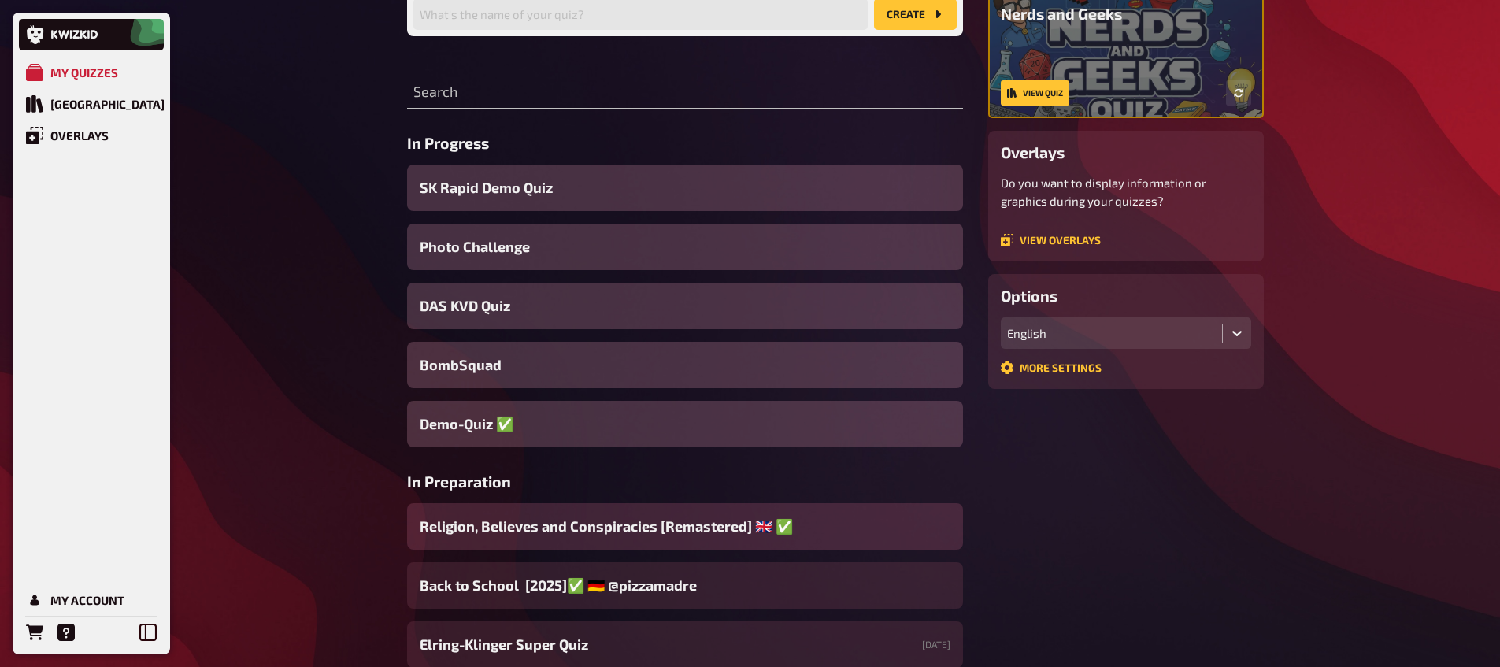
scroll to position [298, 0]
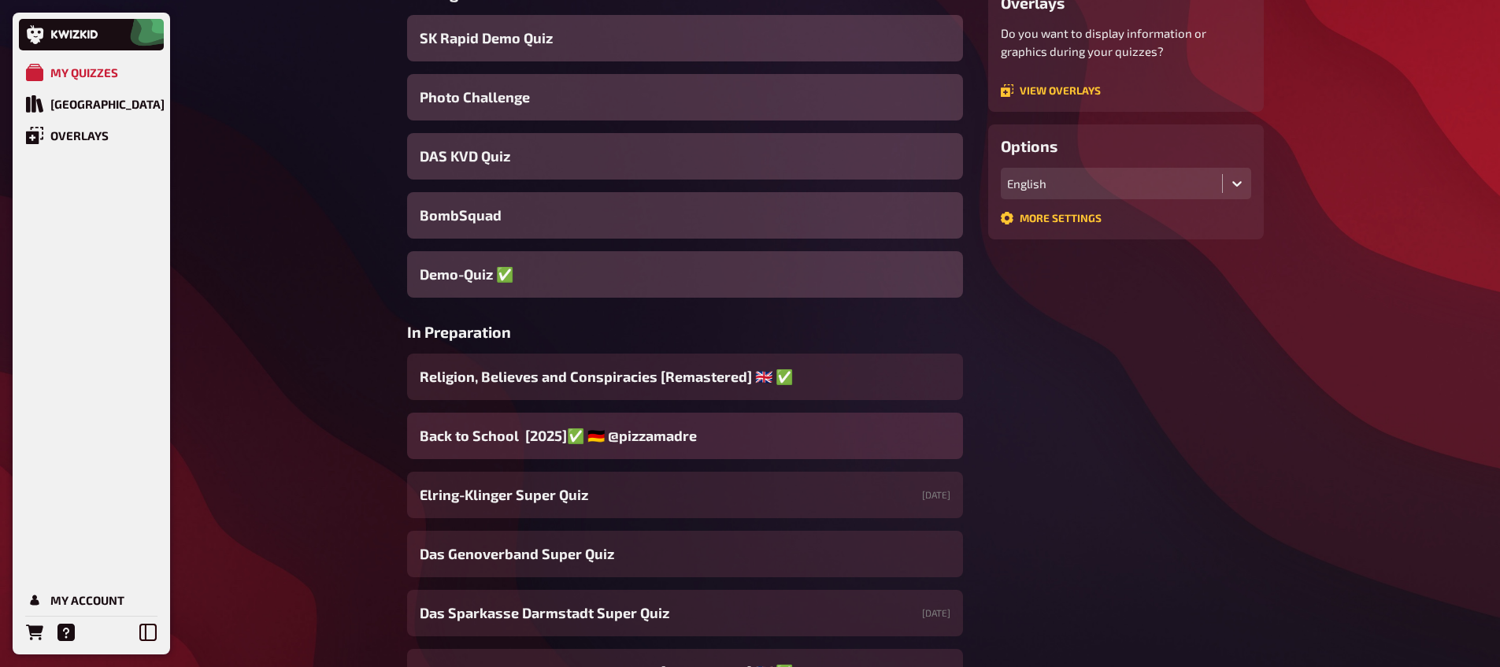
click at [639, 432] on span "Back to School [2025]✅ 🇩🇪 @pizzamadre" at bounding box center [558, 435] width 277 height 21
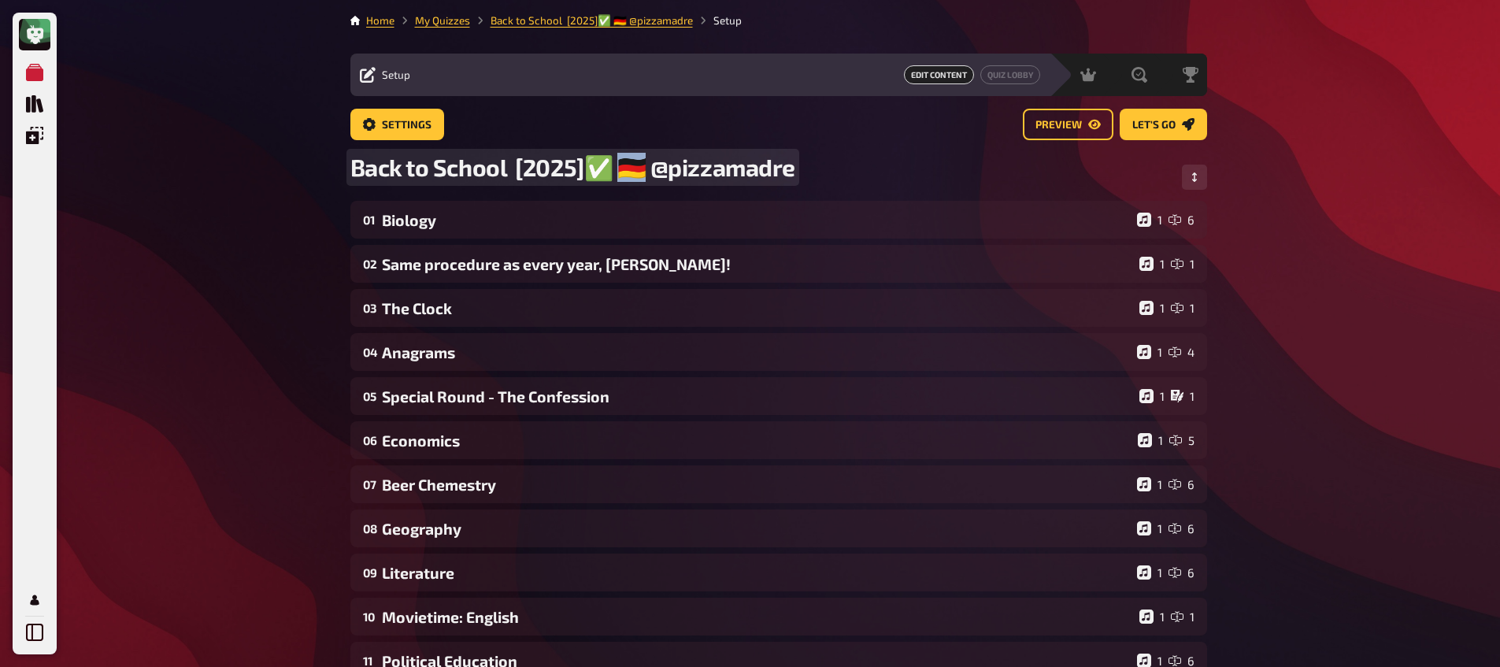
drag, startPoint x: 620, startPoint y: 170, endPoint x: 631, endPoint y: 169, distance: 11.0
click at [631, 169] on span "Back to School [2025]✅ 🇩🇪 @pizzamadre" at bounding box center [572, 167] width 445 height 29
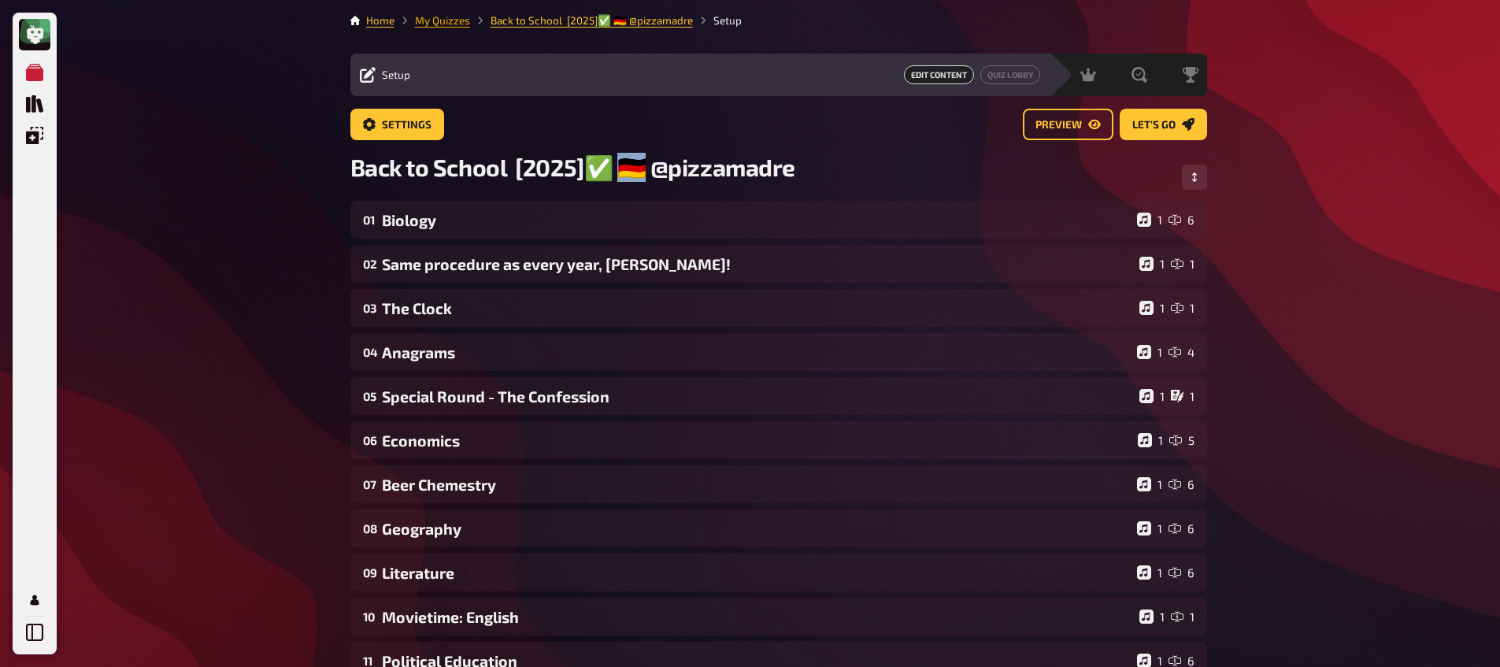
click at [446, 21] on link "My Quizzes" at bounding box center [442, 20] width 55 height 13
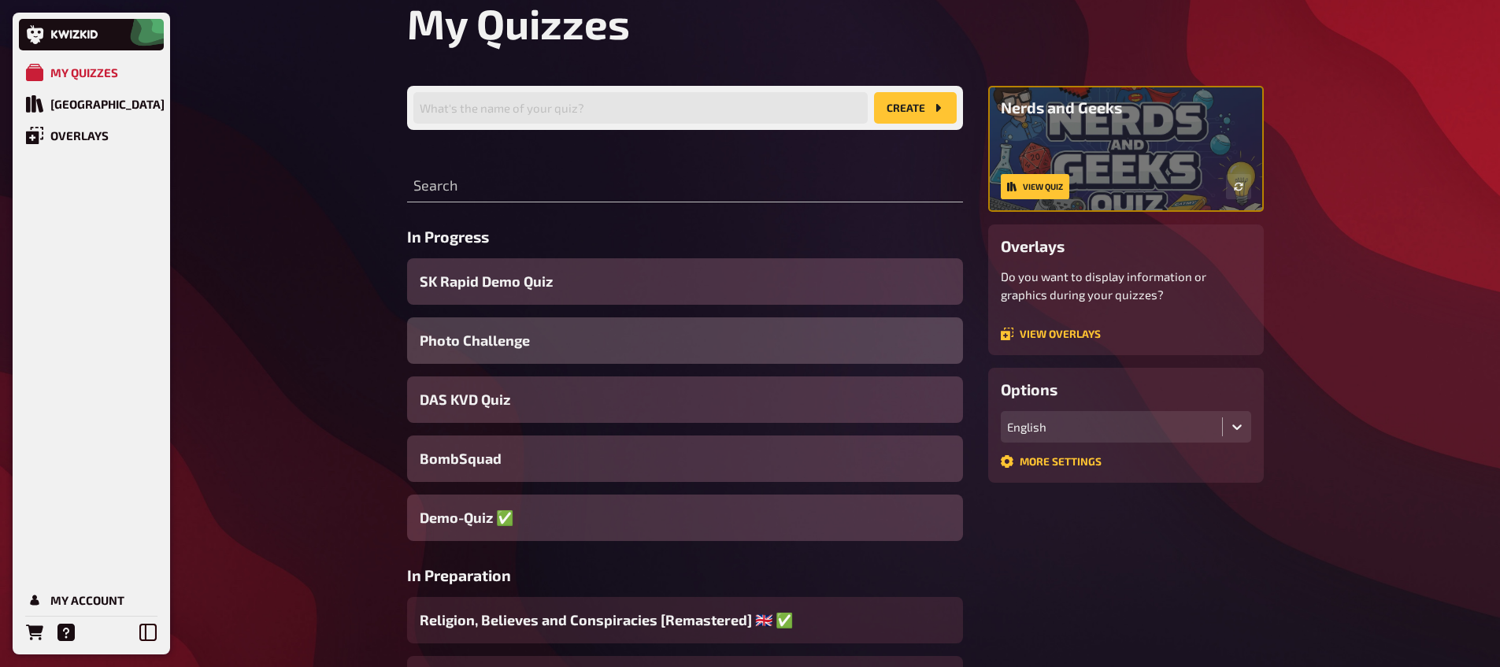
scroll to position [284, 0]
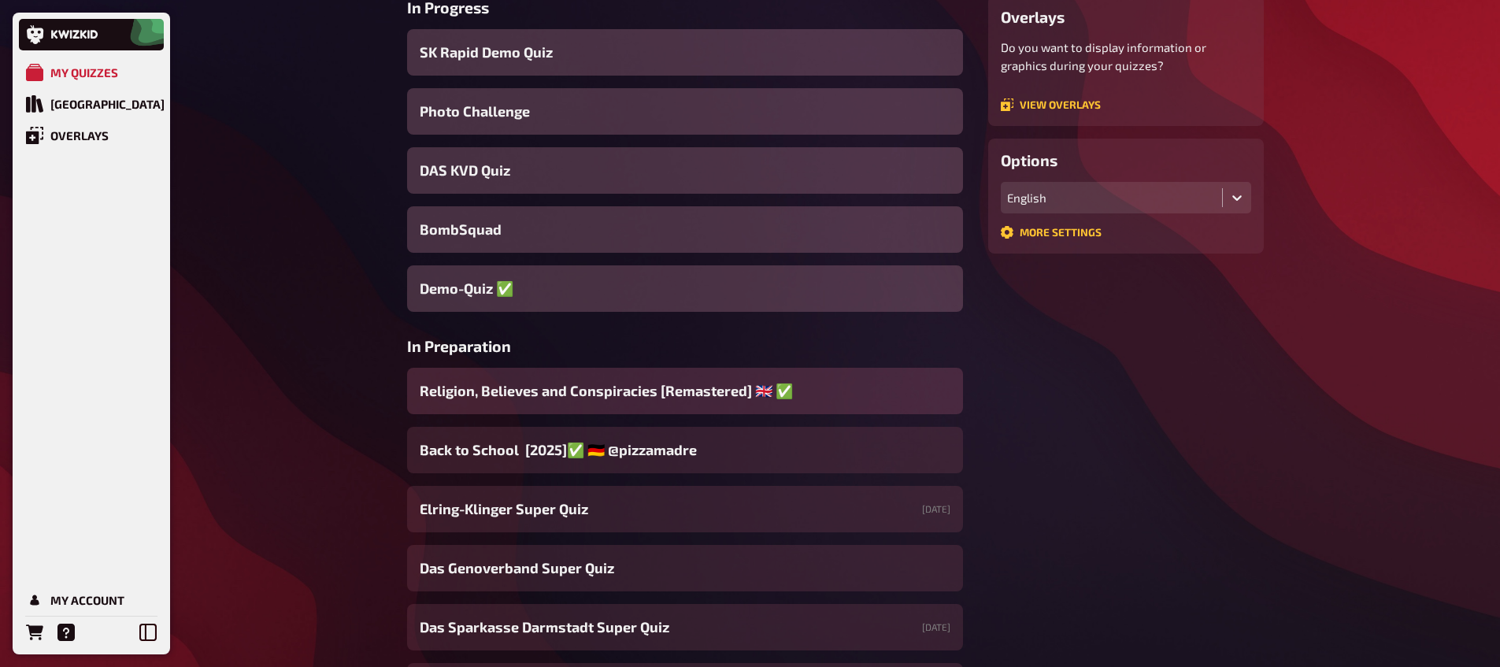
click at [649, 394] on span "Religion, Believes and Conspiracies [Remastered] ​🇬🇧 ​✅" at bounding box center [606, 390] width 373 height 21
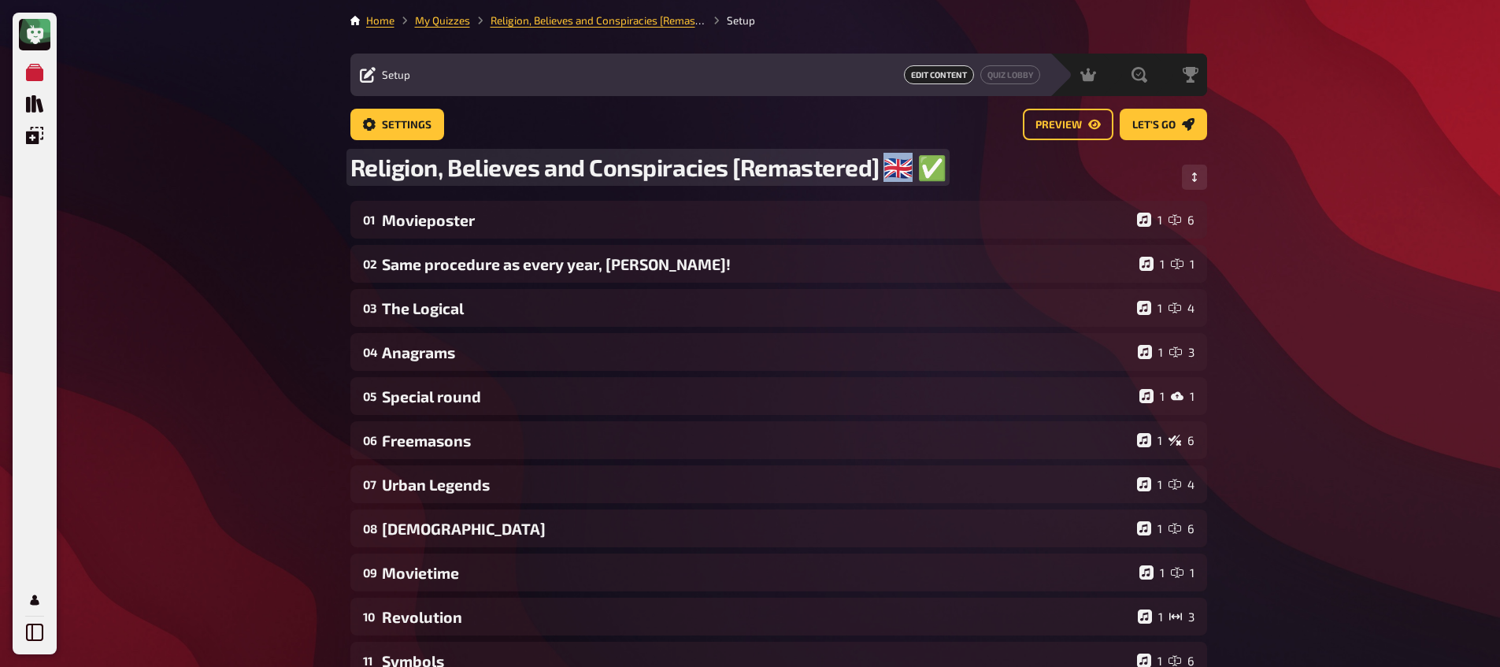
drag, startPoint x: 910, startPoint y: 168, endPoint x: 889, endPoint y: 171, distance: 21.5
click at [889, 171] on span "Religion, Believes and Conspiracies [Remastered] ​🇬🇧 ​✅" at bounding box center [648, 167] width 596 height 29
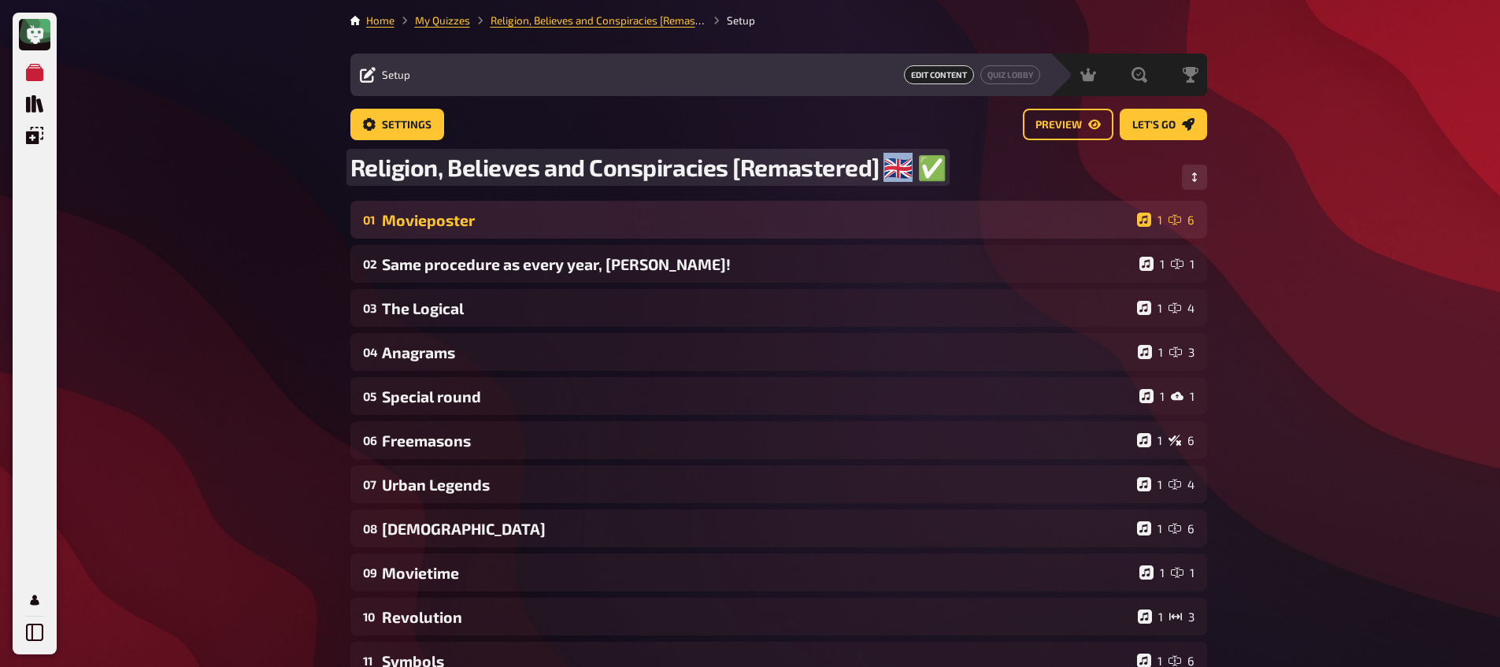
paste span
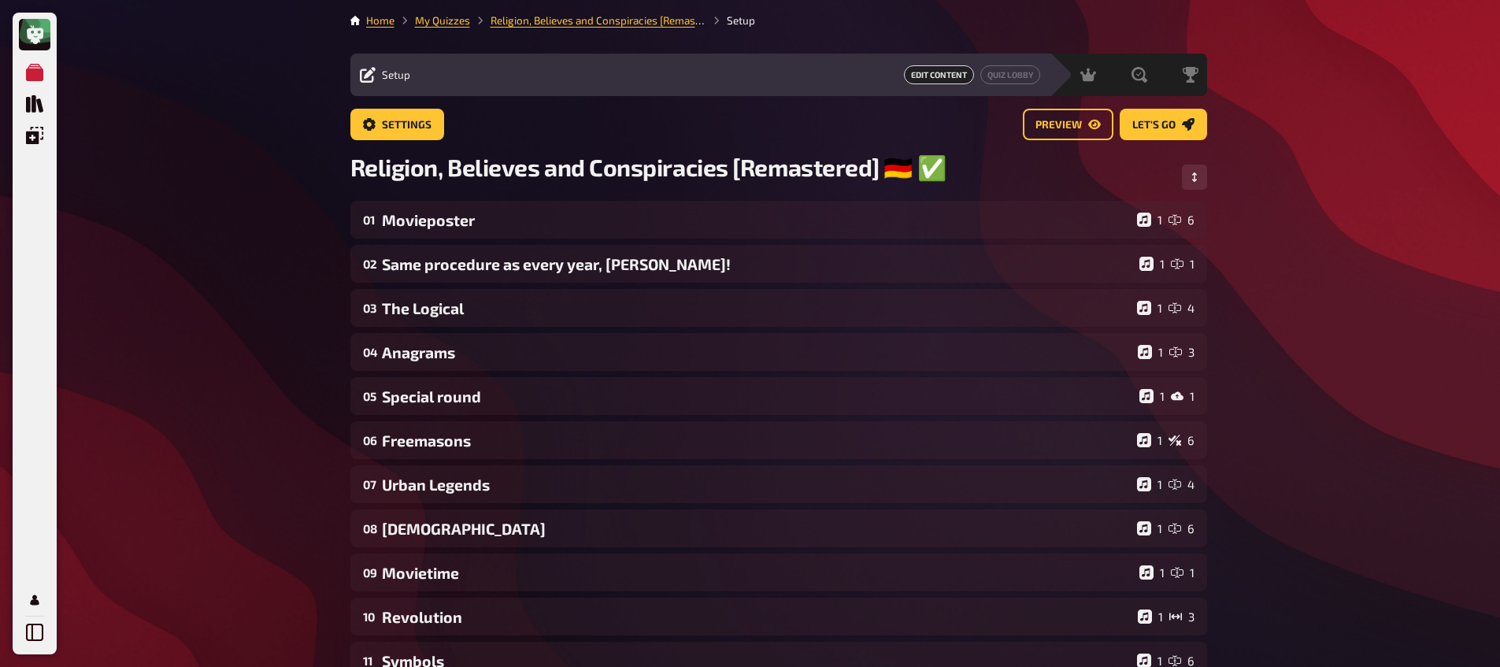
click at [176, 287] on div "My Quizzes Quiz Library Overlays My Account Home My Quizzes Religion, Believes …" at bounding box center [750, 537] width 1500 height 1075
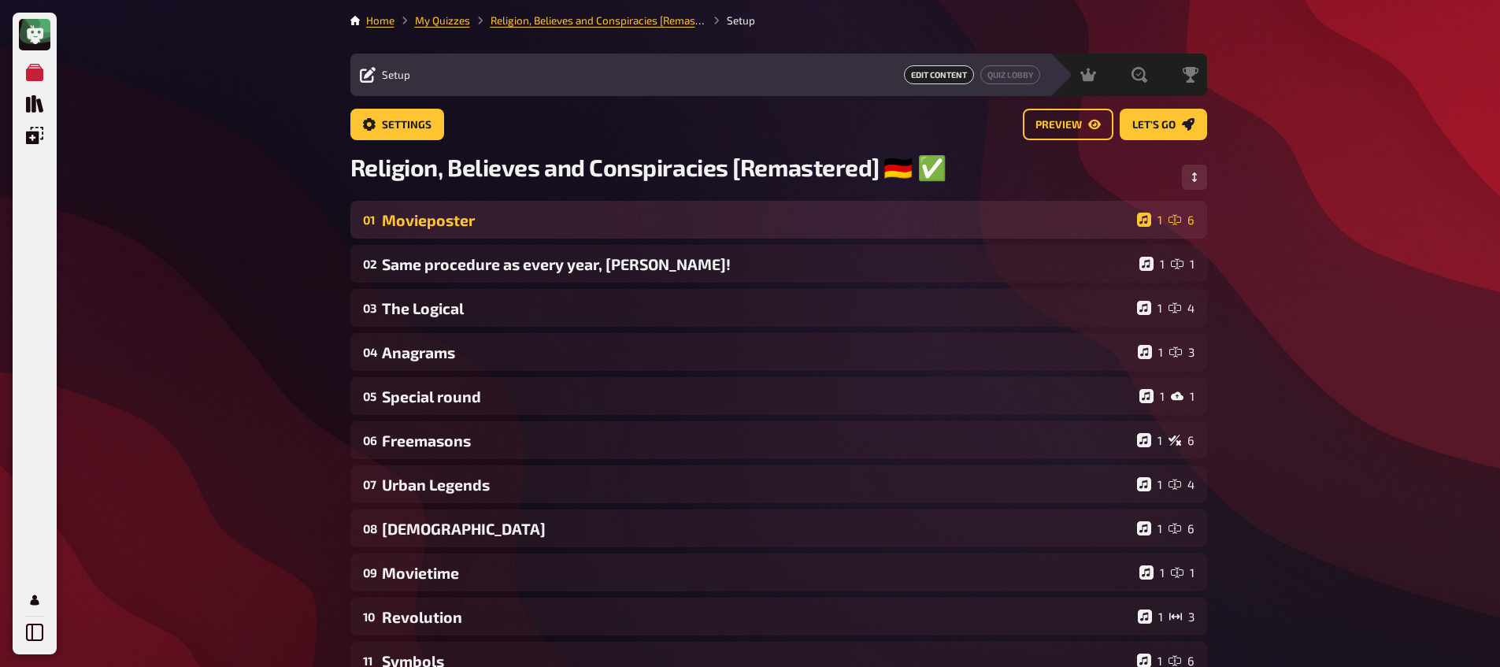
click at [455, 229] on div "Movieposter" at bounding box center [756, 220] width 749 height 18
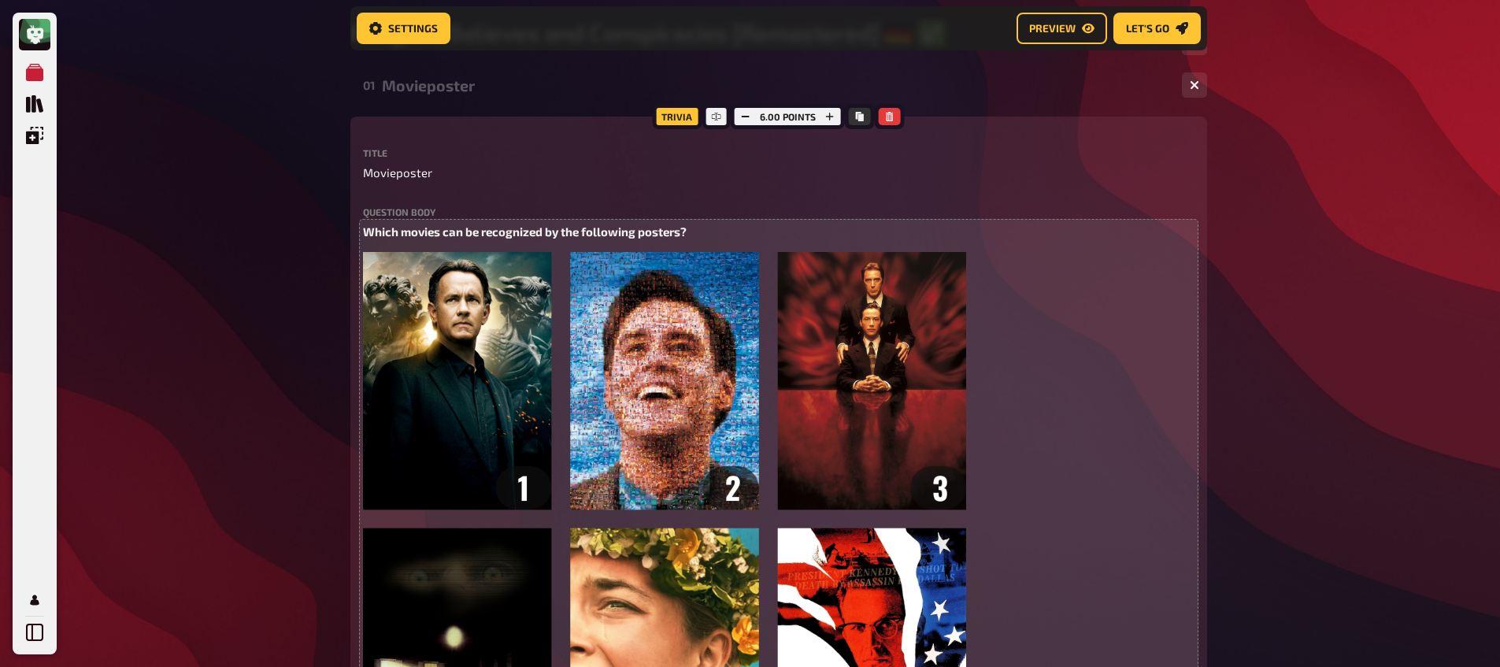
scroll to position [148, 0]
click at [530, 239] on p "Which movies can be recognized by the following posters?" at bounding box center [778, 231] width 831 height 18
click at [598, 234] on span "Which movies can be recognized by the following posters?" at bounding box center [525, 231] width 324 height 14
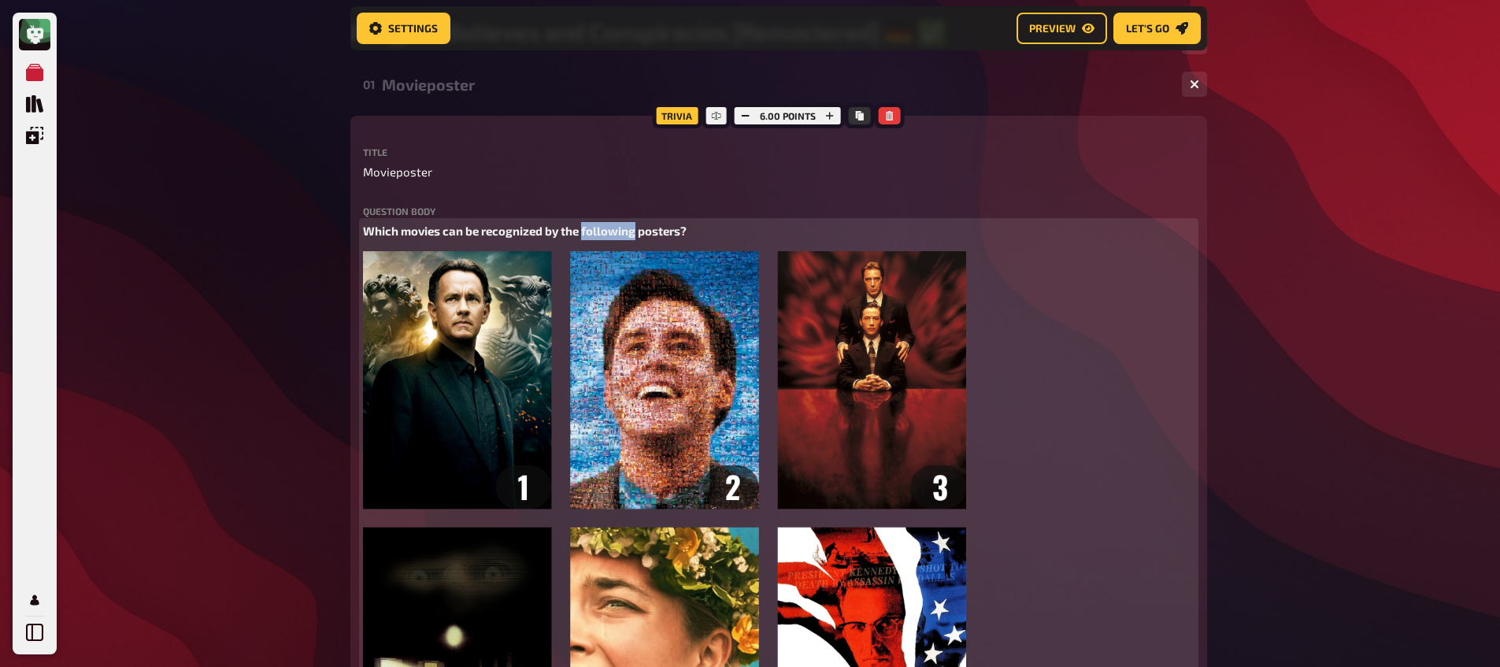
click at [598, 234] on span "Which movies can be recognized by the following posters?" at bounding box center [525, 231] width 324 height 14
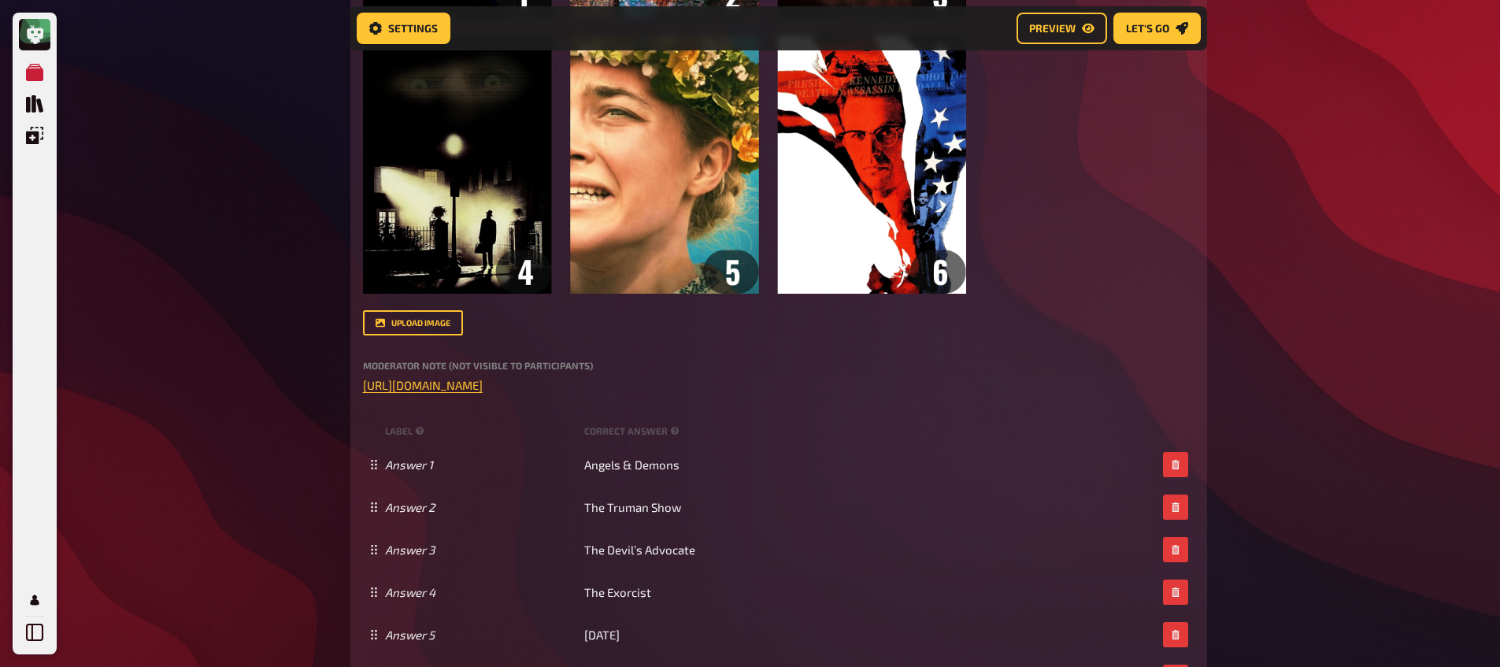
scroll to position [705, 0]
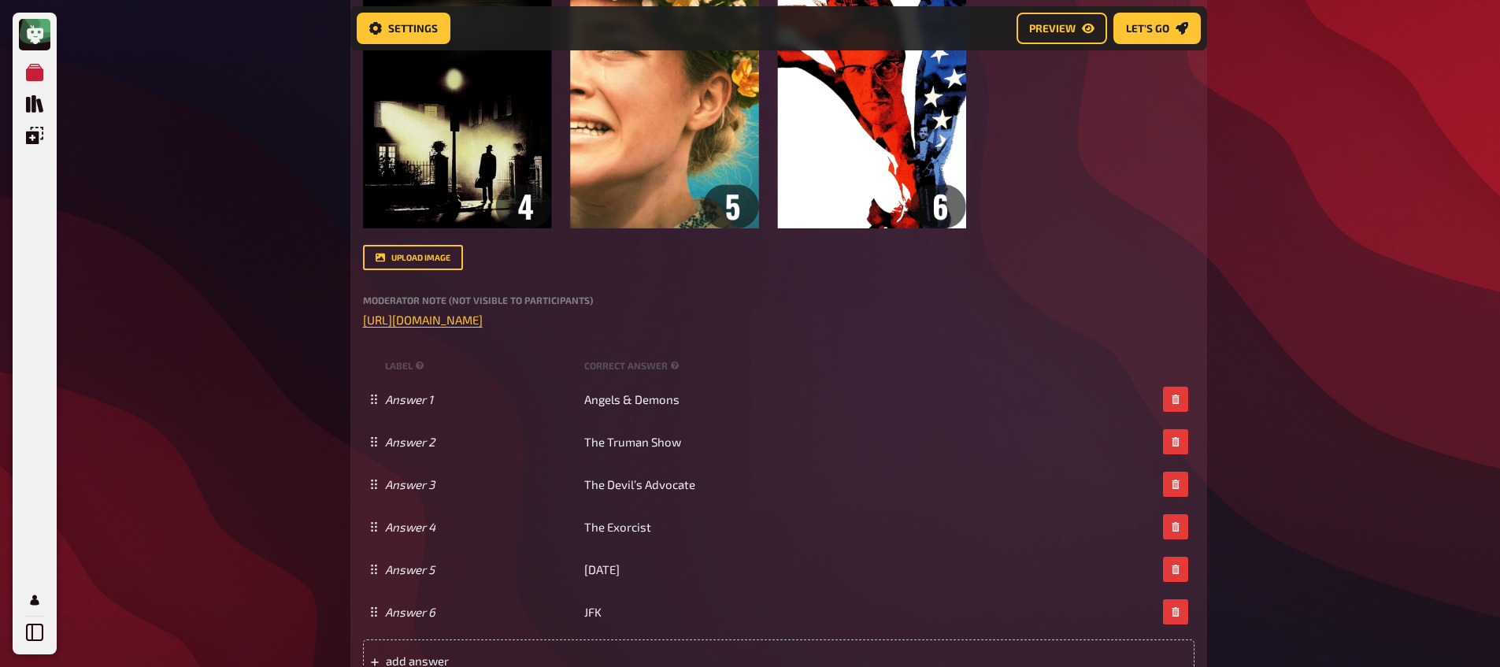
click at [258, 335] on div "My Quizzes Quiz Library Overlays My Account Home My Quizzes Religion, Believes …" at bounding box center [750, 514] width 1500 height 2438
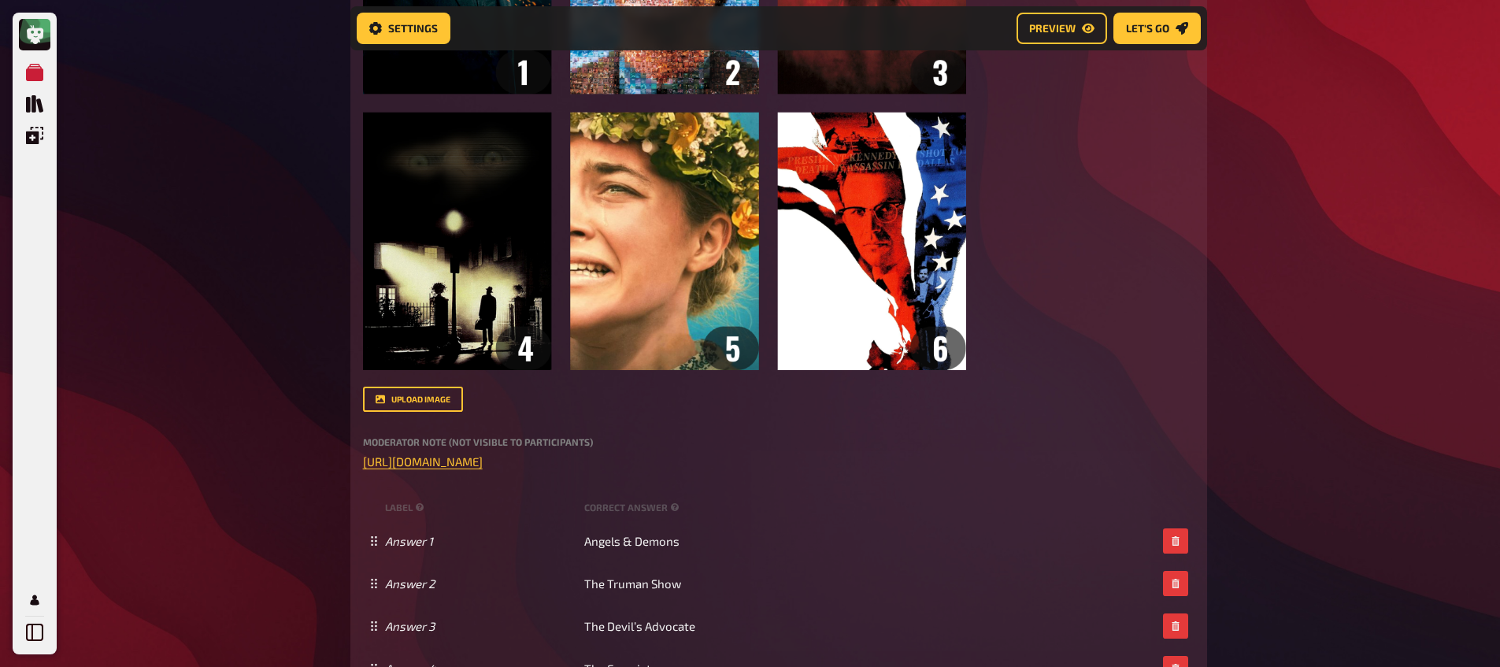
scroll to position [22, 0]
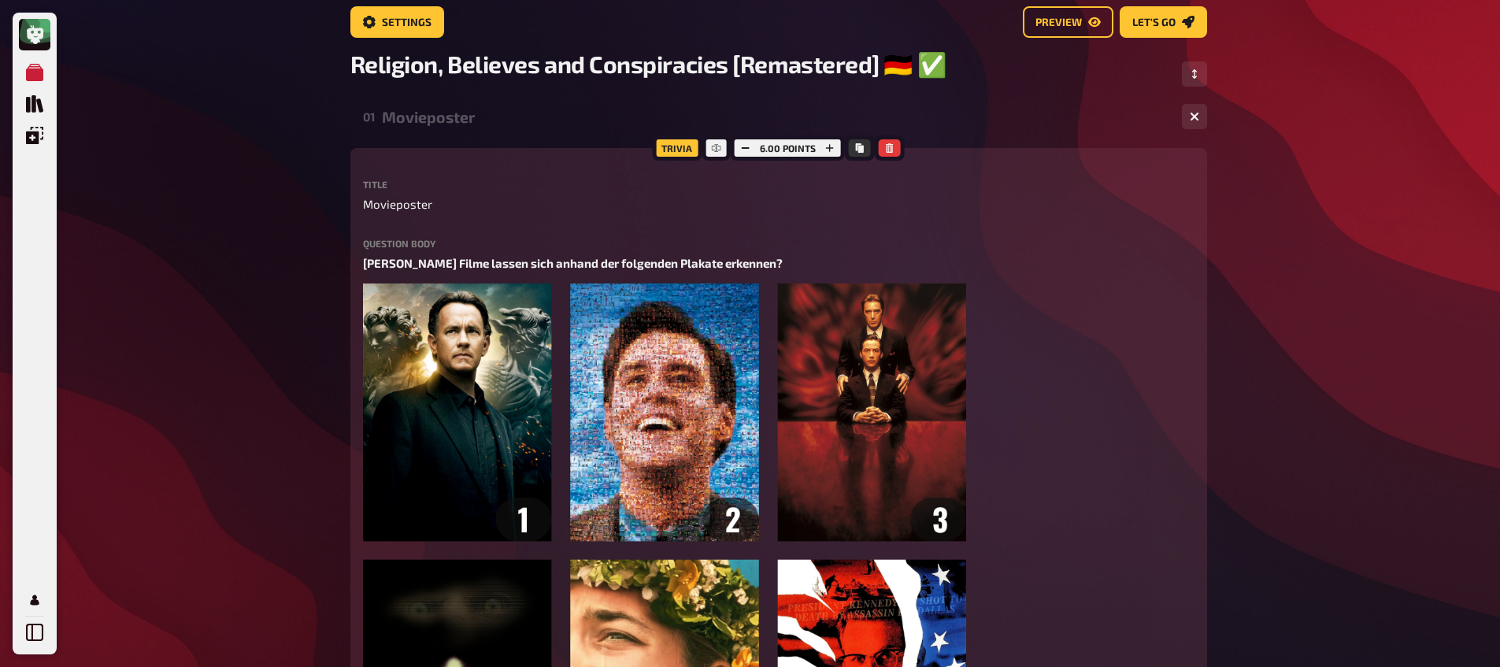
scroll to position [0, 0]
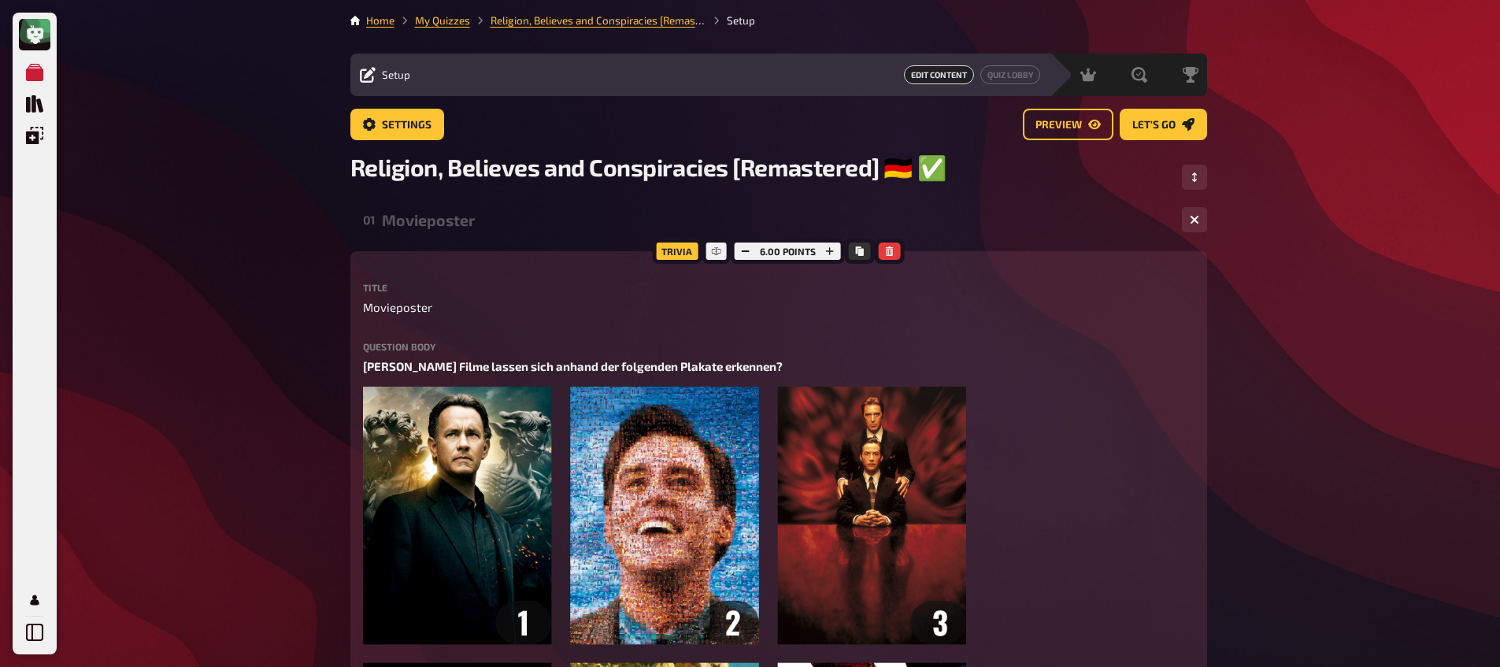
click at [454, 225] on div "Movieposter" at bounding box center [775, 220] width 787 height 18
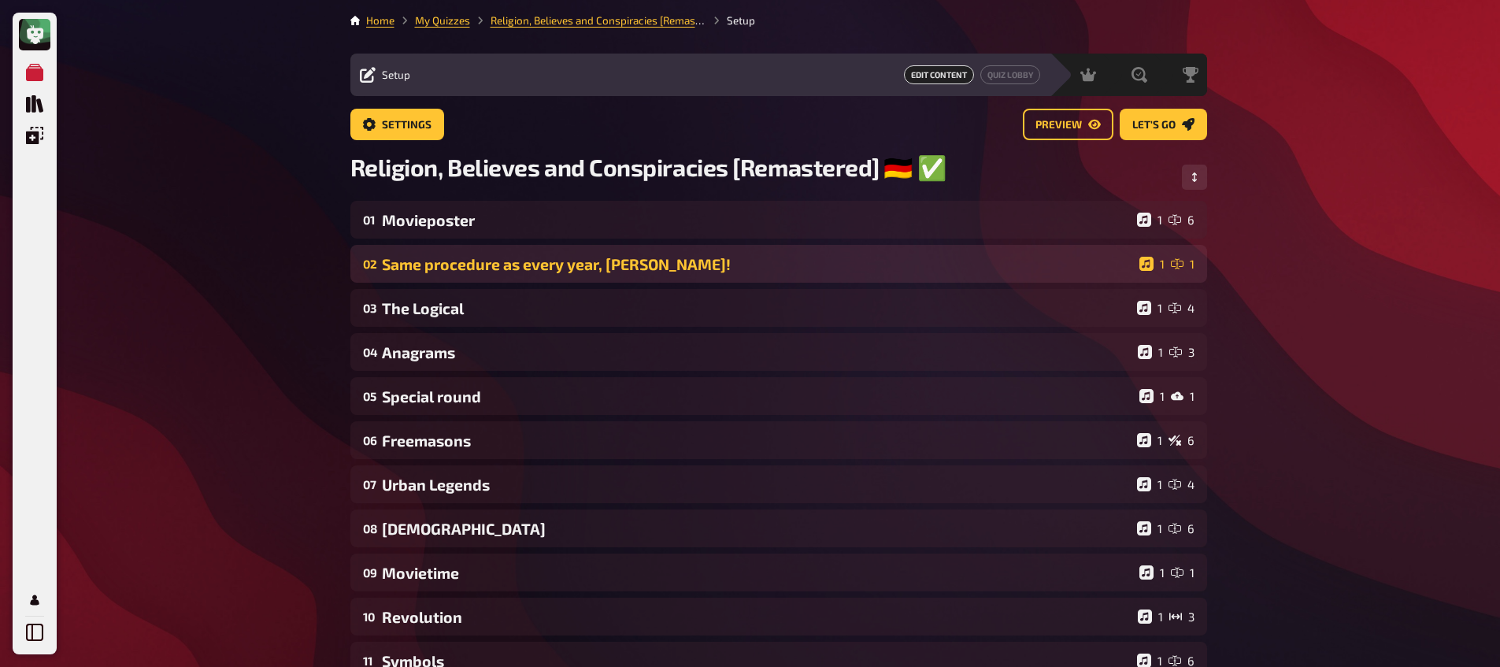
click at [468, 264] on div "Same procedure as every year, [PERSON_NAME]!" at bounding box center [757, 264] width 751 height 18
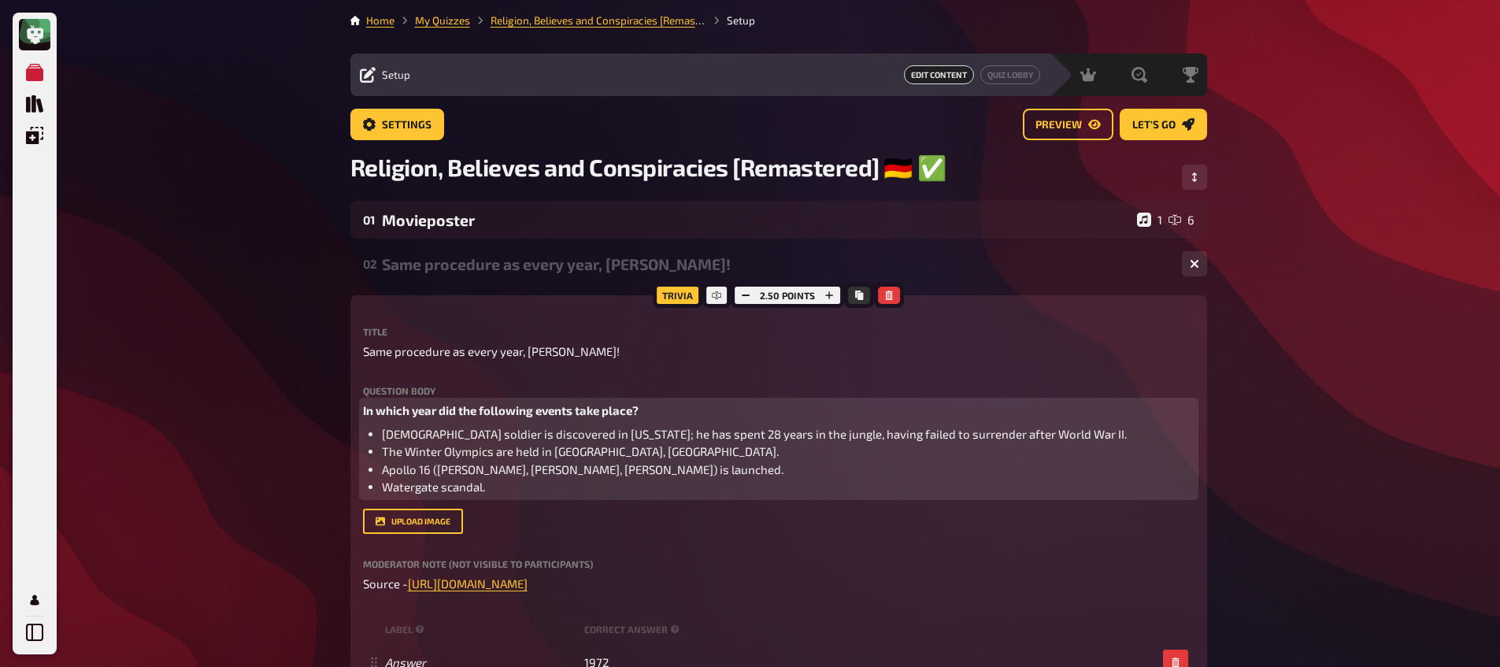
click at [489, 486] on li "Watergate scandal." at bounding box center [788, 487] width 812 height 18
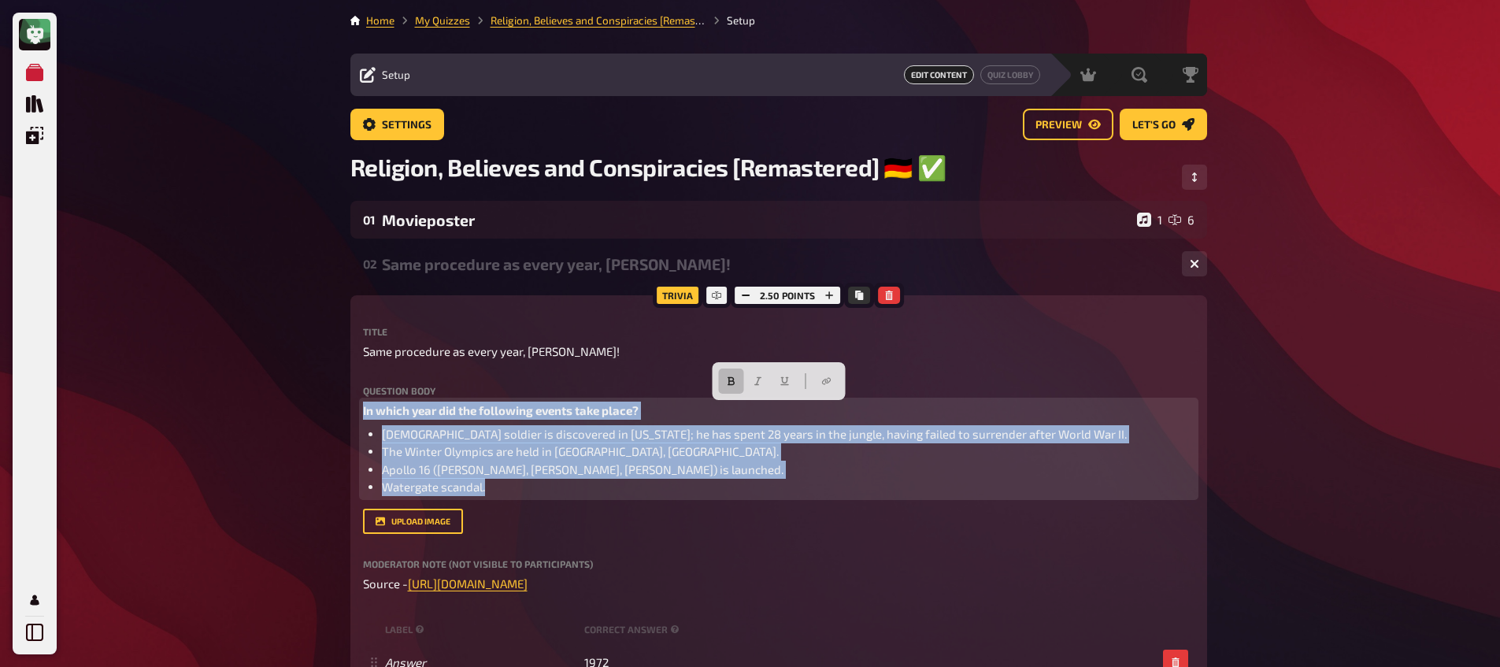
drag, startPoint x: 508, startPoint y: 491, endPoint x: 353, endPoint y: 397, distance: 181.6
click at [353, 397] on div "Trivia 2.50 points Title Same procedure as every year, [PERSON_NAME]! Question …" at bounding box center [778, 519] width 856 height 449
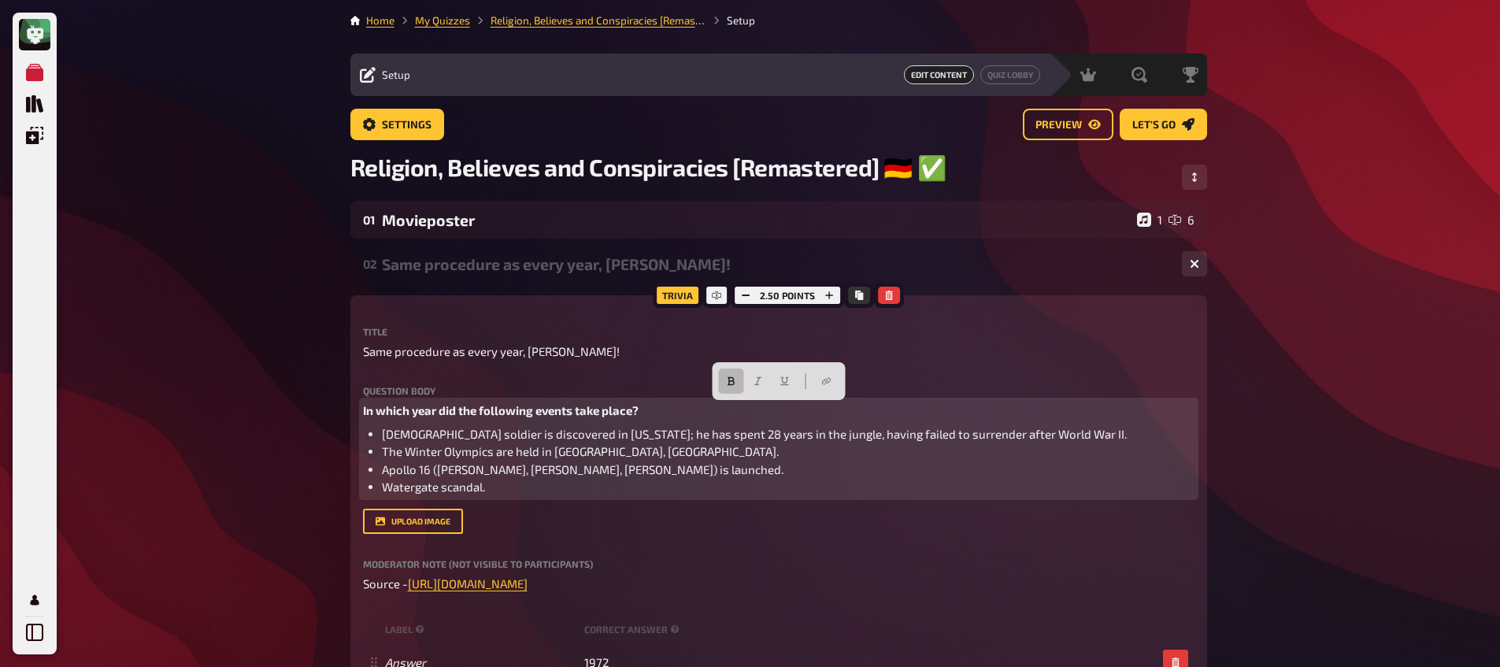
click at [366, 414] on span "In which year did the following events take place?" at bounding box center [501, 410] width 276 height 14
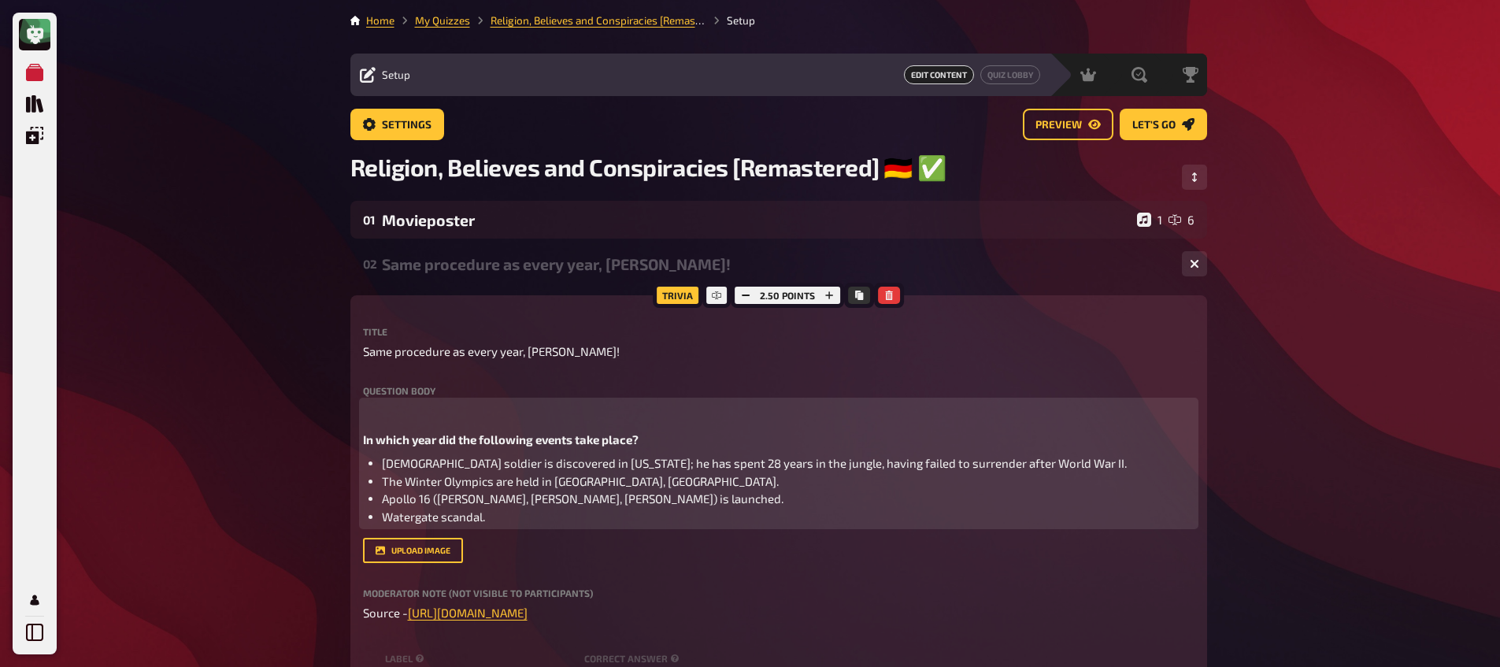
click at [384, 412] on p at bounding box center [778, 410] width 831 height 18
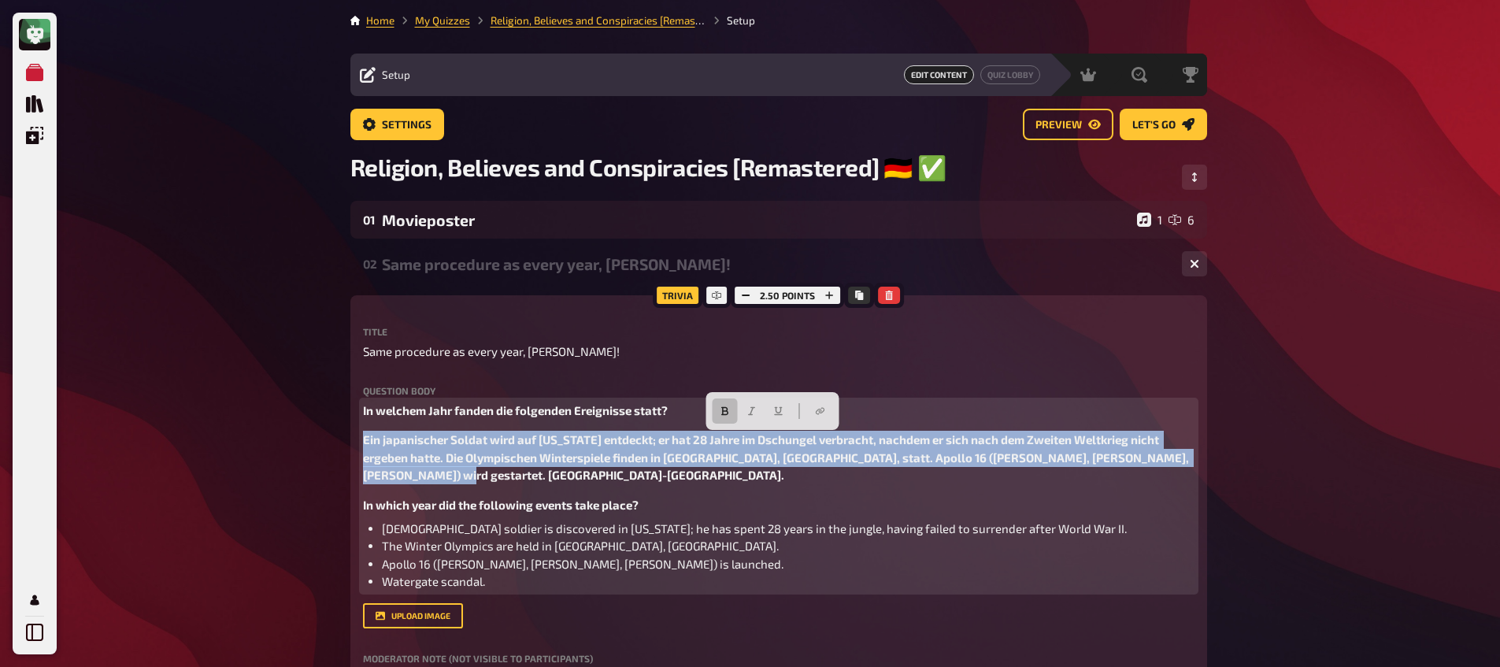
drag, startPoint x: 421, startPoint y: 483, endPoint x: 336, endPoint y: 434, distance: 98.0
click at [728, 413] on icon "button" at bounding box center [724, 410] width 9 height 9
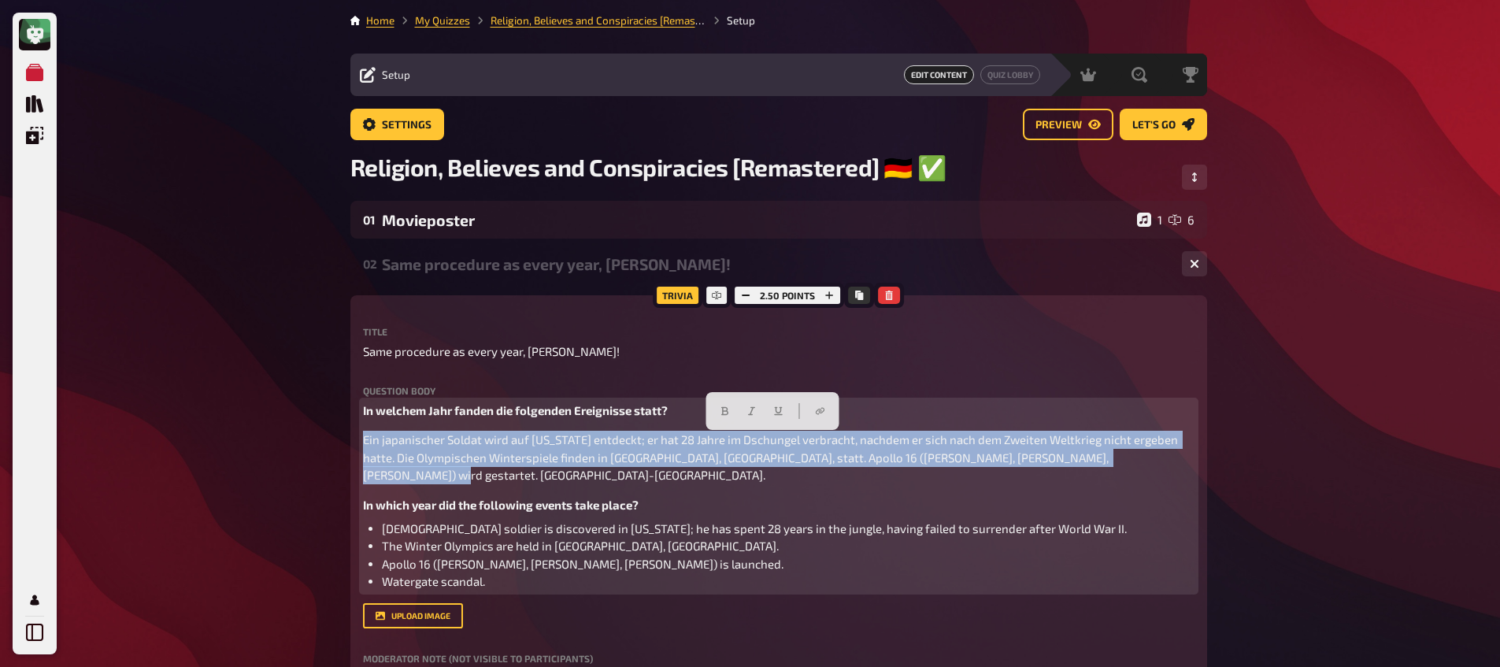
click at [631, 453] on span "Ein japanischer Soldat wird auf [US_STATE] entdeckt; er hat 28 Jahre im Dschung…" at bounding box center [771, 457] width 817 height 50
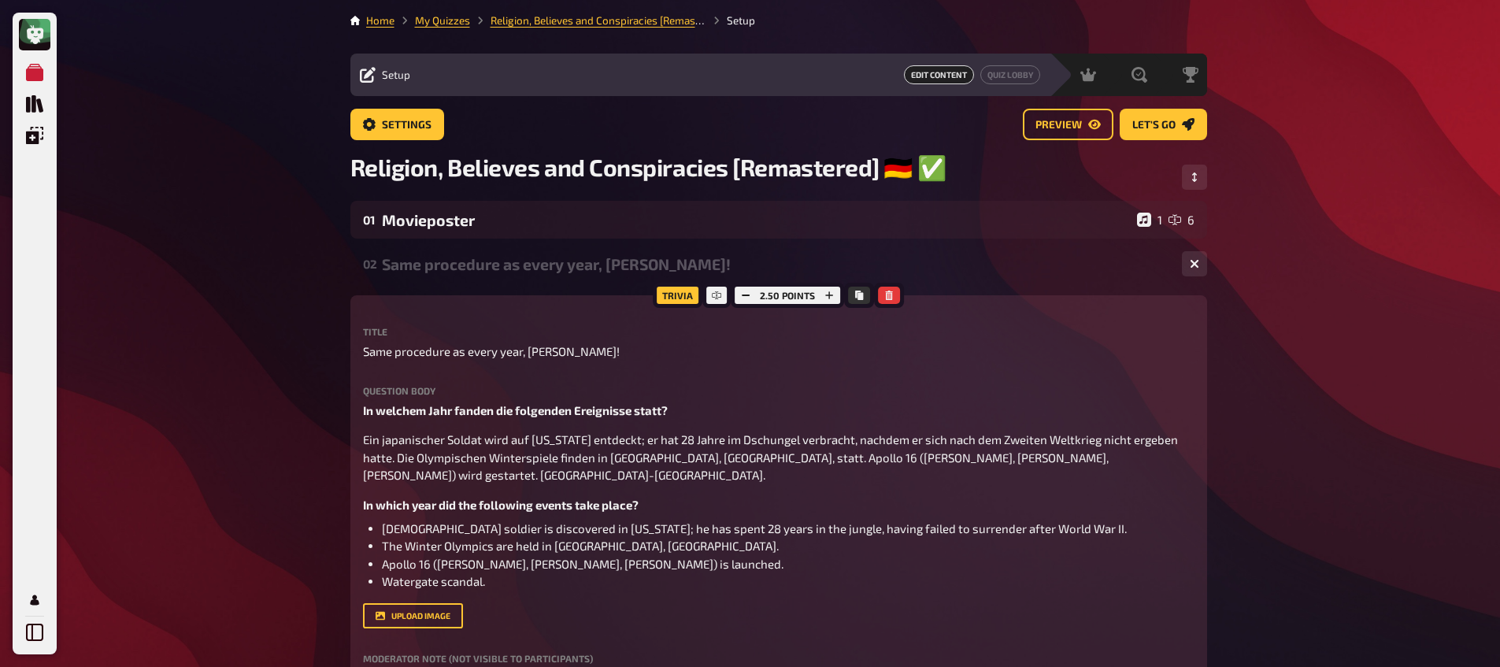
click at [361, 440] on div "Trivia 2.50 points Title Same procedure as every year, [PERSON_NAME]! Question …" at bounding box center [778, 567] width 856 height 544
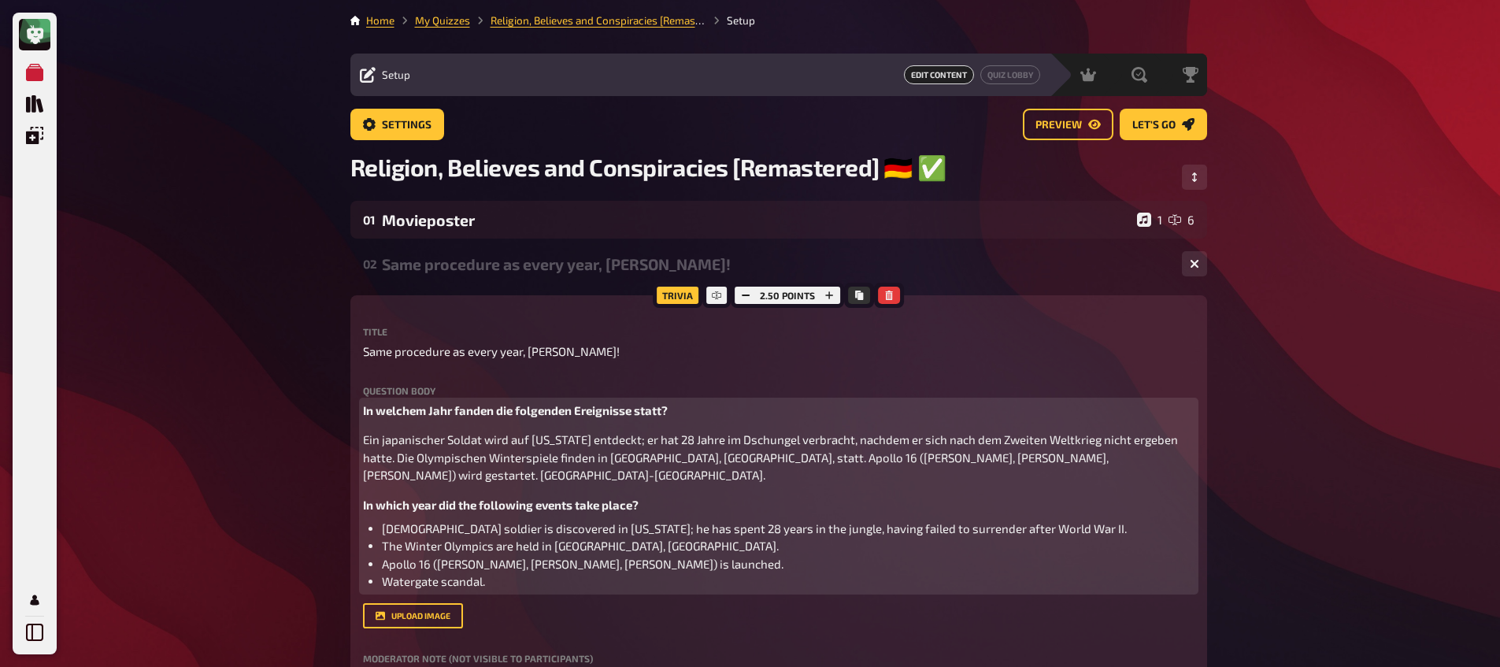
click at [364, 440] on span "Ein japanischer Soldat wird auf [US_STATE] entdeckt; er hat 28 Jahre im Dschung…" at bounding box center [771, 457] width 817 height 50
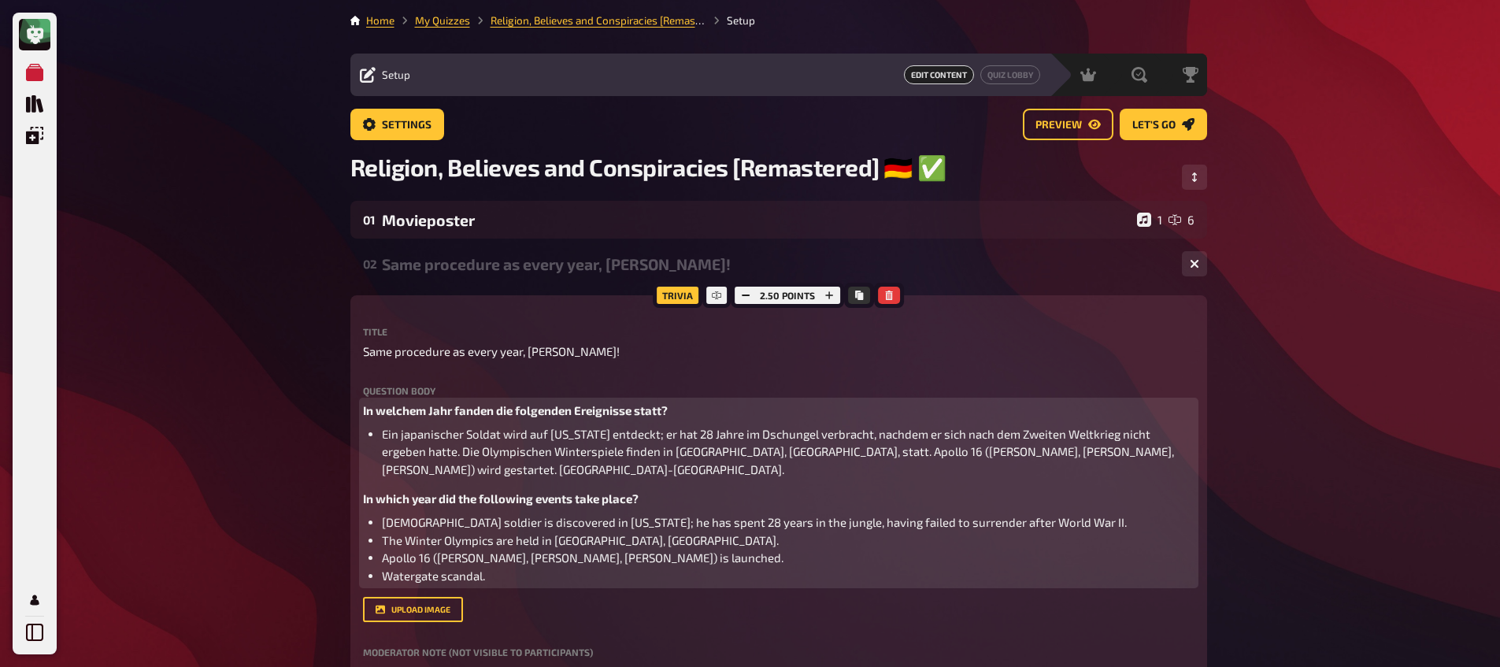
click at [414, 453] on span "Ein japanischer Soldat wird auf [US_STATE] entdeckt; er hat 28 Jahre im Dschung…" at bounding box center [779, 452] width 794 height 50
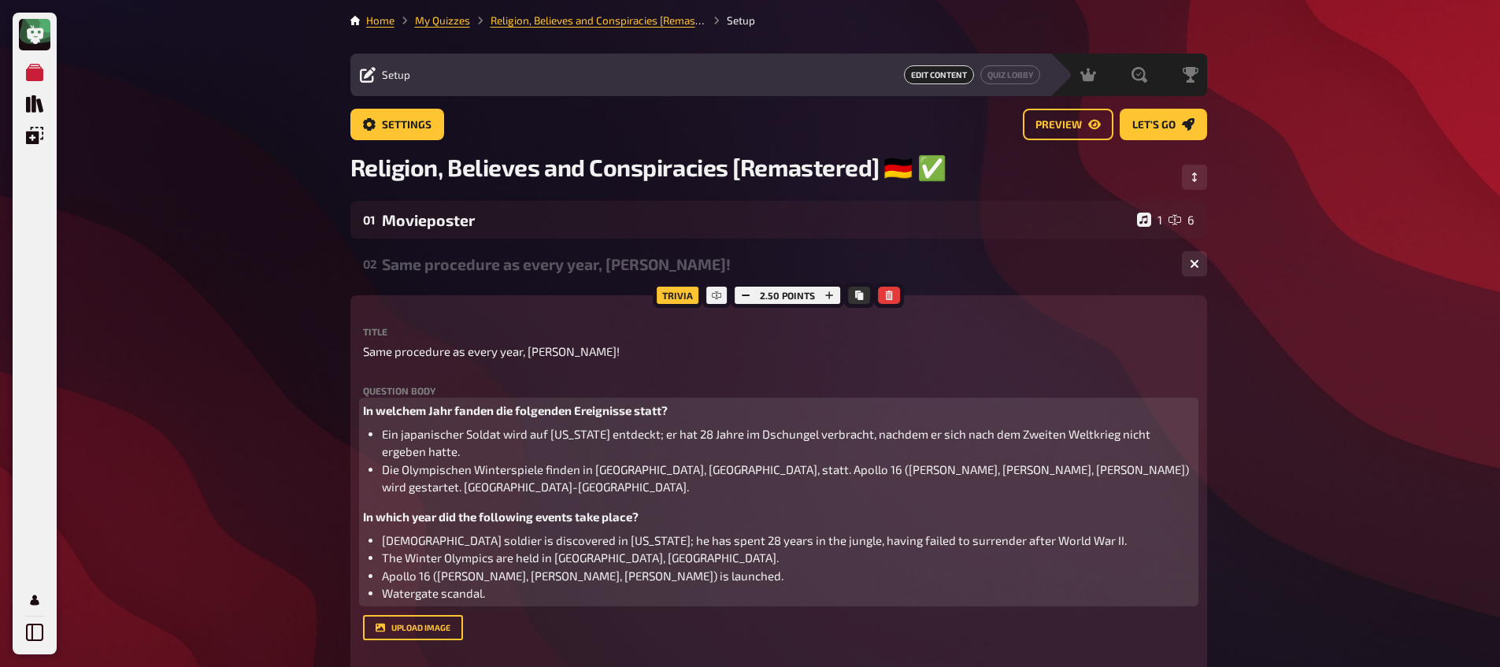
click at [710, 471] on span "Die Olympischen Winterspiele finden in [GEOGRAPHIC_DATA], [GEOGRAPHIC_DATA], st…" at bounding box center [786, 478] width 809 height 32
drag, startPoint x: 737, startPoint y: 489, endPoint x: 739, endPoint y: 499, distance: 10.5
click at [738, 489] on span "Apollo 16 ([PERSON_NAME], [PERSON_NAME], [PERSON_NAME]) wird gestartet. [GEOGRA…" at bounding box center [704, 486] width 645 height 14
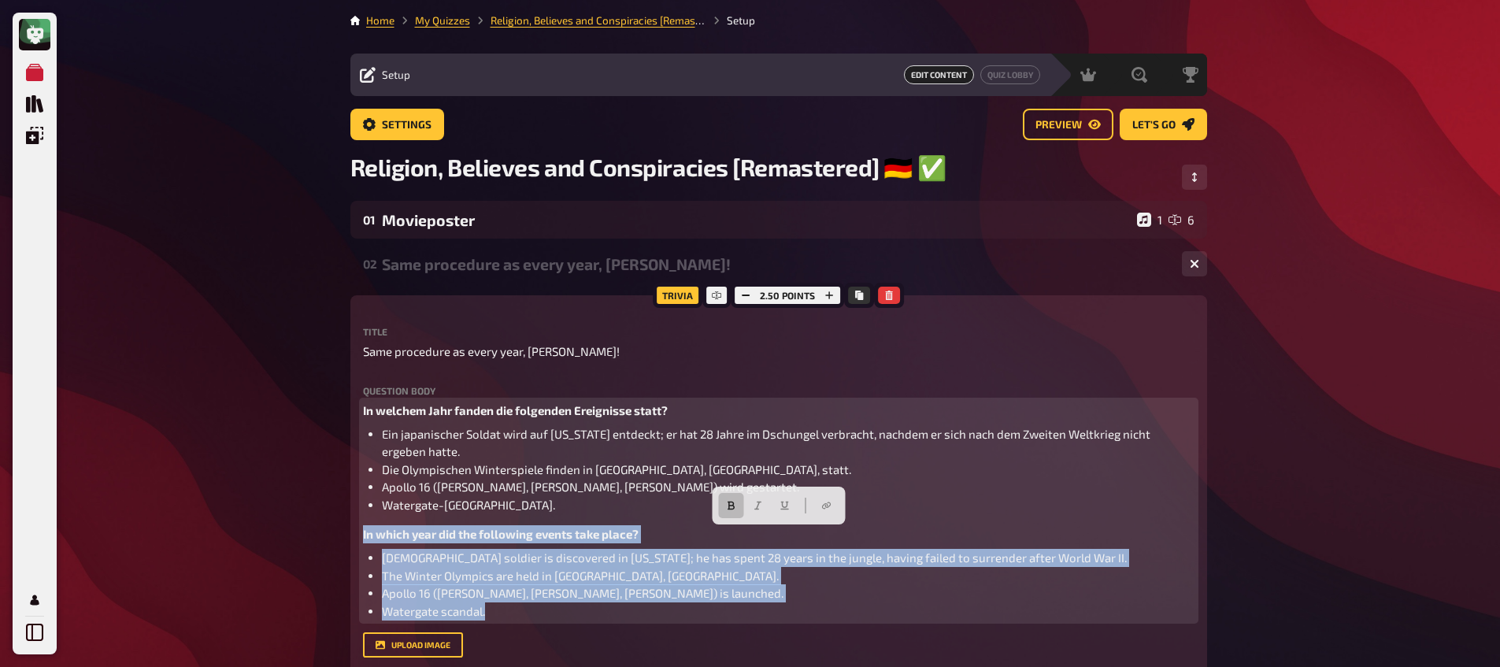
drag, startPoint x: 475, startPoint y: 594, endPoint x: 343, endPoint y: 531, distance: 145.4
click at [731, 515] on button "button" at bounding box center [730, 505] width 25 height 25
click at [754, 512] on button "button" at bounding box center [757, 505] width 25 height 25
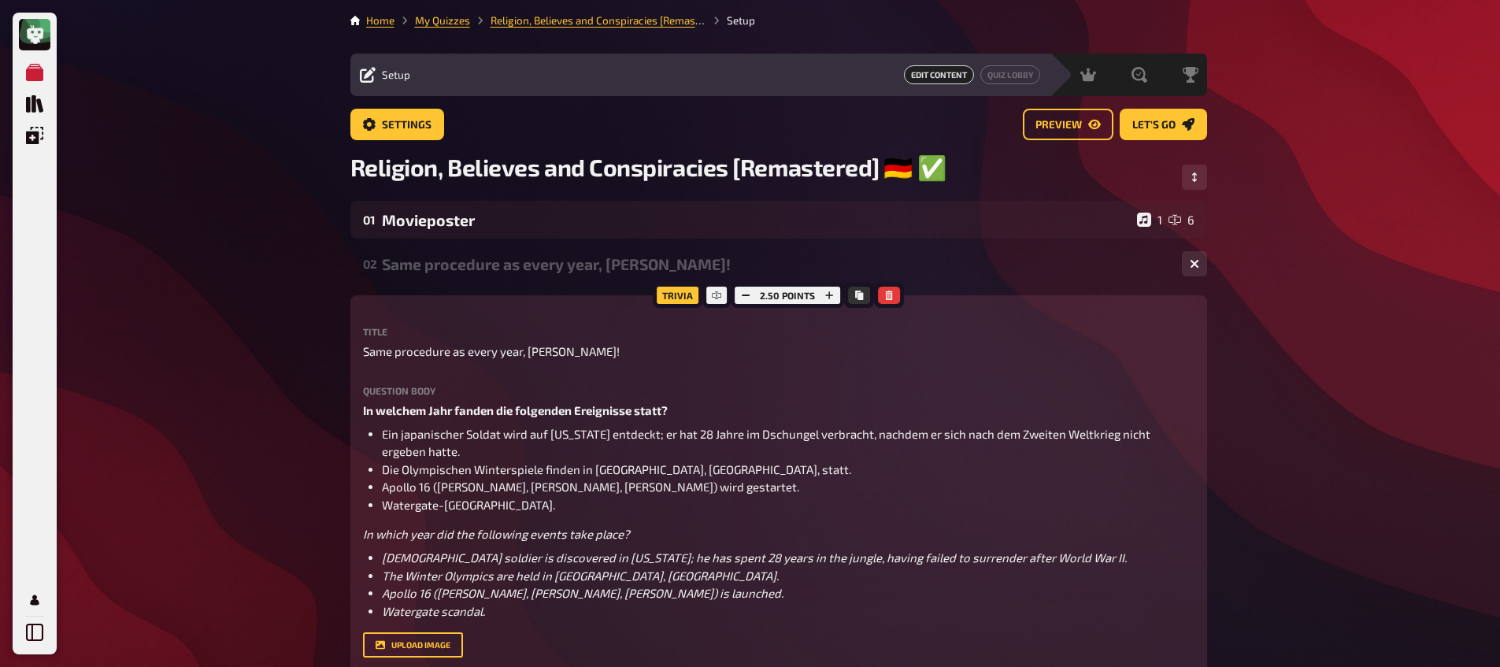
click at [464, 278] on div "02 Same procedure as every year, [PERSON_NAME]! 1 1" at bounding box center [778, 264] width 856 height 38
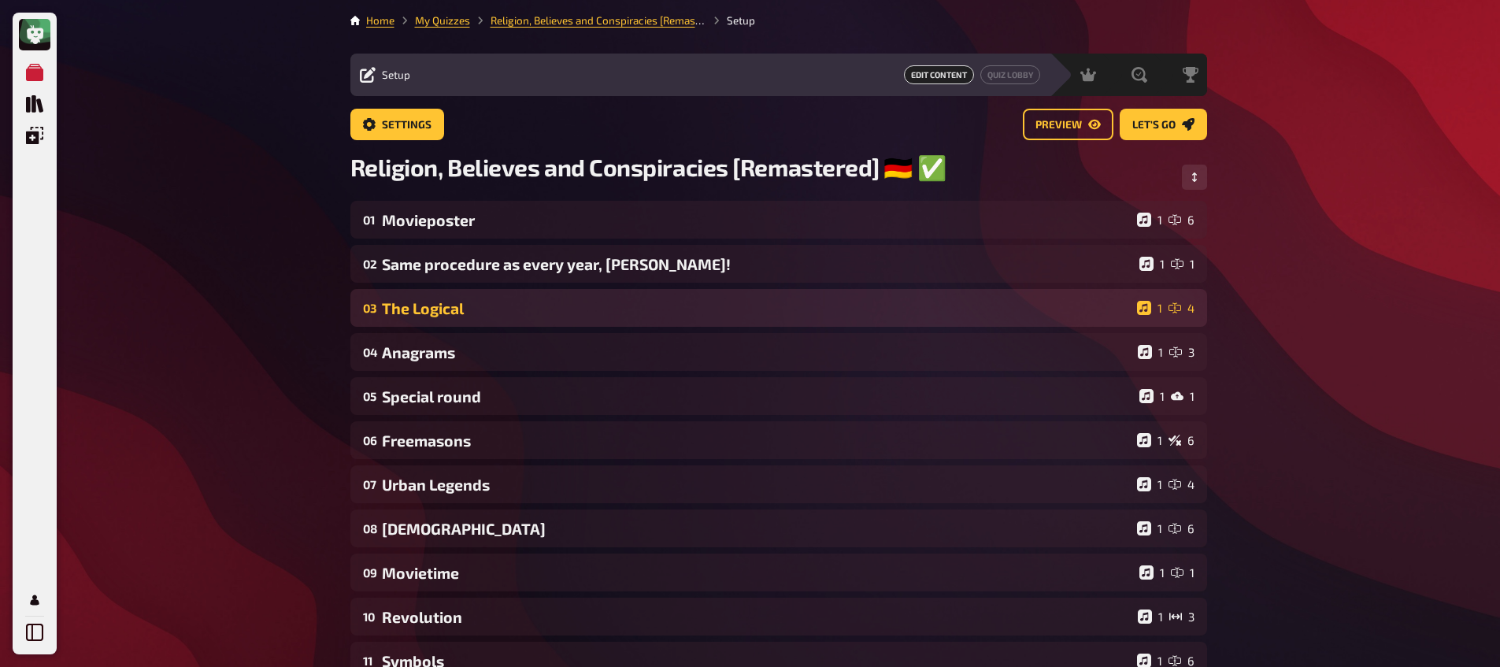
click at [465, 313] on div "The Logical" at bounding box center [756, 308] width 749 height 18
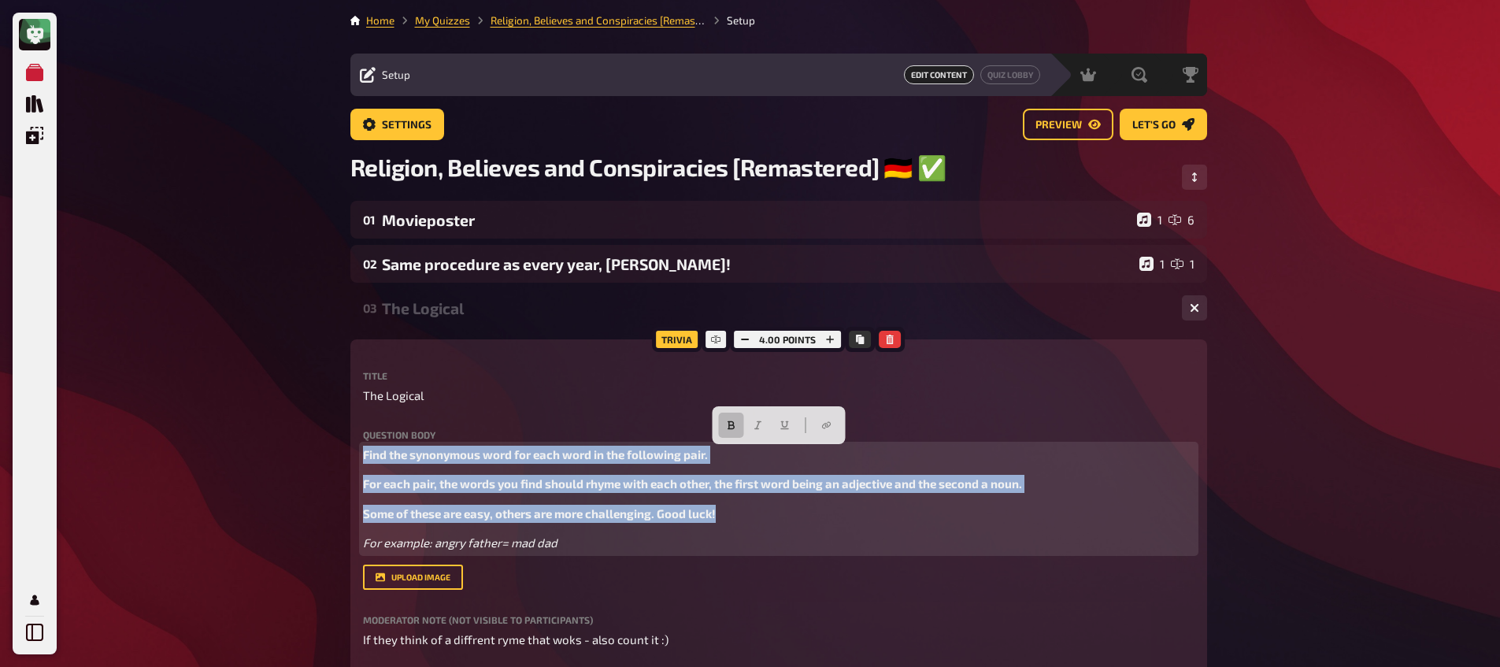
drag, startPoint x: 746, startPoint y: 516, endPoint x: 333, endPoint y: 424, distance: 423.4
click at [427, 470] on div "Find the synonymous word for each word in the following pair. For each pair, th…" at bounding box center [778, 499] width 831 height 106
drag, startPoint x: 362, startPoint y: 455, endPoint x: 742, endPoint y: 468, distance: 380.4
click at [759, 536] on div "Find the synonymous word for each word in the following pair. For each pair, th…" at bounding box center [778, 499] width 831 height 106
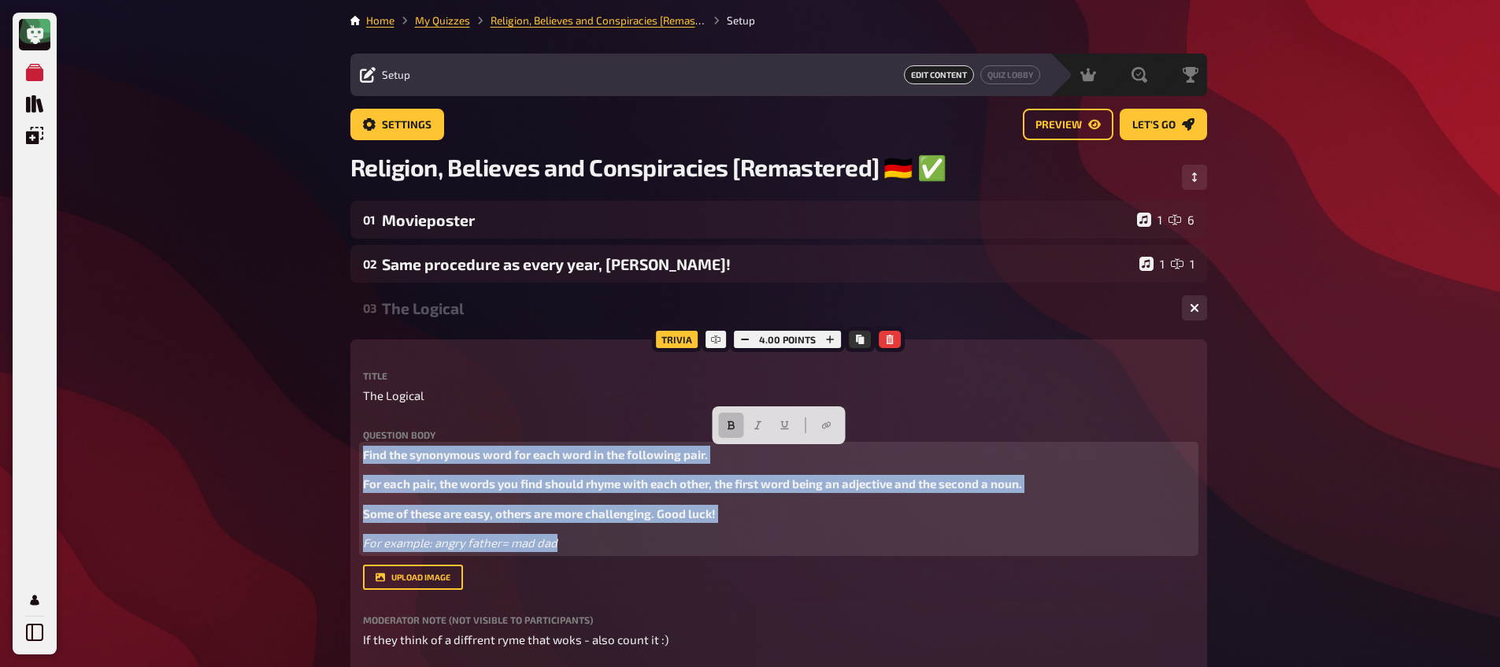
click at [457, 475] on div "Find the synonymous word for each word in the following pair. For each pair, th…" at bounding box center [778, 499] width 831 height 106
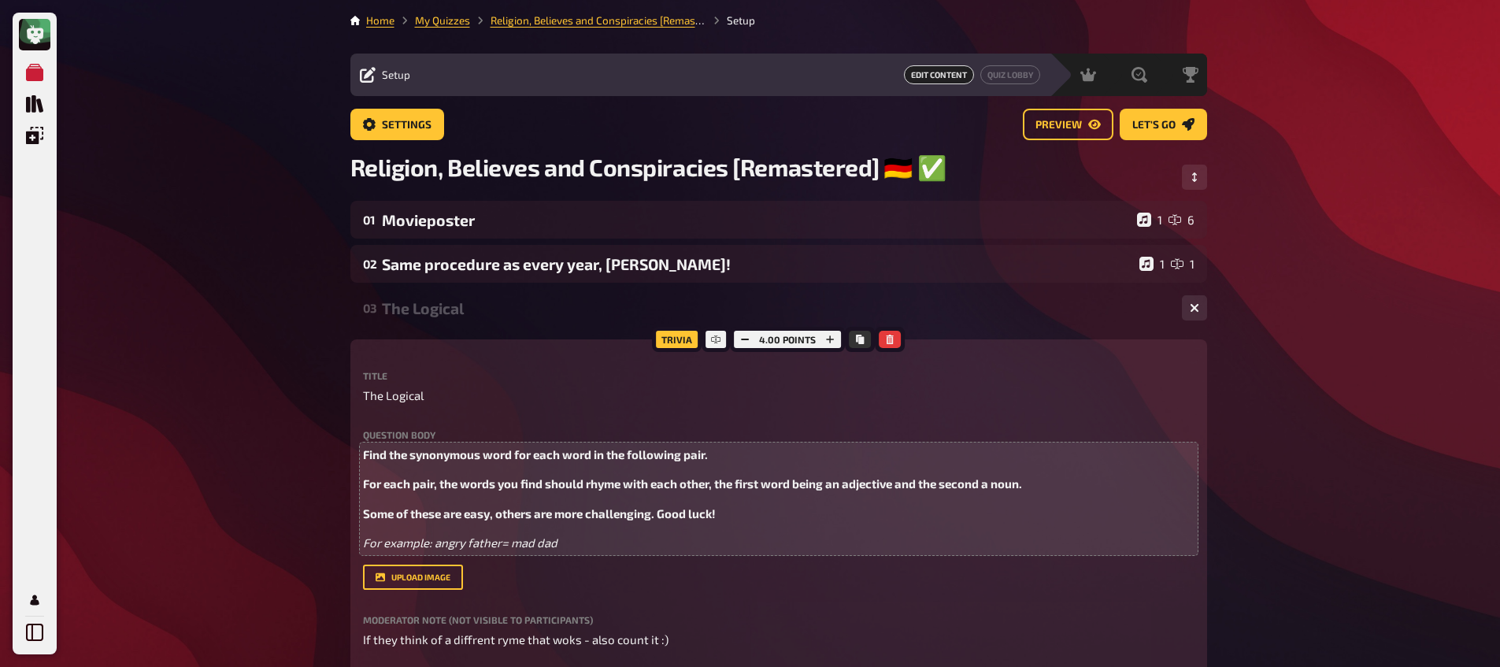
drag, startPoint x: 361, startPoint y: 456, endPoint x: 790, endPoint y: 531, distance: 434.9
click at [820, 540] on div "Trivia 4.00 points Title The Logical Question body Find the synonymous word for…" at bounding box center [778, 633] width 856 height 589
click at [709, 518] on span "Some of these are easy, others are more challenging. Good luck!" at bounding box center [539, 513] width 353 height 14
click at [364, 489] on span "For each pair, the words you find should rhyme with each other, the first word …" at bounding box center [692, 483] width 659 height 14
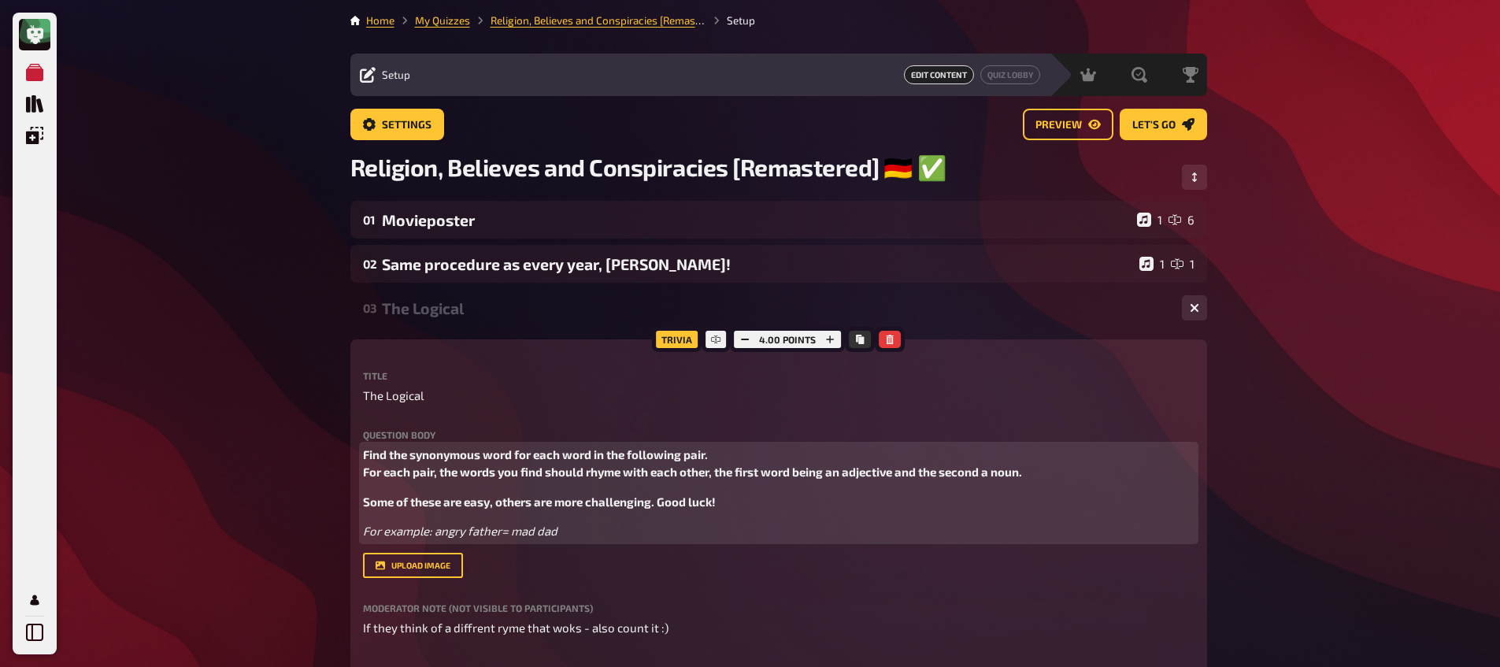
click at [364, 500] on span "Some of these are easy, others are more challenging. Good luck!" at bounding box center [539, 501] width 353 height 14
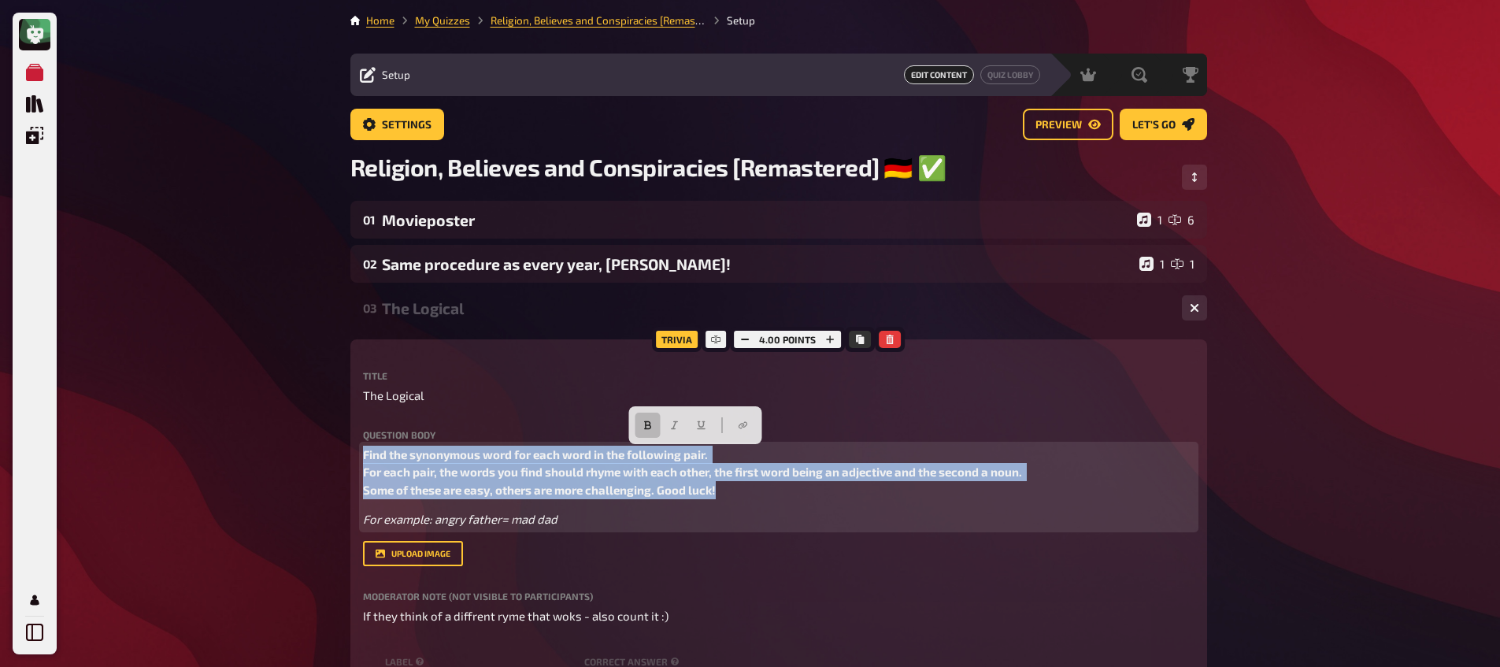
drag, startPoint x: 708, startPoint y: 486, endPoint x: 241, endPoint y: 433, distance: 469.8
click at [642, 425] on icon "button" at bounding box center [646, 424] width 9 height 9
click at [668, 426] on button "button" at bounding box center [673, 424] width 25 height 25
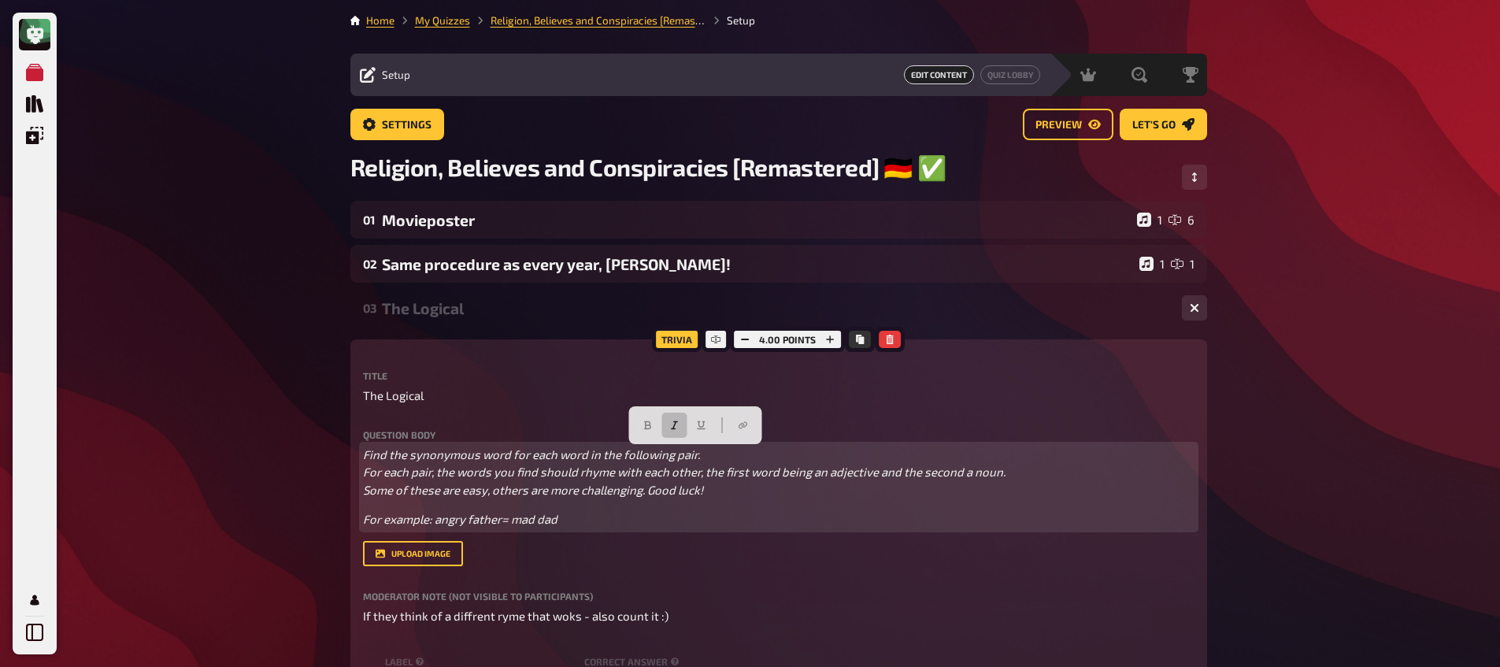
click at [579, 517] on p "For example: angry father= mad dad" at bounding box center [778, 519] width 831 height 18
click at [363, 522] on span "For example: angry father= mad dad]" at bounding box center [462, 519] width 198 height 14
click at [595, 526] on p "[For example: angry father= mad dad]" at bounding box center [778, 519] width 831 height 18
click at [363, 456] on span "Find the synonymous word for each word in the following pair. For each pair, th…" at bounding box center [685, 472] width 645 height 50
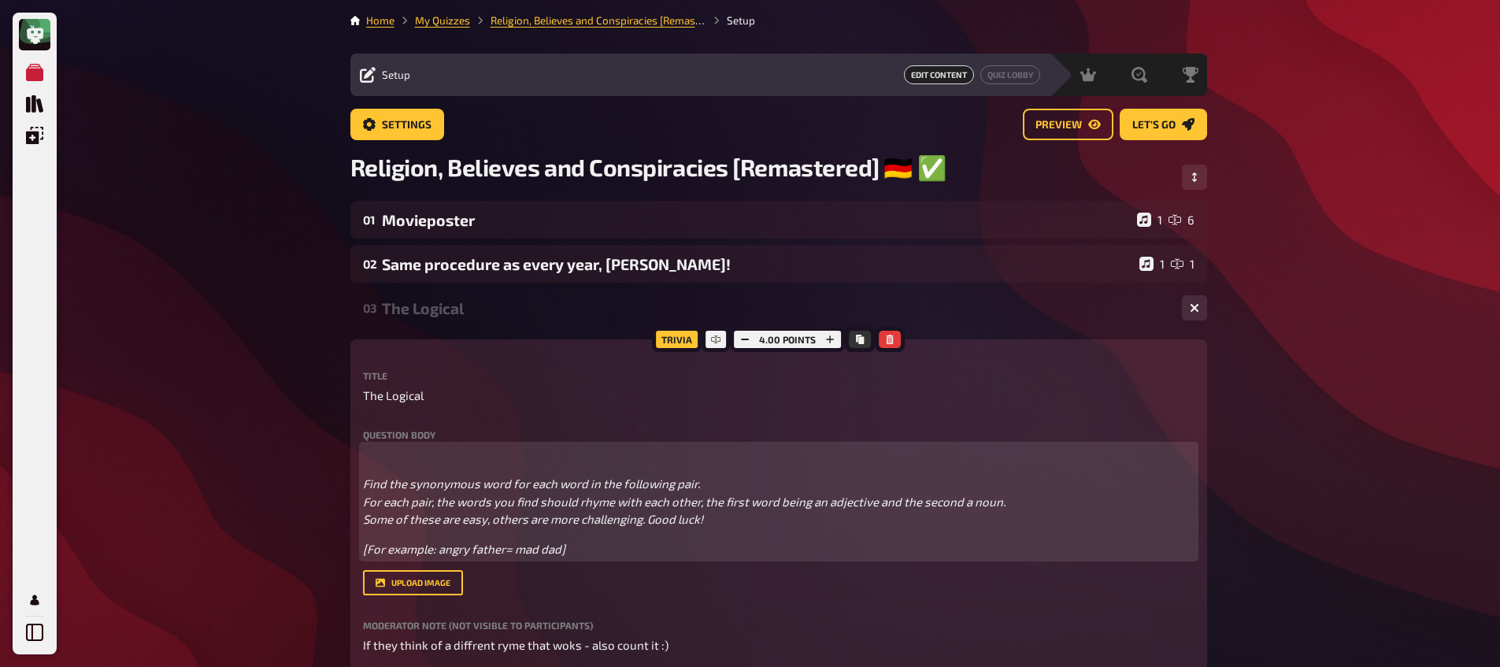
click at [397, 456] on p "﻿" at bounding box center [778, 455] width 831 height 18
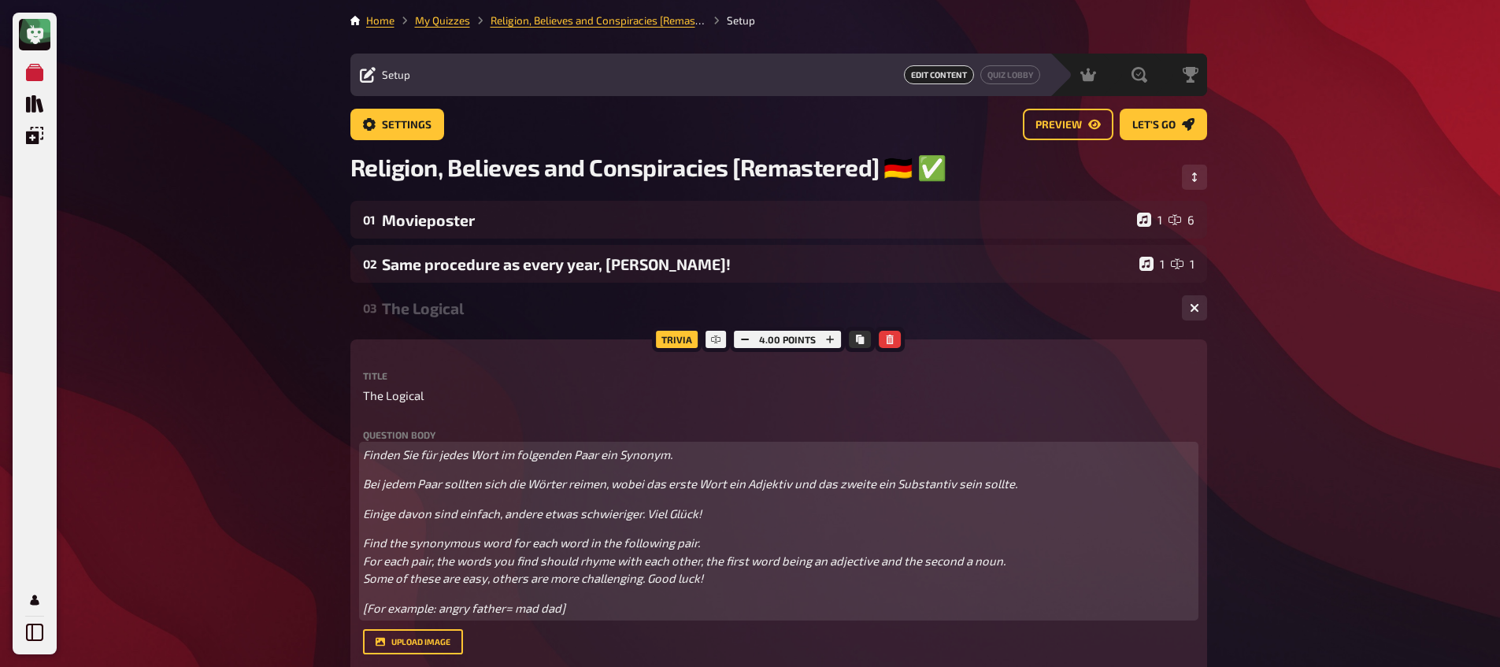
click at [366, 487] on span "Bei jedem Paar sollten sich die Wörter reimen, wobei das erste Wort ein Adjekti…" at bounding box center [690, 483] width 654 height 14
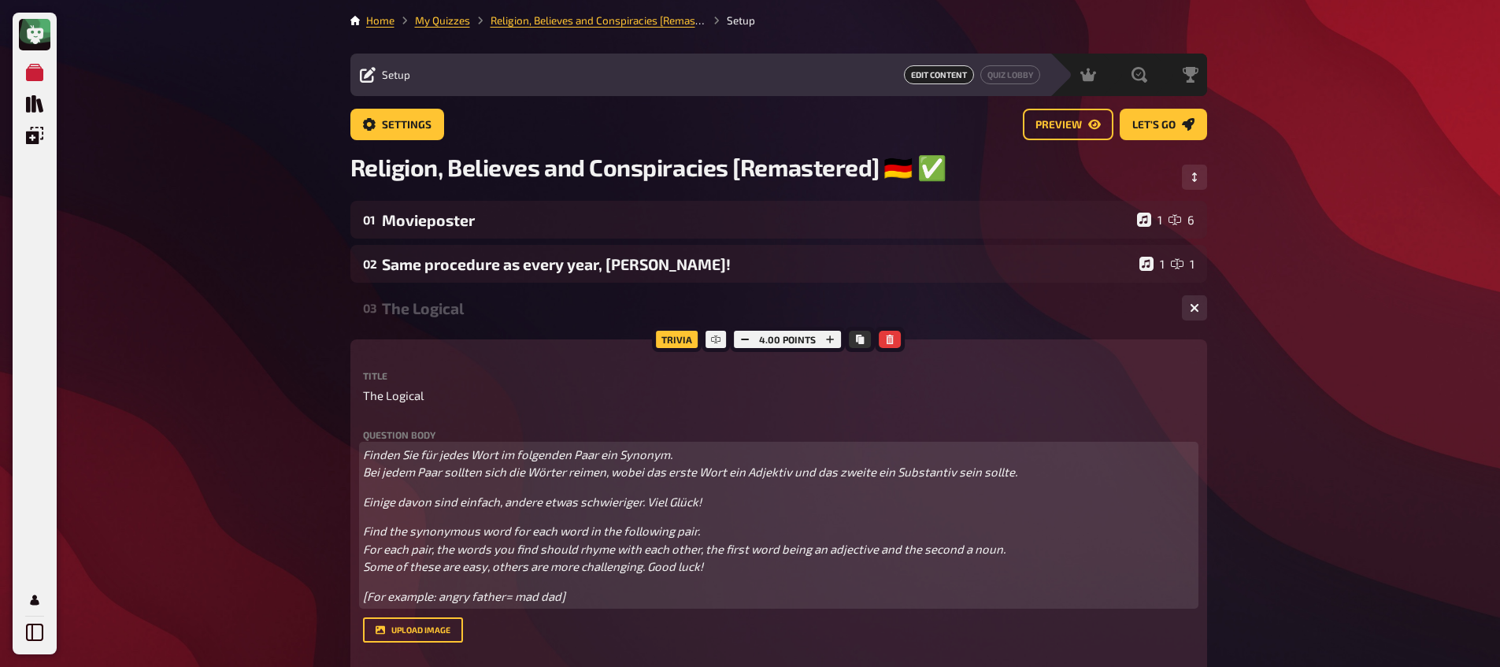
click at [367, 507] on span "Einige davon sind einfach, andere etwas schwieriger. Viel Glück!" at bounding box center [532, 501] width 339 height 14
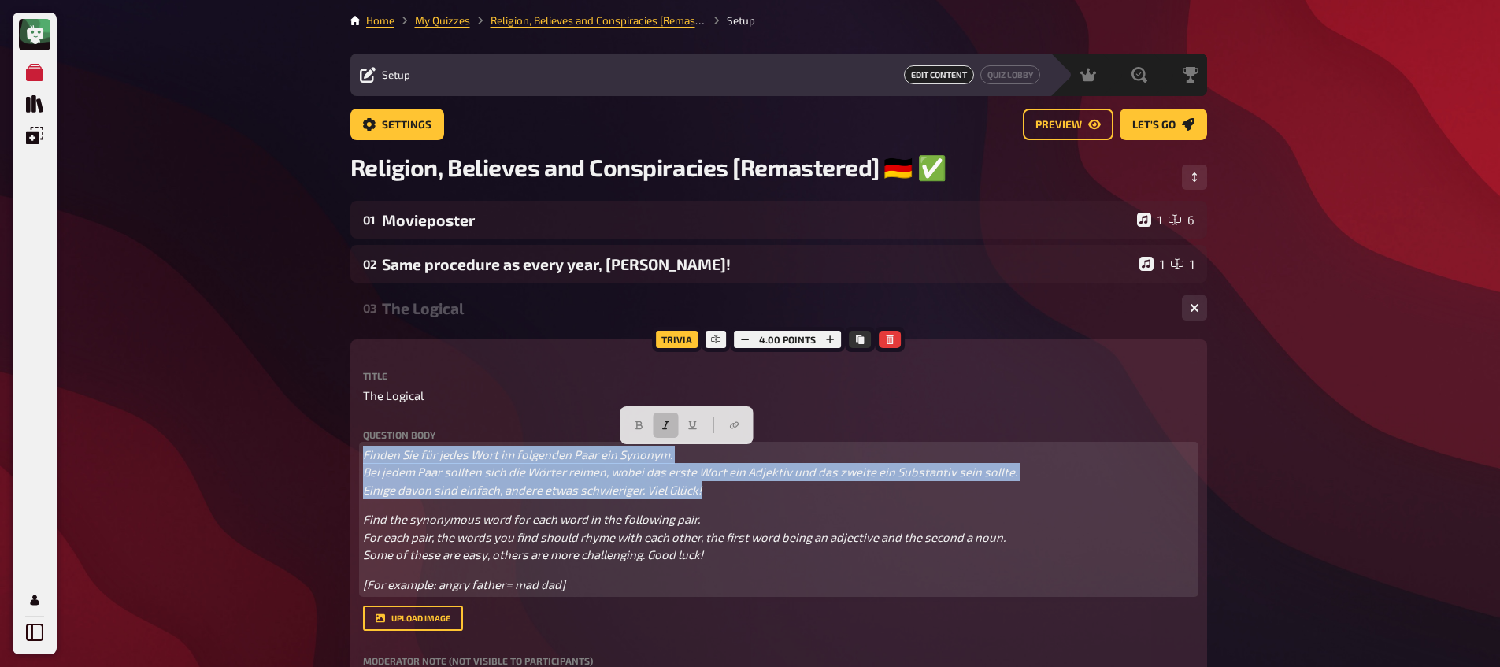
drag, startPoint x: 673, startPoint y: 482, endPoint x: 345, endPoint y: 451, distance: 329.7
drag, startPoint x: 664, startPoint y: 422, endPoint x: 643, endPoint y: 424, distance: 20.5
click at [661, 422] on icon "button" at bounding box center [665, 424] width 9 height 9
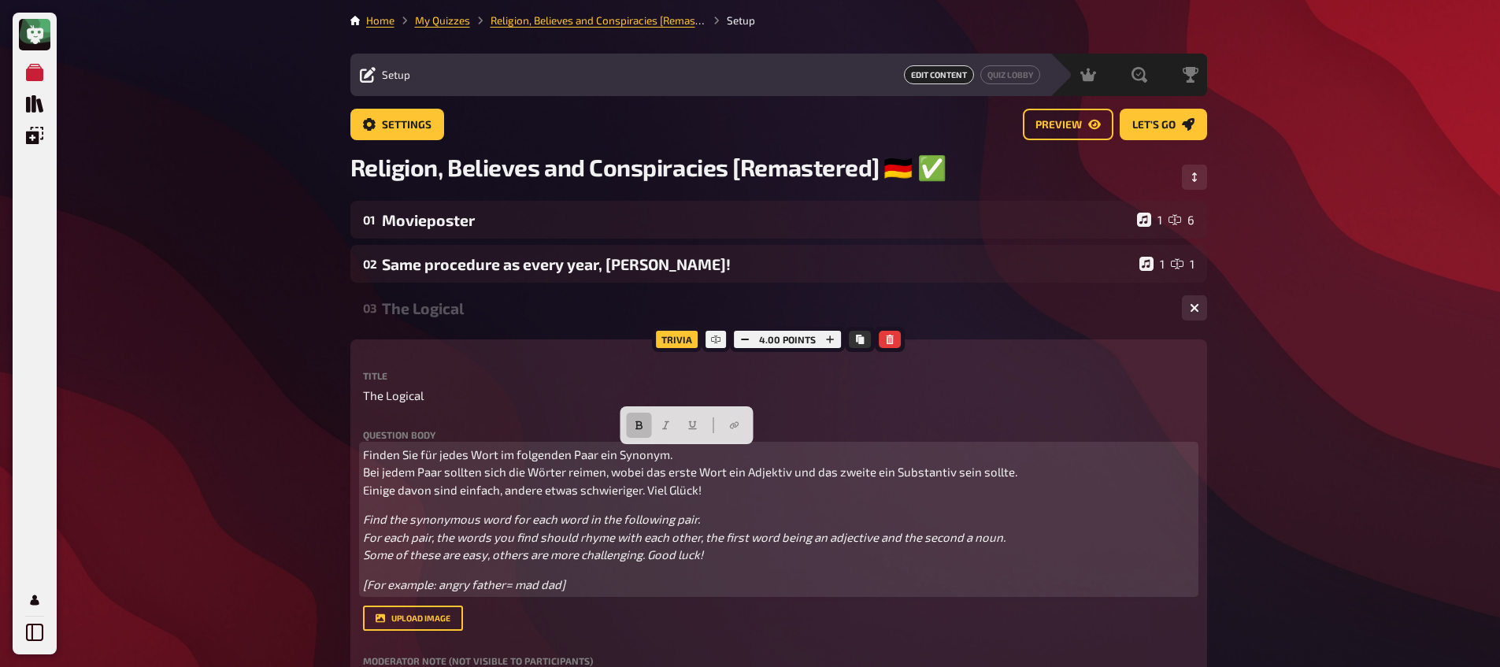
click at [636, 424] on icon "button" at bounding box center [638, 424] width 9 height 9
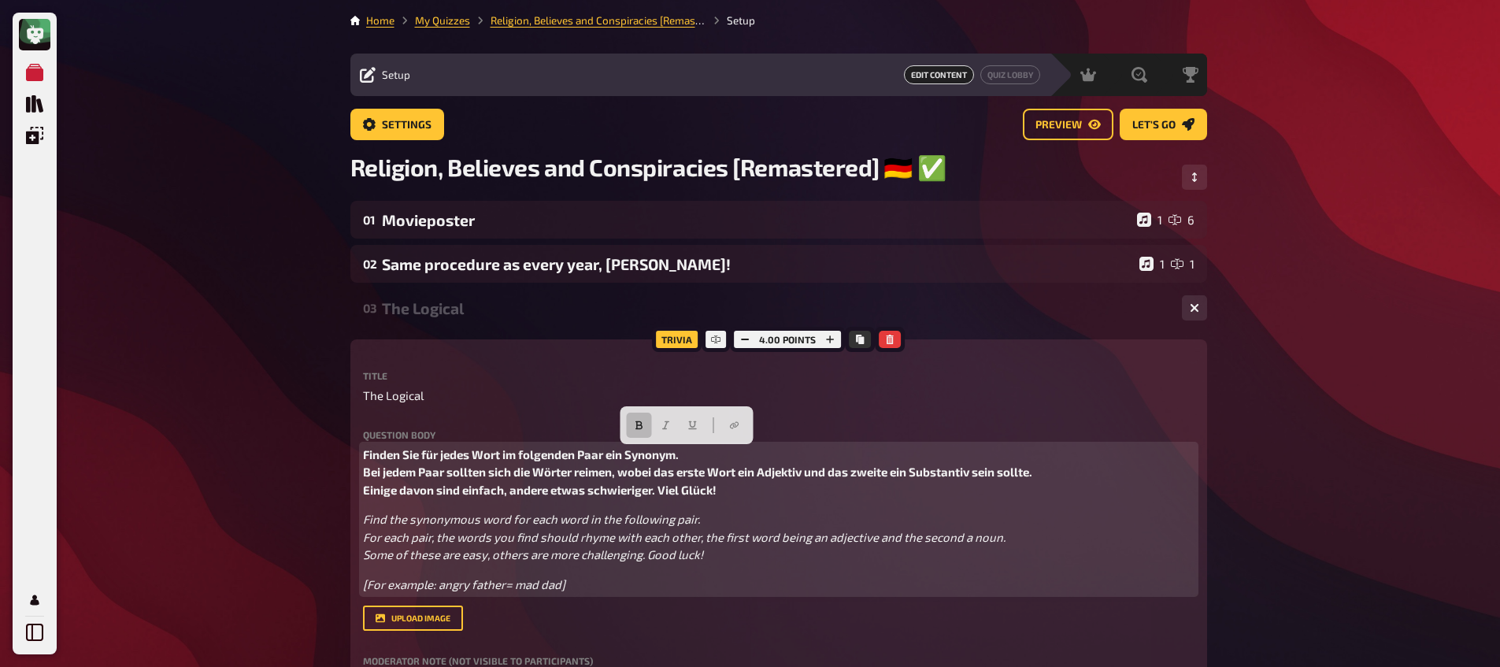
click at [505, 580] on span "[For example: angry father= mad dad]" at bounding box center [464, 584] width 202 height 14
drag, startPoint x: 566, startPoint y: 588, endPoint x: 368, endPoint y: 586, distance: 198.4
click at [368, 586] on p "[For example: angry father= mad dad]" at bounding box center [778, 584] width 831 height 18
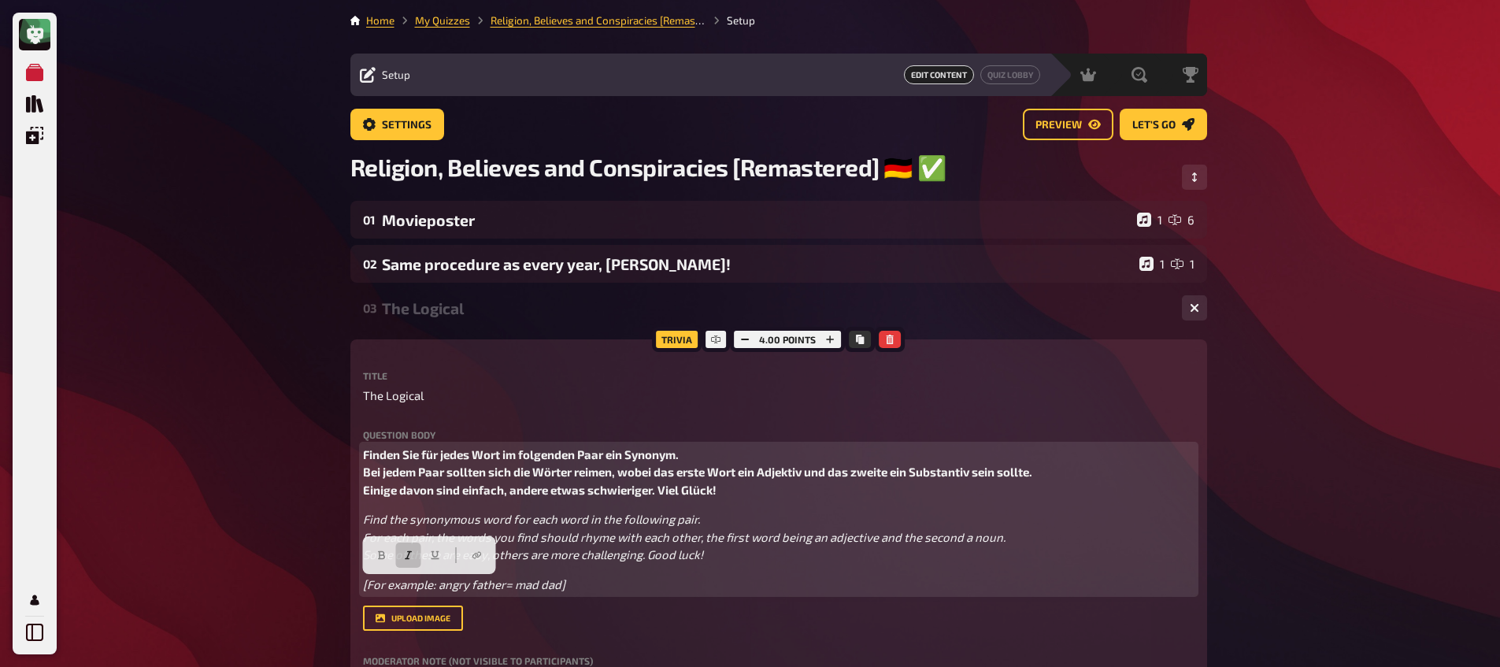
click at [564, 590] on p "[For example: angry father= mad dad]" at bounding box center [778, 584] width 831 height 18
drag, startPoint x: 572, startPoint y: 589, endPoint x: 370, endPoint y: 596, distance: 202.4
click at [371, 596] on div "Question body Finden Sie für jedes Wort im folgenden Paar ein Synonym. Bei jede…" at bounding box center [778, 531] width 831 height 202
drag, startPoint x: 362, startPoint y: 585, endPoint x: 628, endPoint y: 588, distance: 266.1
click at [630, 588] on p "[For example: angry father= mad dad]" at bounding box center [778, 584] width 831 height 18
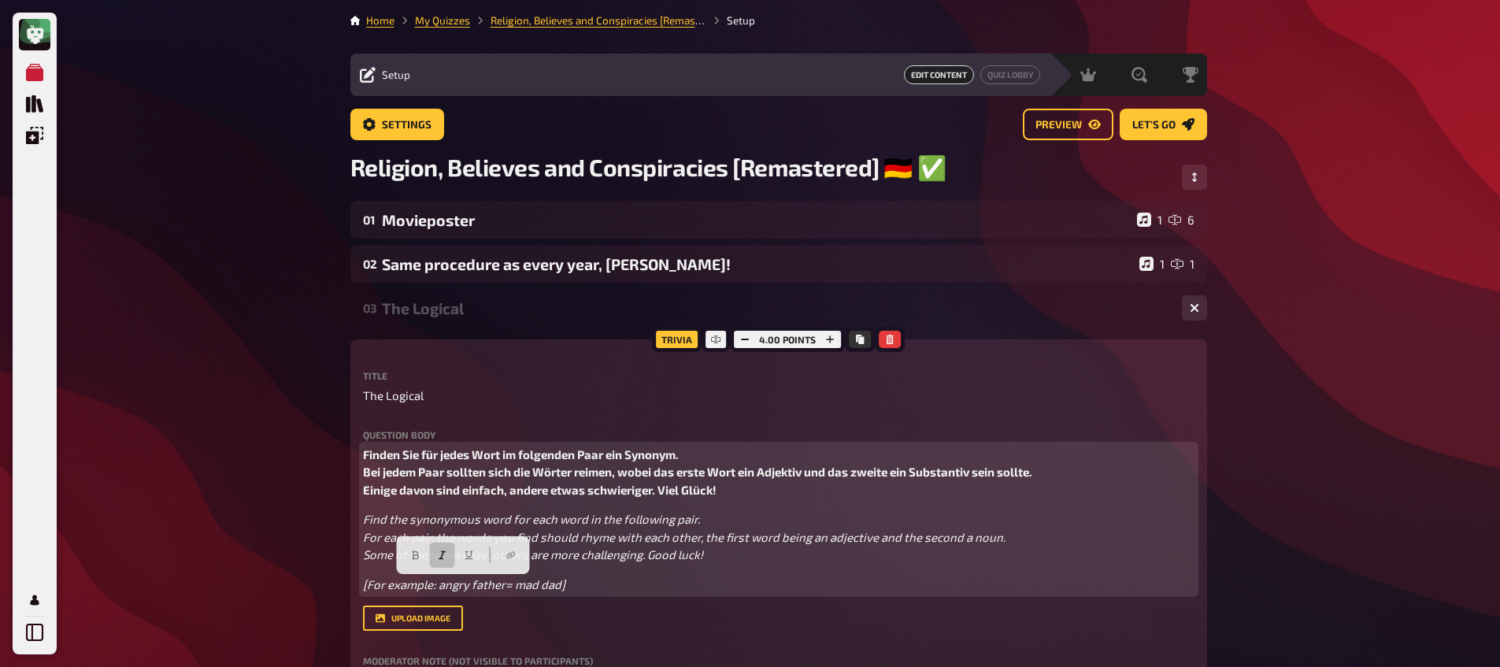
click at [749, 490] on p "Finden Sie für jedes Wort im folgenden Paar ein Synonym. Bei jedem Paar sollten…" at bounding box center [778, 473] width 831 height 54
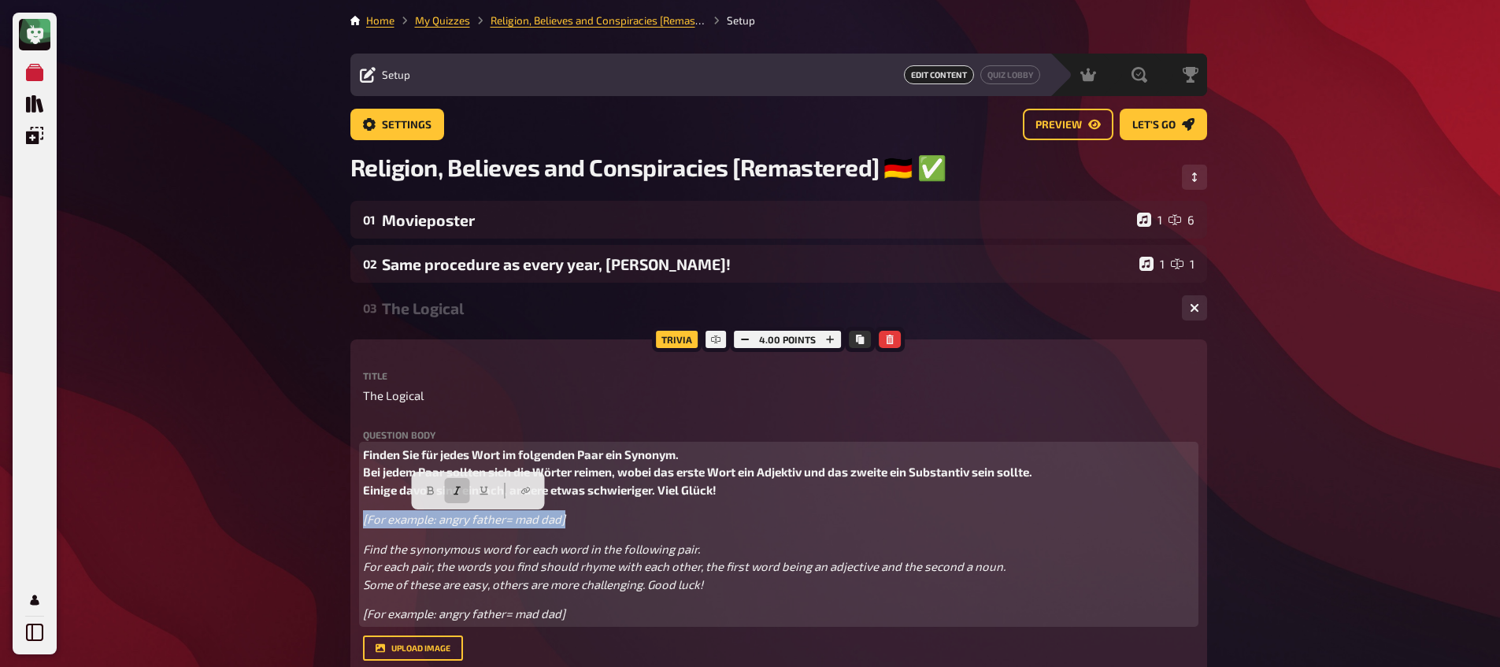
drag, startPoint x: 459, startPoint y: 519, endPoint x: 228, endPoint y: 525, distance: 231.5
click at [437, 490] on button "button" at bounding box center [442, 490] width 25 height 25
click at [410, 490] on button "button" at bounding box center [415, 490] width 25 height 25
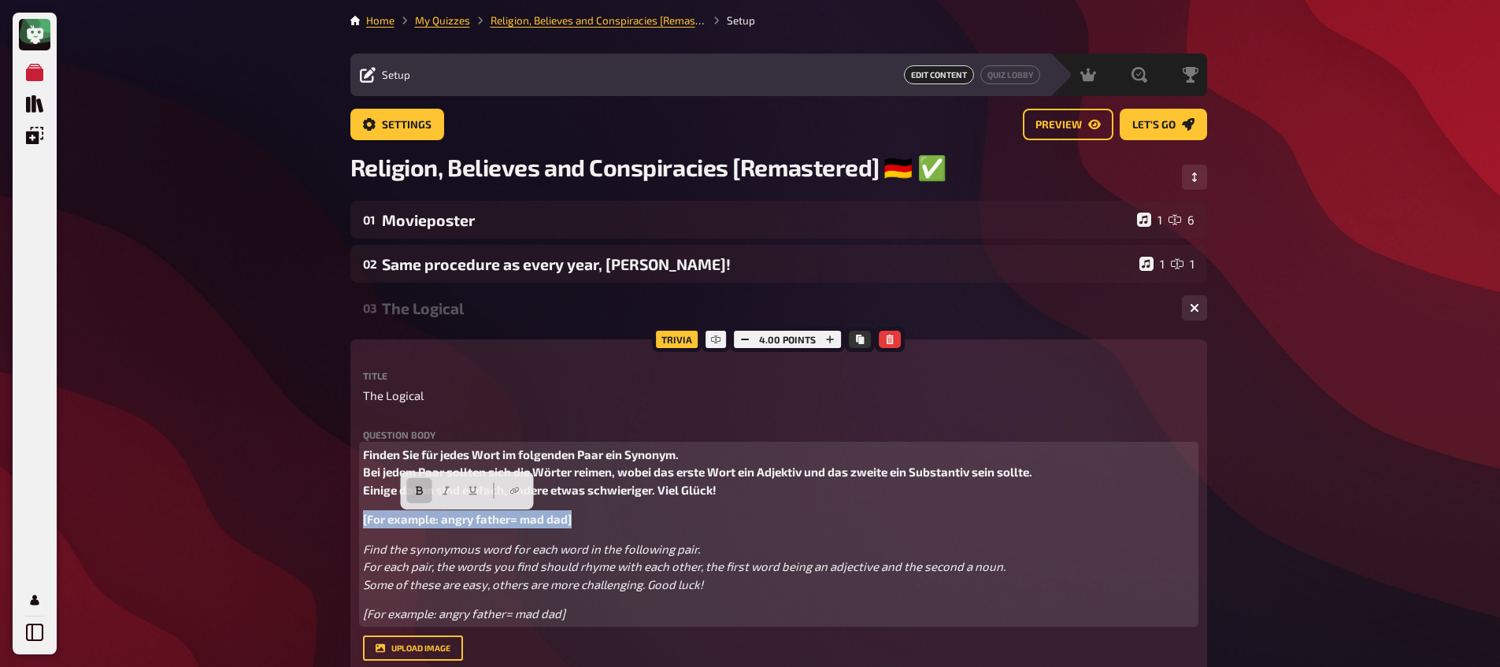
drag, startPoint x: 541, startPoint y: 528, endPoint x: 309, endPoint y: 521, distance: 231.5
click at [444, 490] on icon "button" at bounding box center [446, 490] width 9 height 9
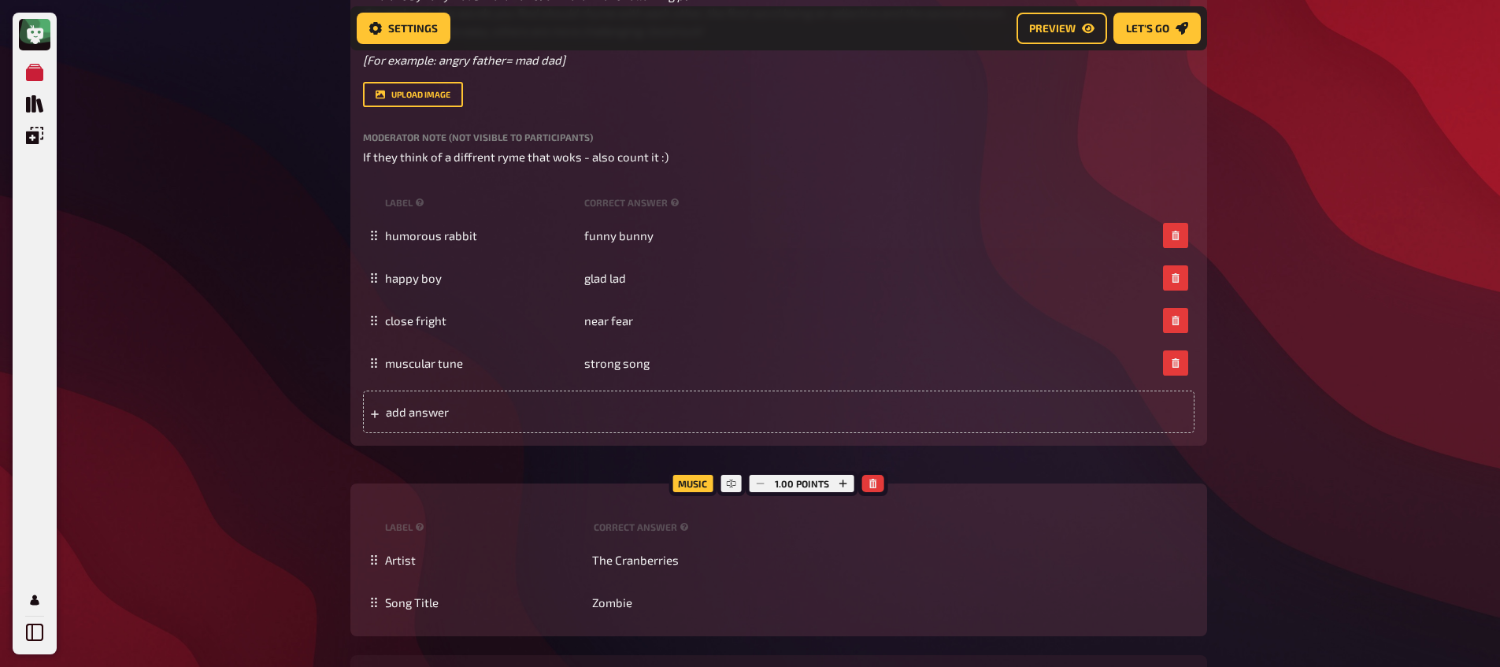
scroll to position [838, 0]
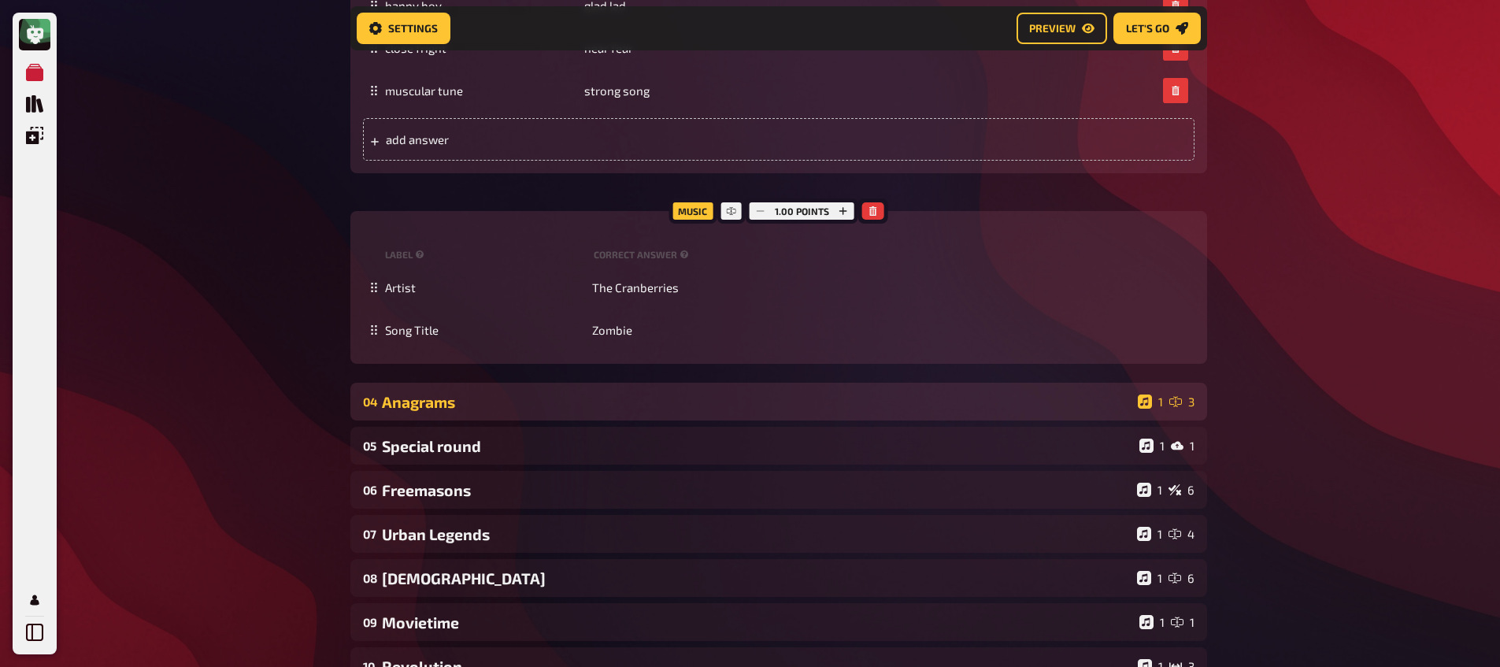
click at [551, 405] on div "Anagrams" at bounding box center [756, 402] width 749 height 18
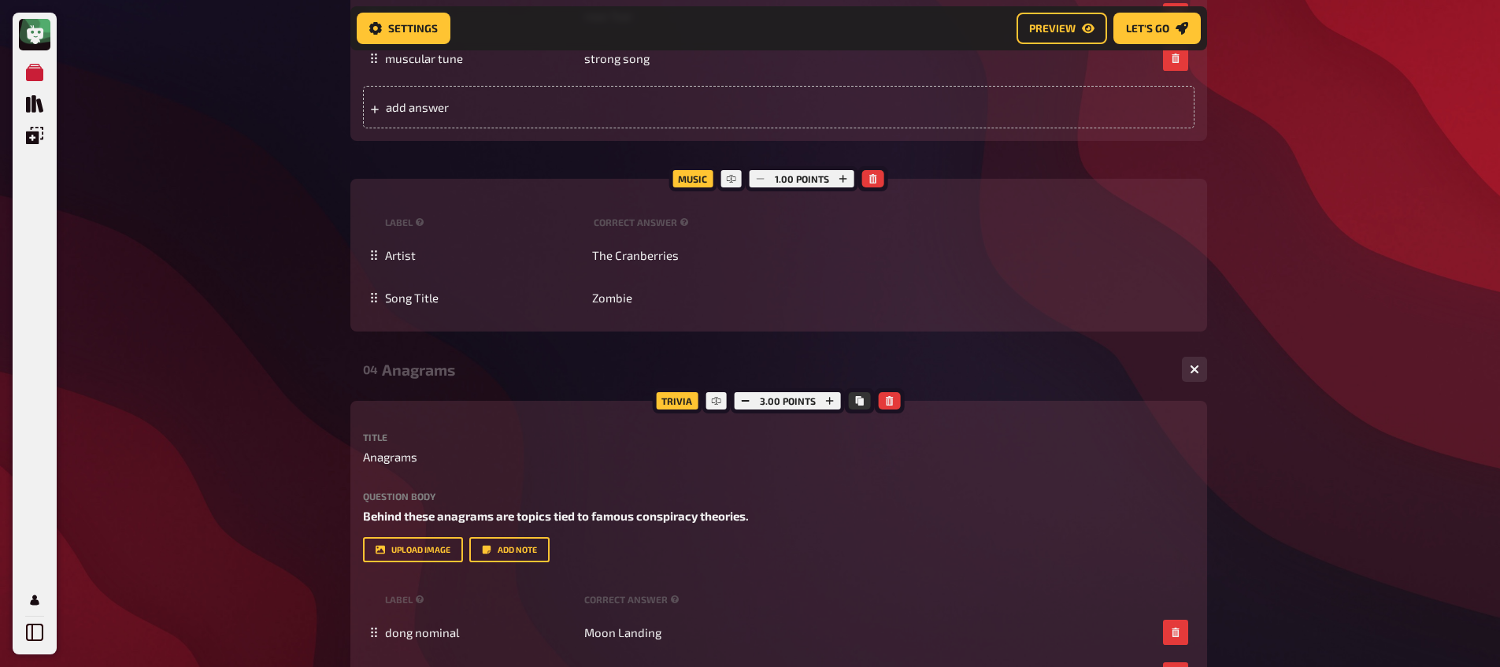
scroll to position [944, 0]
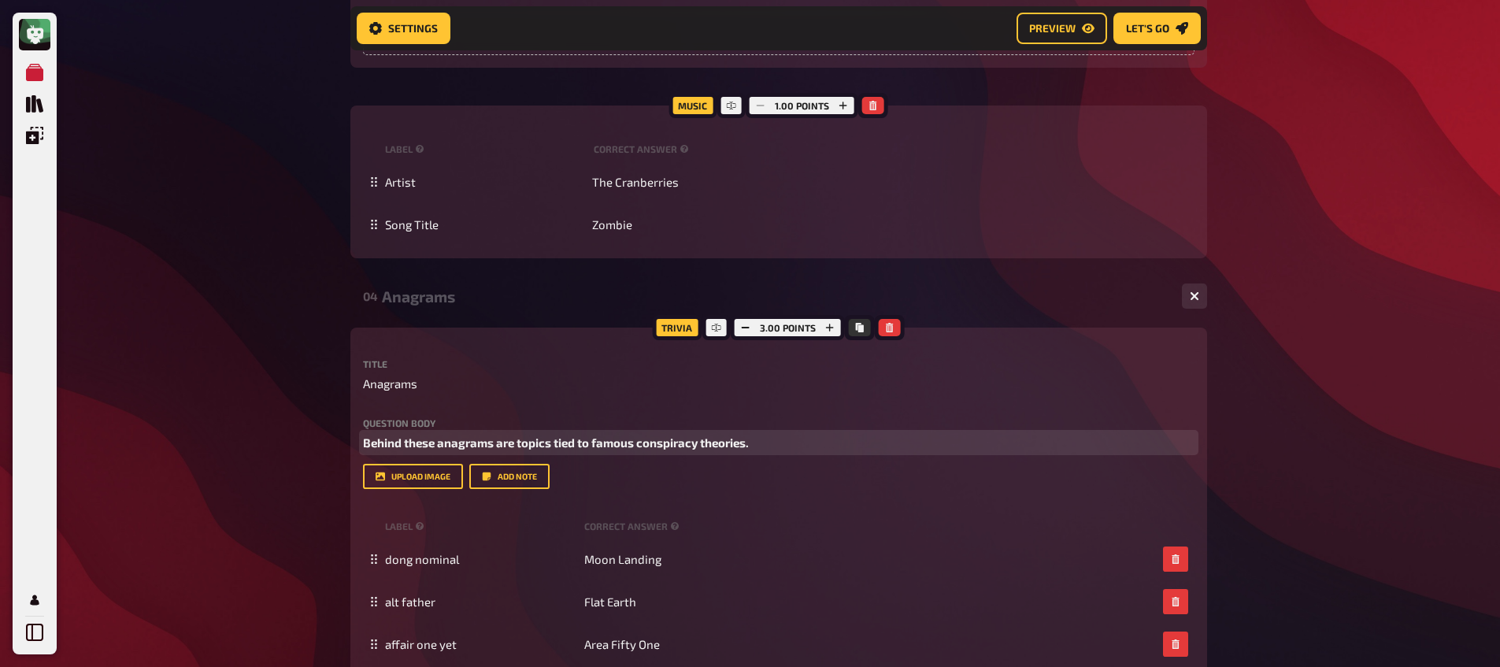
click at [537, 438] on span "Behind these anagrams are topics tied to famous conspiracy theories." at bounding box center [556, 442] width 386 height 14
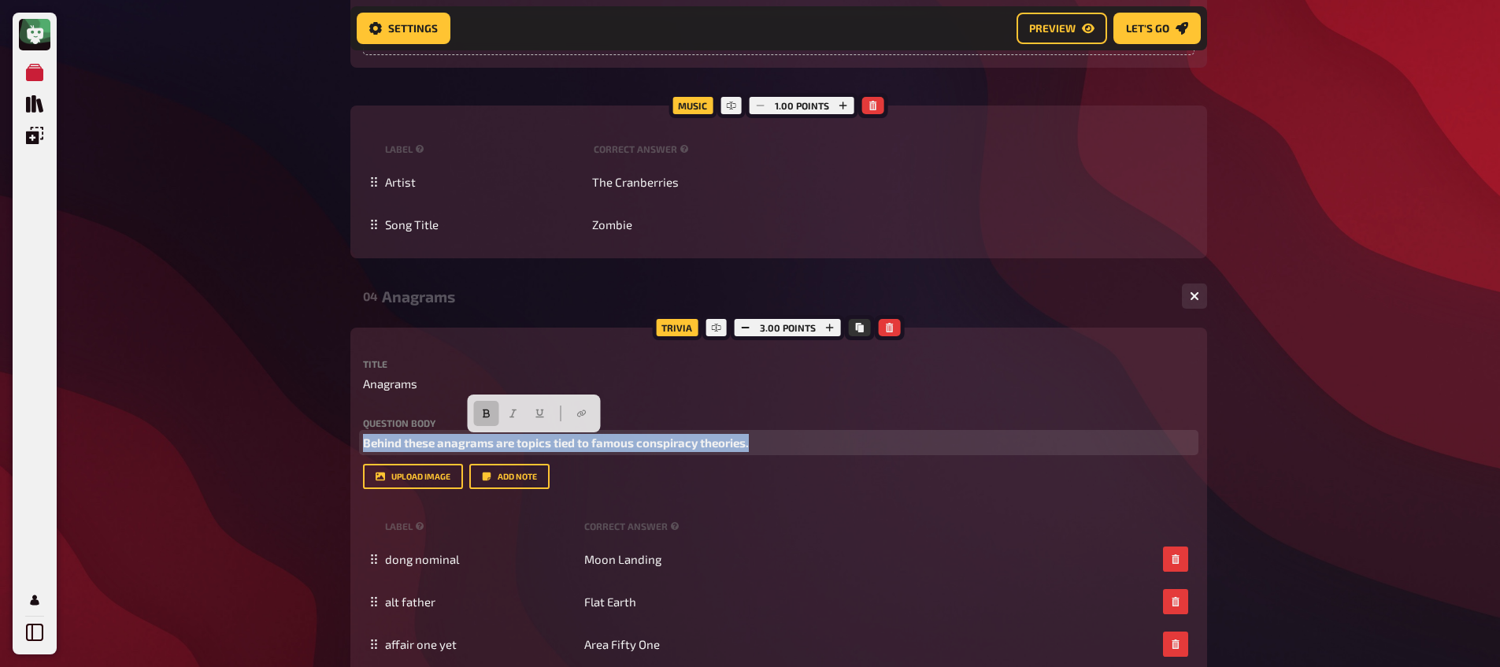
click at [537, 438] on span "Behind these anagrams are topics tied to famous conspiracy theories." at bounding box center [556, 442] width 386 height 14
click at [830, 439] on p "Behind these anagrams are topics tied to famous conspiracy theories." at bounding box center [778, 443] width 831 height 18
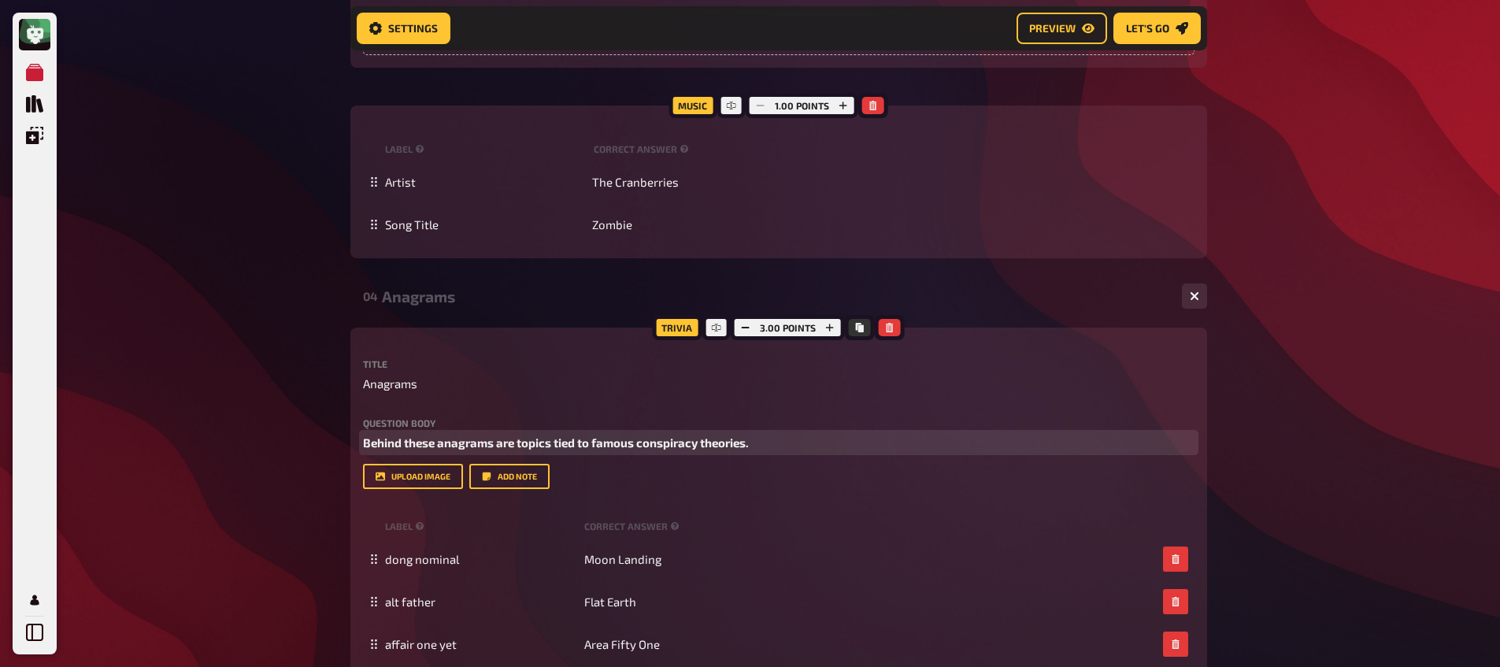
click at [383, 442] on span "Behind these anagrams are topics tied to famous conspiracy theories." at bounding box center [556, 442] width 386 height 14
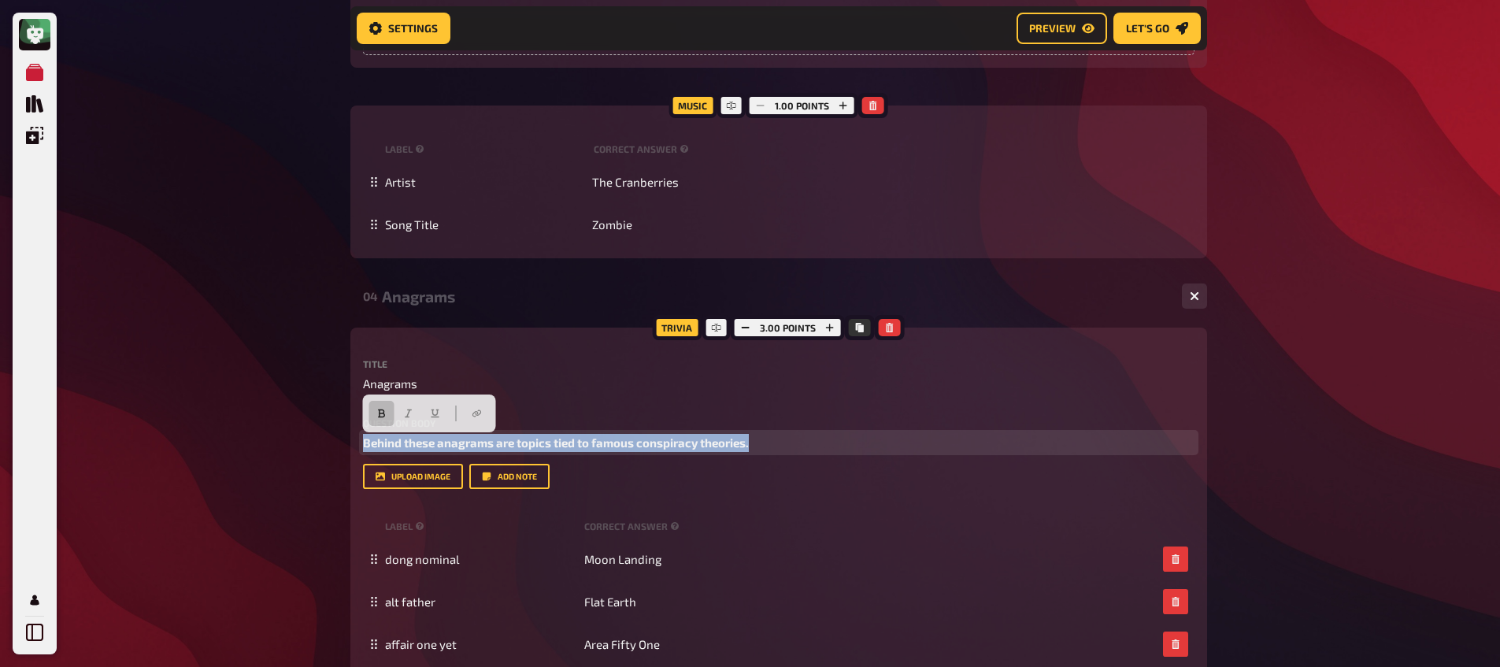
click at [383, 442] on span "Behind these anagrams are topics tied to famous conspiracy theories." at bounding box center [556, 442] width 386 height 14
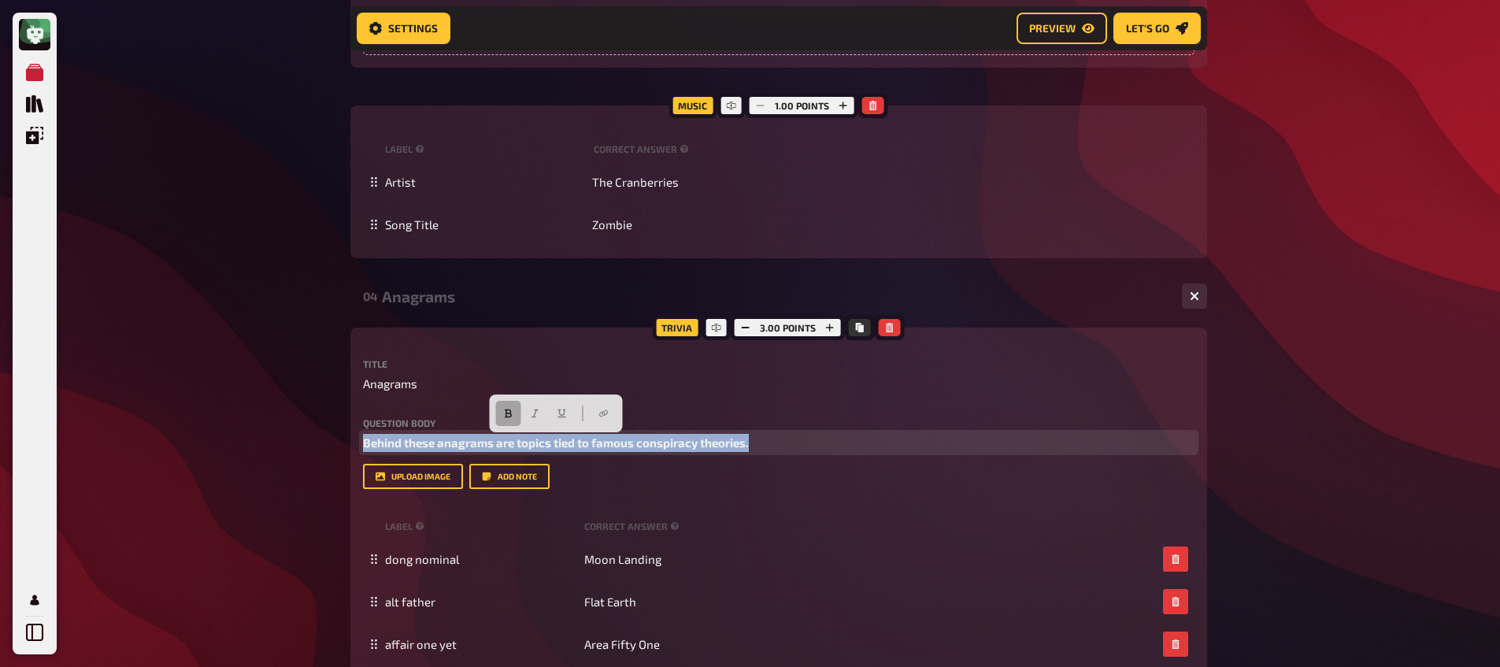
click at [512, 416] on button "button" at bounding box center [508, 413] width 25 height 25
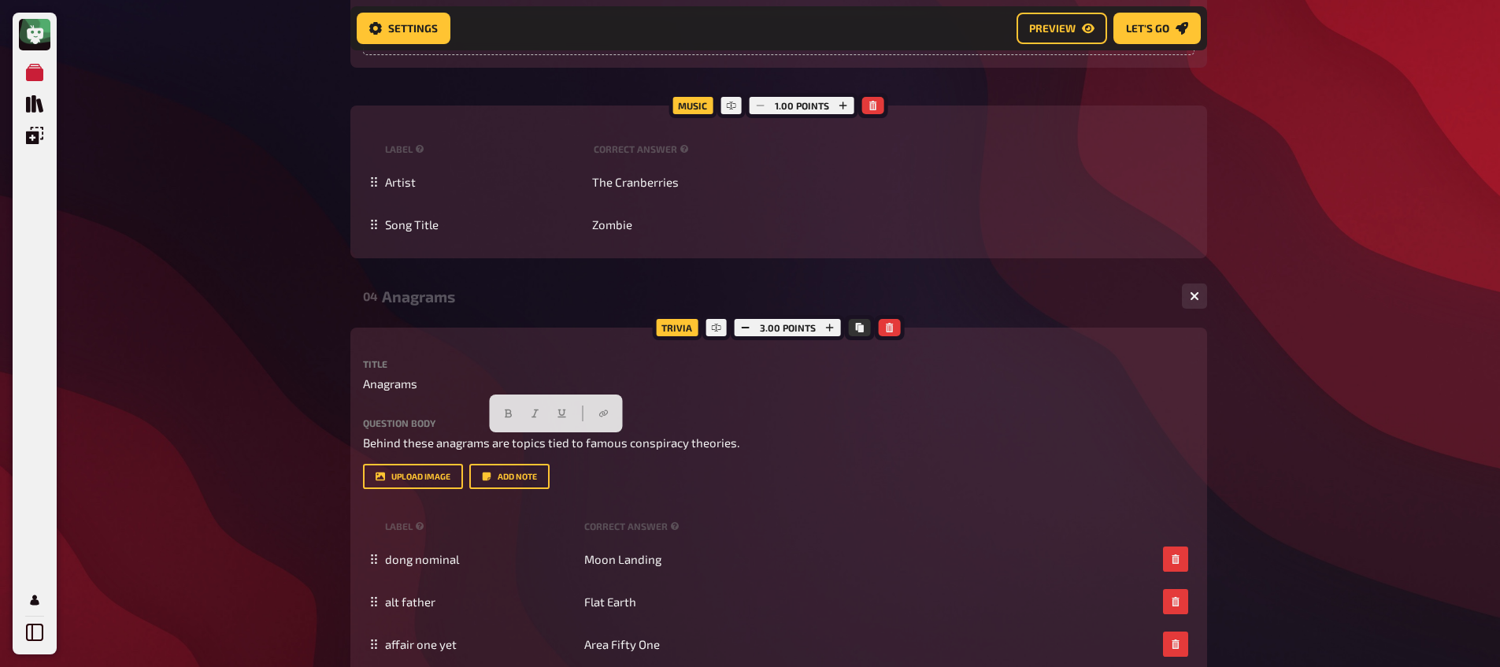
click at [361, 443] on div "Trivia 3.00 points Title Anagrams Question body Behind these anagrams are topic…" at bounding box center [778, 526] width 856 height 399
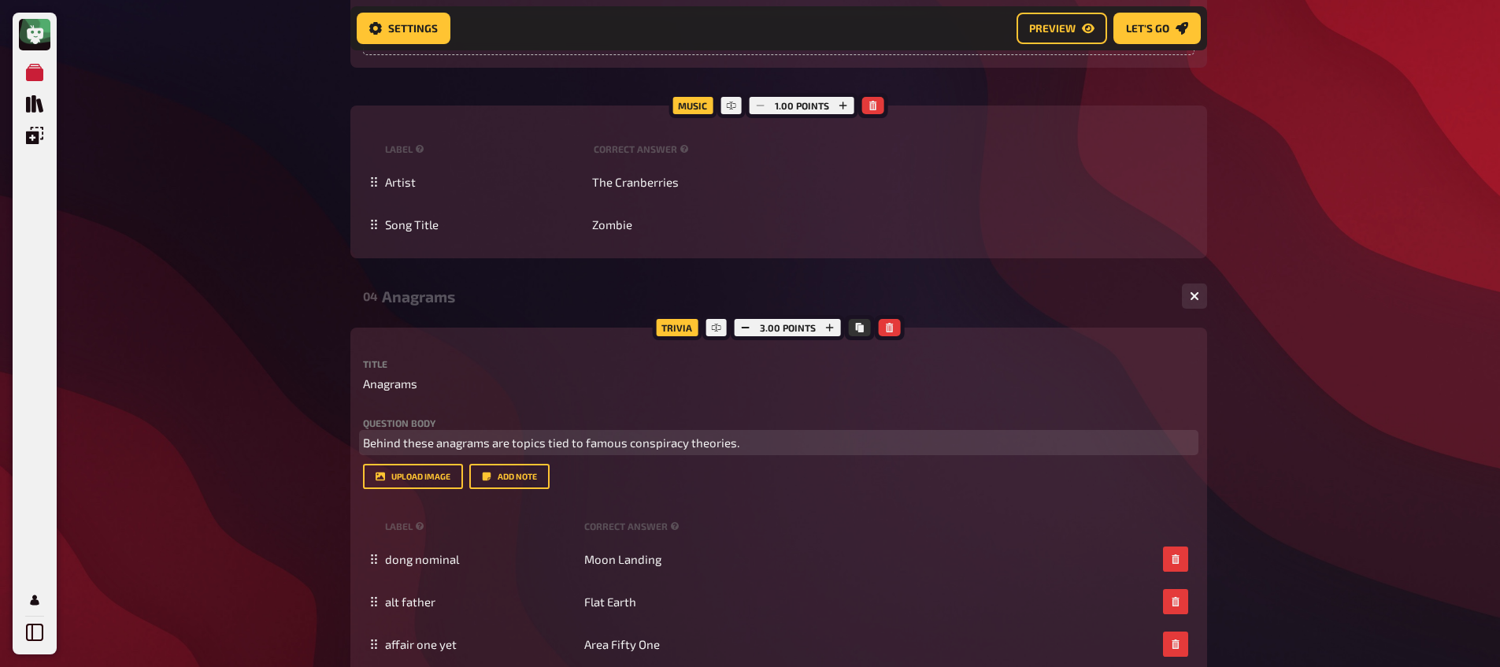
click at [366, 444] on span "Behind these anagrams are topics tied to famous conspiracy theories." at bounding box center [551, 442] width 376 height 14
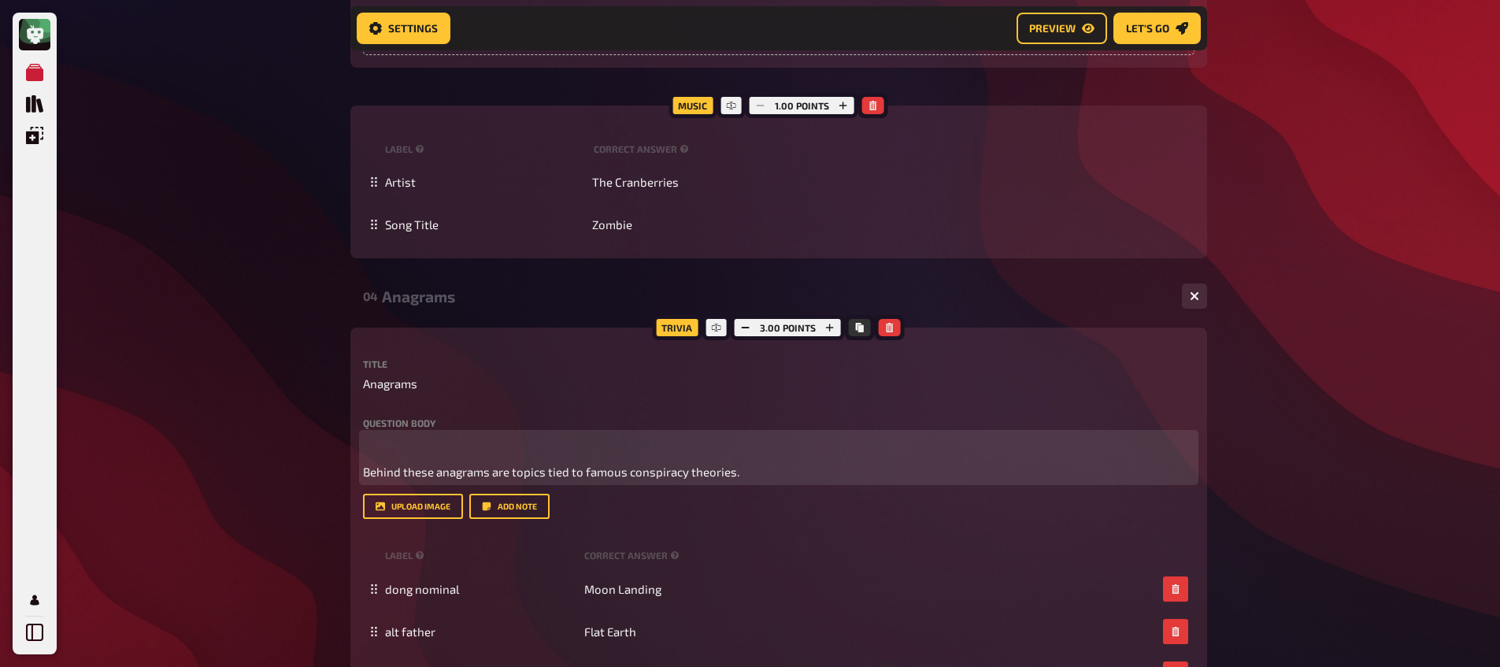
click at [381, 442] on p "﻿" at bounding box center [778, 443] width 831 height 18
click at [401, 445] on span "Hinter diesen Anagrammen verbergen sich Themen, die mit berühmten Verschwörungs…" at bounding box center [679, 442] width 632 height 14
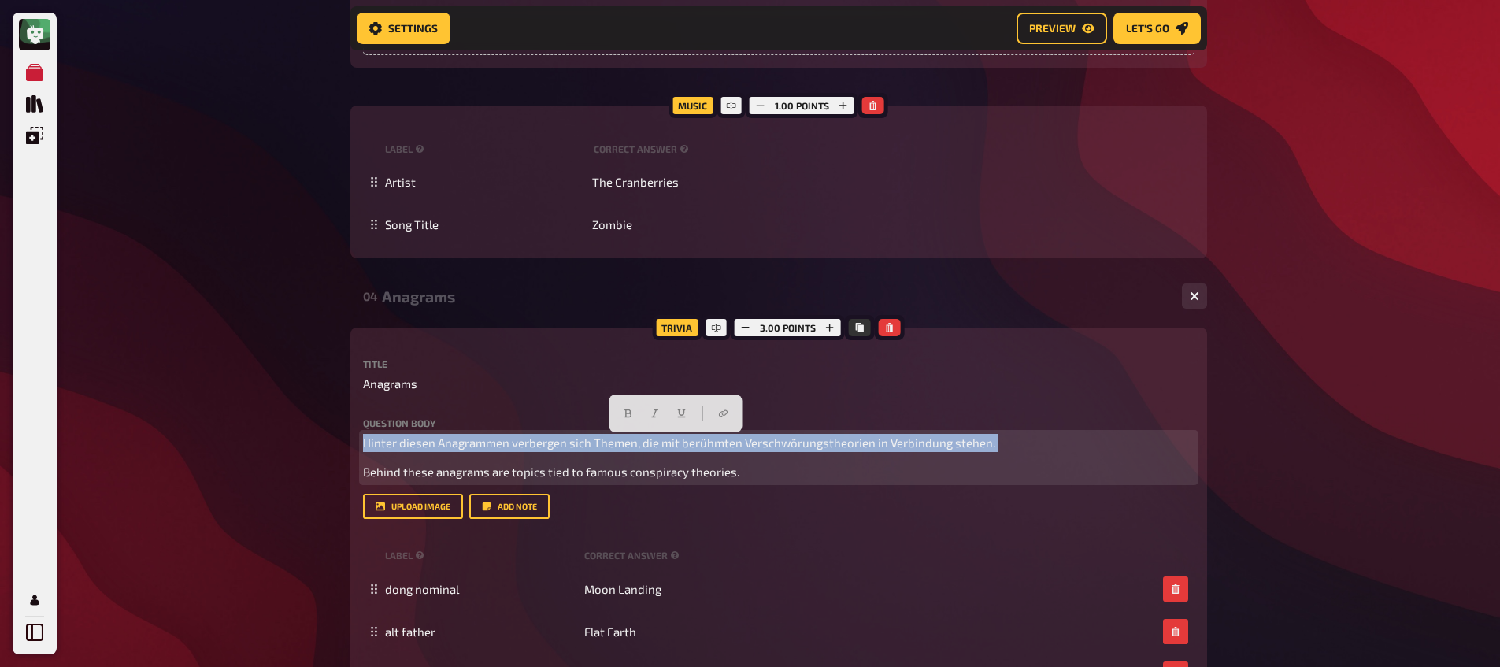
click at [401, 445] on span "Hinter diesen Anagrammen verbergen sich Themen, die mit berühmten Verschwörungs…" at bounding box center [679, 442] width 632 height 14
click at [623, 409] on icon "button" at bounding box center [627, 413] width 9 height 9
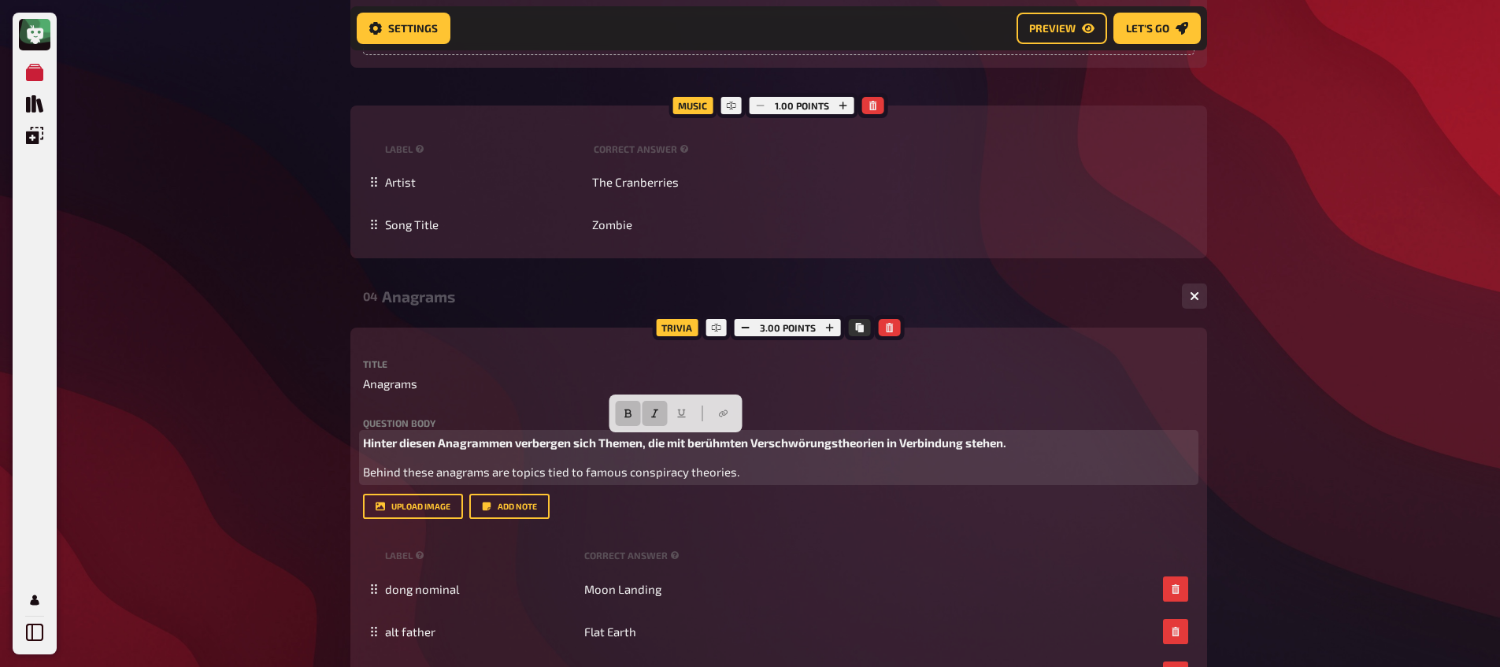
click at [653, 416] on icon "button" at bounding box center [654, 413] width 7 height 9
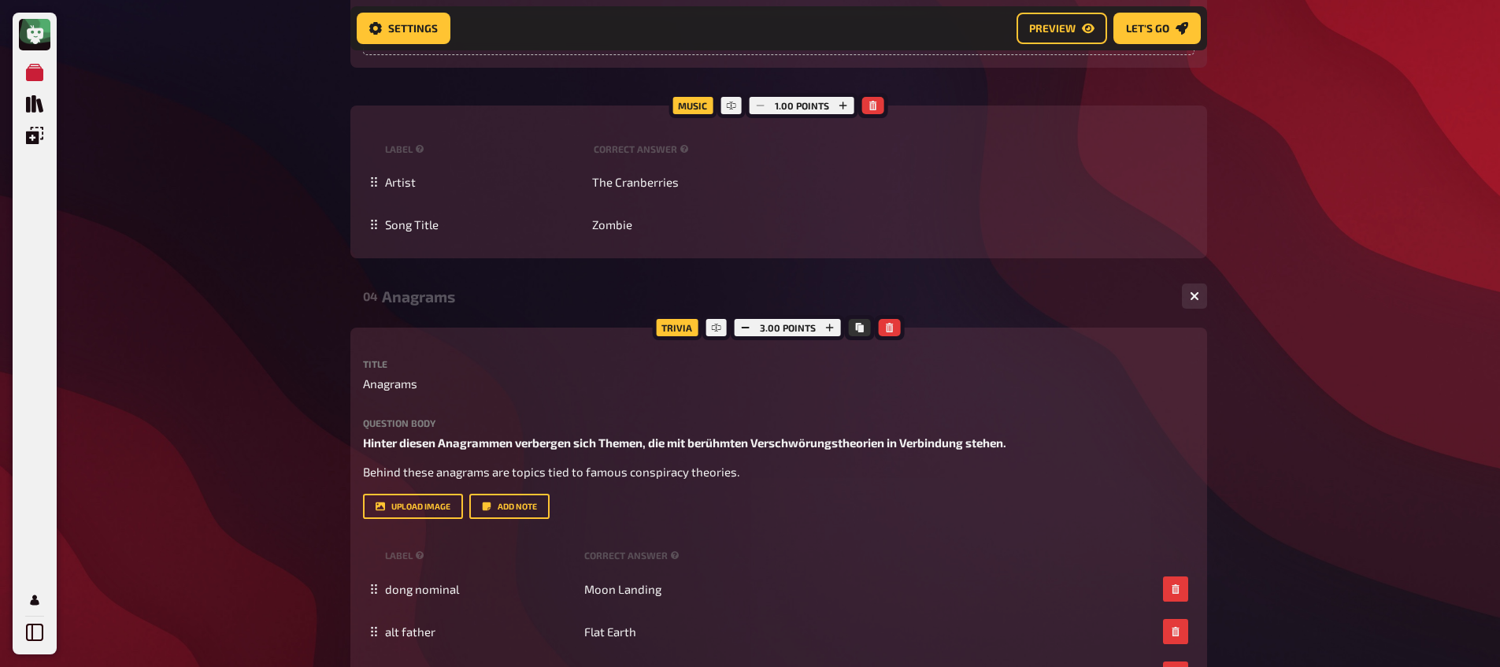
click at [247, 446] on div "My Quizzes Quiz Library Overlays My Account Home My Quizzes Religion, Believes …" at bounding box center [750, 359] width 1500 height 2607
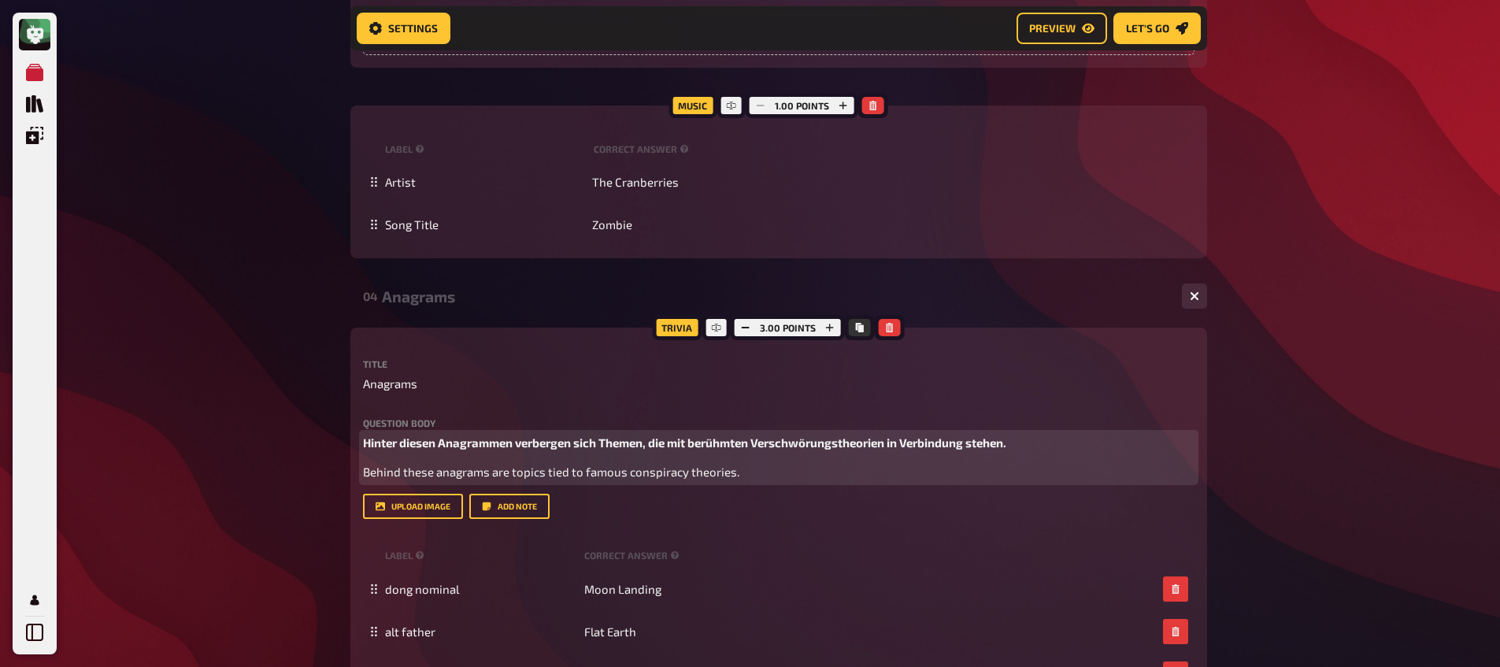
click at [468, 477] on span "Behind these anagrams are topics tied to famous conspiracy theories." at bounding box center [551, 471] width 376 height 14
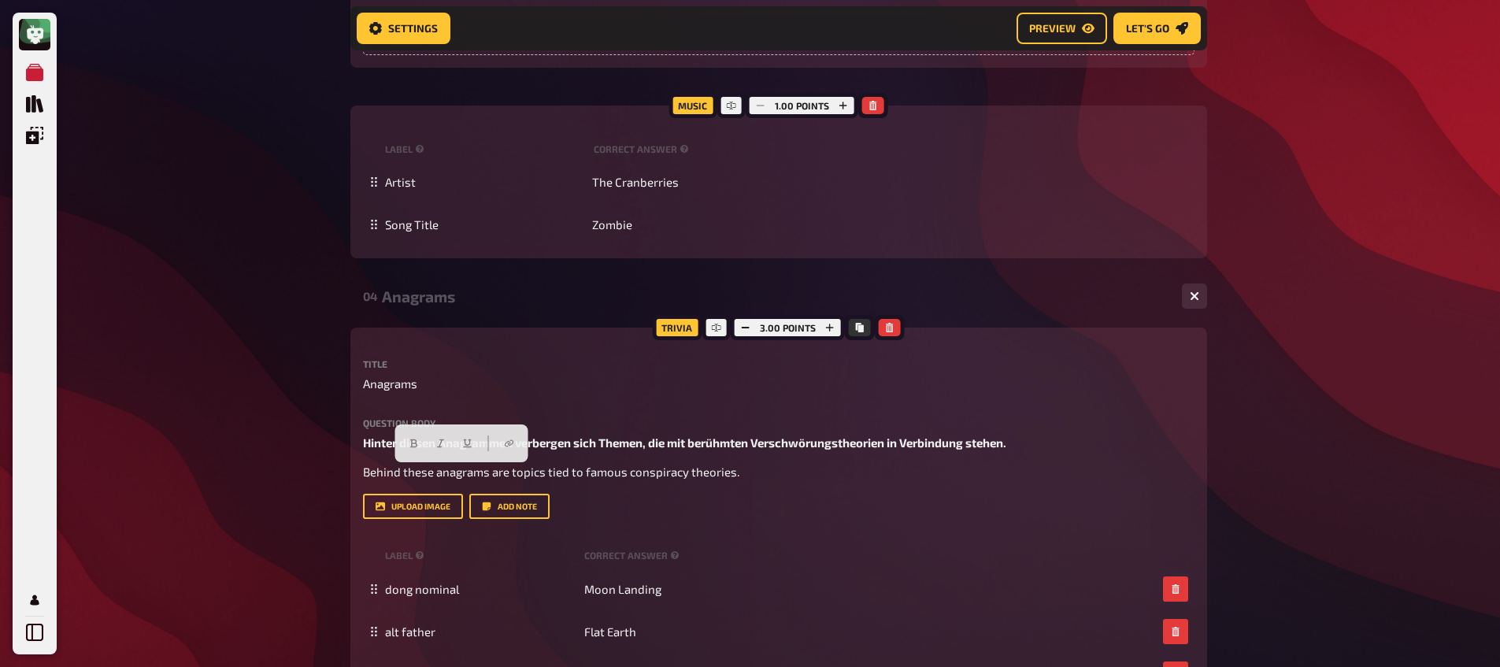
click at [536, 484] on div "Question body Hinter diesen Anagrammen verbergen sich Themen, die mit berühmten…" at bounding box center [778, 468] width 831 height 101
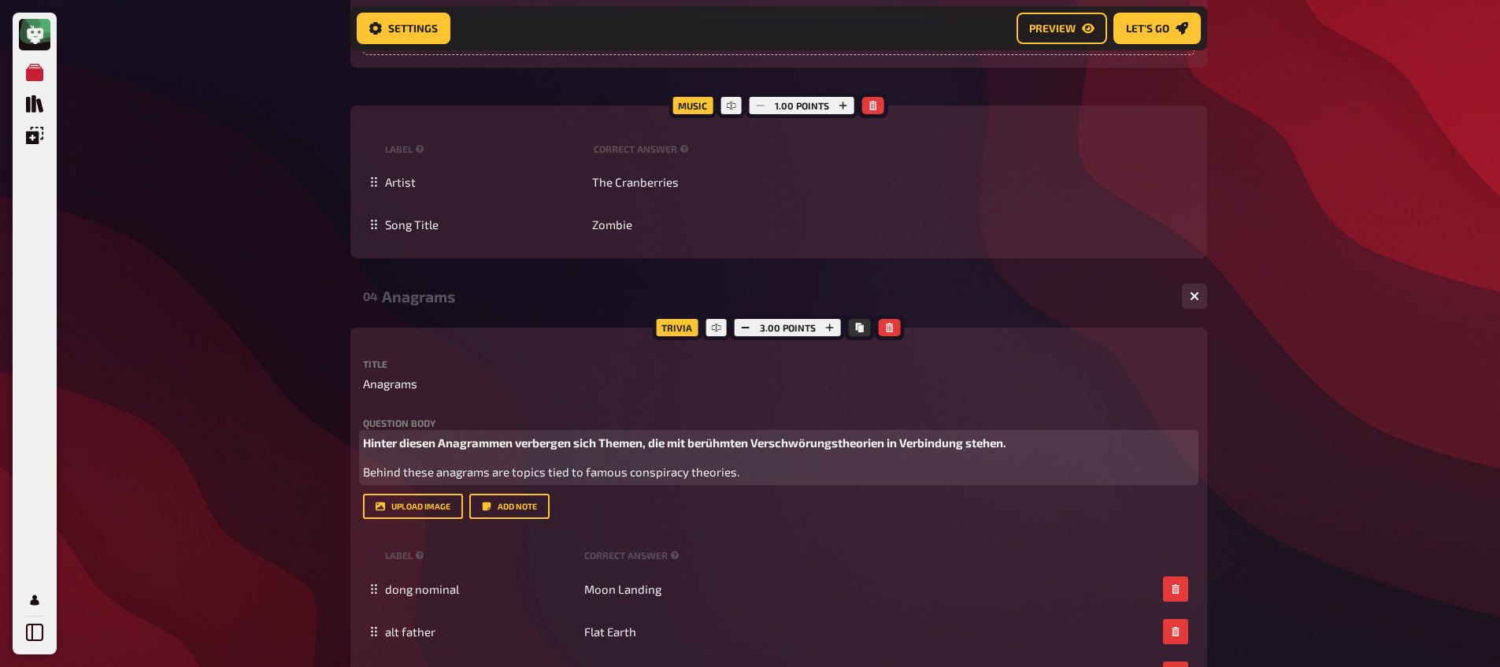
click at [540, 475] on span "Behind these anagrams are topics tied to famous conspiracy theories." at bounding box center [551, 471] width 376 height 14
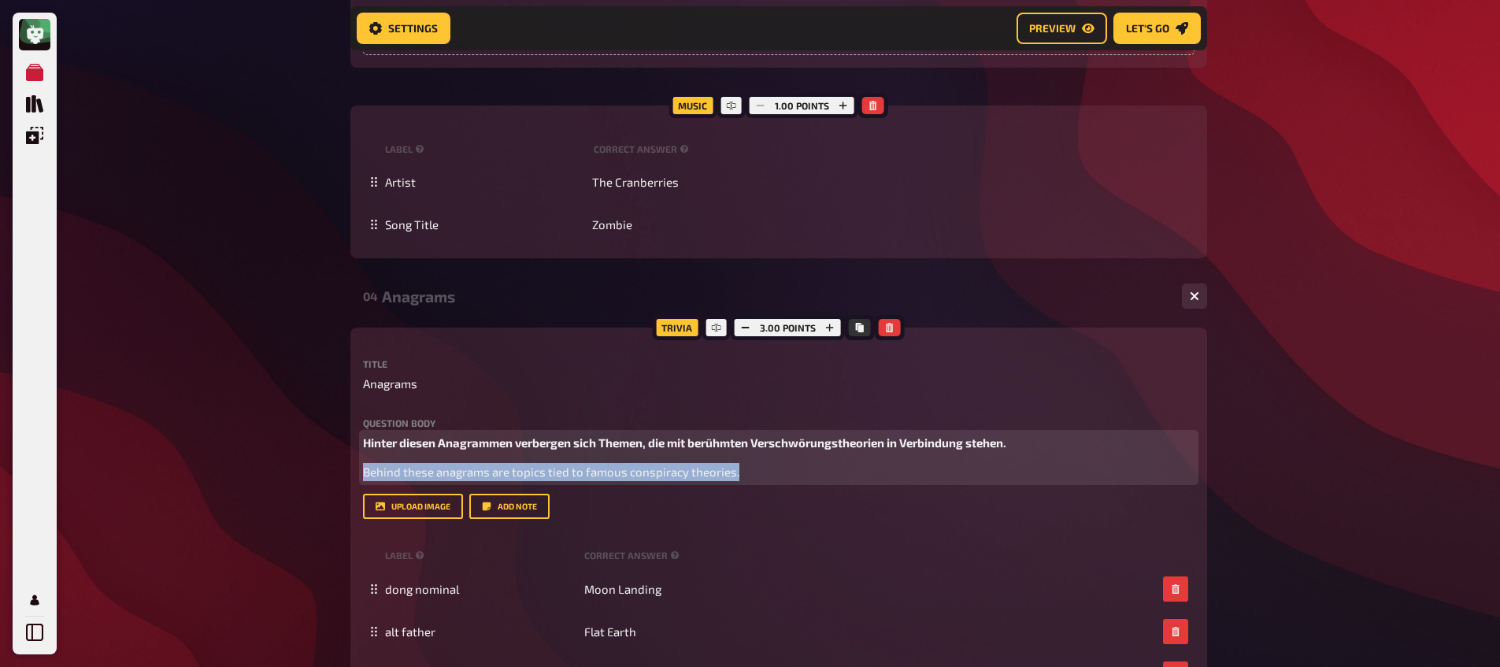
click at [540, 476] on span "Behind these anagrams are topics tied to famous conspiracy theories." at bounding box center [551, 471] width 376 height 14
click at [531, 439] on icon "button" at bounding box center [527, 442] width 9 height 9
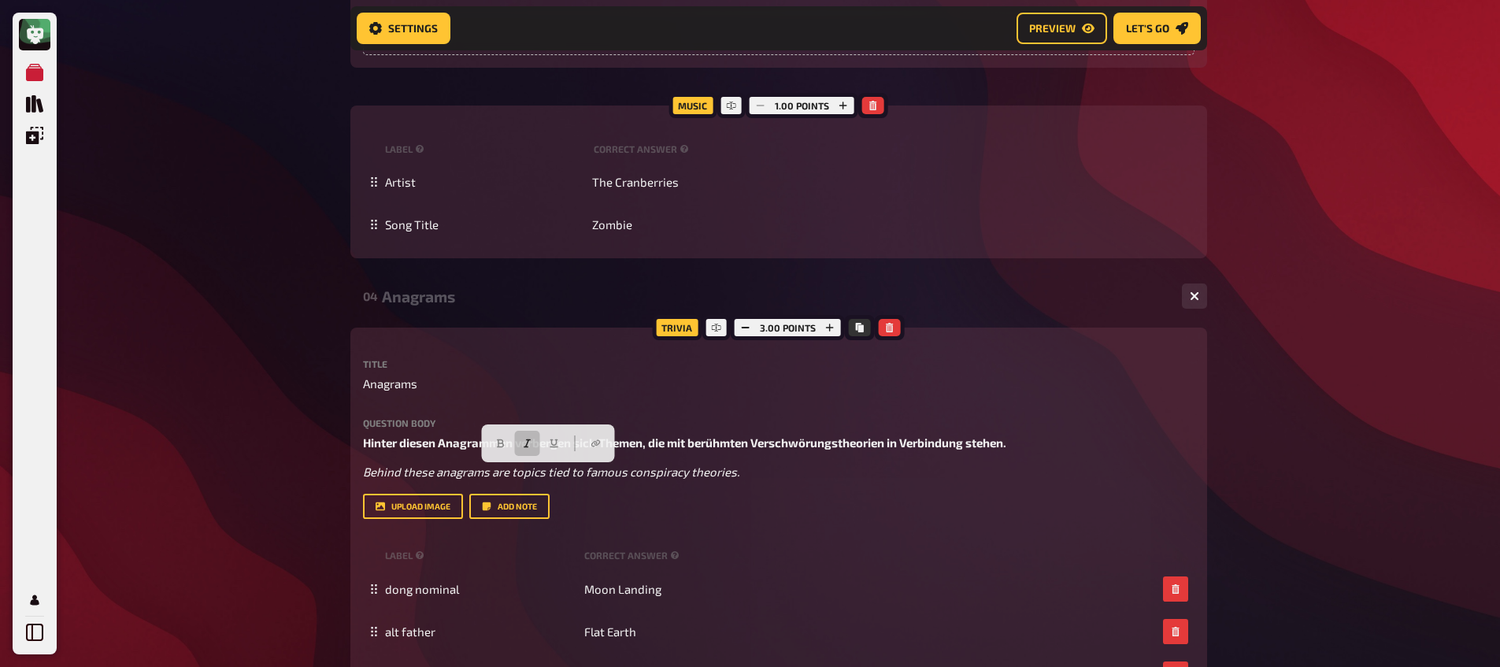
click at [247, 453] on div "My Quizzes Quiz Library Overlays My Account Home My Quizzes Religion, Believes …" at bounding box center [750, 359] width 1500 height 2607
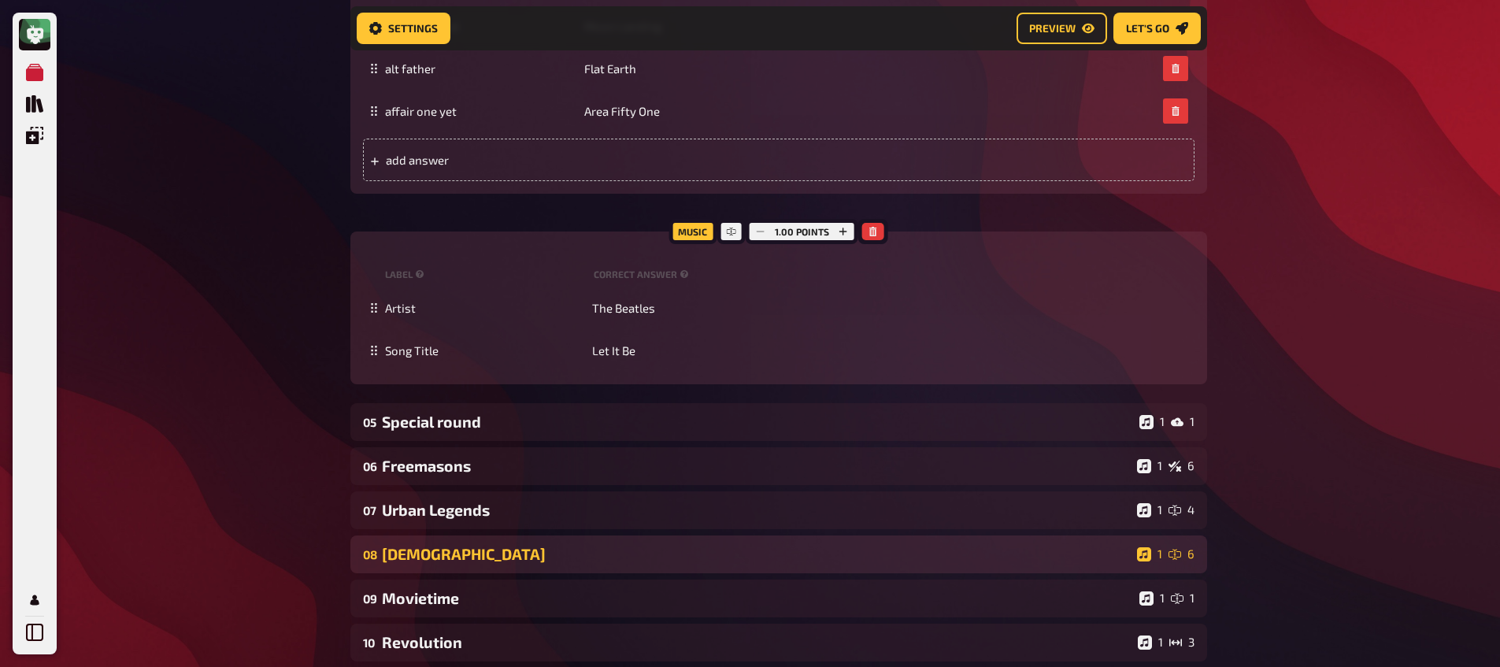
scroll to position [1567, 0]
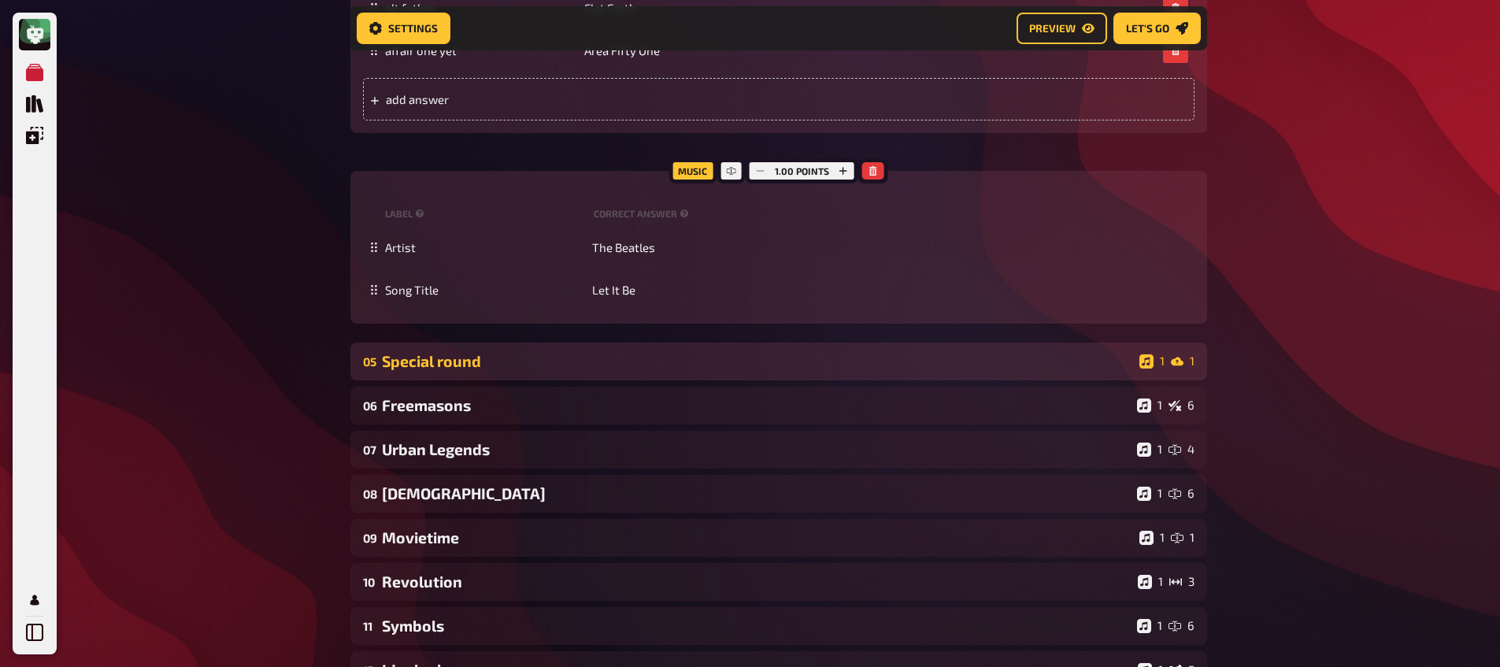
click at [431, 349] on div "05 Special round 1 1" at bounding box center [778, 361] width 856 height 38
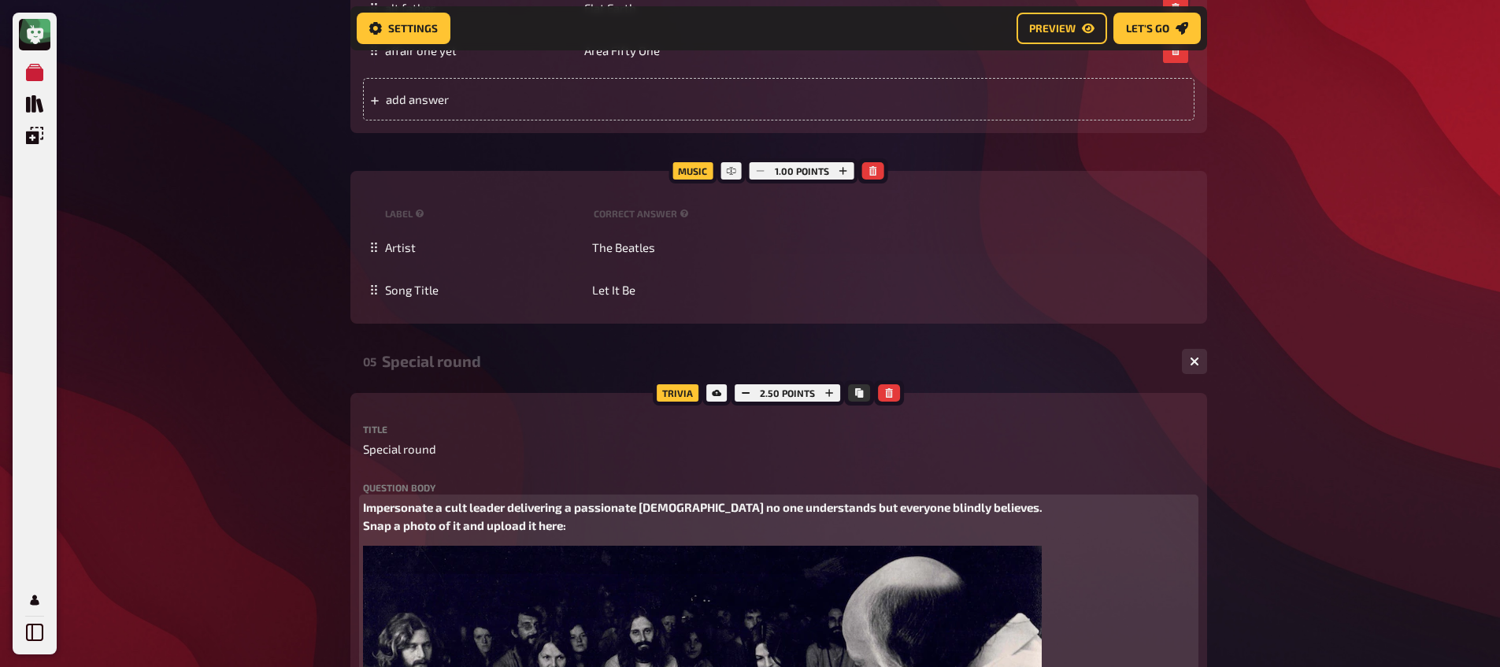
click at [440, 520] on span "Impersonate a cult leader delivering a passionate [DEMOGRAPHIC_DATA] no one und…" at bounding box center [705, 516] width 684 height 32
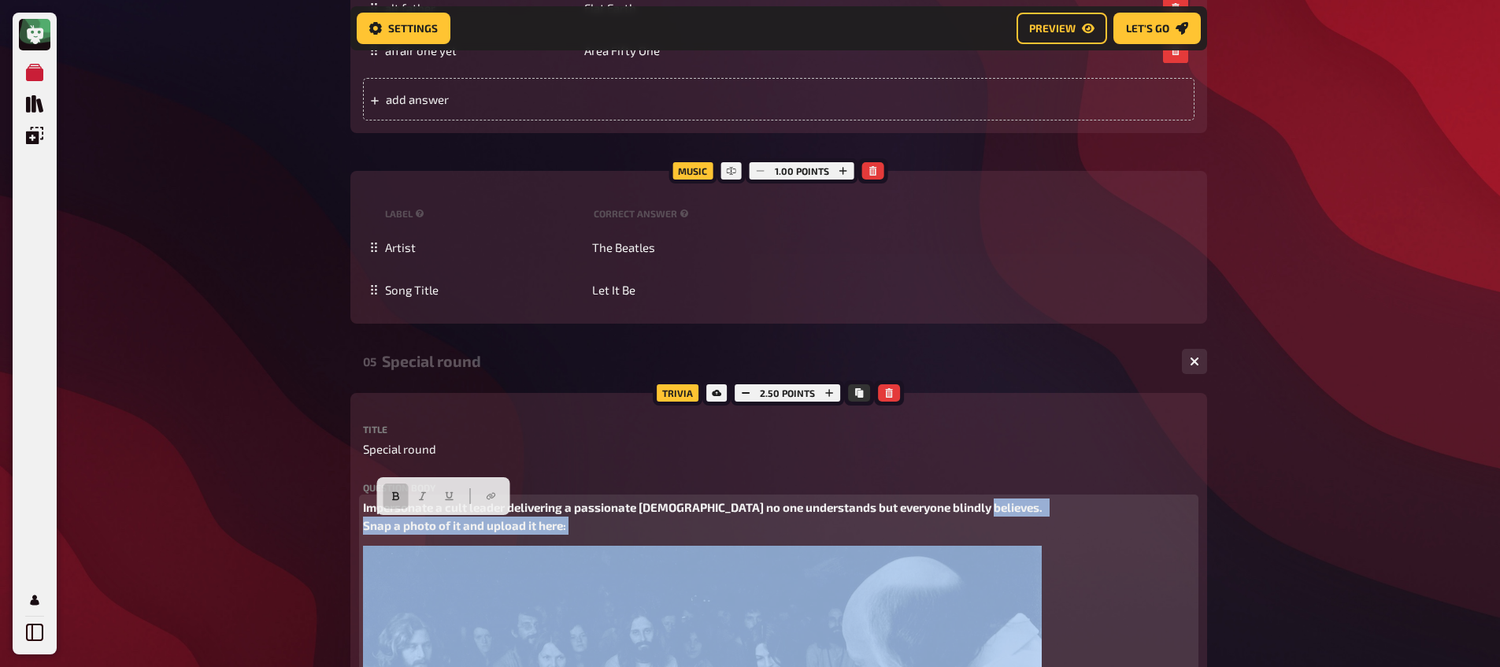
click at [440, 520] on span "Impersonate a cult leader delivering a passionate [DEMOGRAPHIC_DATA] no one und…" at bounding box center [705, 516] width 684 height 32
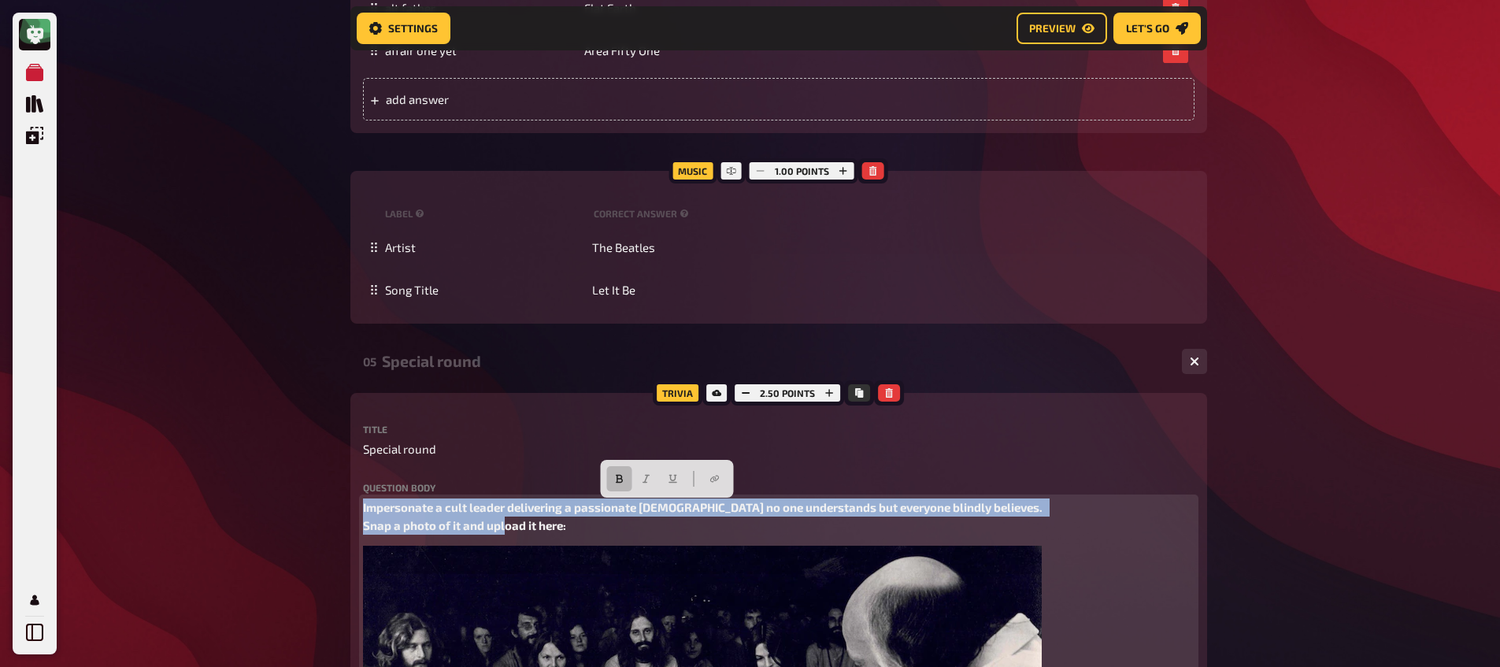
click at [440, 520] on span "Impersonate a cult leader delivering a passionate [DEMOGRAPHIC_DATA] no one und…" at bounding box center [705, 516] width 684 height 32
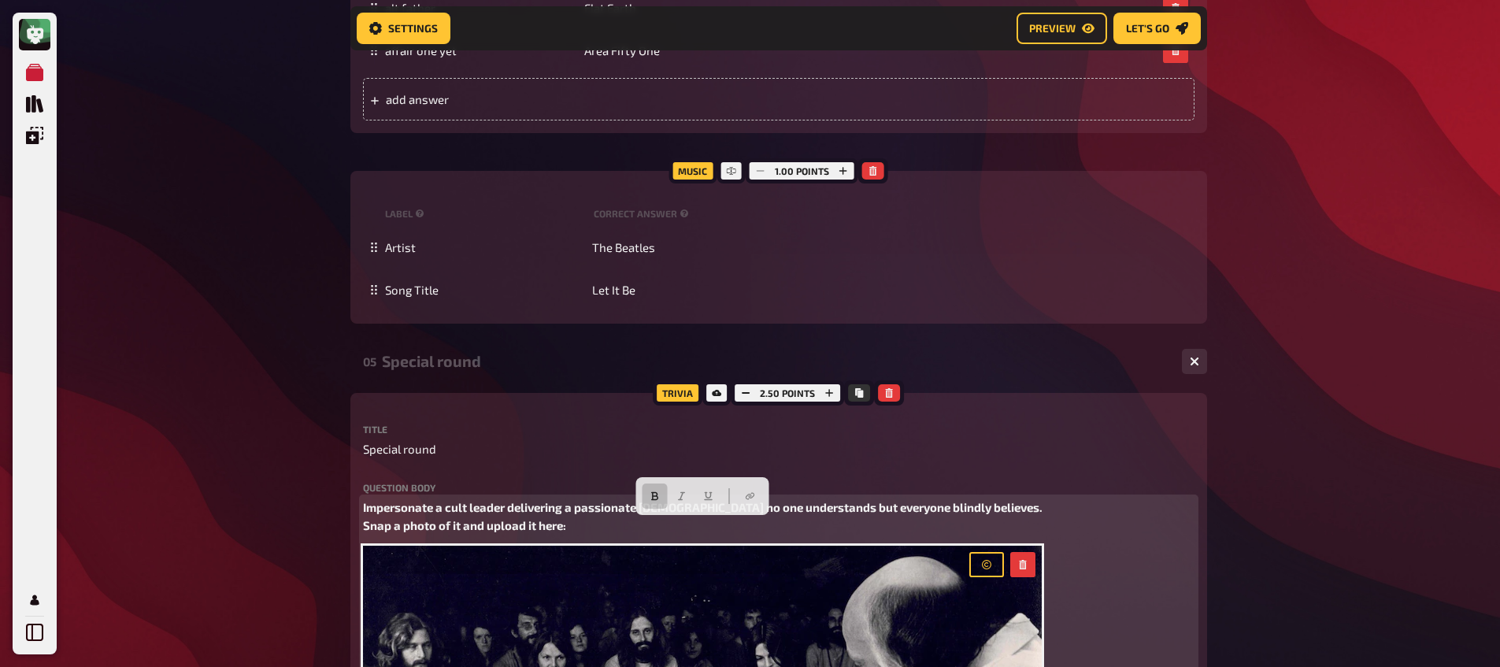
click at [481, 512] on span "Impersonate a cult leader delivering a passionate [DEMOGRAPHIC_DATA] no one und…" at bounding box center [705, 516] width 684 height 32
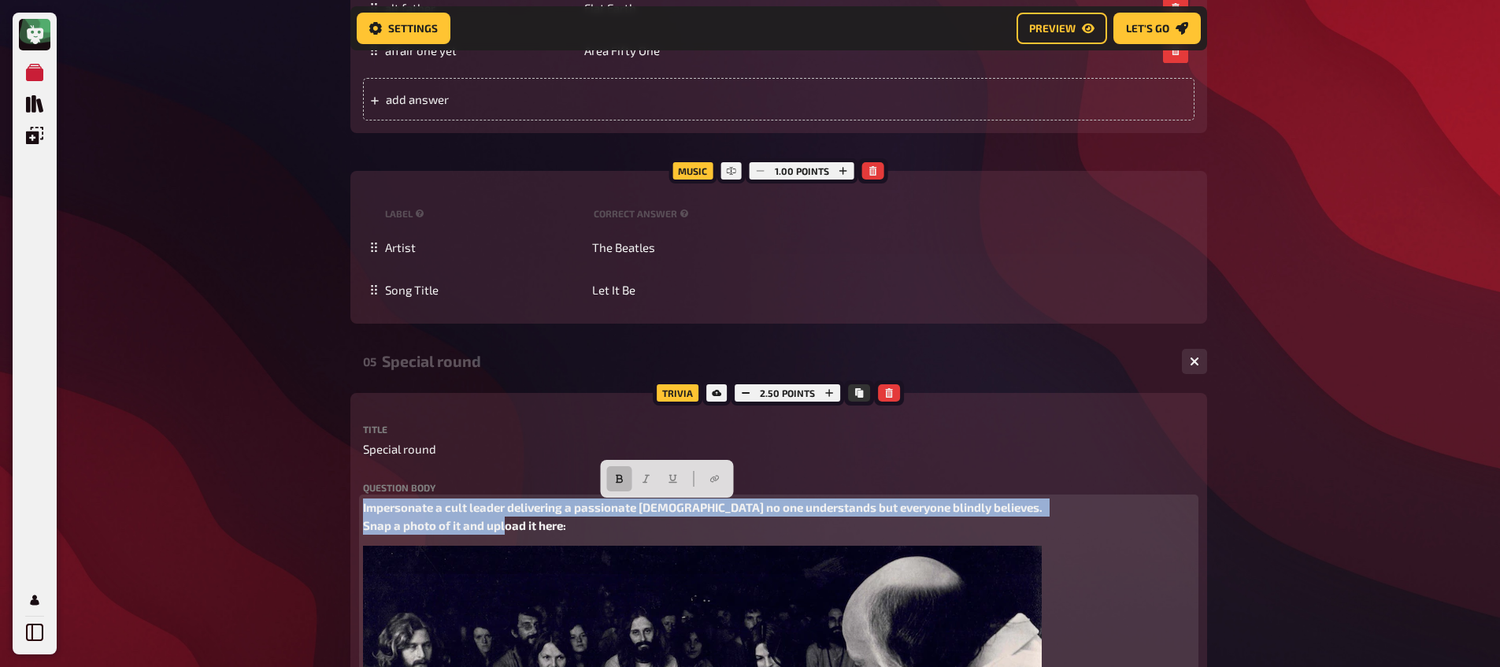
drag, startPoint x: 595, startPoint y: 529, endPoint x: 355, endPoint y: 491, distance: 243.1
click at [612, 478] on button "button" at bounding box center [618, 478] width 25 height 25
click at [652, 475] on button "button" at bounding box center [645, 478] width 25 height 25
click at [364, 509] on span "Impersonate a cult leader delivering a passionate [DEMOGRAPHIC_DATA] no one und…" at bounding box center [696, 516] width 666 height 32
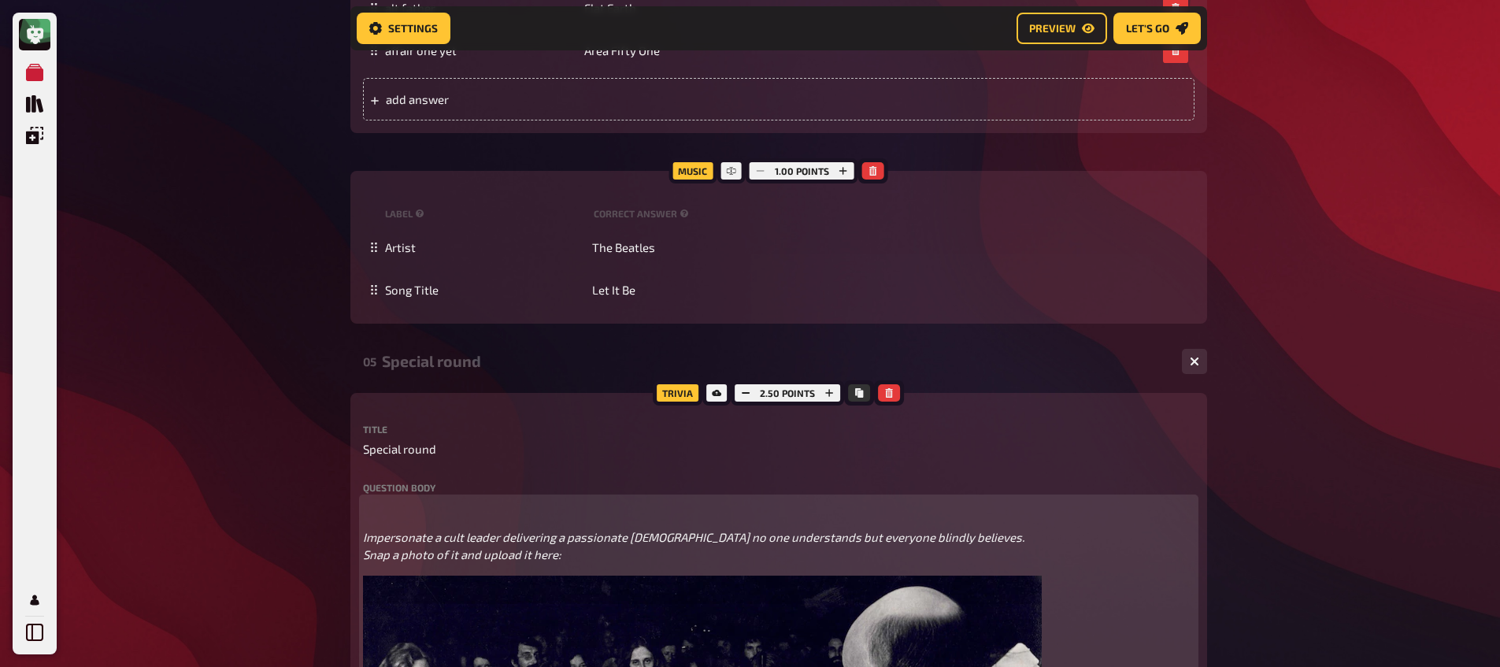
click at [400, 505] on p "﻿" at bounding box center [778, 507] width 831 height 18
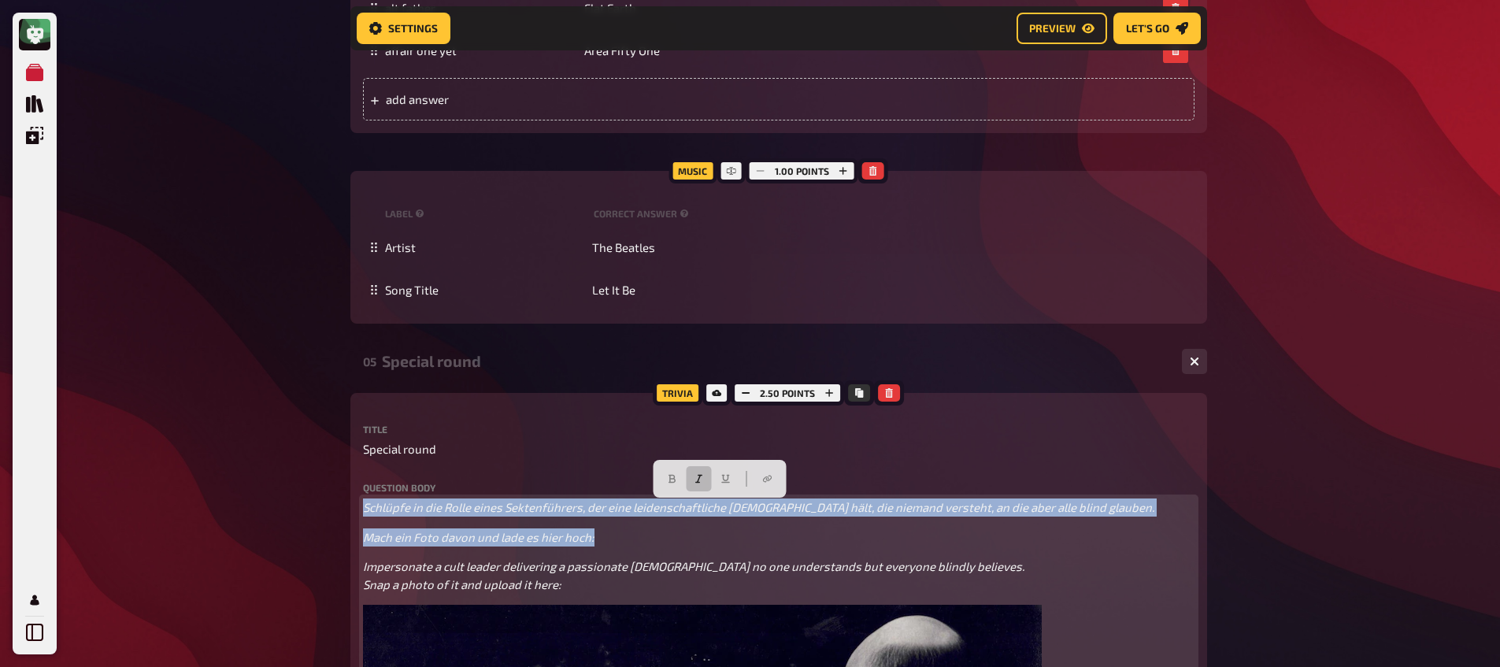
drag, startPoint x: 607, startPoint y: 536, endPoint x: 348, endPoint y: 499, distance: 261.6
click at [348, 499] on div "Home My Quizzes Religion, Believes and Conspiracies [Remastered] ​🇩🇪 ​✅ Setup S…" at bounding box center [779, 274] width 882 height 3683
click at [698, 483] on button "button" at bounding box center [698, 478] width 25 height 25
click at [668, 479] on icon "button" at bounding box center [672, 478] width 9 height 9
click at [363, 538] on span "Mach ein Foto davon und lade es hier hoch:" at bounding box center [481, 537] width 237 height 14
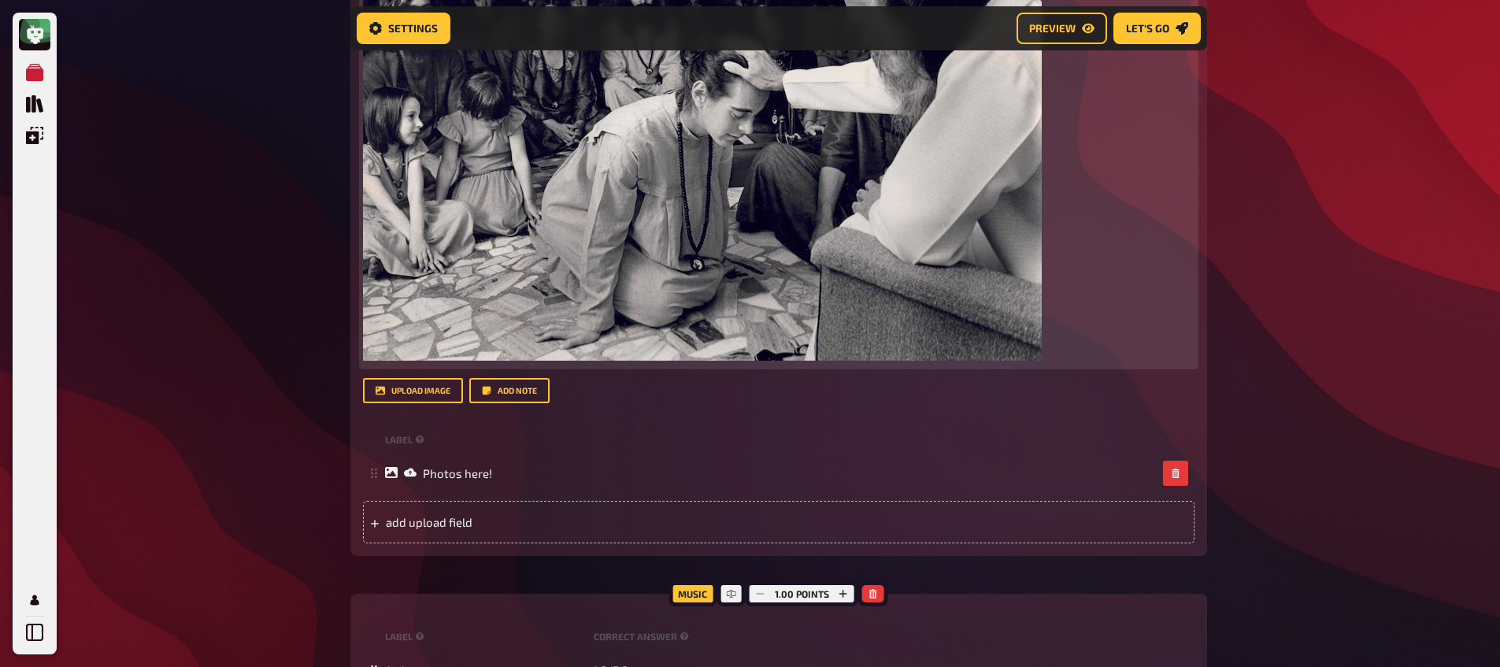
scroll to position [1729, 0]
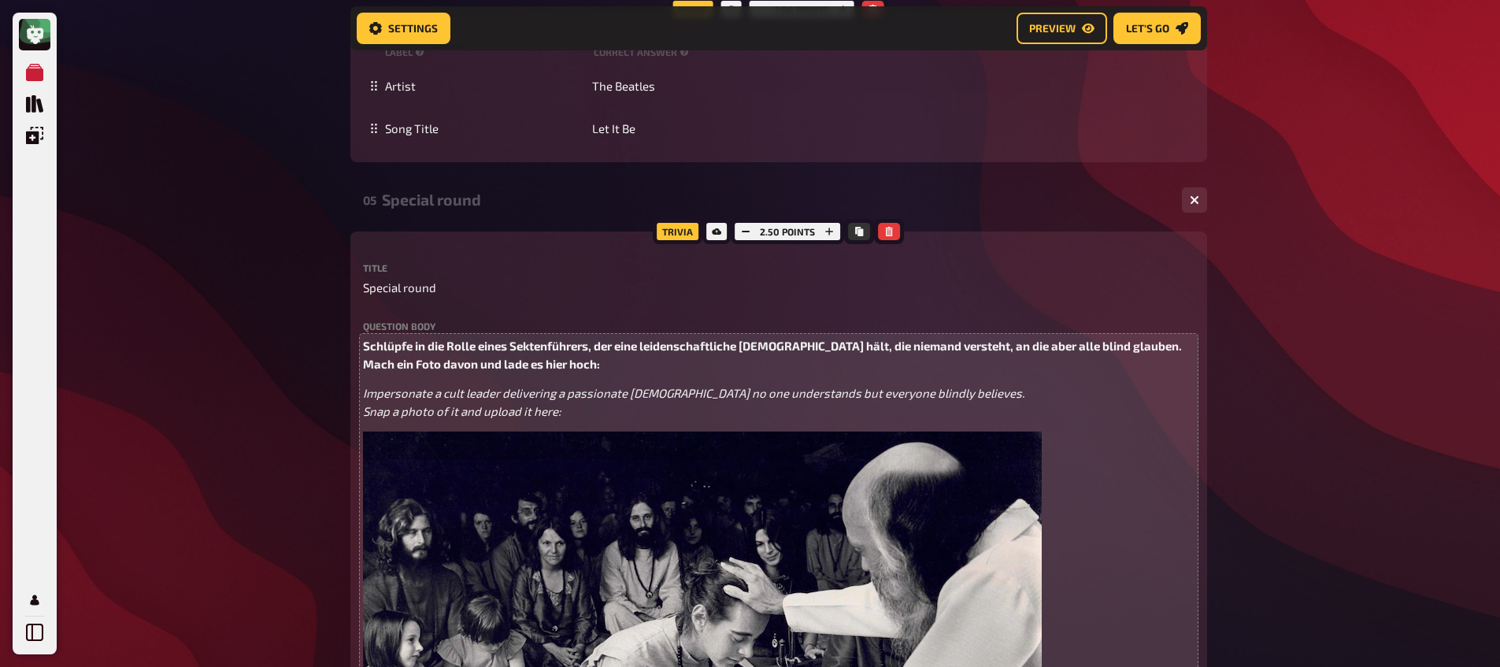
click at [461, 191] on div "05 Special round 1 1" at bounding box center [778, 200] width 856 height 38
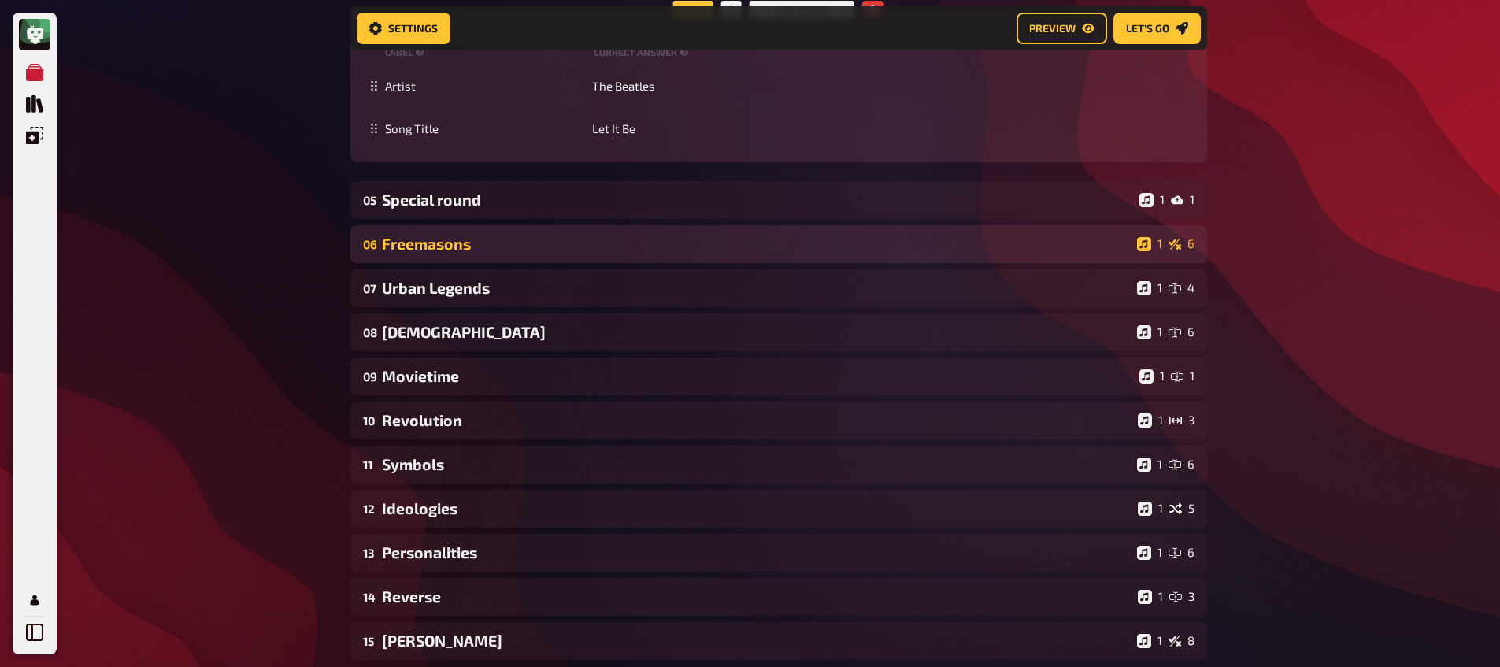
click at [451, 246] on div "Freemasons" at bounding box center [756, 244] width 749 height 18
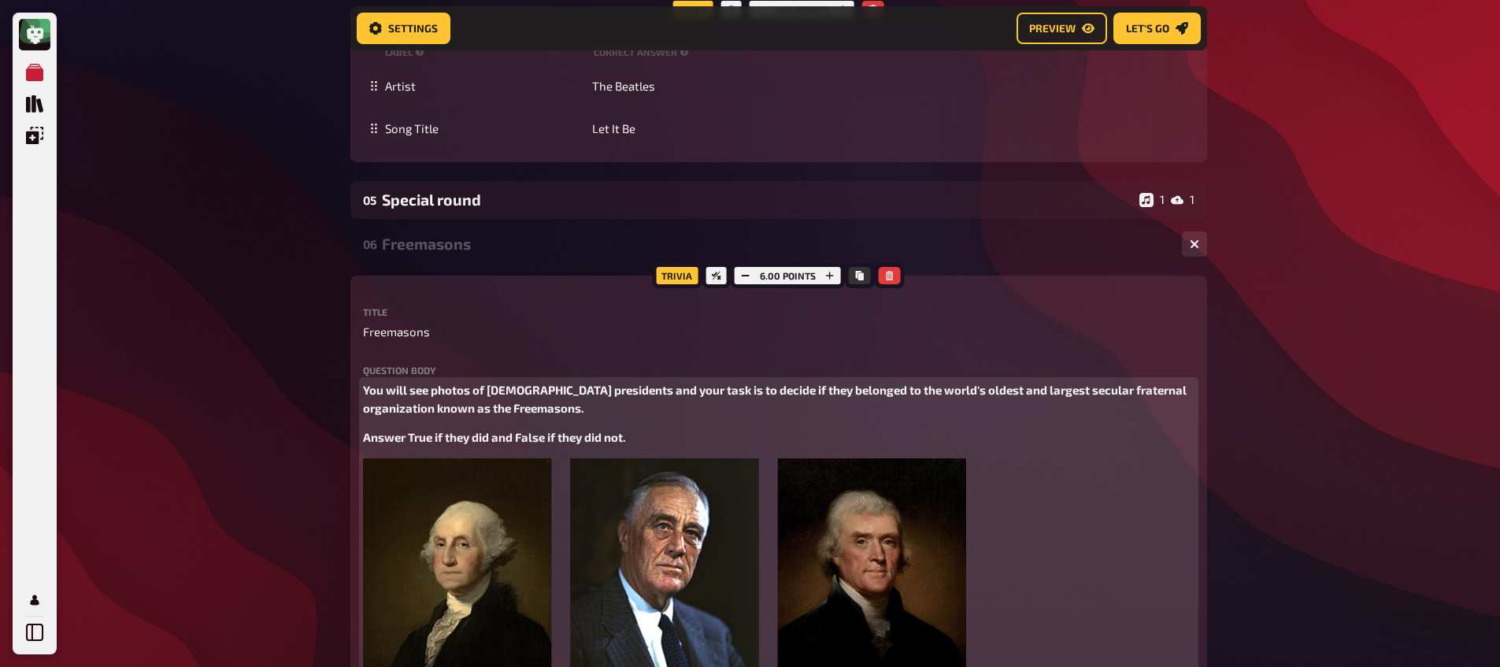
drag, startPoint x: 588, startPoint y: 427, endPoint x: 627, endPoint y: 439, distance: 41.1
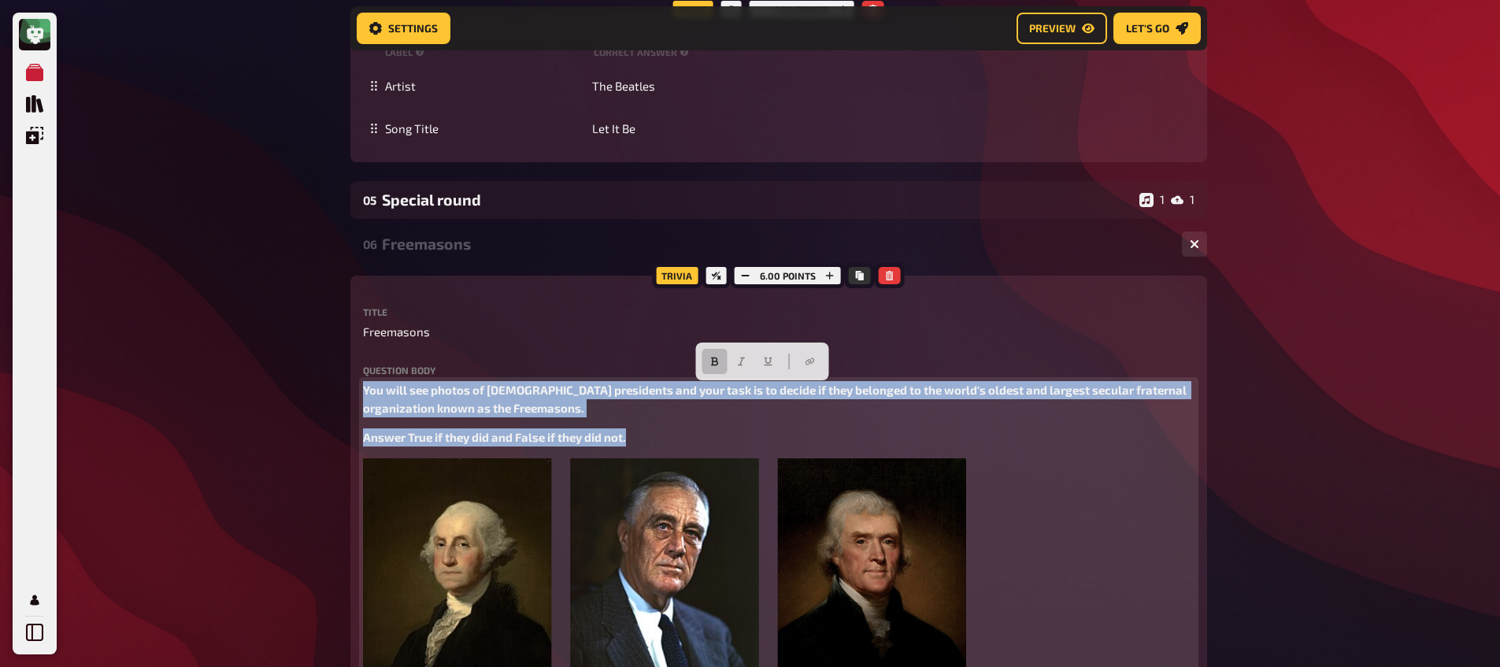
drag, startPoint x: 578, startPoint y: 429, endPoint x: 298, endPoint y: 381, distance: 283.6
click at [298, 381] on div "My Quizzes Quiz Library Overlays My Account Home My Quizzes Religion, Believes …" at bounding box center [750, 273] width 1500 height 4005
click at [720, 363] on button "button" at bounding box center [713, 361] width 25 height 25
click at [739, 360] on icon "button" at bounding box center [740, 361] width 9 height 9
click at [366, 390] on span "You will see photos of [DEMOGRAPHIC_DATA] presidents and your task is to decide…" at bounding box center [765, 399] width 804 height 32
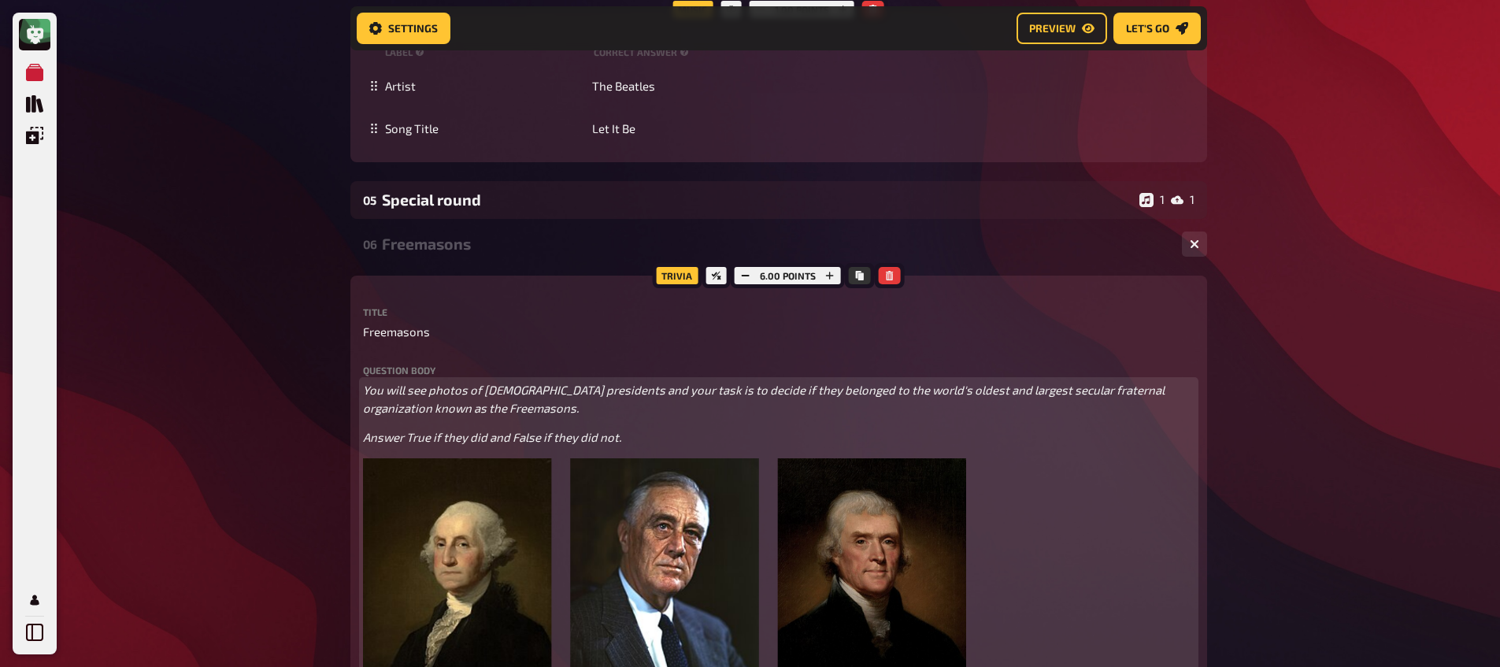
click at [364, 390] on span "You will see photos of [DEMOGRAPHIC_DATA] presidents and your task is to decide…" at bounding box center [765, 399] width 804 height 32
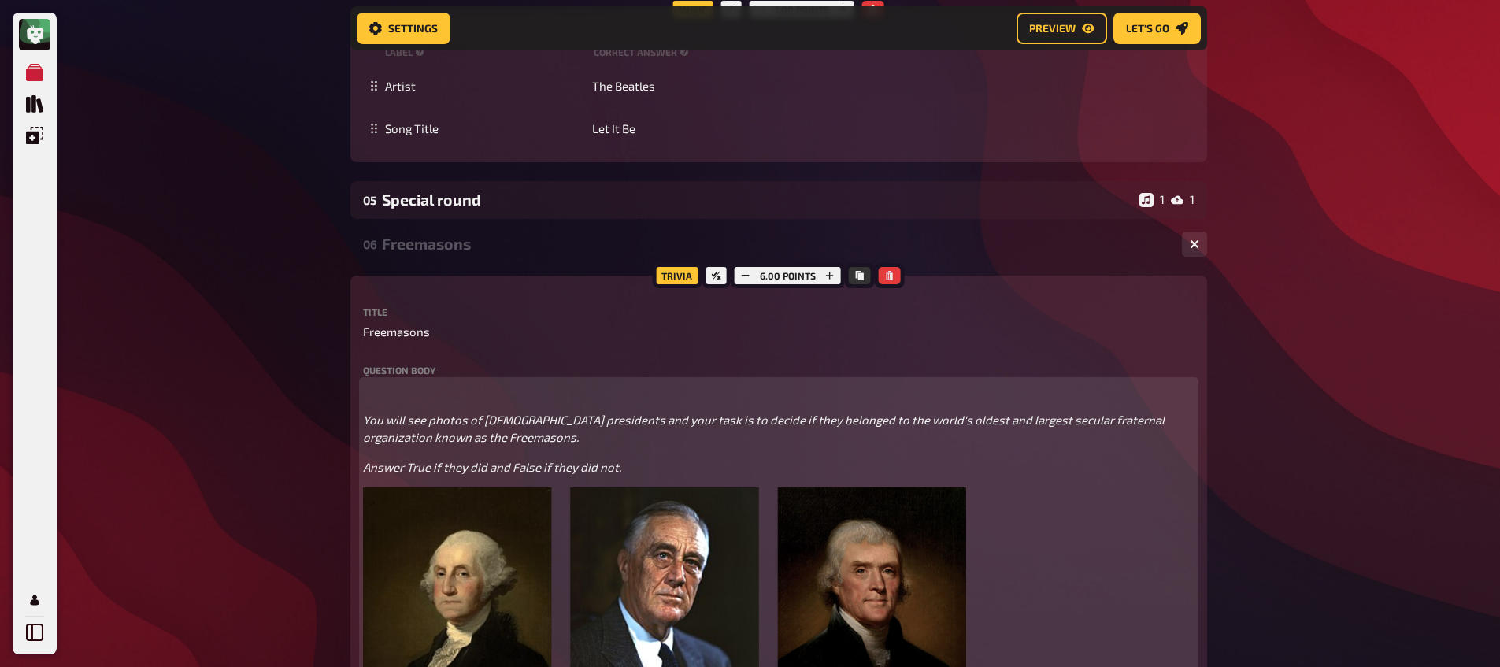
click at [396, 388] on p "﻿" at bounding box center [778, 390] width 831 height 18
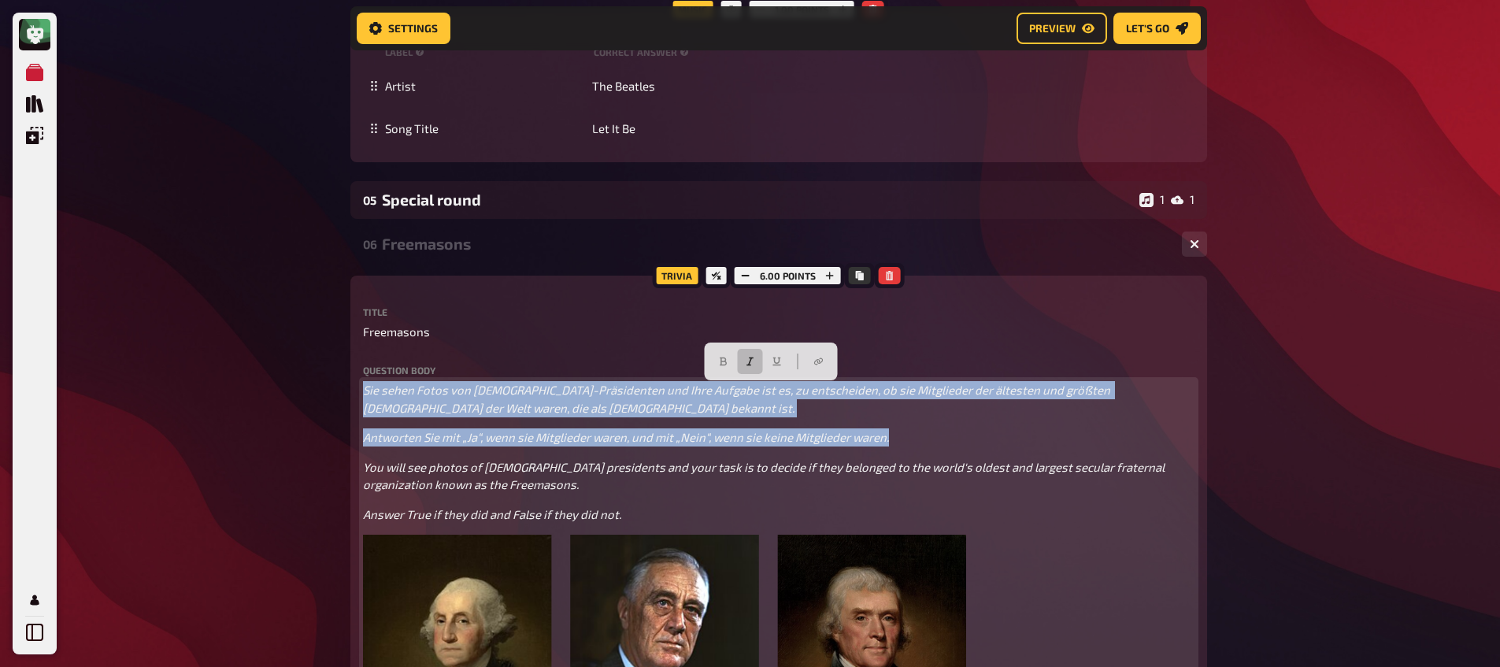
drag, startPoint x: 804, startPoint y: 422, endPoint x: 330, endPoint y: 371, distance: 476.7
click at [330, 371] on div "My Quizzes Quiz Library Overlays My Account Home My Quizzes Religion, Believes …" at bounding box center [750, 312] width 1500 height 4082
click at [725, 359] on icon "button" at bounding box center [723, 361] width 7 height 9
click at [745, 358] on icon "button" at bounding box center [749, 361] width 9 height 9
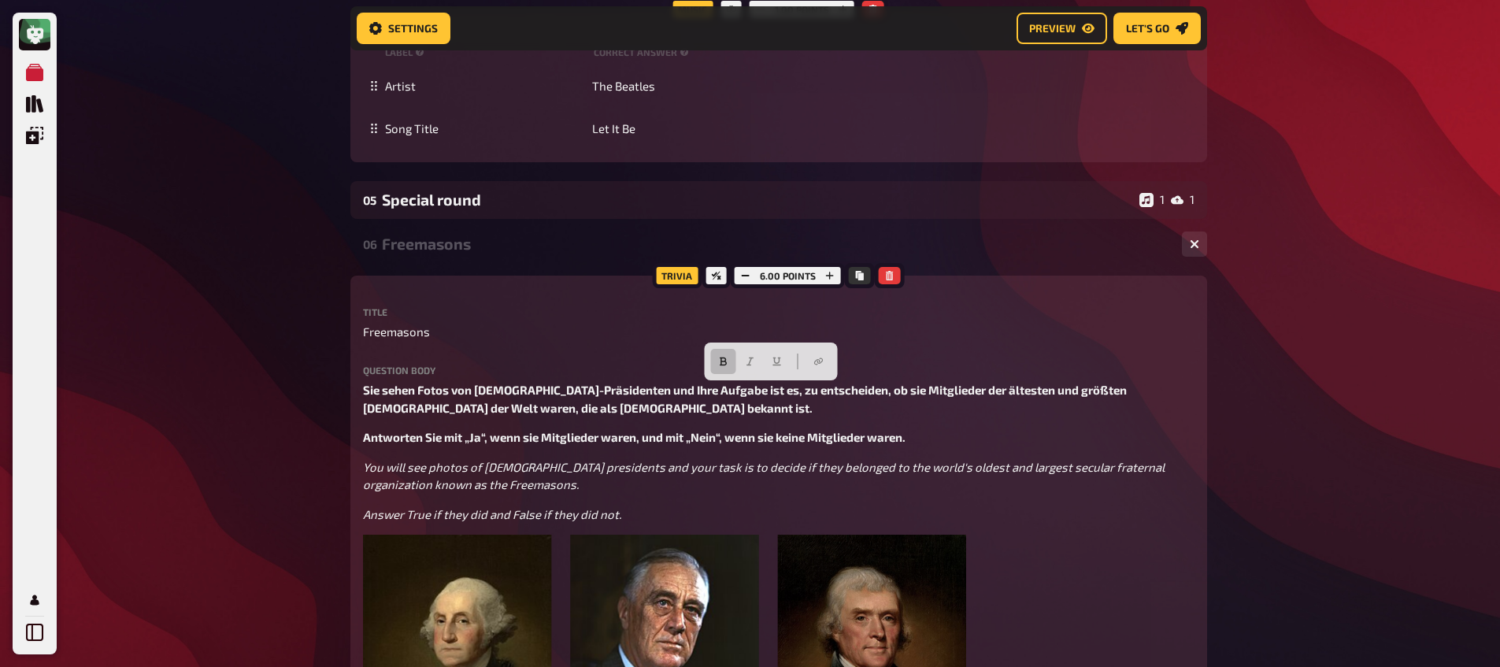
click at [239, 458] on div "My Quizzes Quiz Library Overlays My Account Home My Quizzes Religion, Believes …" at bounding box center [750, 312] width 1500 height 4082
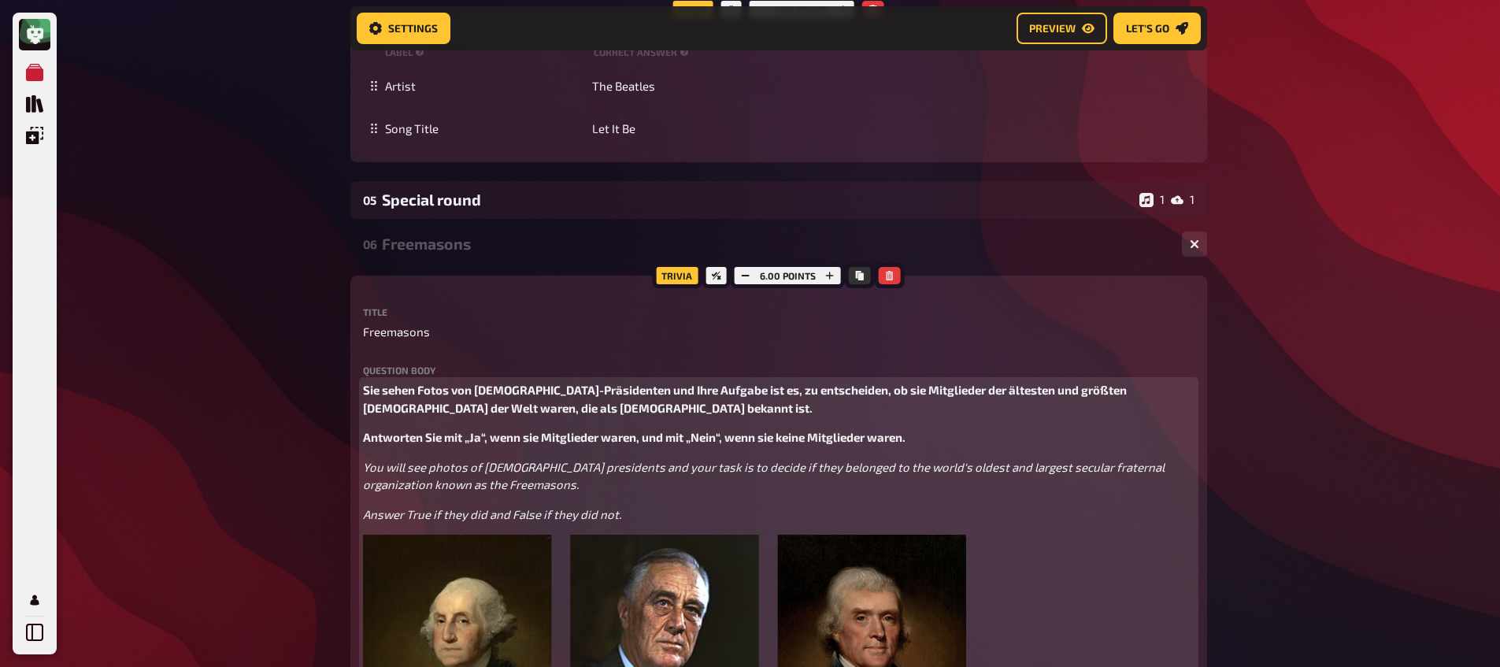
click at [413, 518] on span "Answer True if they did and False if they did not." at bounding box center [492, 514] width 258 height 14
click at [414, 518] on span "Answer True if they did and False if they did not." at bounding box center [492, 514] width 258 height 14
click at [483, 443] on span "Antworten Sie mit „Ja“, wenn sie Mitglieder waren, und mit „Nein“, wenn sie kei…" at bounding box center [634, 437] width 542 height 14
drag, startPoint x: 481, startPoint y: 439, endPoint x: 474, endPoint y: 447, distance: 10.6
click at [471, 441] on span "Antworten Sie mit „Ja“, wenn sie Mitglieder waren, und mit „Nein“, wenn sie kei…" at bounding box center [634, 437] width 542 height 14
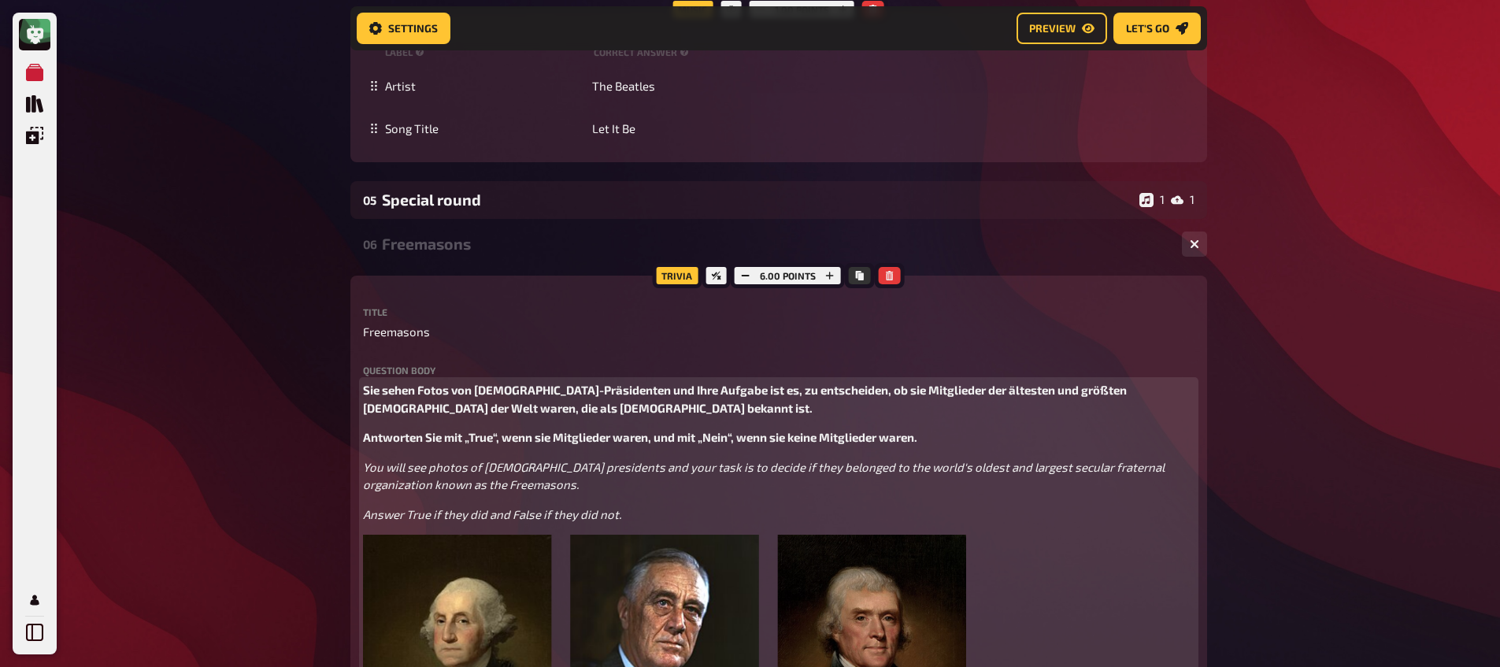
drag, startPoint x: 508, startPoint y: 516, endPoint x: 537, endPoint y: 515, distance: 29.1
click at [537, 515] on span "Answer True if they did and False if they did not." at bounding box center [492, 514] width 258 height 14
drag, startPoint x: 540, startPoint y: 516, endPoint x: 512, endPoint y: 516, distance: 28.4
click at [512, 516] on span "Answer True if they did and False if they did not." at bounding box center [492, 514] width 258 height 14
click at [705, 438] on span "Antworten Sie mit „True“, wenn sie Mitglieder waren, und mit „Nein“, wenn sie k…" at bounding box center [640, 437] width 554 height 14
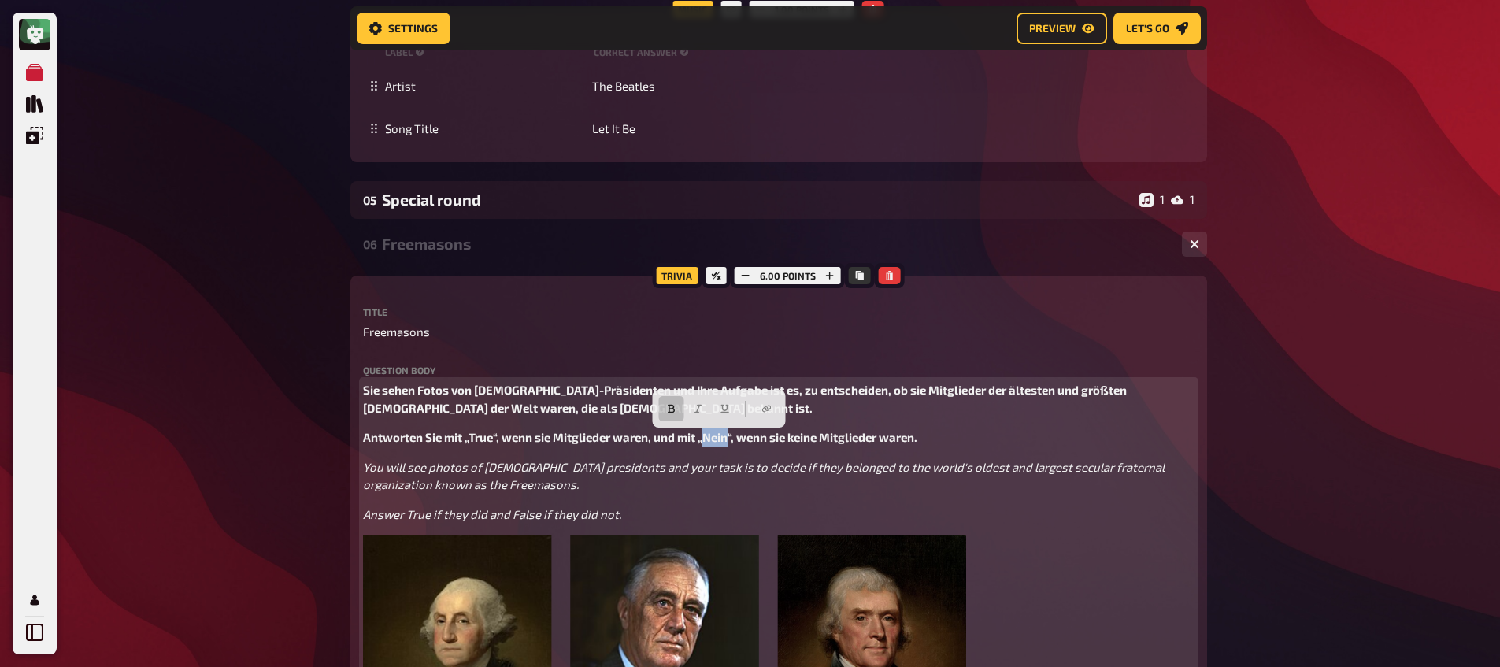
drag, startPoint x: 707, startPoint y: 439, endPoint x: 730, endPoint y: 439, distance: 22.8
click at [730, 439] on span "Antworten Sie mit „True“, wenn sie Mitglieder waren, und mit „Nein“, wenn sie k…" at bounding box center [640, 437] width 554 height 14
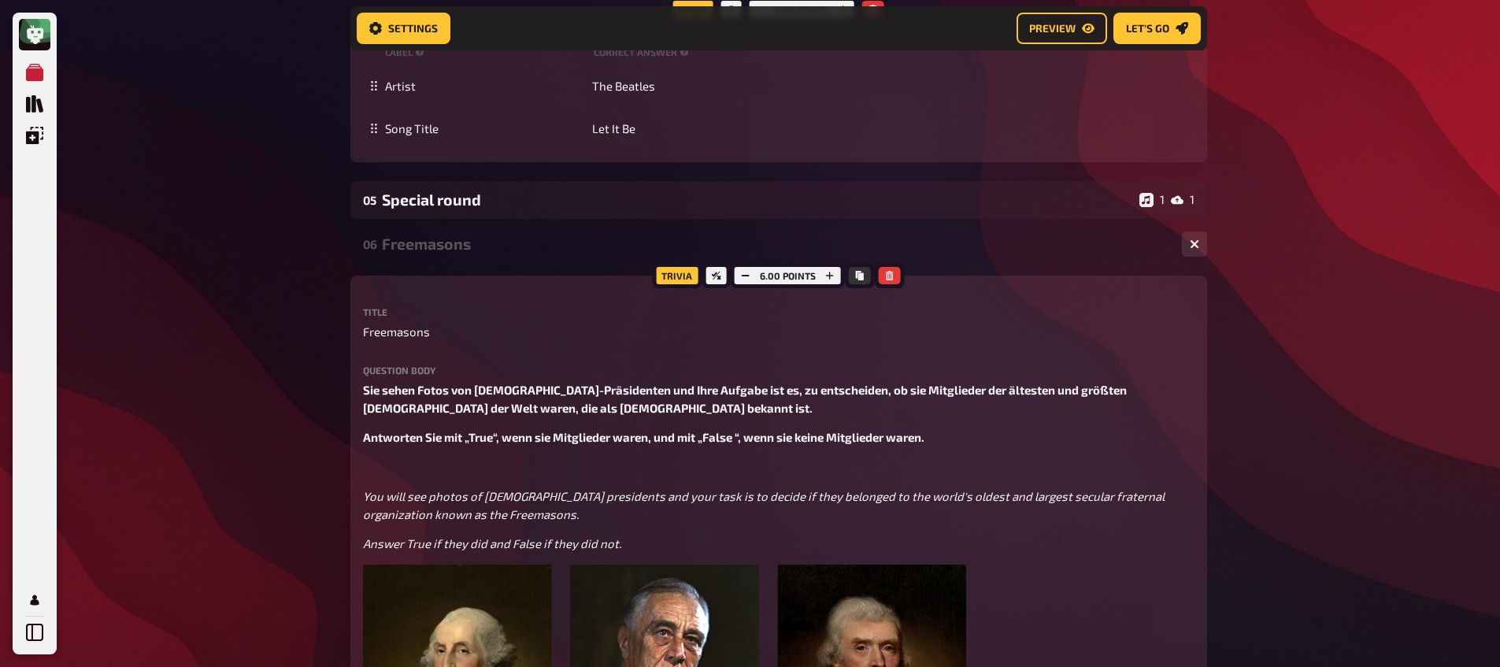
click at [228, 445] on div "My Quizzes Quiz Library Overlays My Account Home My Quizzes Religion, Believes …" at bounding box center [750, 326] width 1500 height 4111
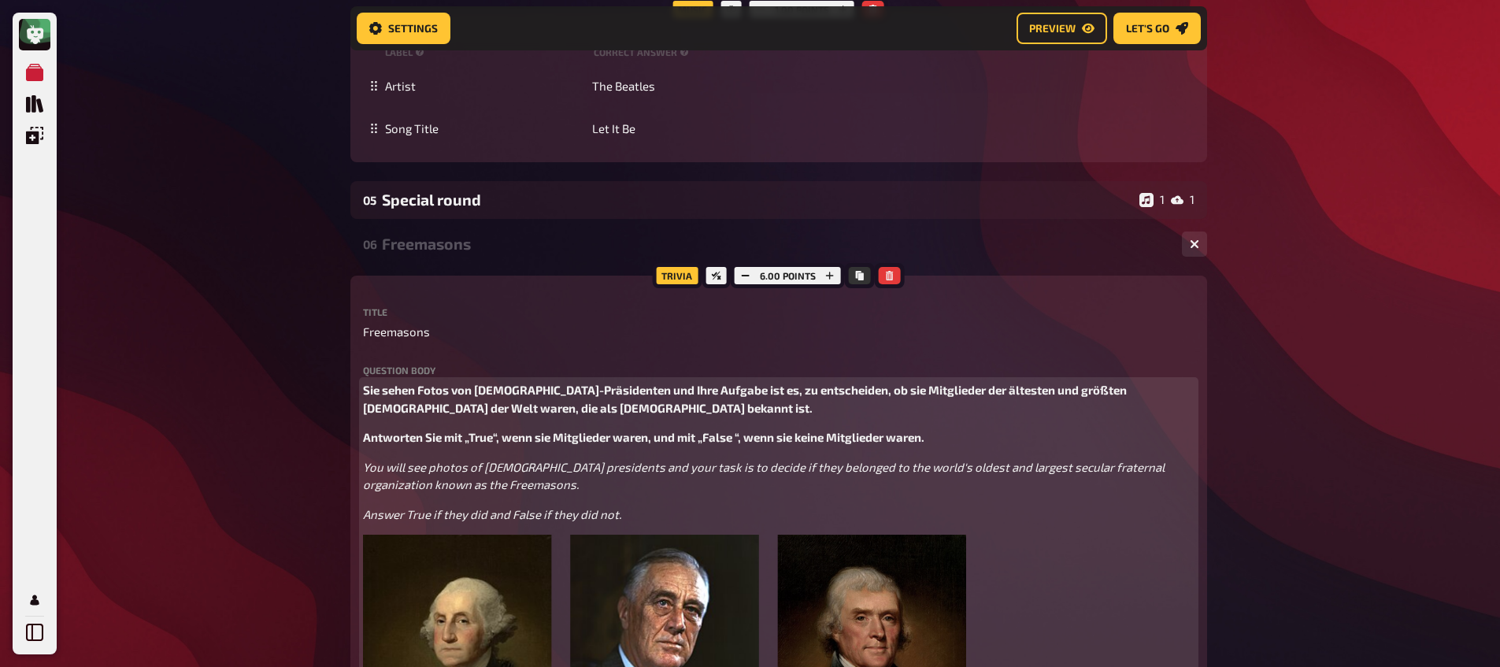
click at [363, 516] on span "Answer True if they did and False if they did not." at bounding box center [492, 514] width 258 height 14
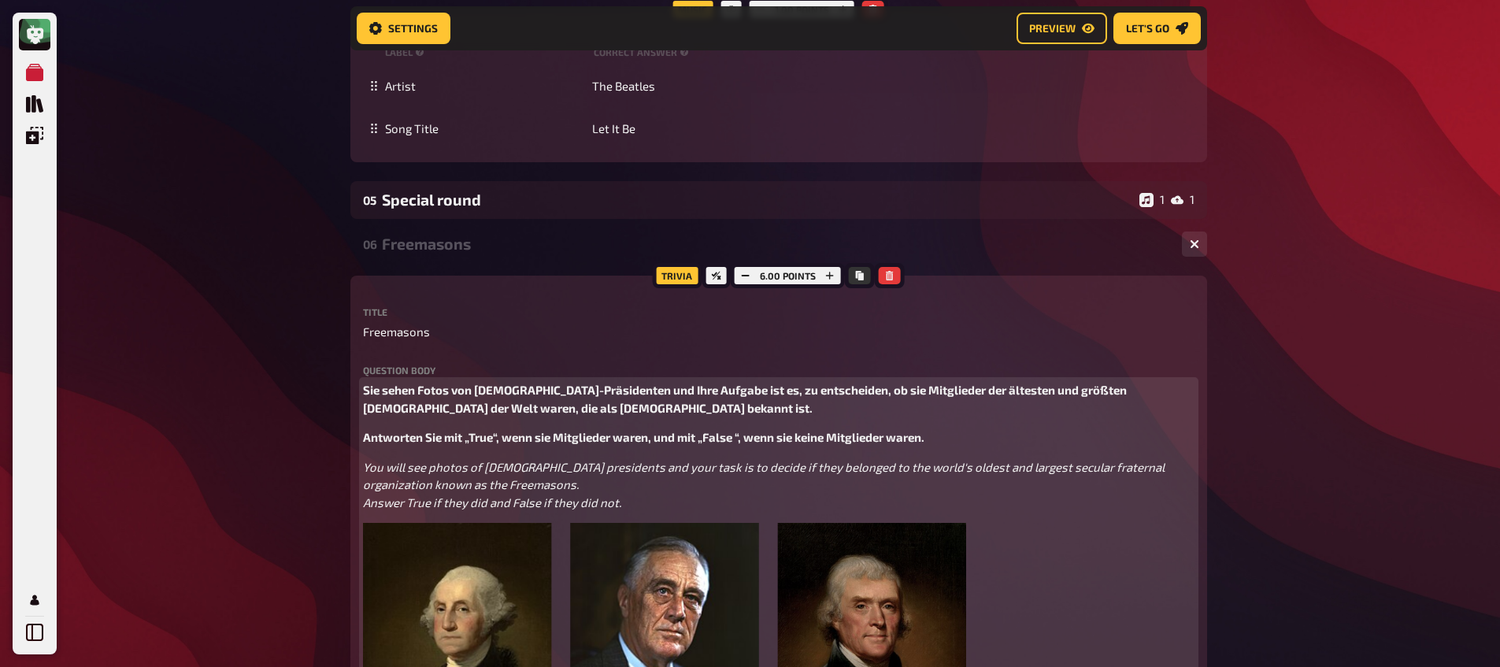
click at [366, 442] on span "Antworten Sie mit „True“, wenn sie Mitglieder waren, und mit „False “, wenn sie…" at bounding box center [643, 437] width 561 height 14
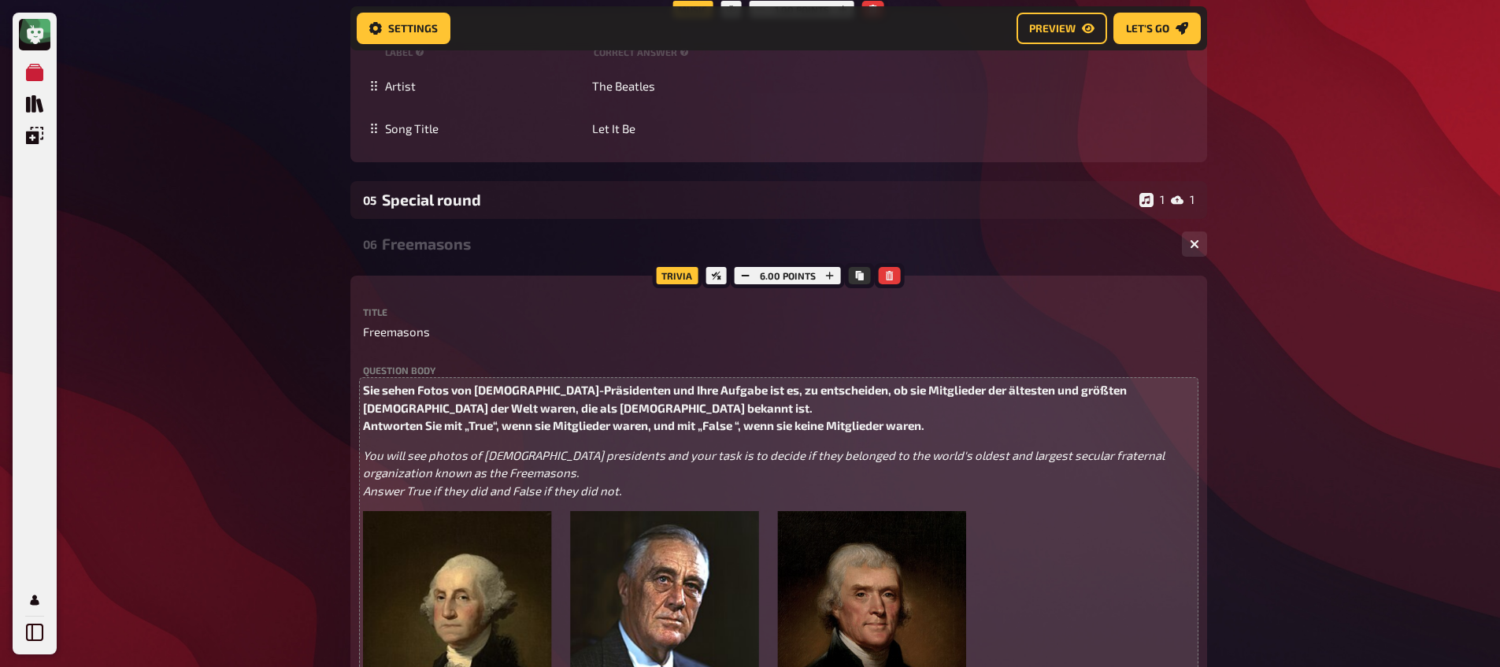
click at [181, 398] on div "My Quizzes Quiz Library Overlays My Account Home My Quizzes Religion, Believes …" at bounding box center [750, 300] width 1500 height 4058
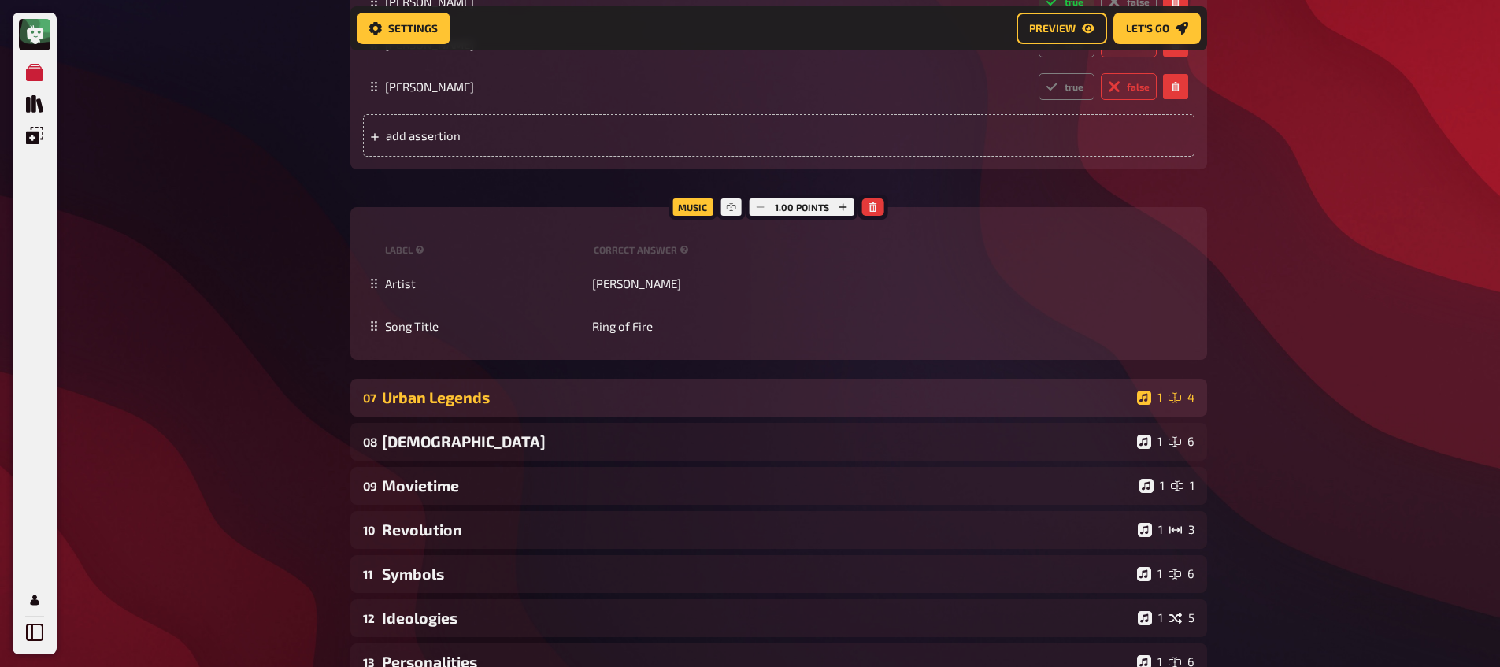
click at [533, 403] on div "Urban Legends" at bounding box center [756, 397] width 749 height 18
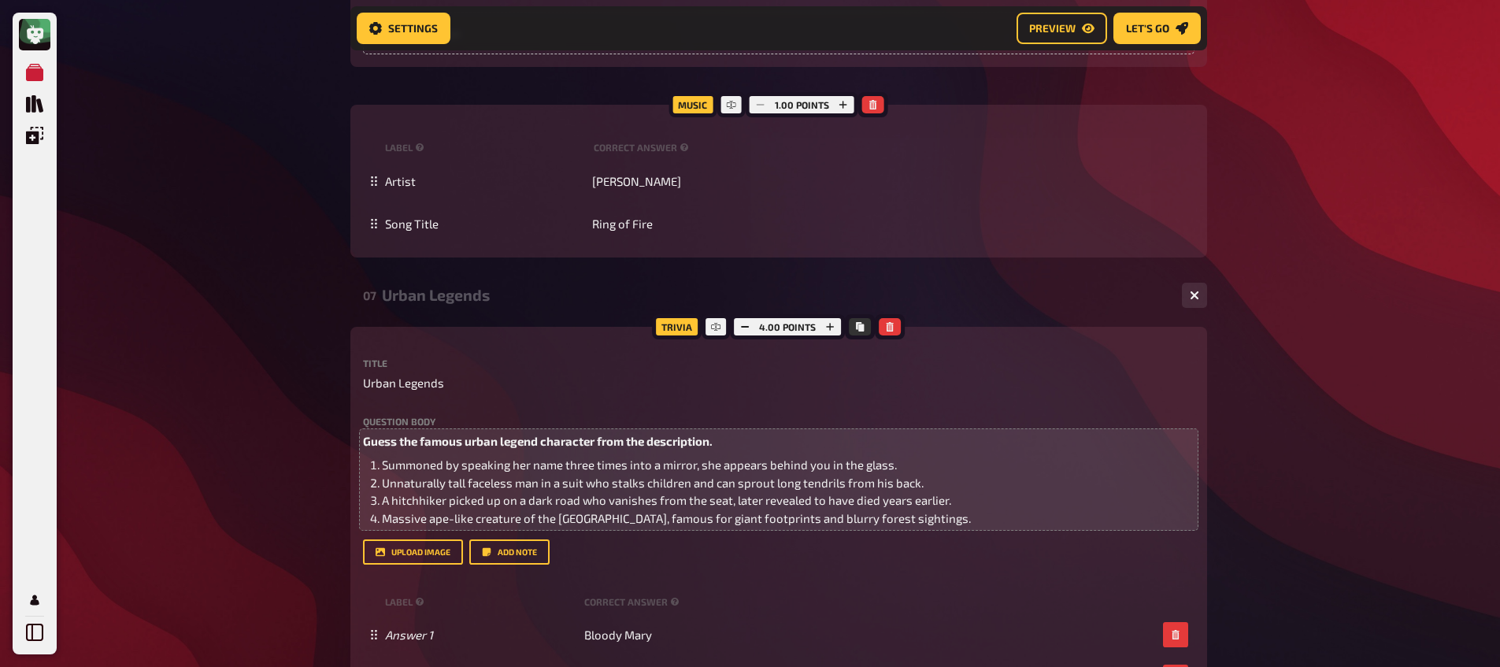
scroll to position [3220, 0]
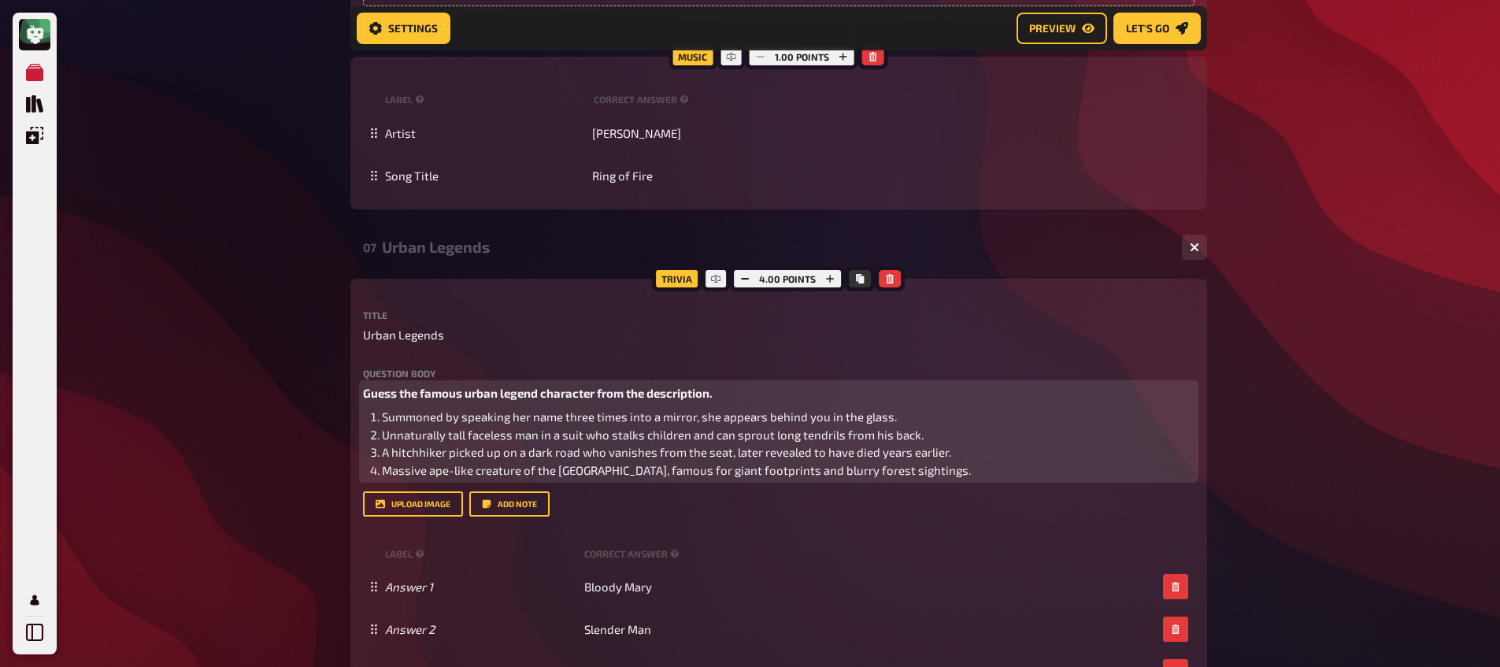
click at [486, 434] on span "Unnaturally tall faceless man in a suit who stalks children and can sprout long…" at bounding box center [653, 434] width 542 height 14
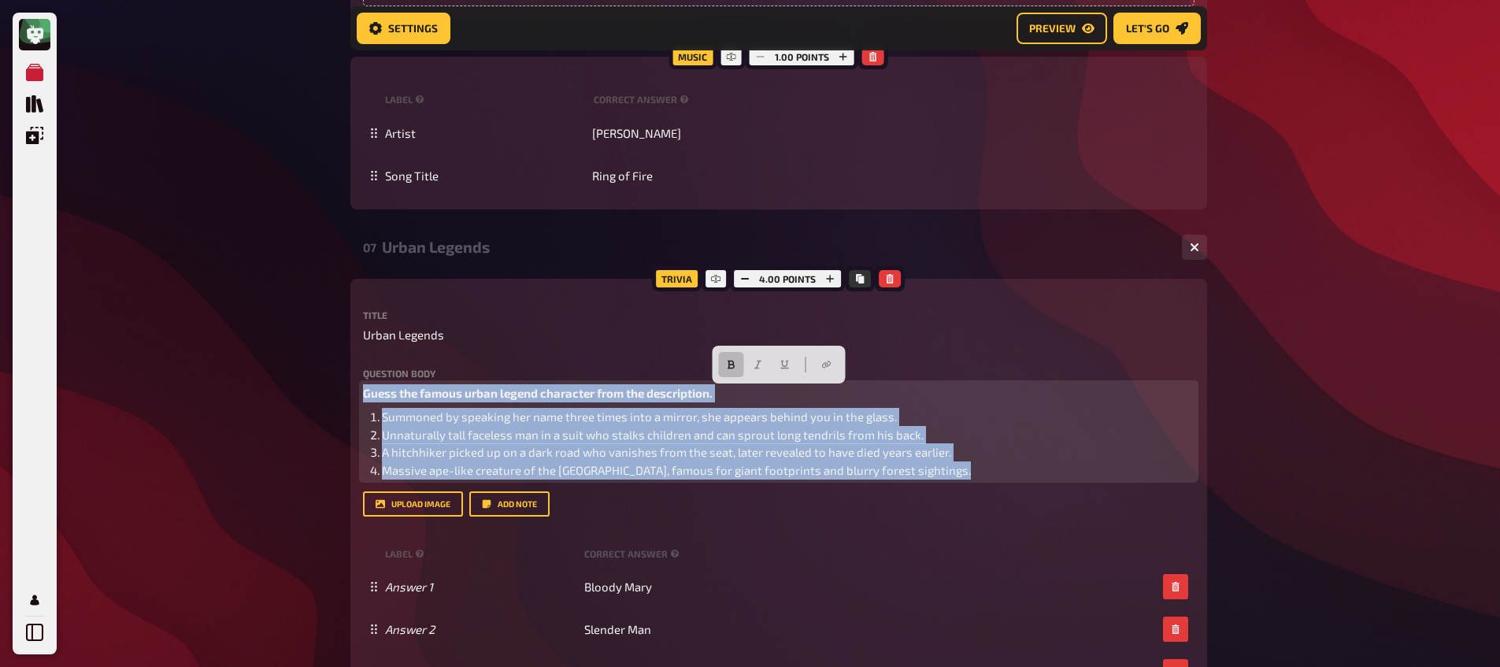
drag, startPoint x: 973, startPoint y: 472, endPoint x: 331, endPoint y: 389, distance: 647.7
click at [729, 368] on icon "button" at bounding box center [730, 364] width 9 height 9
click at [751, 368] on button "button" at bounding box center [757, 364] width 25 height 25
click at [412, 400] on span "Guess the famous urban legend character from the description." at bounding box center [533, 393] width 341 height 14
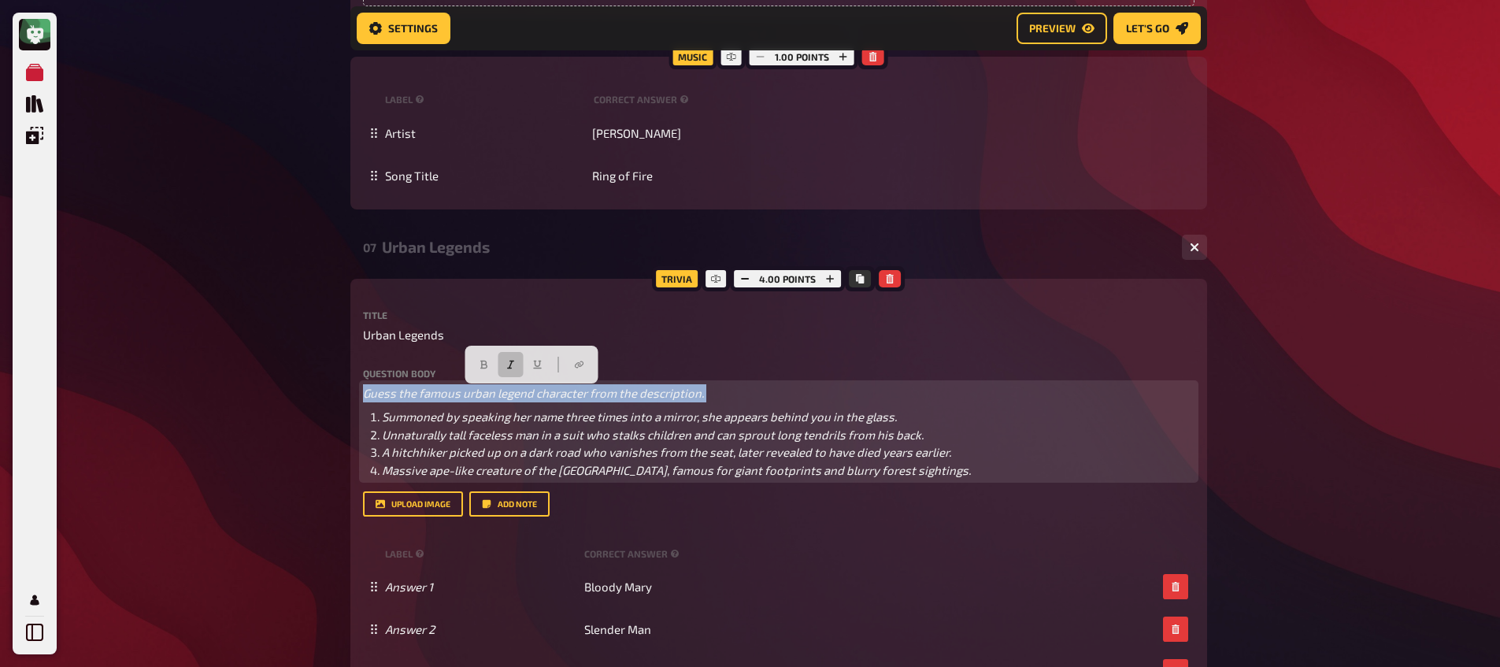
drag, startPoint x: 364, startPoint y: 395, endPoint x: 756, endPoint y: 406, distance: 391.4
click at [756, 406] on div "Guess the famous urban legend character from the description. Summoned by speak…" at bounding box center [778, 431] width 831 height 94
click at [478, 360] on button "button" at bounding box center [483, 364] width 25 height 25
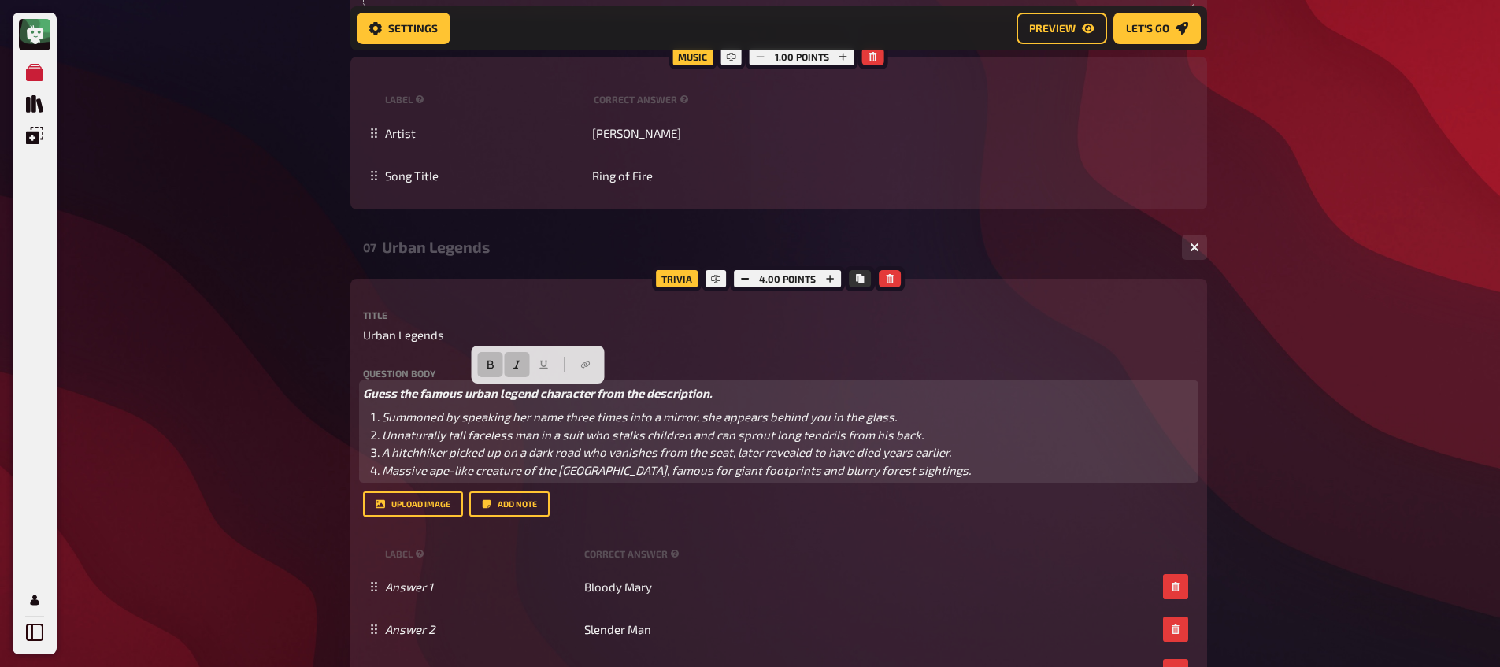
click at [377, 392] on span "Guess the famous urban legend character from the description." at bounding box center [538, 393] width 350 height 14
click at [365, 394] on span "Guess the famous urban legend character from the description." at bounding box center [538, 393] width 350 height 14
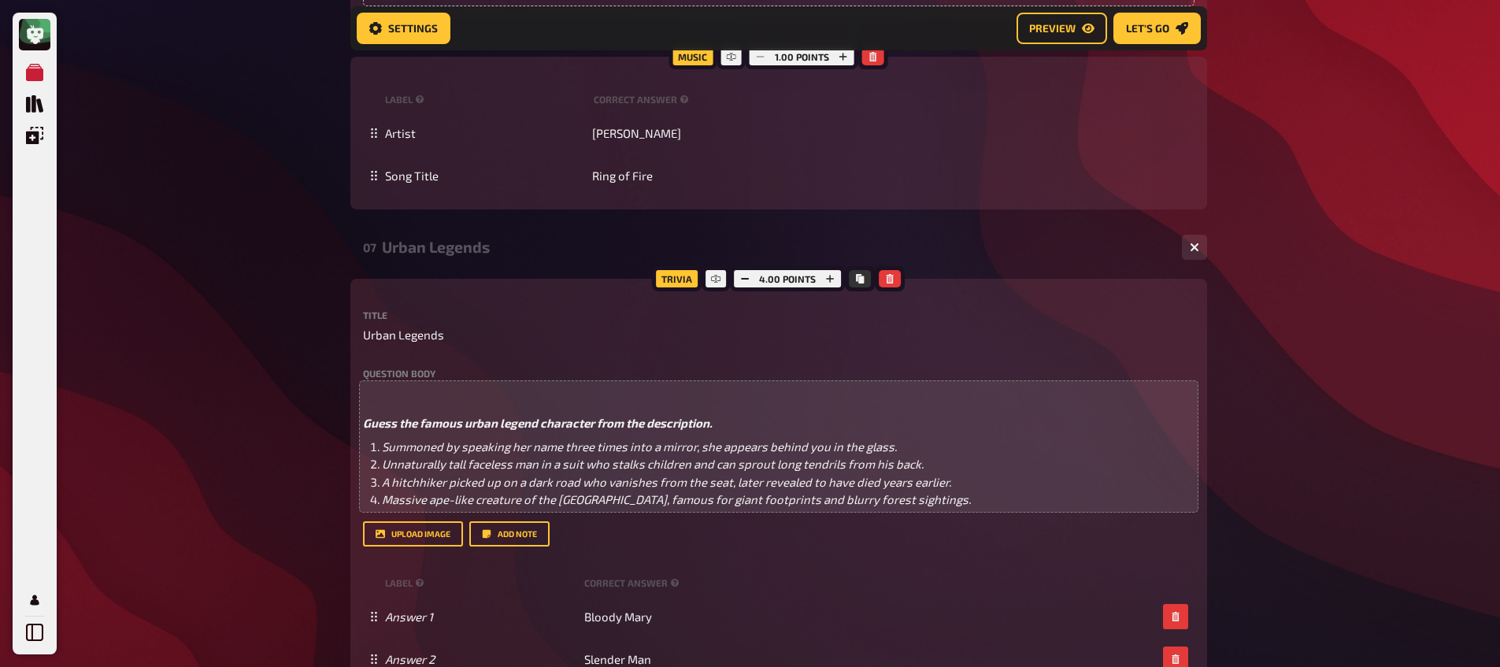
click at [407, 377] on label "Question body" at bounding box center [778, 372] width 831 height 9
click at [403, 386] on p "﻿" at bounding box center [778, 393] width 831 height 18
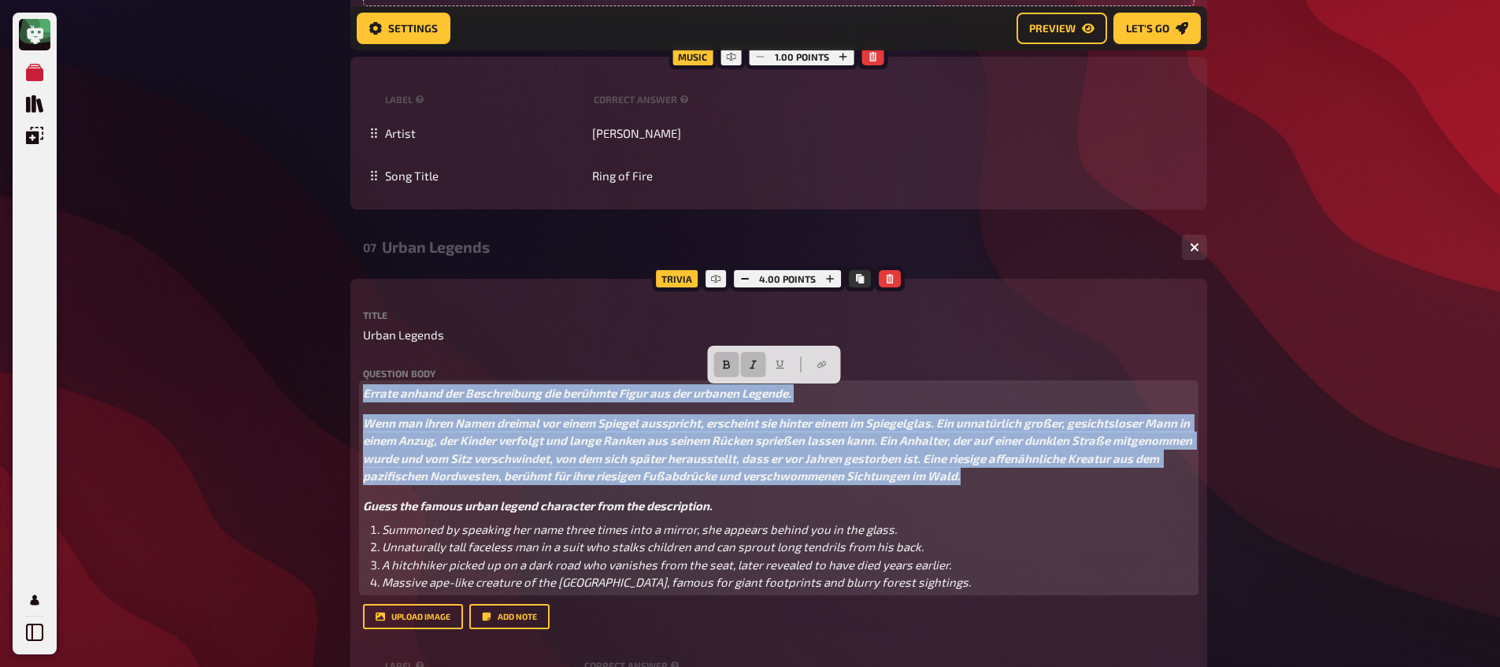
drag, startPoint x: 1079, startPoint y: 481, endPoint x: 311, endPoint y: 375, distance: 775.6
drag, startPoint x: 745, startPoint y: 365, endPoint x: 731, endPoint y: 364, distance: 14.2
click at [742, 364] on button "button" at bounding box center [753, 364] width 25 height 25
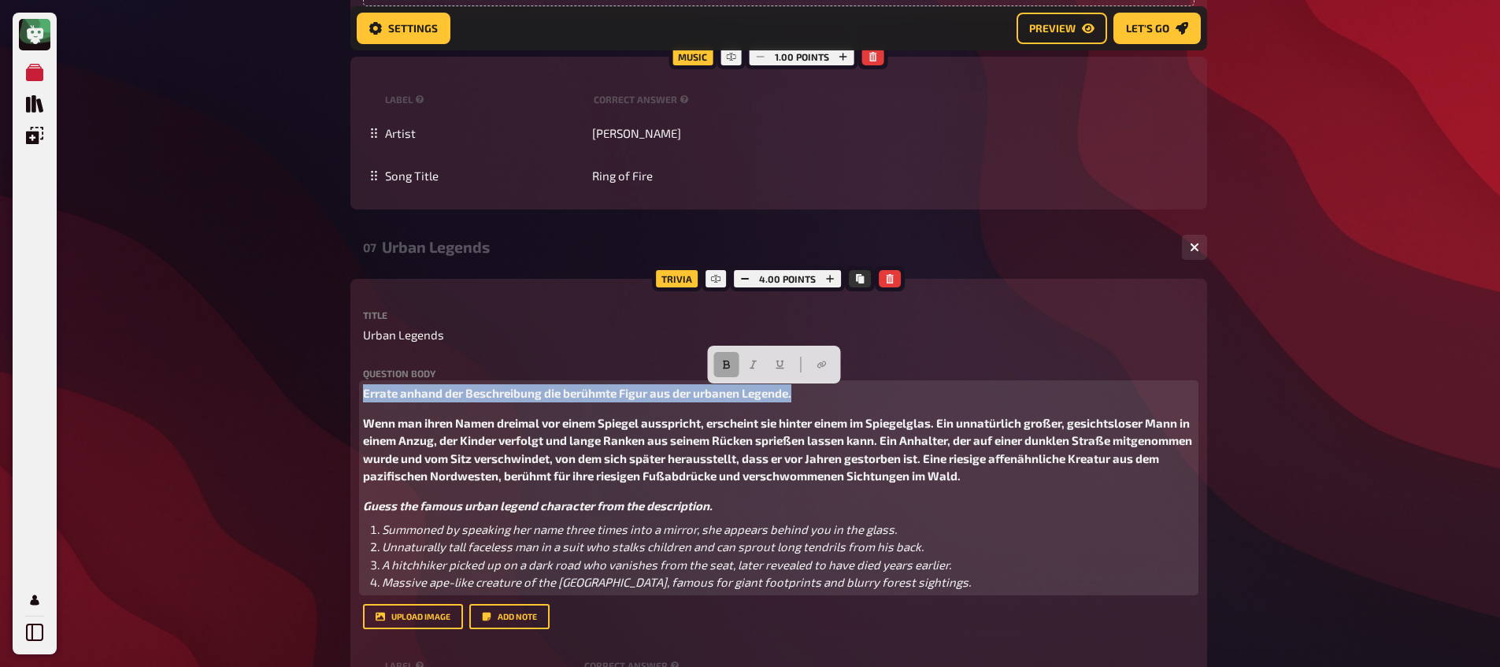
click at [724, 364] on icon "button" at bounding box center [726, 365] width 7 height 9
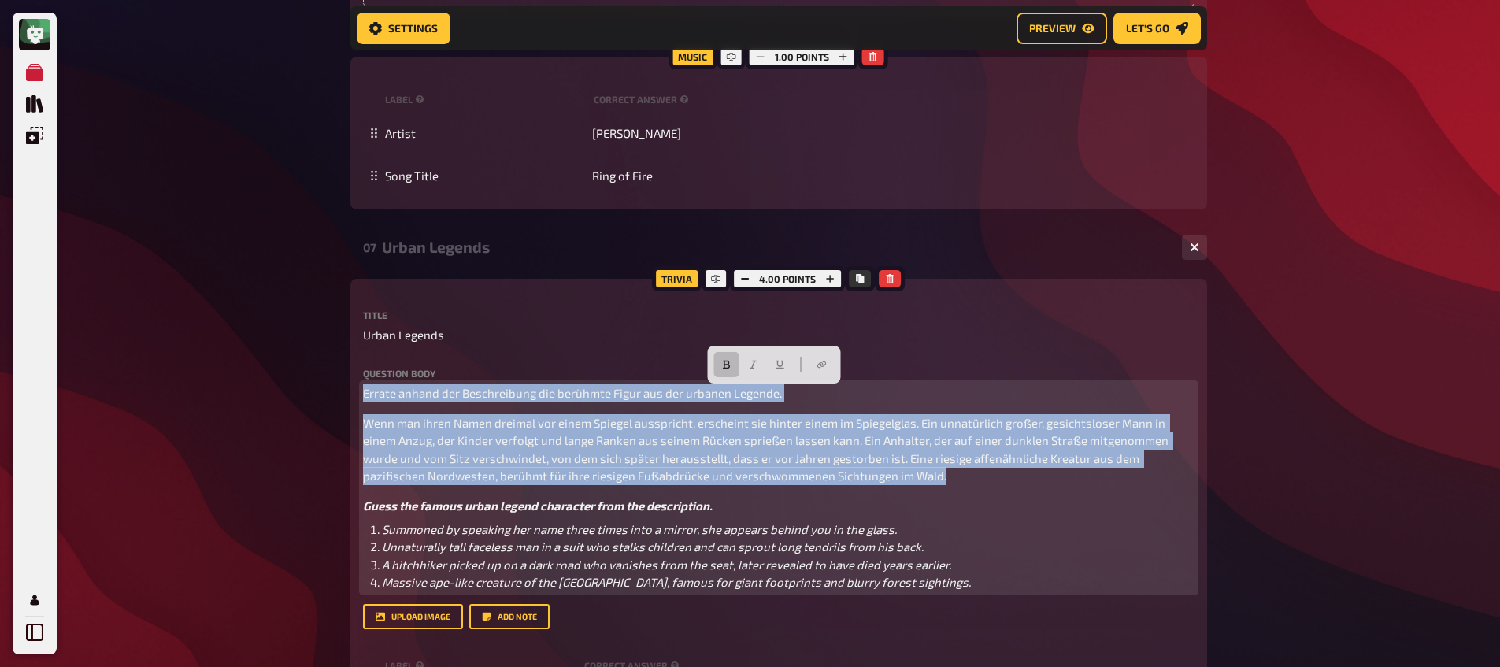
click at [727, 364] on icon "button" at bounding box center [726, 364] width 9 height 9
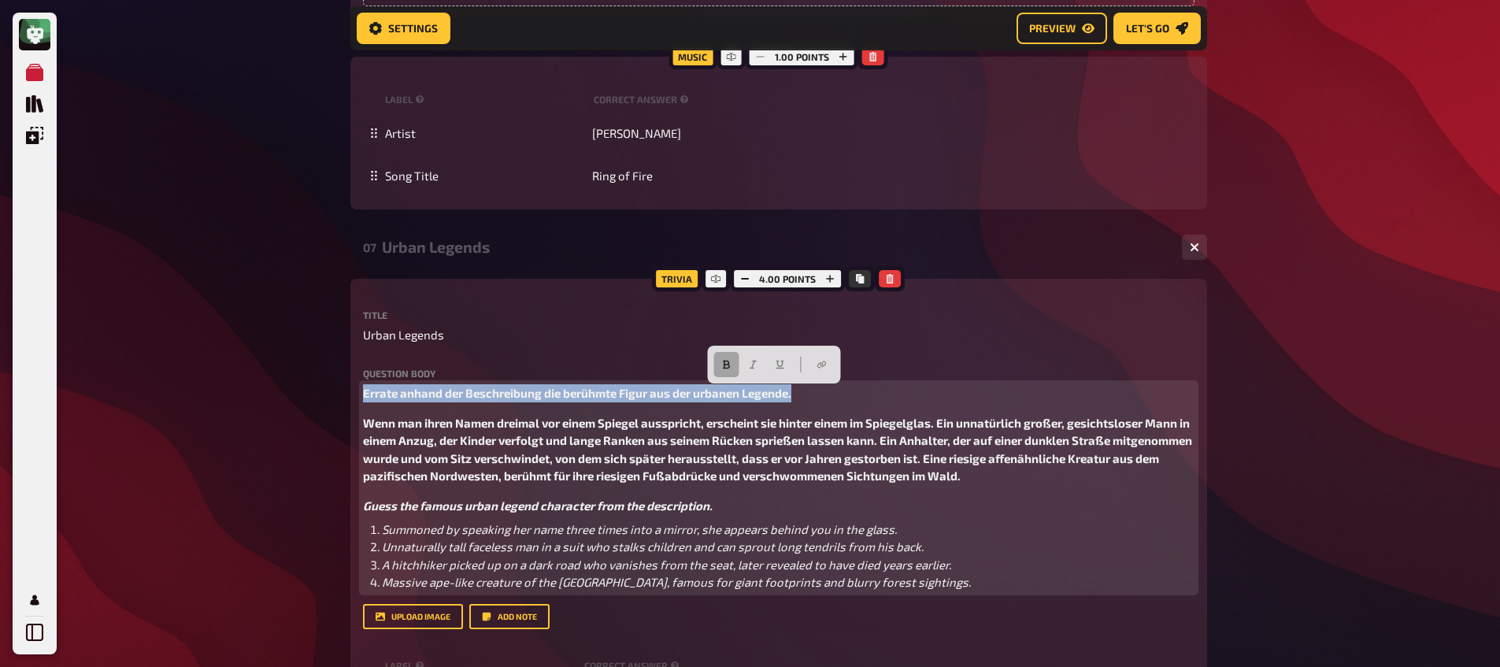
drag, startPoint x: 722, startPoint y: 361, endPoint x: 753, endPoint y: 383, distance: 38.0
click at [723, 361] on icon "button" at bounding box center [726, 364] width 9 height 9
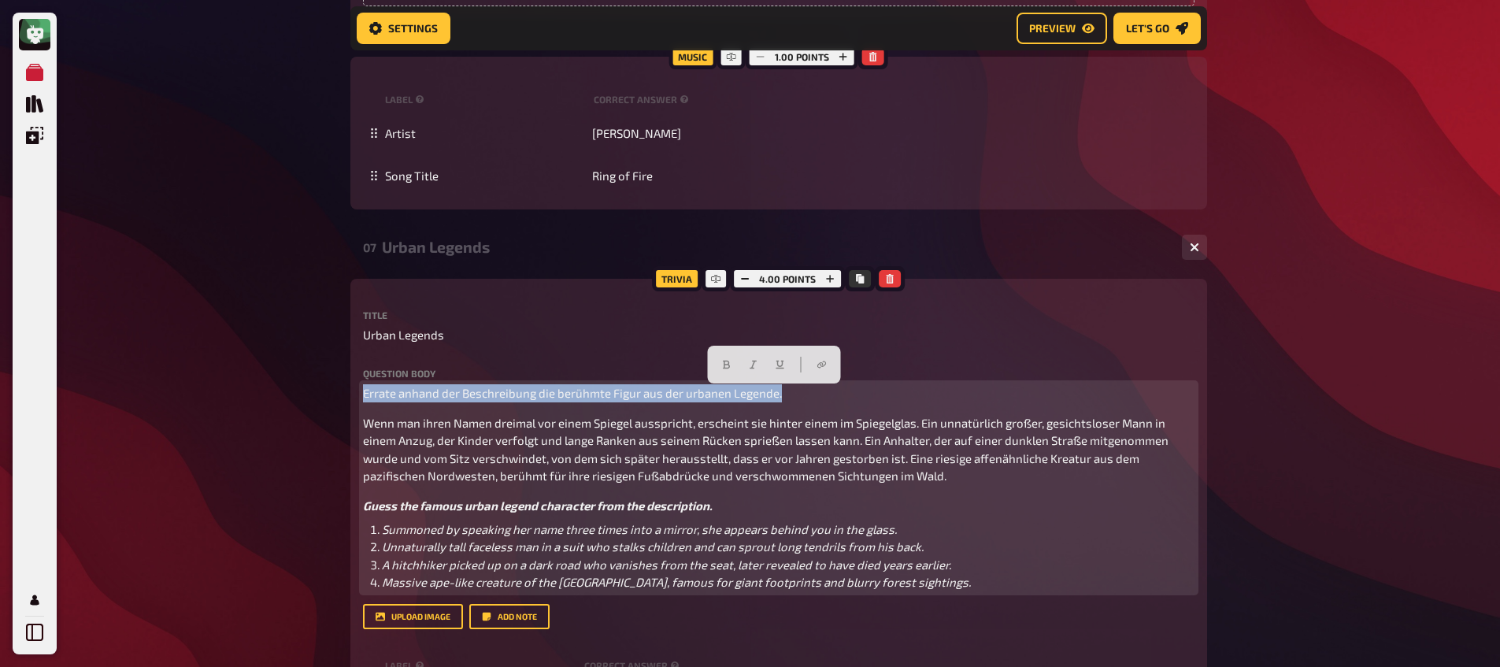
click at [798, 395] on p "Errate anhand der Beschreibung die berühmte Figur aus der urbanen Legende." at bounding box center [778, 393] width 831 height 18
drag, startPoint x: 414, startPoint y: 379, endPoint x: 387, endPoint y: 372, distance: 28.4
click at [520, 357] on button "button" at bounding box center [522, 364] width 25 height 25
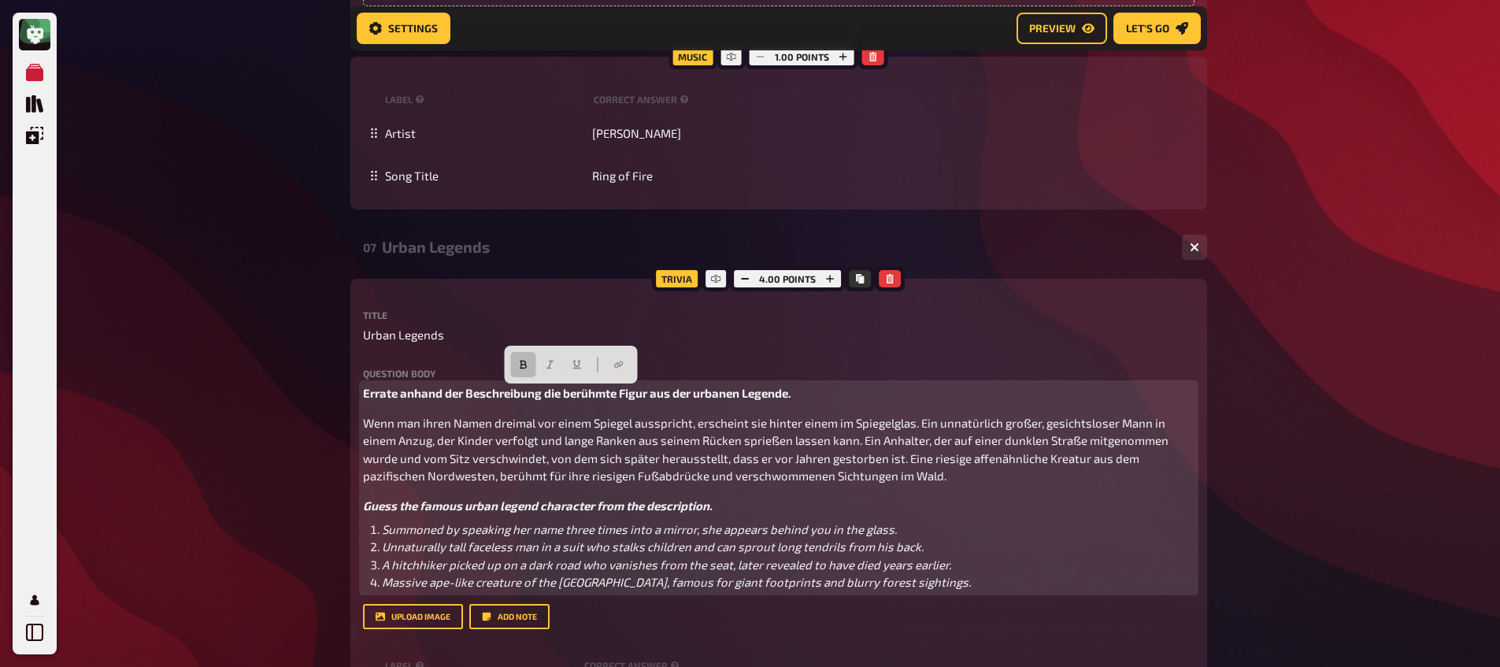
click at [396, 404] on div "Errate anhand der Beschreibung die berühmte Figur aus der urbanen Legende. Wenn…" at bounding box center [778, 487] width 831 height 207
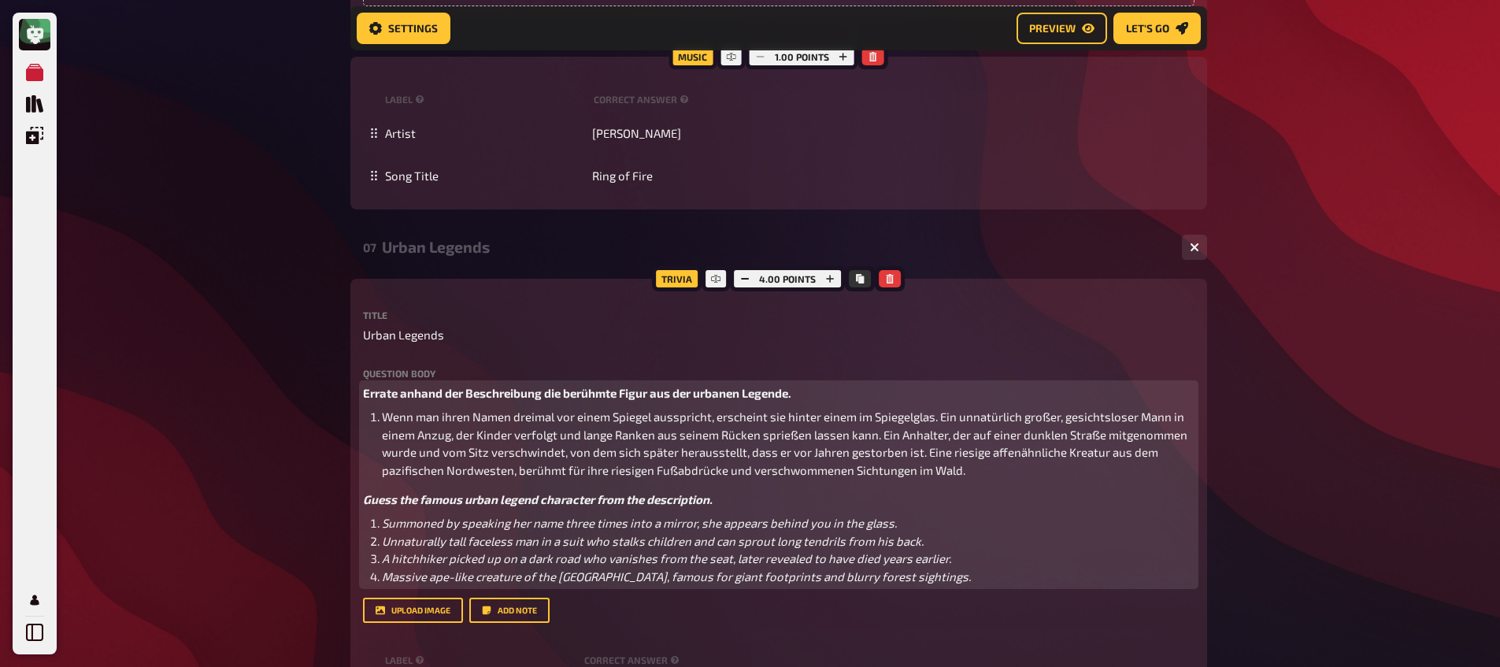
click at [939, 417] on span "Wenn man ihren Namen dreimal vor einem Spiegel ausspricht, erscheint sie hinter…" at bounding box center [786, 443] width 808 height 68
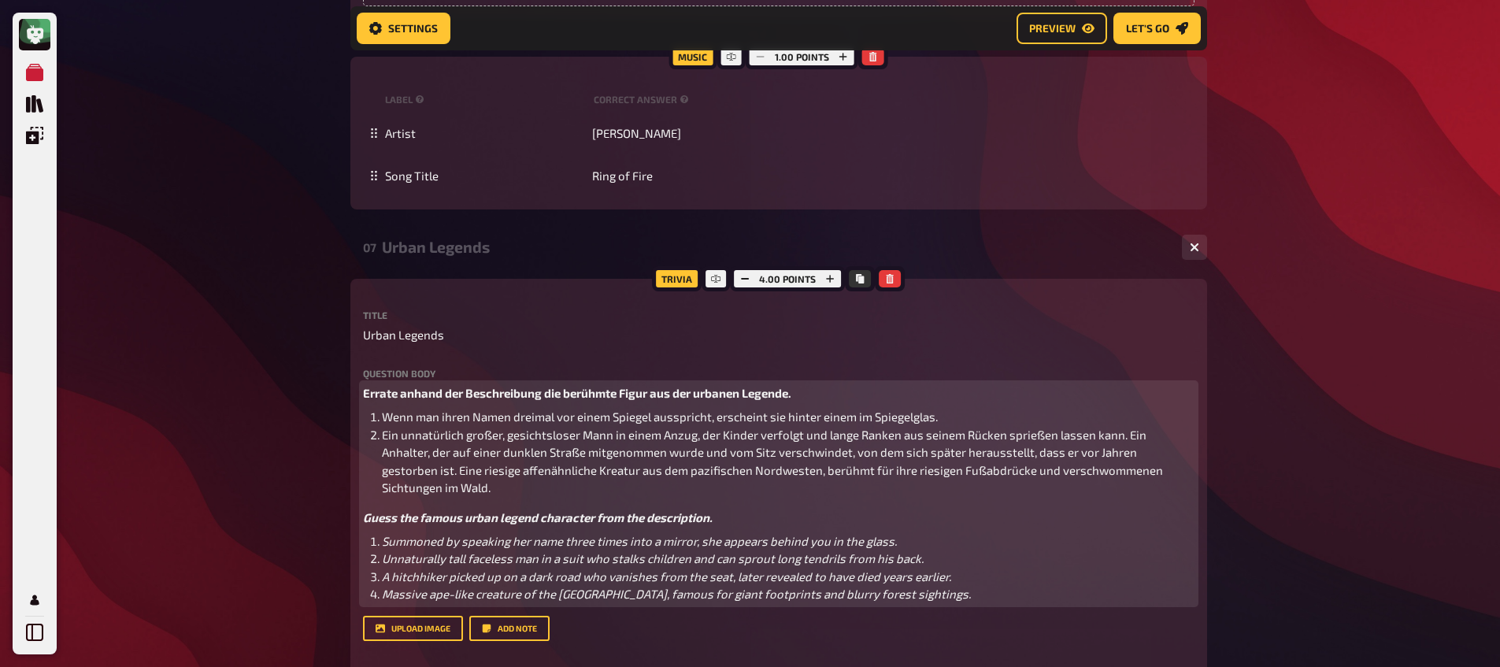
click at [1125, 438] on span "Ein unnatürlich großer, gesichtsloser Mann in einem Anzug, der Kinder verfolgt …" at bounding box center [773, 461] width 783 height 68
click at [461, 471] on span "Ein Anhalter, der auf einer dunklen Straße mitgenommen wurde und vom Sitz versc…" at bounding box center [773, 470] width 783 height 50
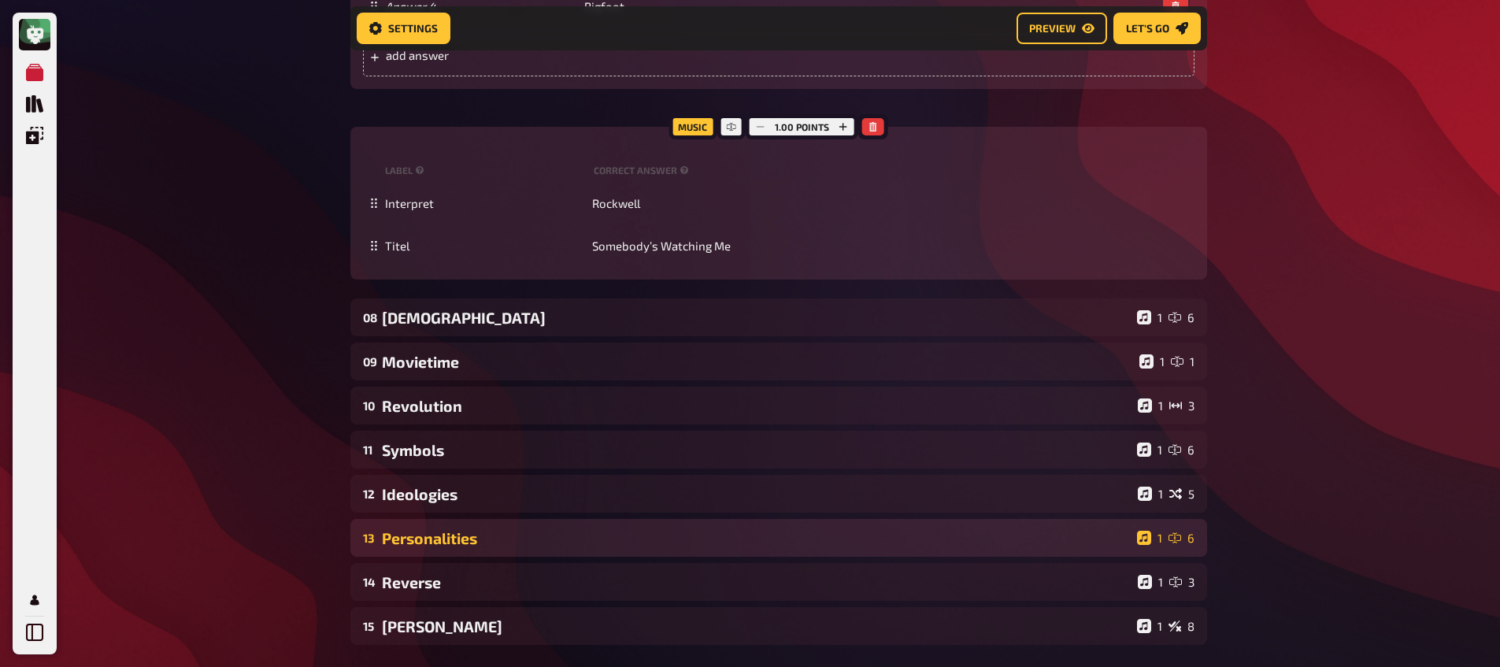
scroll to position [4137, 0]
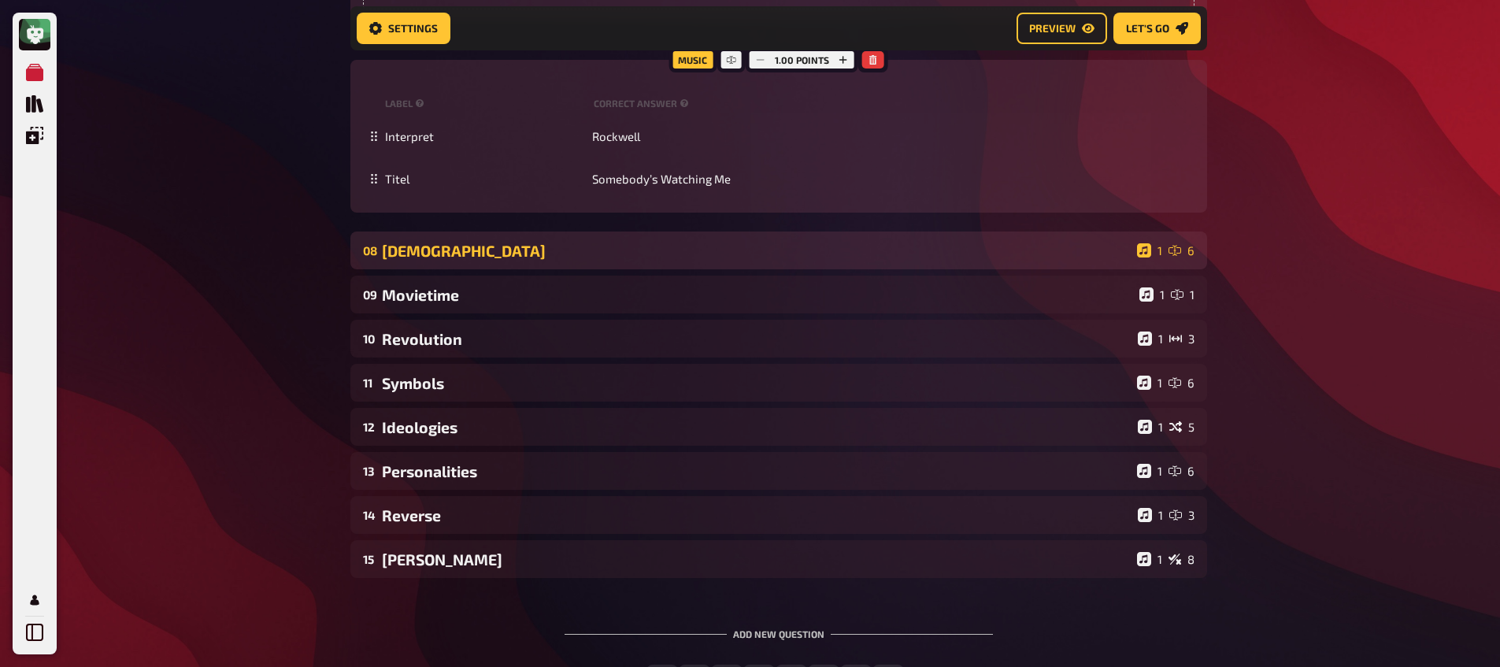
click at [505, 242] on div "[DEMOGRAPHIC_DATA]" at bounding box center [756, 251] width 749 height 18
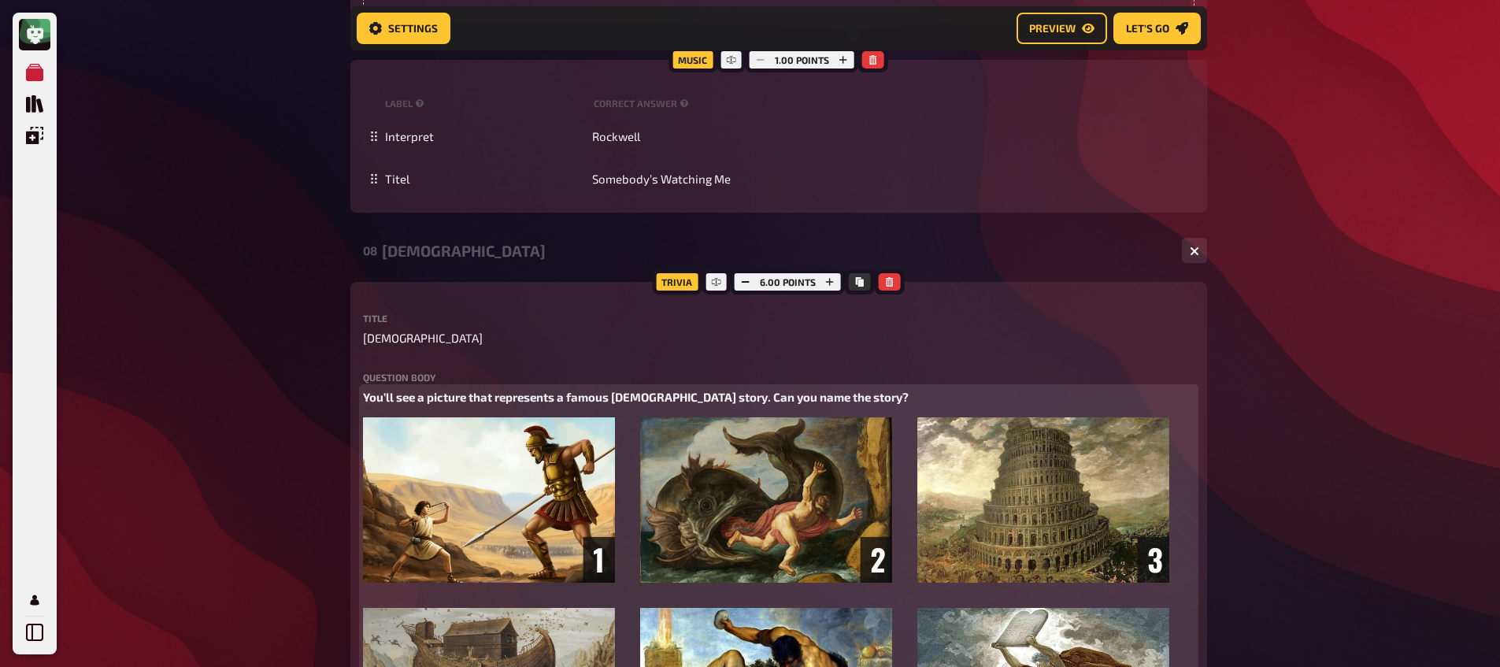
click at [627, 390] on span "You’ll see a picture that represents a famous [DEMOGRAPHIC_DATA] story. Can you…" at bounding box center [636, 397] width 546 height 14
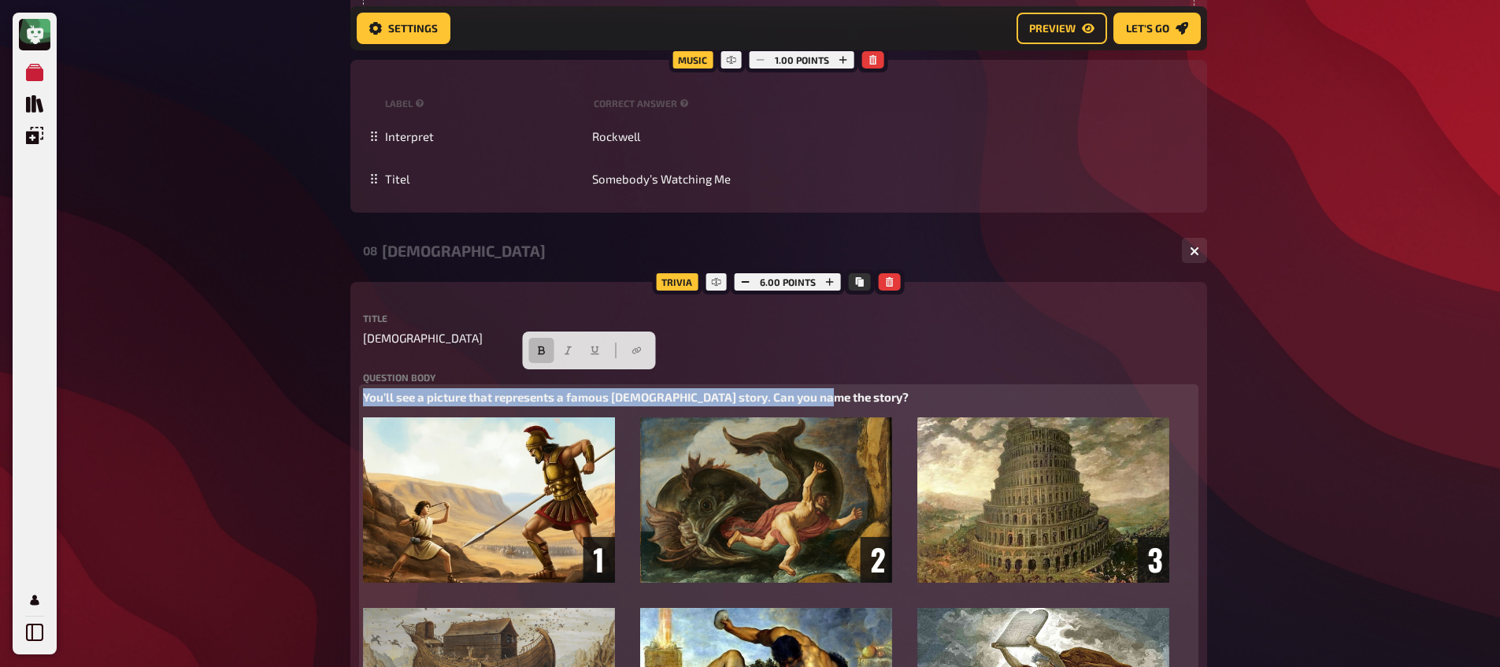
click at [627, 390] on span "You’ll see a picture that represents a famous [DEMOGRAPHIC_DATA] story. Can you…" at bounding box center [636, 397] width 546 height 14
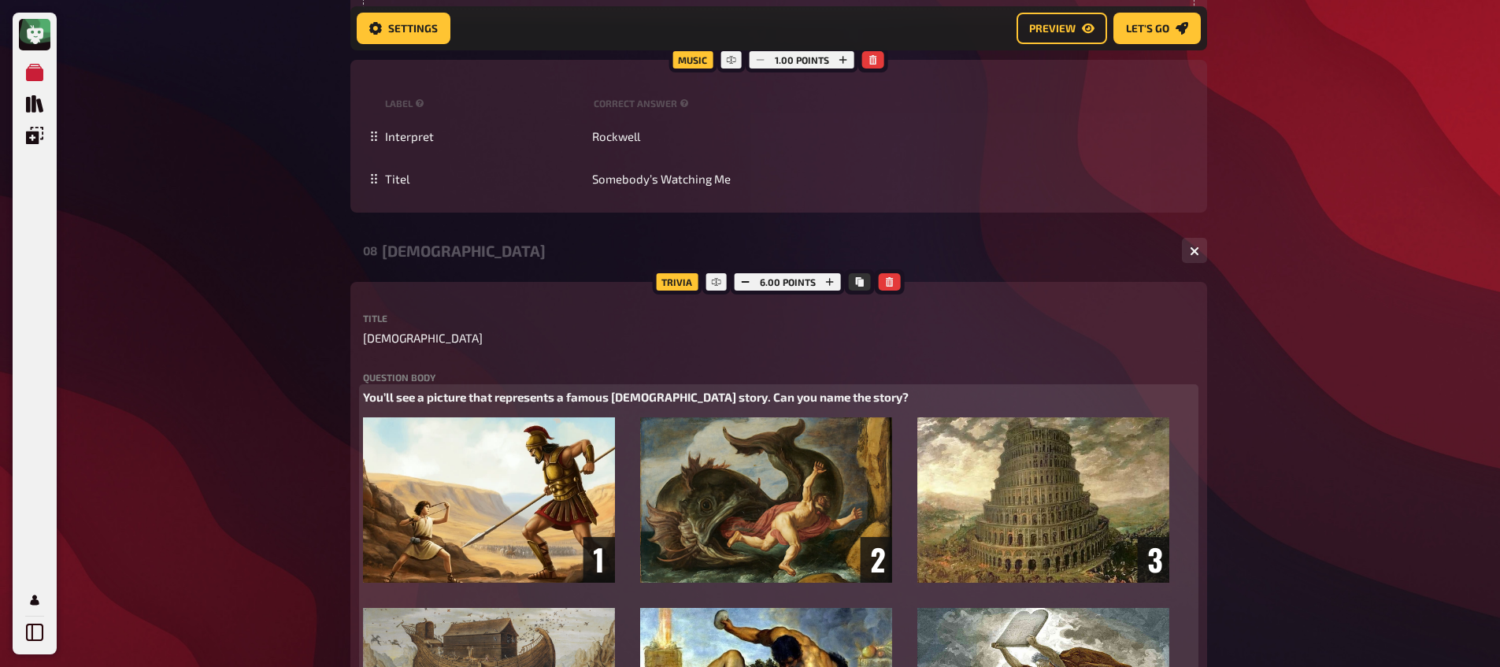
click at [367, 390] on span "You’ll see a picture that represents a famous [DEMOGRAPHIC_DATA] story. Can you…" at bounding box center [636, 397] width 546 height 14
click at [363, 390] on span "You’ll see a picture that represents a famous [DEMOGRAPHIC_DATA] story. Can you…" at bounding box center [636, 397] width 546 height 14
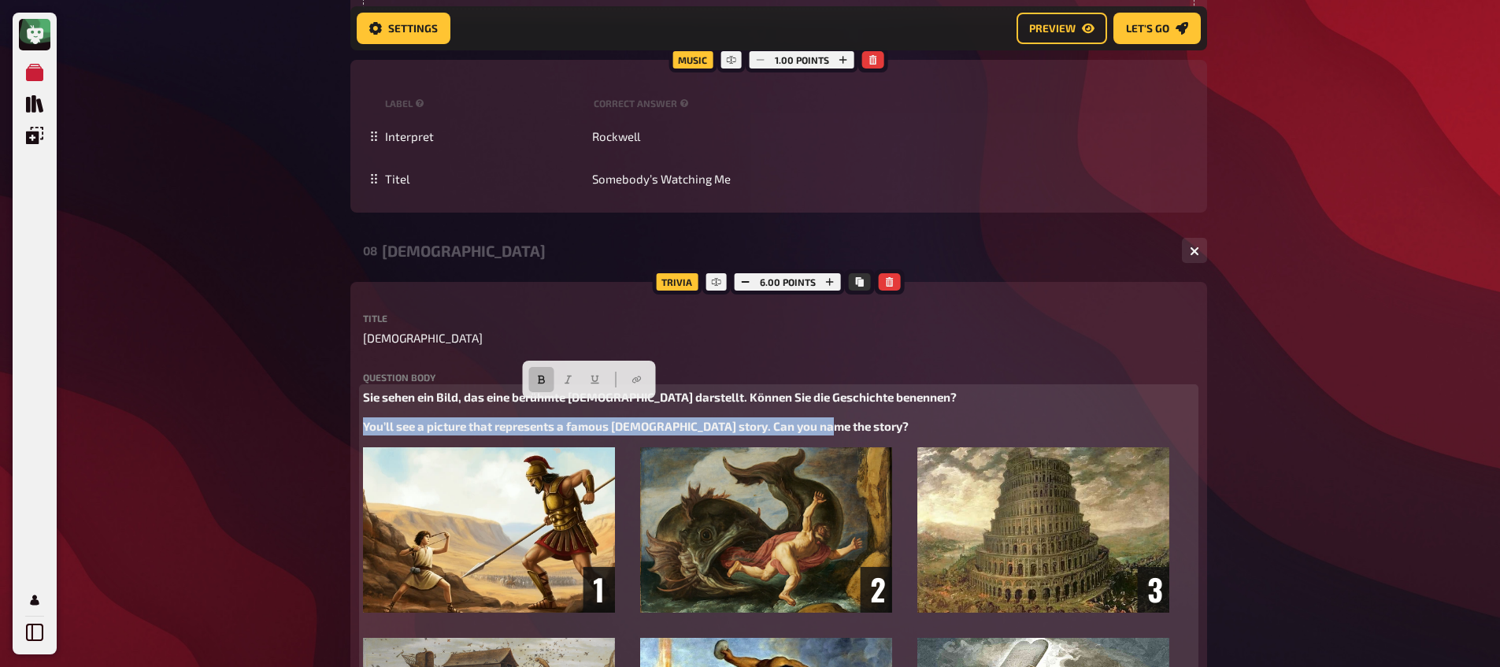
drag, startPoint x: 850, startPoint y: 418, endPoint x: 308, endPoint y: 413, distance: 542.4
click at [537, 382] on icon "button" at bounding box center [540, 379] width 9 height 9
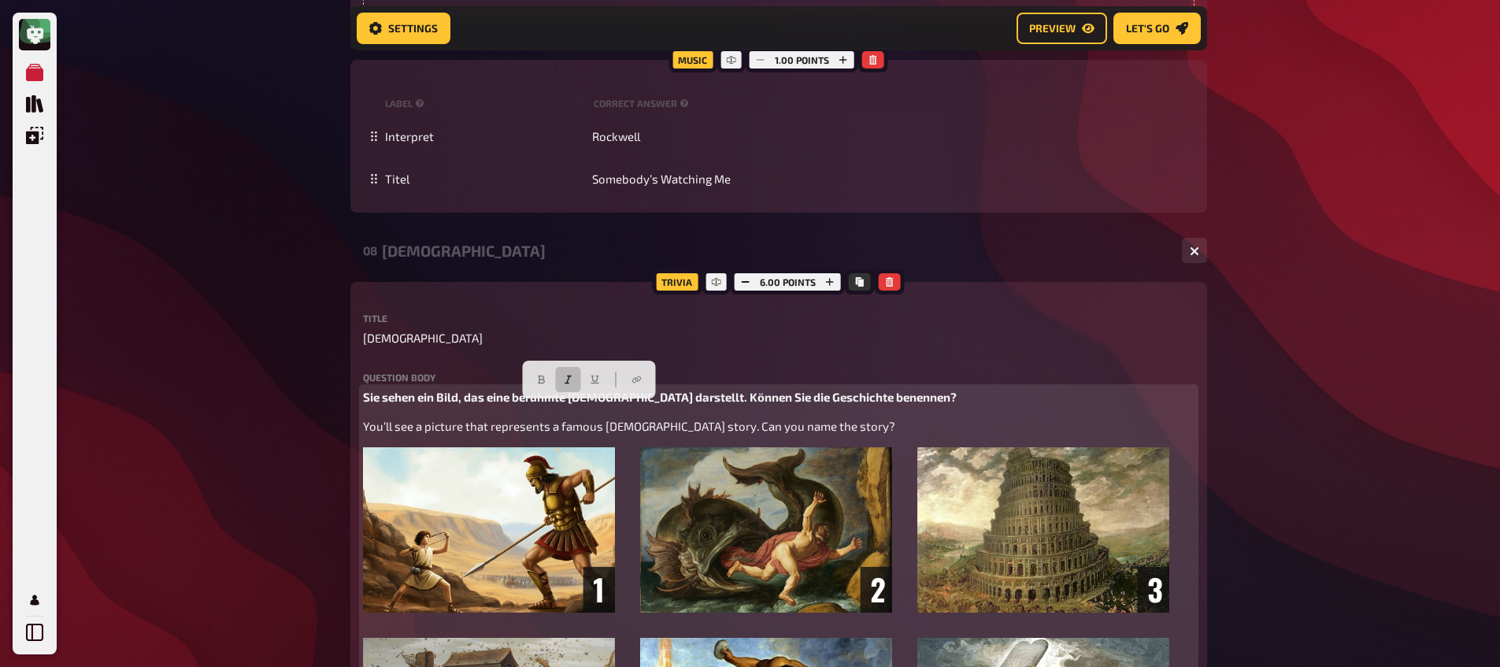
click at [564, 381] on icon "button" at bounding box center [567, 379] width 9 height 9
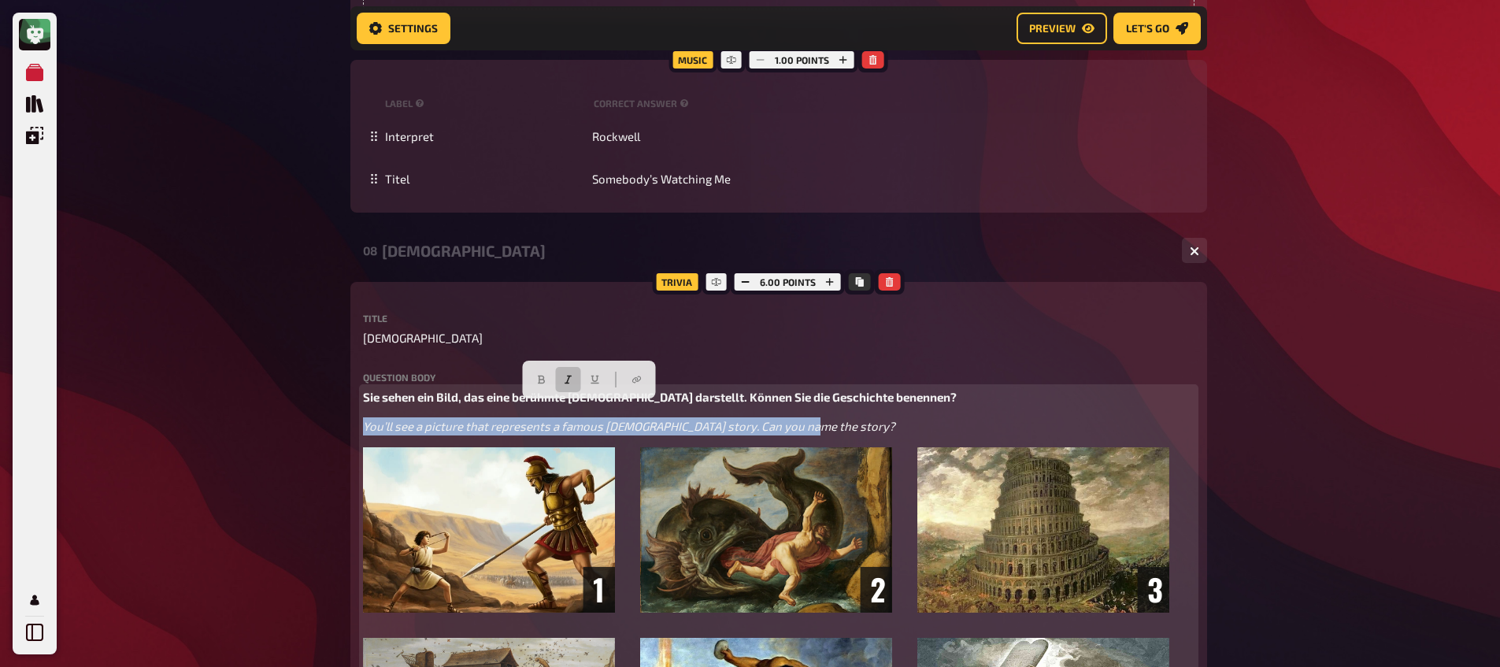
click at [873, 417] on p "You’ll see a picture that represents a famous [DEMOGRAPHIC_DATA] story. Can you…" at bounding box center [778, 426] width 831 height 18
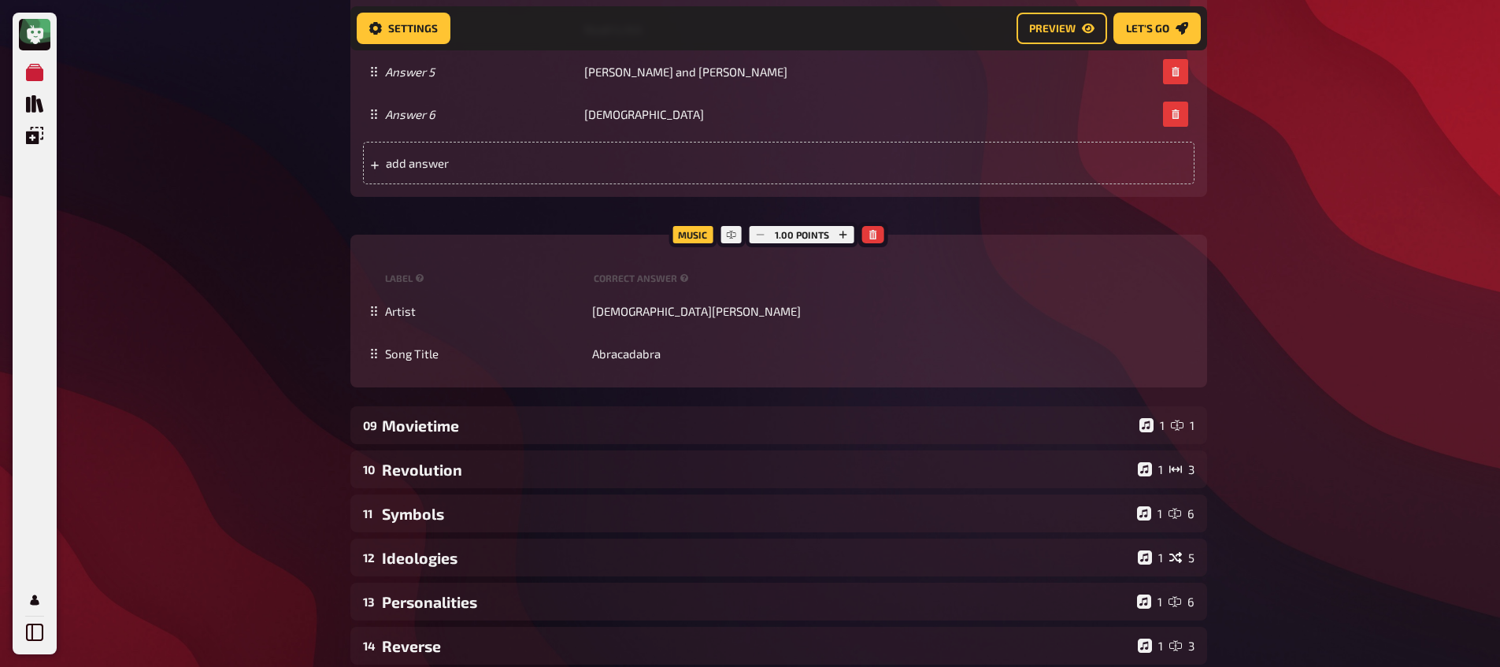
scroll to position [5181, 0]
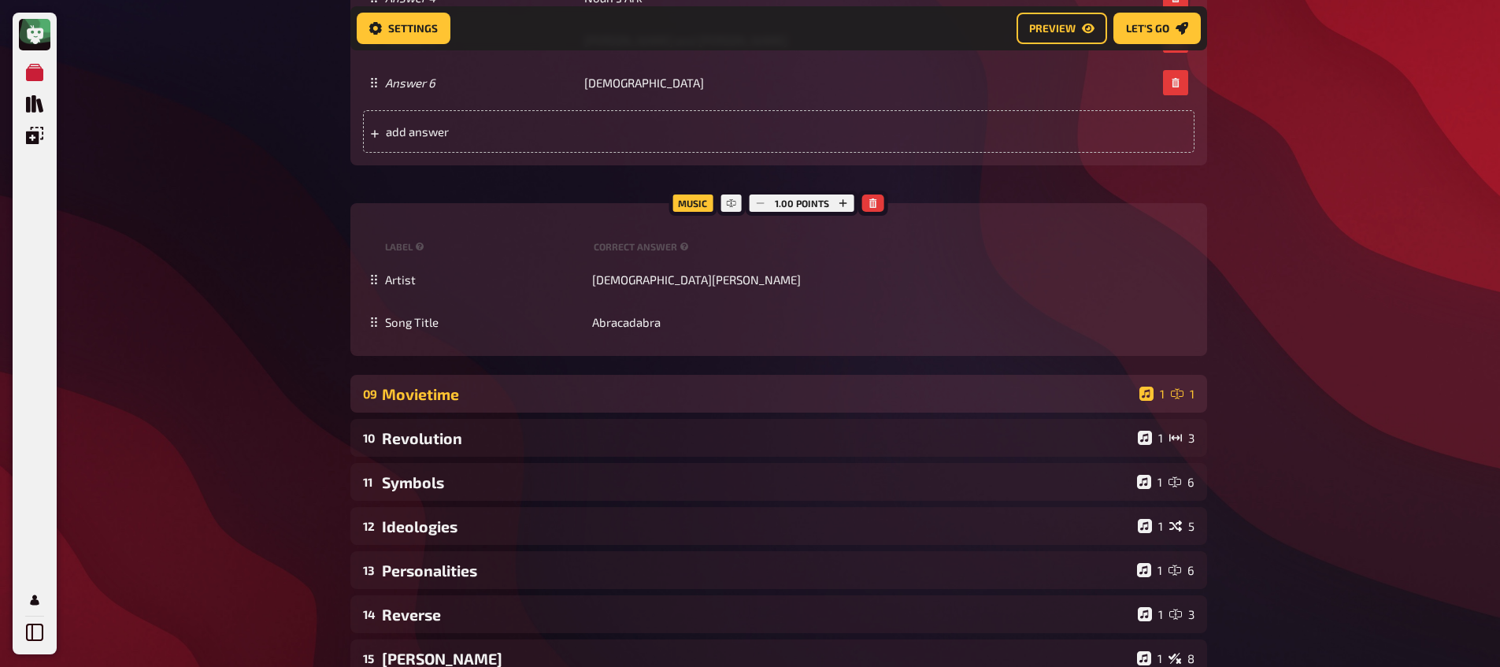
click at [466, 385] on div "Movietime" at bounding box center [757, 394] width 751 height 18
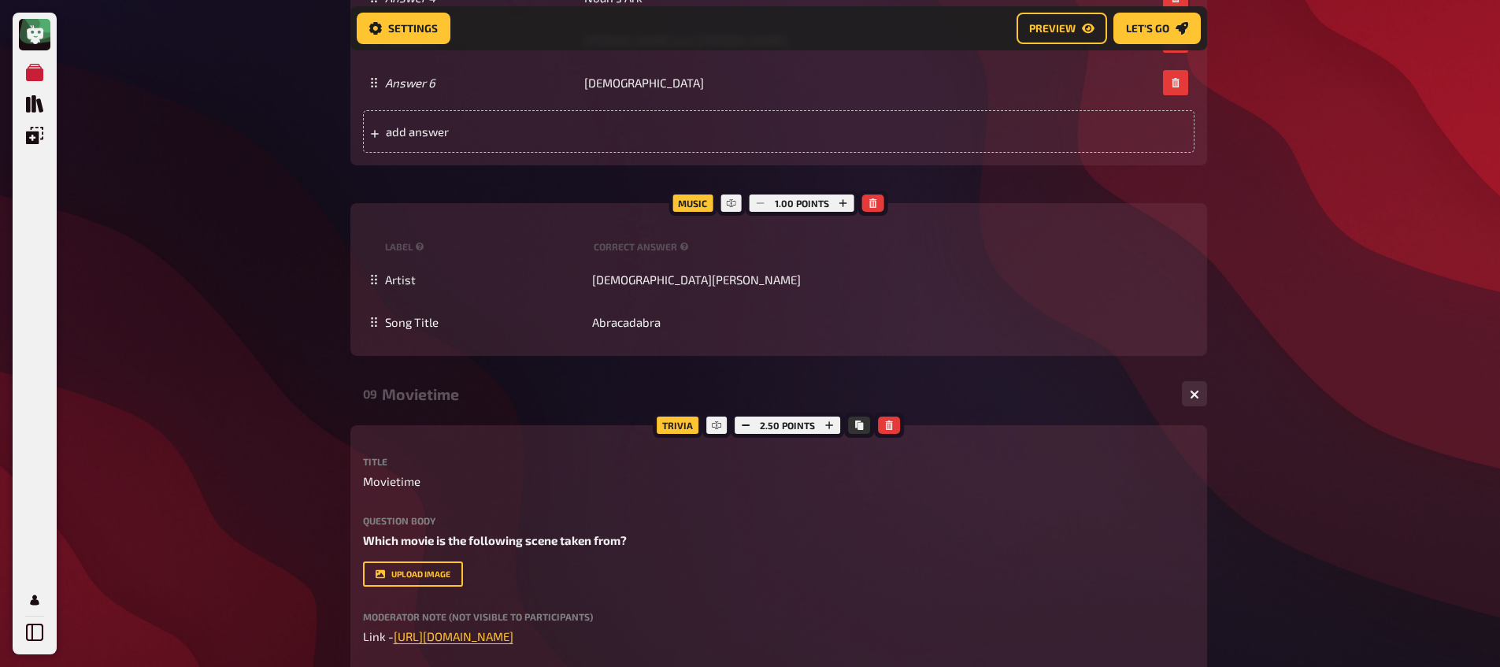
click at [464, 516] on div "Question body Which movie is the following scene taken from? Drop here to upload" at bounding box center [778, 533] width 831 height 34
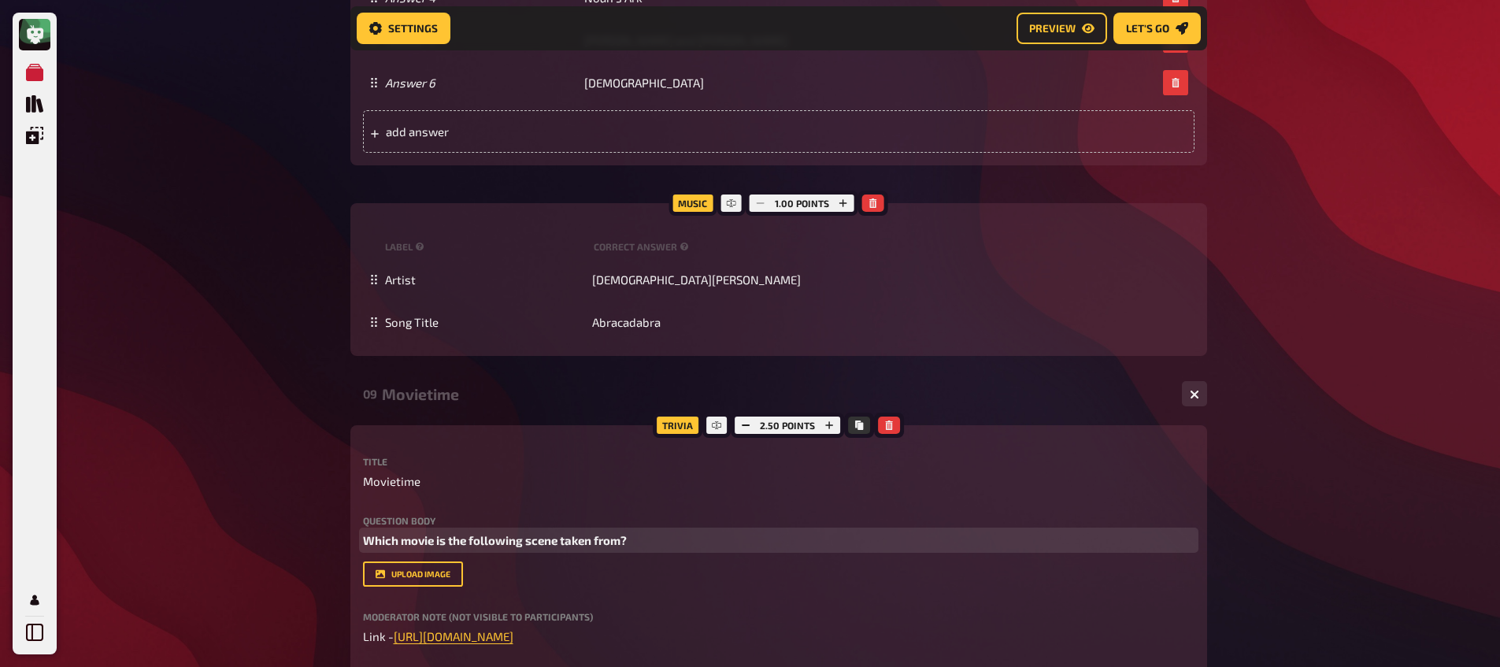
click at [465, 533] on span "Which movie is the following scene taken from?" at bounding box center [495, 540] width 264 height 14
click at [464, 533] on span "Which movie is the following scene taken from?" at bounding box center [495, 540] width 264 height 14
click at [367, 533] on span "Which movie is the following scene taken from?" at bounding box center [495, 540] width 264 height 14
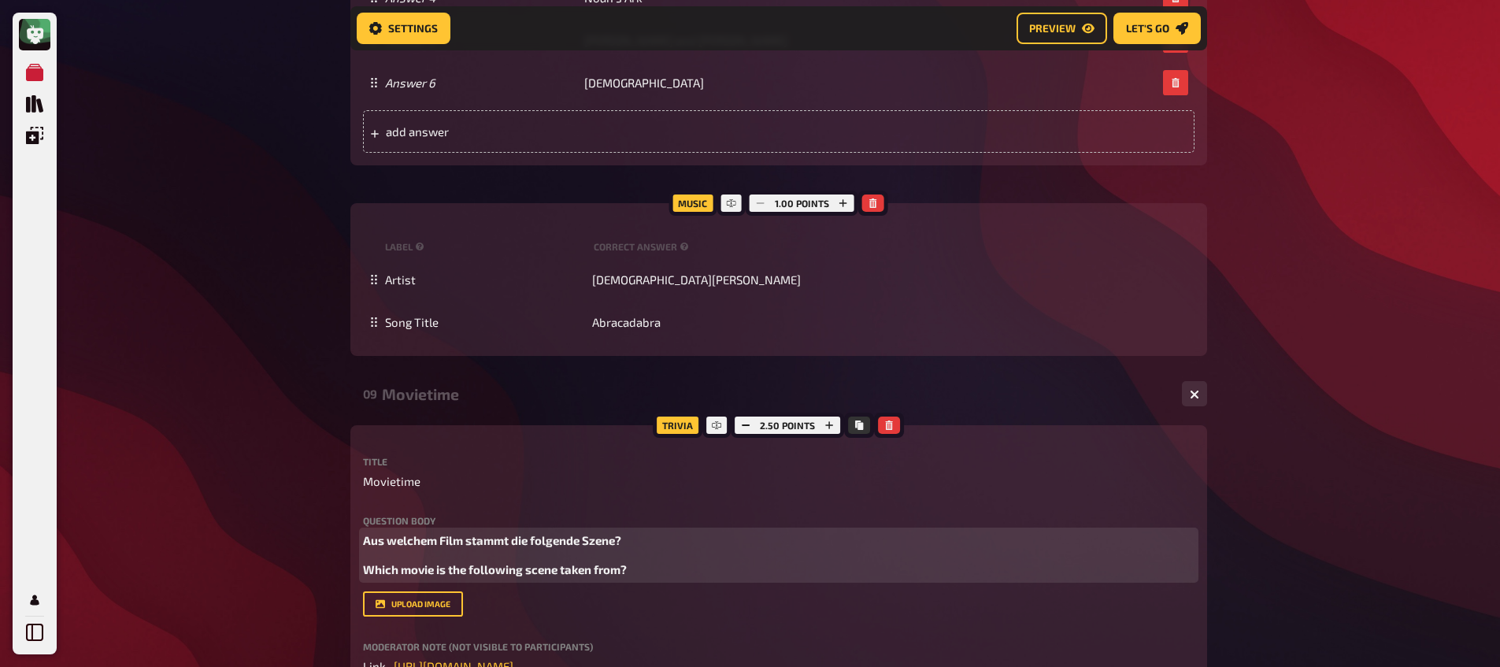
drag, startPoint x: 654, startPoint y: 560, endPoint x: 264, endPoint y: 546, distance: 390.7
click at [457, 520] on button "button" at bounding box center [448, 522] width 25 height 25
click at [473, 522] on icon "button" at bounding box center [475, 522] width 9 height 9
click at [763, 531] on p "Aus welchem Film stammt die folgende Szene?" at bounding box center [778, 540] width 831 height 18
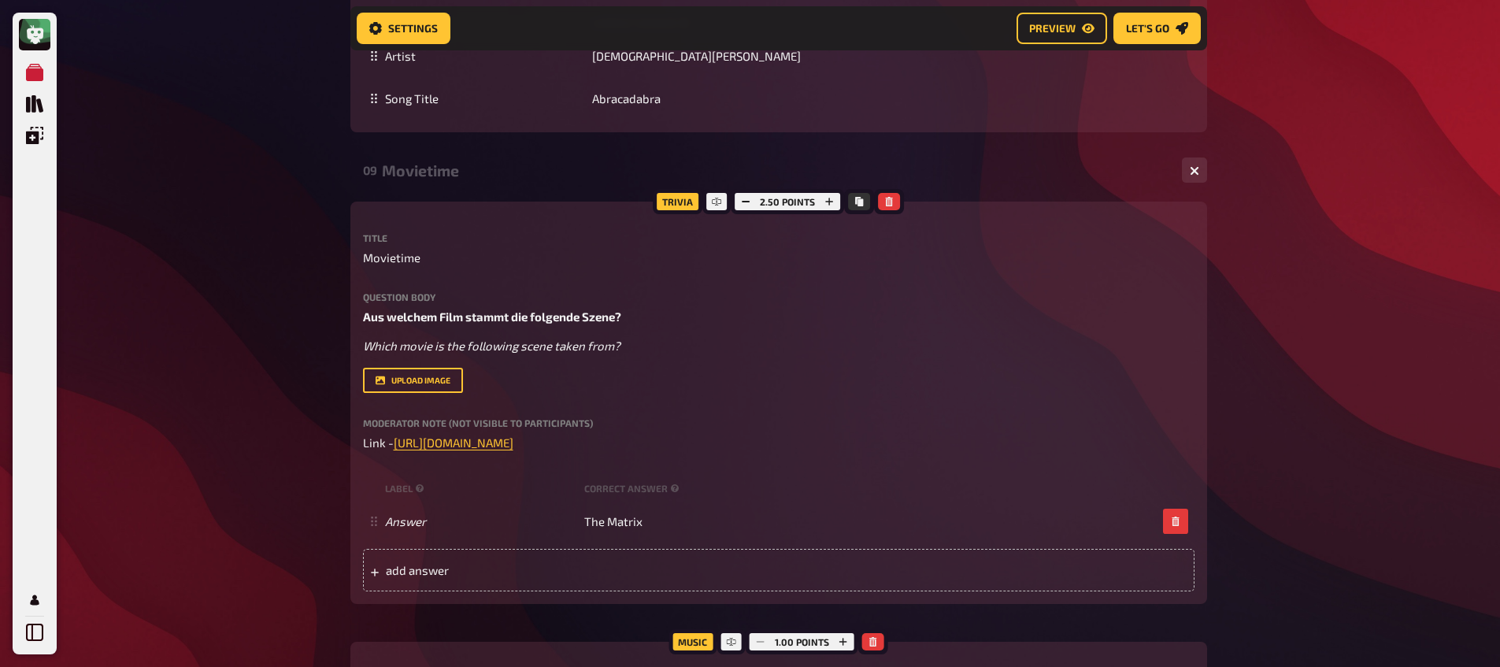
scroll to position [5404, 0]
click at [414, 162] on div "Movietime" at bounding box center [775, 171] width 787 height 18
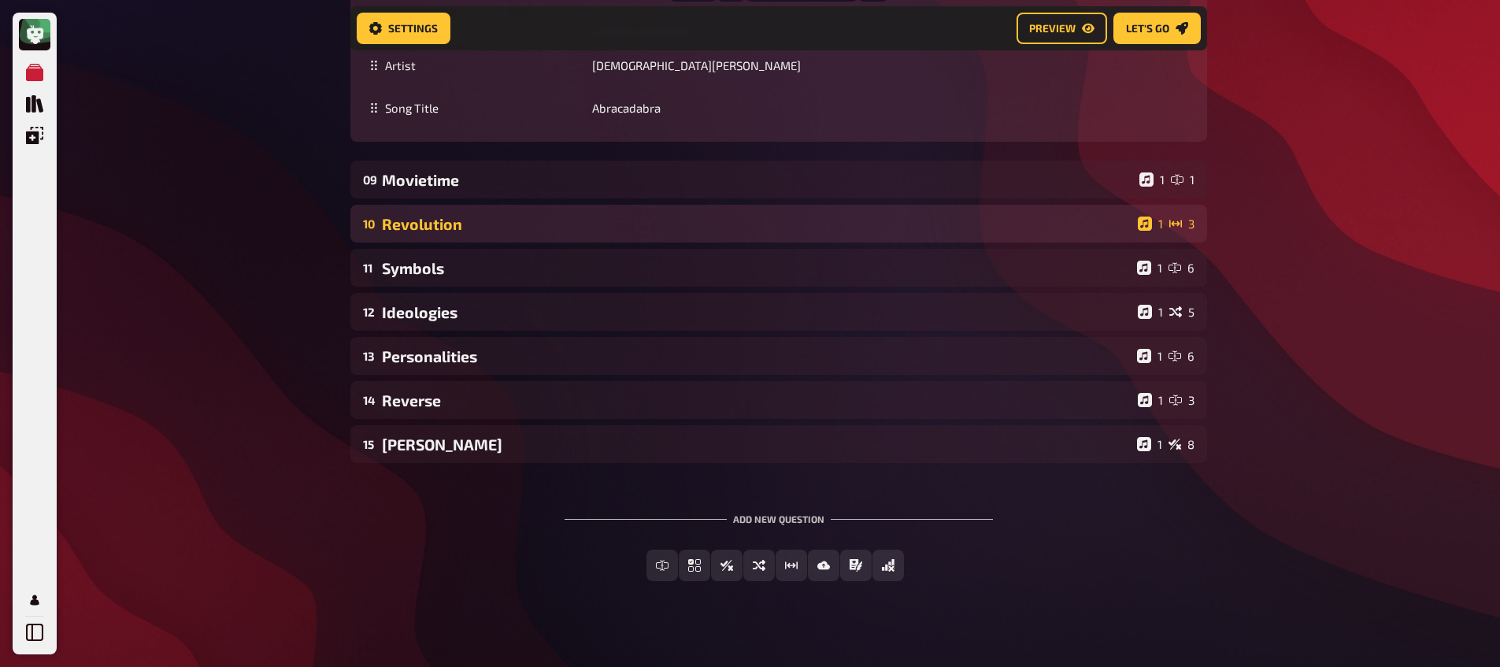
click at [442, 215] on div "Revolution" at bounding box center [756, 224] width 749 height 18
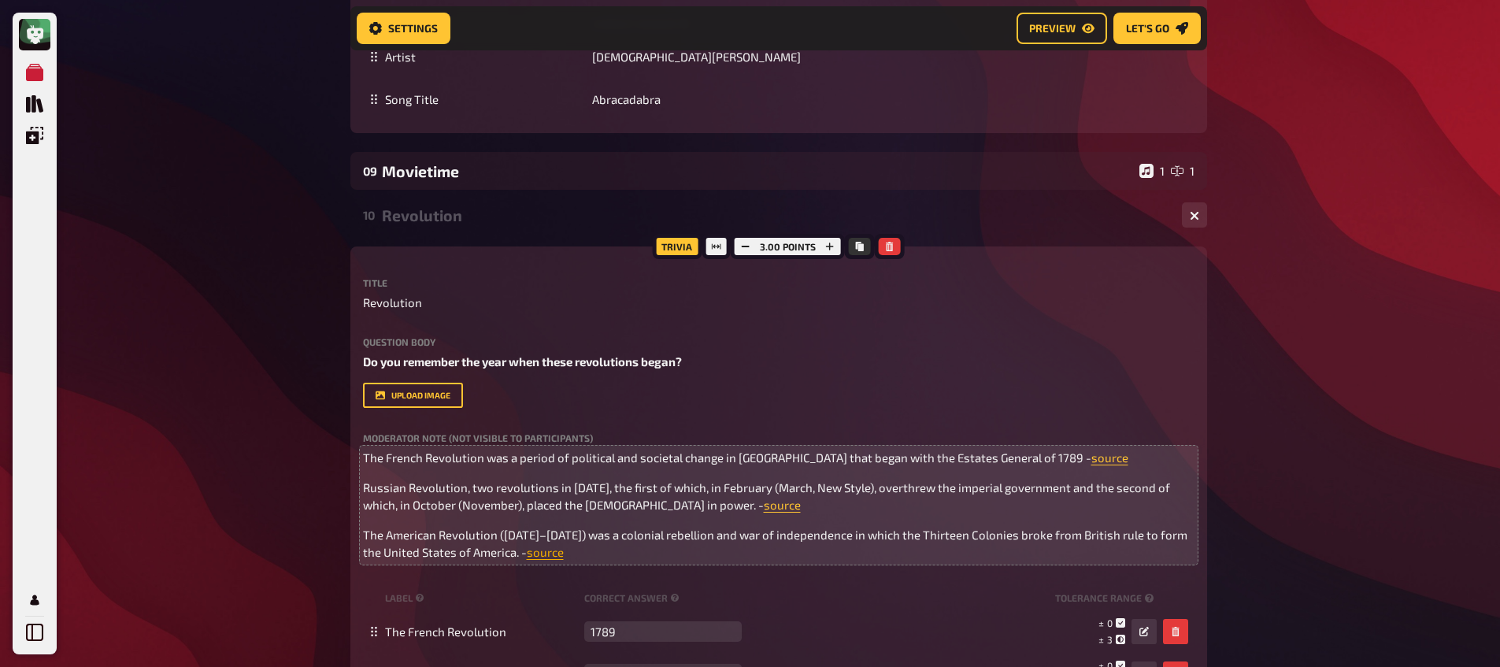
scroll to position [5542, 0]
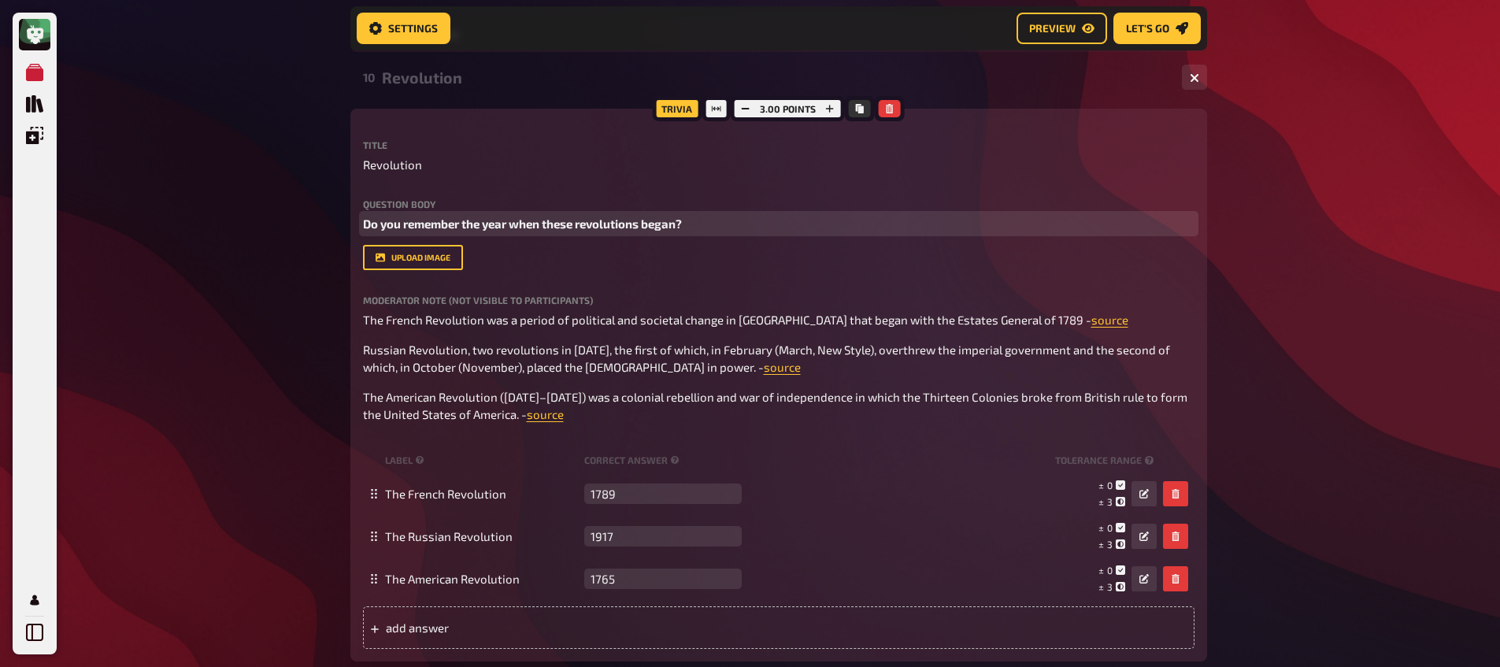
click at [471, 216] on span "Do you remember the year when these revolutions began?" at bounding box center [522, 223] width 319 height 14
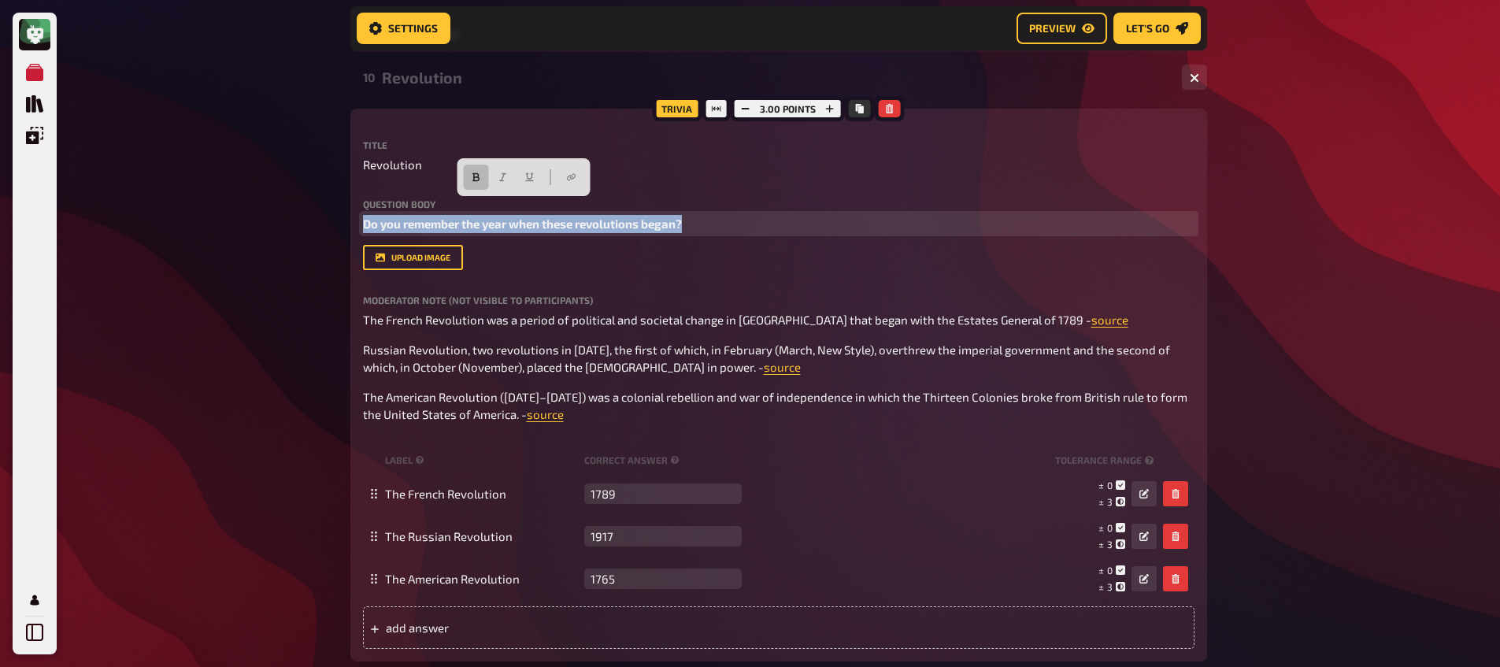
click at [471, 216] on span "Do you remember the year when these revolutions began?" at bounding box center [522, 223] width 319 height 14
drag, startPoint x: 471, startPoint y: 173, endPoint x: 492, endPoint y: 178, distance: 21.8
click at [472, 174] on icon "button" at bounding box center [476, 176] width 9 height 9
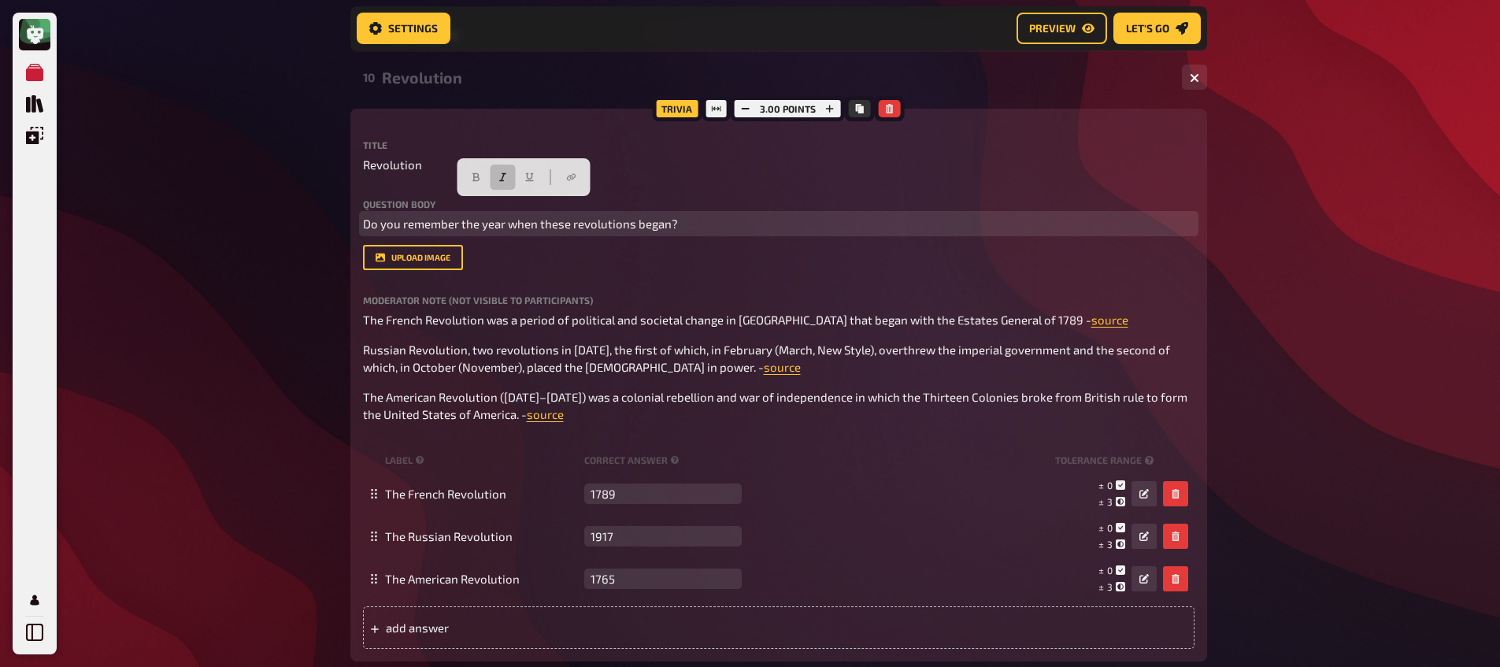
click at [493, 178] on button "button" at bounding box center [502, 177] width 25 height 25
click at [366, 216] on span "Do you remember the year when these revolutions began?" at bounding box center [520, 223] width 315 height 14
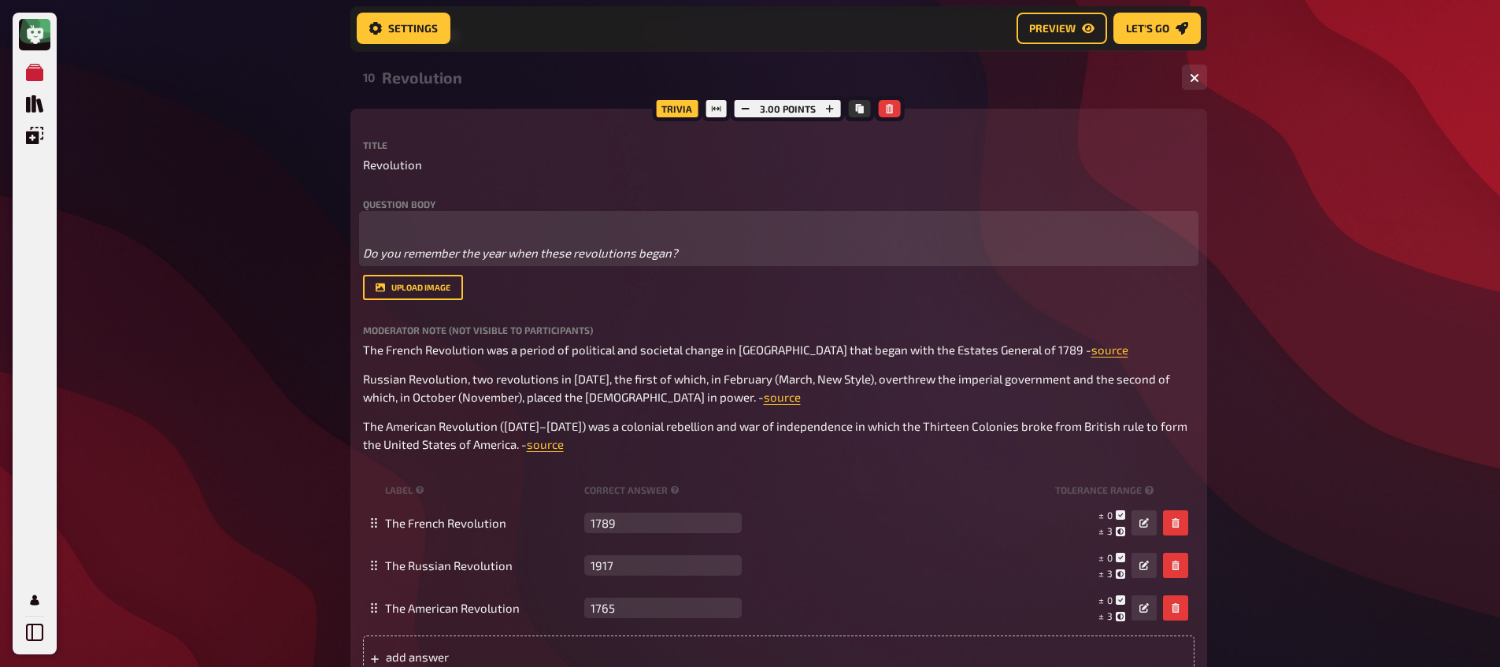
click at [375, 215] on p "﻿" at bounding box center [778, 224] width 831 height 18
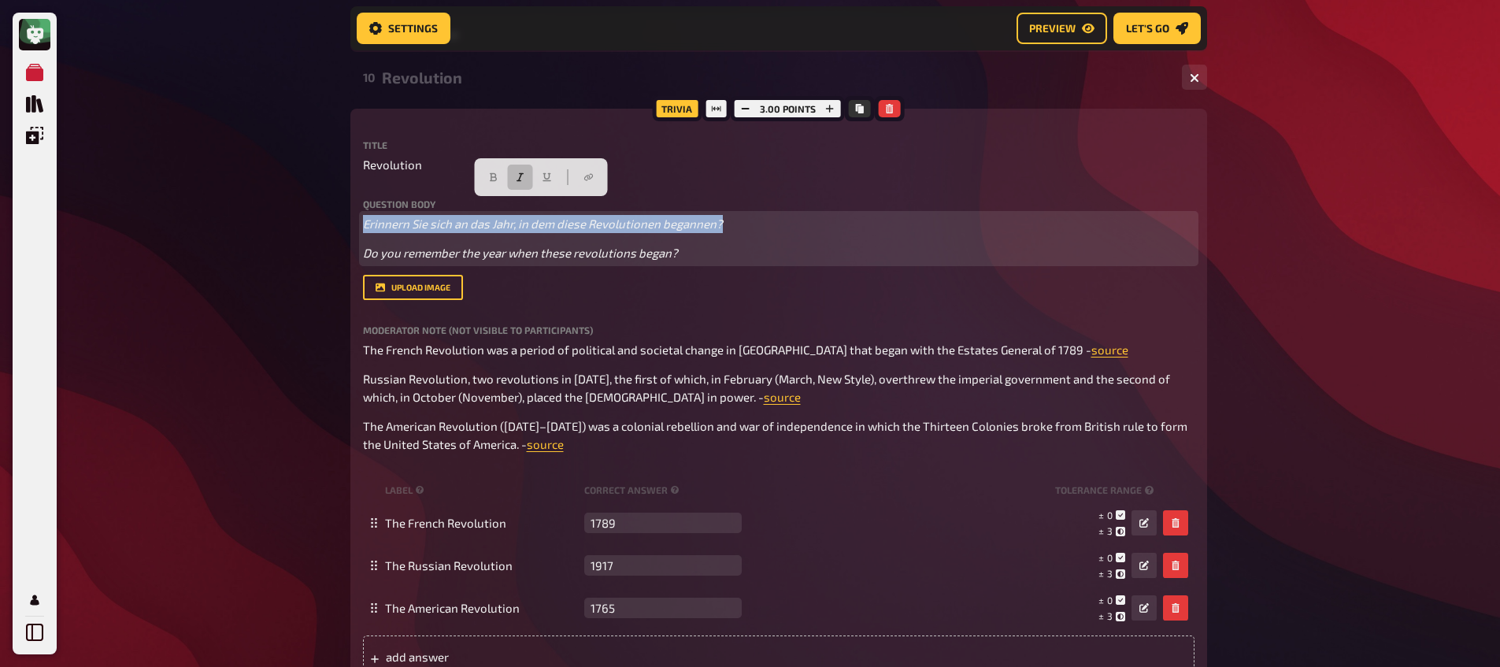
drag, startPoint x: 728, startPoint y: 209, endPoint x: 372, endPoint y: 192, distance: 357.0
click at [372, 199] on div "Question body Erinnern Sie sich an das Jahr, in dem diese Revolutionen begannen…" at bounding box center [778, 230] width 831 height 63
click at [494, 176] on icon "button" at bounding box center [493, 177] width 7 height 9
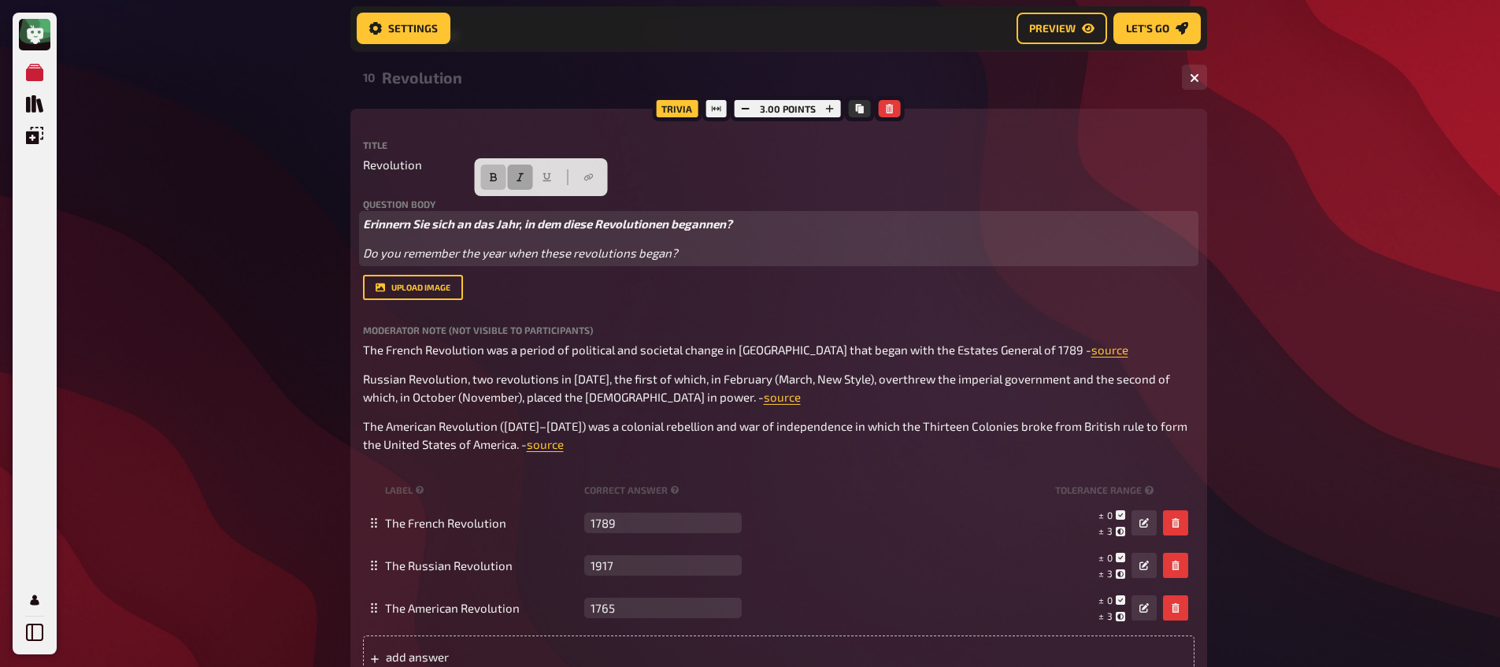
click at [515, 176] on button "button" at bounding box center [520, 177] width 25 height 25
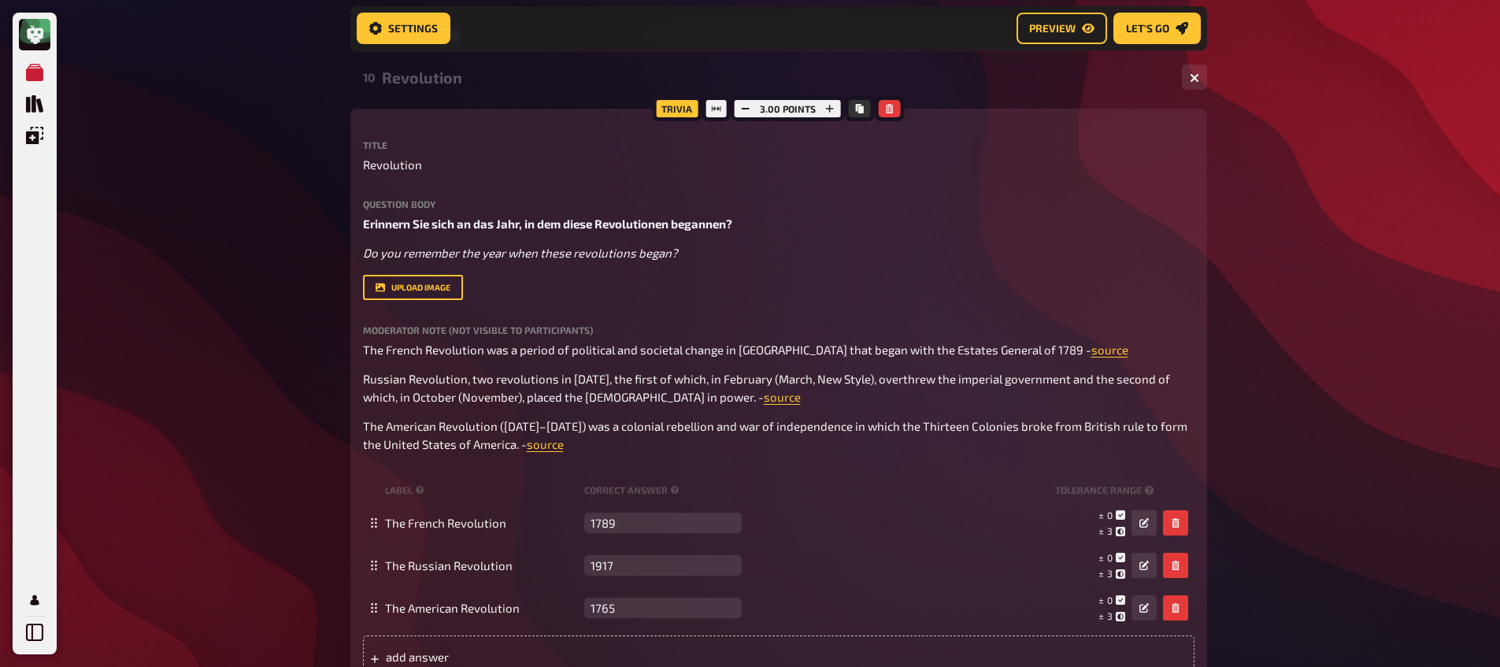
click at [432, 68] on div "Revolution" at bounding box center [775, 77] width 787 height 18
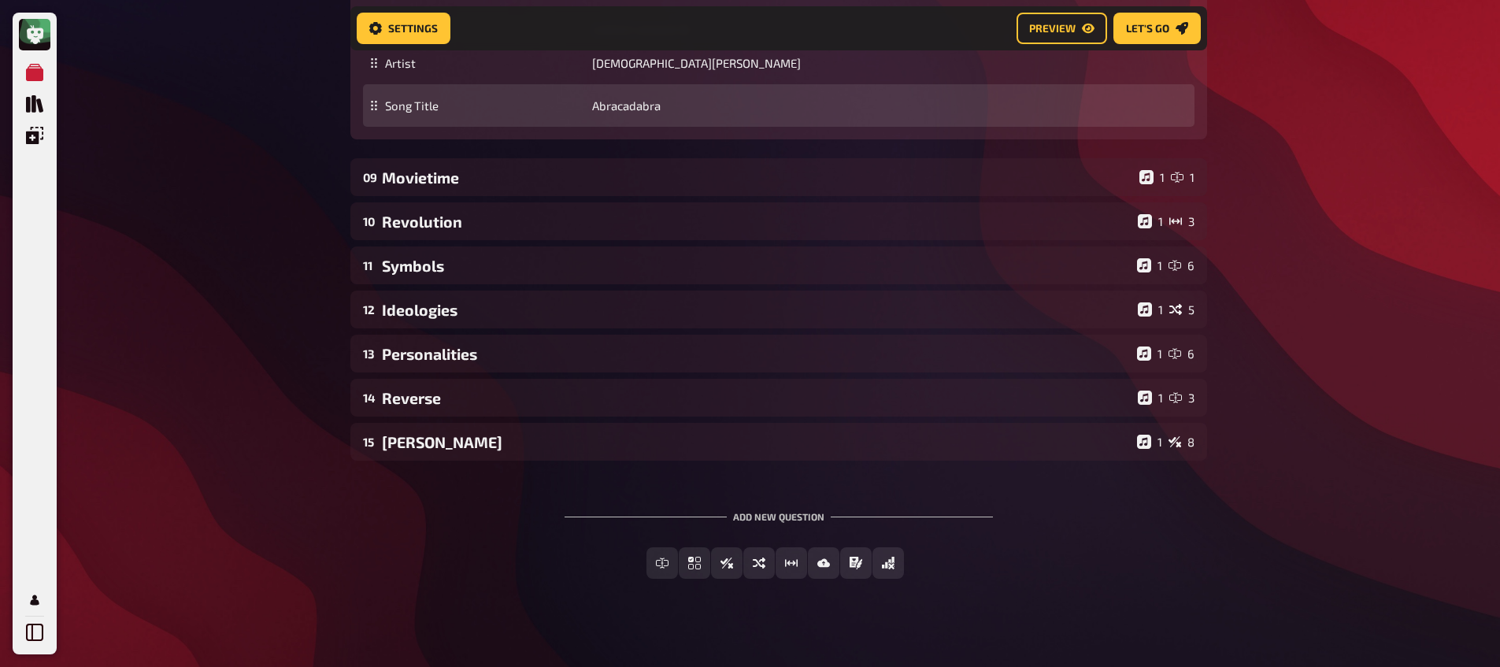
scroll to position [5396, 0]
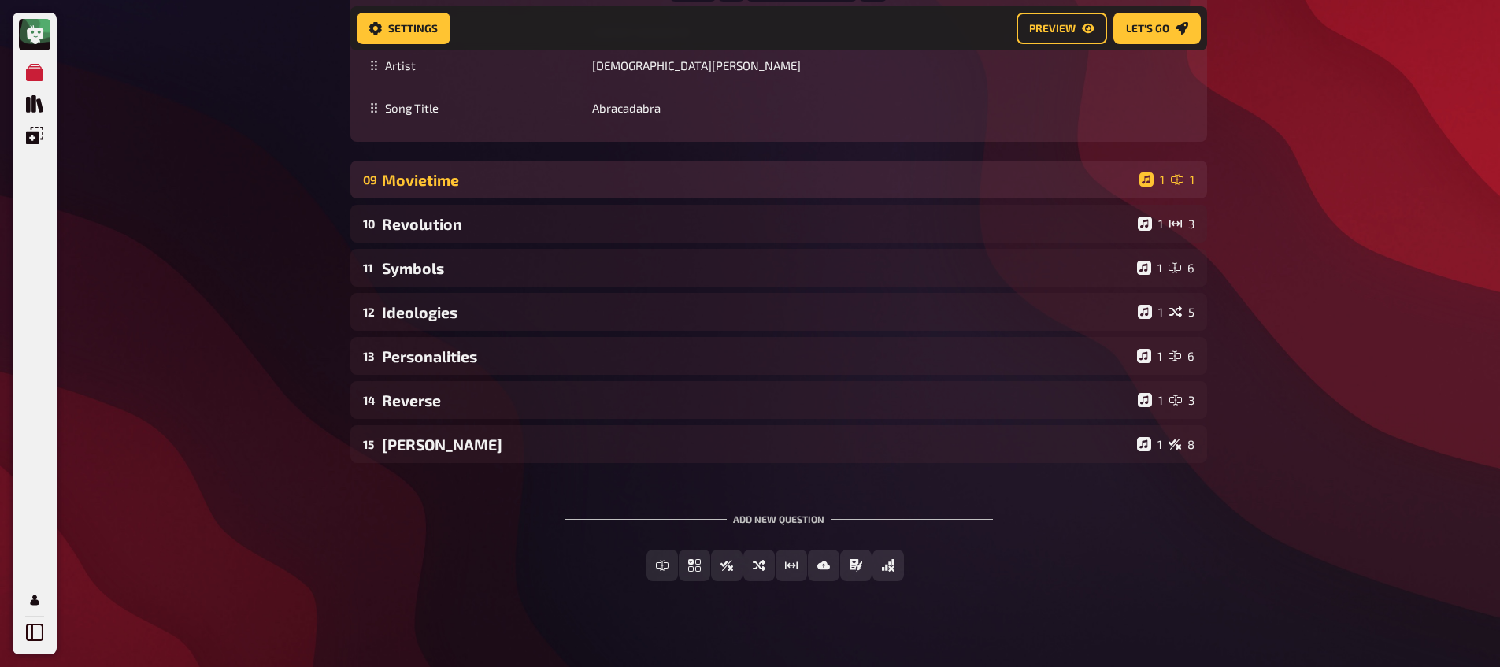
click at [434, 172] on div "Movietime" at bounding box center [757, 180] width 751 height 18
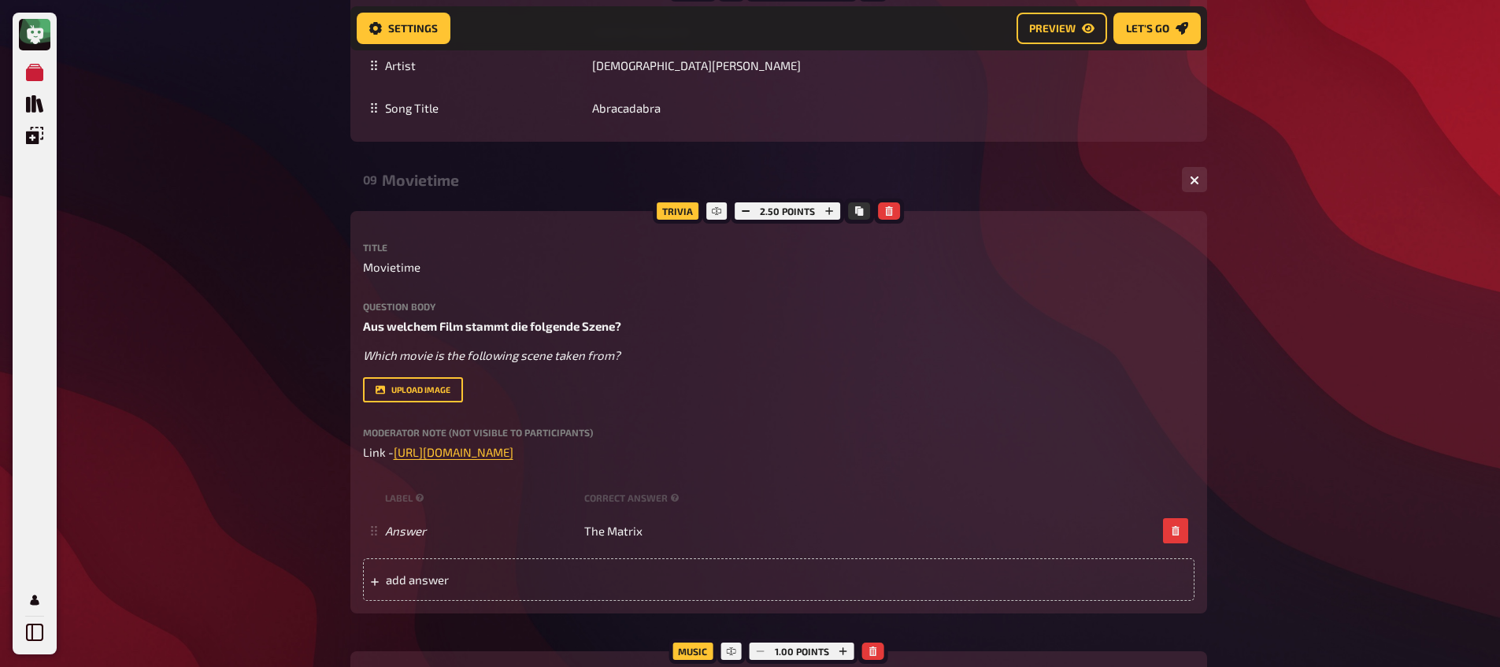
click at [432, 174] on div "09 Movietime 1 1" at bounding box center [778, 180] width 856 height 38
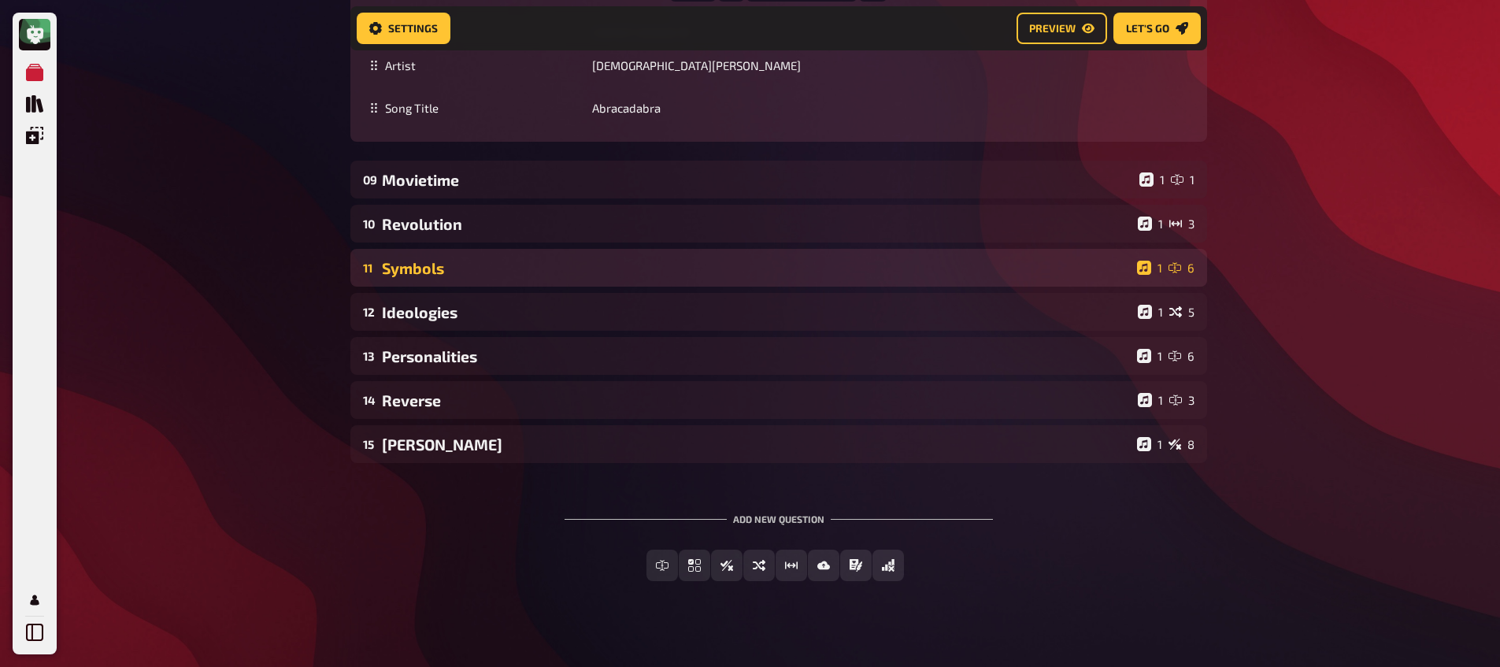
click at [416, 259] on div "Symbols" at bounding box center [756, 268] width 749 height 18
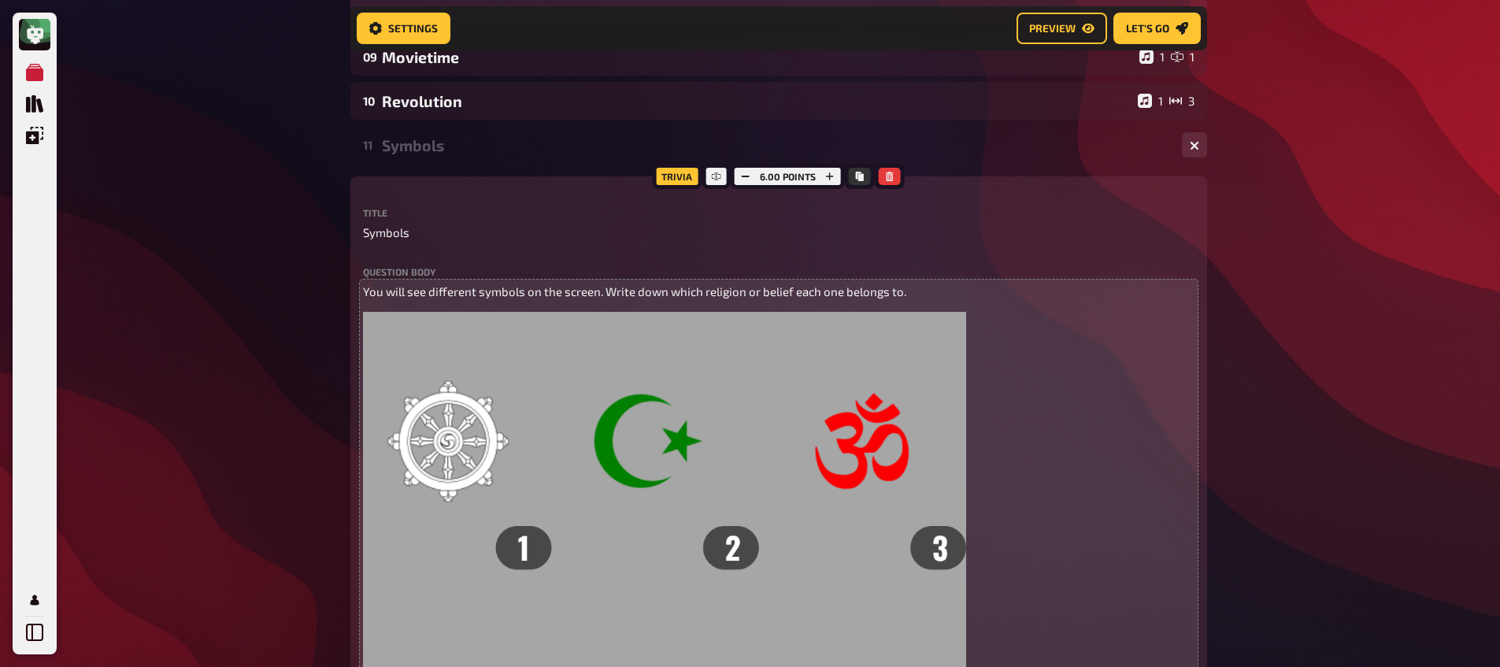
scroll to position [5546, 0]
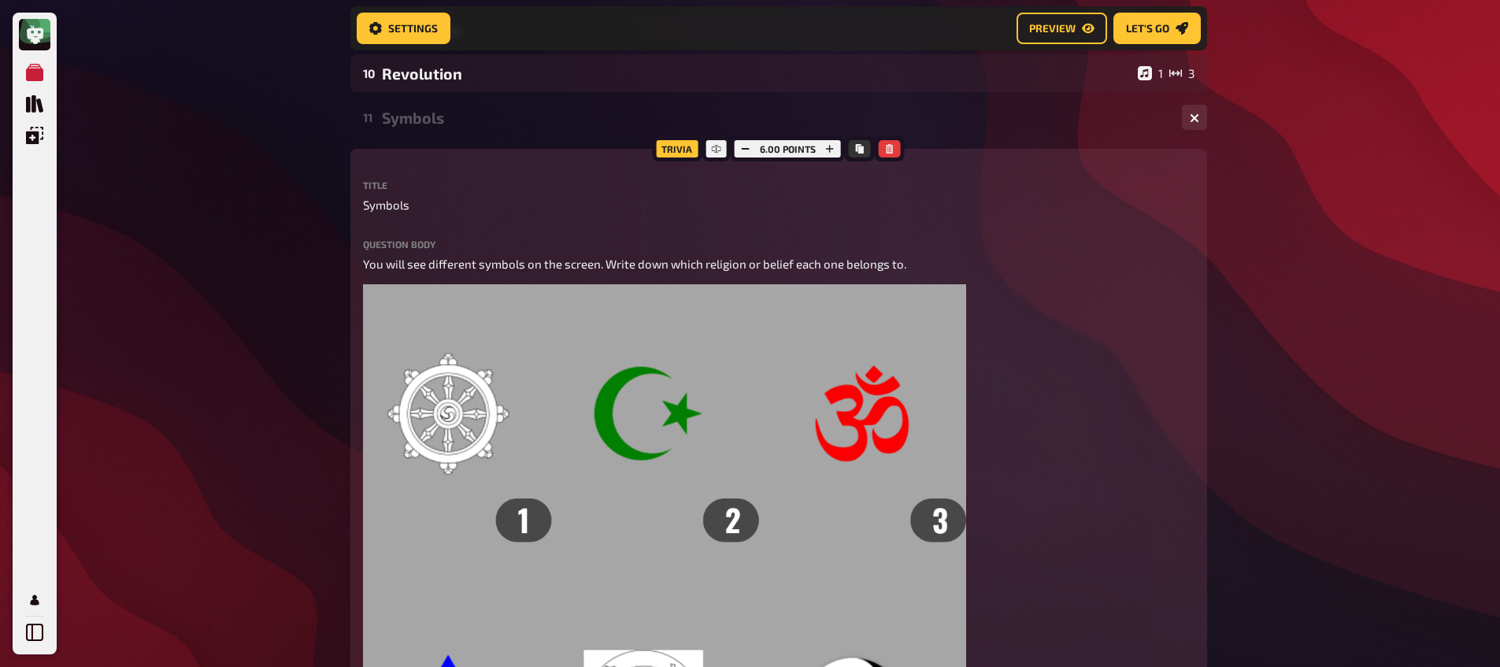
click at [465, 239] on div "Question body You will see different symbols on the screen. Write down which re…" at bounding box center [778, 530] width 831 height 583
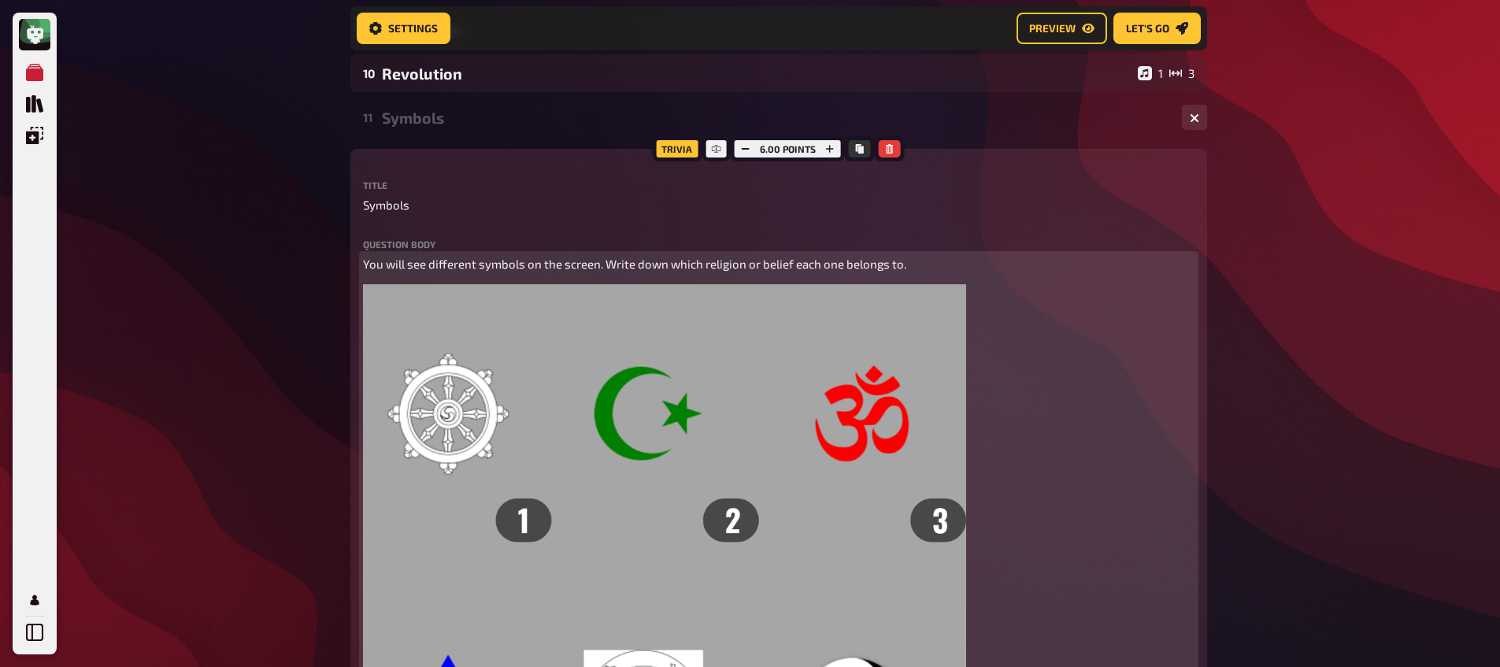
click at [464, 257] on span "You will see different symbols on the screen. Write down which religion or beli…" at bounding box center [634, 264] width 543 height 14
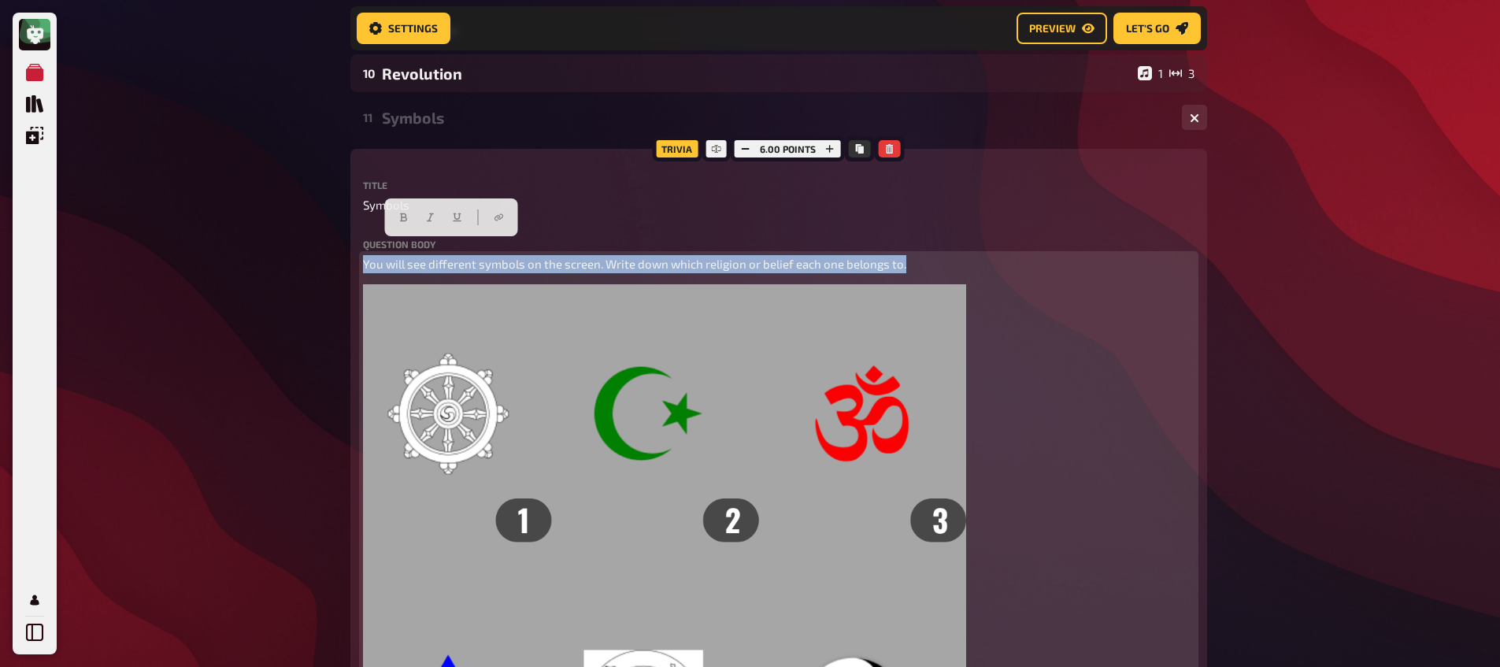
click at [464, 257] on span "You will see different symbols on the screen. Write down which religion or beli…" at bounding box center [634, 264] width 543 height 14
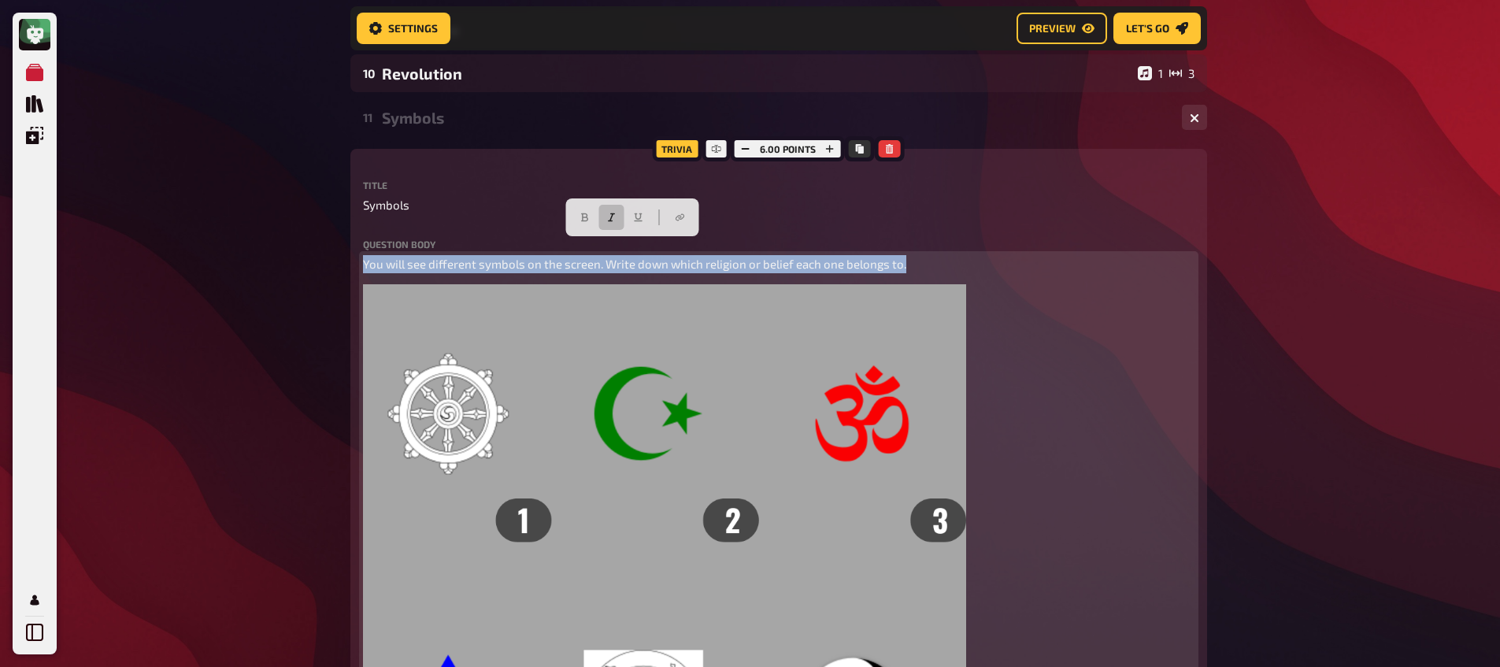
click at [618, 215] on button "button" at bounding box center [610, 217] width 25 height 25
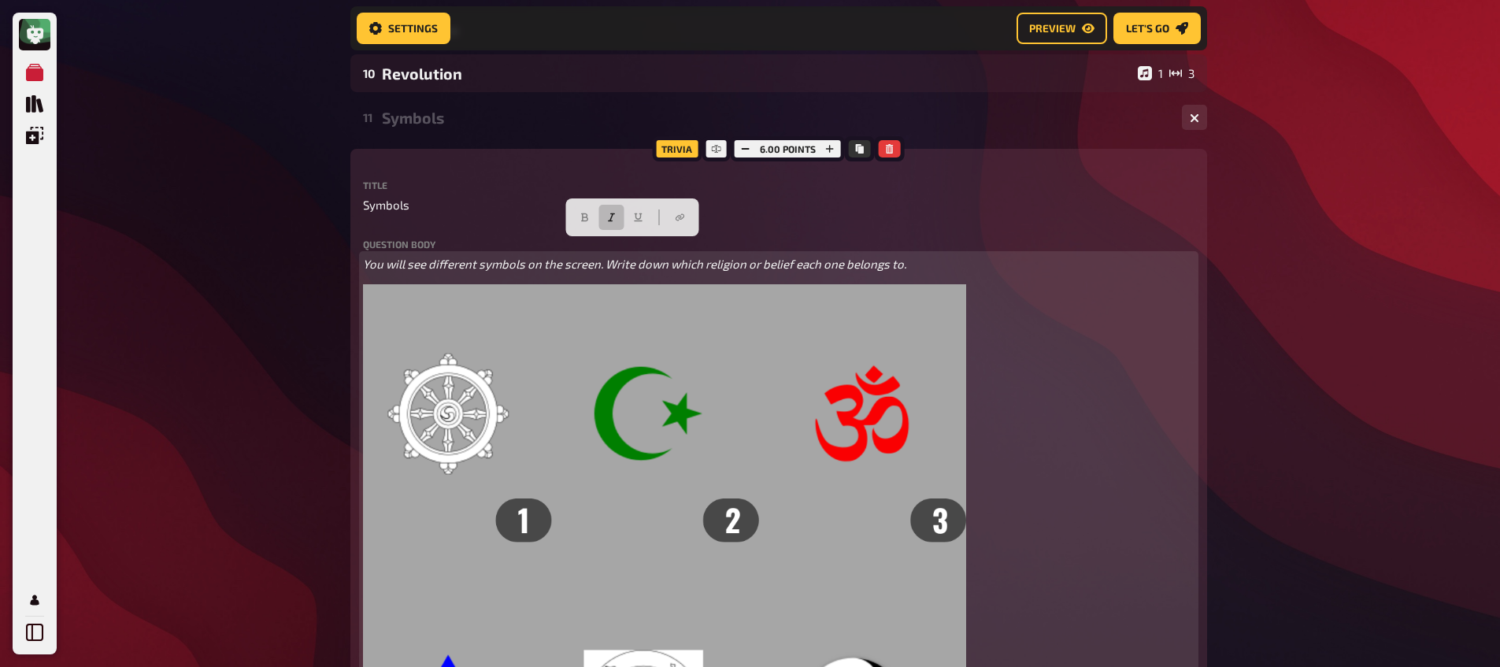
click at [364, 257] on span "You will see different symbols on the screen. Write down which religion or beli…" at bounding box center [634, 264] width 543 height 14
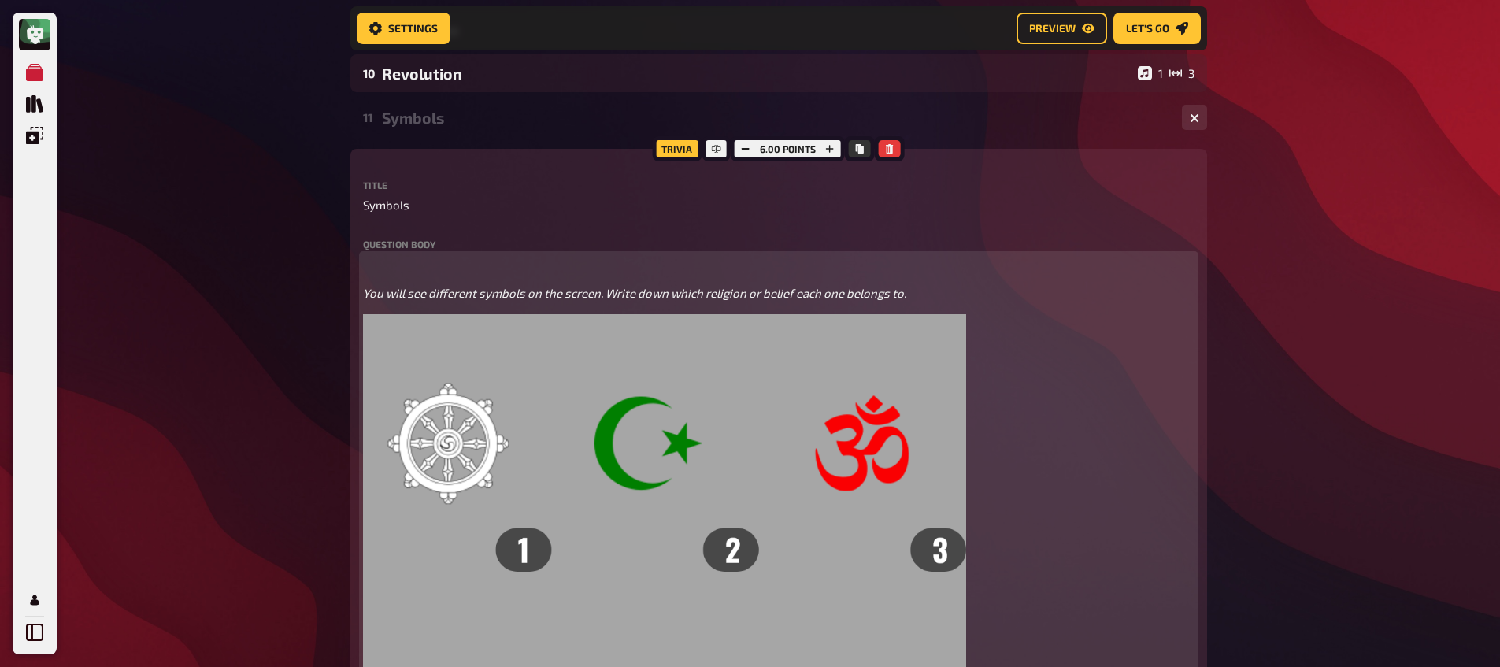
click at [383, 255] on p "﻿" at bounding box center [778, 264] width 831 height 18
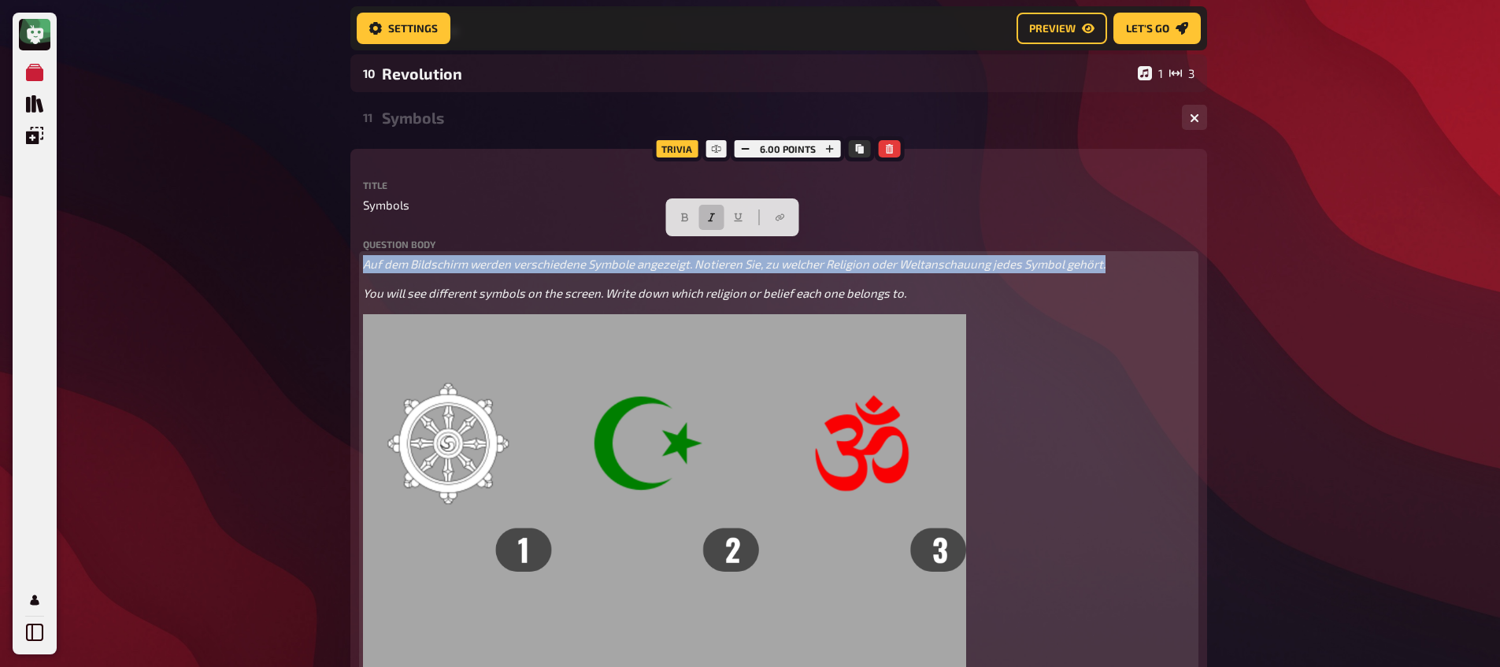
drag, startPoint x: 1120, startPoint y: 249, endPoint x: 357, endPoint y: 249, distance: 762.8
click at [689, 218] on icon "button" at bounding box center [684, 217] width 9 height 9
click at [712, 218] on icon "button" at bounding box center [711, 217] width 9 height 9
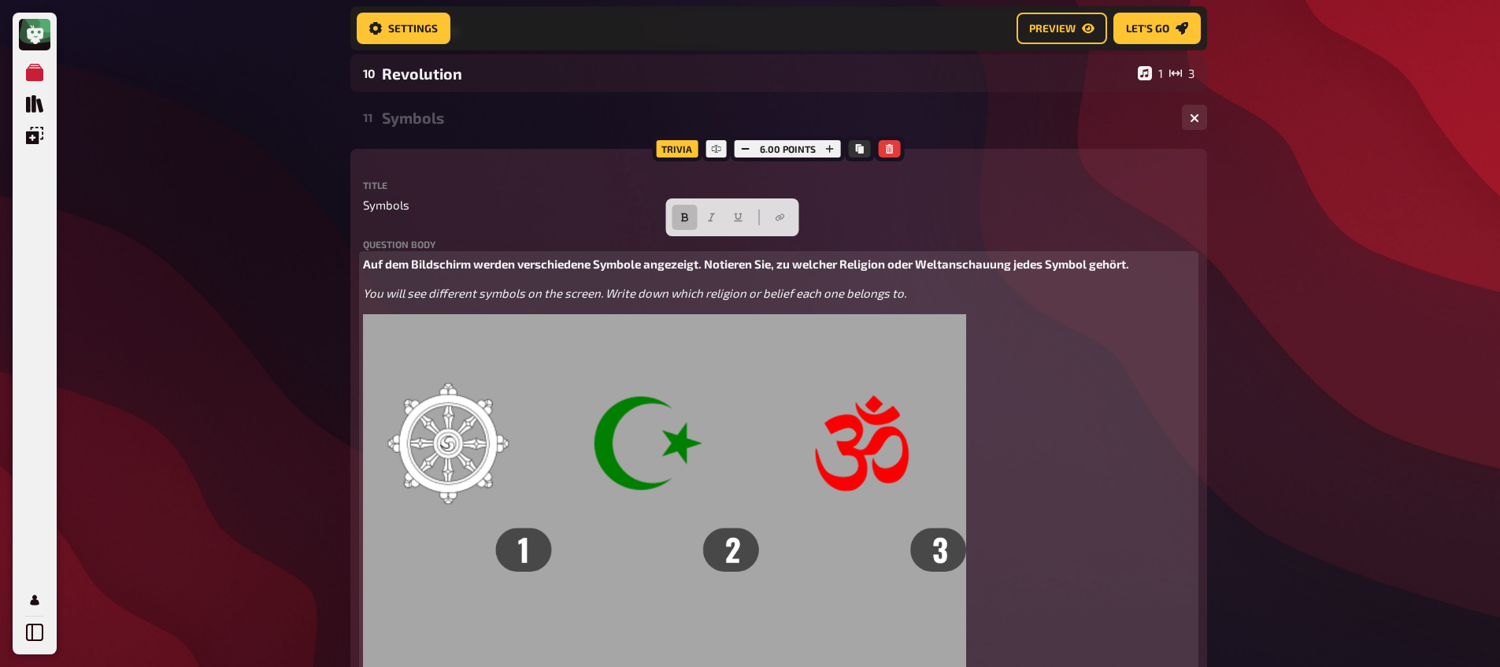
click at [511, 261] on div "Auf dem Bildschirm werden verschiedene Symbole angezeigt. Notieren Sie, zu welc…" at bounding box center [778, 553] width 831 height 597
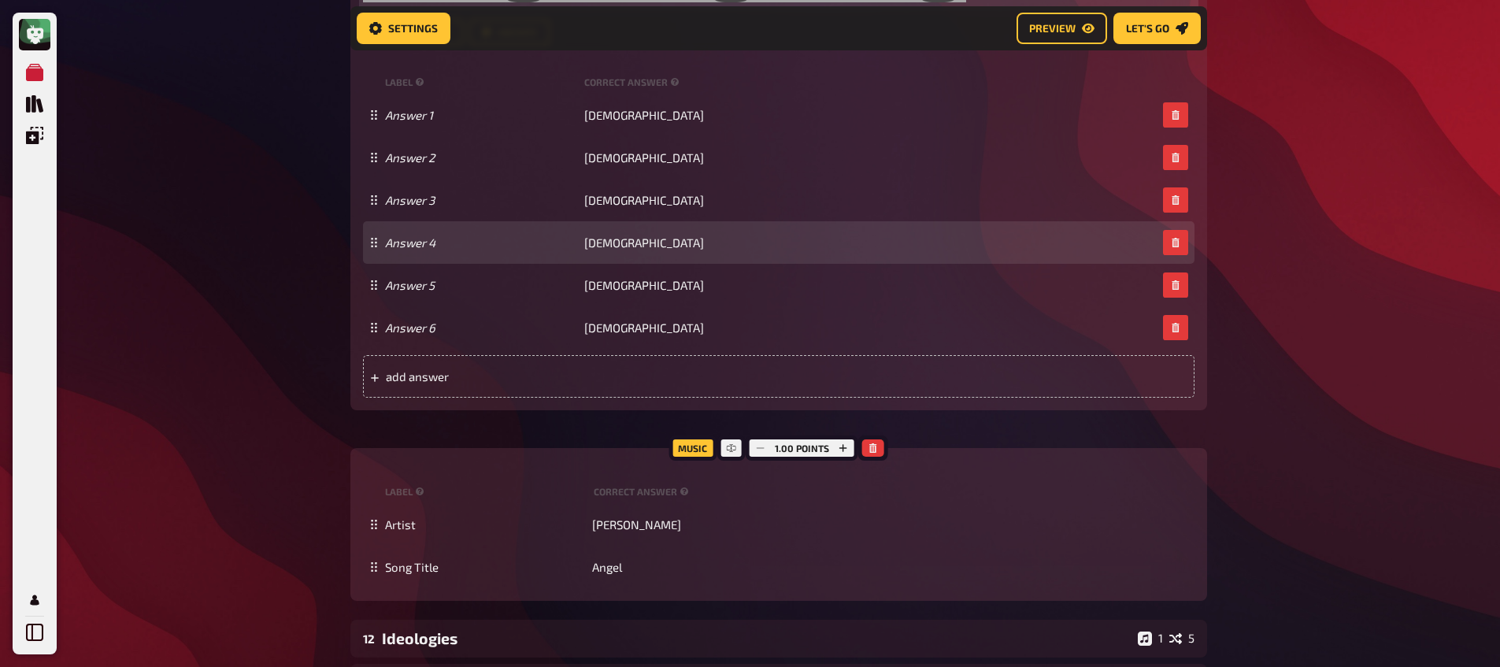
scroll to position [6446, 0]
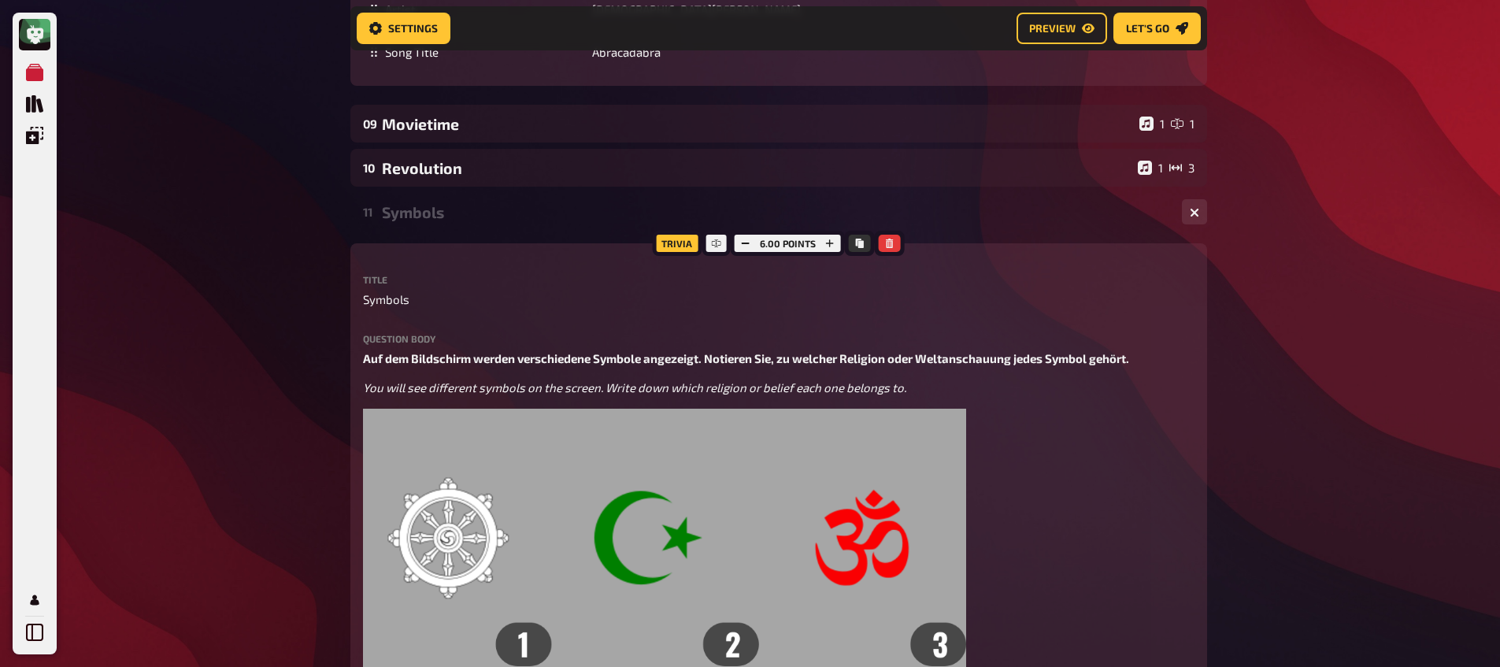
click at [412, 206] on div "11 Symbols 1 6" at bounding box center [778, 212] width 856 height 38
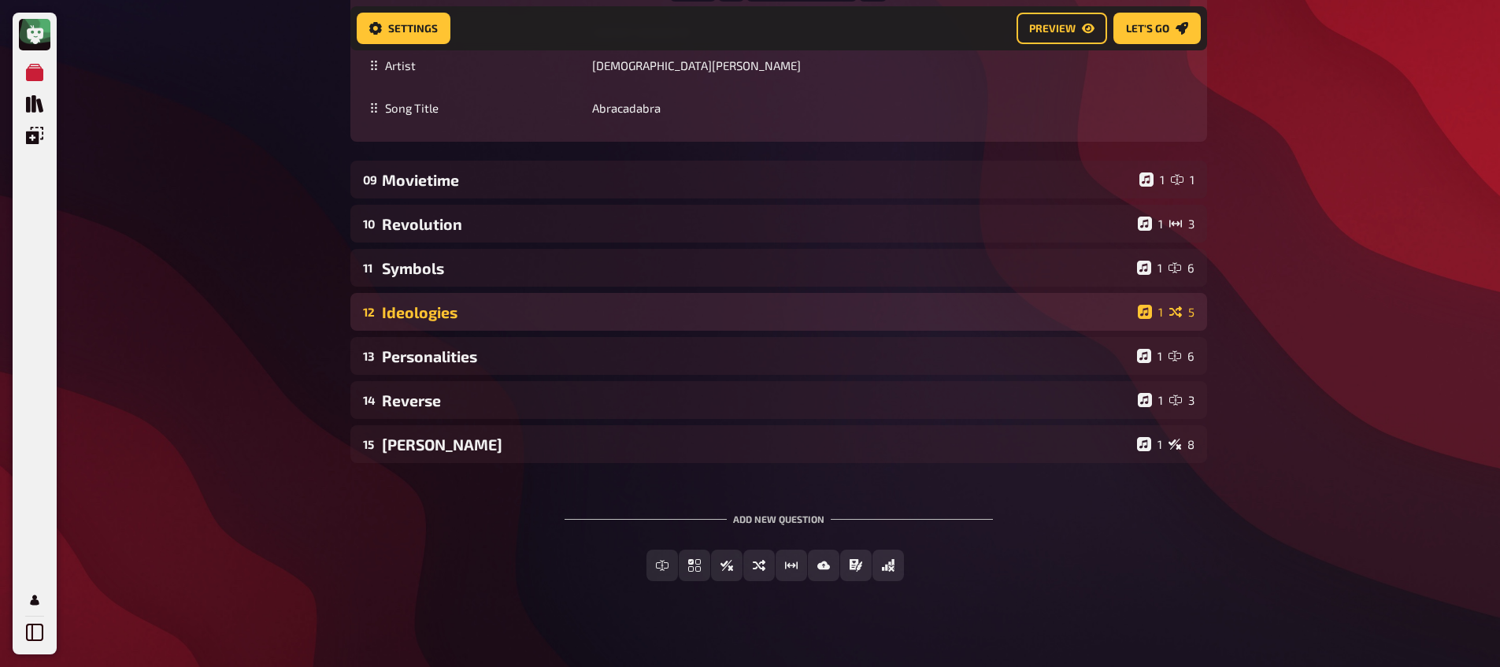
click at [423, 303] on div "Ideologies" at bounding box center [756, 312] width 749 height 18
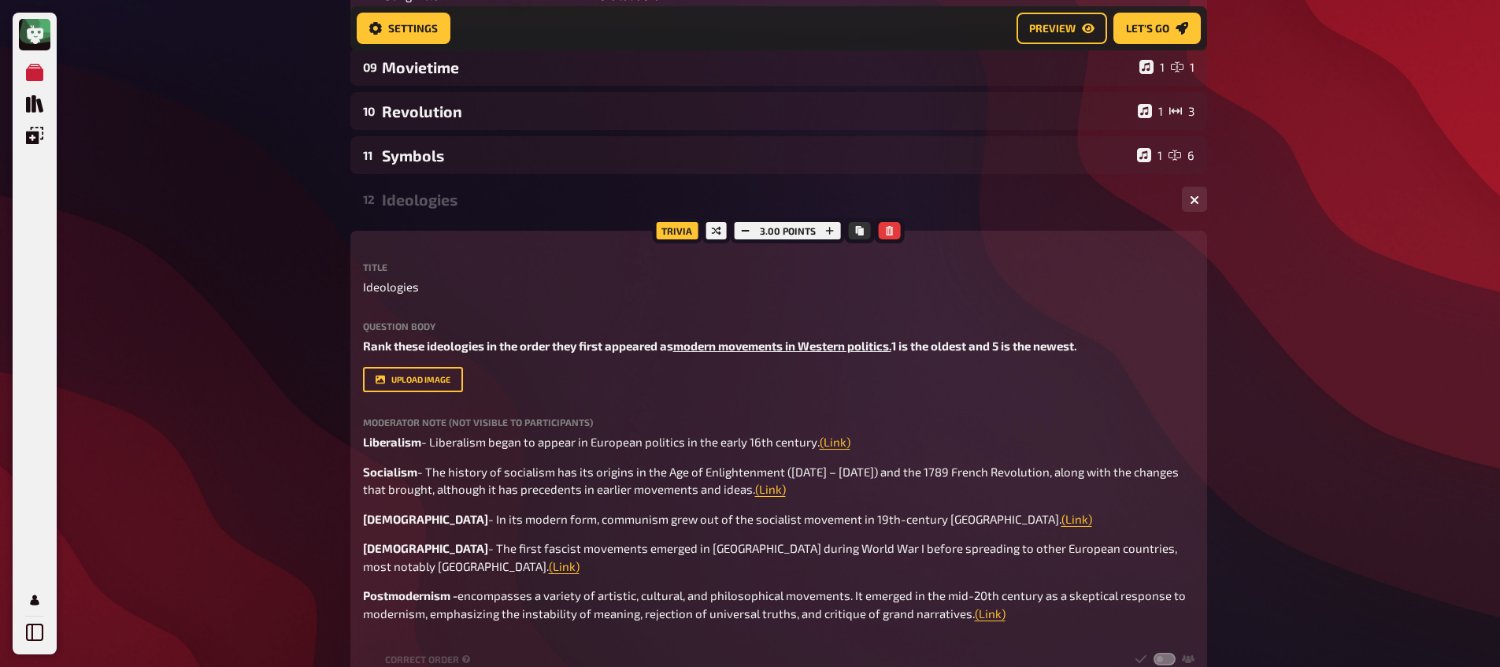
scroll to position [5583, 0]
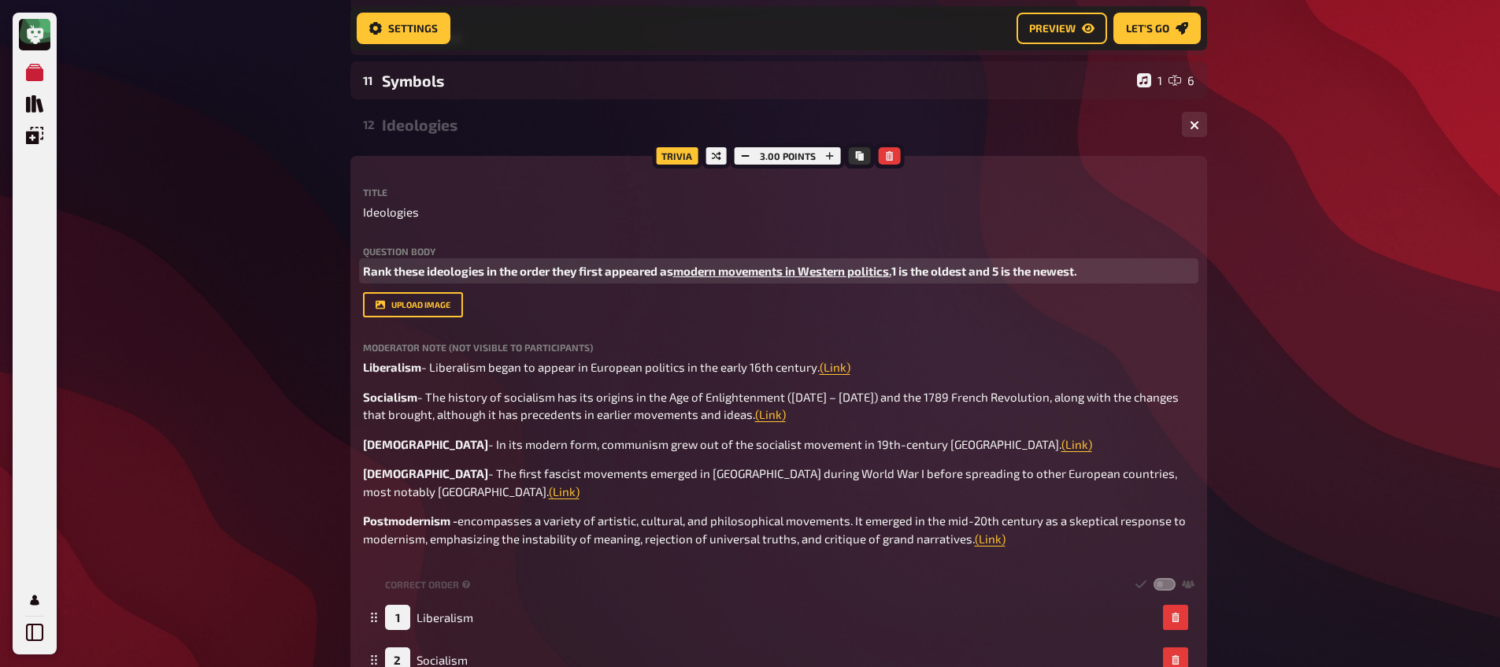
click at [556, 280] on p "Rank these ideologies in the order they first appeared as modern movements in W…" at bounding box center [778, 271] width 831 height 18
drag, startPoint x: 567, startPoint y: 274, endPoint x: 320, endPoint y: 259, distance: 246.9
click at [366, 264] on span "Rank these ideologies in the order they first appeared as" at bounding box center [518, 271] width 310 height 14
click at [364, 264] on span "Rank these ideologies in the order they first appeared as" at bounding box center [518, 271] width 310 height 14
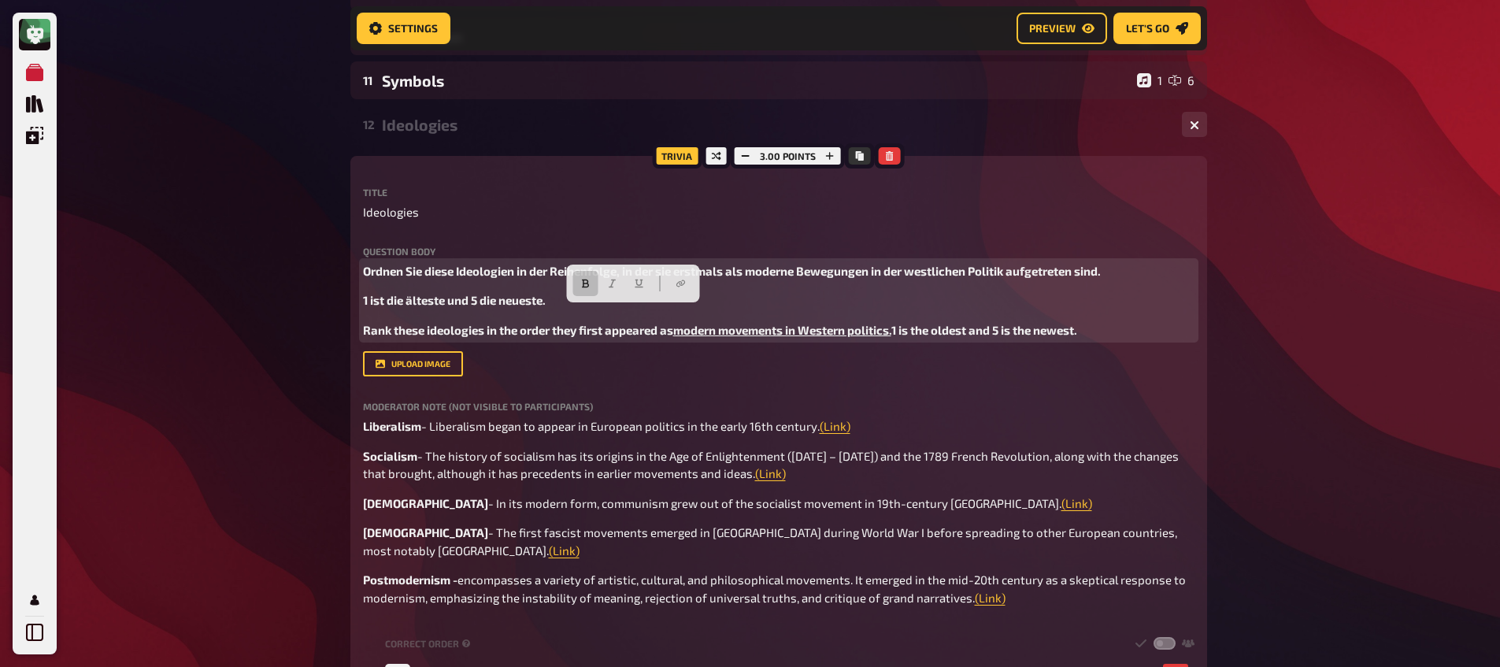
drag, startPoint x: 568, startPoint y: 333, endPoint x: 333, endPoint y: 311, distance: 235.6
click at [593, 278] on button "button" at bounding box center [584, 283] width 25 height 25
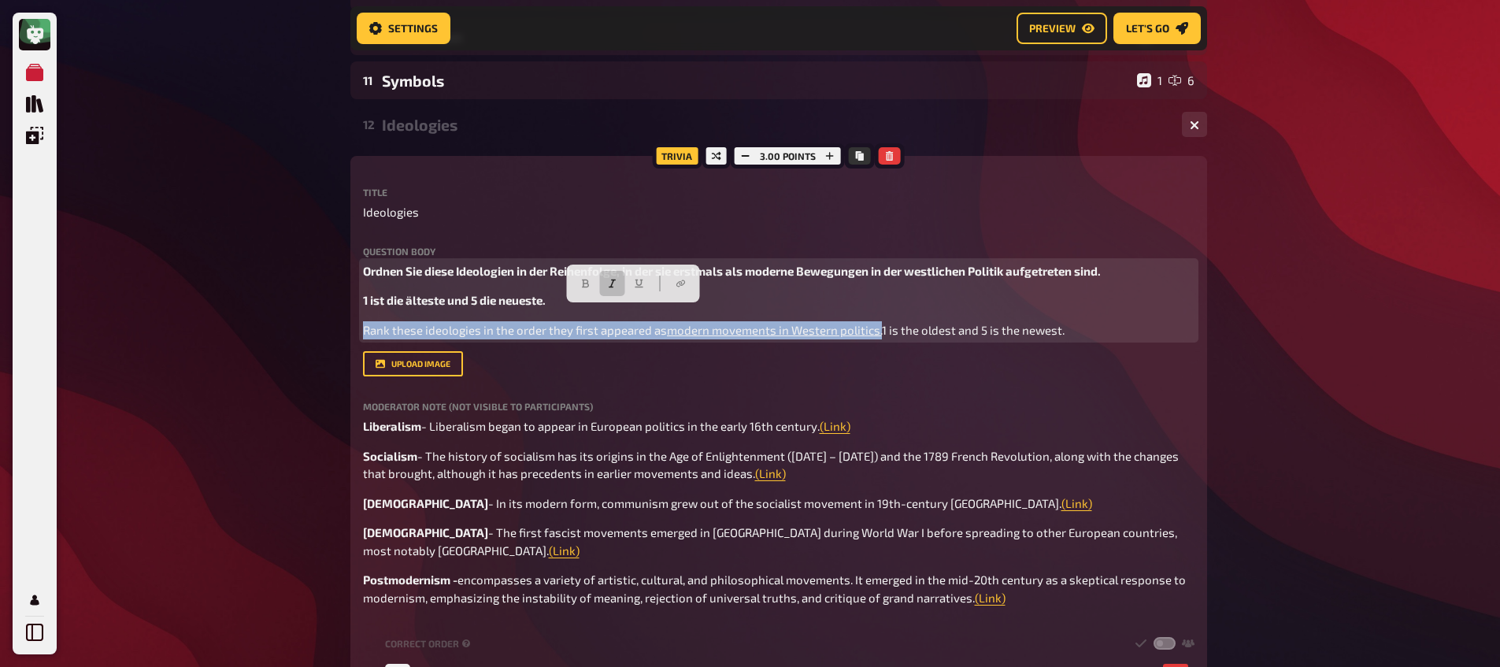
click at [612, 279] on icon "button" at bounding box center [612, 283] width 7 height 9
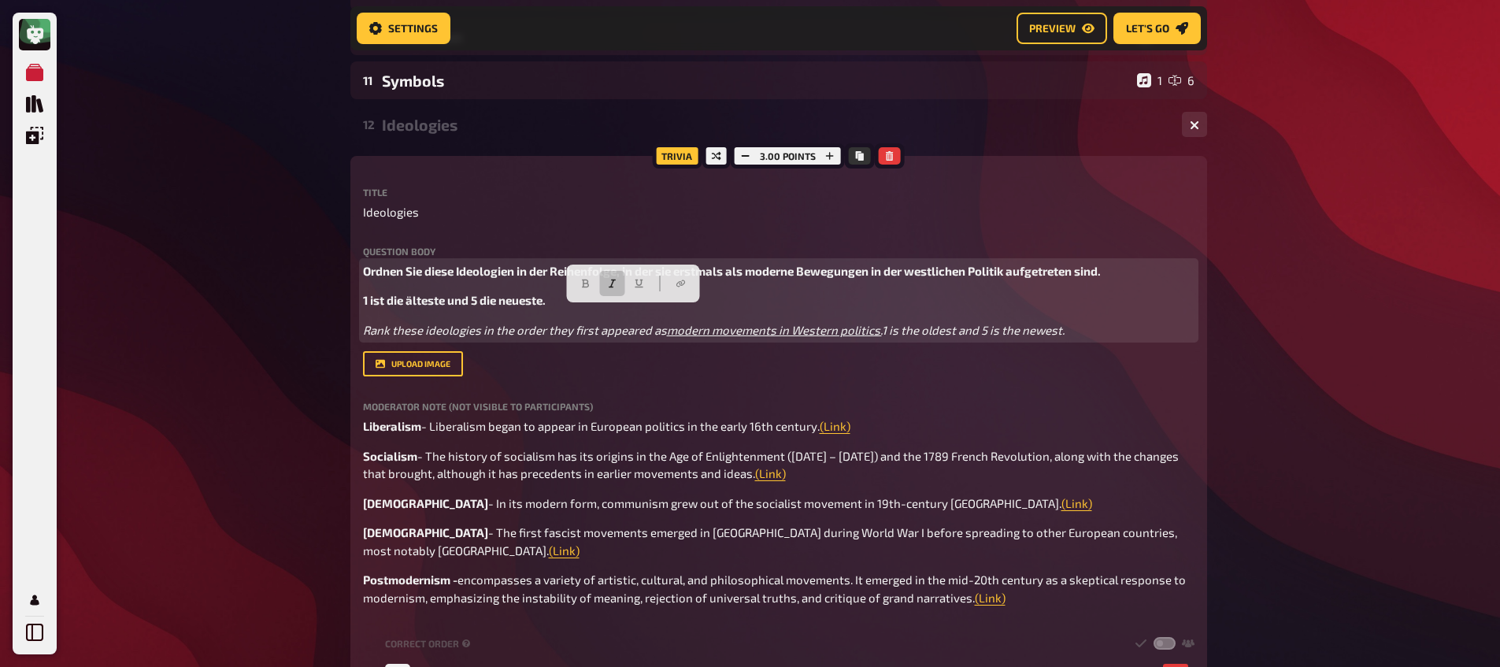
click at [519, 293] on span "1 ist die älteste und 5 die neueste." at bounding box center [454, 300] width 183 height 14
click at [364, 293] on span "1 ist die älteste und 5 die neueste." at bounding box center [454, 300] width 183 height 14
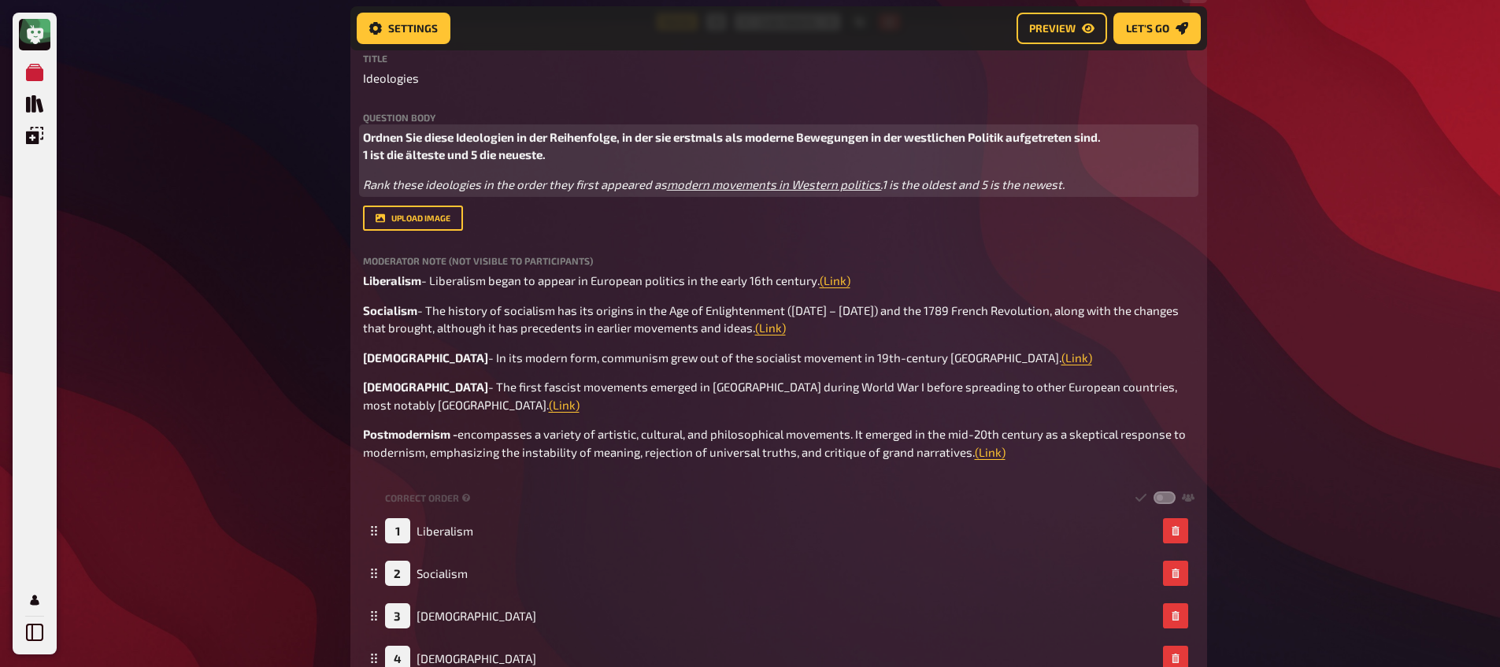
scroll to position [5582, 0]
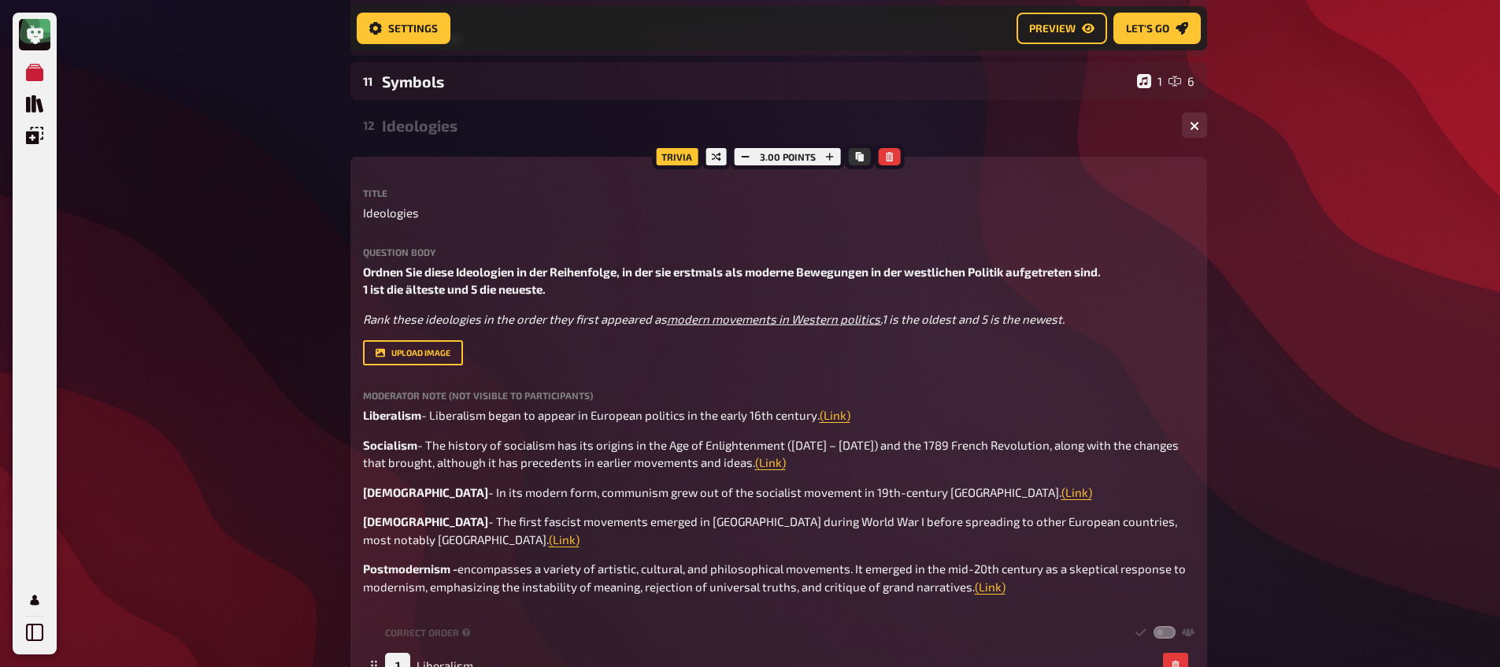
click at [411, 117] on div "Ideologies" at bounding box center [775, 126] width 787 height 18
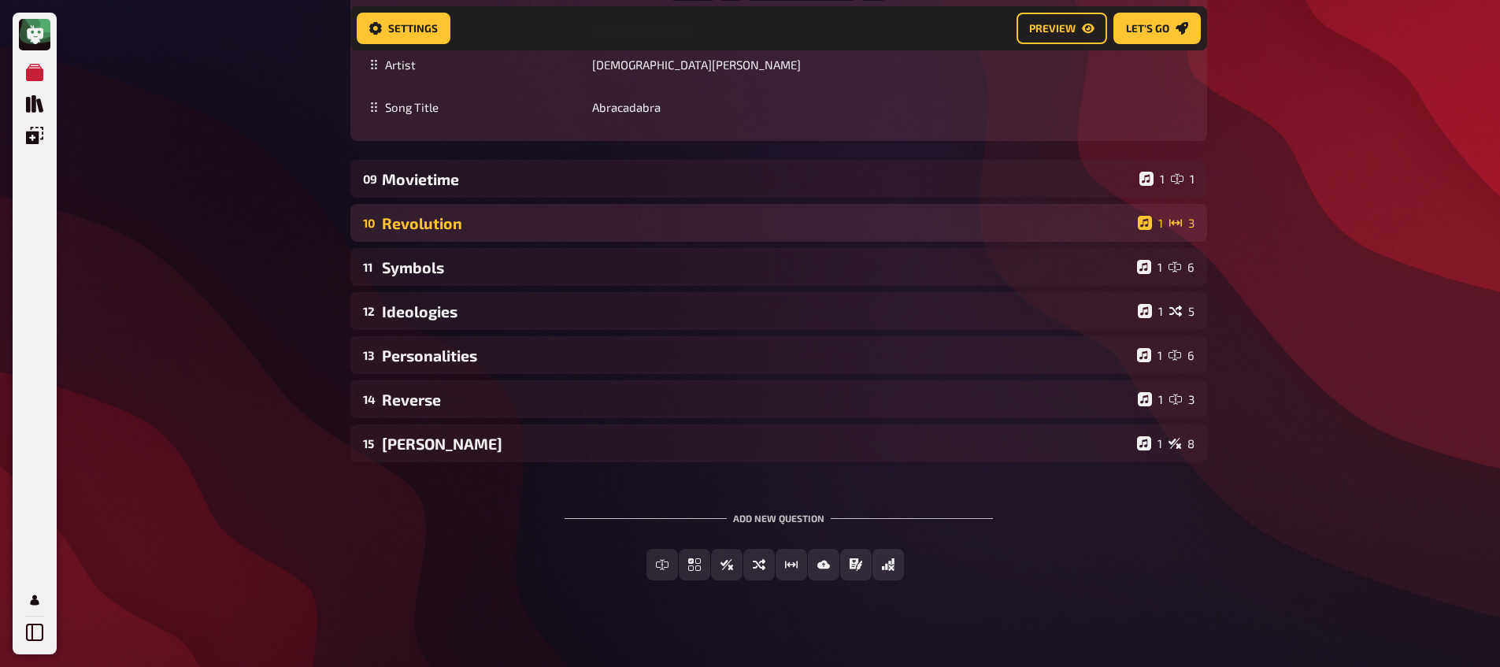
scroll to position [5396, 0]
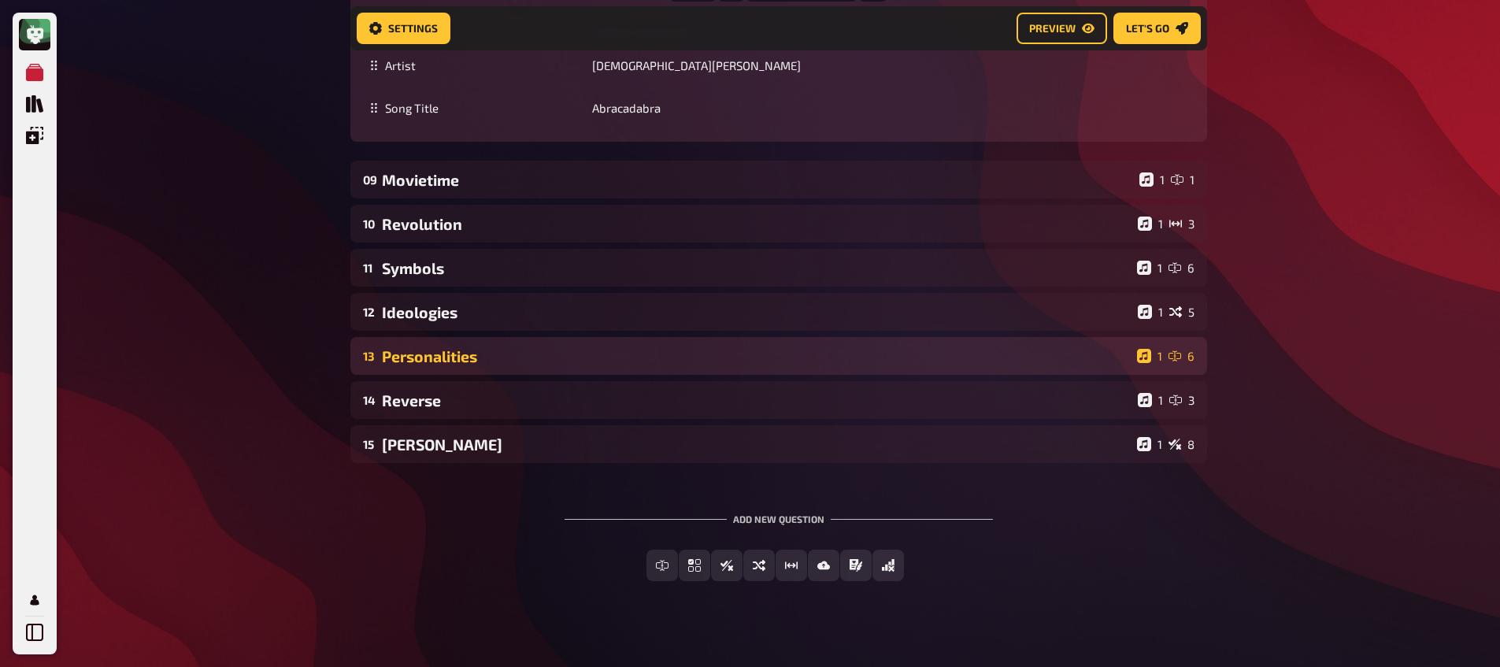
click at [428, 350] on div "13 Personalities 1 6" at bounding box center [778, 356] width 856 height 38
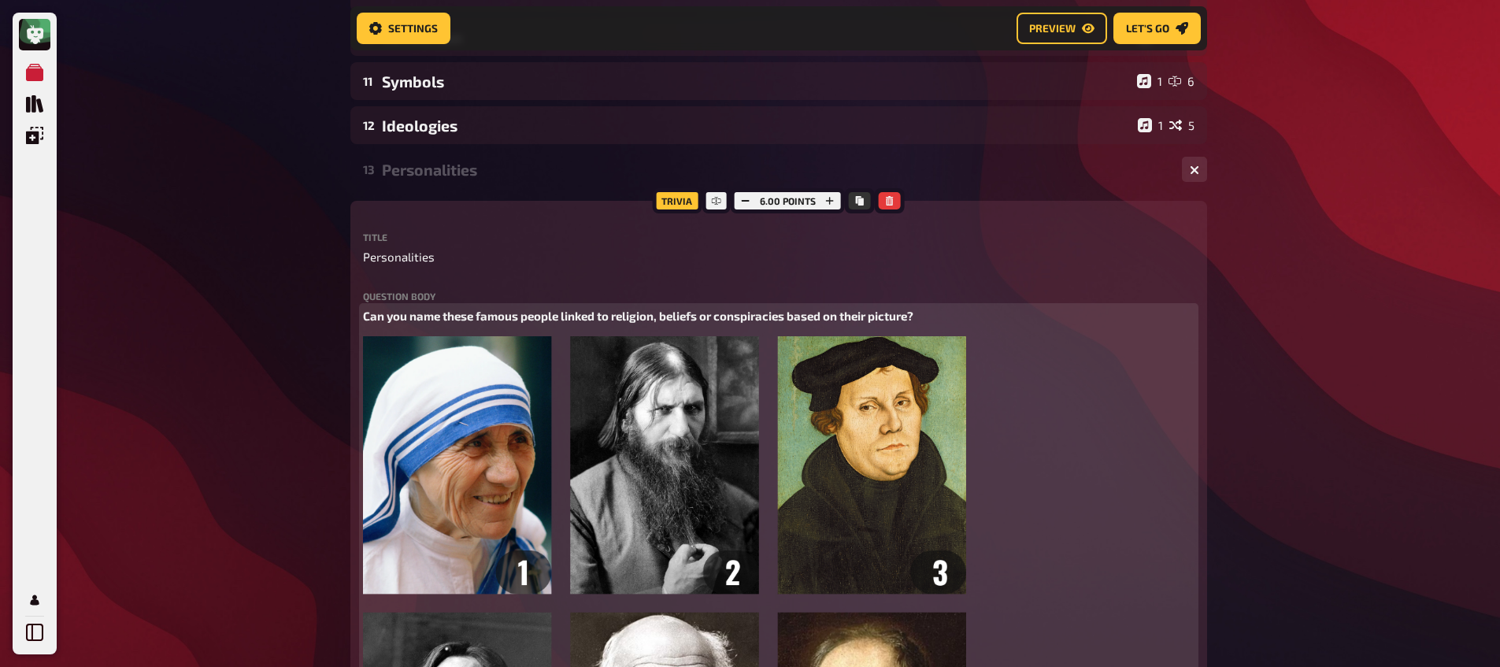
click at [442, 309] on span "Can you name these famous people linked to religion, beliefs or conspiracies ba…" at bounding box center [638, 316] width 550 height 14
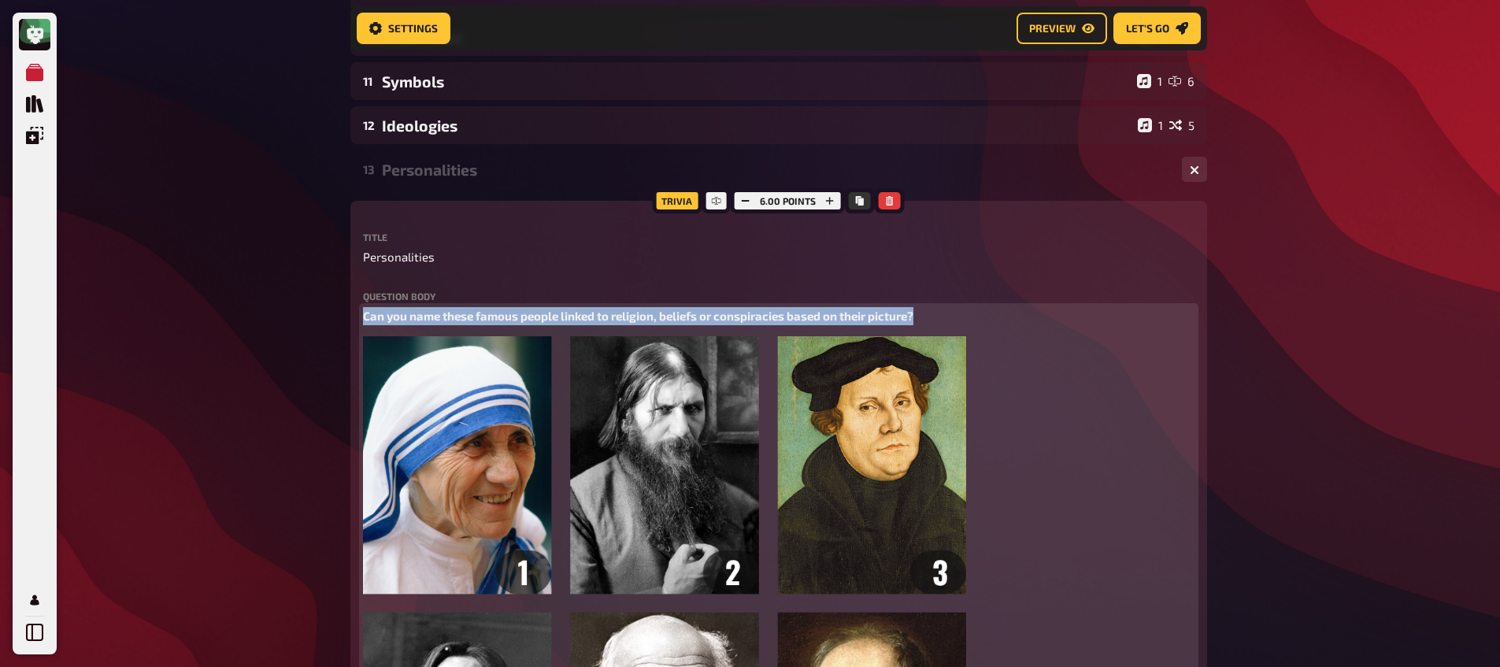
click at [442, 309] on span "Can you name these famous people linked to religion, beliefs or conspiracies ba…" at bounding box center [638, 316] width 550 height 14
click at [365, 309] on span "Can you name these famous people linked to religion, beliefs or conspiracies ba…" at bounding box center [638, 316] width 550 height 14
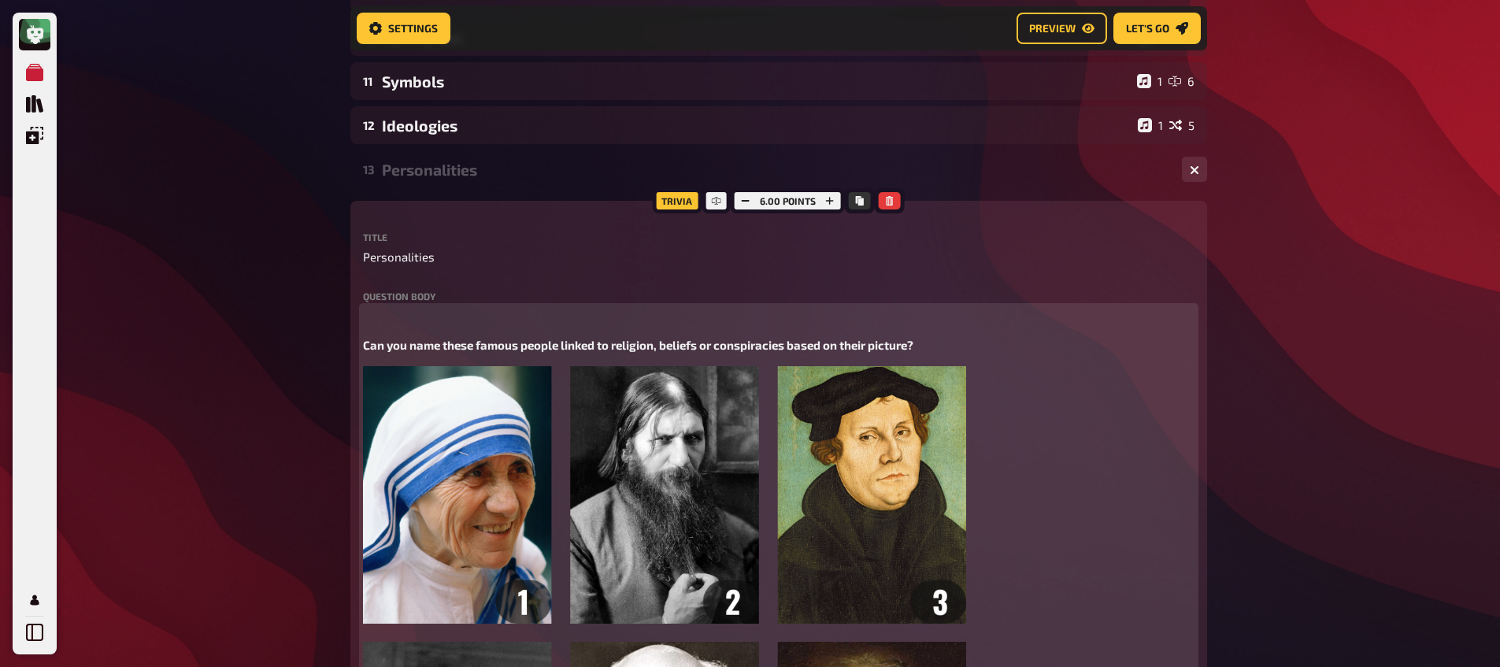
click at [375, 307] on p "﻿" at bounding box center [778, 316] width 831 height 18
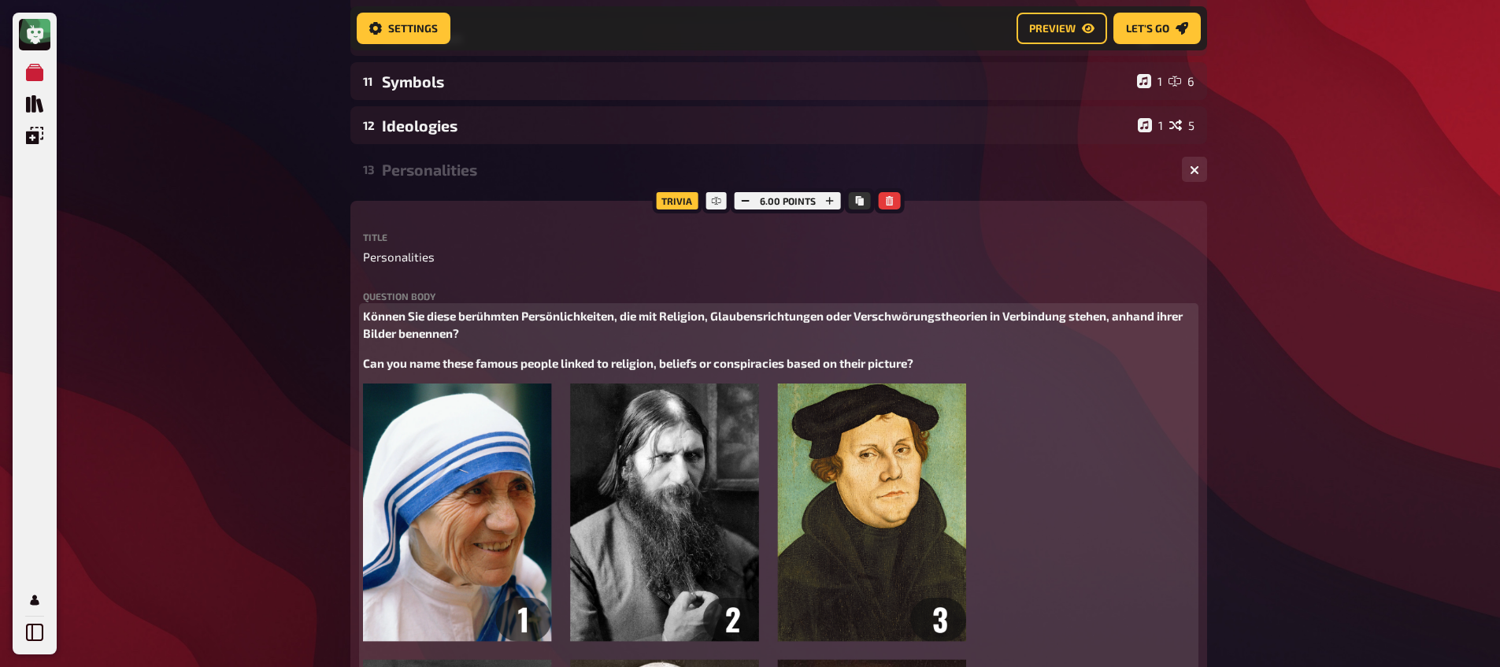
click at [447, 356] on span "Can you name these famous people linked to religion, beliefs or conspiracies ba…" at bounding box center [638, 363] width 550 height 14
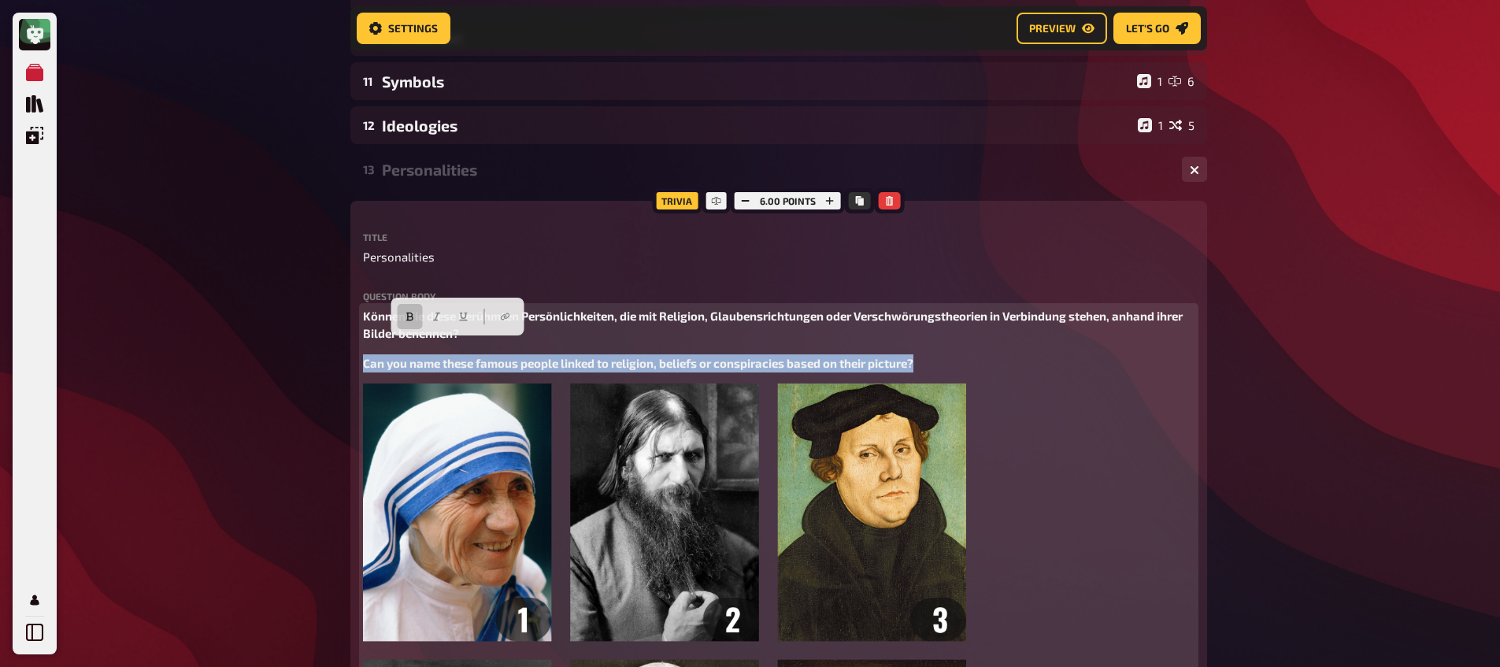
click at [447, 356] on span "Can you name these famous people linked to religion, beliefs or conspiracies ba…" at bounding box center [638, 363] width 550 height 14
click at [594, 319] on icon "button" at bounding box center [591, 317] width 7 height 9
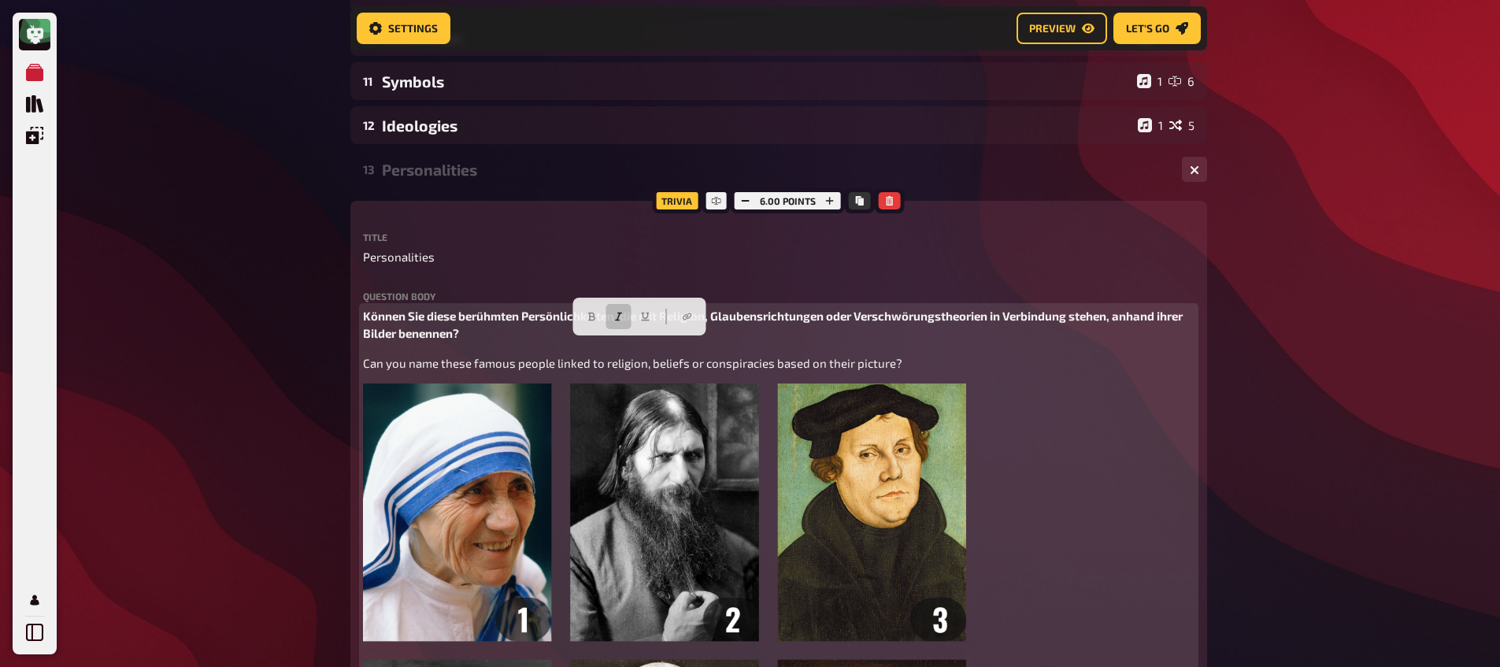
click at [616, 317] on icon "button" at bounding box center [618, 316] width 9 height 9
click at [471, 316] on p "Können Sie diese berühmten Persönlichkeiten, die mit Religion, Glaubensrichtung…" at bounding box center [778, 324] width 831 height 35
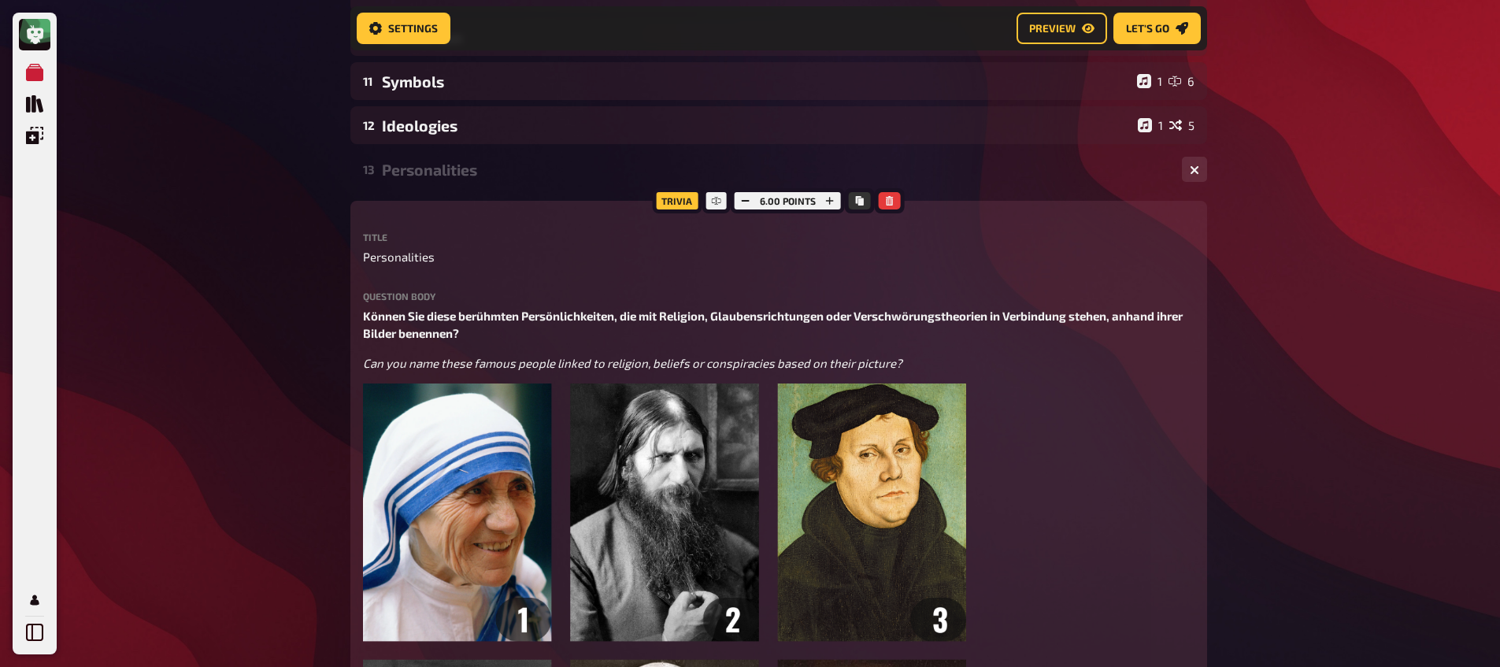
click at [412, 161] on div "Personalities" at bounding box center [775, 170] width 787 height 18
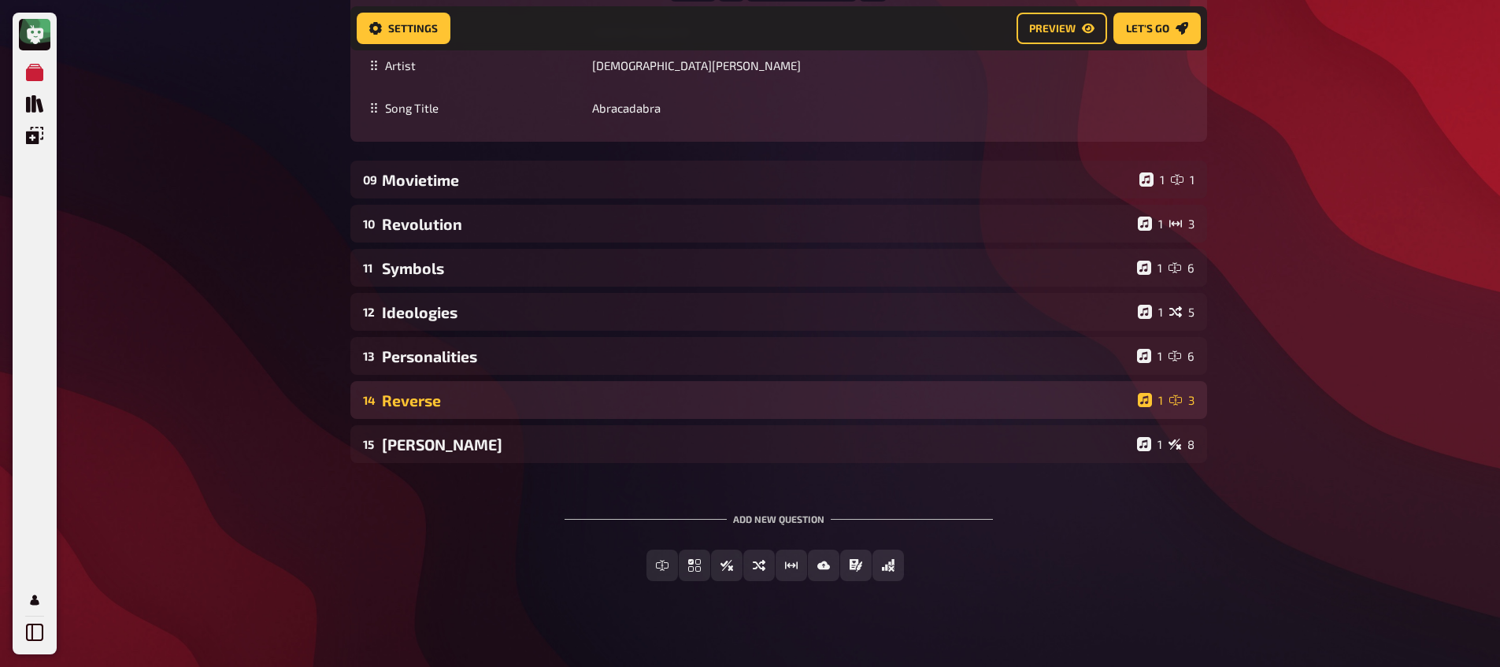
click at [443, 395] on div "14 Reverse 1 3" at bounding box center [778, 400] width 856 height 38
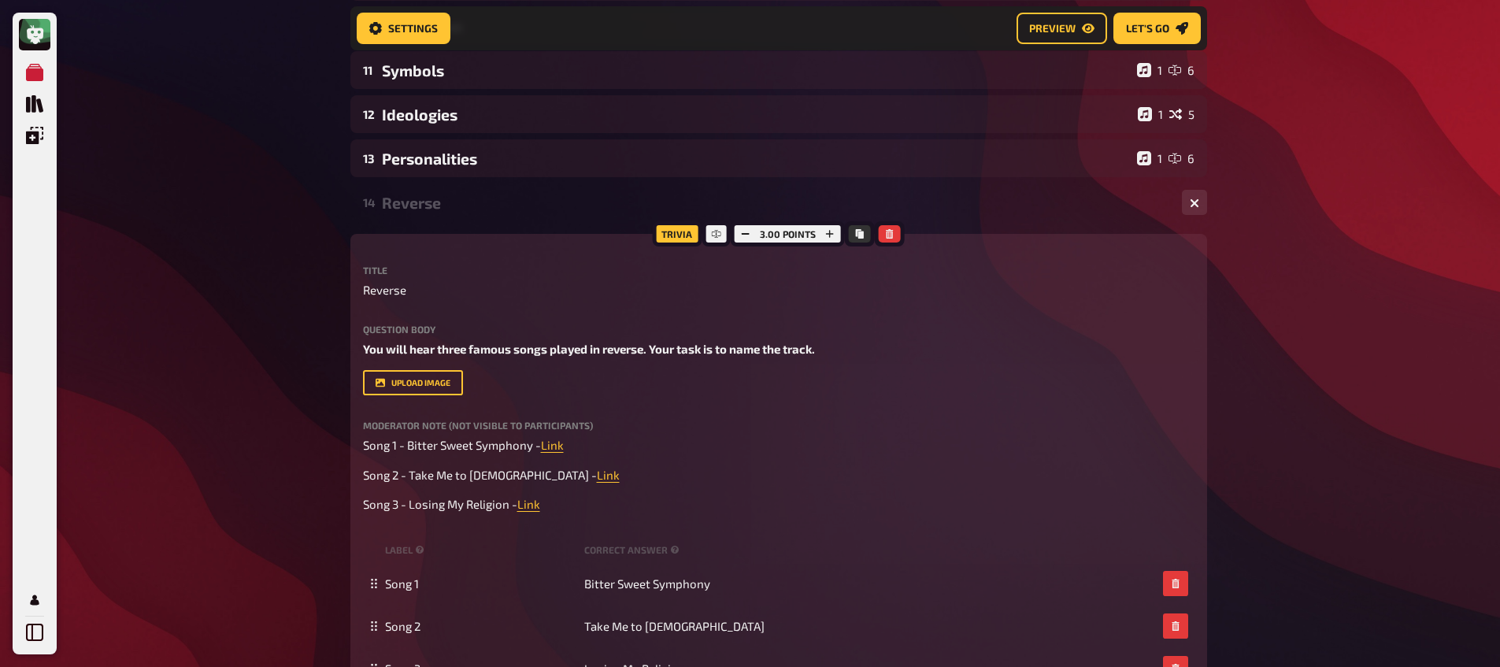
scroll to position [5609, 0]
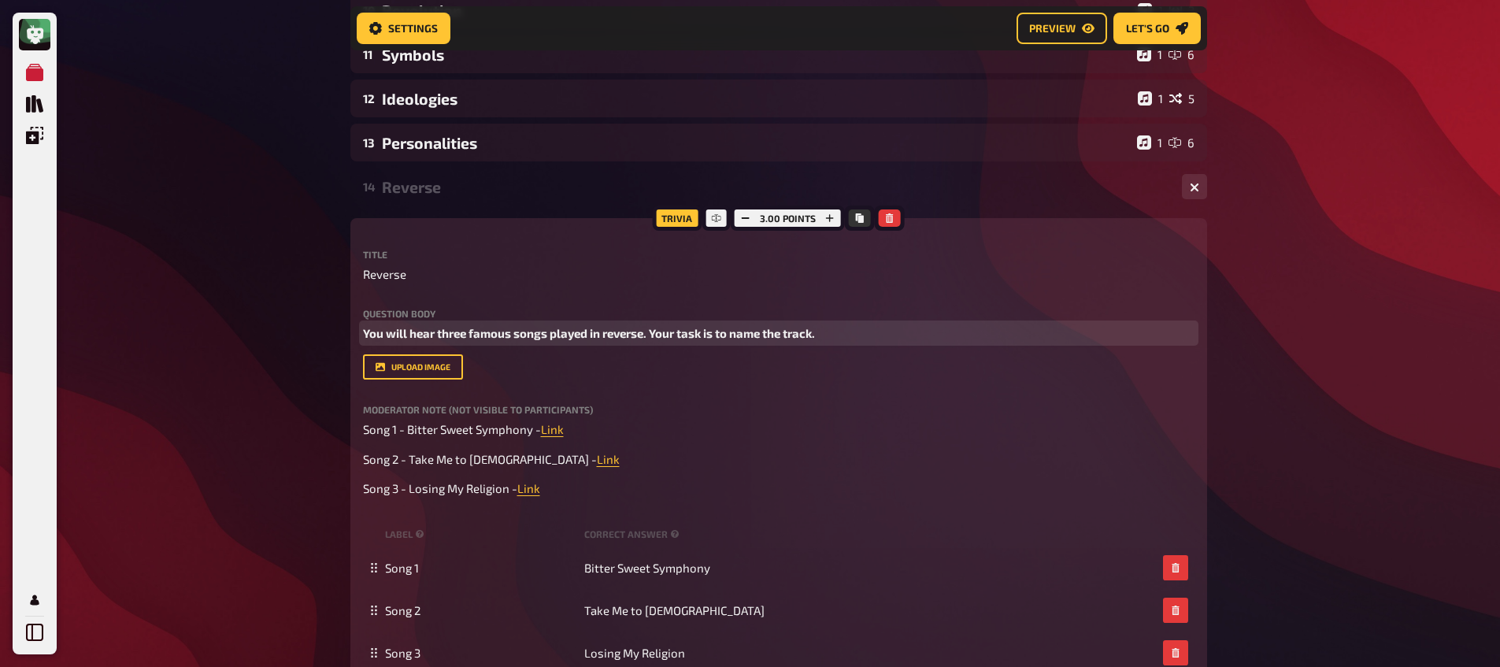
click at [442, 326] on span "You will hear three famous songs played in reverse. Your task is to name the tr…" at bounding box center [589, 333] width 452 height 14
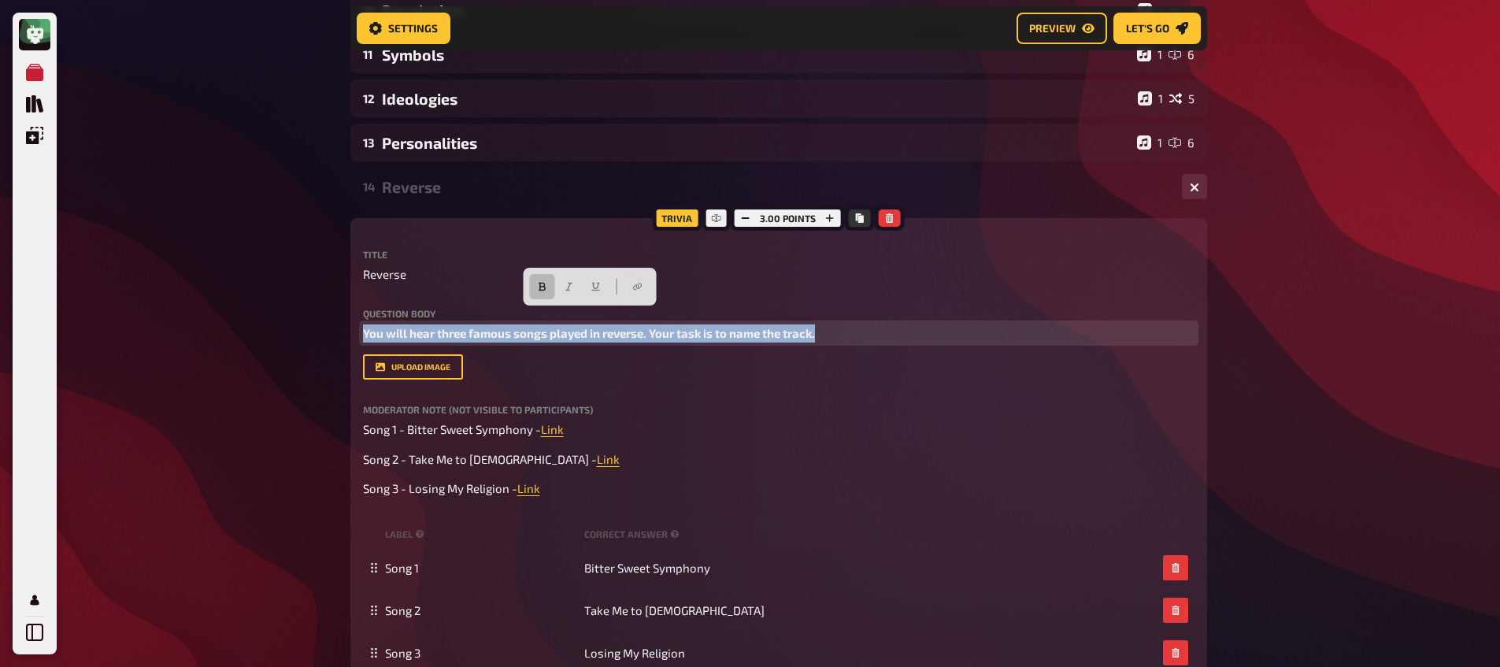
click at [442, 326] on span "You will hear three famous songs played in reverse. Your task is to name the tr…" at bounding box center [589, 333] width 452 height 14
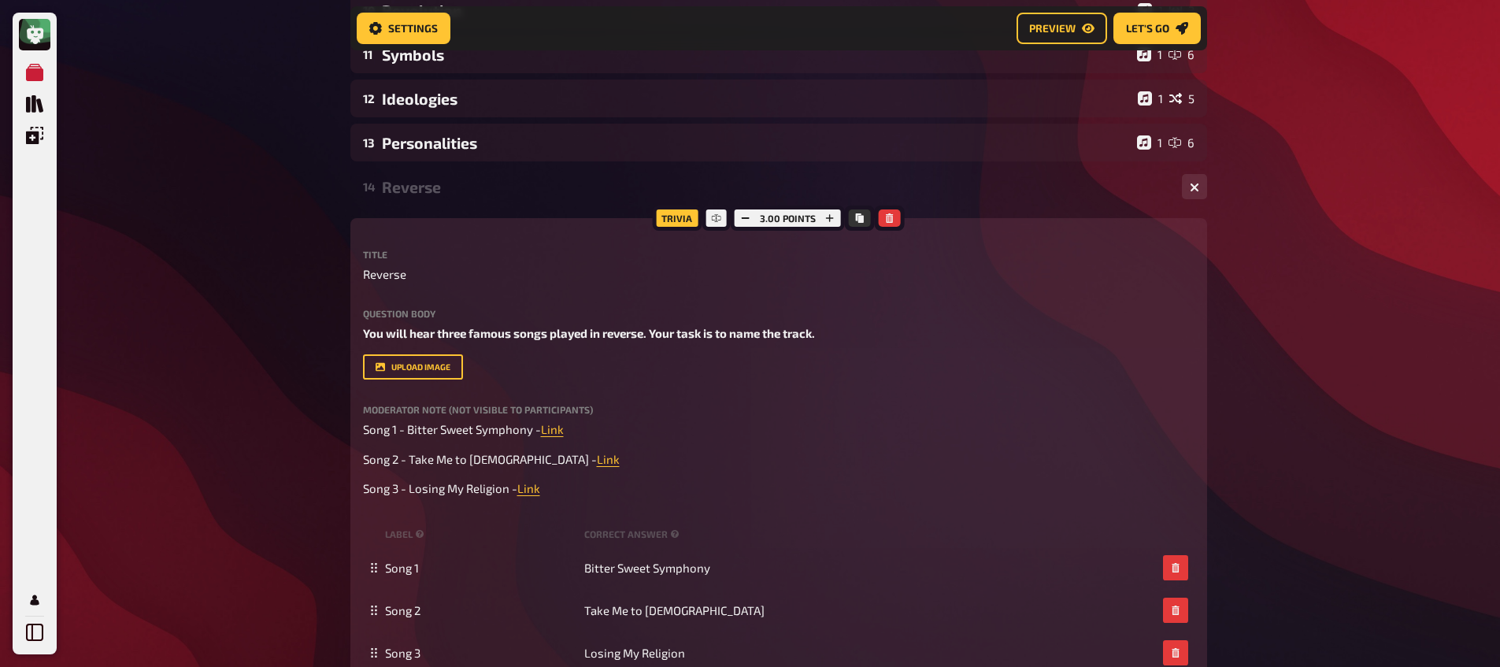
click at [361, 314] on div "Trivia 3.00 points Title Reverse Question body You will hear three famous songs…" at bounding box center [778, 476] width 856 height 517
click at [364, 326] on span "You will hear three famous songs played in reverse. Your task is to name the tr…" at bounding box center [589, 333] width 452 height 14
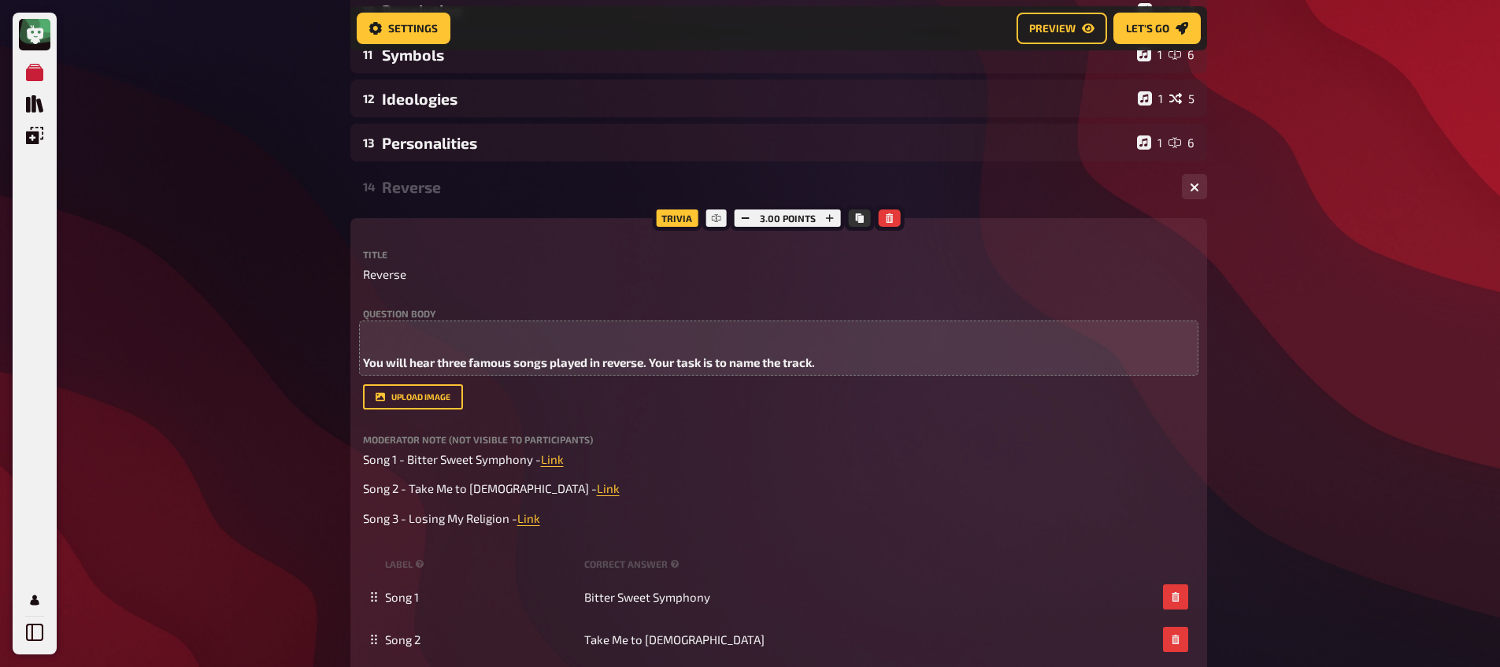
click at [369, 309] on div "Question body ﻿ You will hear three famous songs played in reverse. Your task i…" at bounding box center [778, 340] width 831 height 63
click at [379, 324] on p "﻿" at bounding box center [778, 333] width 831 height 18
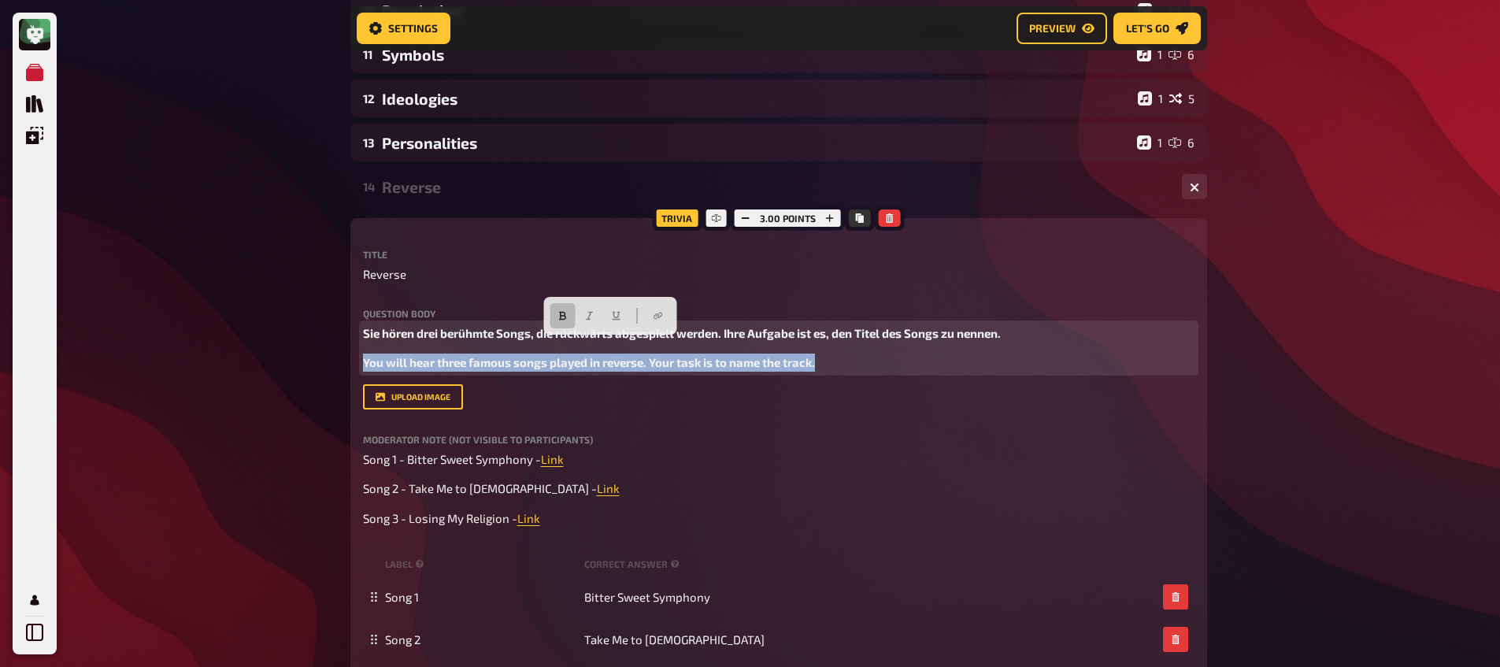
drag, startPoint x: 860, startPoint y: 348, endPoint x: 340, endPoint y: 348, distance: 520.3
click at [538, 317] on icon "button" at bounding box center [542, 315] width 9 height 9
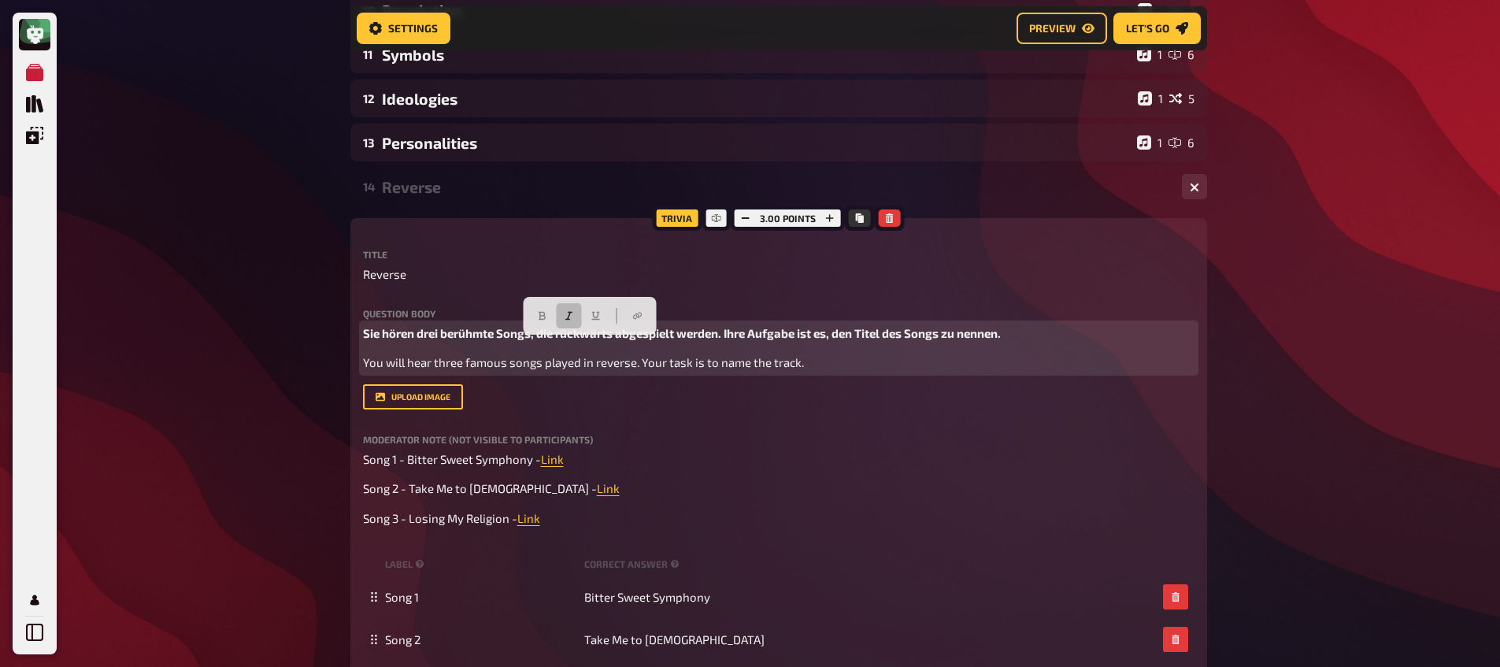
click at [574, 314] on button "button" at bounding box center [569, 315] width 25 height 25
click at [438, 326] on span "Sie hören drei berühmte Songs, die rückwärts abgespielt werden. Ihre Aufgabe is…" at bounding box center [682, 333] width 638 height 14
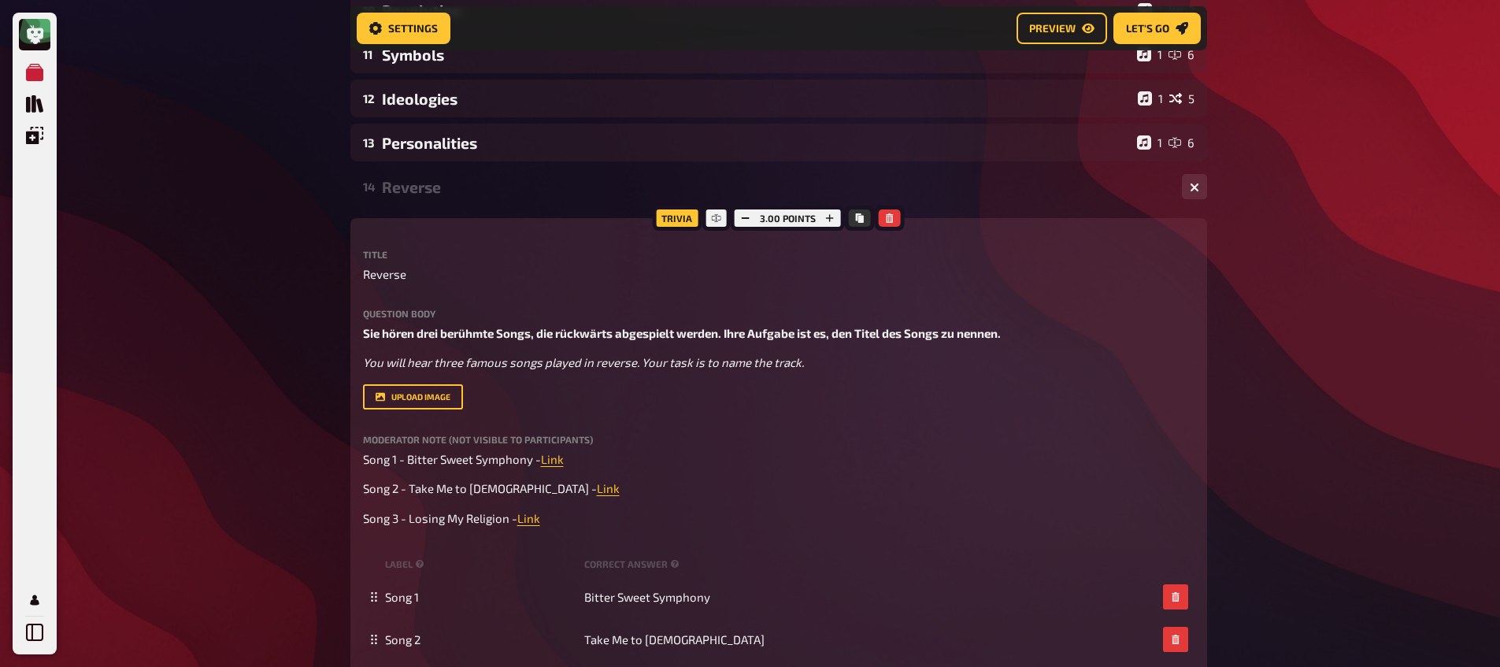
click at [448, 179] on div "Reverse" at bounding box center [775, 187] width 787 height 18
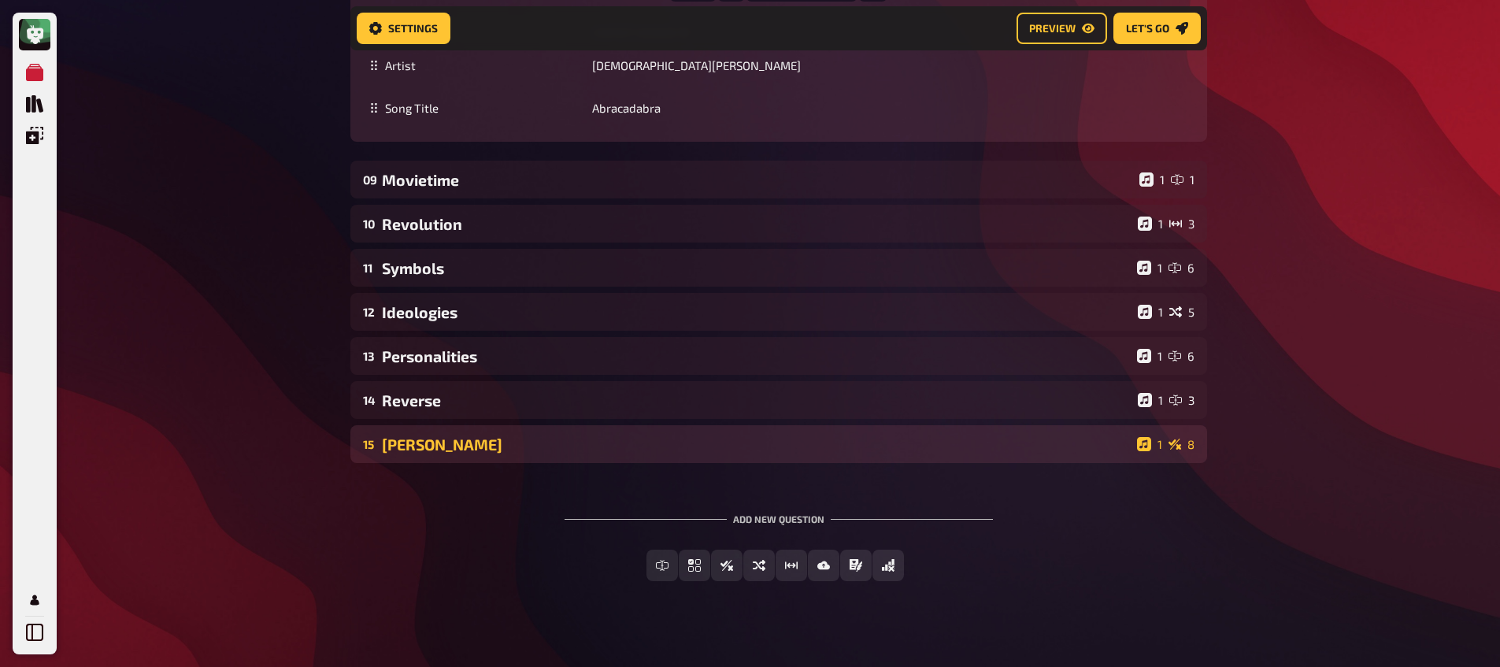
click at [445, 435] on div "[PERSON_NAME]" at bounding box center [756, 444] width 749 height 18
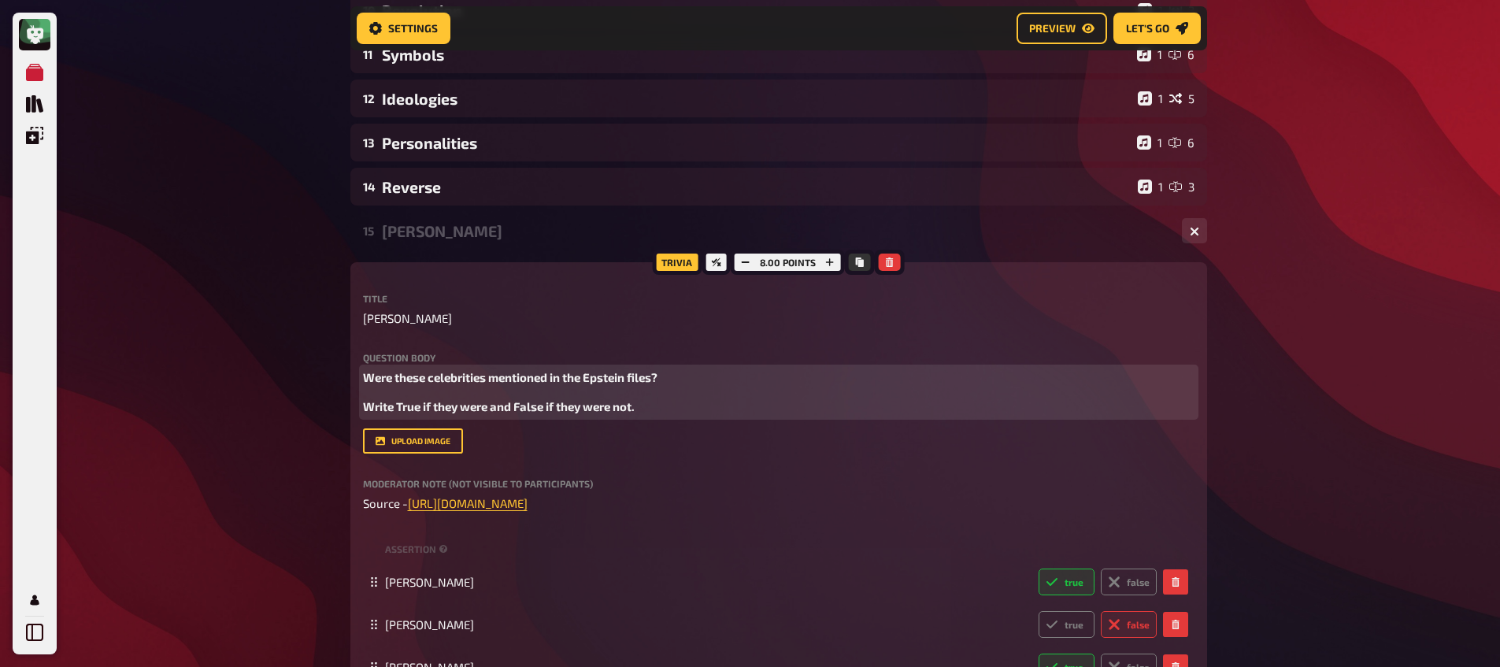
drag, startPoint x: 590, startPoint y: 395, endPoint x: 639, endPoint y: 386, distance: 49.7
click at [590, 399] on span "Write True if they were and False if they were not." at bounding box center [499, 406] width 272 height 14
click at [364, 399] on span "Write True if they were and False if they were not." at bounding box center [499, 406] width 272 height 14
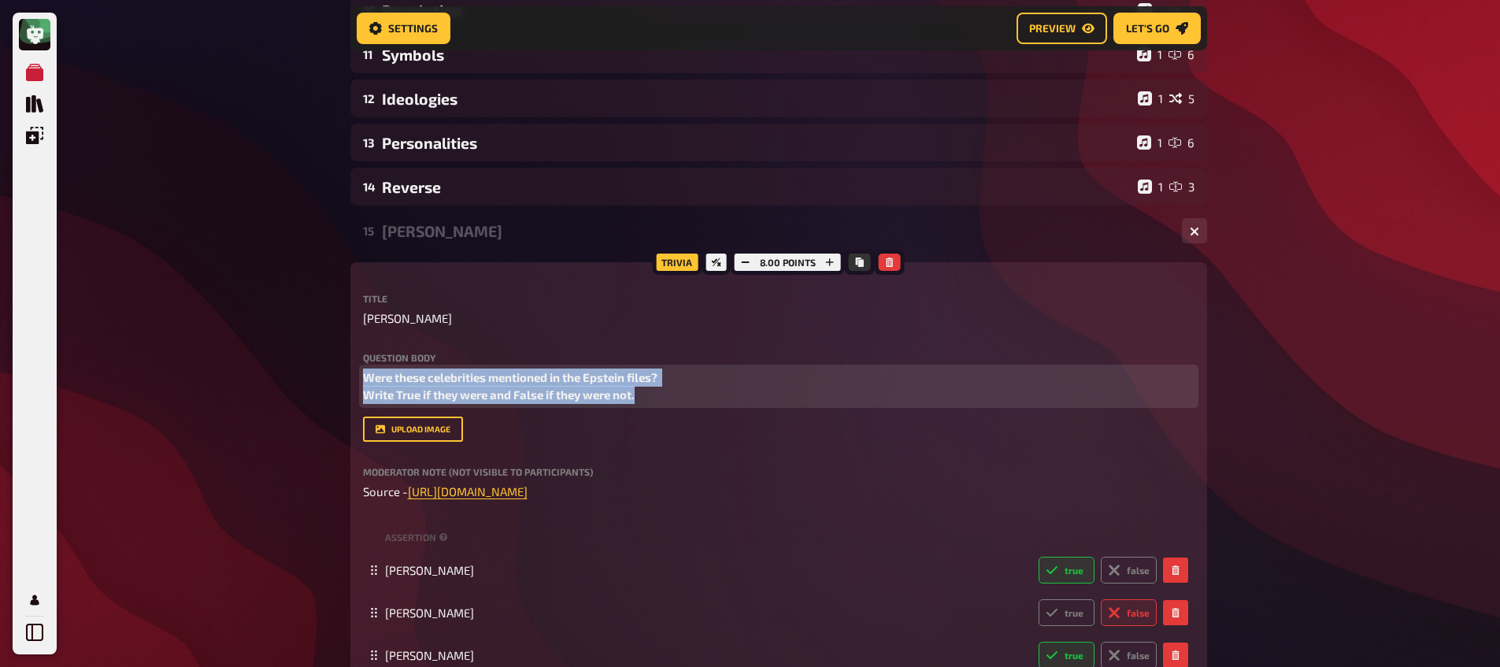
drag, startPoint x: 697, startPoint y: 375, endPoint x: 205, endPoint y: 310, distance: 497.1
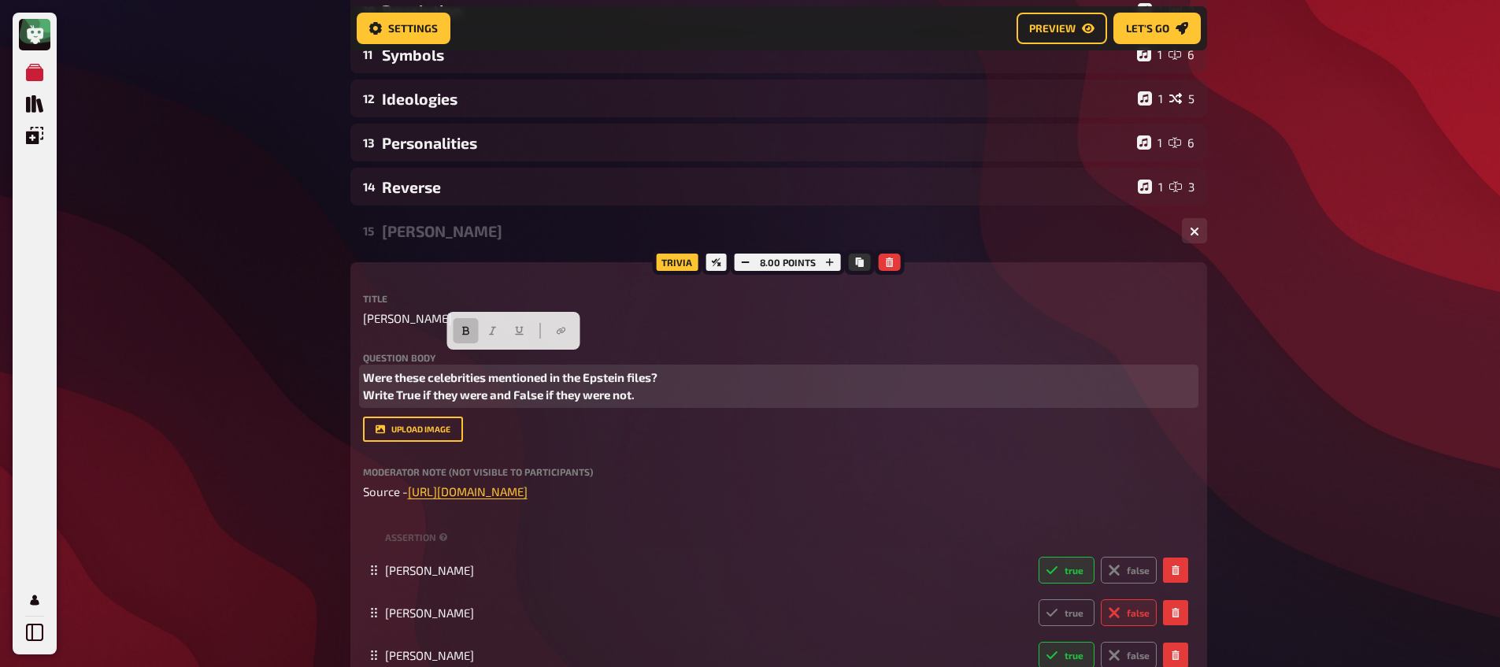
click at [364, 370] on span "Were these celebrities mentioned in the Epstein files? Write True if they were …" at bounding box center [511, 386] width 297 height 32
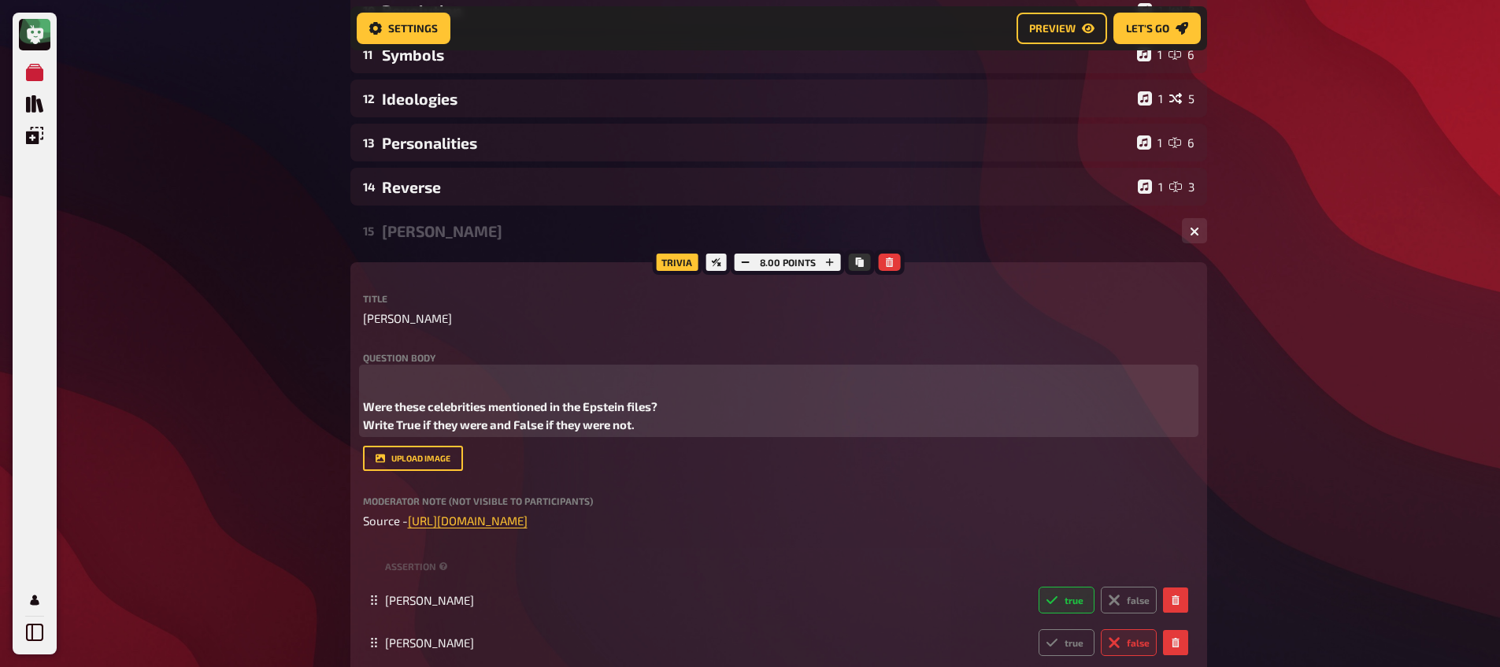
click at [394, 368] on p "﻿" at bounding box center [778, 377] width 831 height 18
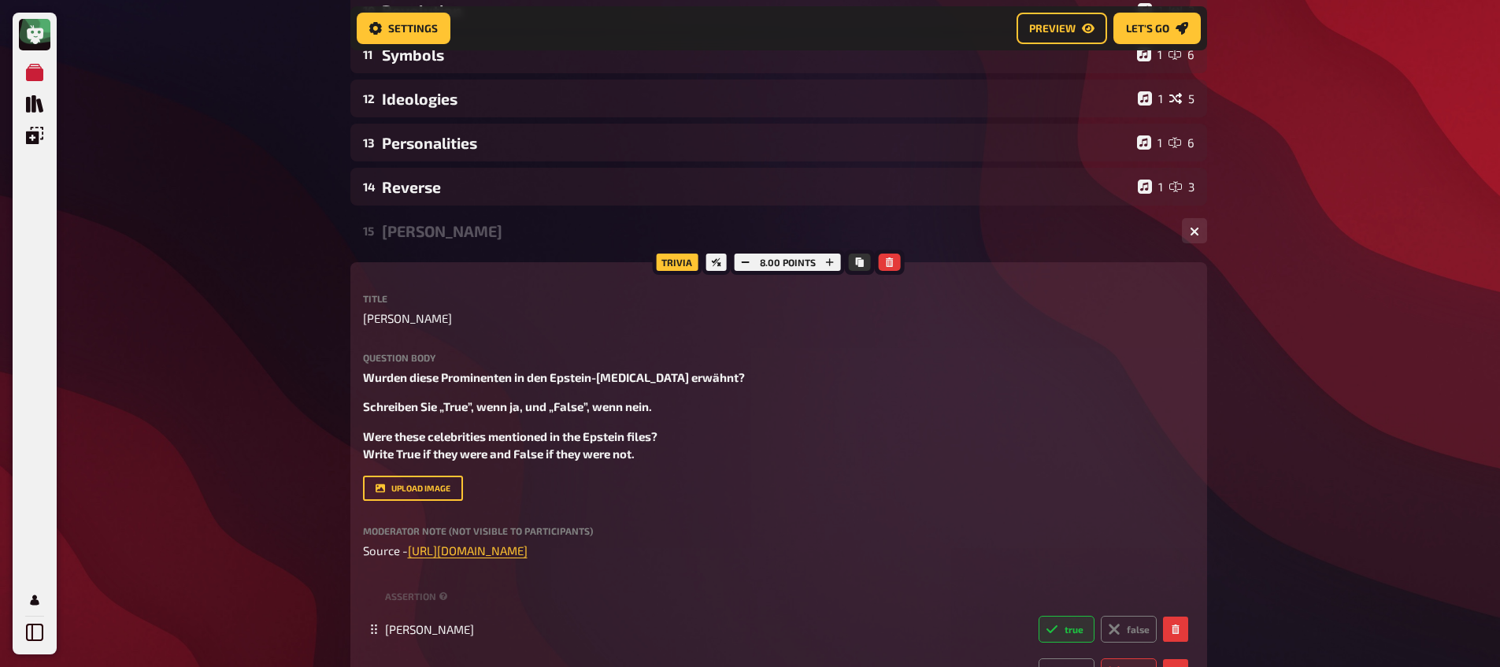
click at [360, 390] on div "Trivia 8.00 points Title [PERSON_NAME] Question body Wurden diese Prominenten i…" at bounding box center [778, 635] width 856 height 747
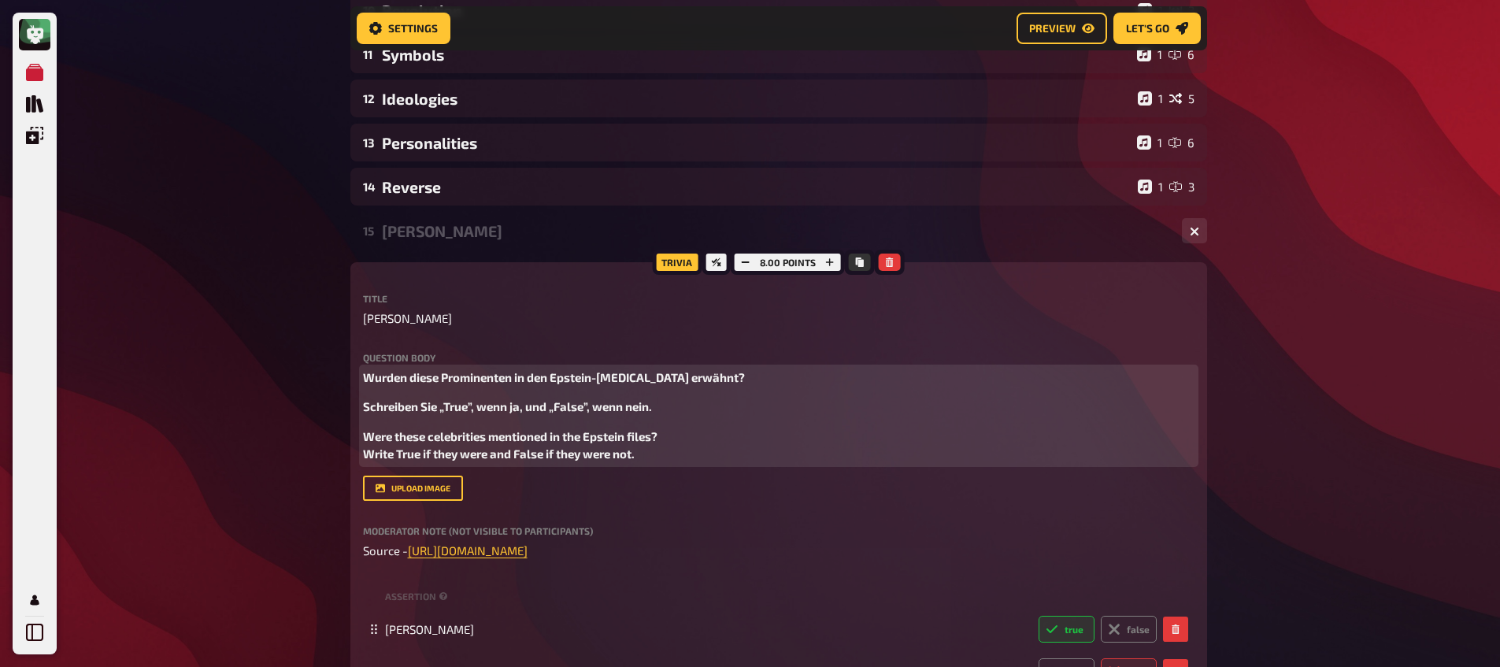
click at [365, 399] on span "Schreiben Sie „True”, wenn ja, und „False”, wenn nein." at bounding box center [507, 406] width 289 height 14
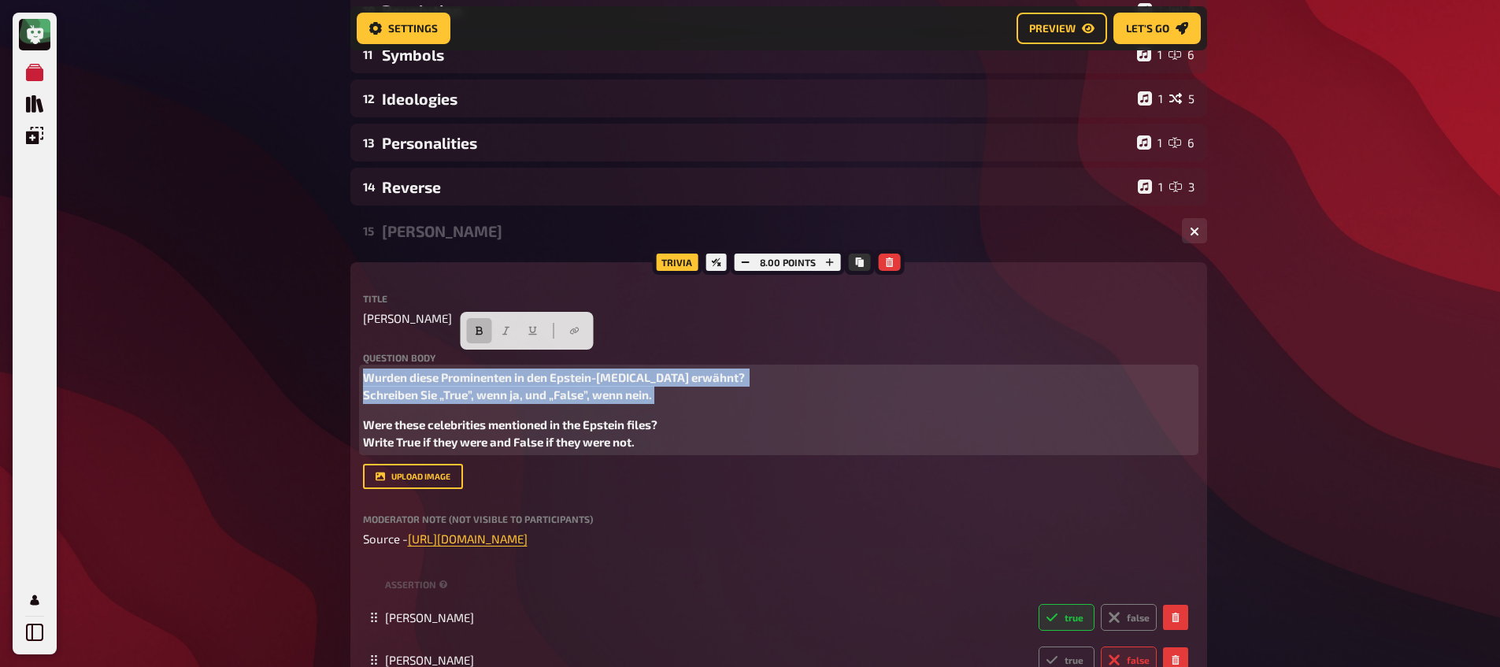
drag, startPoint x: 669, startPoint y: 389, endPoint x: 450, endPoint y: 316, distance: 230.8
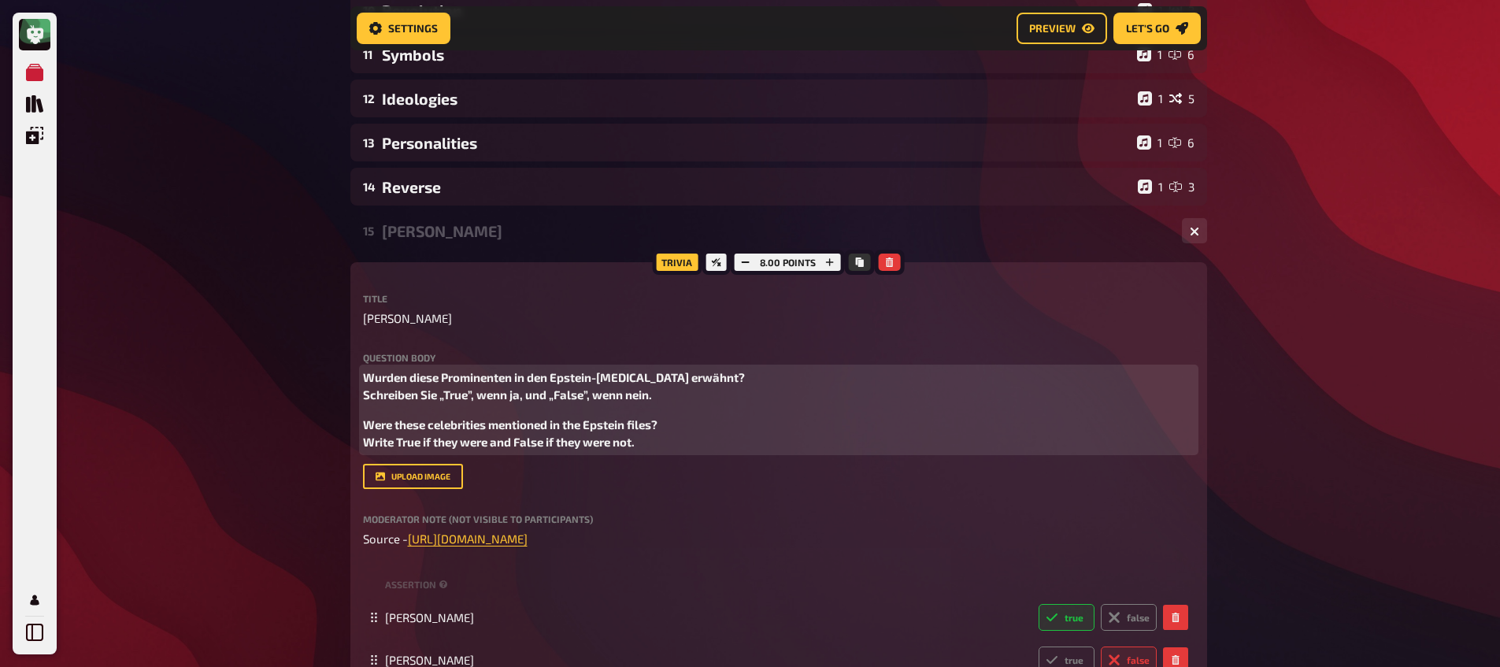
click at [590, 431] on p "Were these celebrities mentioned in the Epstein files? Write True if they were …" at bounding box center [778, 433] width 831 height 35
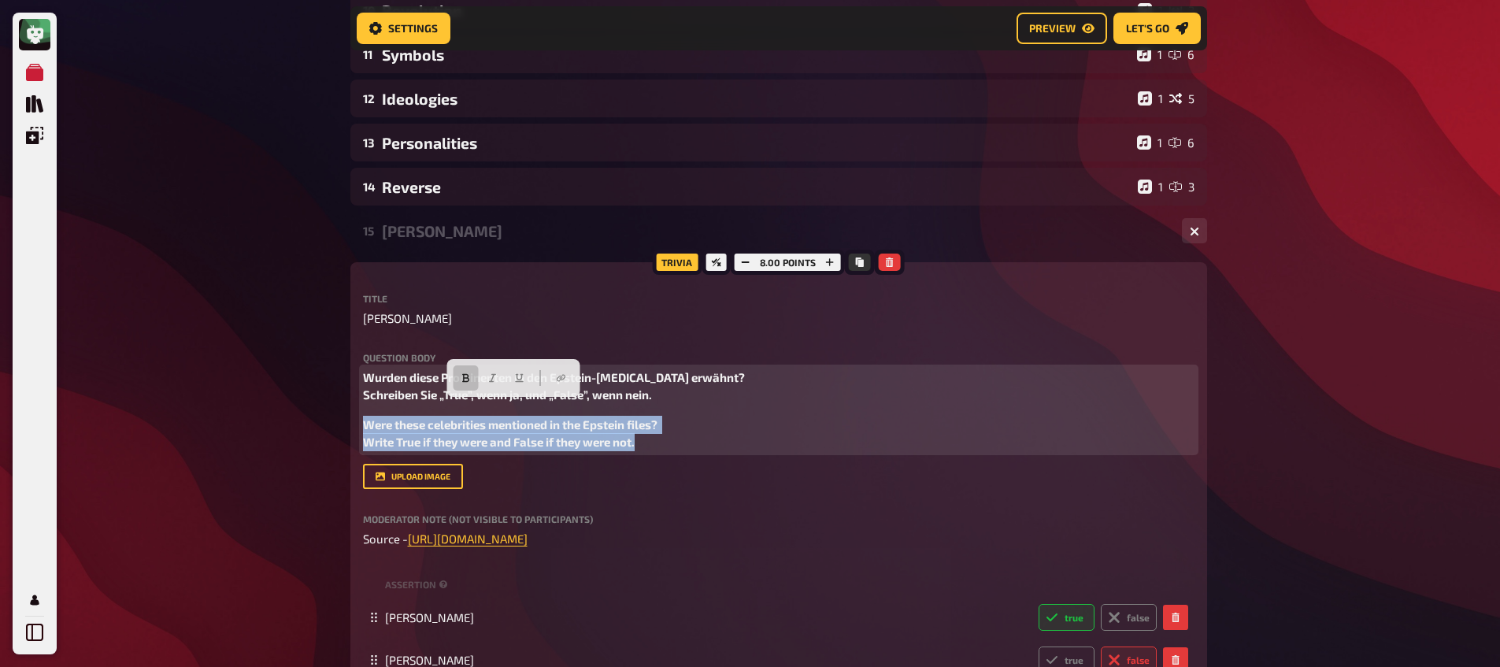
drag, startPoint x: 658, startPoint y: 426, endPoint x: 261, endPoint y: 403, distance: 398.2
click at [484, 375] on button "button" at bounding box center [492, 377] width 25 height 25
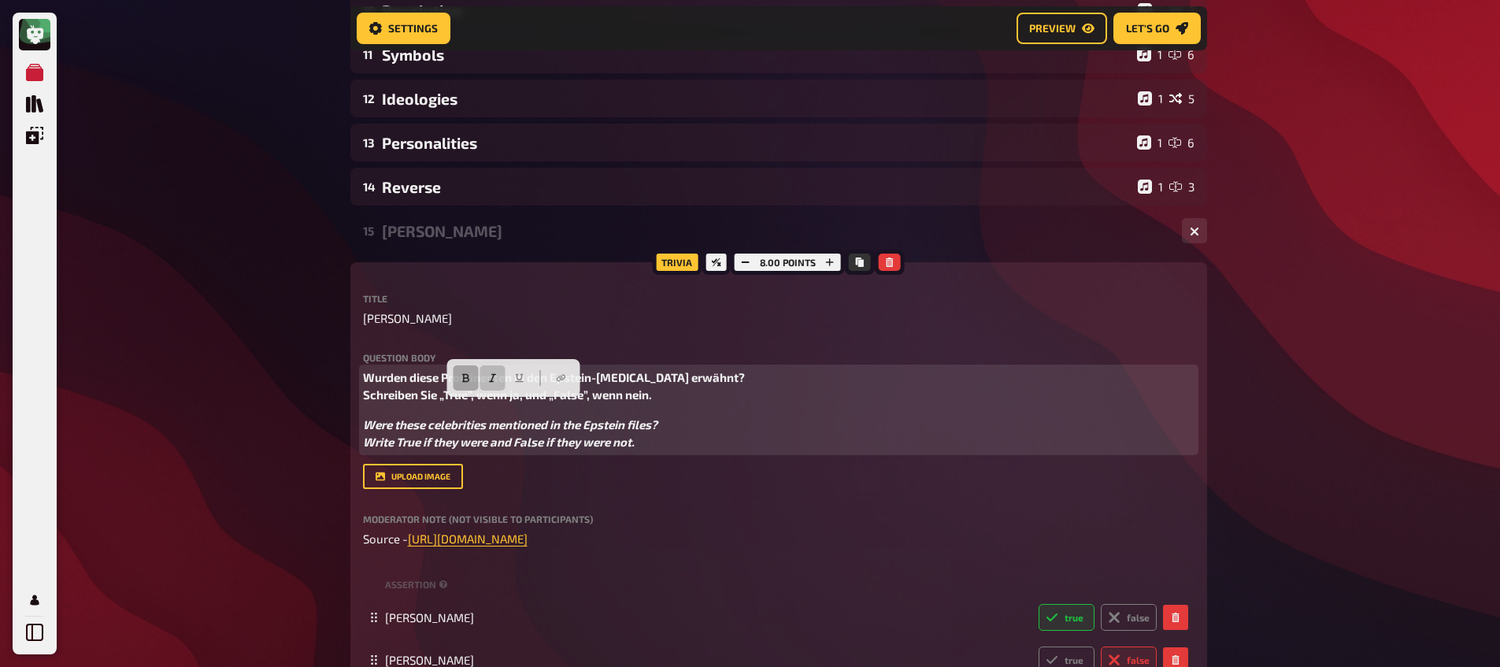
click at [460, 379] on button "button" at bounding box center [465, 377] width 25 height 25
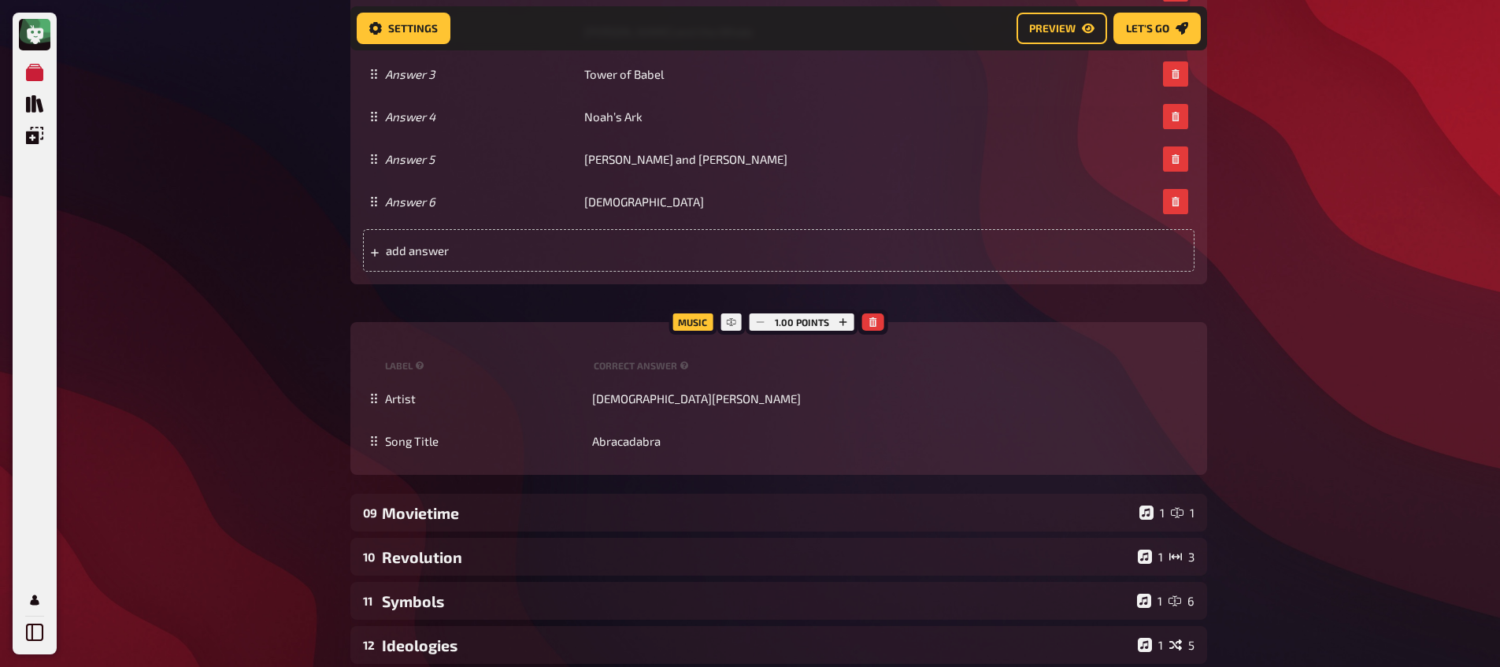
scroll to position [5407, 0]
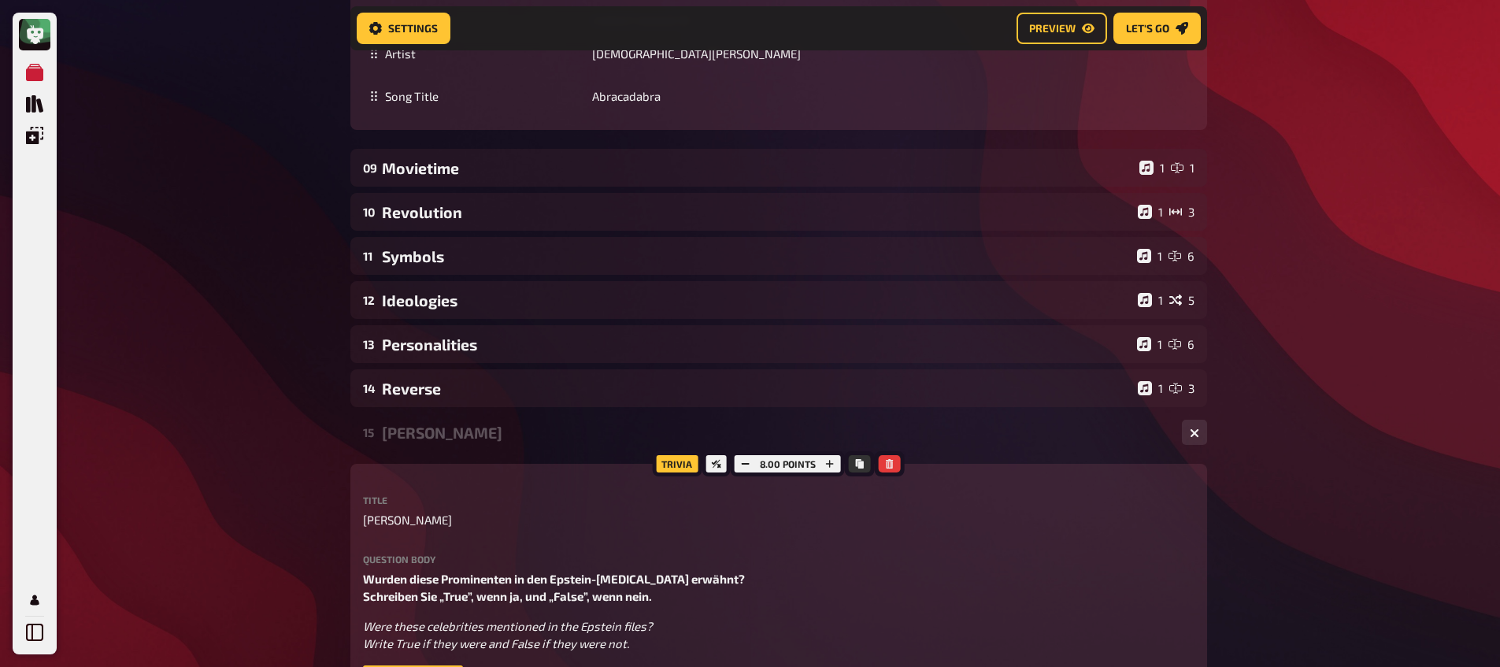
click at [451, 425] on div "15 Epstein 1 8" at bounding box center [778, 432] width 856 height 38
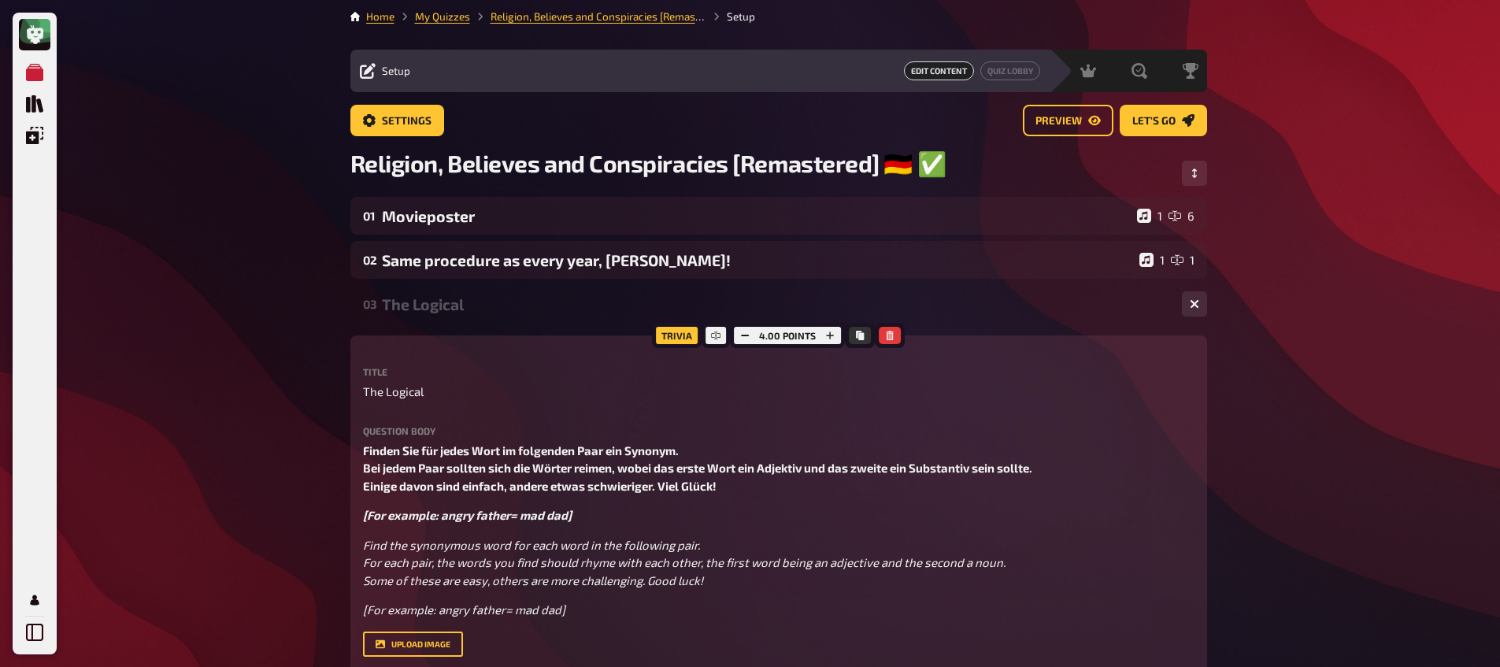
scroll to position [0, 0]
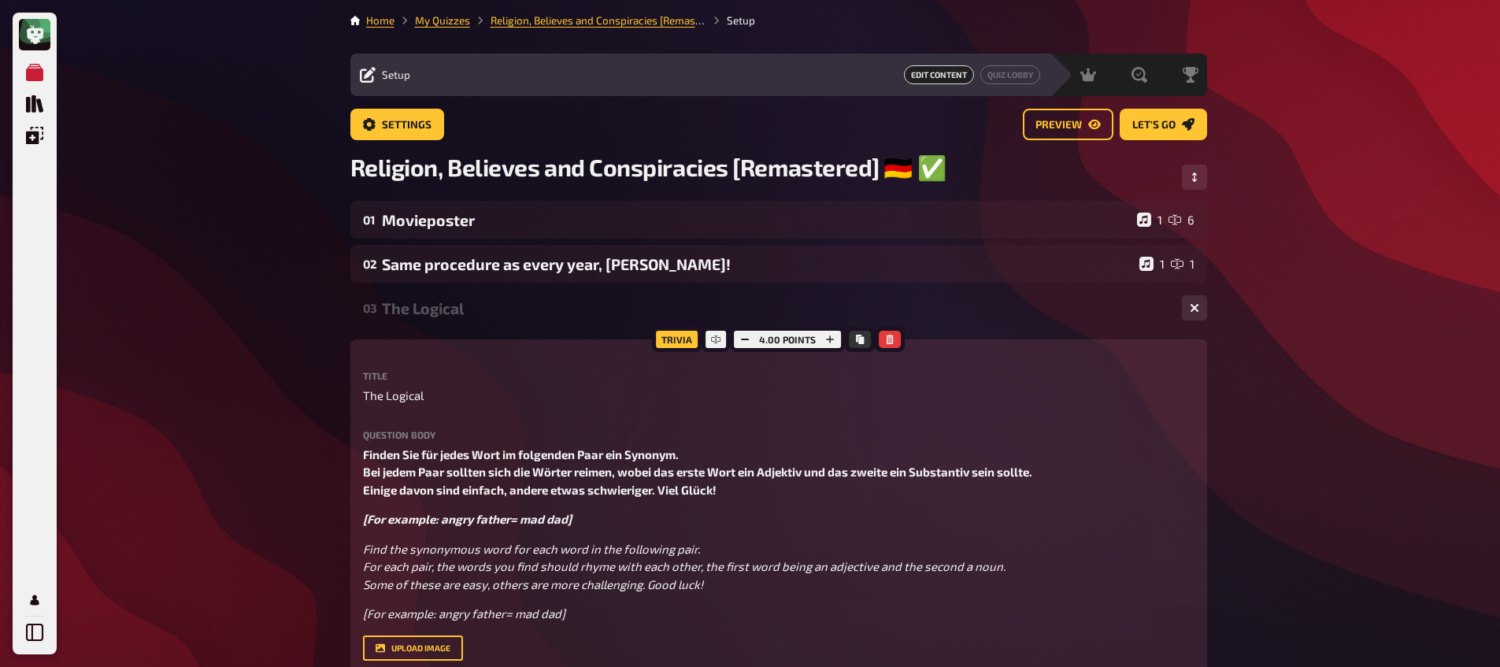
click at [490, 309] on div "The Logical" at bounding box center [775, 308] width 787 height 18
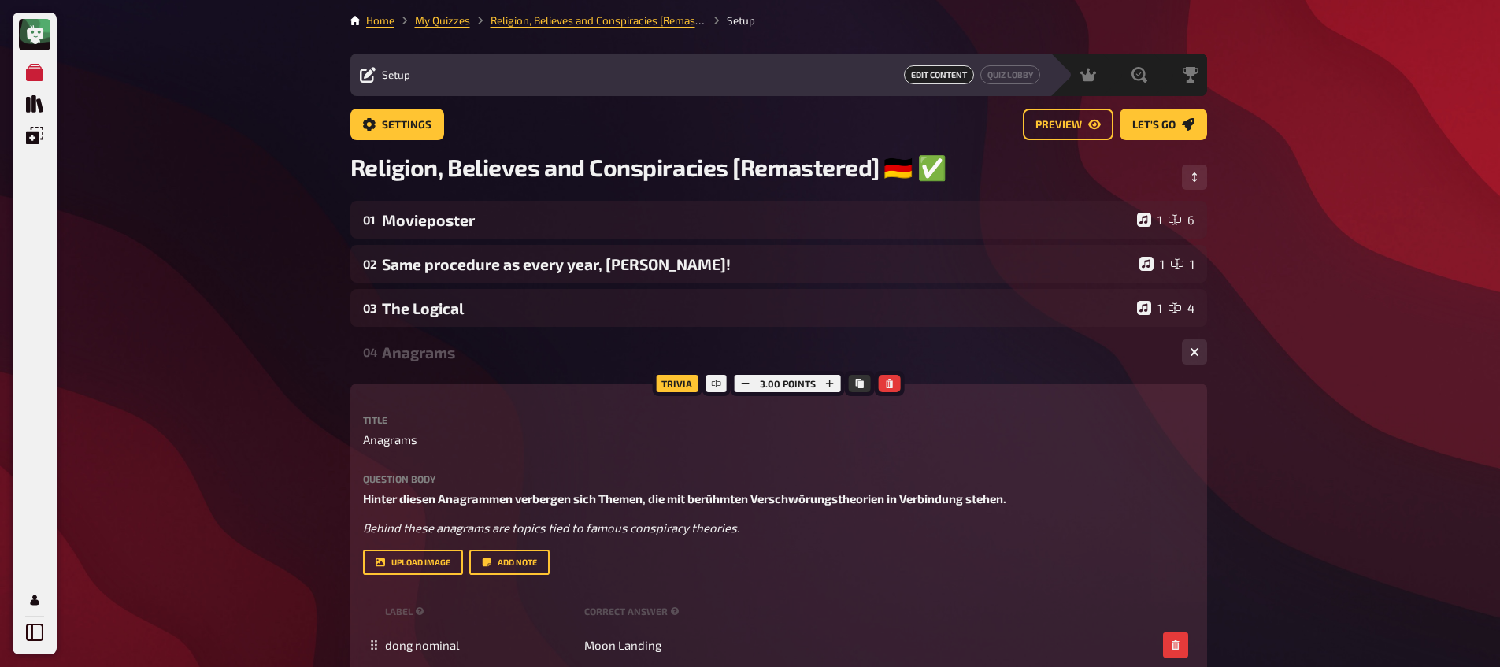
click at [474, 343] on div "04 Anagrams 1 3" at bounding box center [778, 352] width 856 height 38
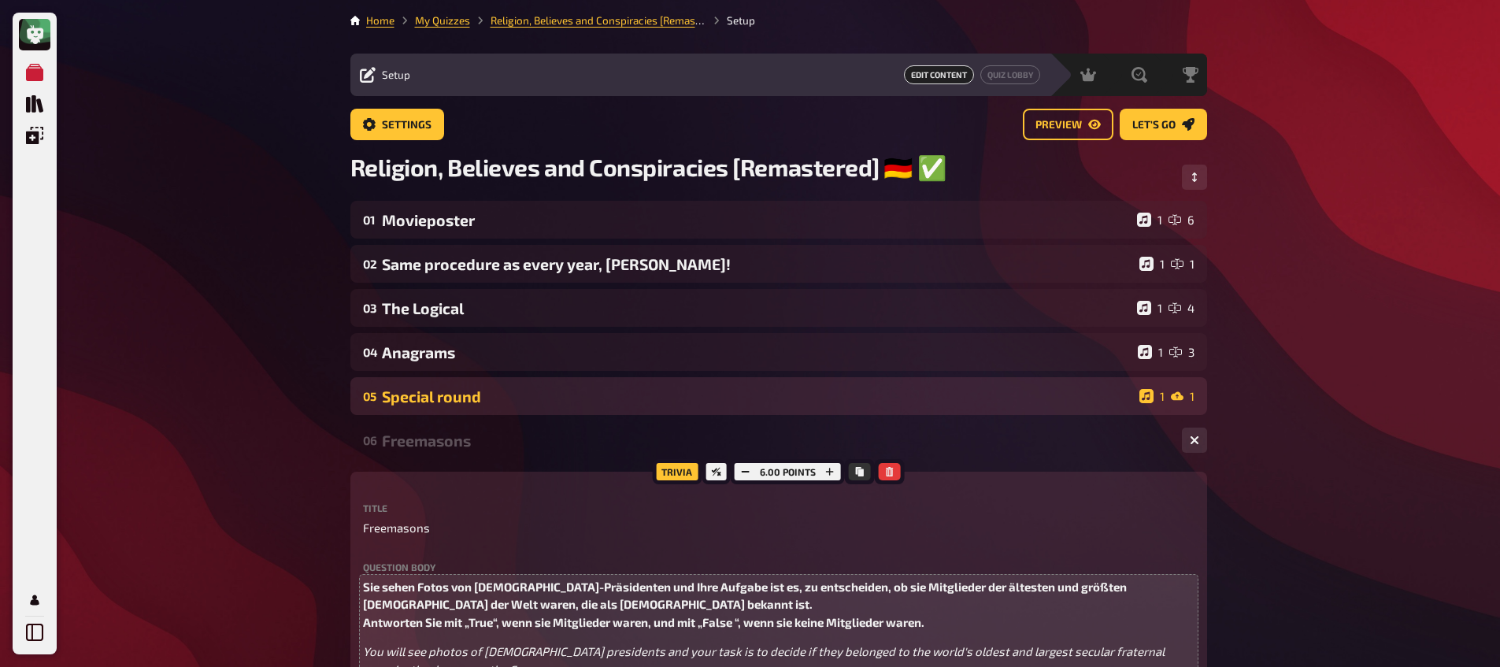
drag, startPoint x: 474, startPoint y: 383, endPoint x: 475, endPoint y: 392, distance: 9.6
click at [474, 383] on div "05 Special round 1 1" at bounding box center [778, 396] width 856 height 38
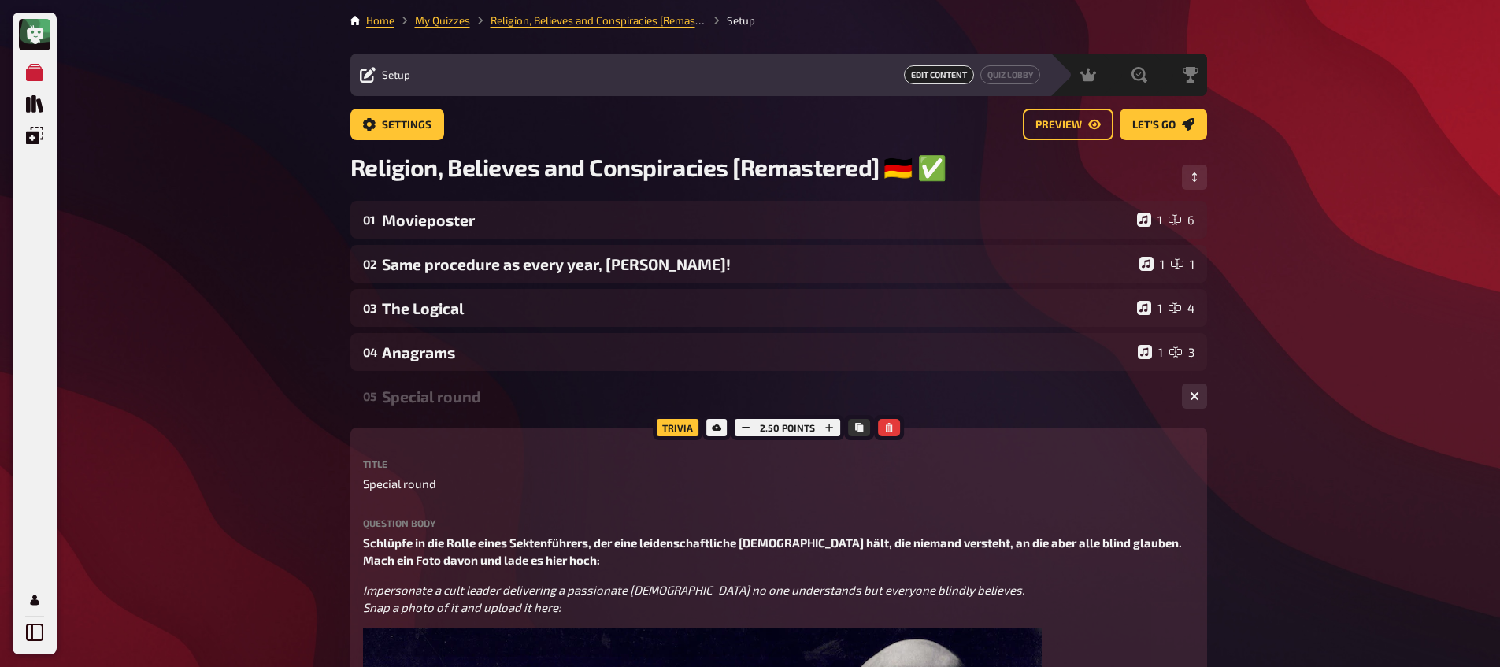
drag, startPoint x: 472, startPoint y: 391, endPoint x: 472, endPoint y: 434, distance: 42.5
click at [471, 394] on div "Special round" at bounding box center [775, 396] width 787 height 18
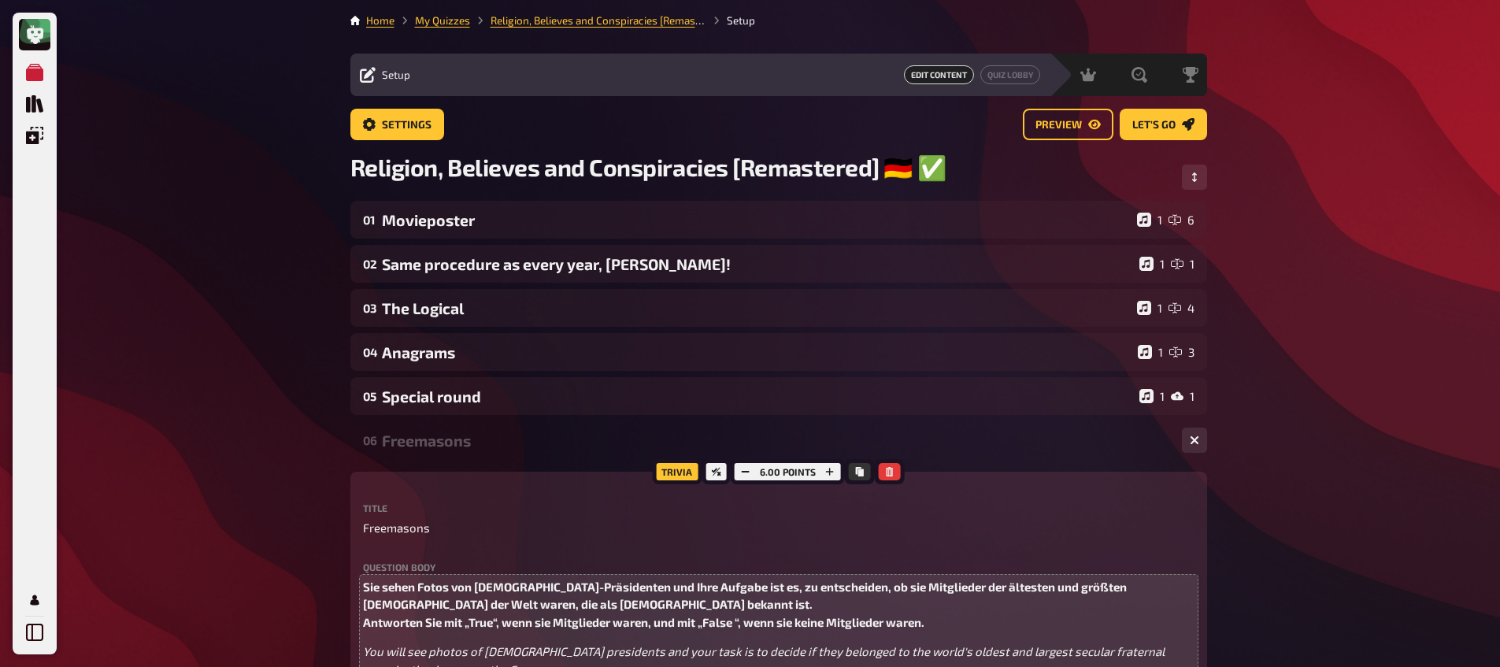
click at [468, 440] on div "Freemasons" at bounding box center [775, 440] width 787 height 18
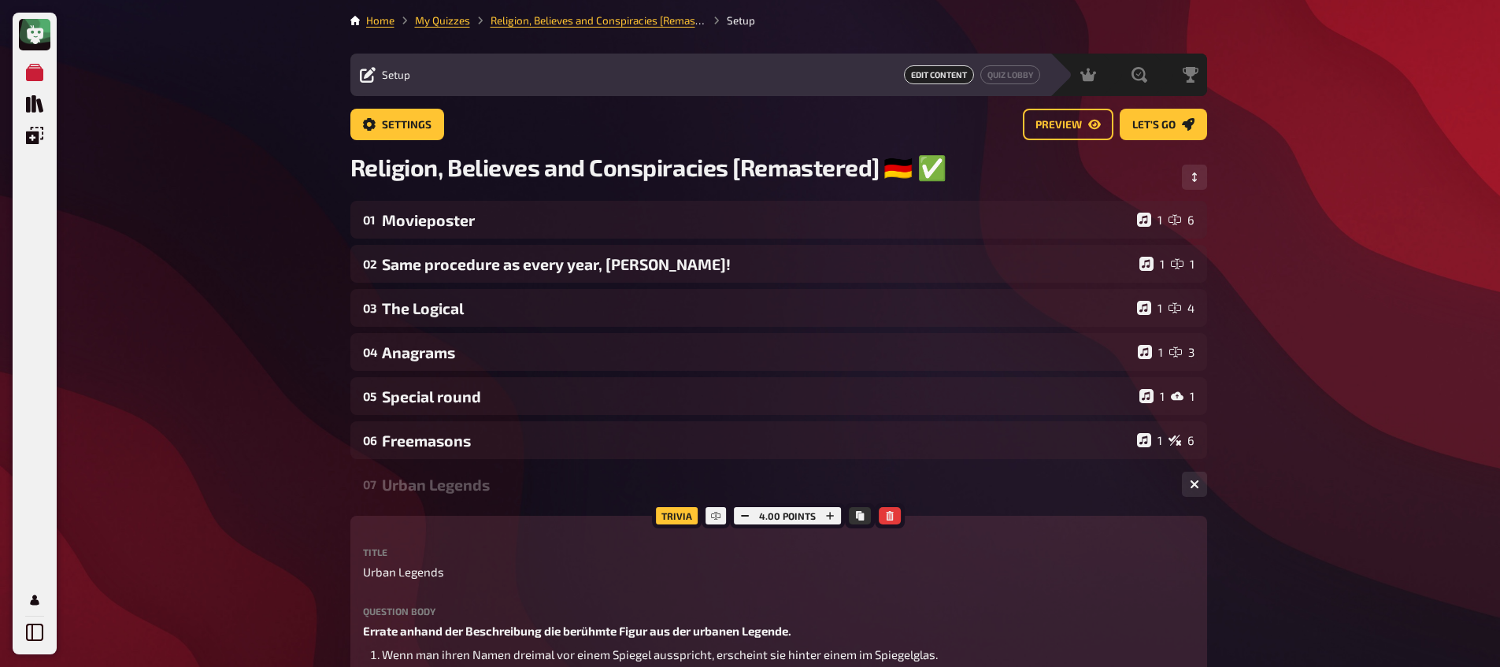
click at [470, 486] on div "Urban Legends" at bounding box center [775, 484] width 787 height 18
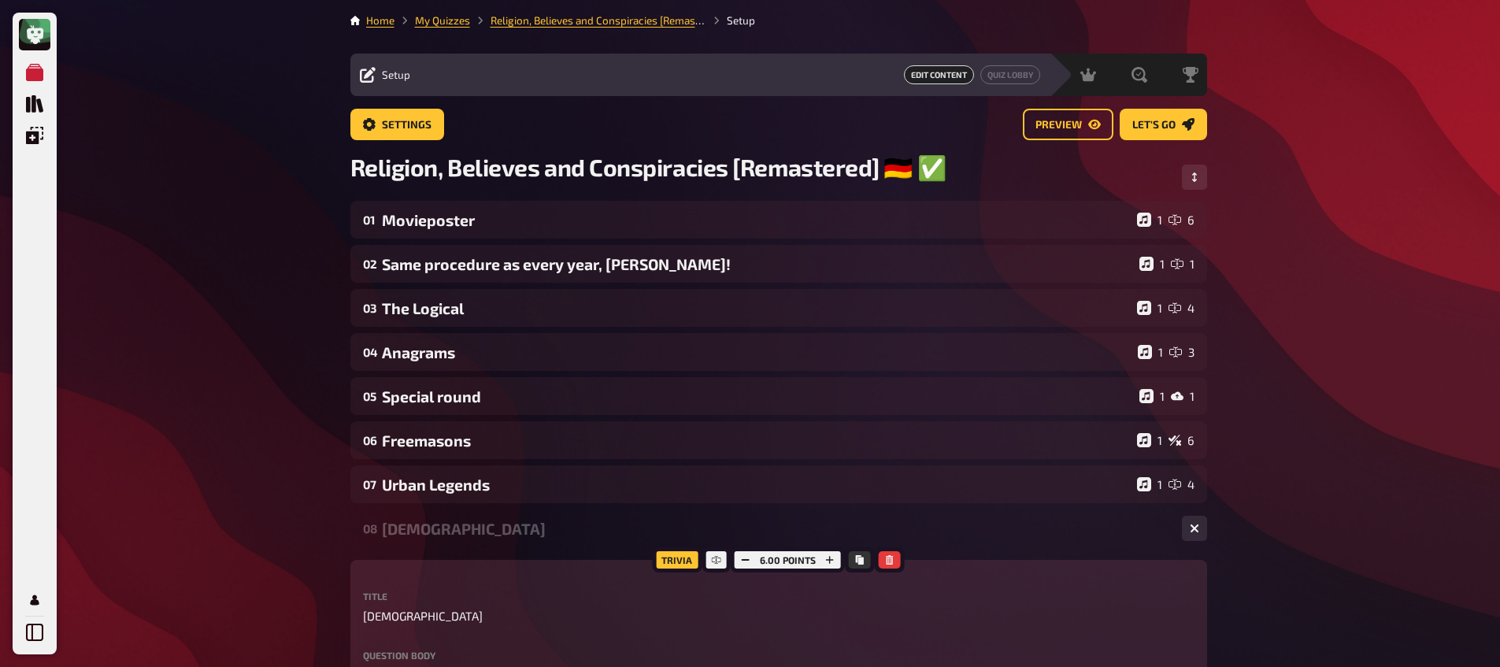
click at [461, 527] on div "[DEMOGRAPHIC_DATA]" at bounding box center [775, 529] width 787 height 18
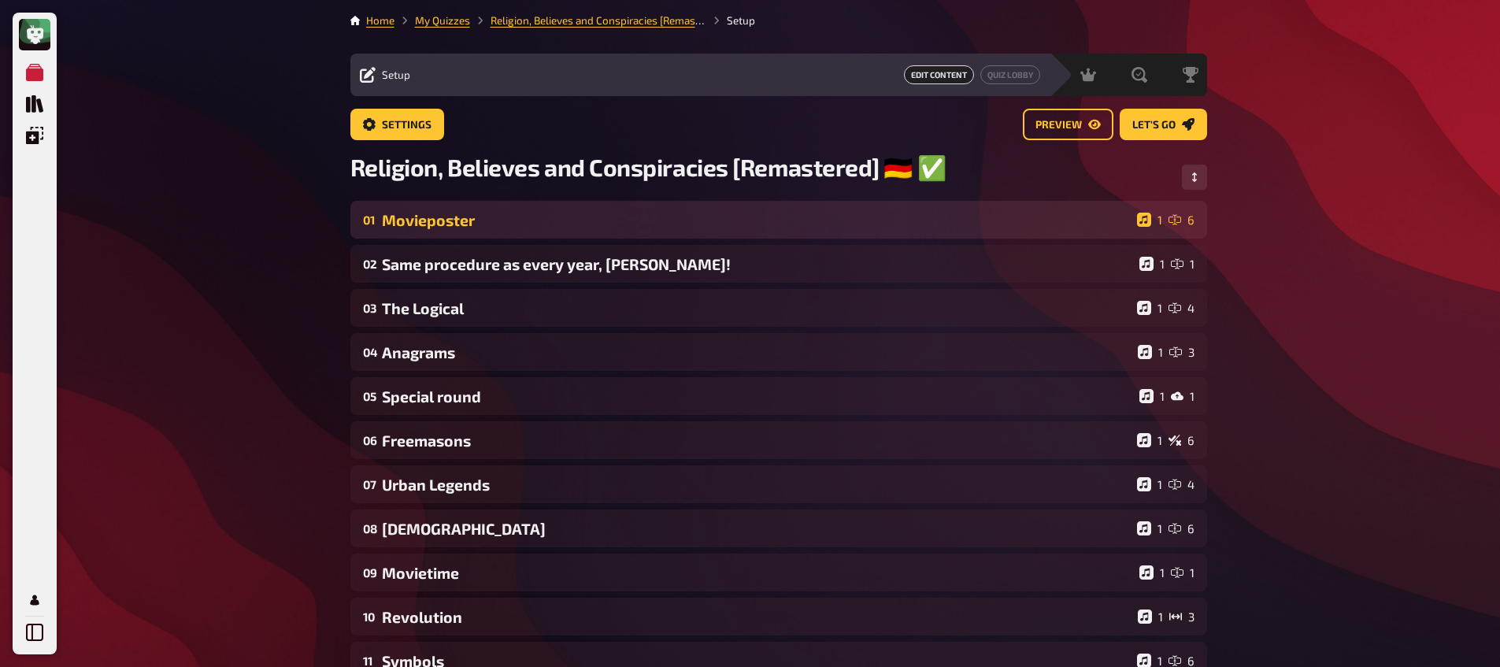
click at [486, 221] on div "Movieposter" at bounding box center [756, 220] width 749 height 18
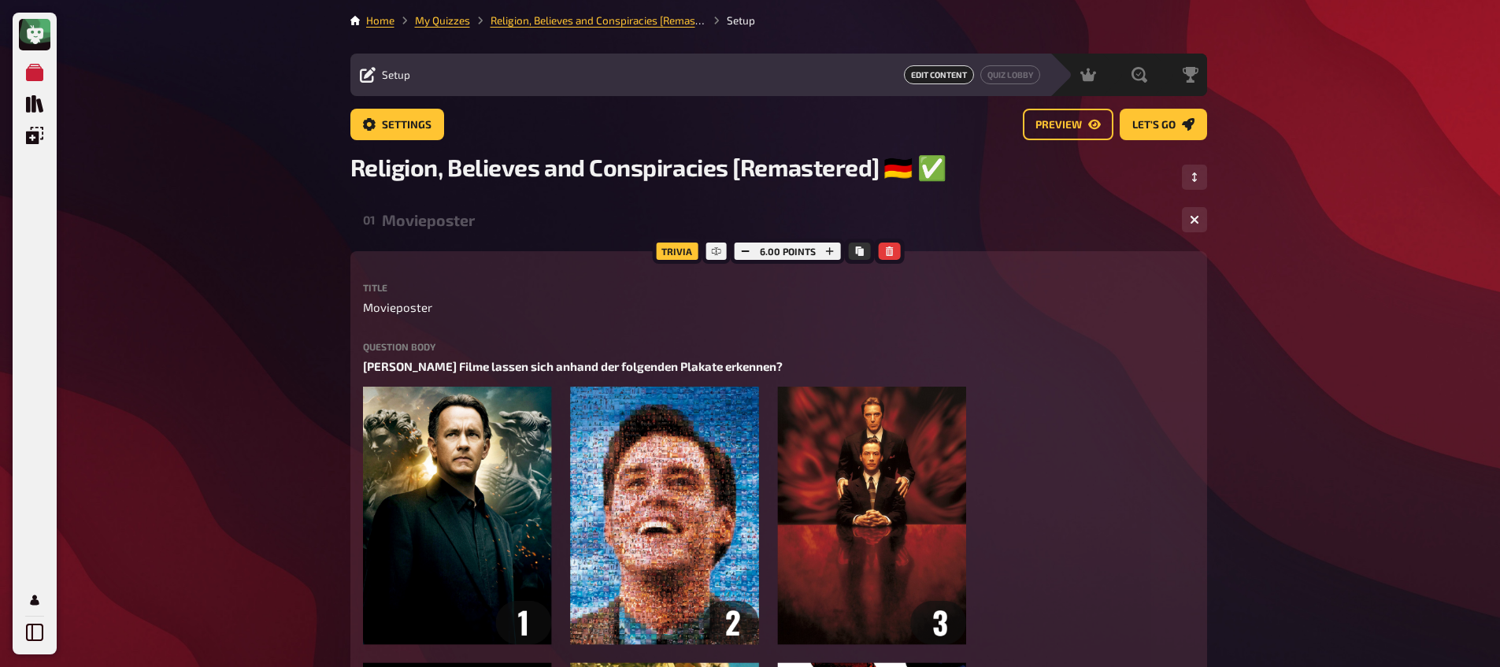
click at [449, 231] on div "01 Movieposter 1 6" at bounding box center [778, 220] width 856 height 38
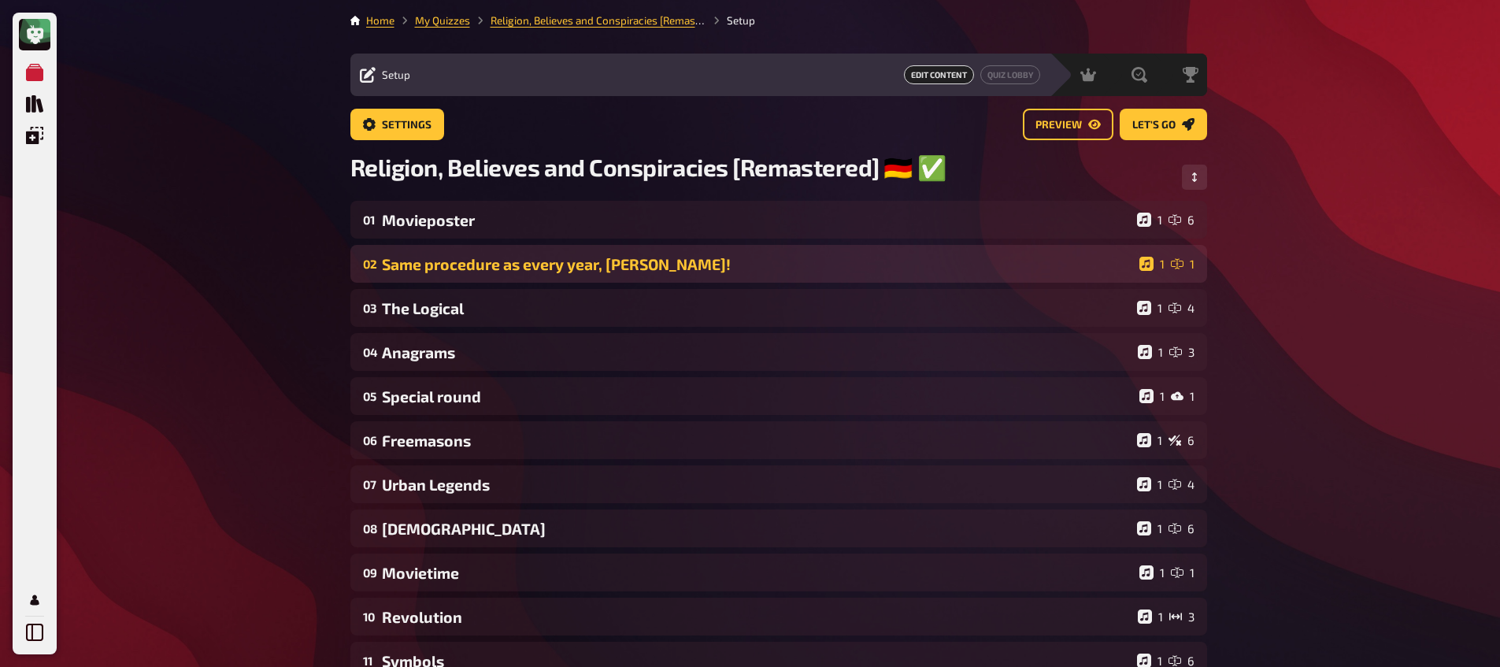
click at [449, 272] on div "Same procedure as every year, [PERSON_NAME]!" at bounding box center [757, 264] width 751 height 18
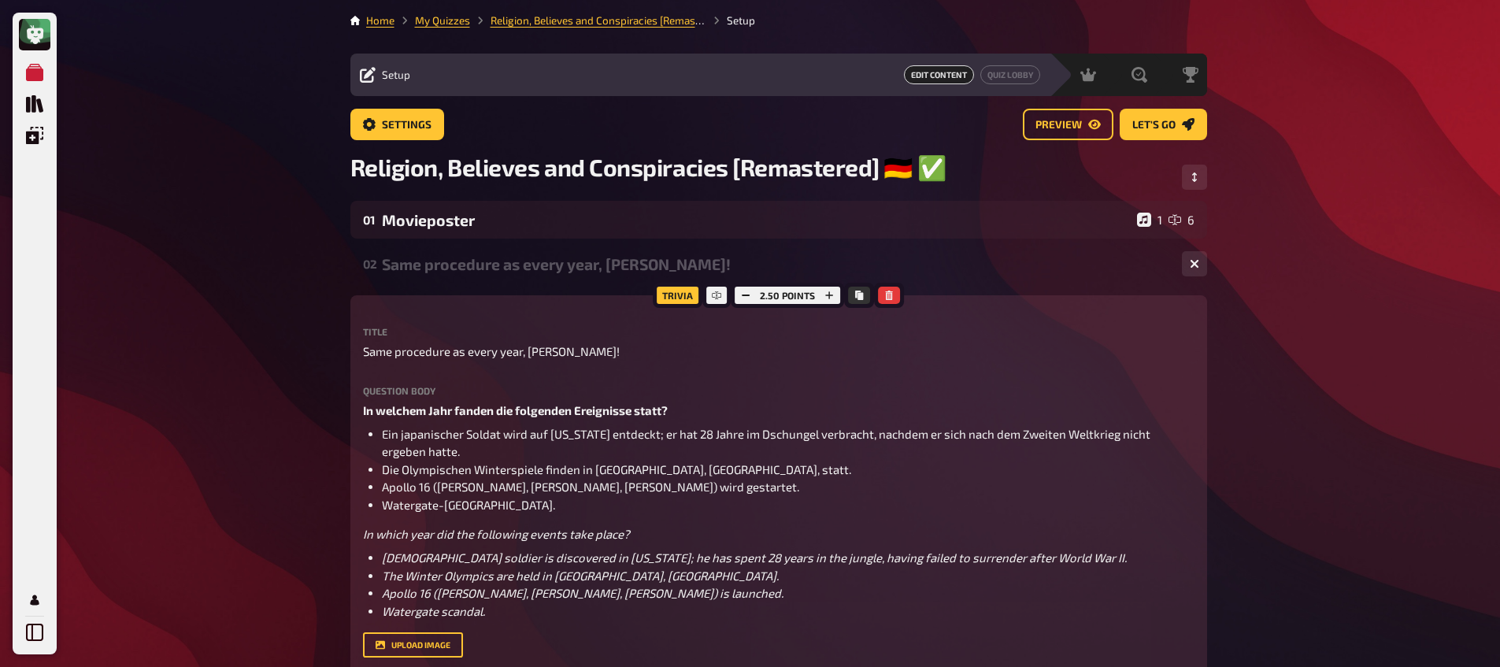
click at [446, 273] on div "Same procedure as every year, [PERSON_NAME]!" at bounding box center [775, 264] width 787 height 18
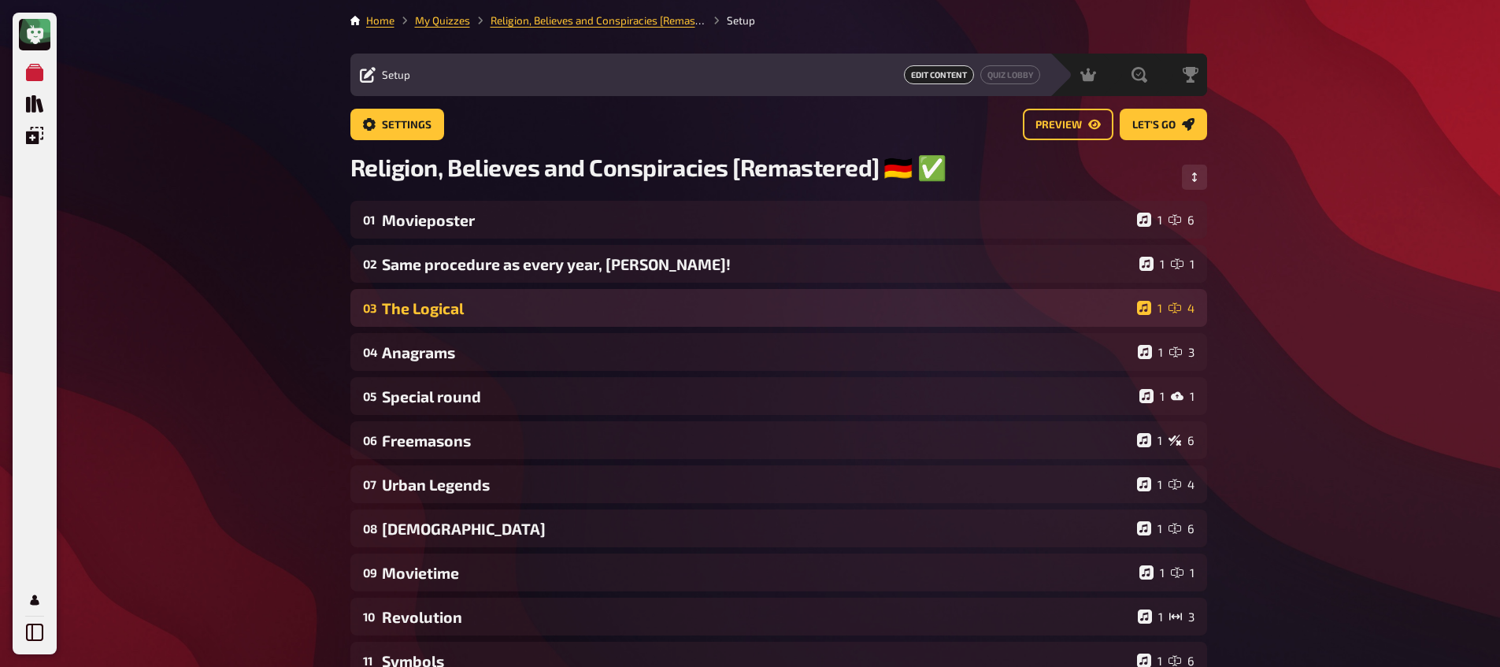
click at [444, 313] on div "The Logical" at bounding box center [756, 308] width 749 height 18
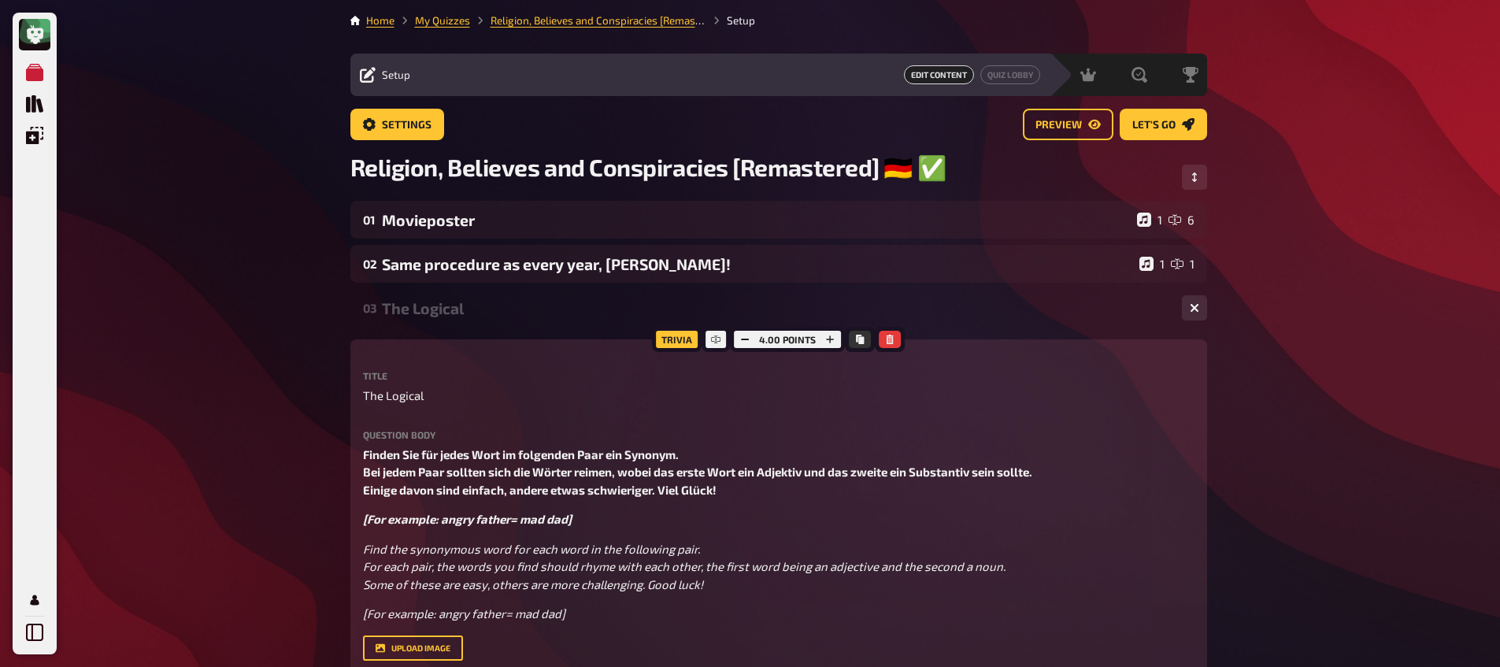
click at [445, 310] on div "The Logical" at bounding box center [775, 308] width 787 height 18
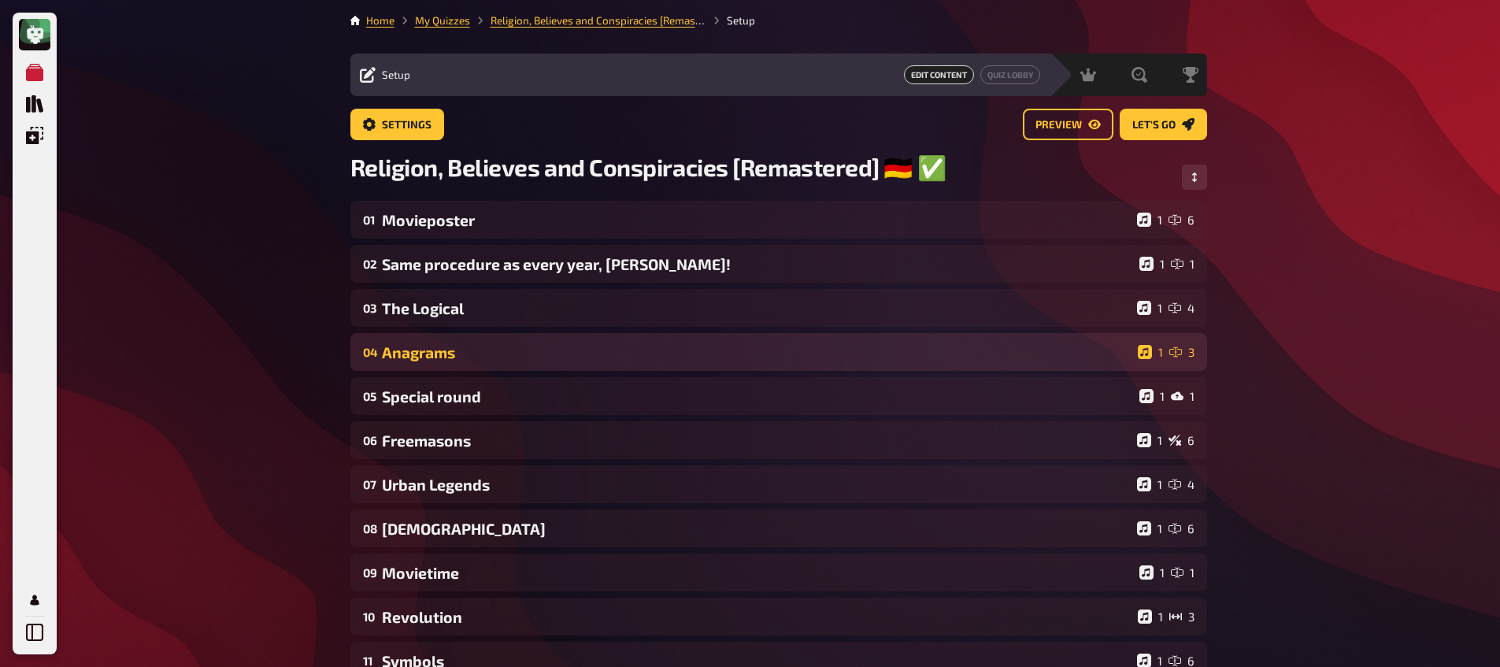
click at [442, 353] on div "Anagrams" at bounding box center [756, 352] width 749 height 18
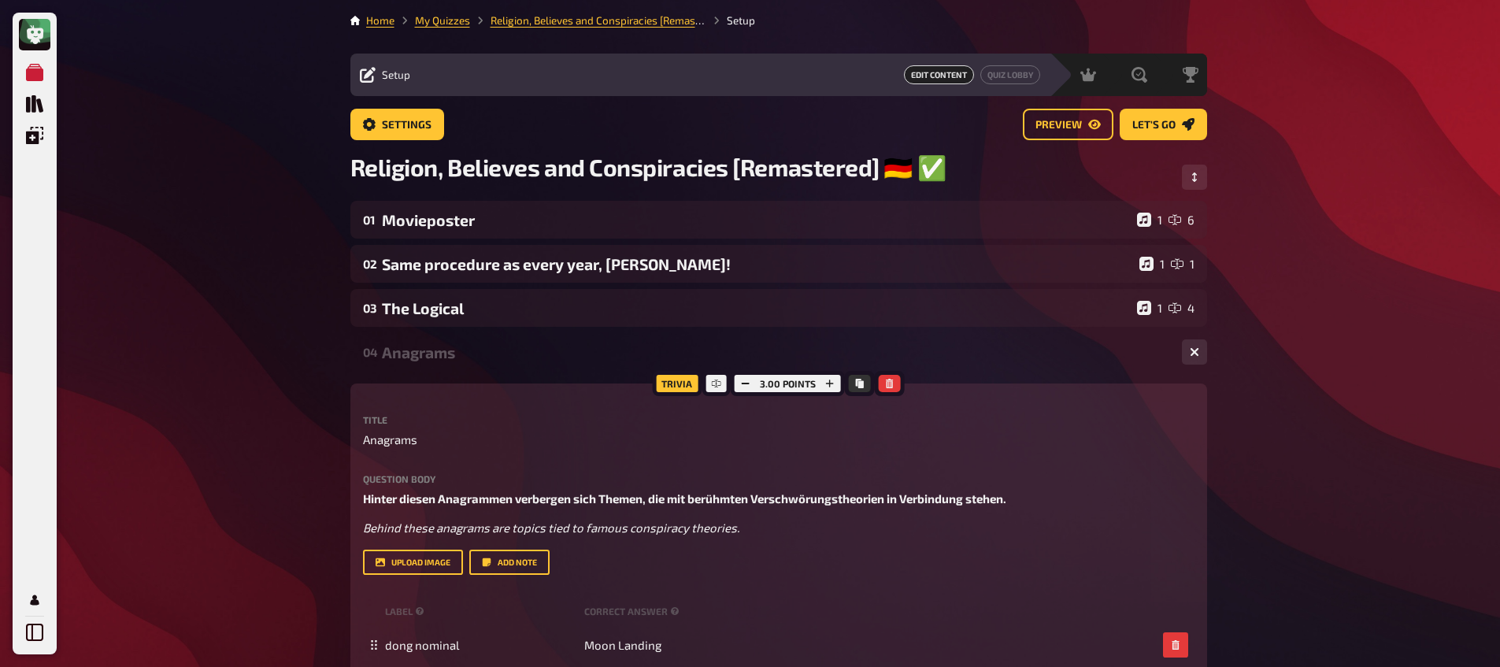
click at [442, 350] on div "Anagrams" at bounding box center [775, 352] width 787 height 18
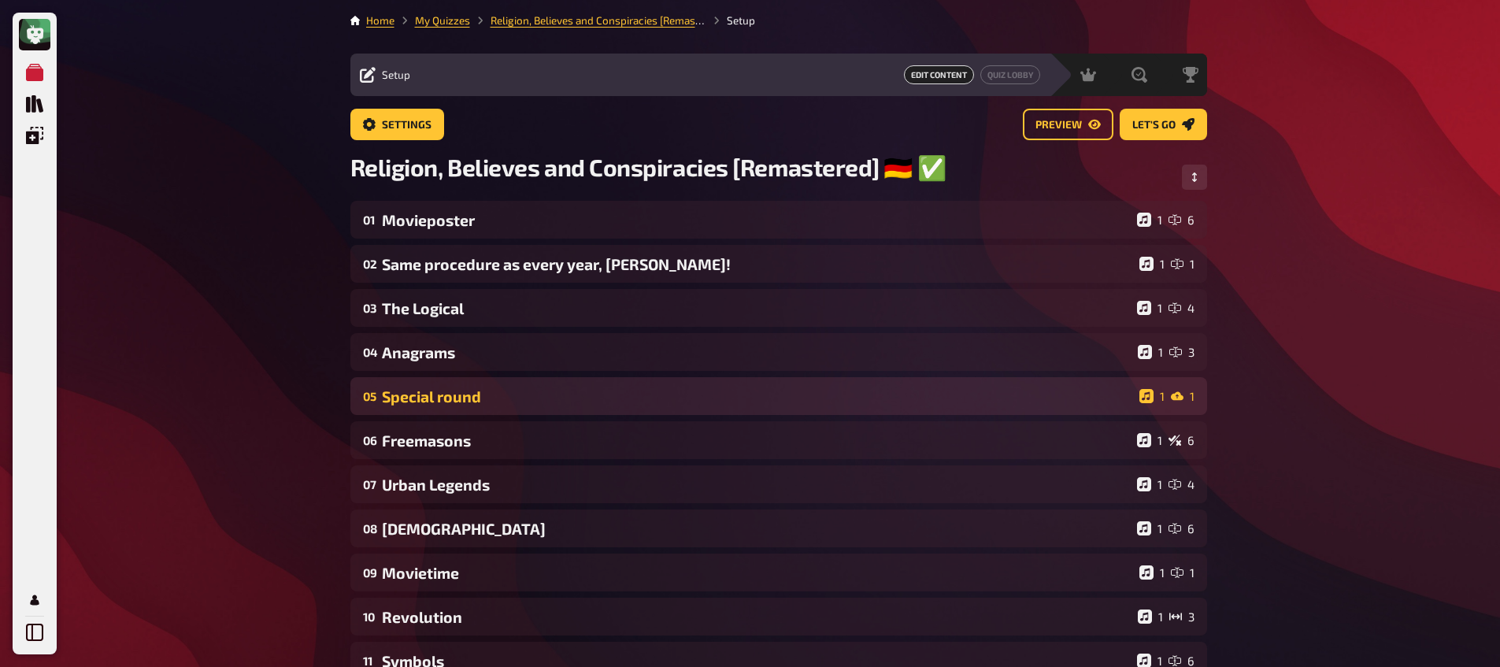
click at [435, 404] on div "Special round" at bounding box center [757, 396] width 751 height 18
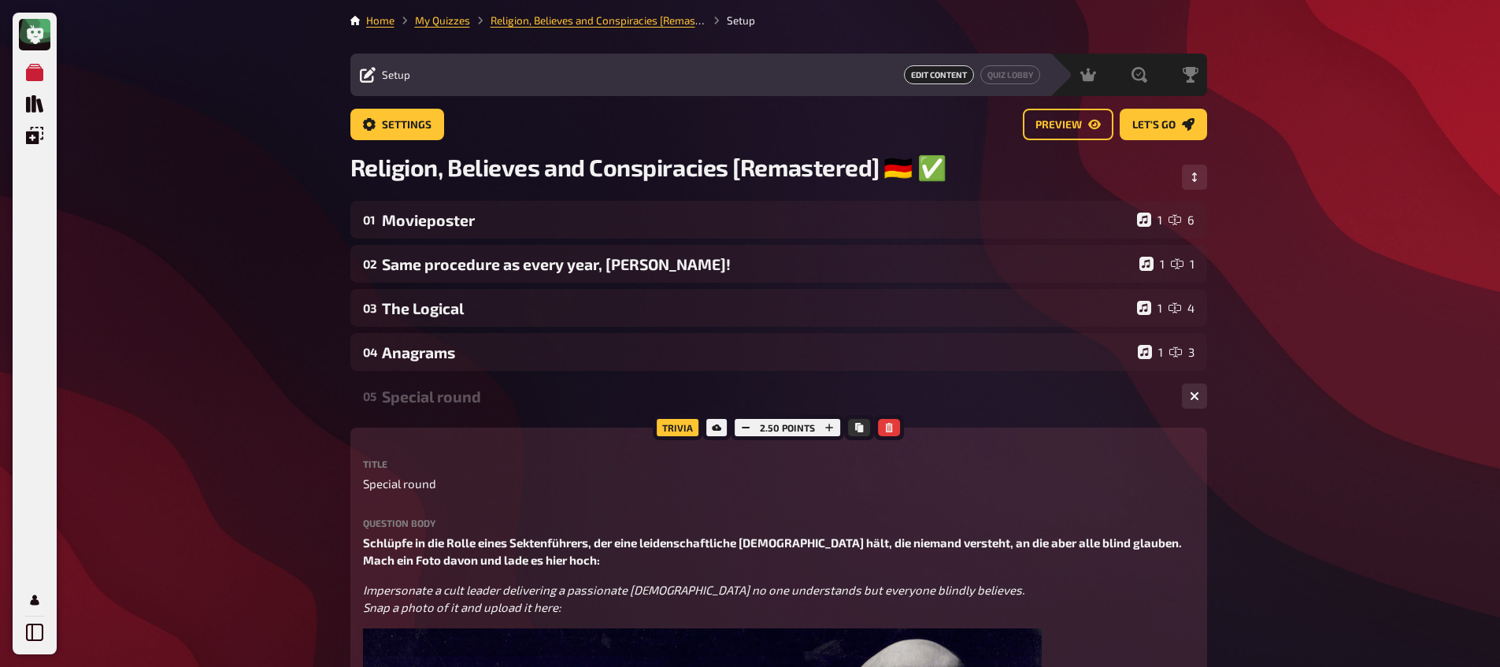
click at [436, 402] on div "Special round" at bounding box center [775, 396] width 787 height 18
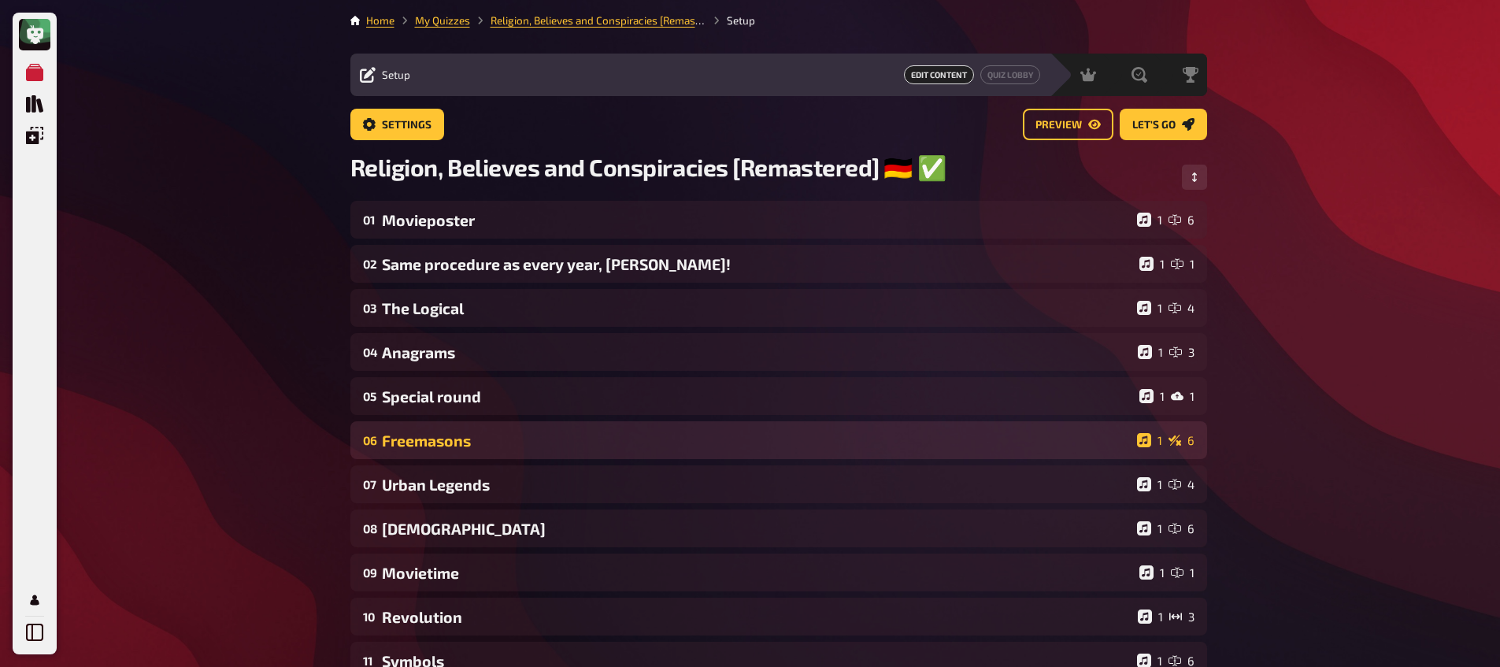
click at [422, 454] on div "06 Freemasons 1 6" at bounding box center [778, 440] width 856 height 38
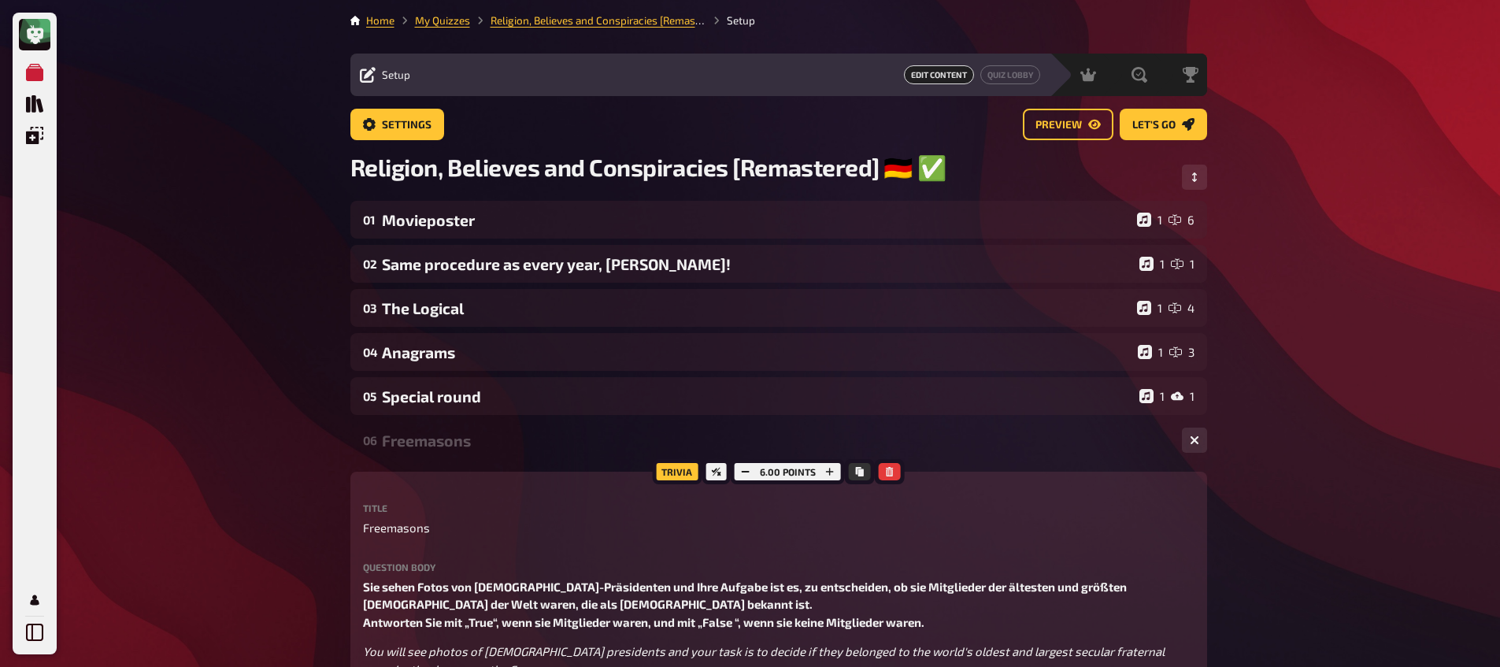
click at [427, 444] on div "Freemasons" at bounding box center [775, 440] width 787 height 18
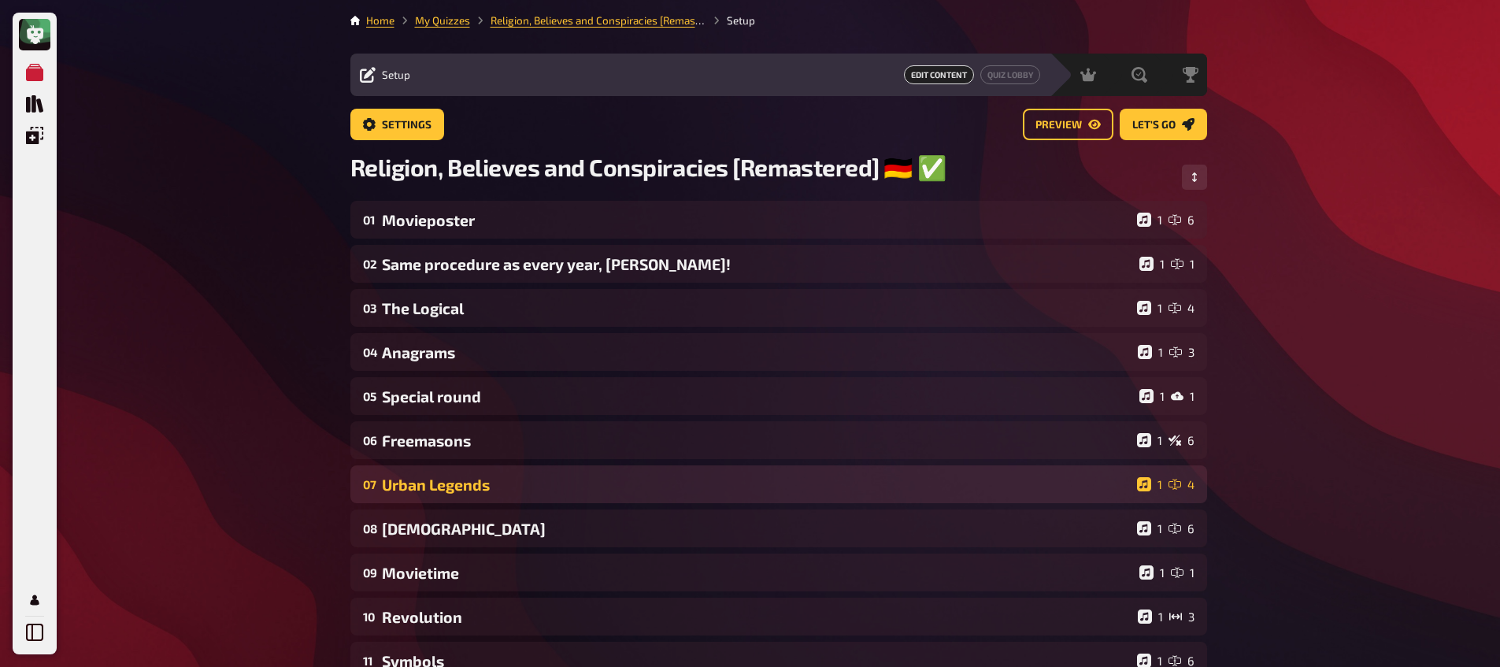
click at [420, 490] on div "Urban Legends" at bounding box center [756, 484] width 749 height 18
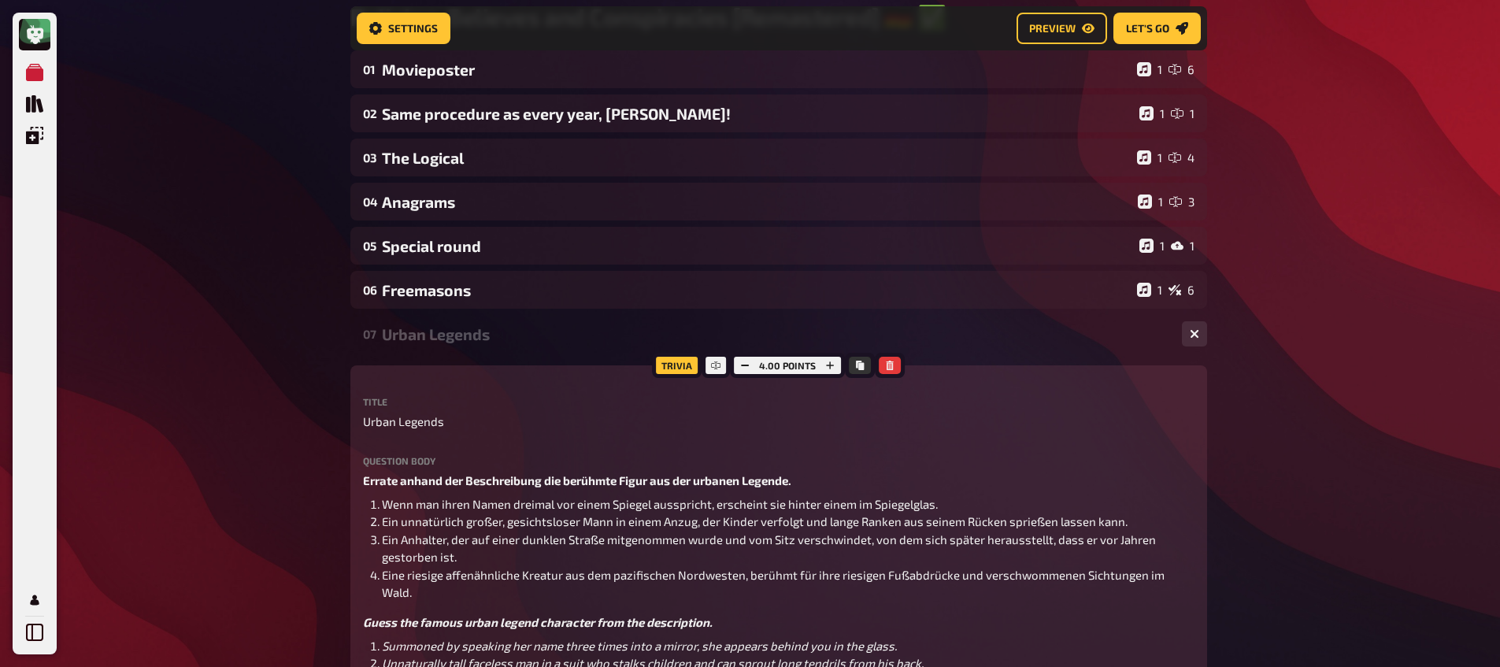
scroll to position [164, 0]
click at [431, 338] on div "Urban Legends" at bounding box center [775, 333] width 787 height 18
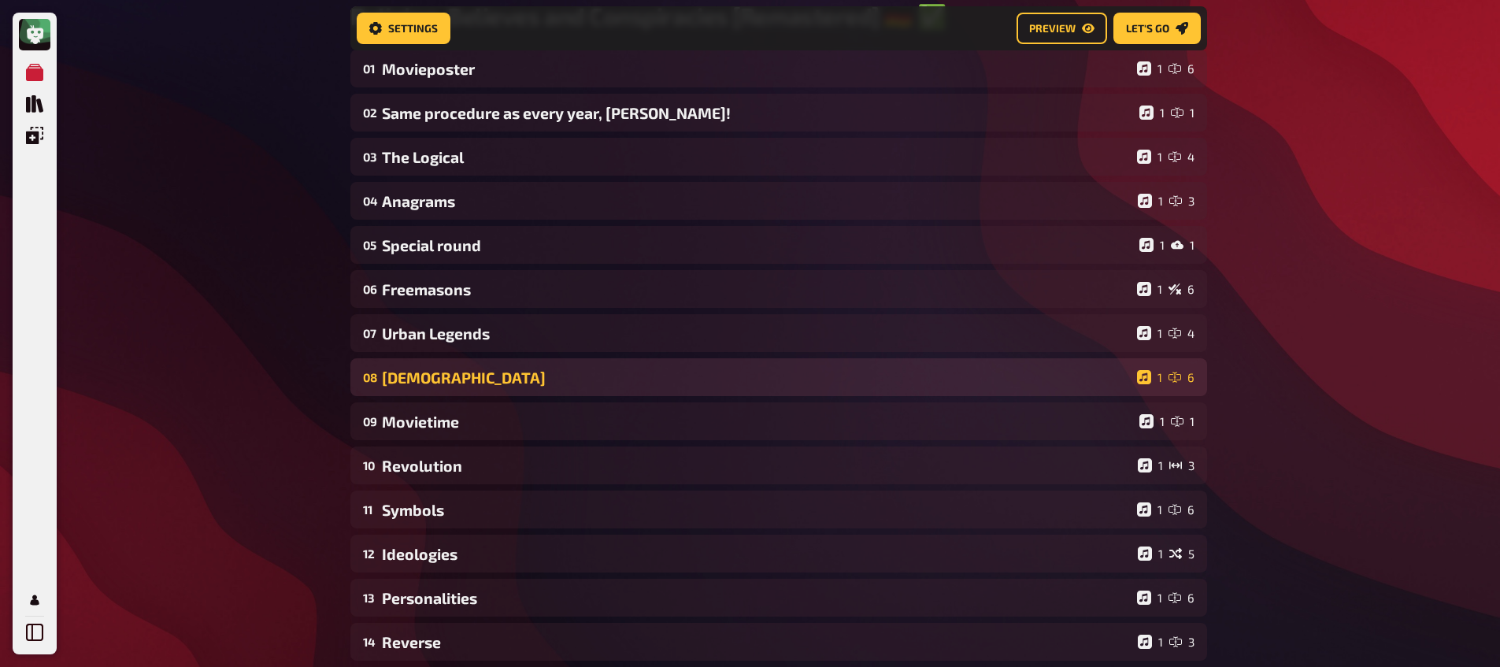
click at [424, 380] on div "[DEMOGRAPHIC_DATA]" at bounding box center [756, 377] width 749 height 18
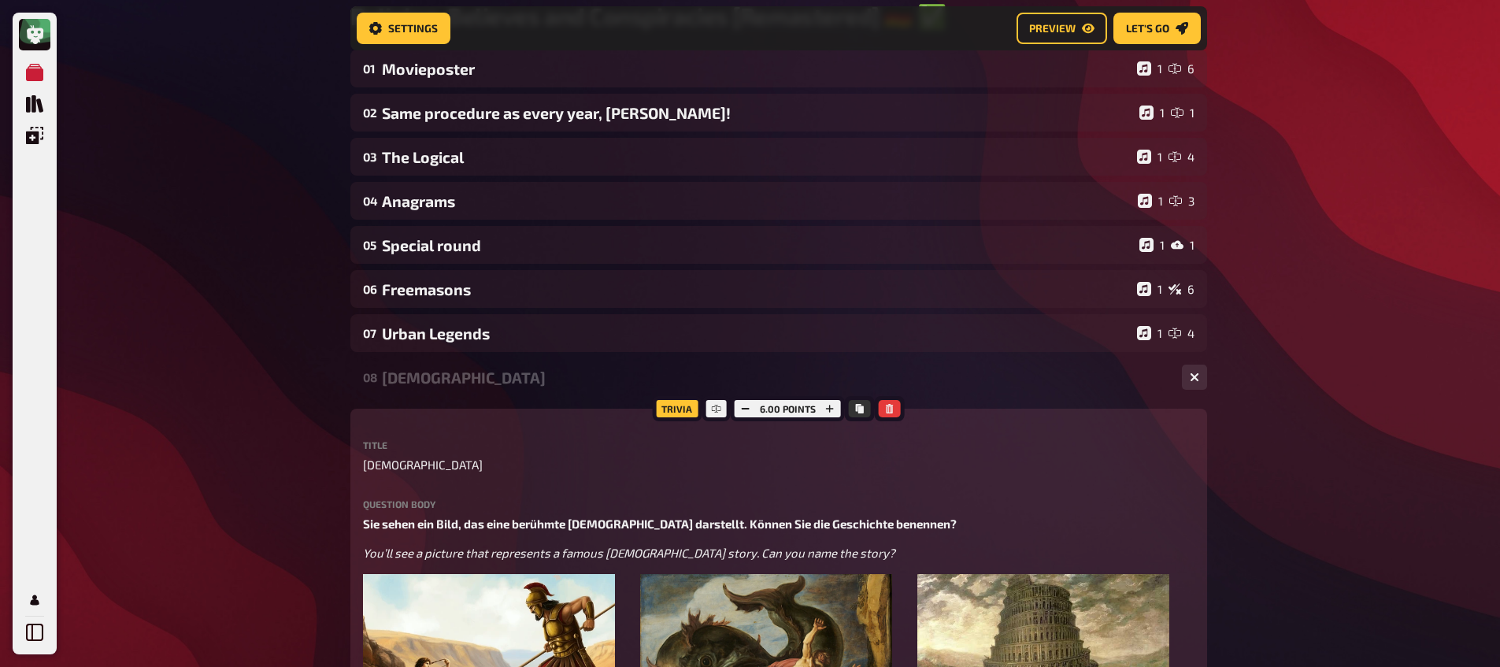
click at [425, 383] on div "[DEMOGRAPHIC_DATA]" at bounding box center [775, 377] width 787 height 18
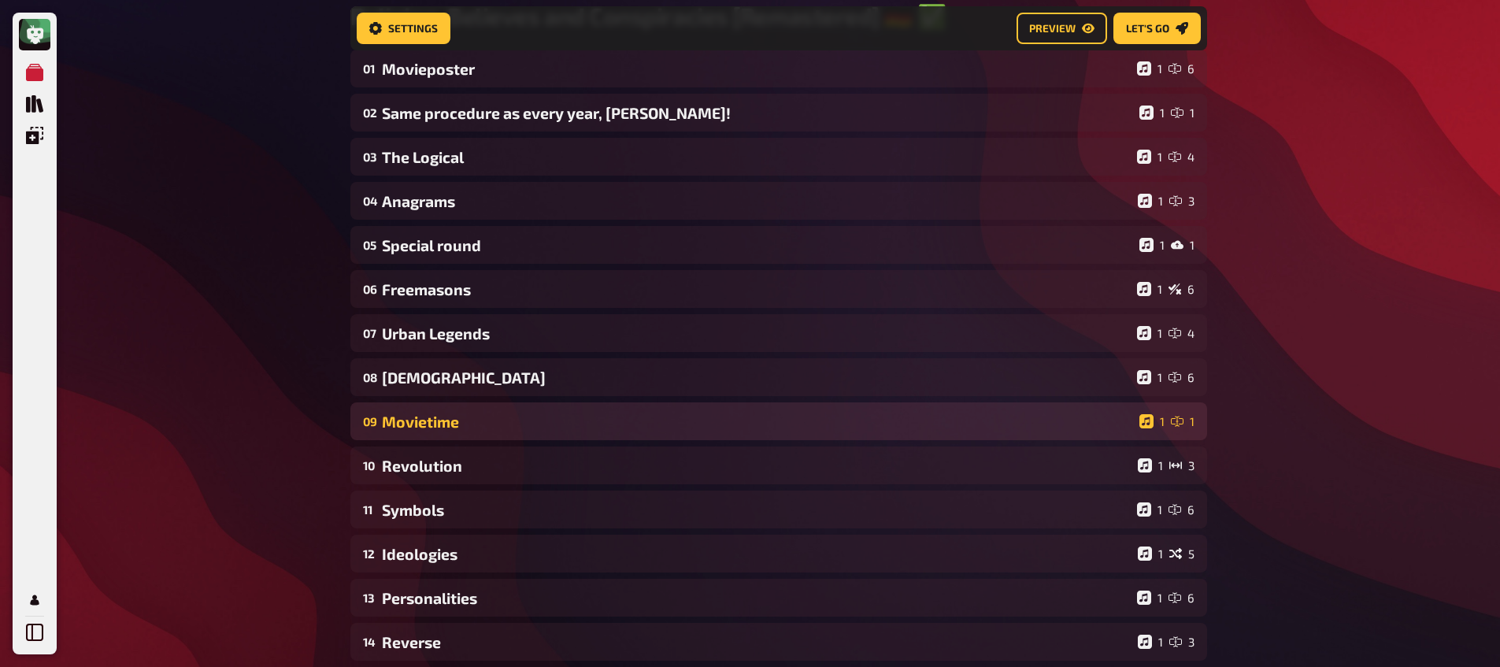
click at [420, 423] on div "Movietime" at bounding box center [757, 421] width 751 height 18
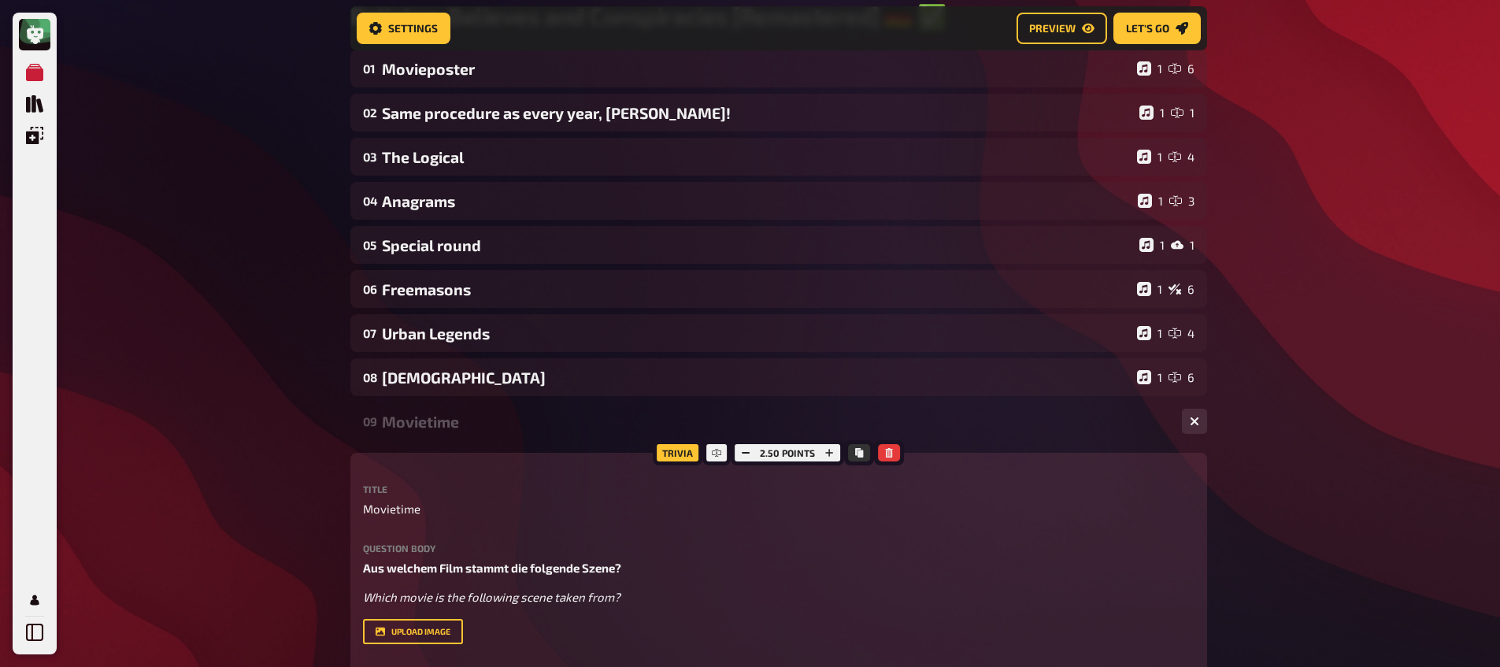
click at [420, 423] on div "Movietime" at bounding box center [775, 421] width 787 height 18
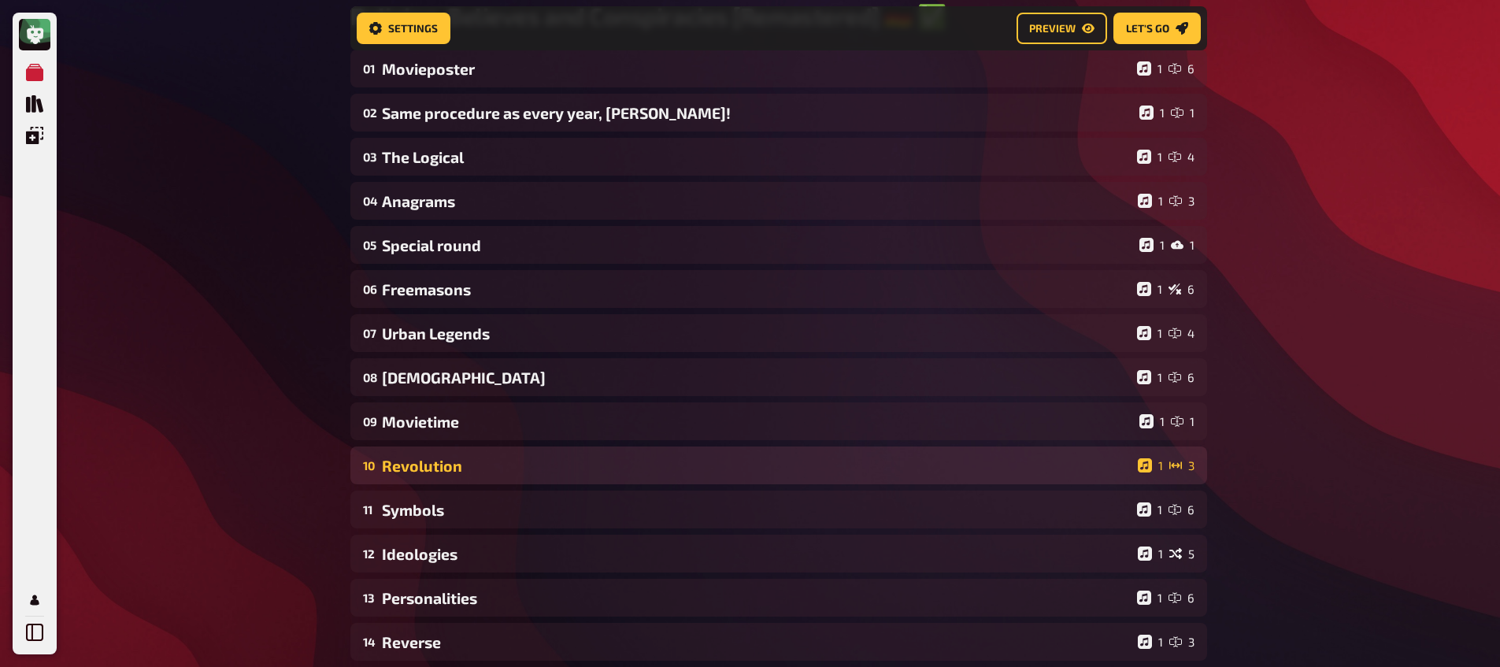
click at [418, 466] on div "Revolution" at bounding box center [756, 466] width 749 height 18
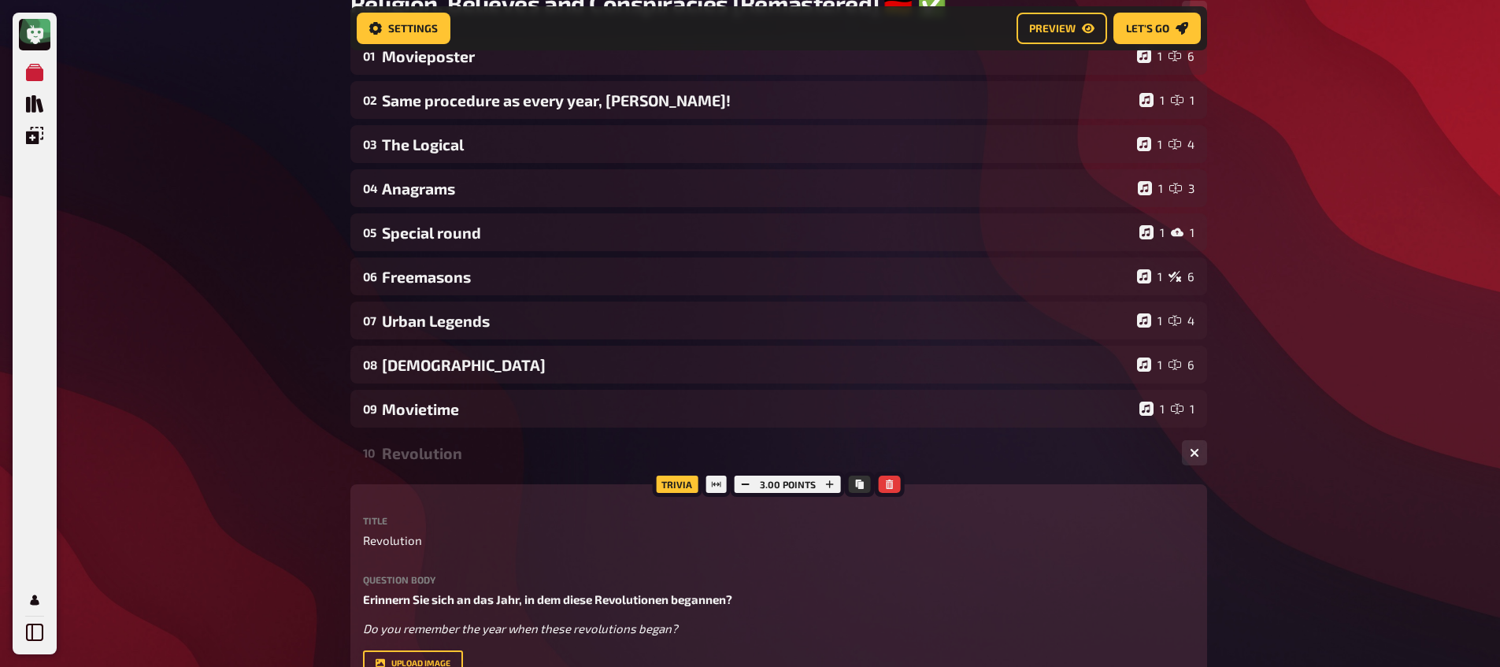
scroll to position [196, 0]
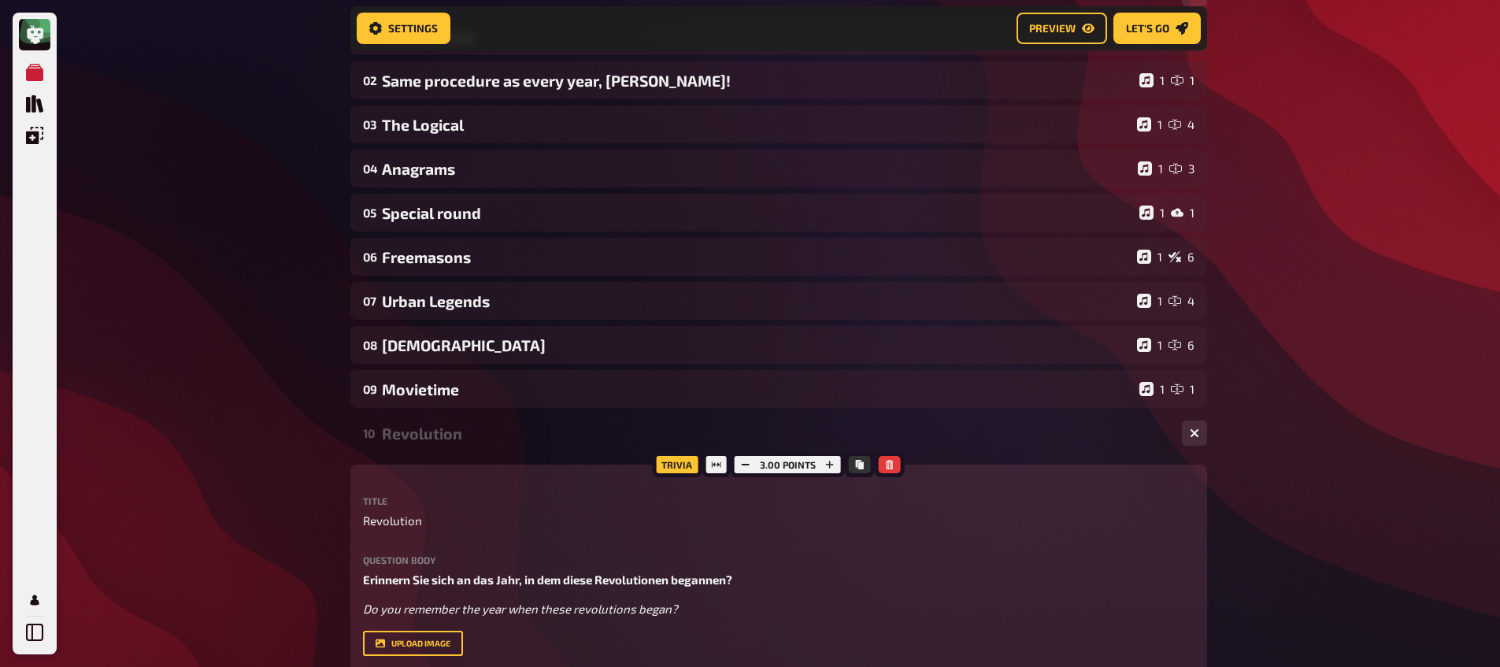
click at [423, 422] on div "10 Revolution 1 3" at bounding box center [778, 433] width 856 height 38
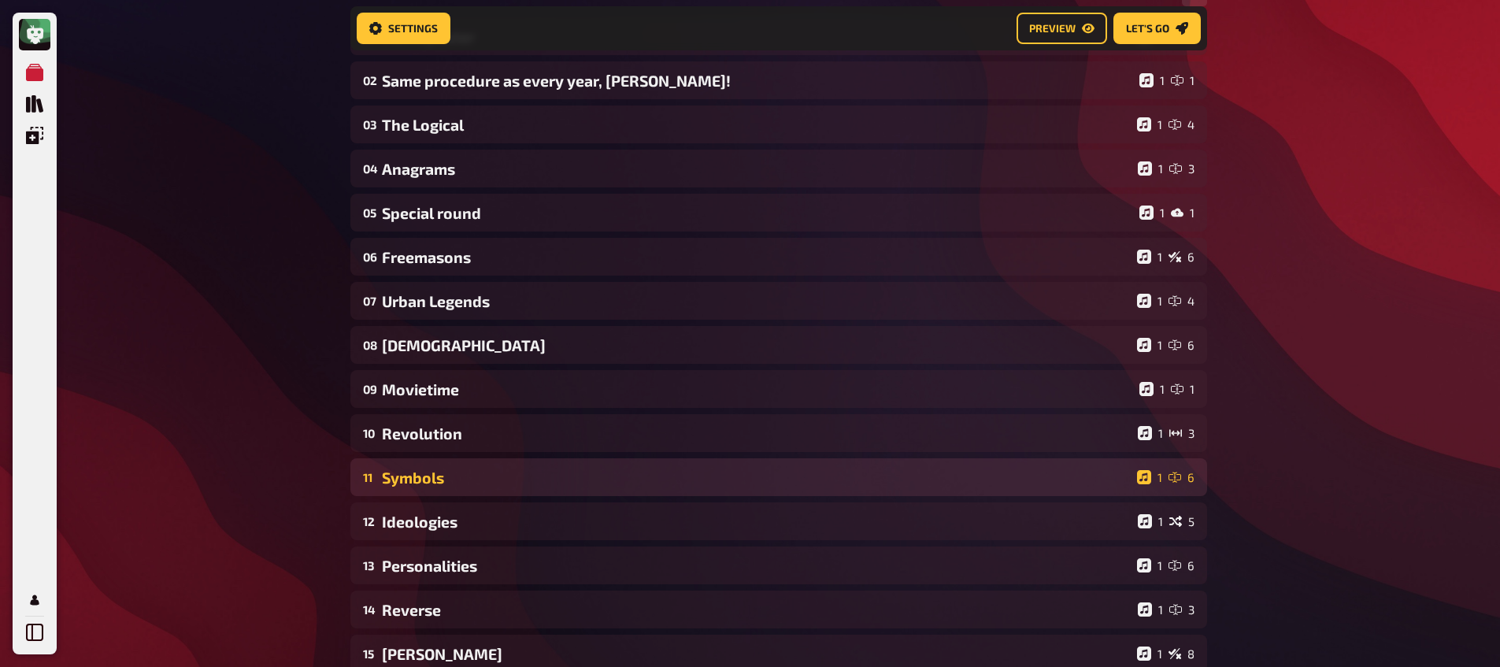
click at [428, 486] on div "Symbols" at bounding box center [756, 477] width 749 height 18
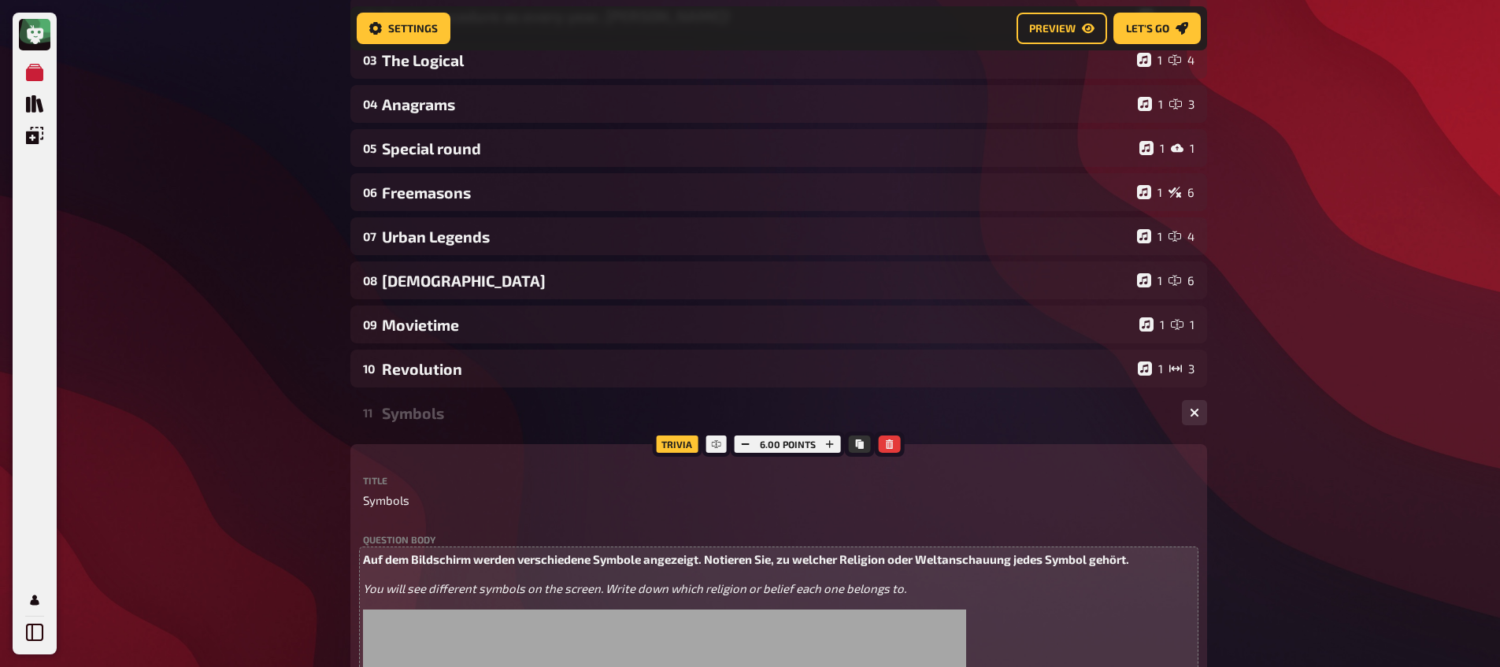
scroll to position [340, 0]
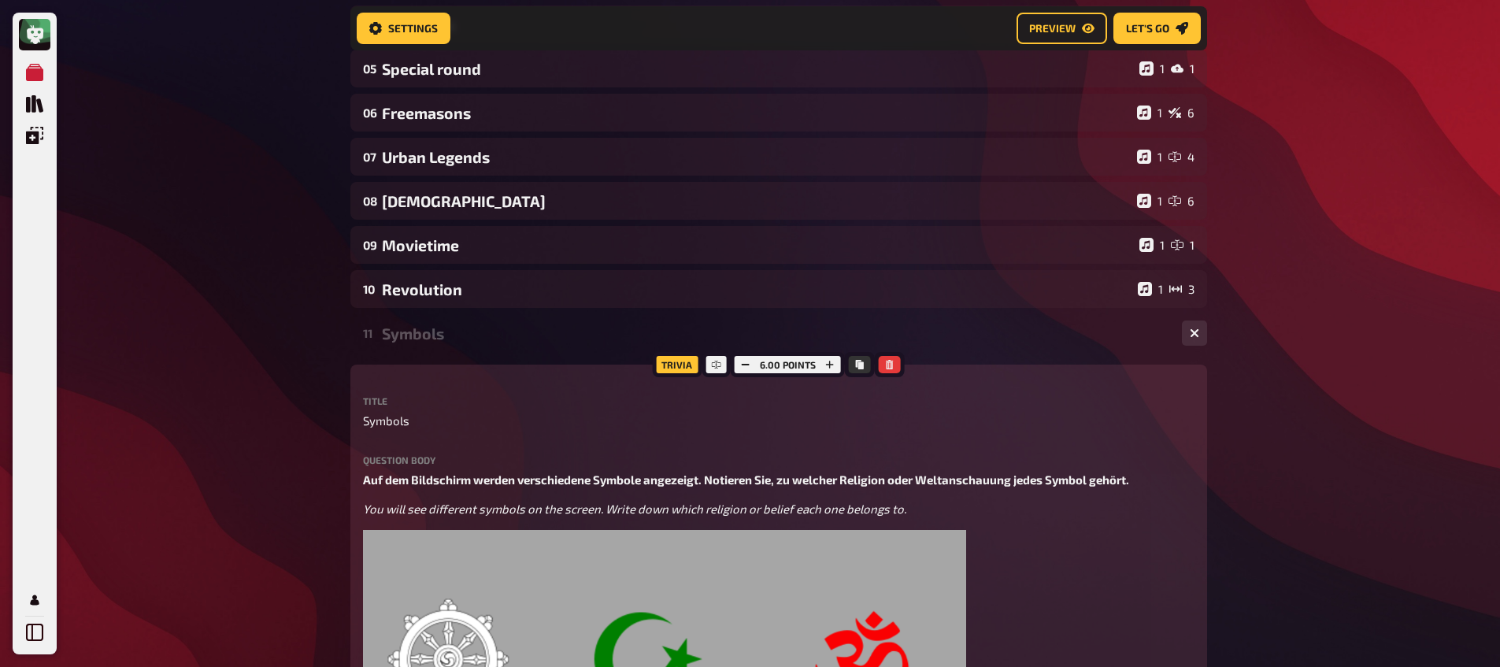
click at [432, 335] on div "Symbols" at bounding box center [775, 333] width 787 height 18
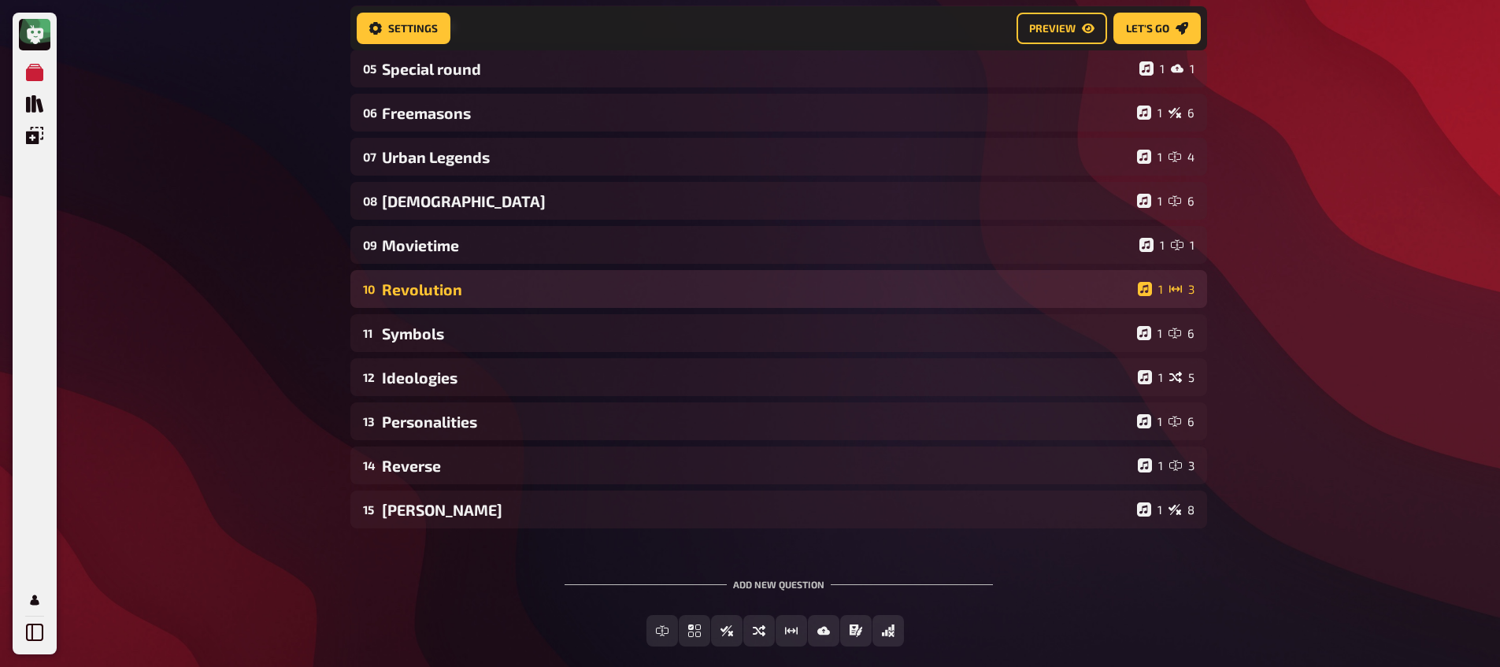
click at [453, 295] on div "Revolution" at bounding box center [756, 289] width 749 height 18
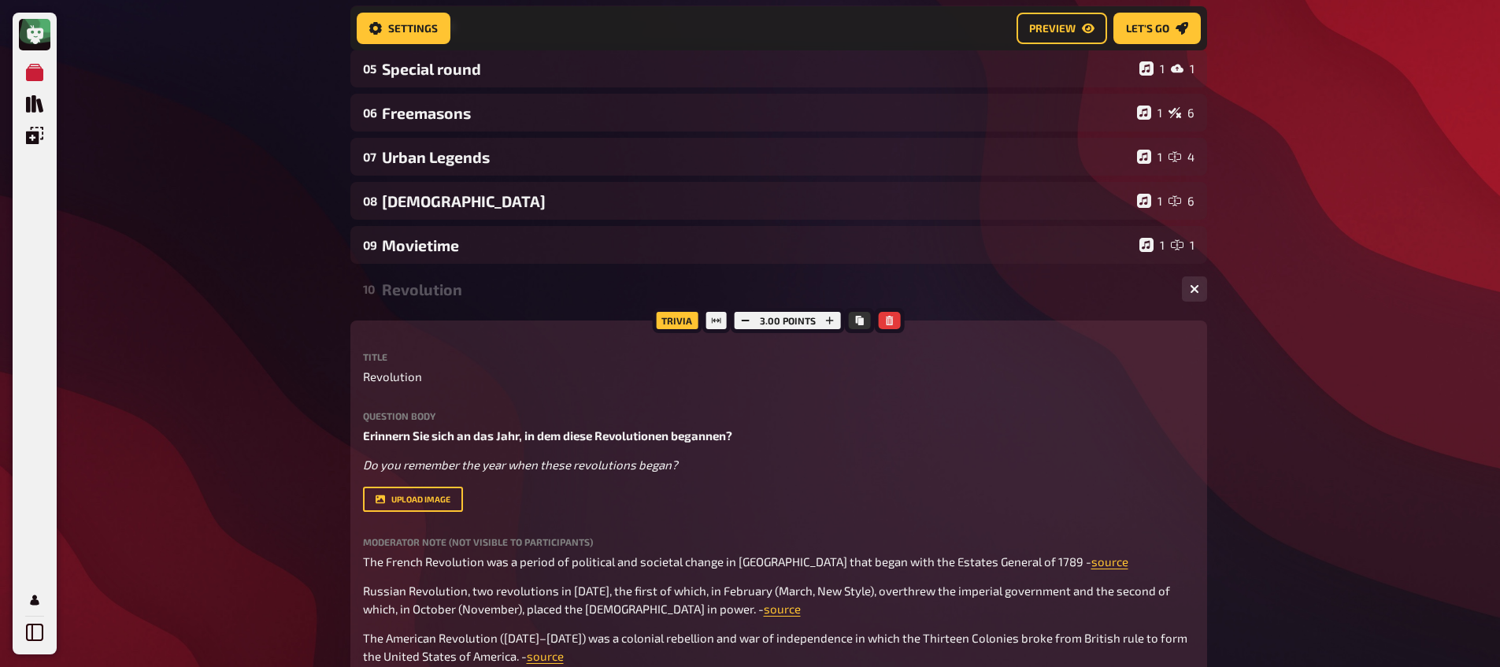
click at [453, 294] on div "Revolution" at bounding box center [775, 289] width 787 height 18
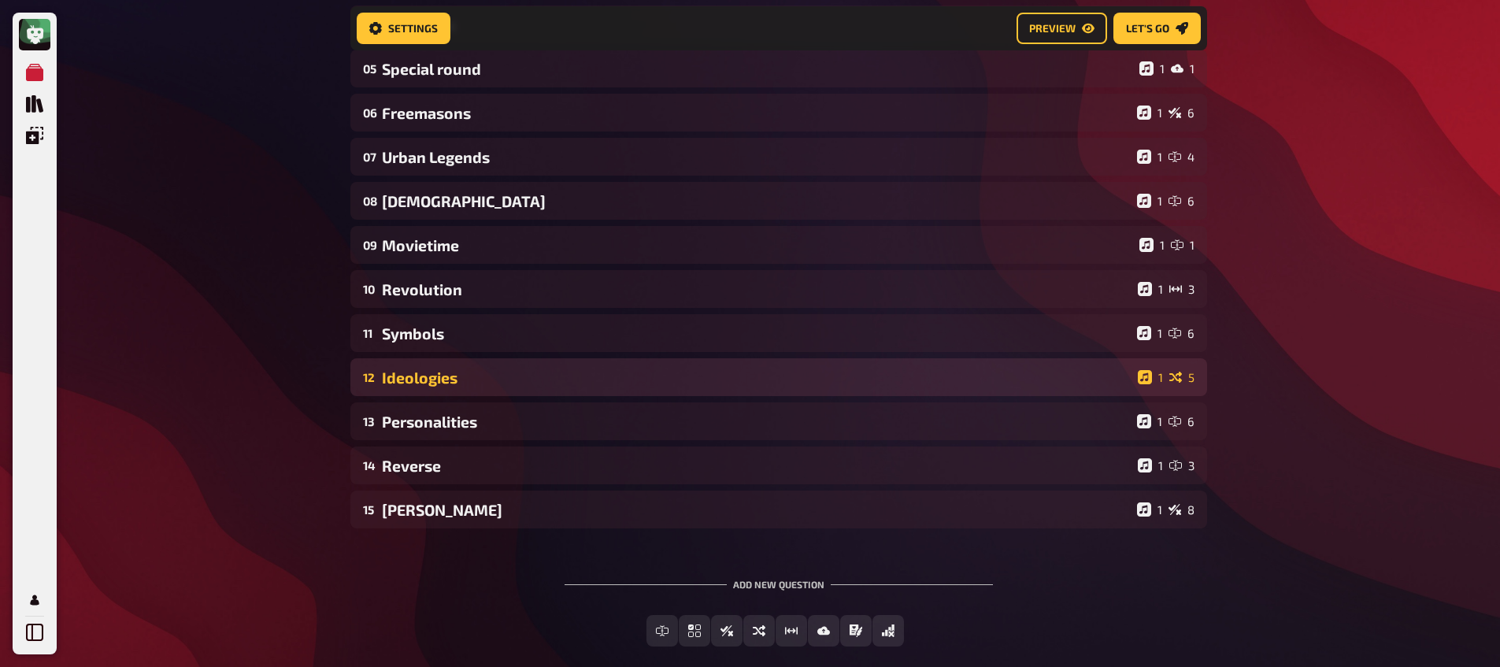
click at [458, 362] on div "12 Ideologies 1 5" at bounding box center [778, 377] width 856 height 38
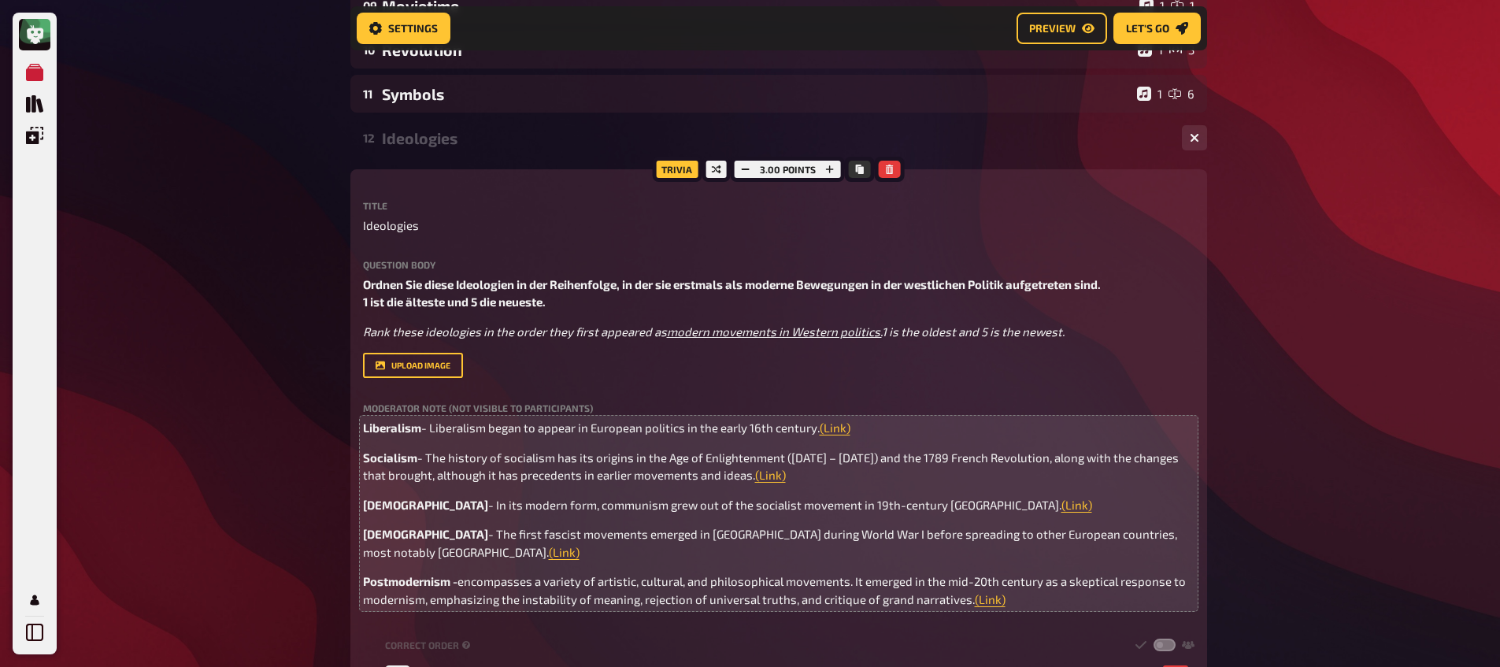
scroll to position [758, 0]
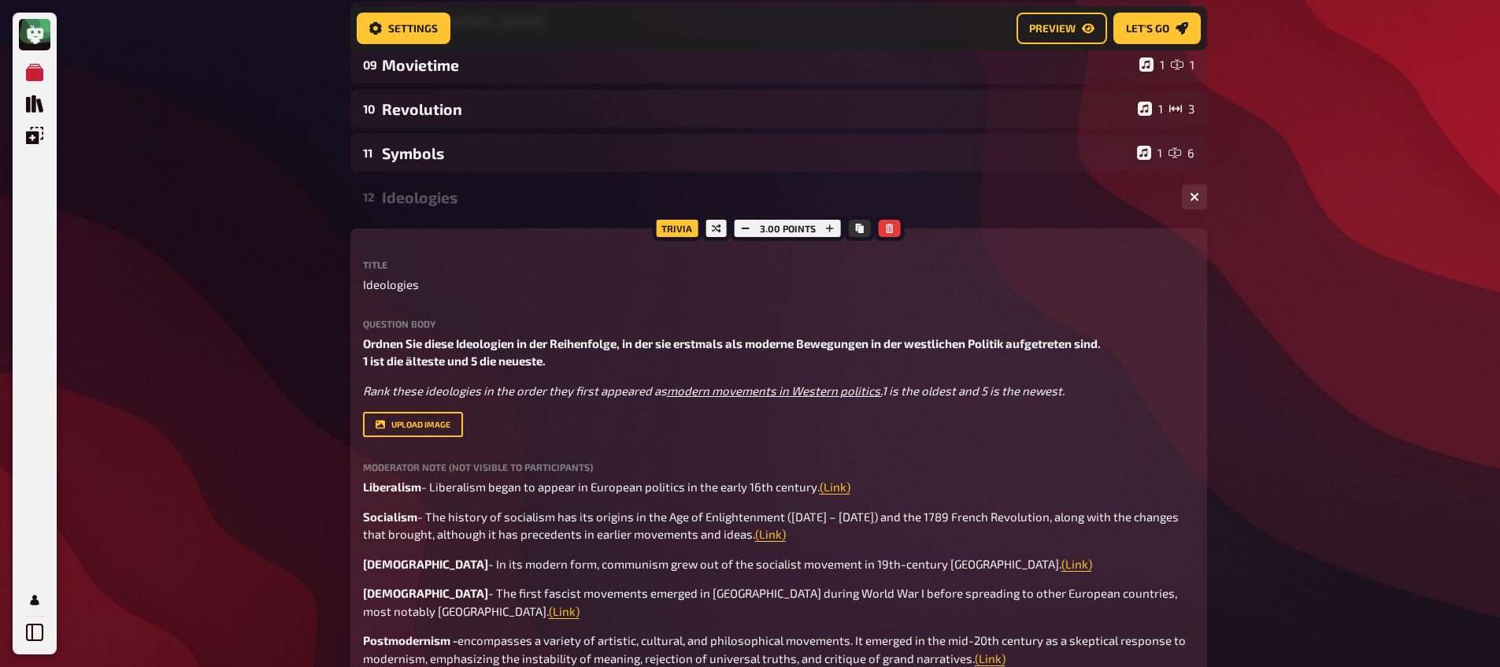
click at [436, 216] on div "12 Ideologies 1 5" at bounding box center [778, 197] width 856 height 38
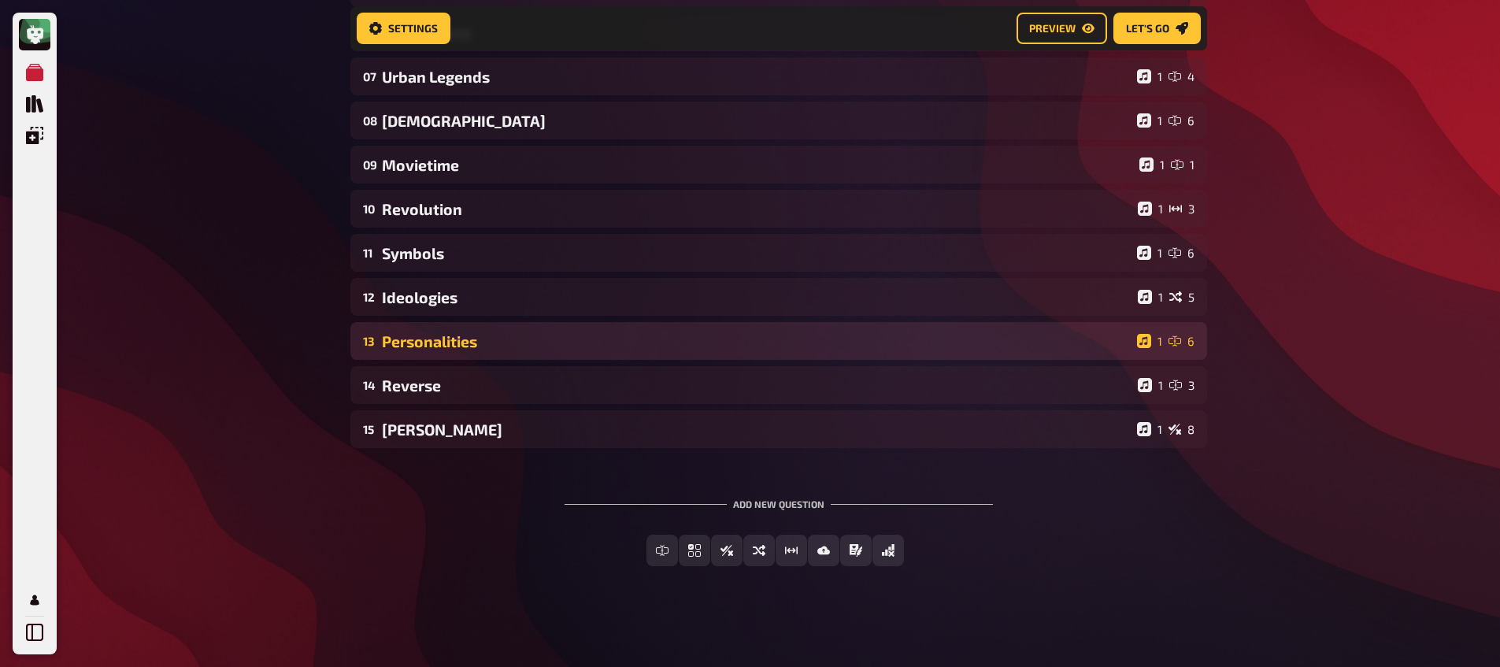
click at [430, 332] on div "Personalities" at bounding box center [756, 341] width 749 height 18
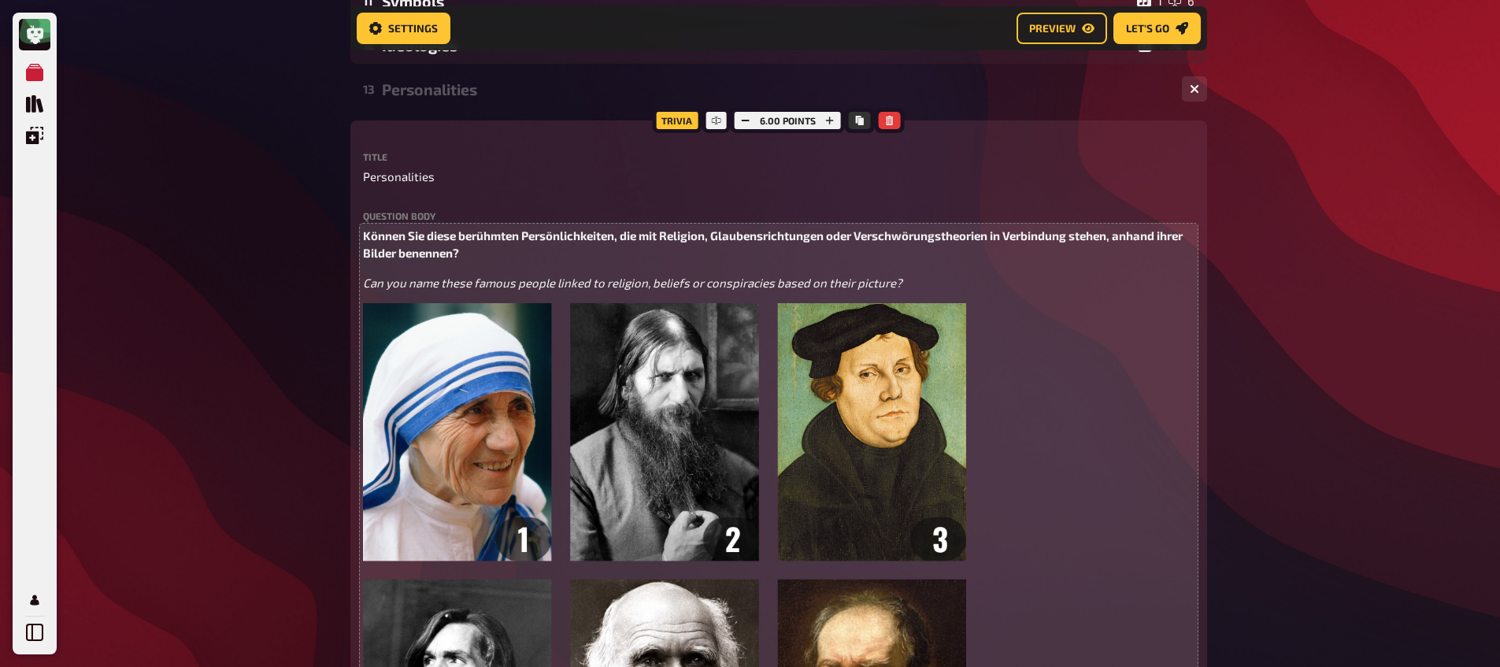
scroll to position [623, 0]
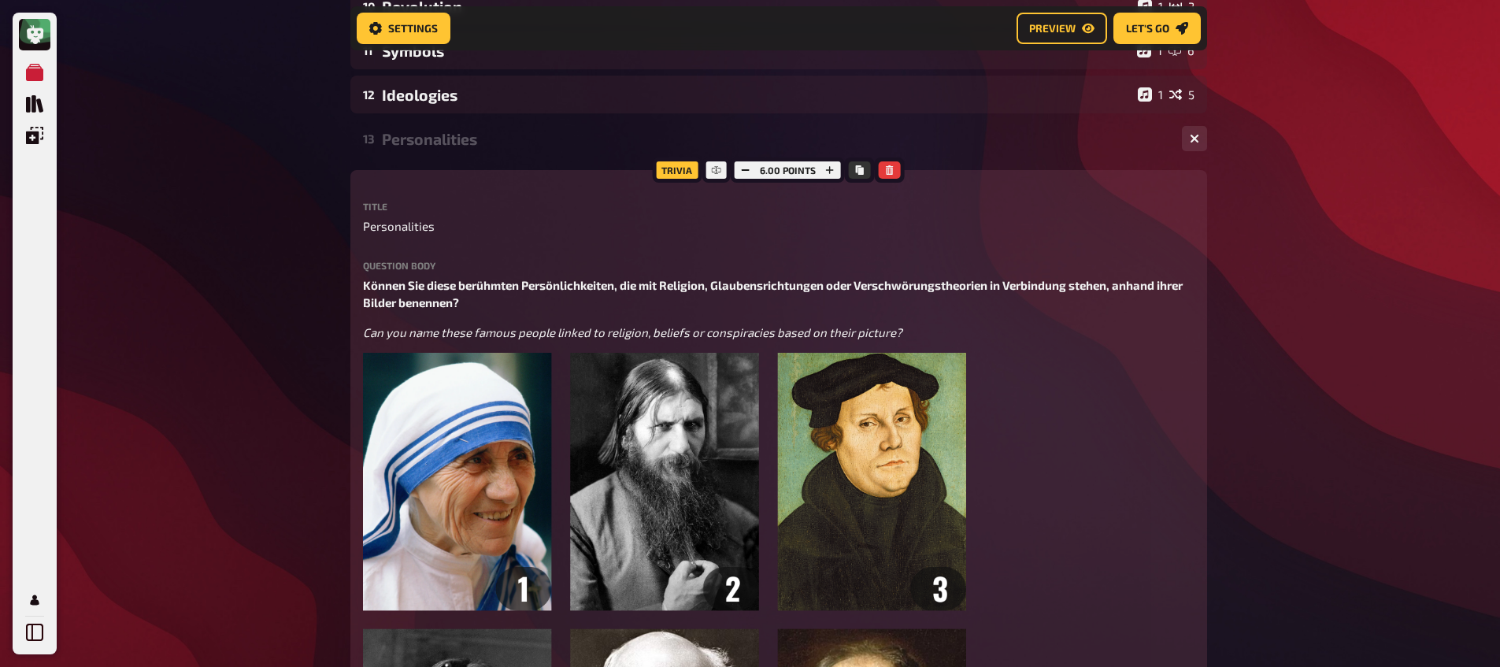
click at [436, 148] on div "Personalities" at bounding box center [775, 139] width 787 height 18
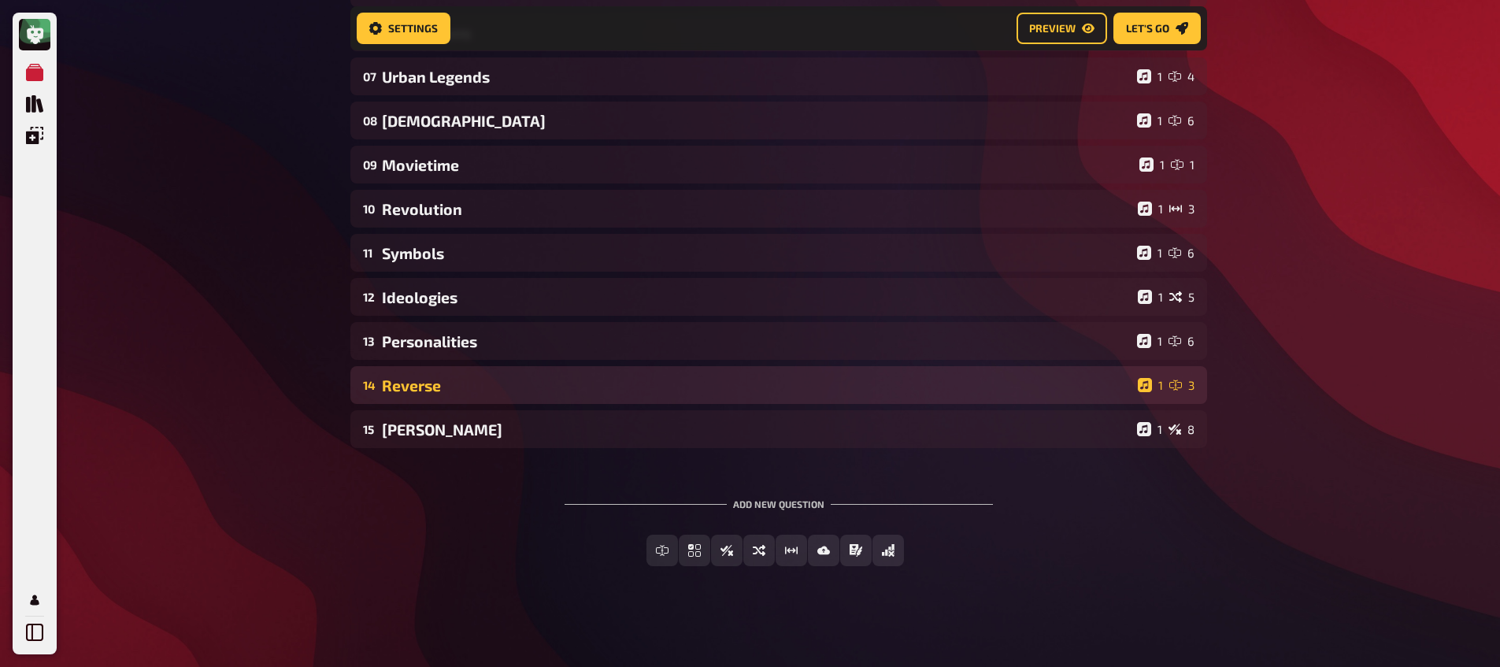
click at [445, 381] on div "Reverse" at bounding box center [756, 385] width 749 height 18
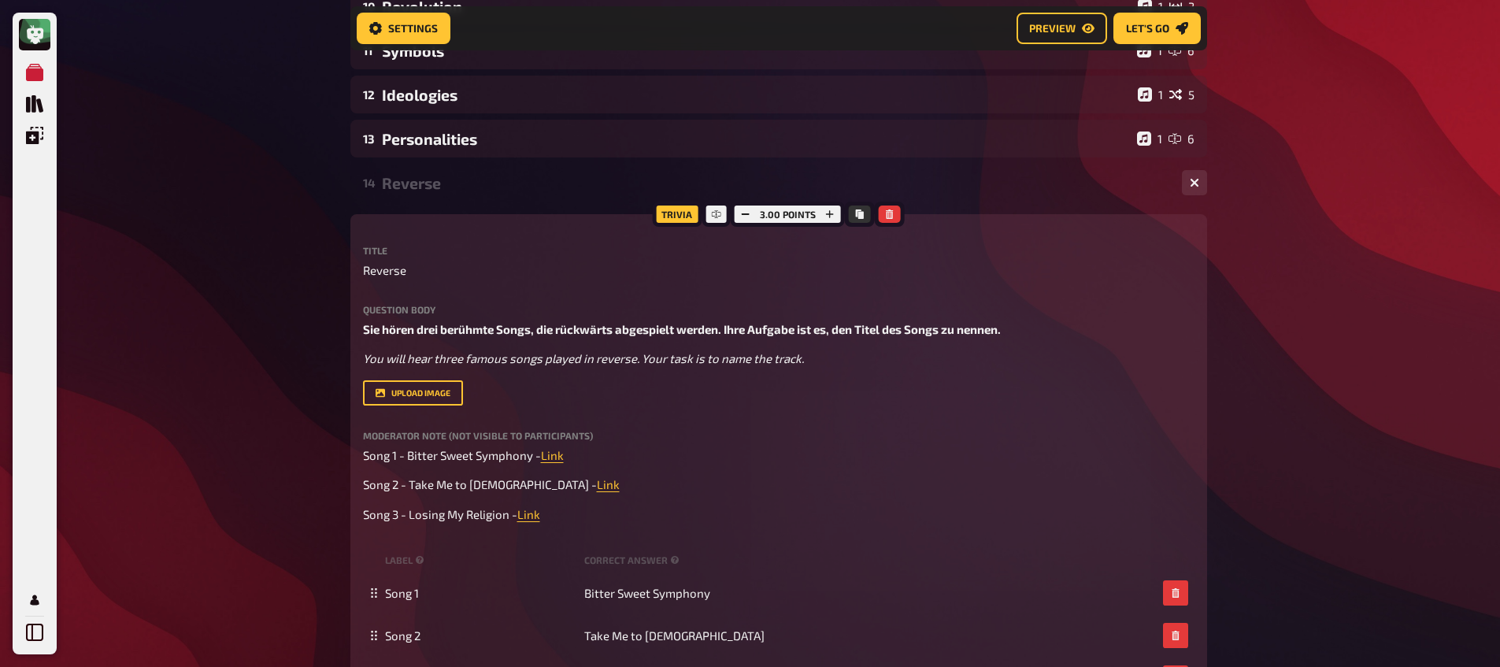
click at [425, 187] on div "Reverse" at bounding box center [775, 183] width 787 height 18
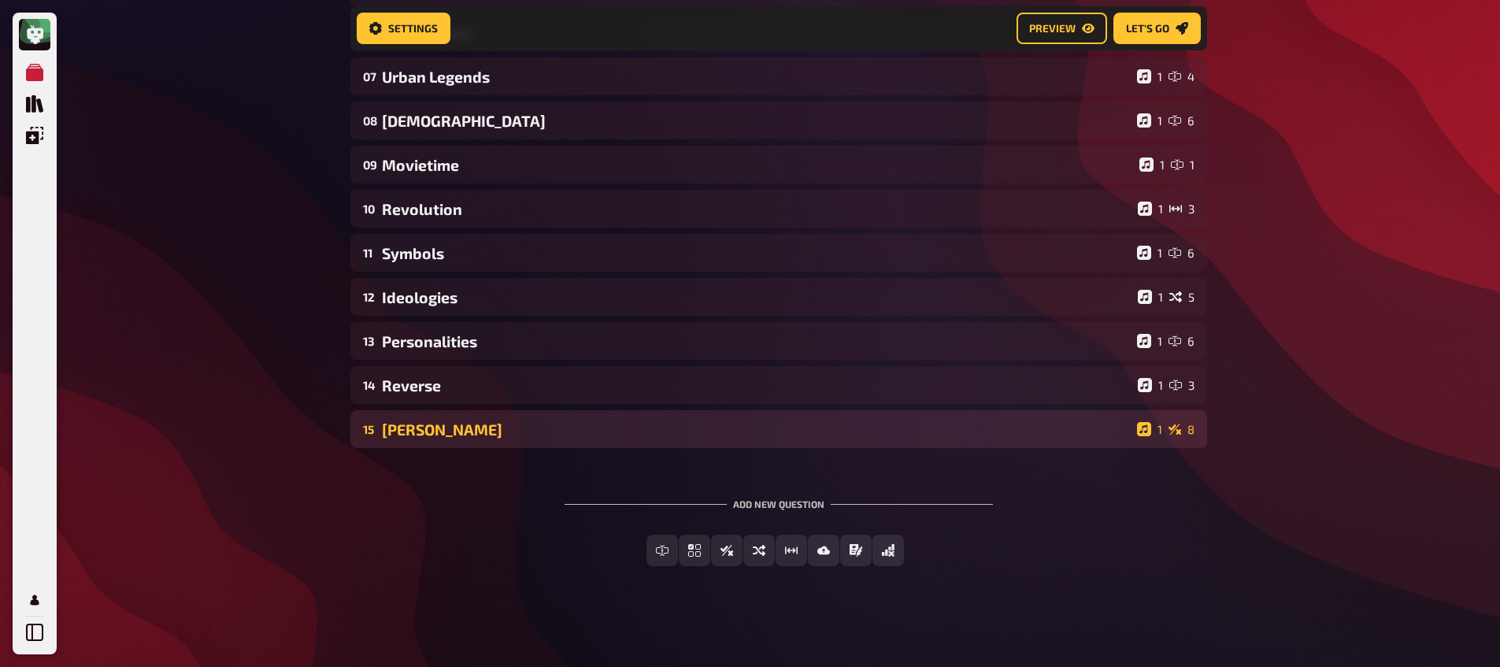
click at [416, 426] on div "[PERSON_NAME]" at bounding box center [756, 429] width 749 height 18
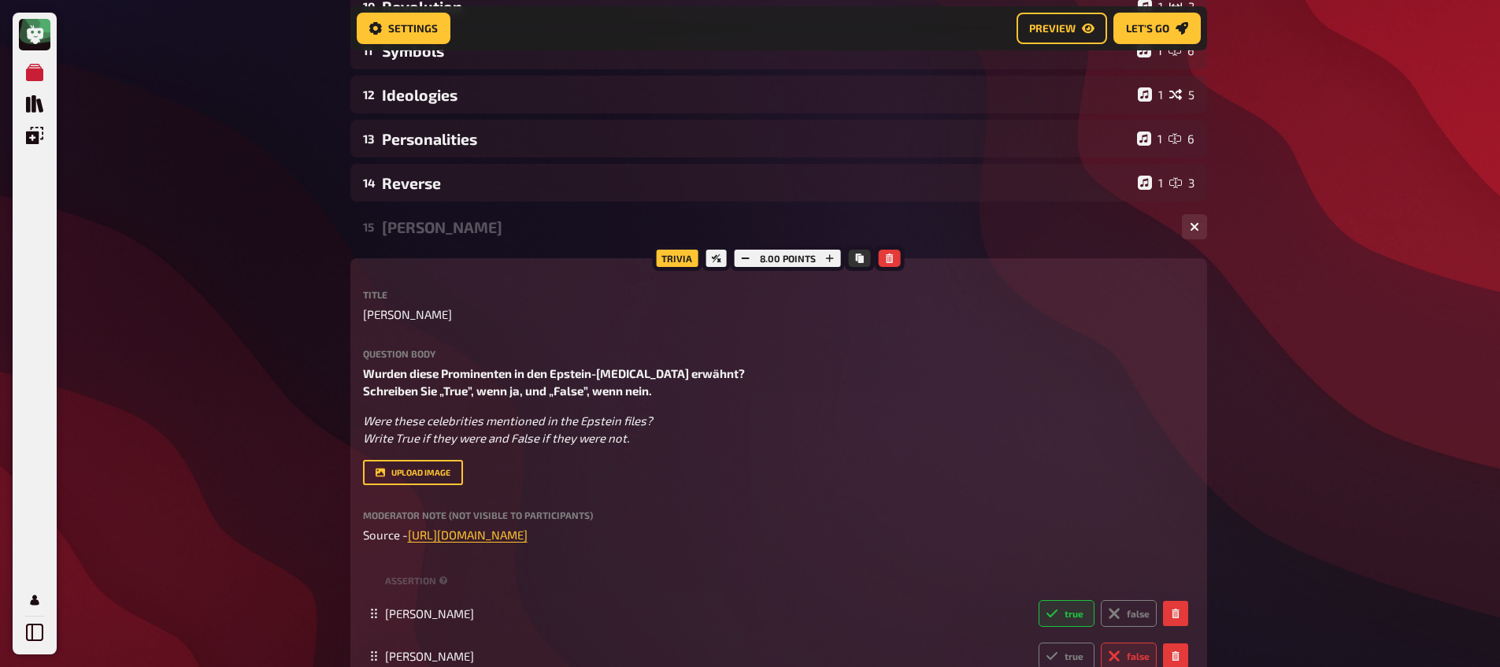
click at [420, 229] on div "[PERSON_NAME]" at bounding box center [775, 227] width 787 height 18
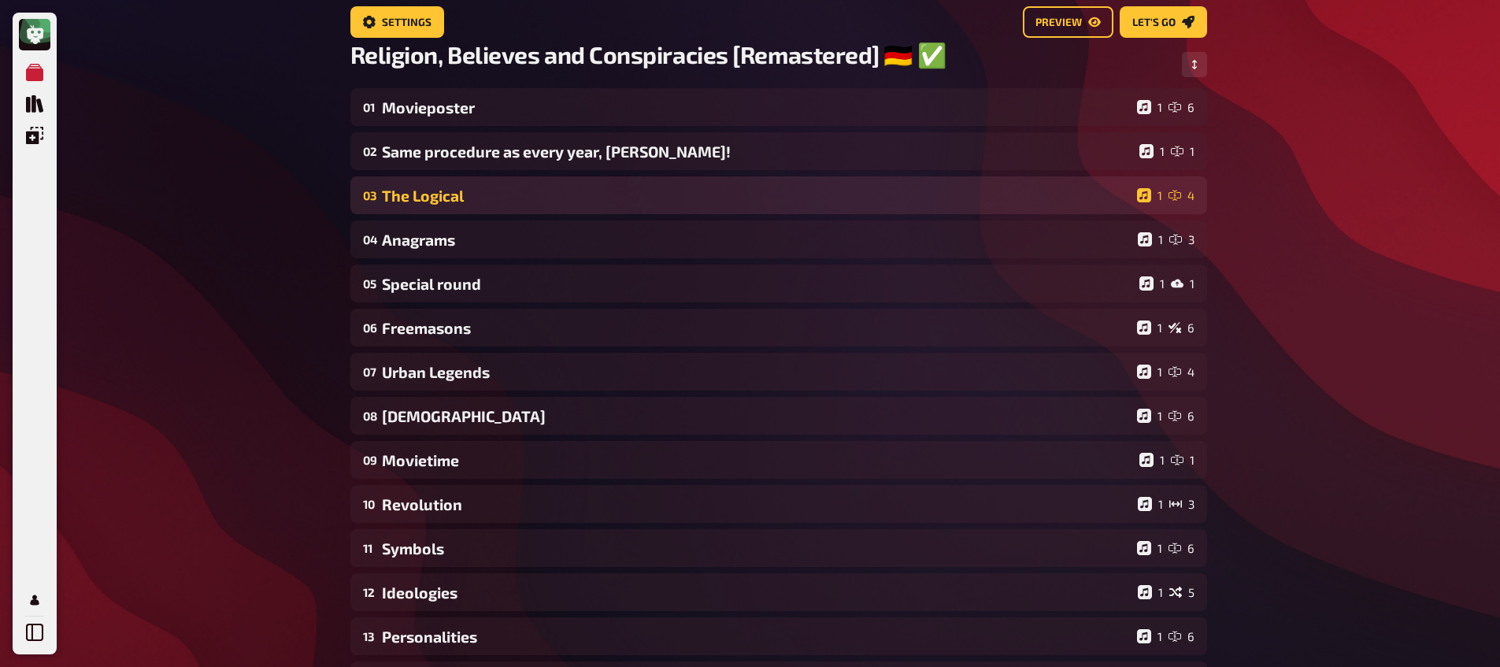
scroll to position [0, 0]
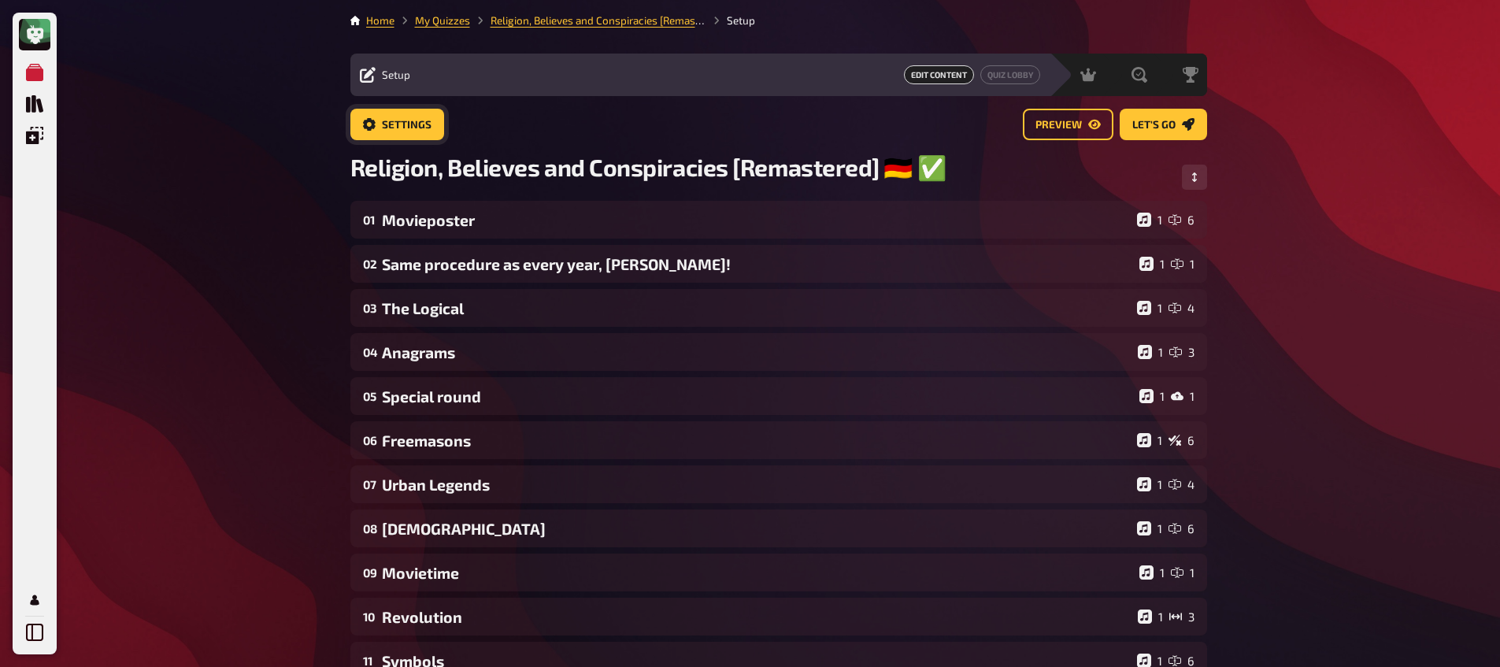
click at [414, 130] on span "Settings" at bounding box center [407, 125] width 50 height 11
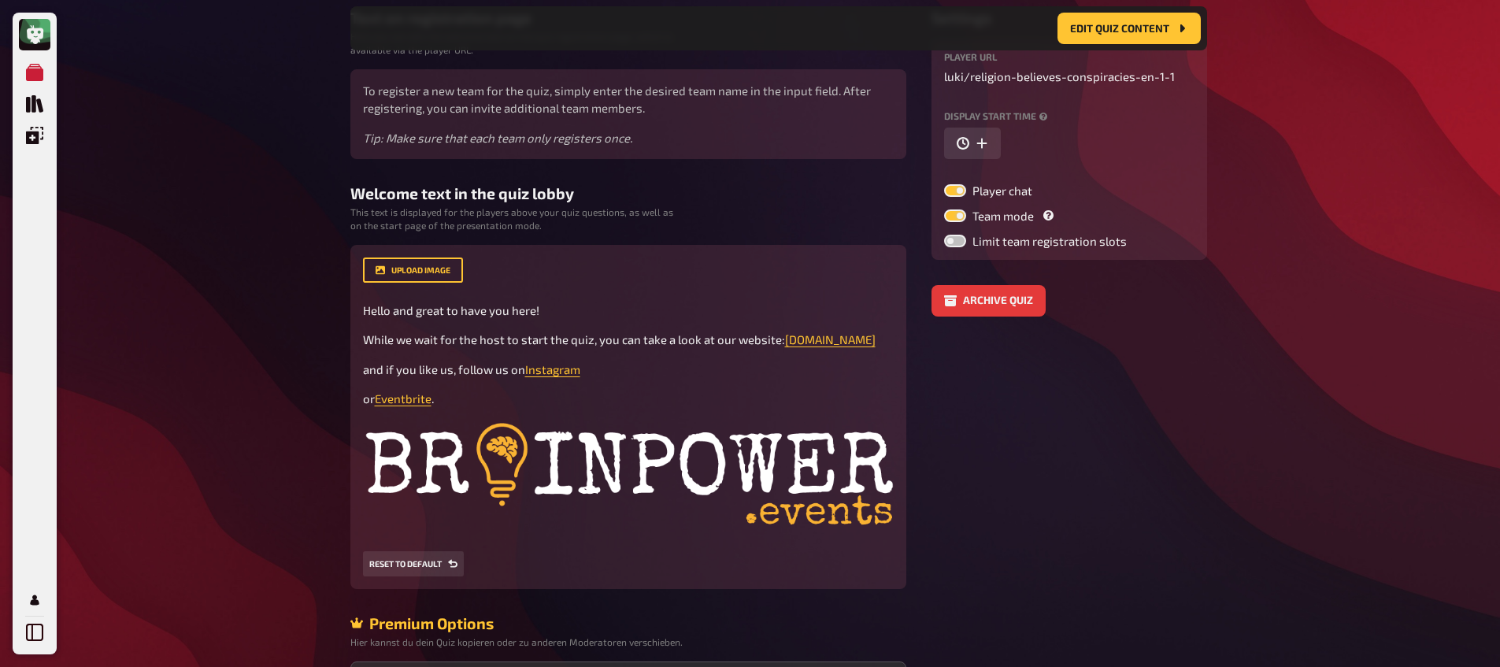
scroll to position [335, 0]
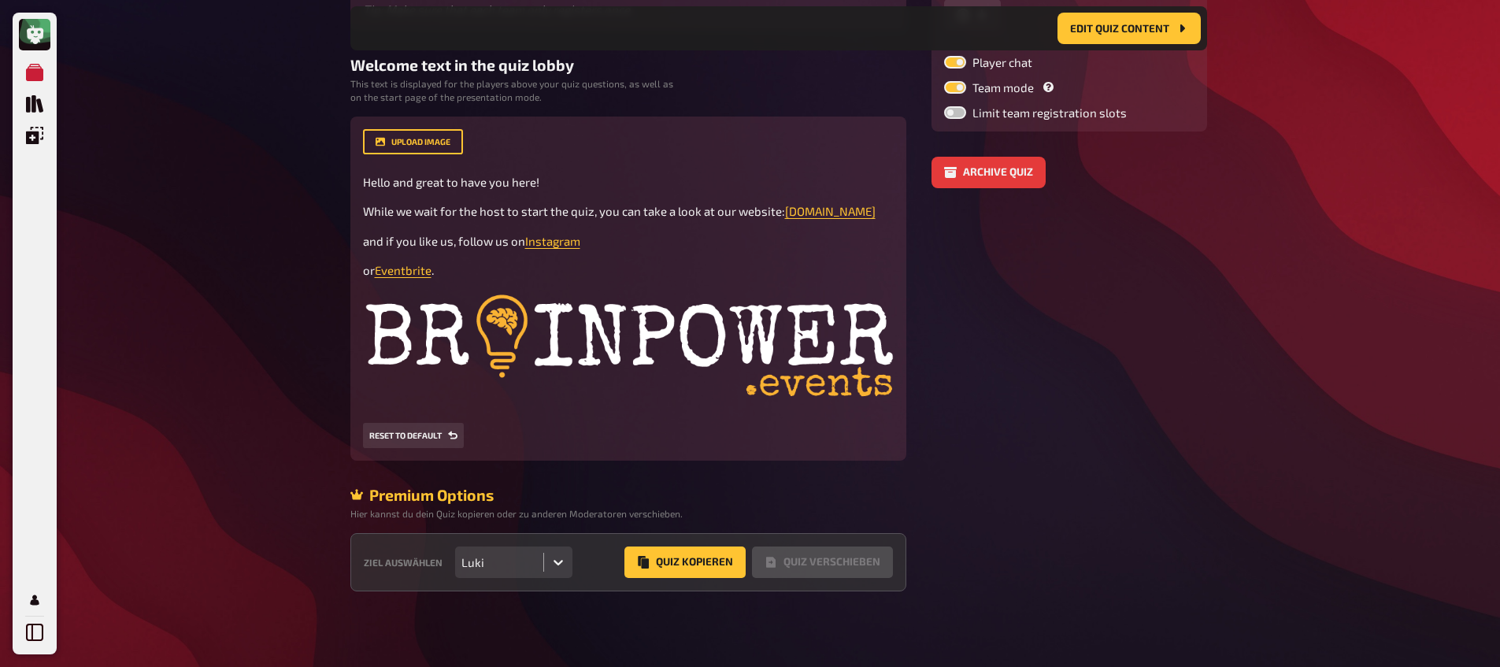
click at [520, 575] on div "Luki" at bounding box center [499, 561] width 89 height 31
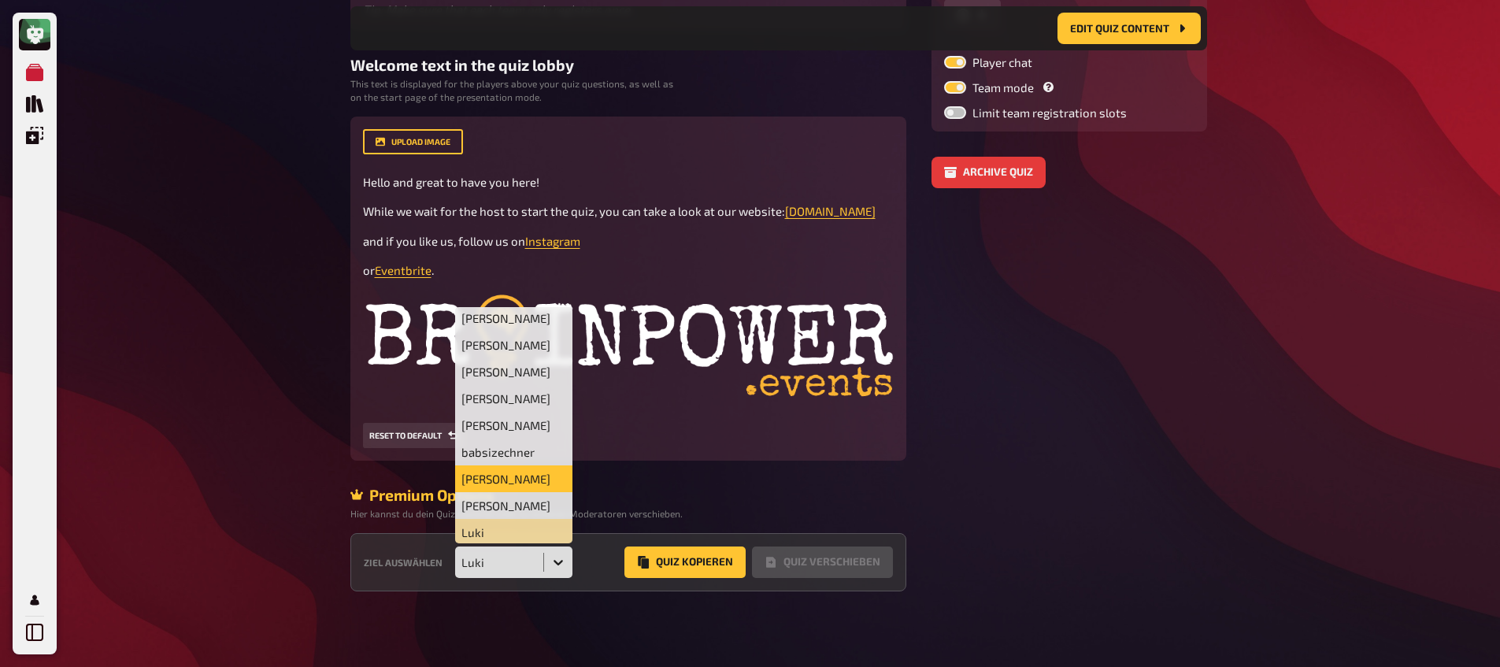
scroll to position [179, 0]
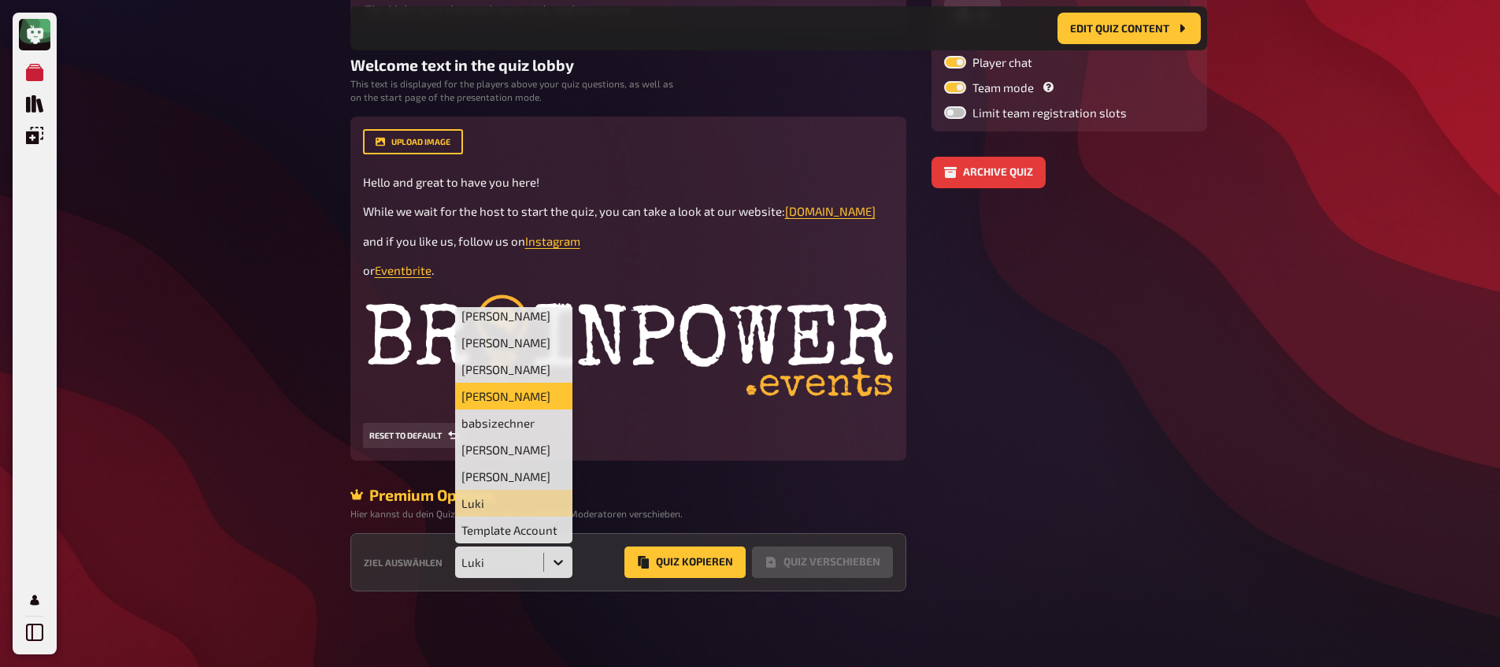
click at [509, 385] on div "[PERSON_NAME]" at bounding box center [514, 396] width 118 height 27
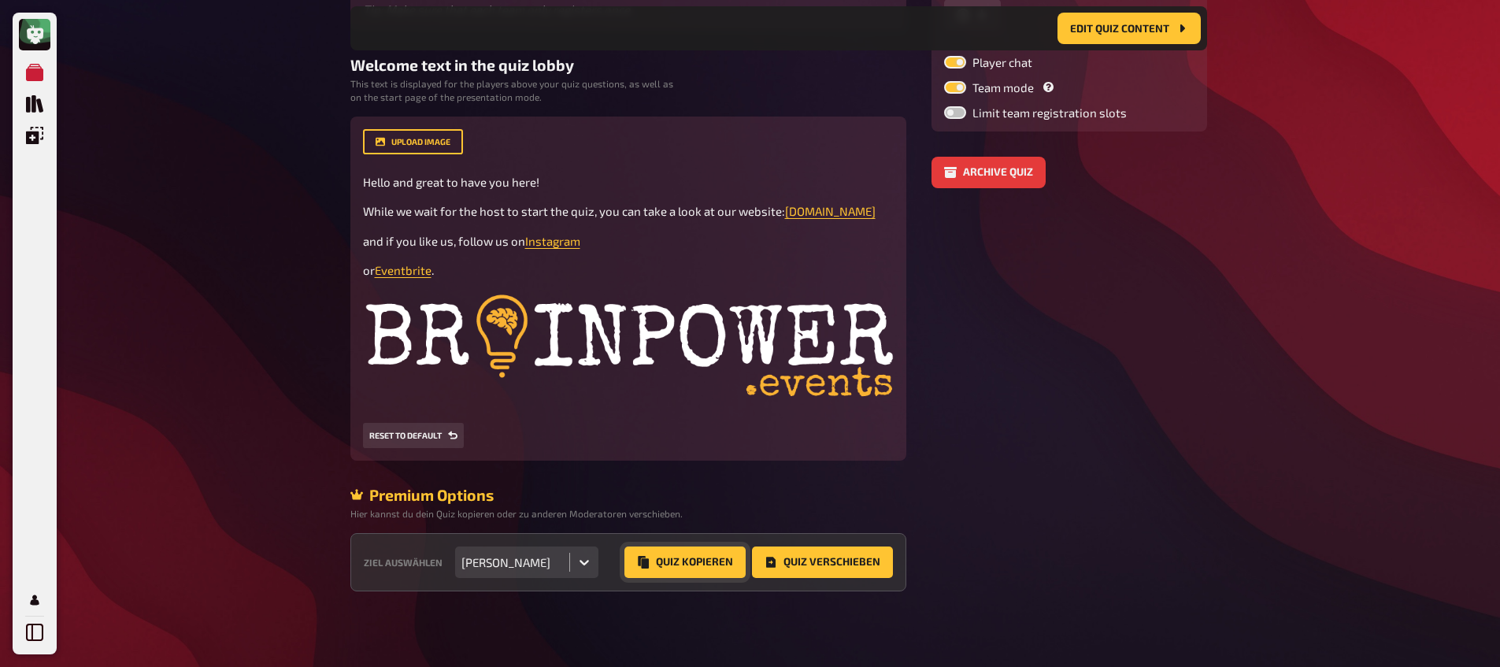
click at [679, 563] on button "Quiz Kopieren" at bounding box center [684, 561] width 121 height 31
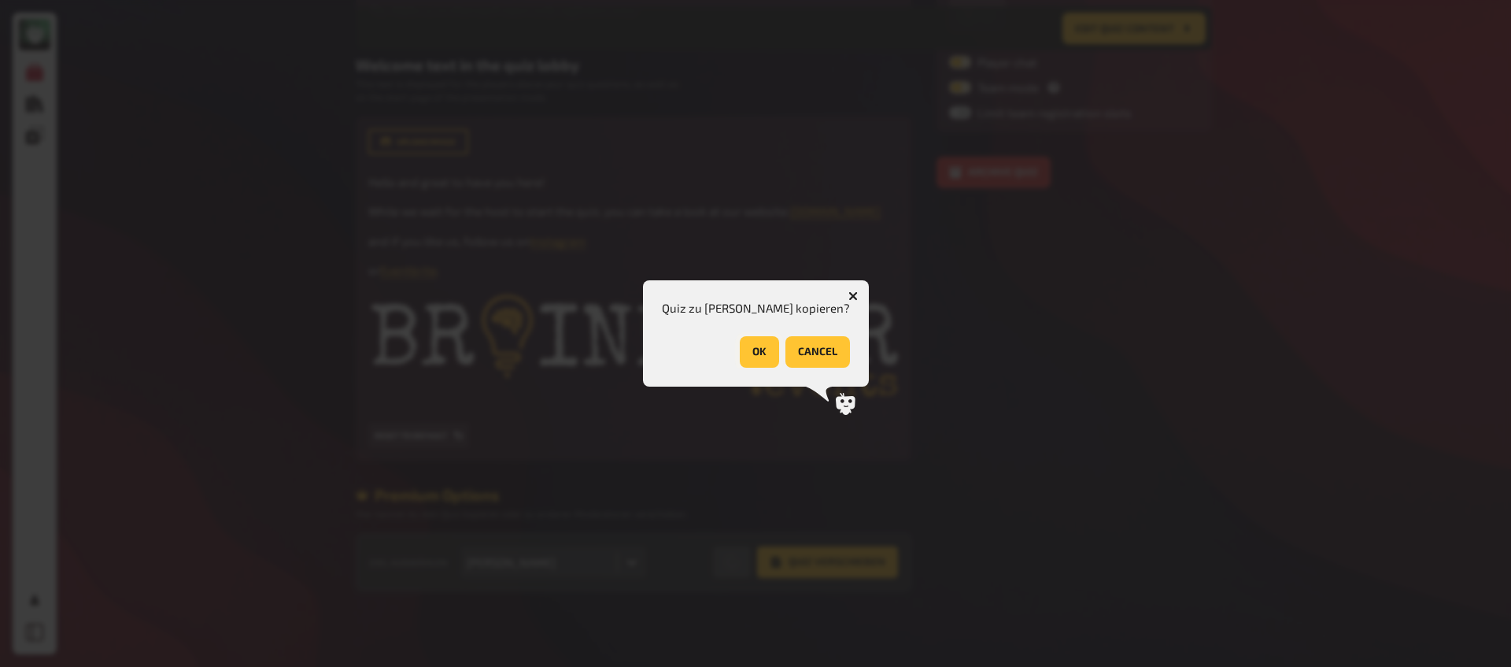
click at [746, 346] on button "OK" at bounding box center [759, 351] width 39 height 31
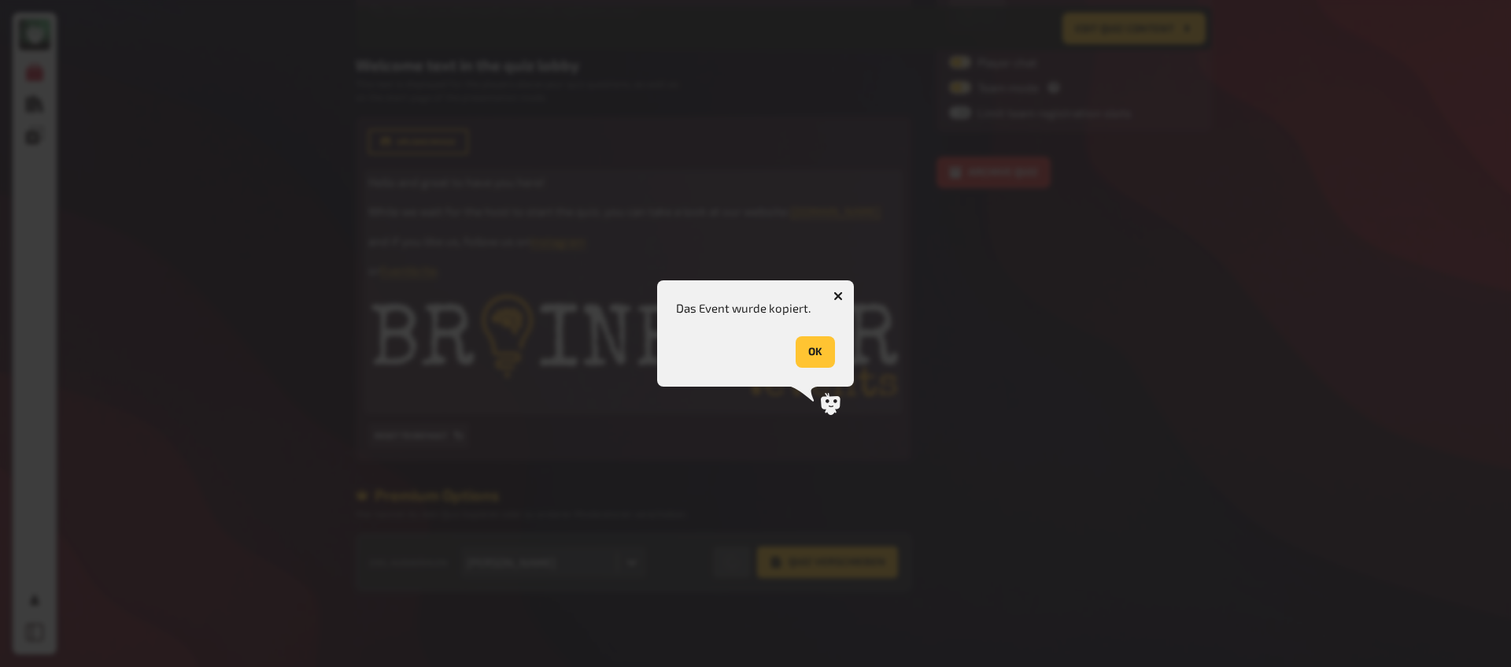
drag, startPoint x: 746, startPoint y: 346, endPoint x: 735, endPoint y: 361, distance: 19.2
click at [746, 346] on body "My Quizzes Quiz Library Overlays My Account Home My Quizzes Religion, Believes …" at bounding box center [755, 167] width 1511 height 1000
click at [831, 358] on button "OK" at bounding box center [815, 351] width 39 height 31
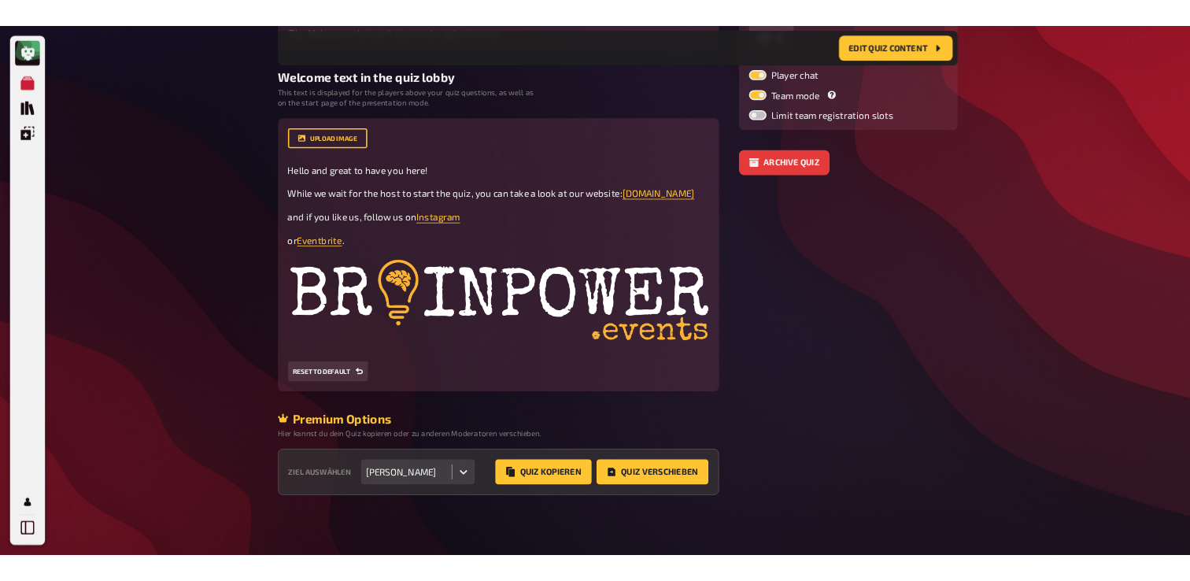
scroll to position [0, 0]
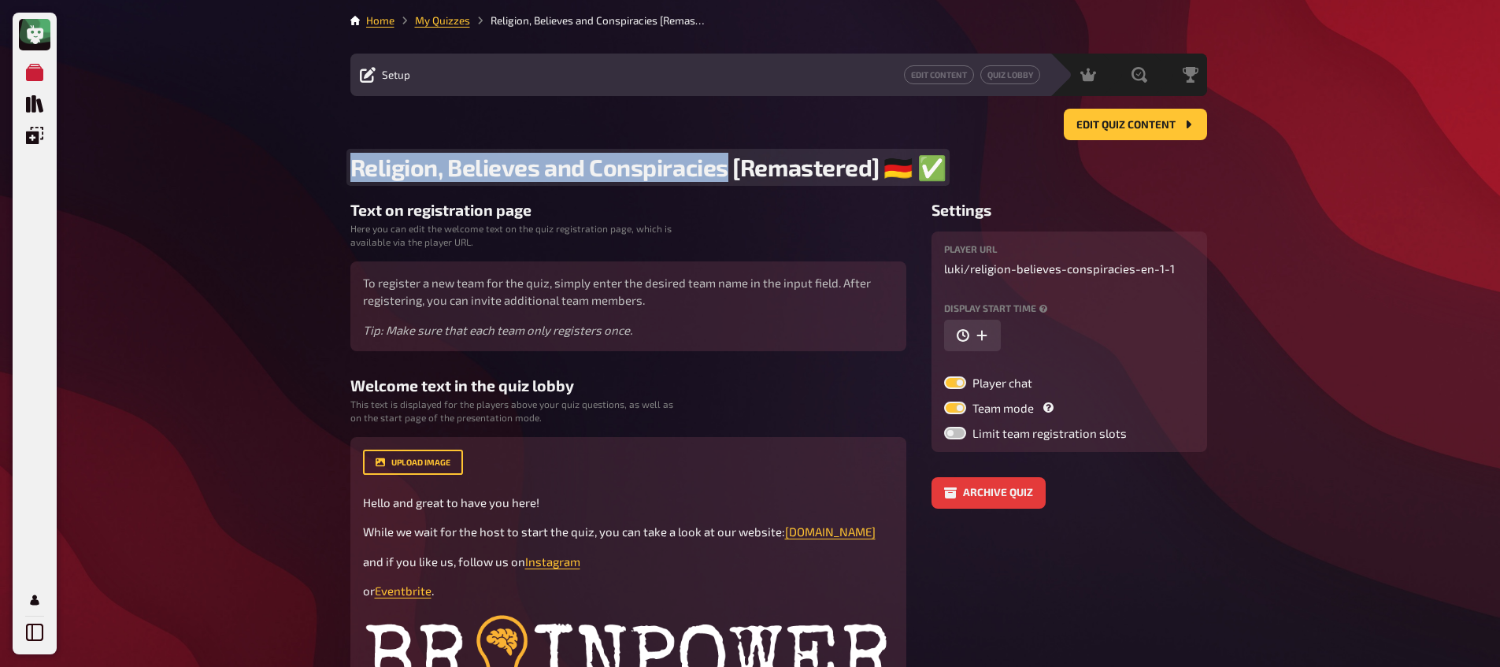
drag, startPoint x: 726, startPoint y: 170, endPoint x: 338, endPoint y: 161, distance: 388.2
click at [338, 161] on div "Home My Quizzes Religion, Believes and Conspiracies [Remastered] ​🇩🇪 ​✅ Setup E…" at bounding box center [779, 493] width 882 height 987
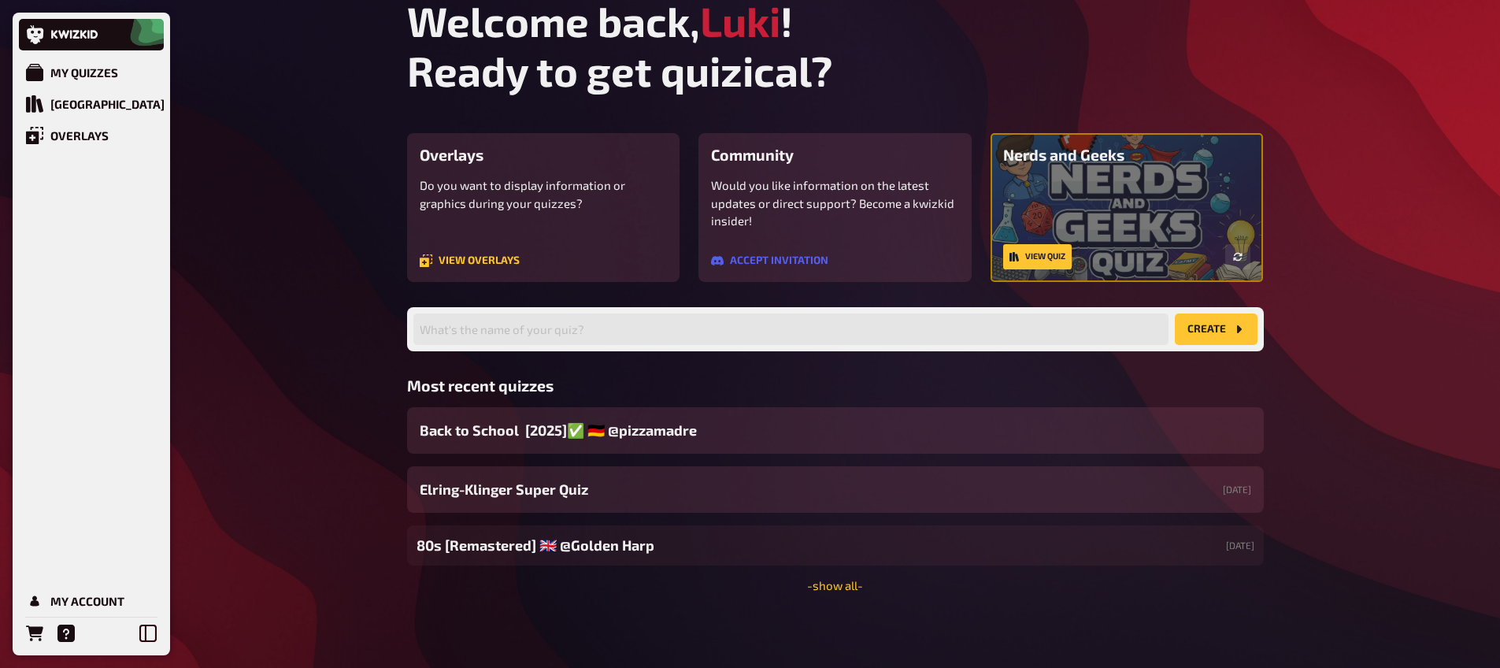
scroll to position [17, 0]
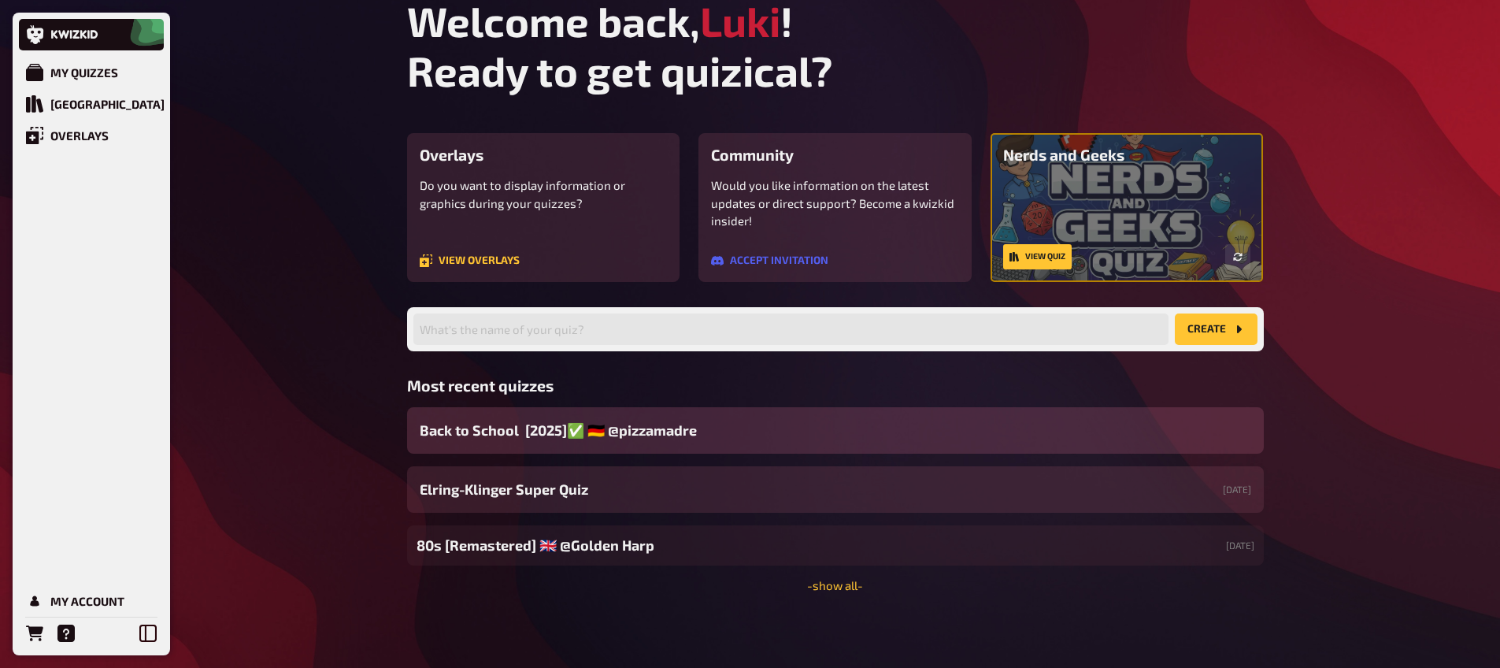
click at [600, 431] on span "Back to School [2025]✅ 🇩🇪 @pizzamadre" at bounding box center [558, 430] width 277 height 21
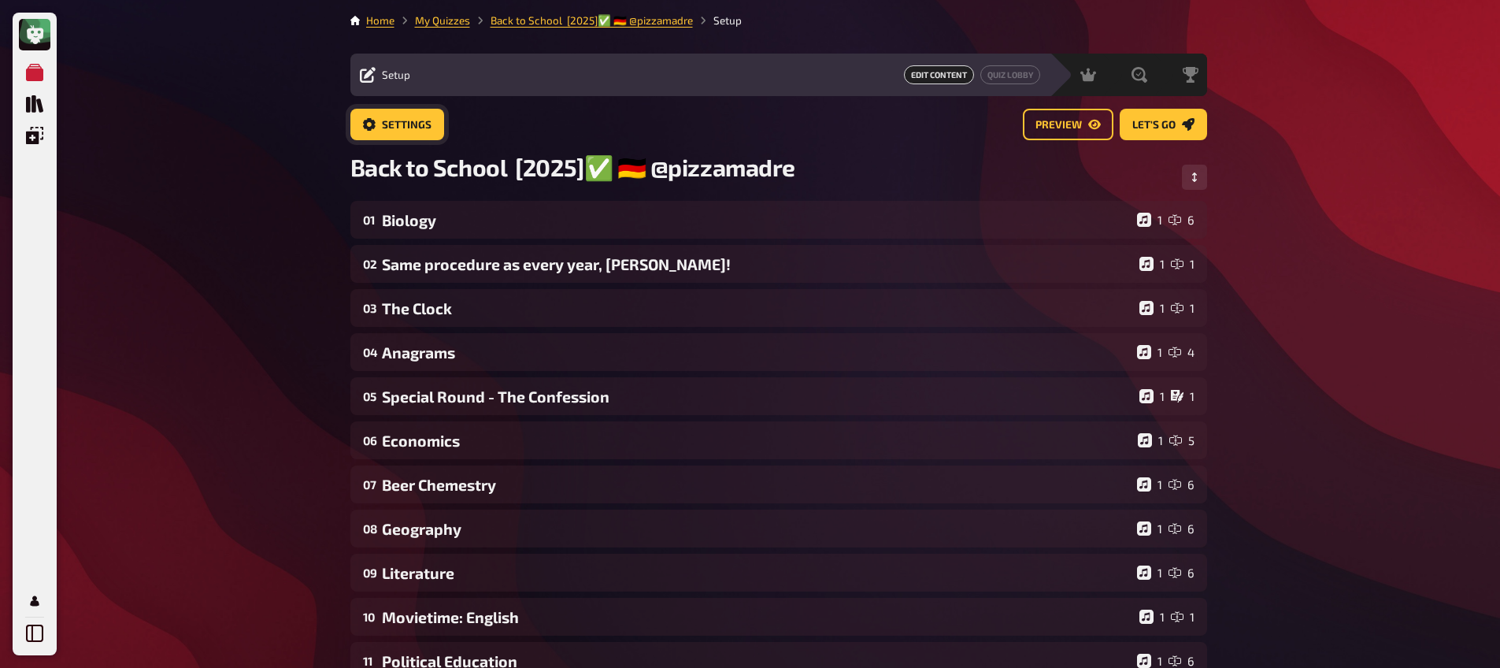
click at [378, 132] on link "Settings" at bounding box center [397, 124] width 94 height 31
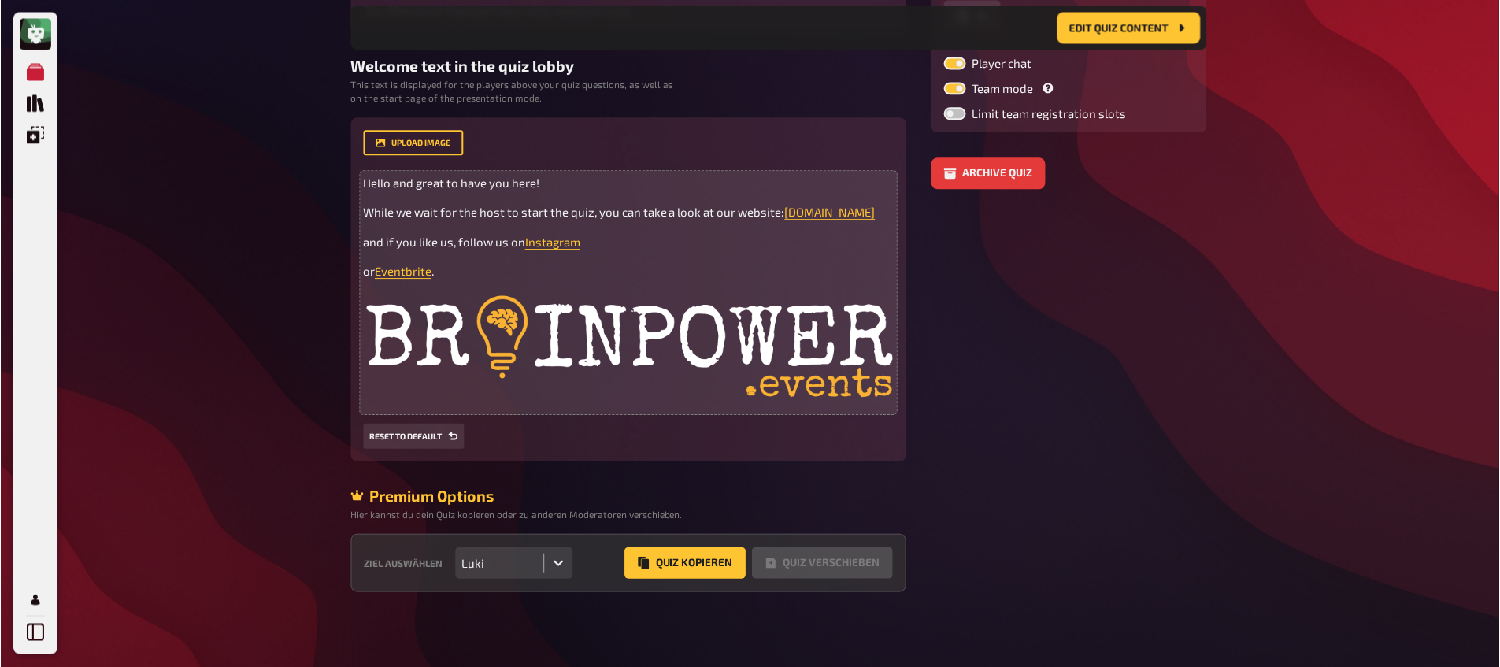
scroll to position [335, 0]
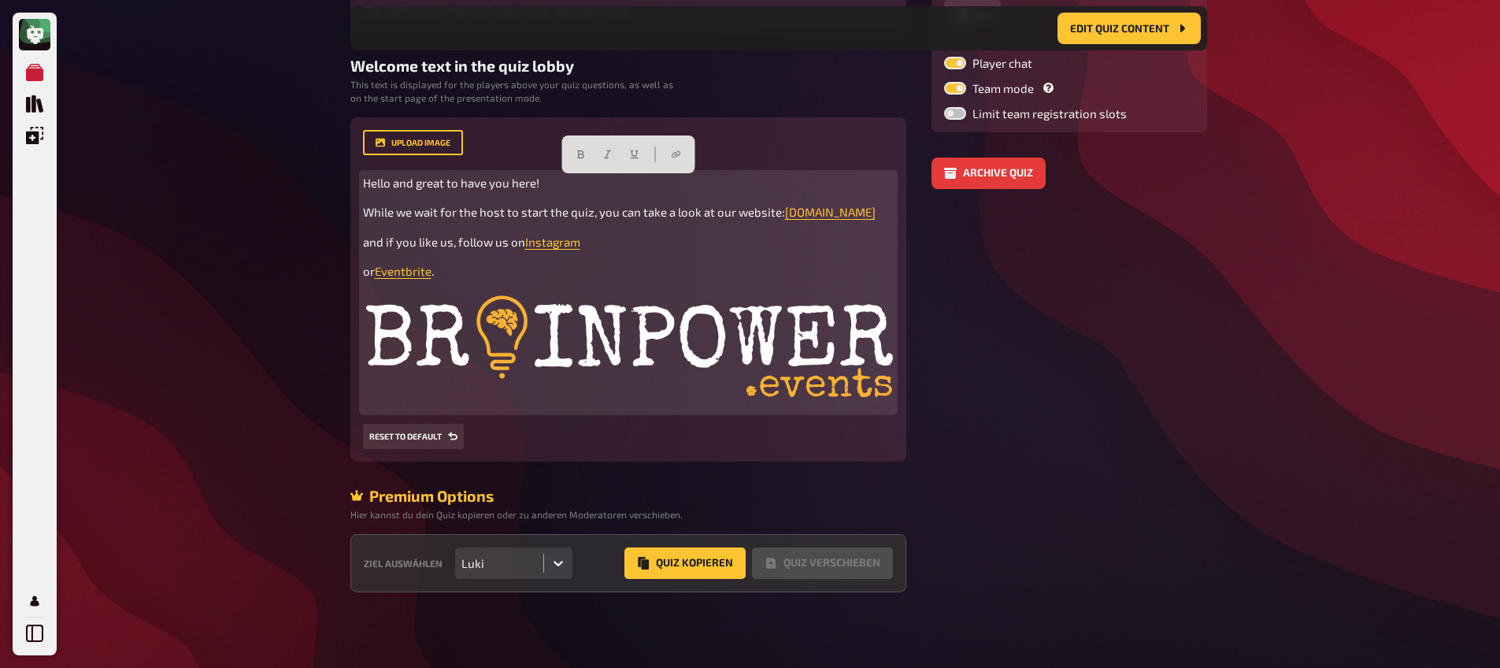
drag, startPoint x: 442, startPoint y: 271, endPoint x: 345, endPoint y: 186, distance: 129.4
click at [345, 186] on div "Home My Quizzes Back to School [2025]✅ 🇩🇪 @pizzamadre Setup Edit Content Quiz L…" at bounding box center [779, 168] width 882 height 1000
copy div "Hello and great to have you here! While we wait for the host to start the quiz,…"
click at [509, 353] on img at bounding box center [628, 349] width 531 height 117
